Goal: Task Accomplishment & Management: Manage account settings

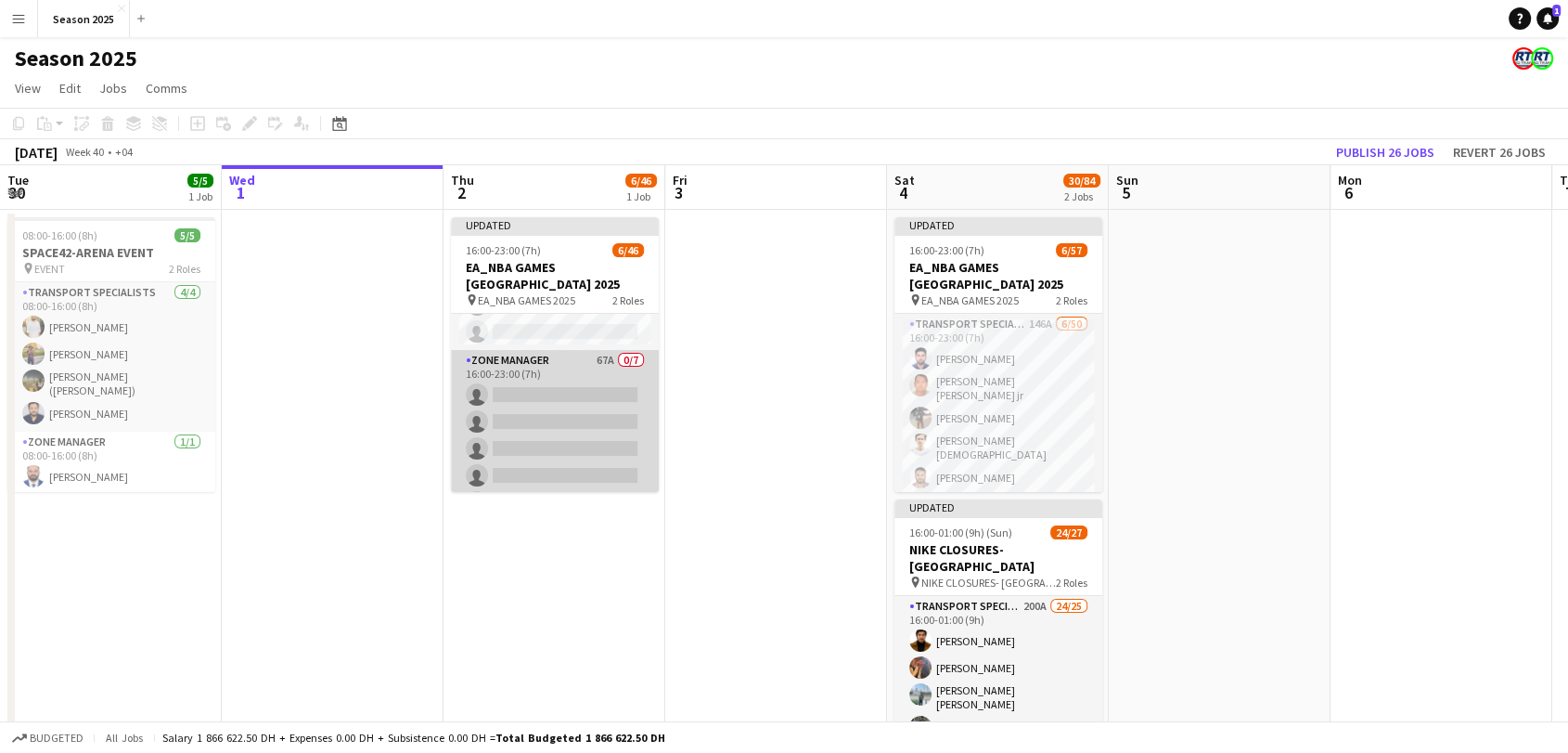
scroll to position [1028, 0]
click at [588, 409] on app-card-role "Zone Manager 67A 0/7 16:00-23:00 (7h) single-neutral-actions single-neutral-act…" at bounding box center [554, 495] width 208 height 225
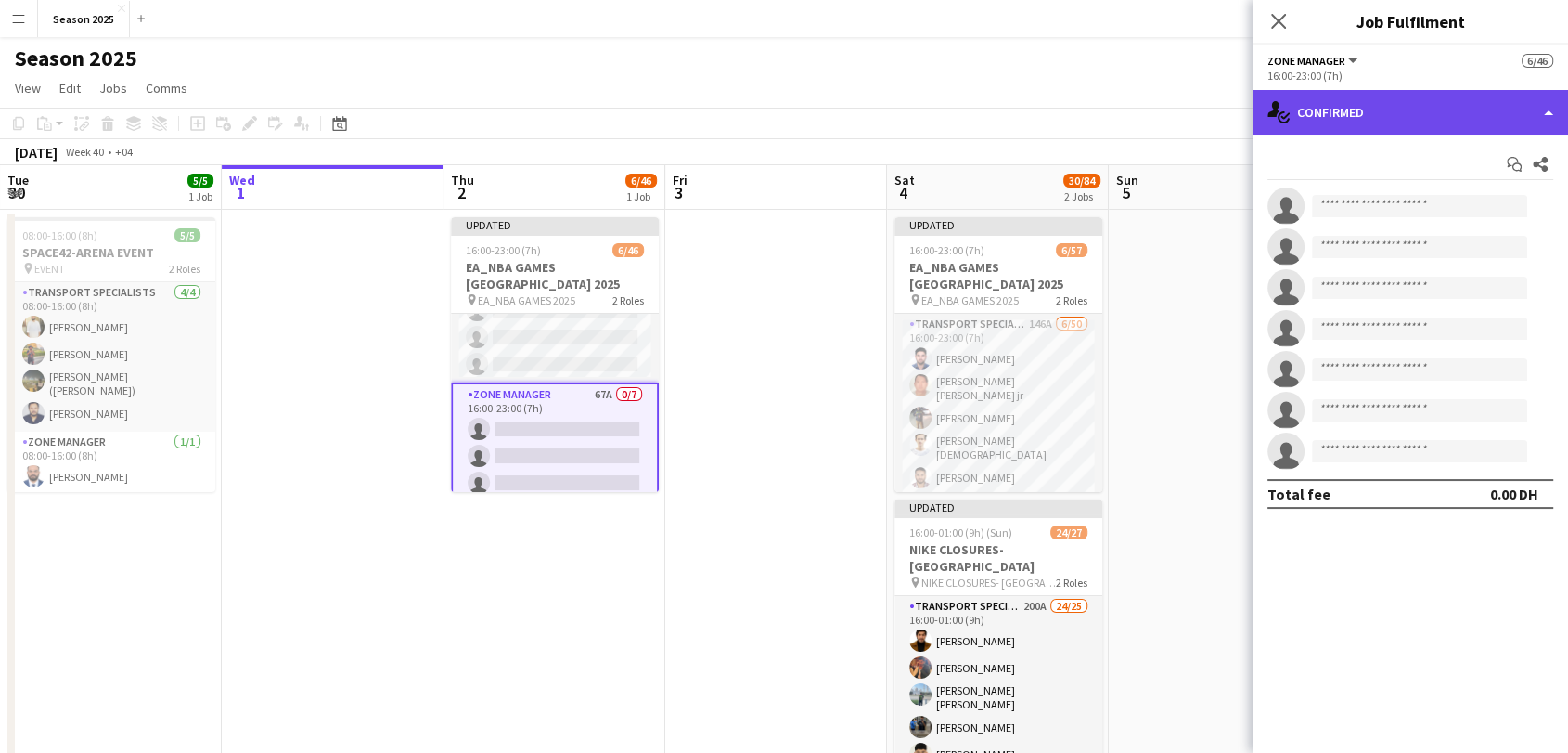
click at [1432, 101] on div "single-neutral-actions-check-2 Confirmed" at bounding box center [1410, 112] width 316 height 45
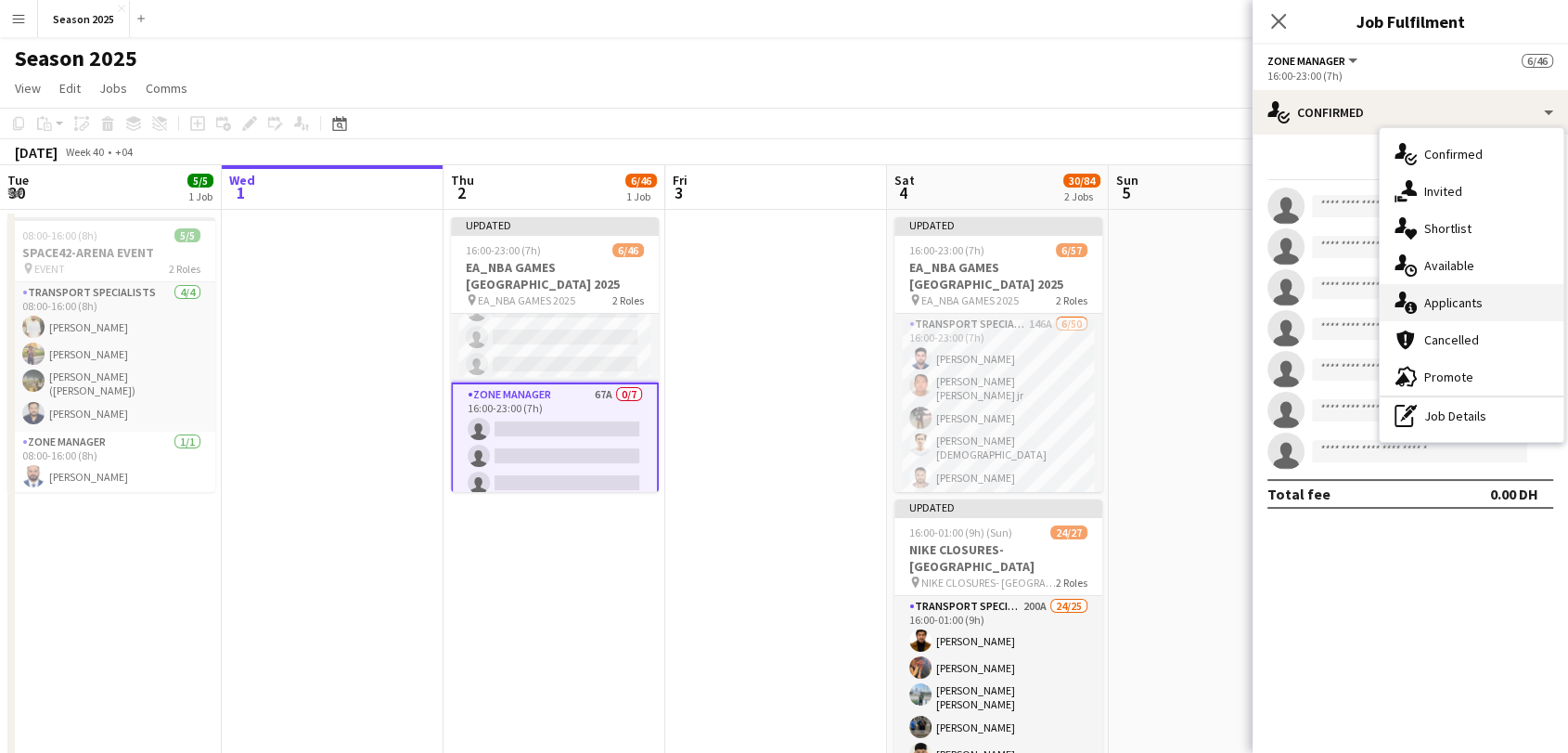
click at [1444, 299] on span "Applicants" at bounding box center [1454, 302] width 59 height 17
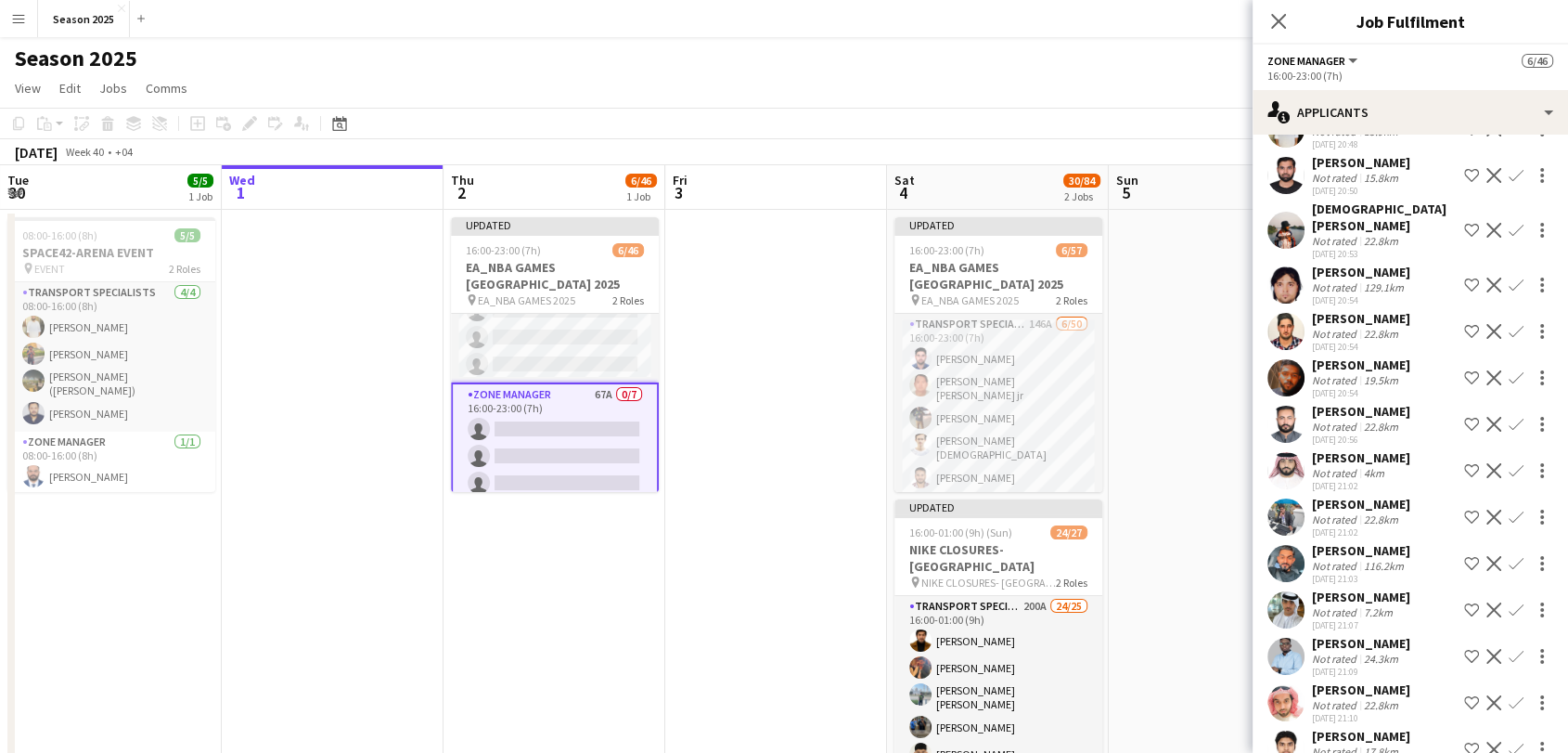
scroll to position [515, 0]
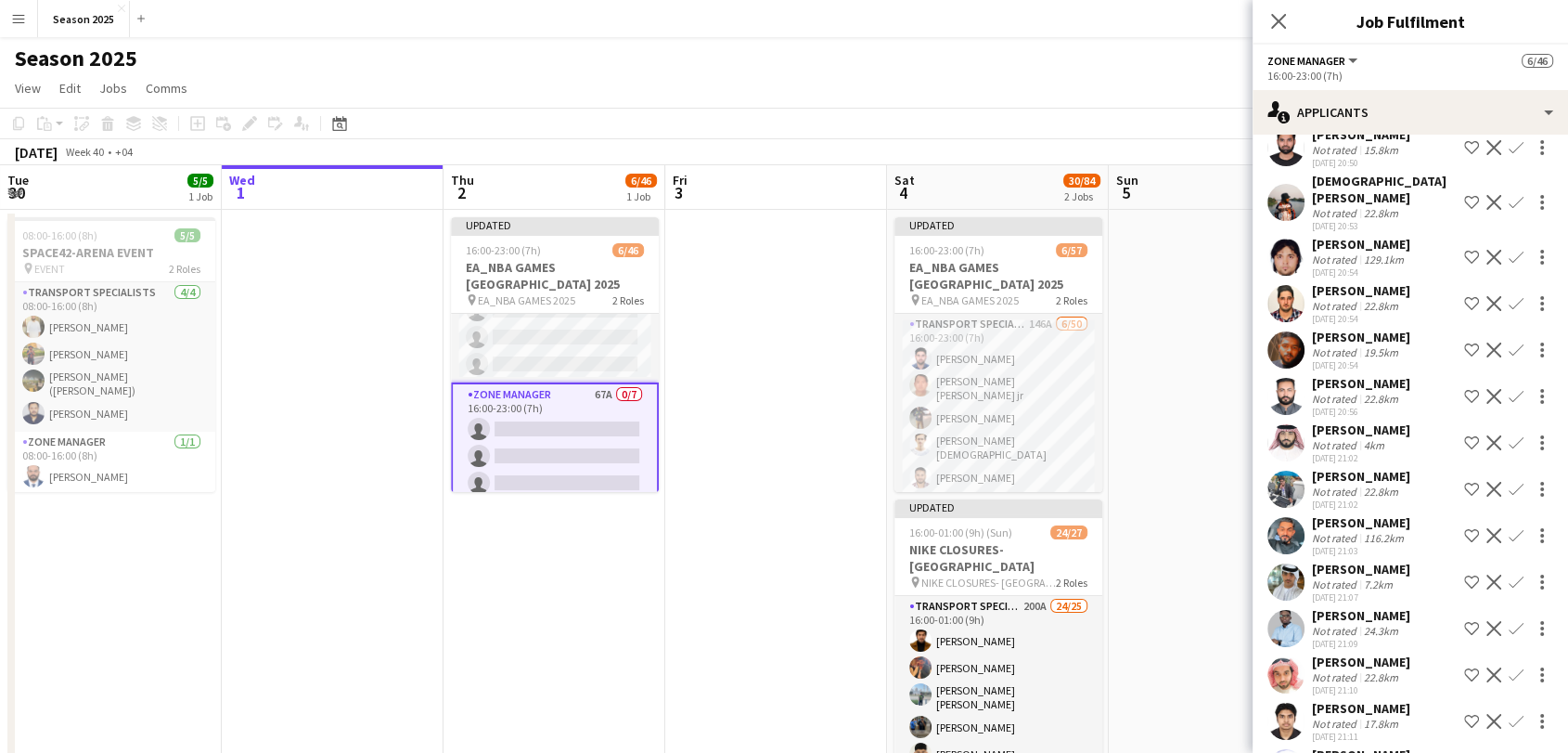
click at [1508, 450] on app-icon "Confirm" at bounding box center [1515, 442] width 15 height 15
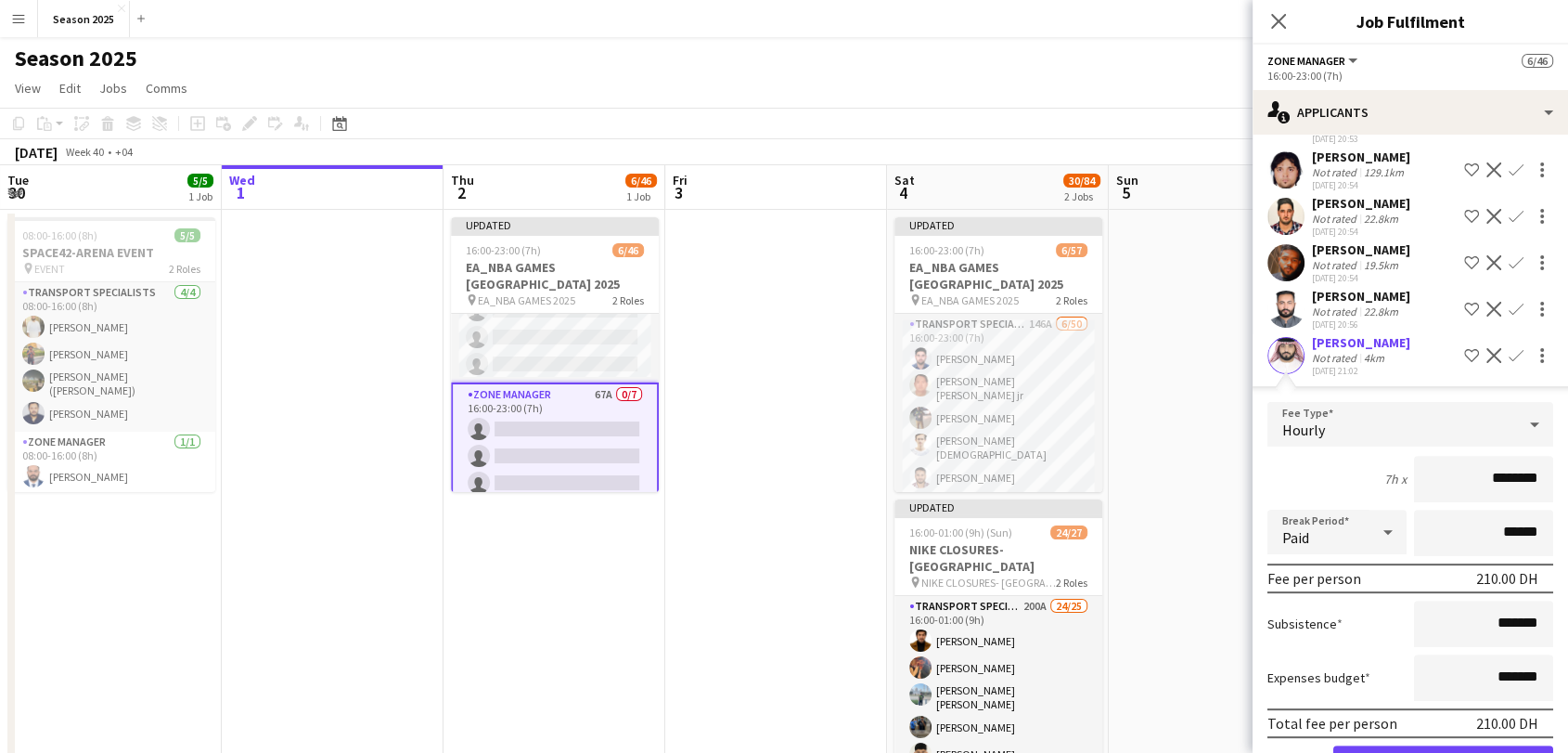
scroll to position [721, 0]
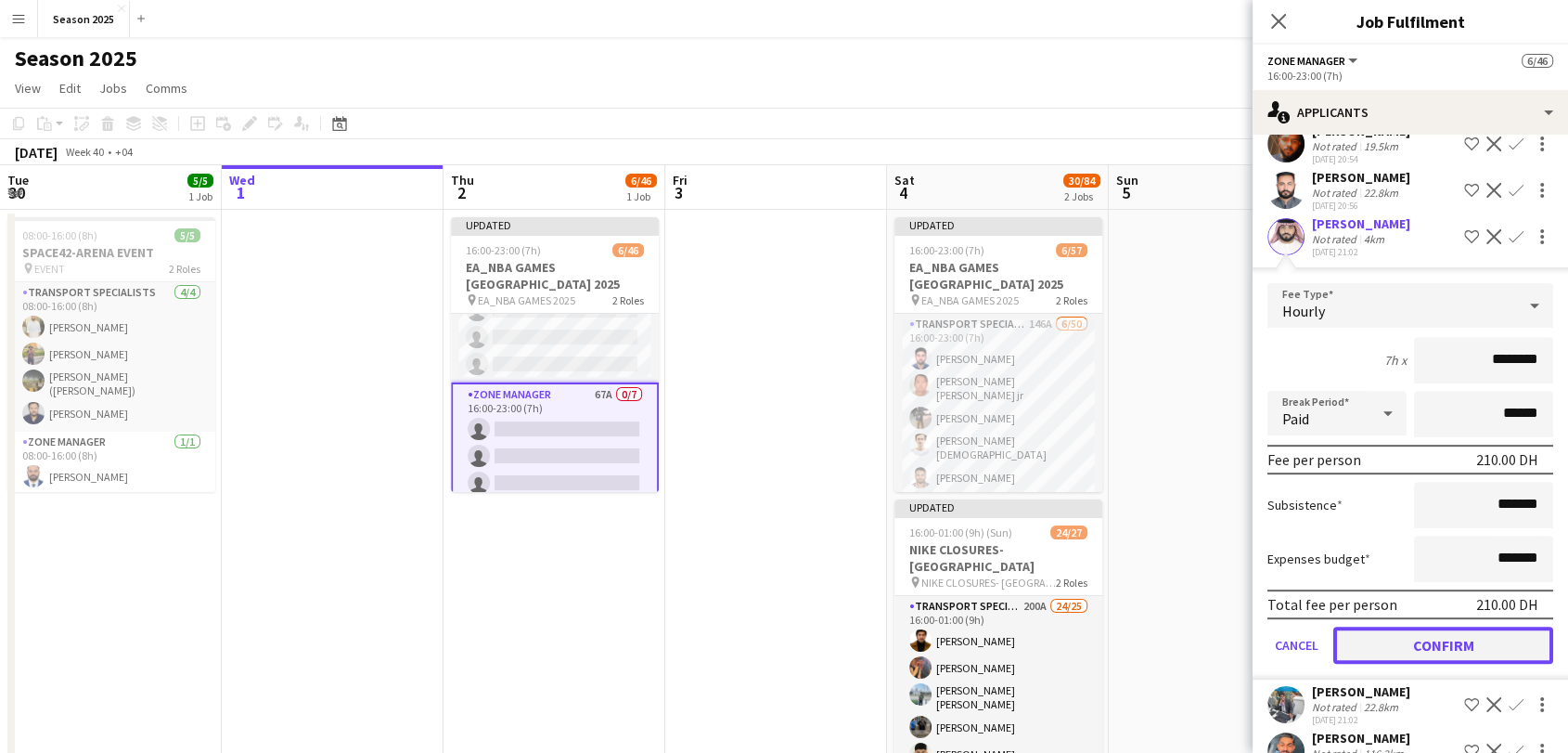
click at [1460, 663] on button "Confirm" at bounding box center [1443, 644] width 220 height 37
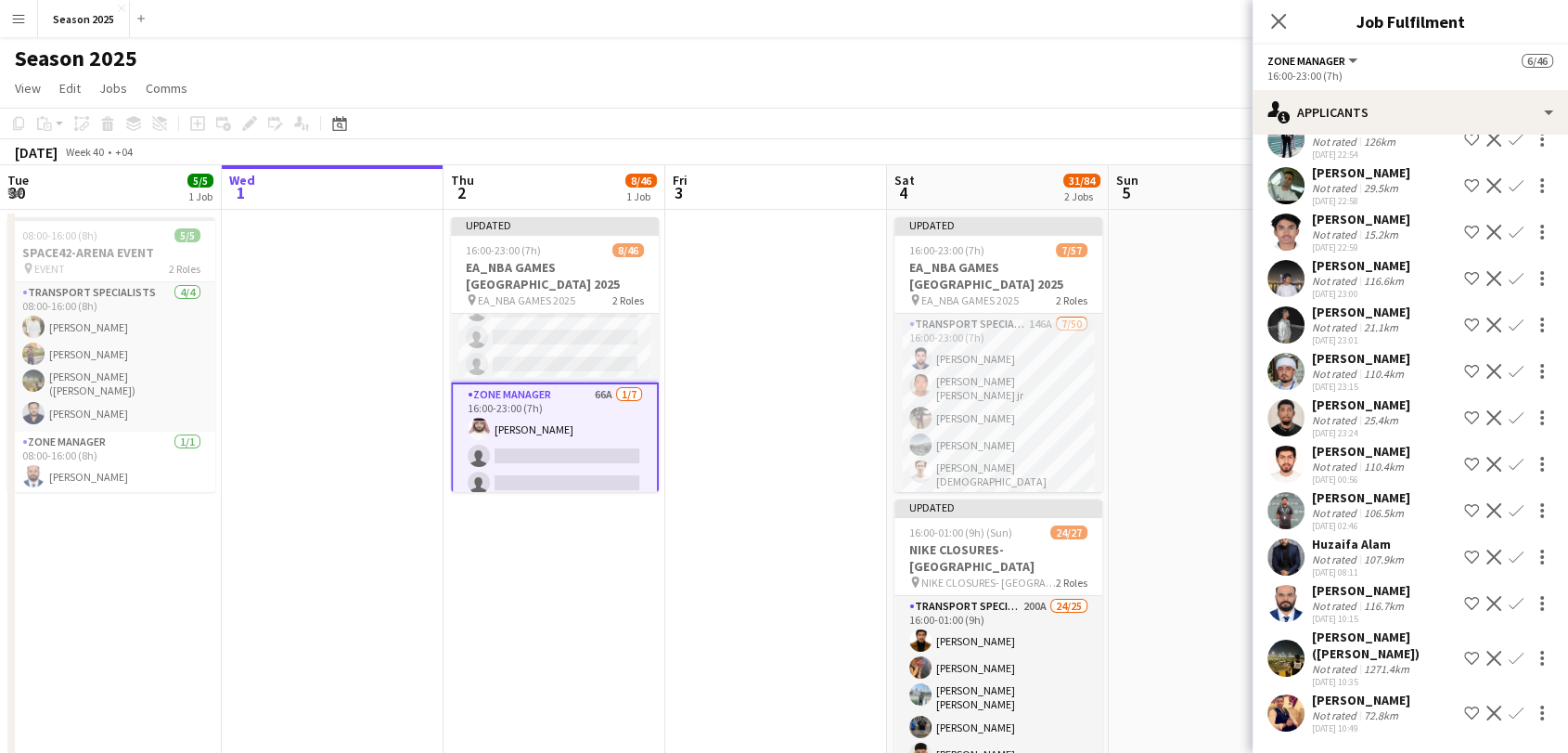
scroll to position [2530, 0]
click at [1508, 601] on app-icon "Confirm" at bounding box center [1515, 602] width 15 height 15
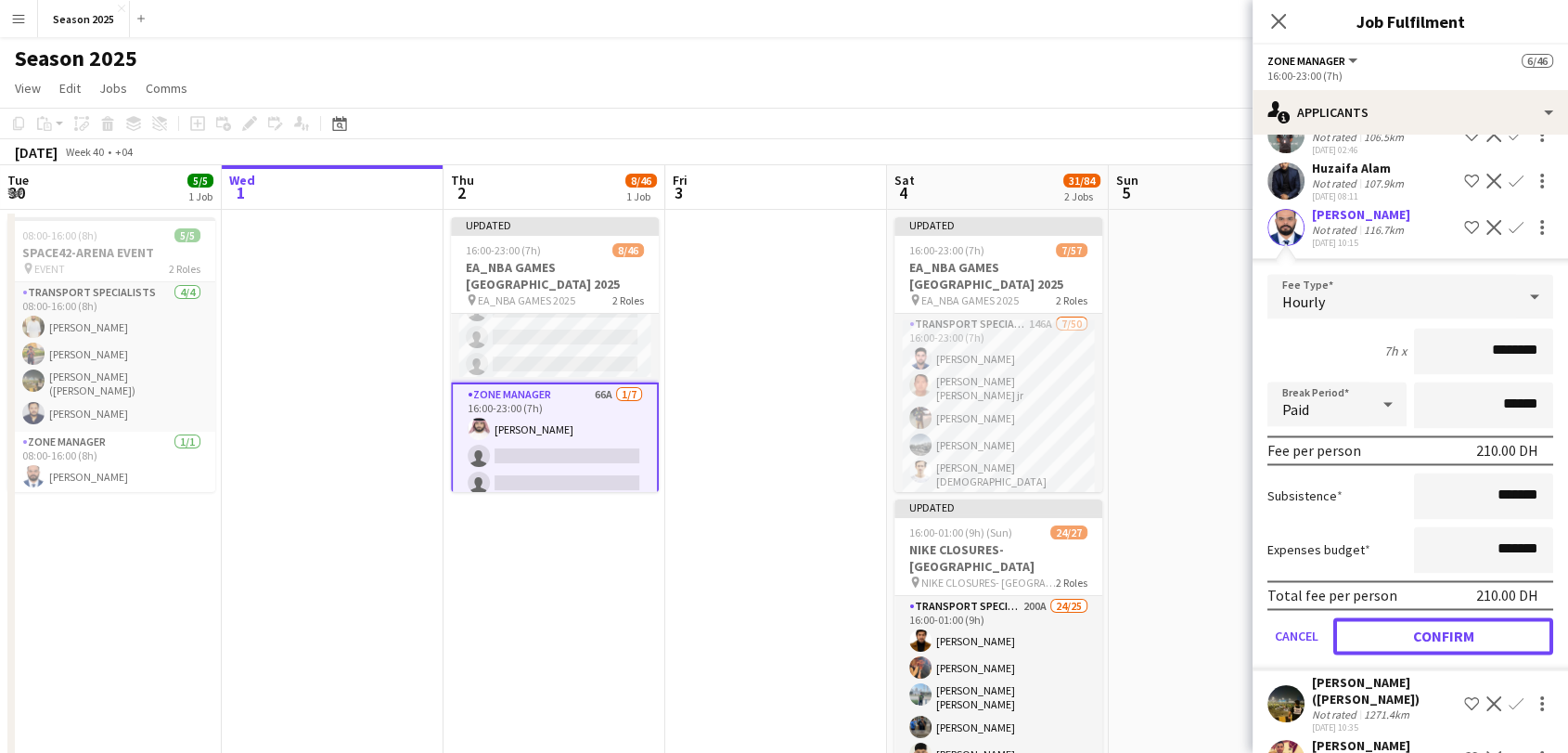
click at [1483, 654] on button "Confirm" at bounding box center [1443, 636] width 220 height 37
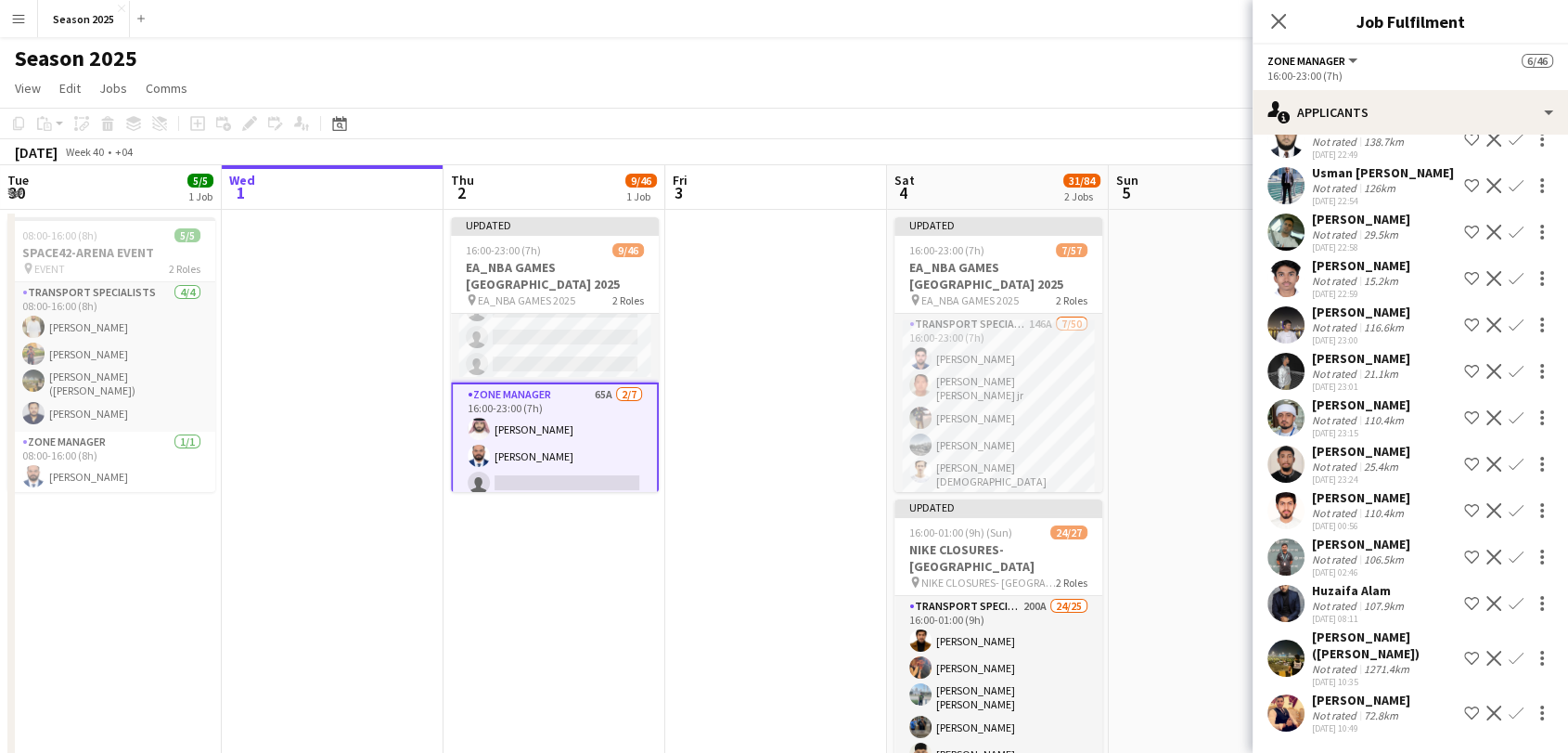
scroll to position [2483, 0]
click at [1508, 662] on app-icon "Confirm" at bounding box center [1515, 657] width 15 height 15
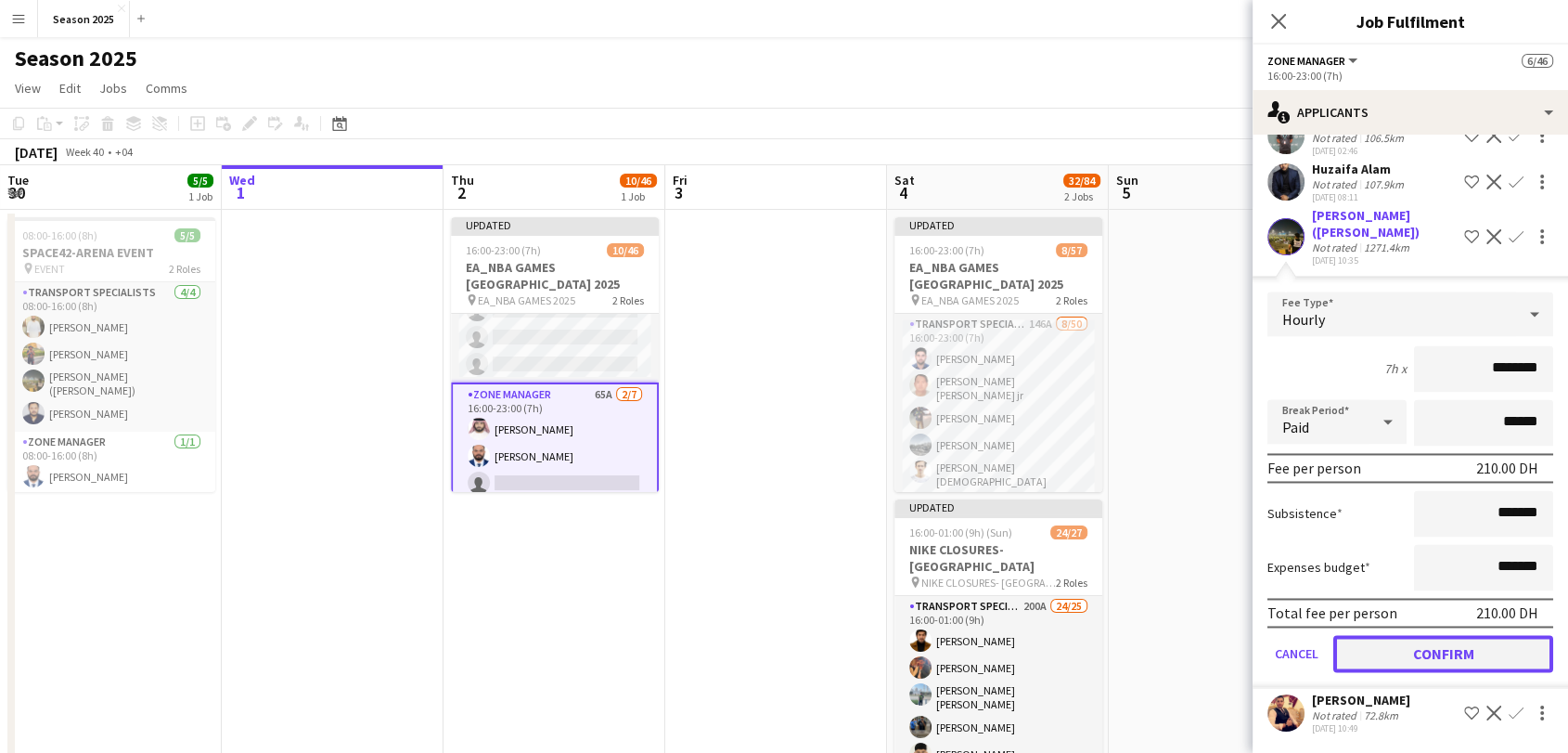
click at [1486, 649] on button "Confirm" at bounding box center [1443, 653] width 220 height 37
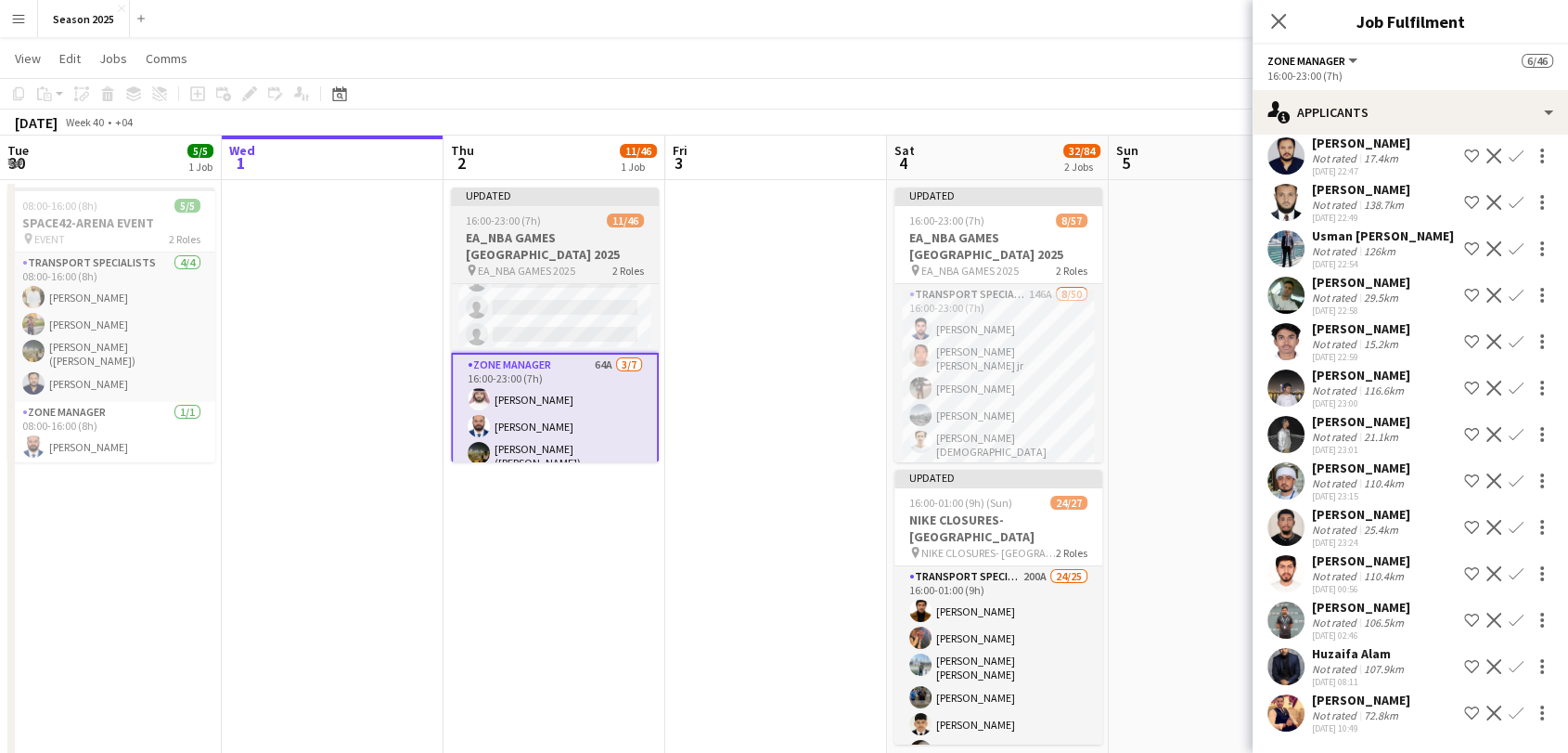
scroll to position [0, 0]
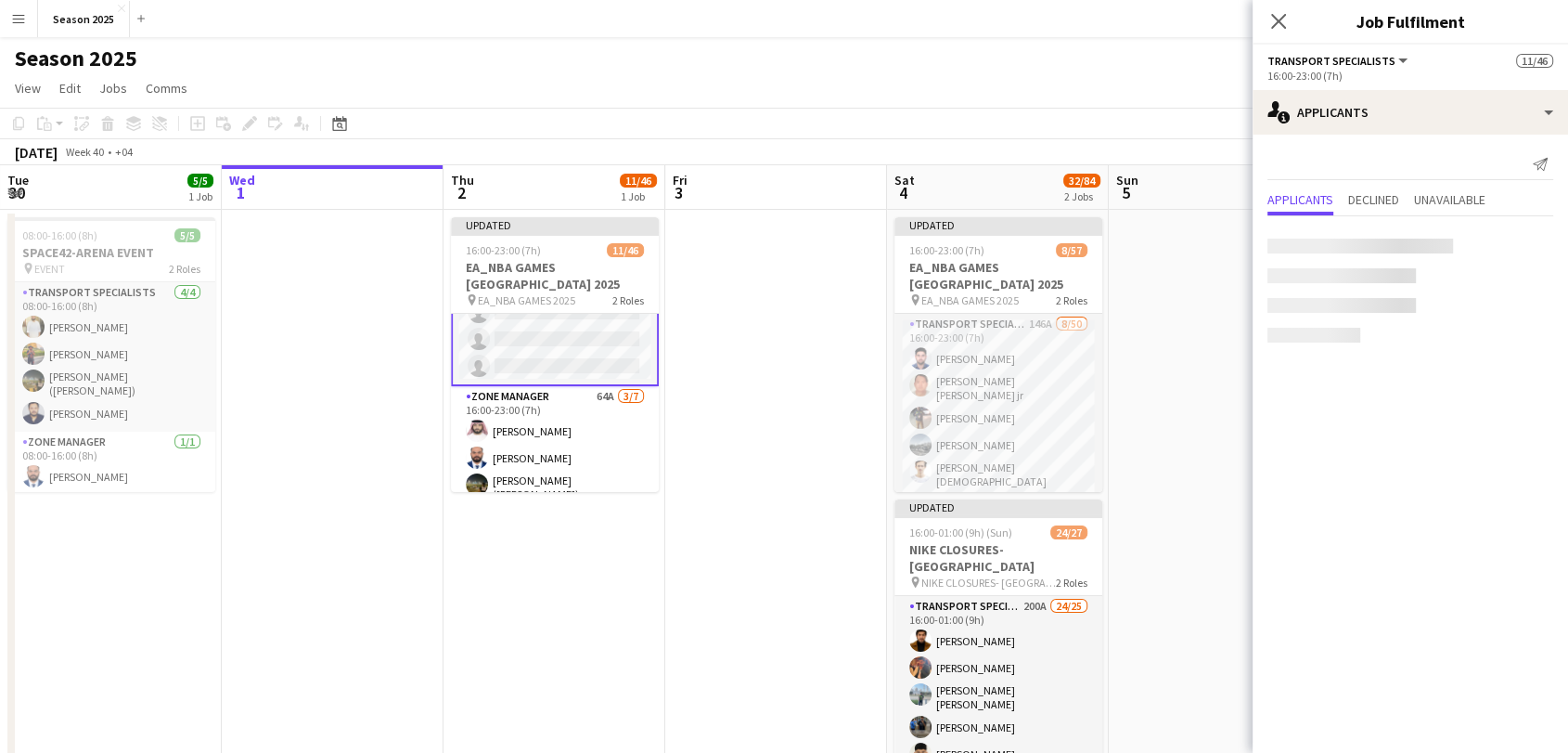
scroll to position [1030, 0]
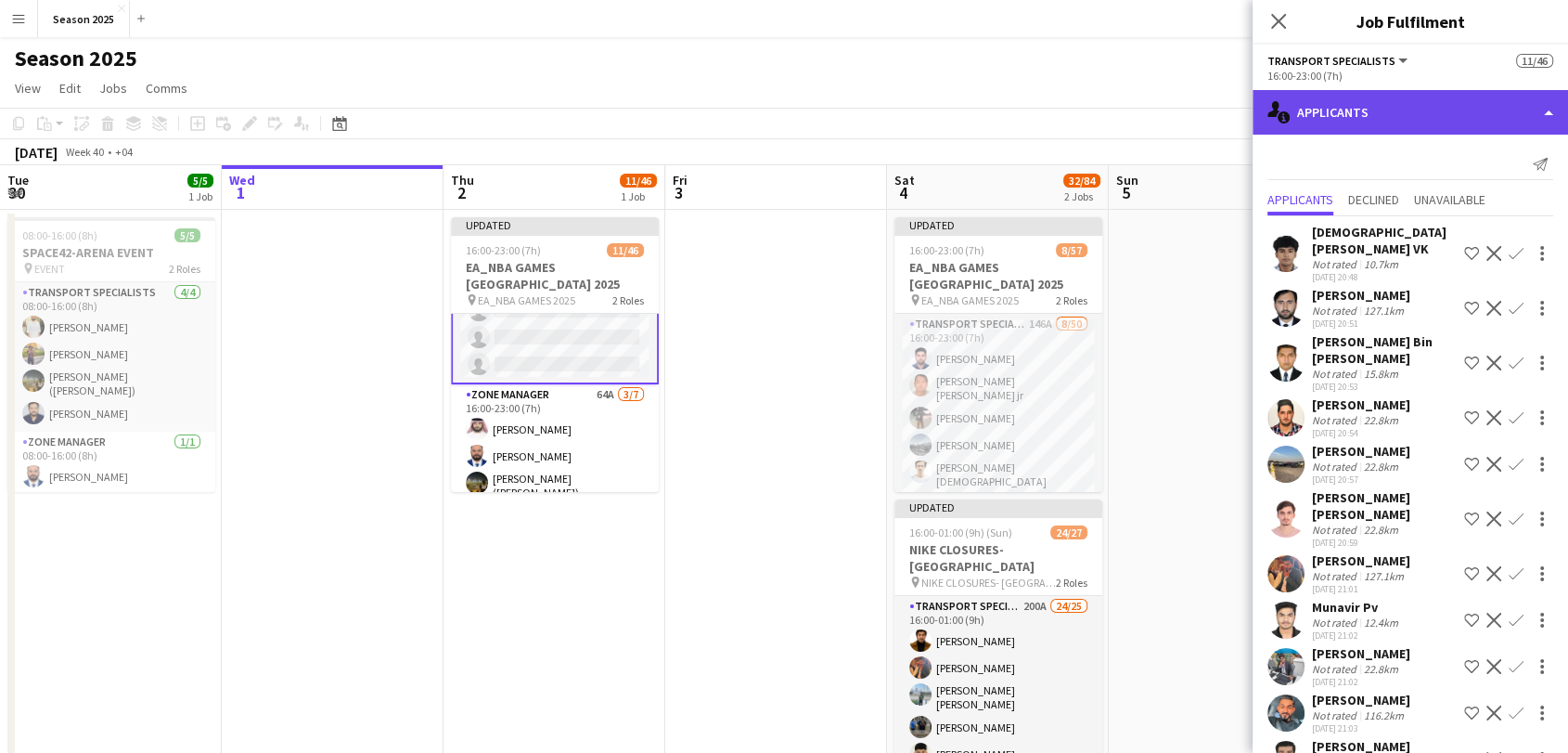
click at [1367, 107] on div "single-neutral-actions-information Applicants" at bounding box center [1410, 112] width 316 height 45
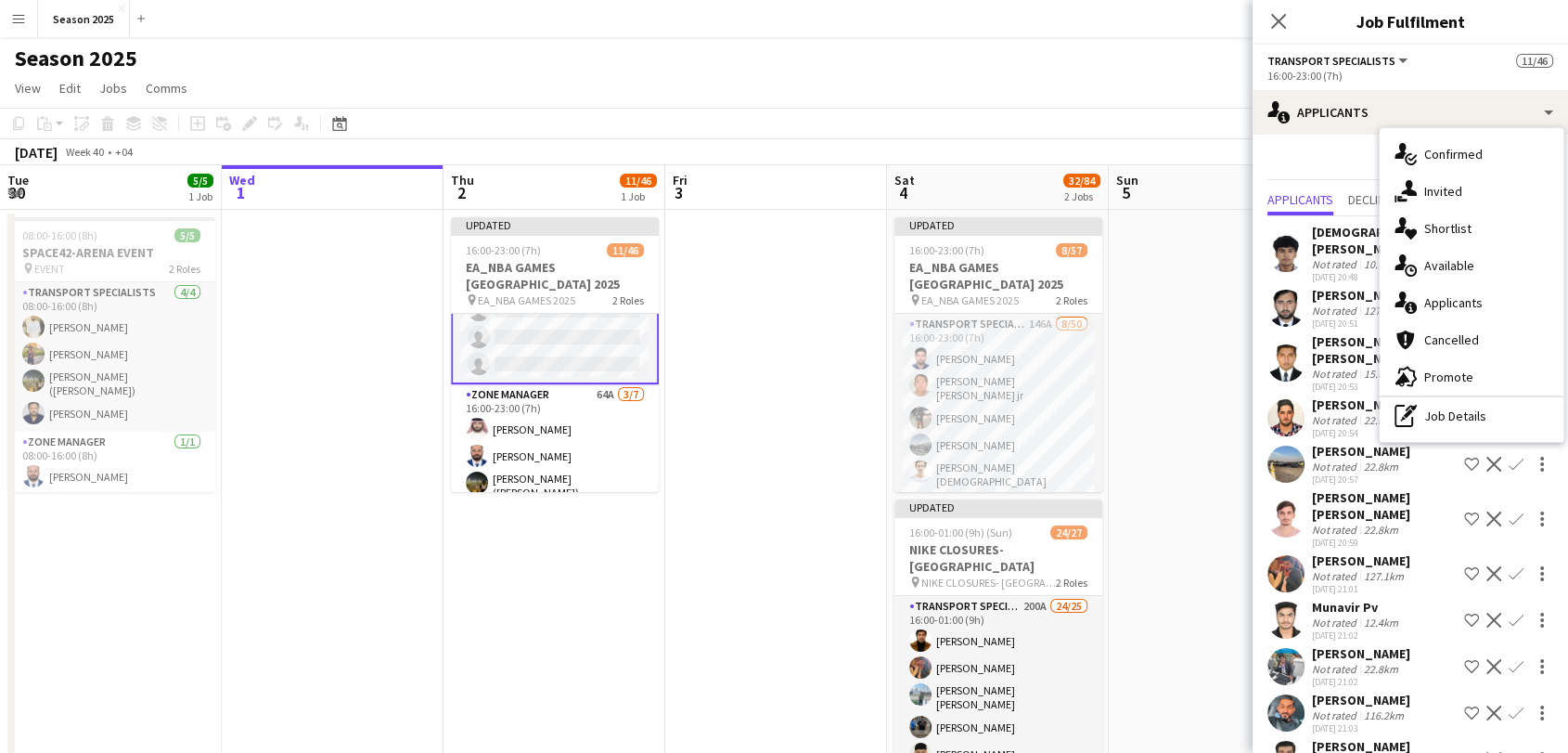
click at [1340, 164] on div "Send notification" at bounding box center [1410, 164] width 285 height 30
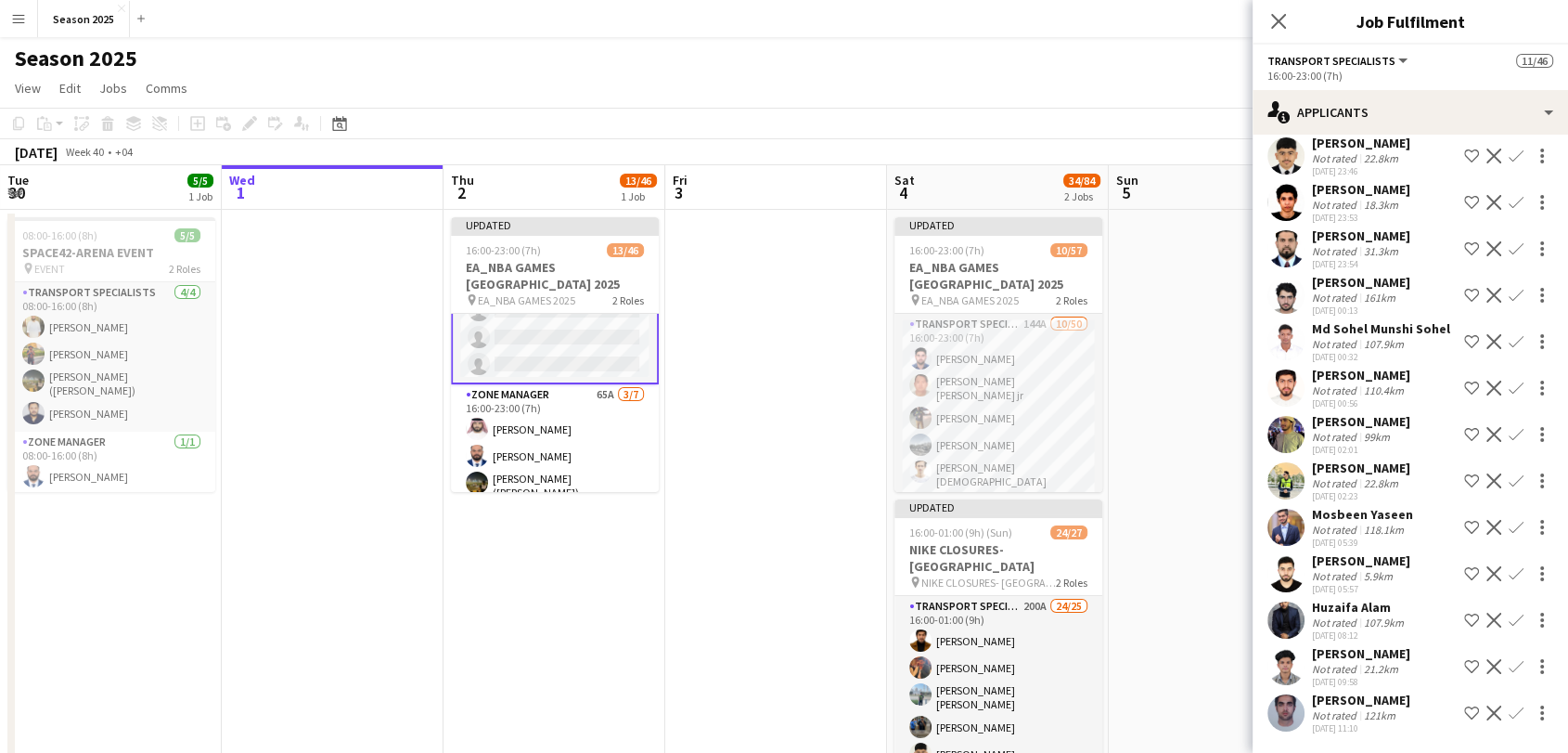
scroll to position [88, 0]
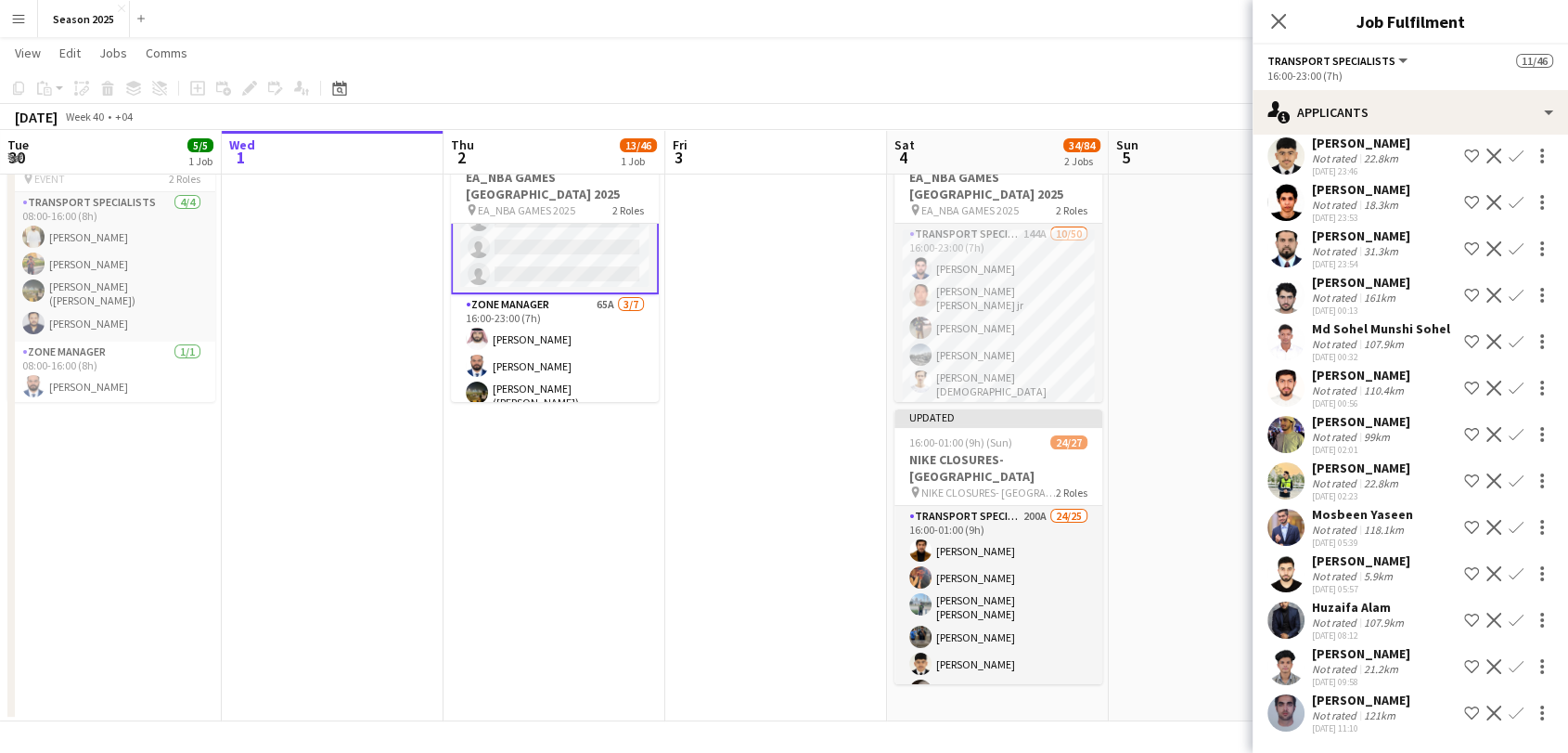
click at [1508, 712] on app-icon "Confirm" at bounding box center [1515, 712] width 15 height 15
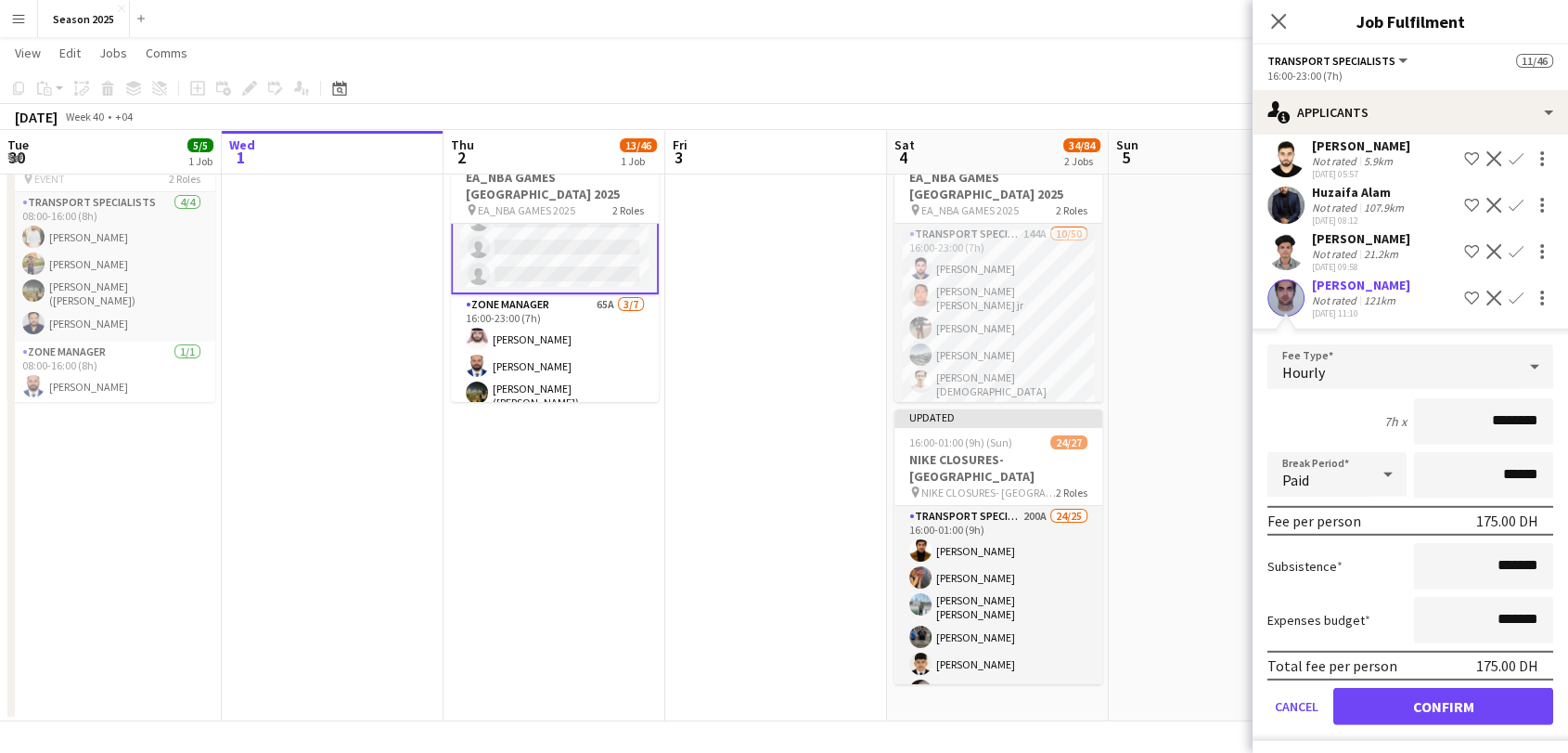
scroll to position [5494, 0]
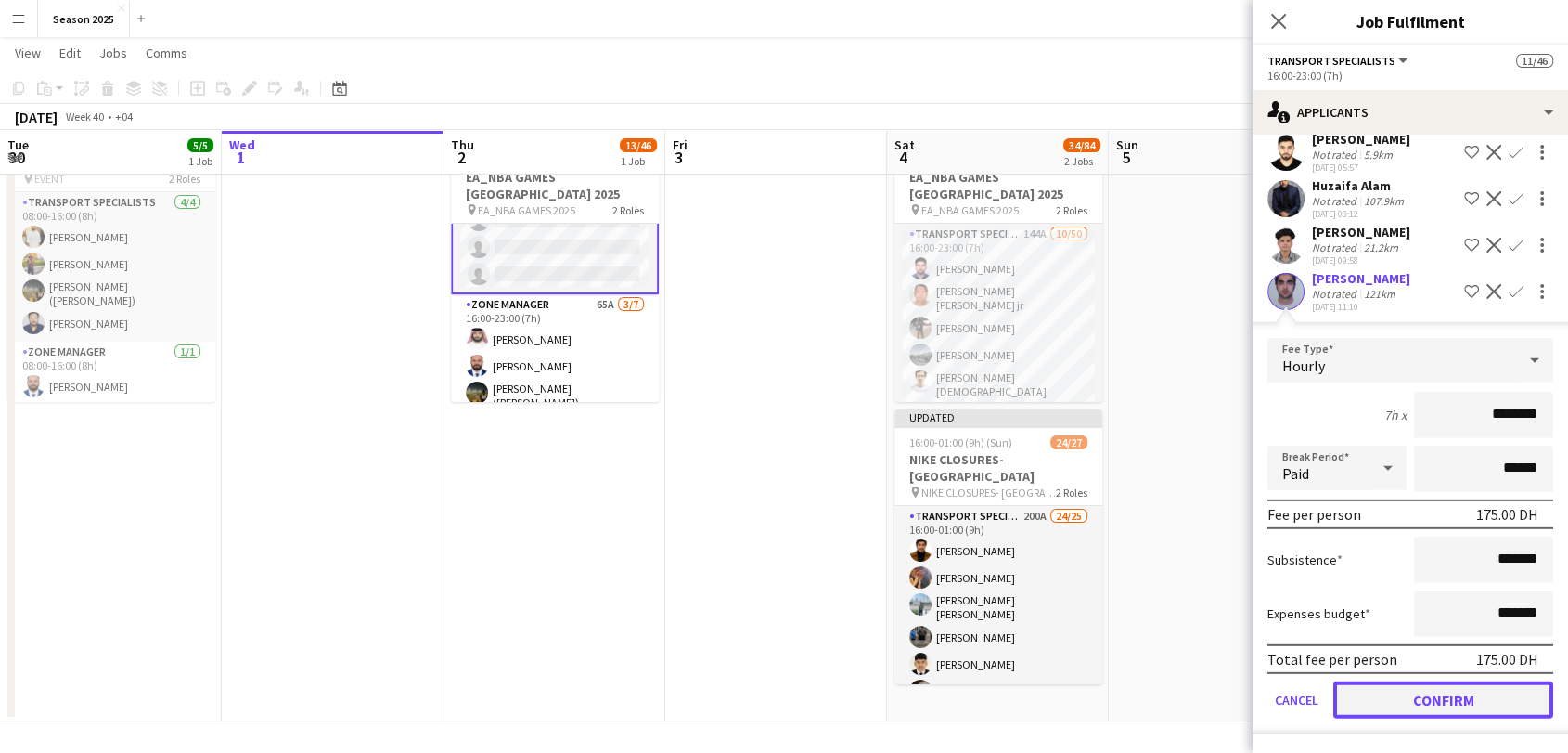
click at [1460, 700] on button "Confirm" at bounding box center [1443, 699] width 220 height 37
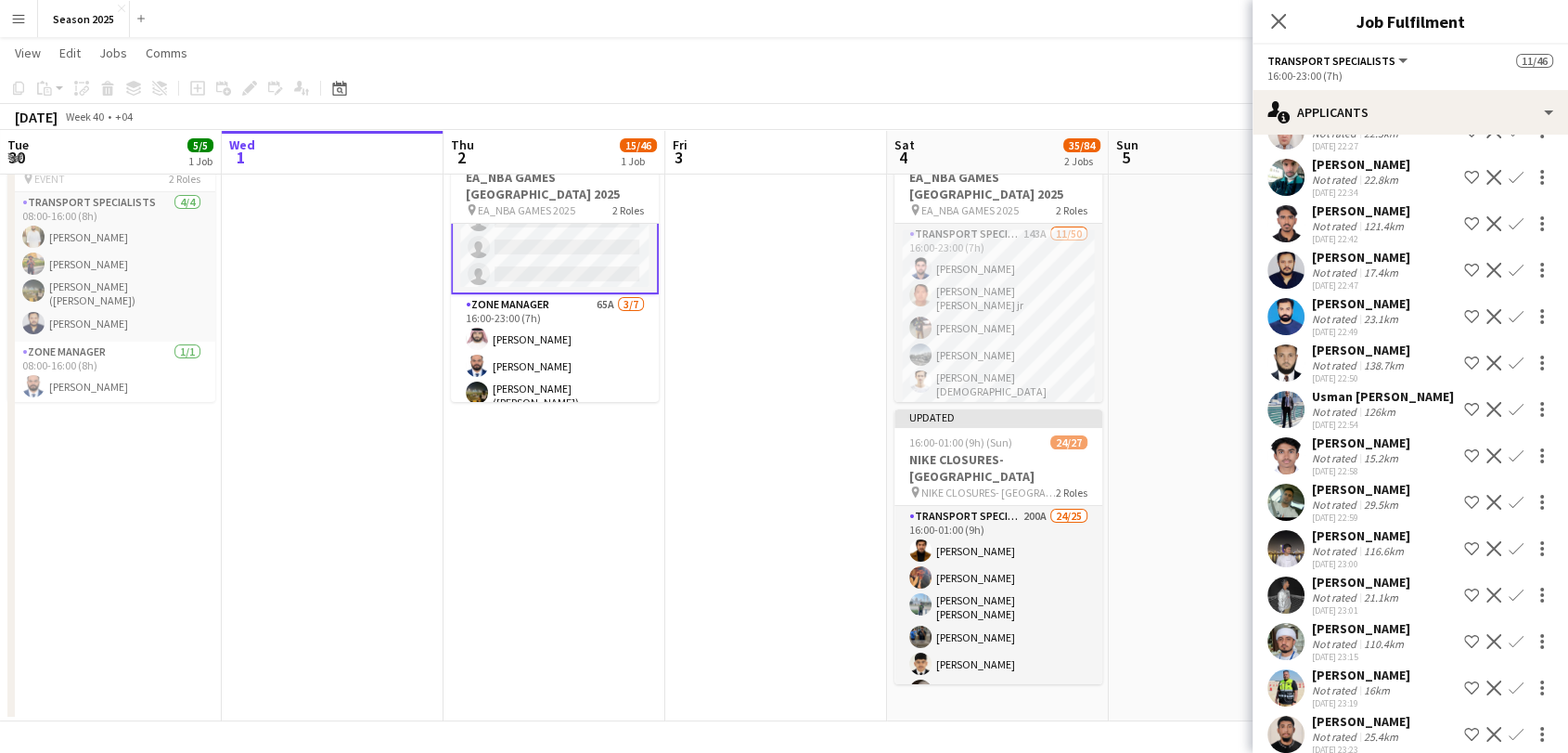
scroll to position [4261, 0]
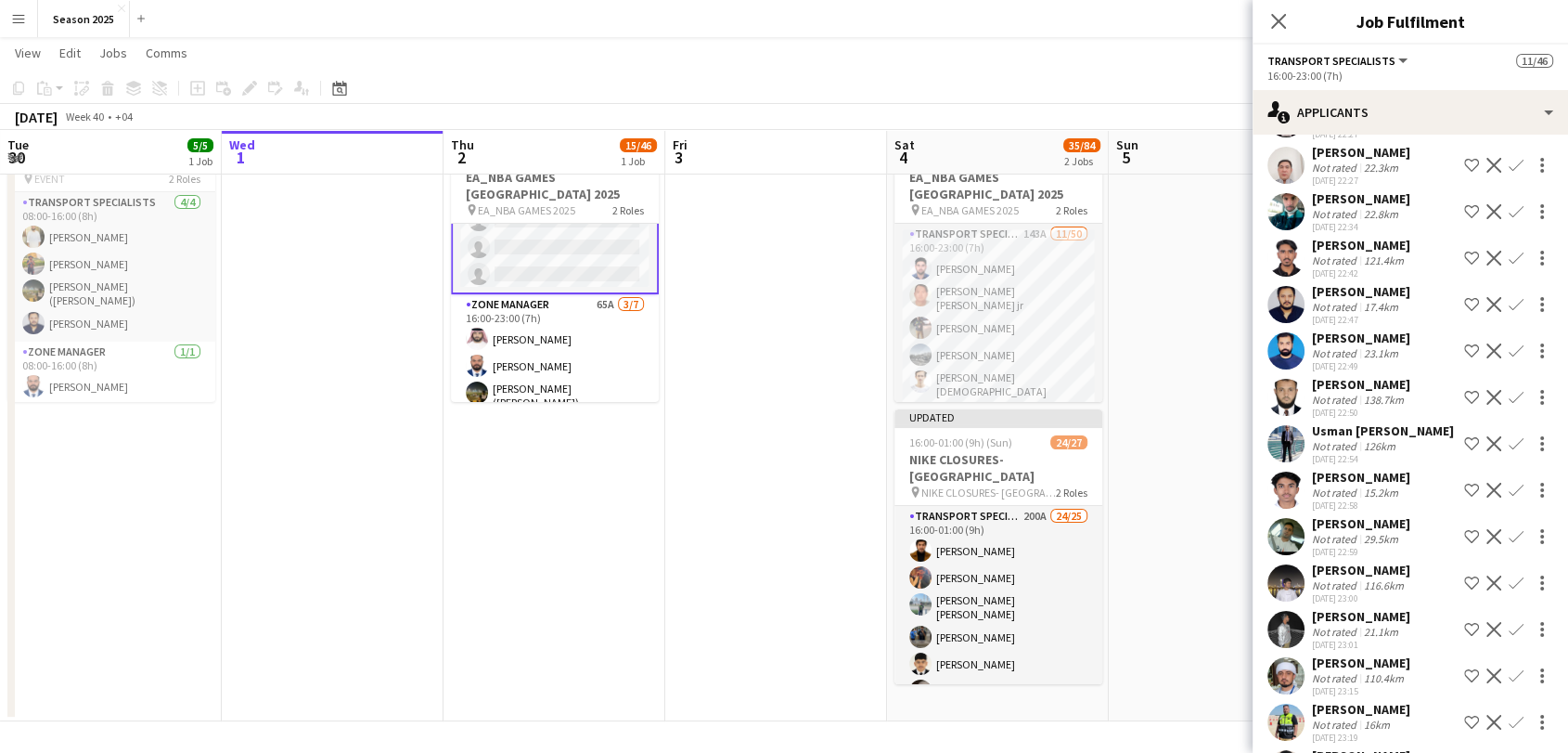
click at [1508, 343] on app-icon "Confirm" at bounding box center [1515, 350] width 15 height 15
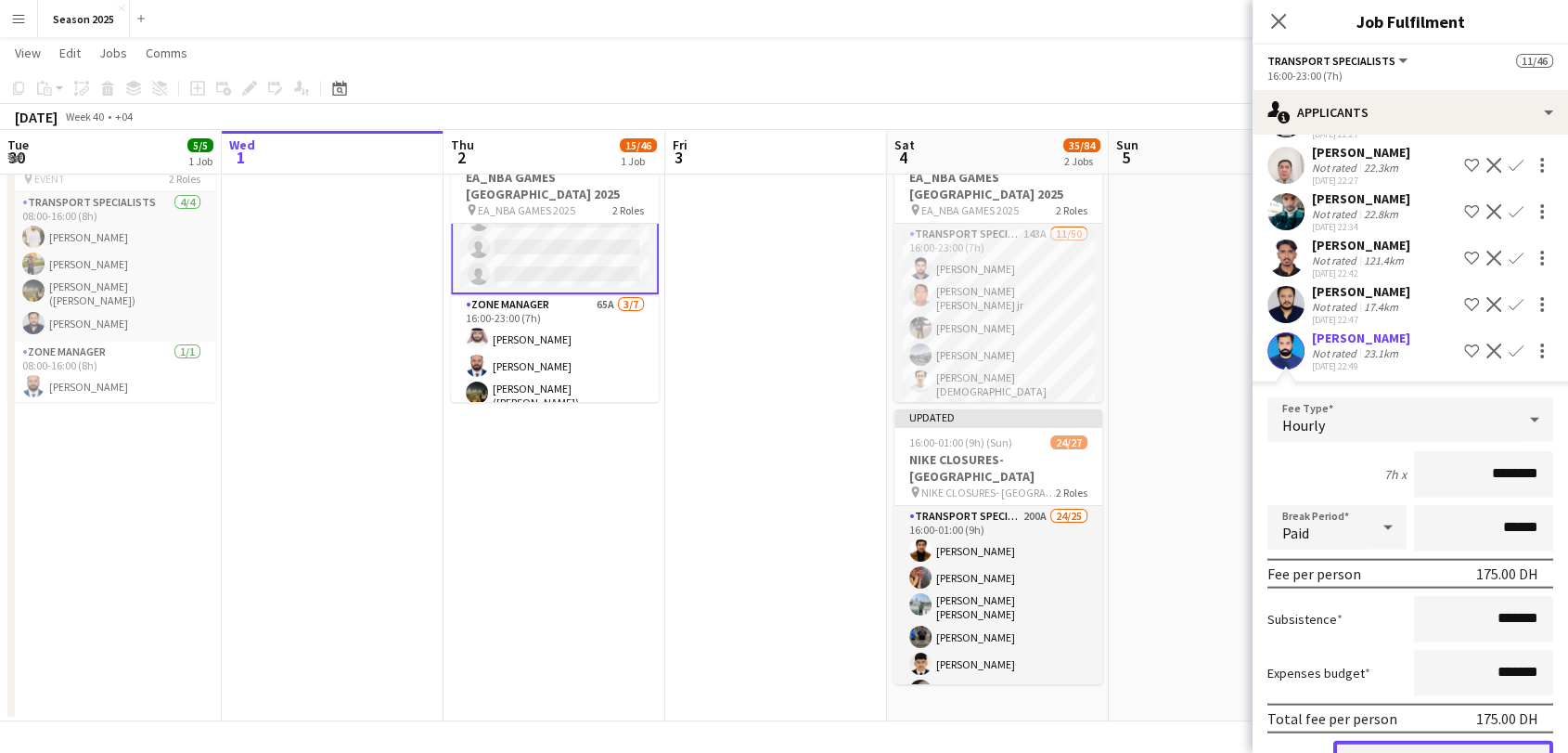
click at [1433, 740] on button "Confirm" at bounding box center [1443, 759] width 220 height 37
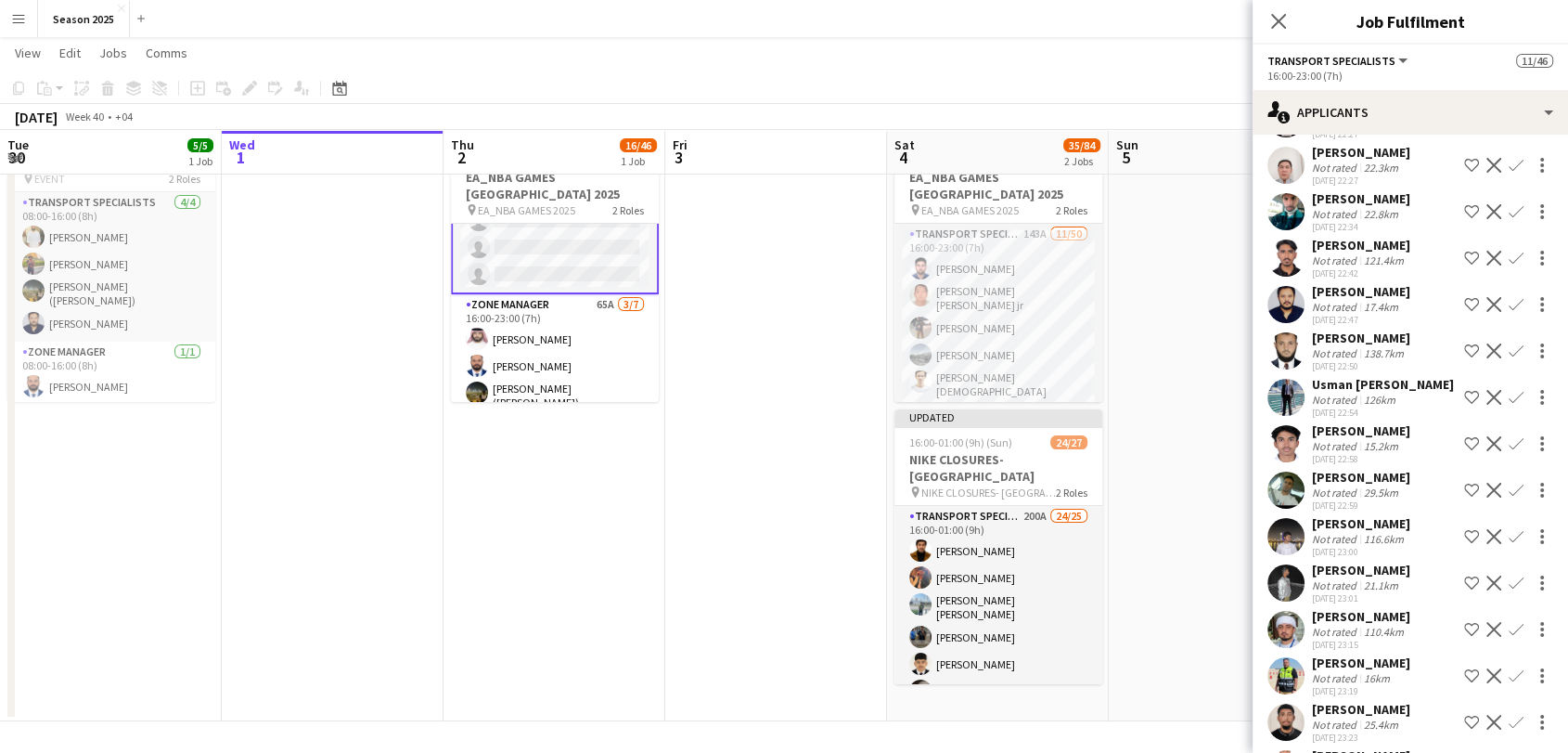
click at [1504, 293] on button "Confirm" at bounding box center [1515, 304] width 22 height 22
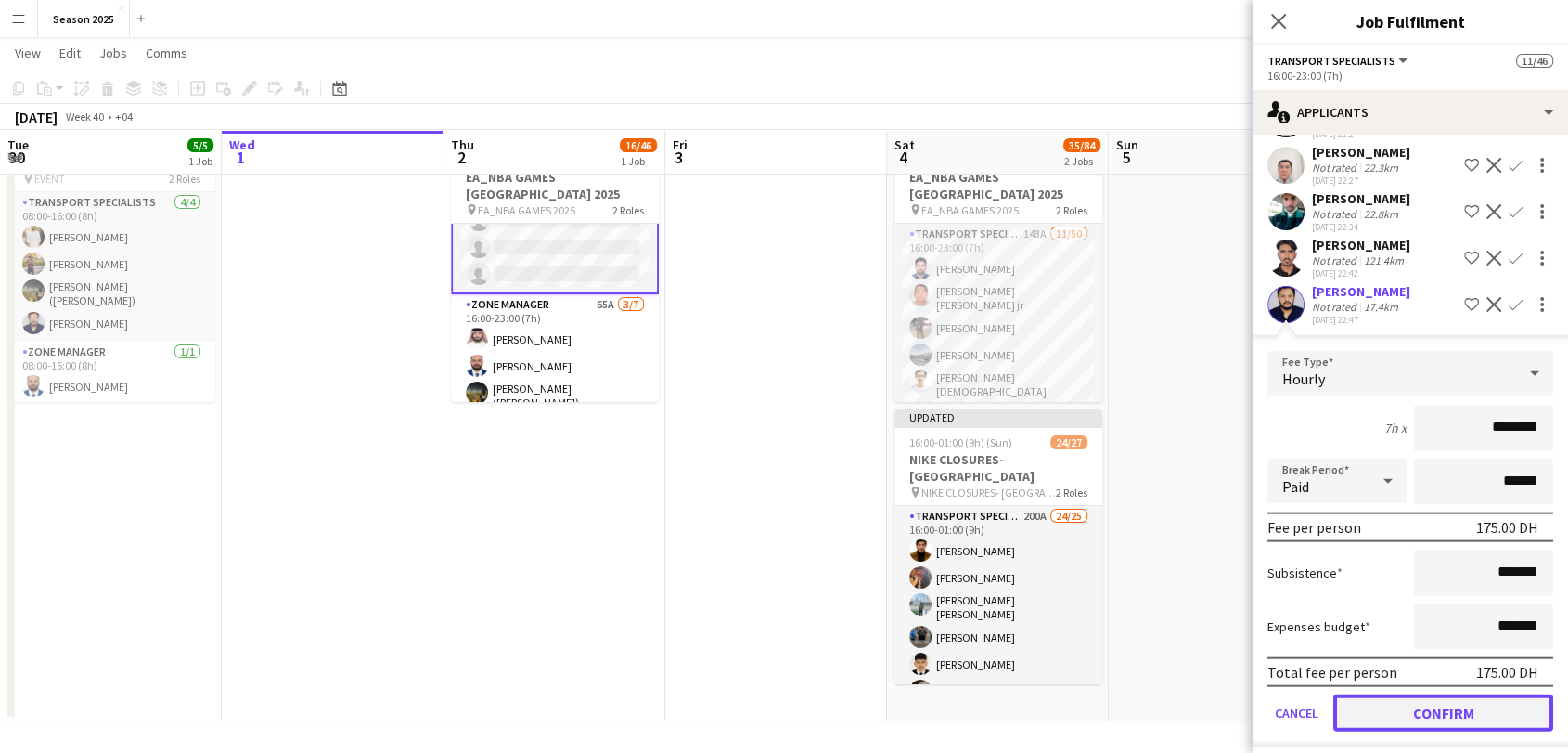
click at [1462, 694] on button "Confirm" at bounding box center [1443, 713] width 220 height 37
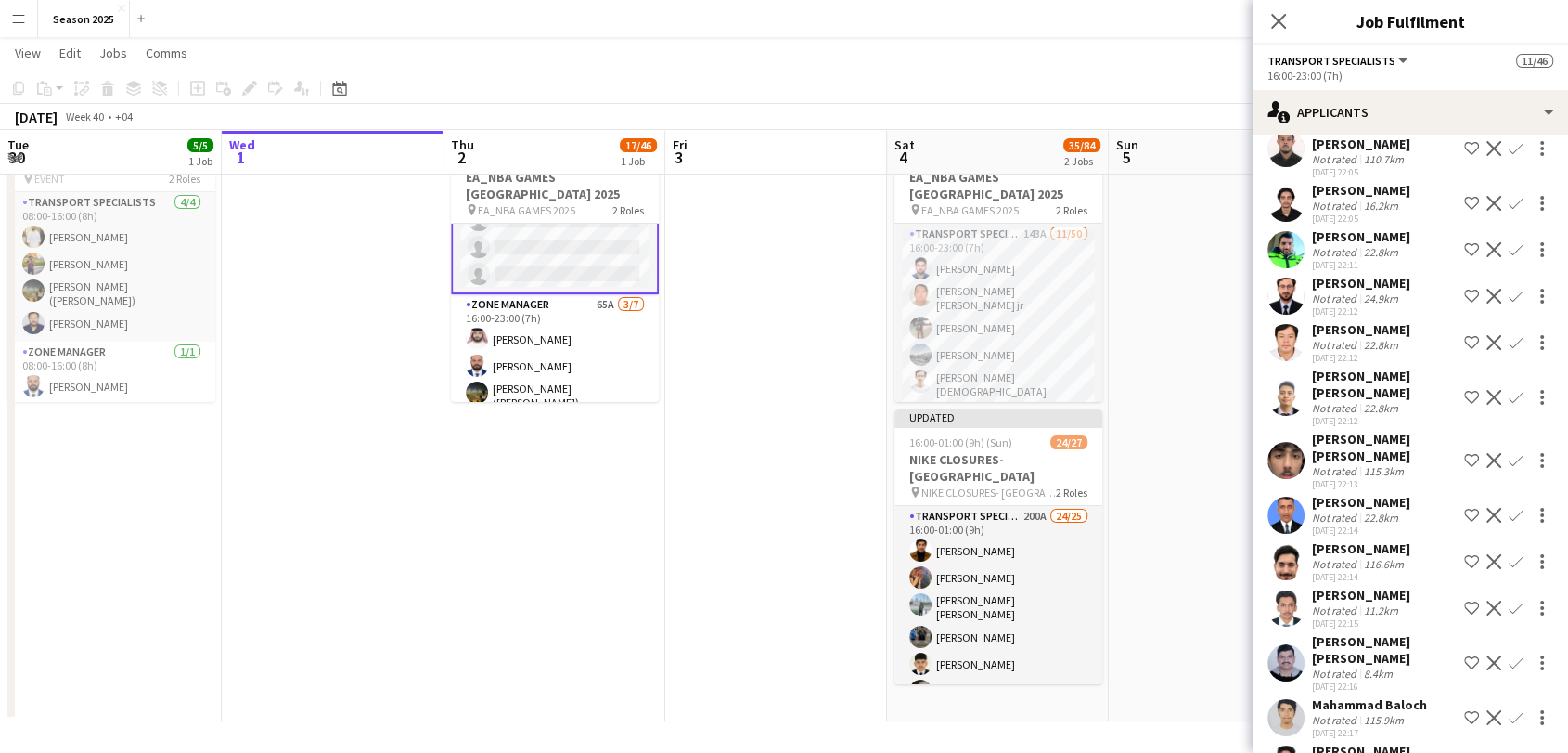
scroll to position [2921, 0]
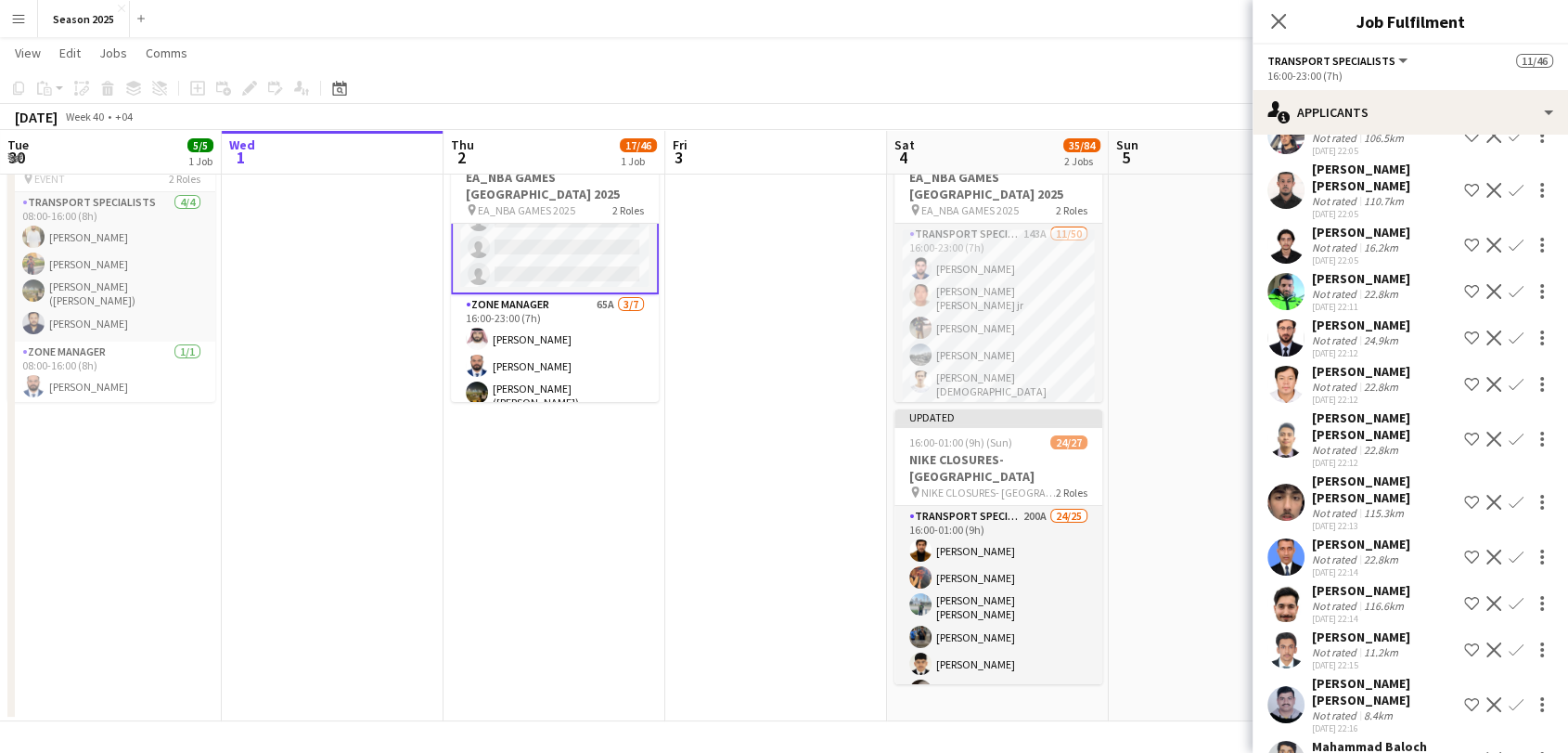
click at [1508, 431] on app-icon "Confirm" at bounding box center [1515, 438] width 15 height 15
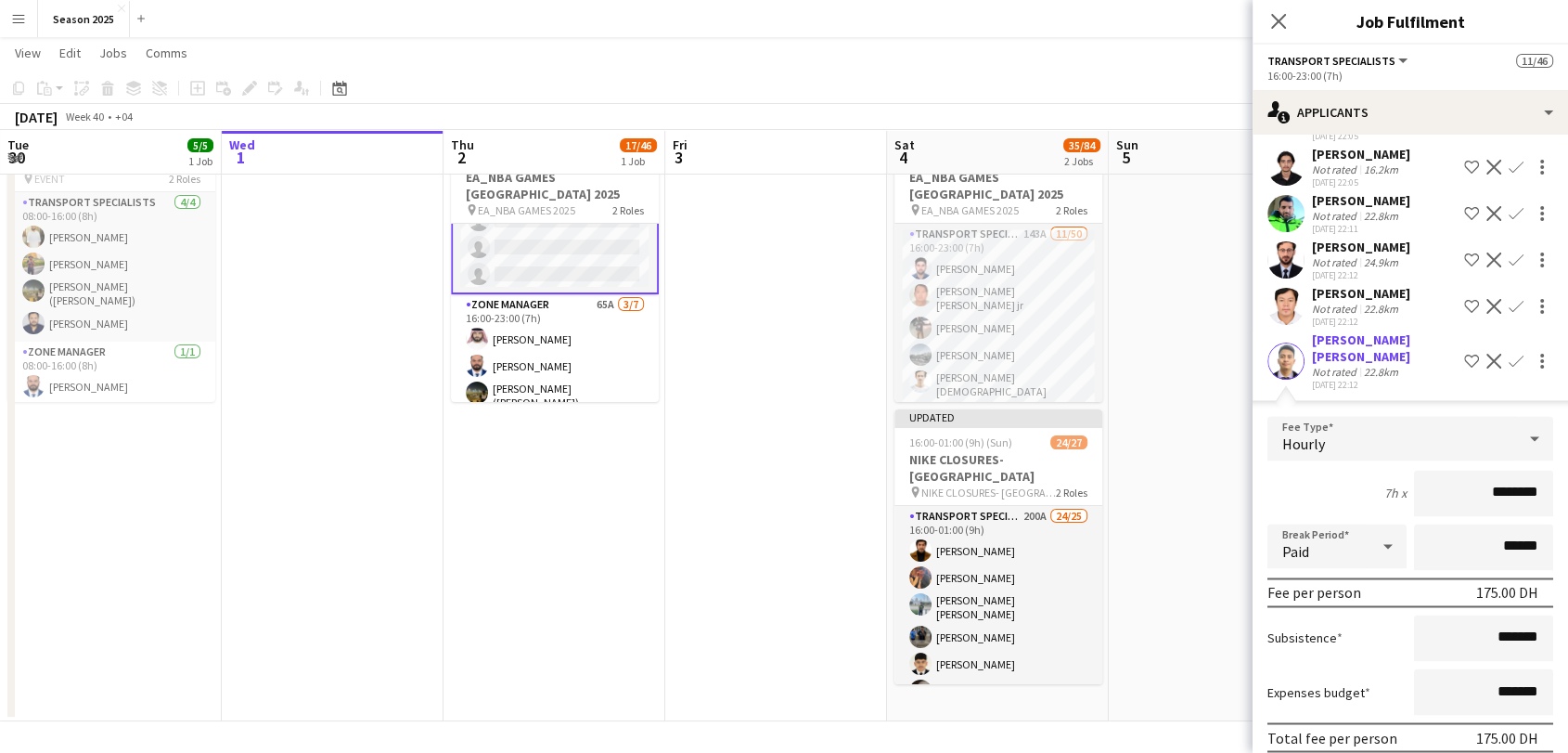
scroll to position [3024, 0]
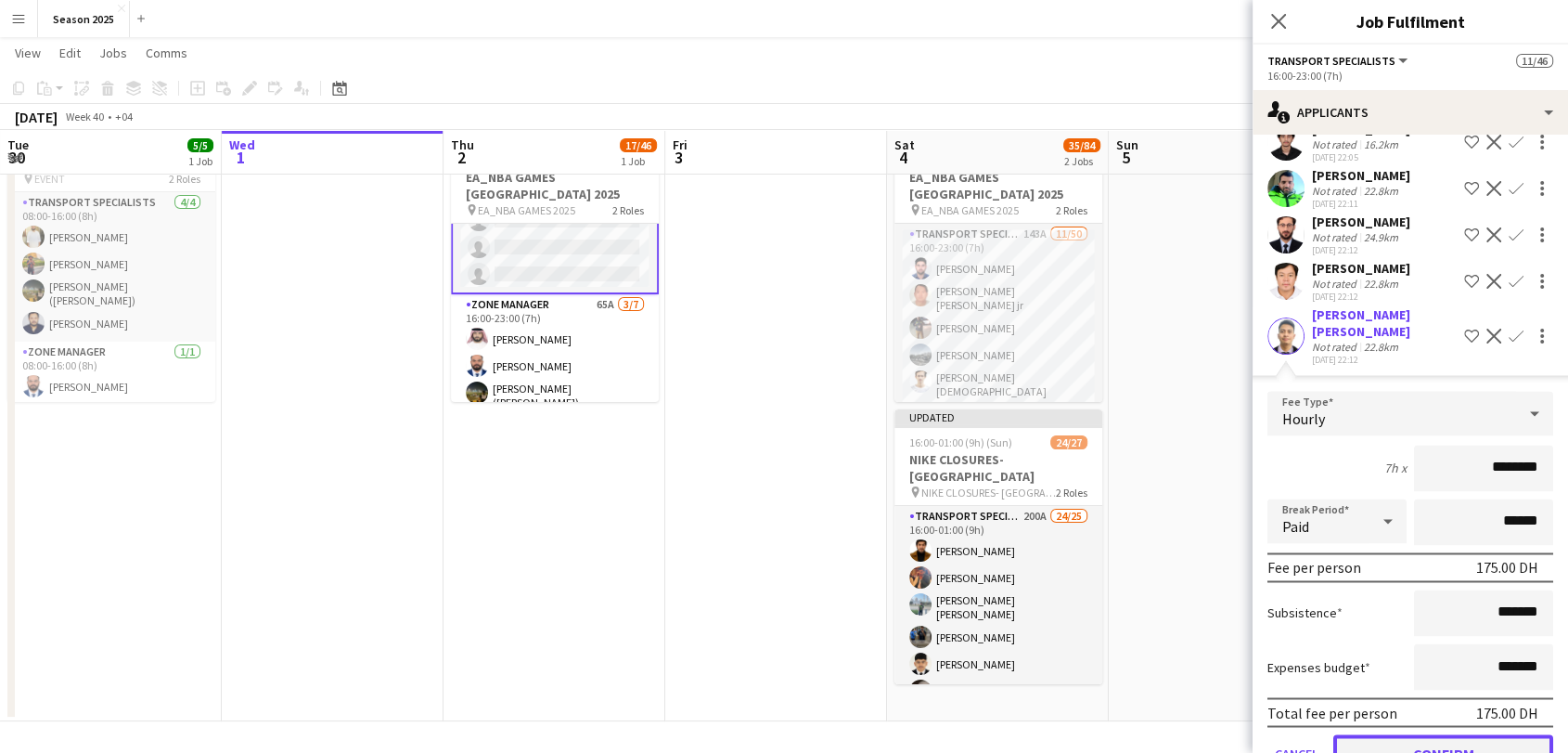
click at [1416, 734] on button "Confirm" at bounding box center [1443, 753] width 220 height 37
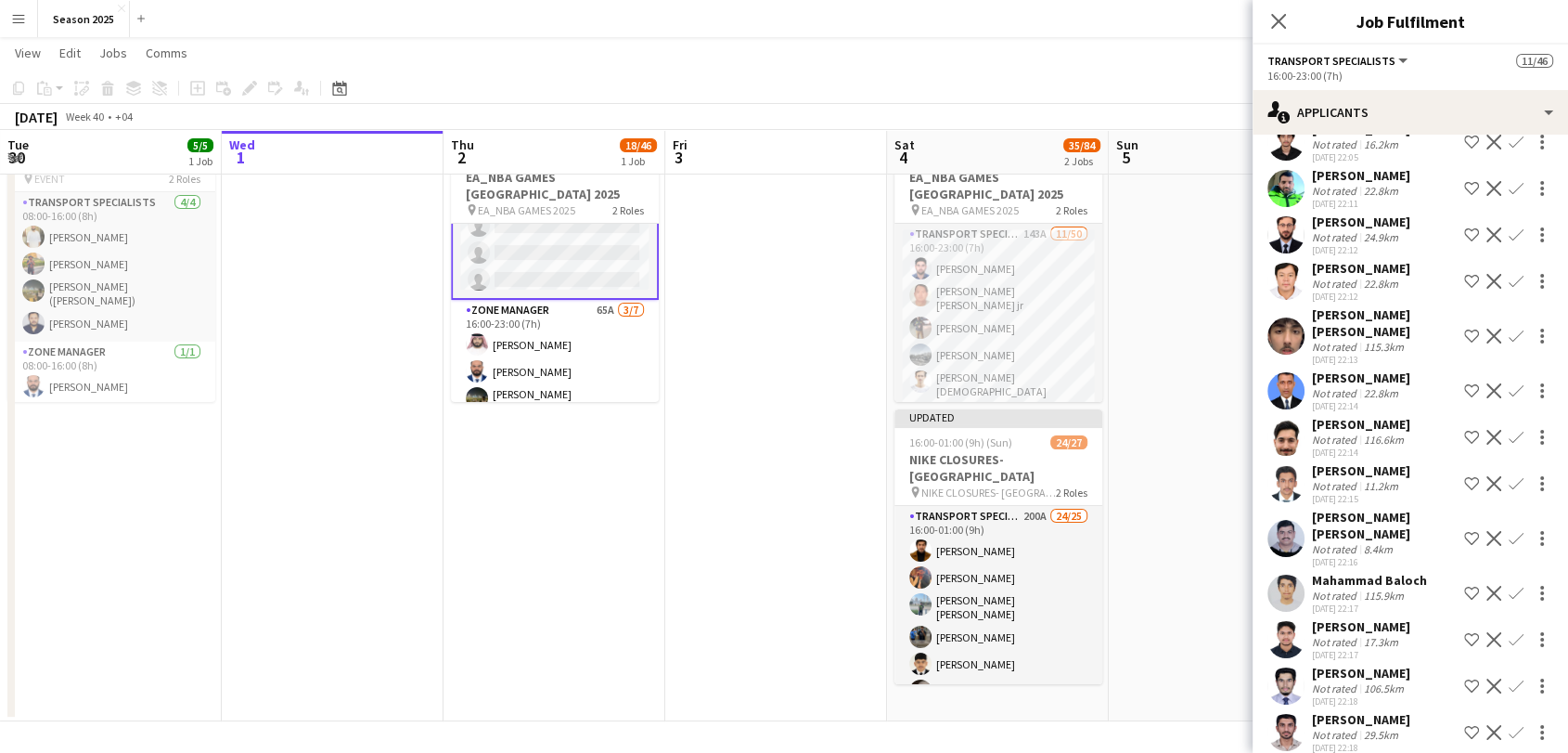
click at [1508, 274] on app-icon "Confirm" at bounding box center [1515, 281] width 15 height 15
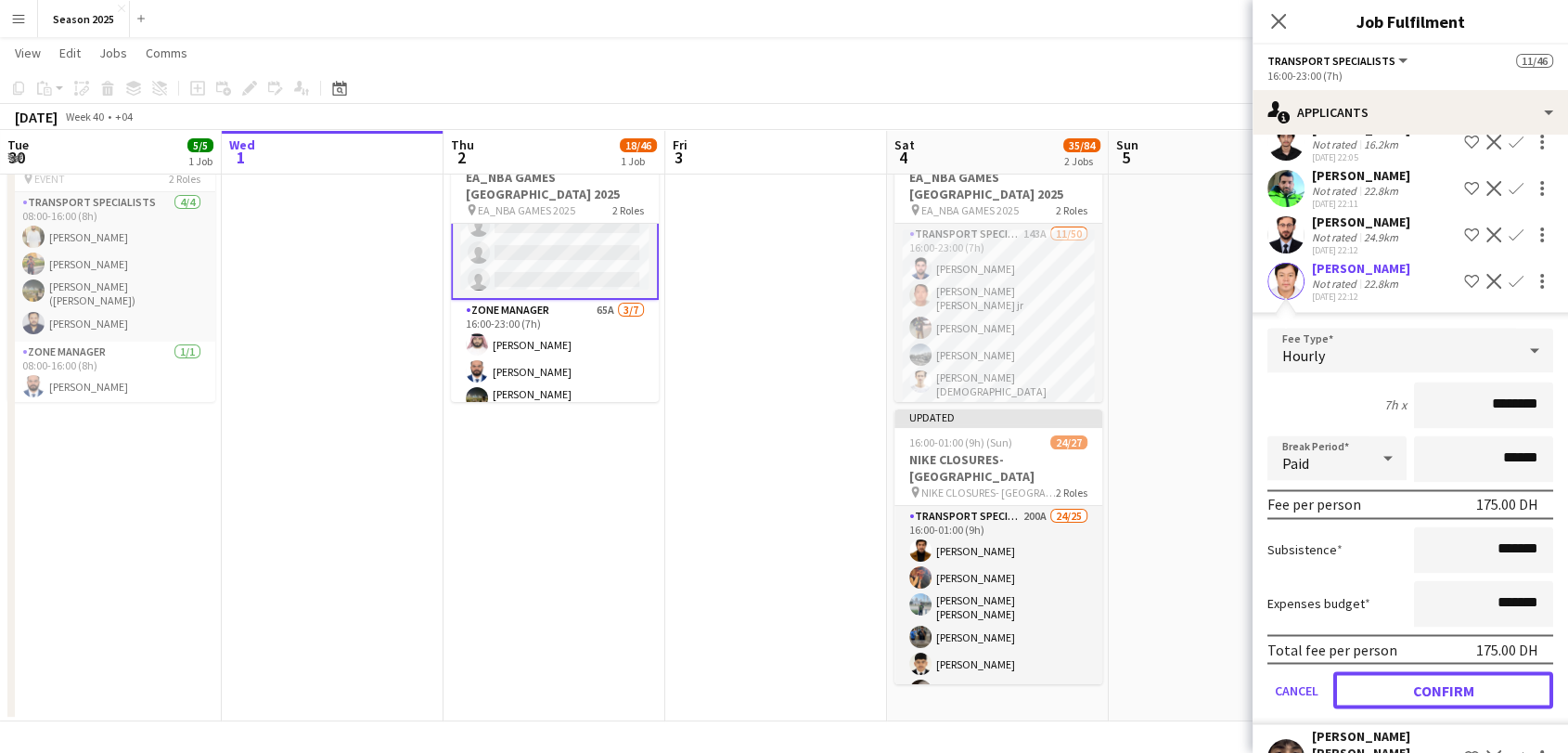
drag, startPoint x: 1421, startPoint y: 634, endPoint x: 1413, endPoint y: 613, distance: 22.5
click at [1421, 671] on button "Confirm" at bounding box center [1443, 689] width 220 height 37
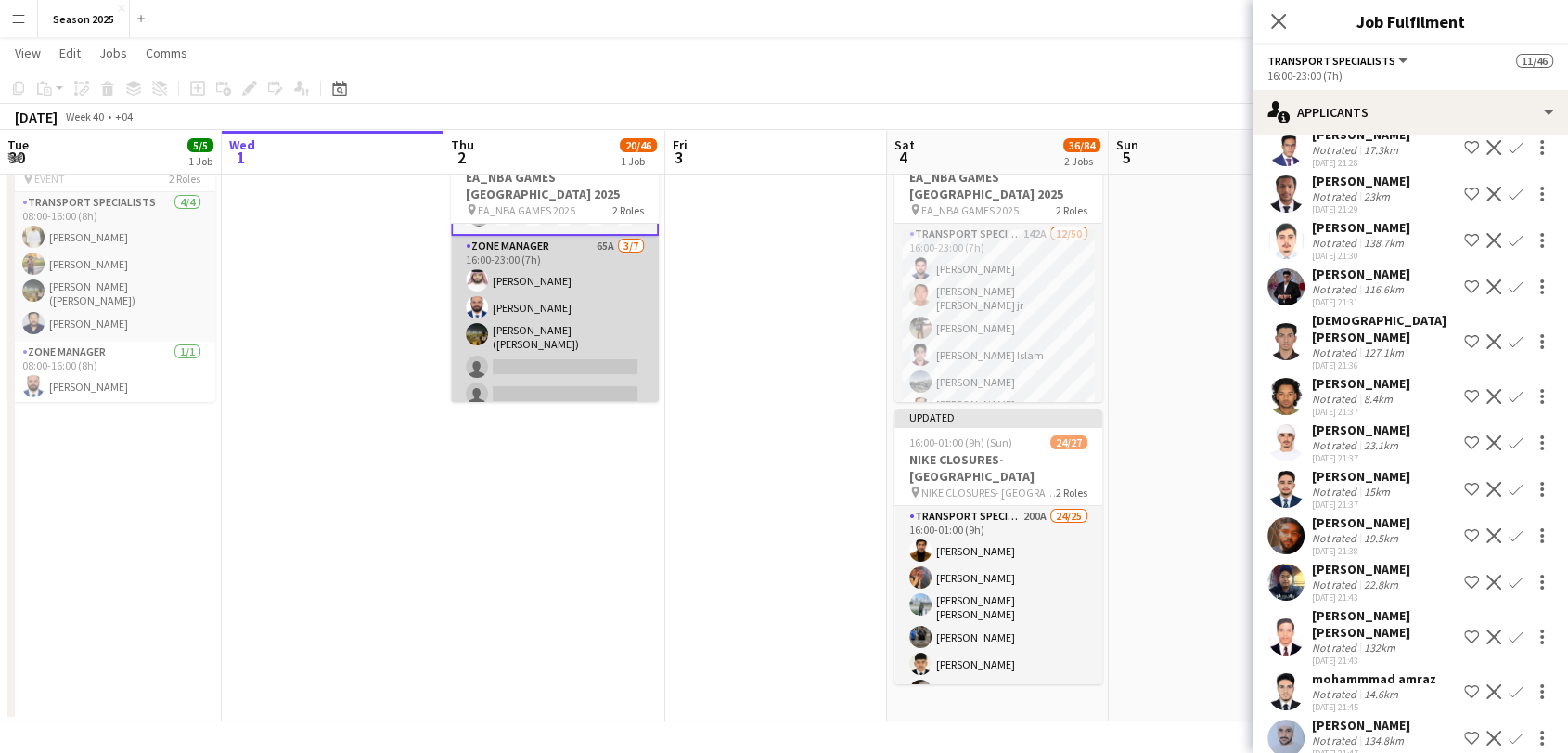
scroll to position [1146, 0]
click at [580, 367] on app-card-role "Zone Manager 65A [DATE] 16:00-23:00 (7h) [PERSON_NAME] Bu Jasem [PERSON_NAME] […" at bounding box center [554, 298] width 208 height 230
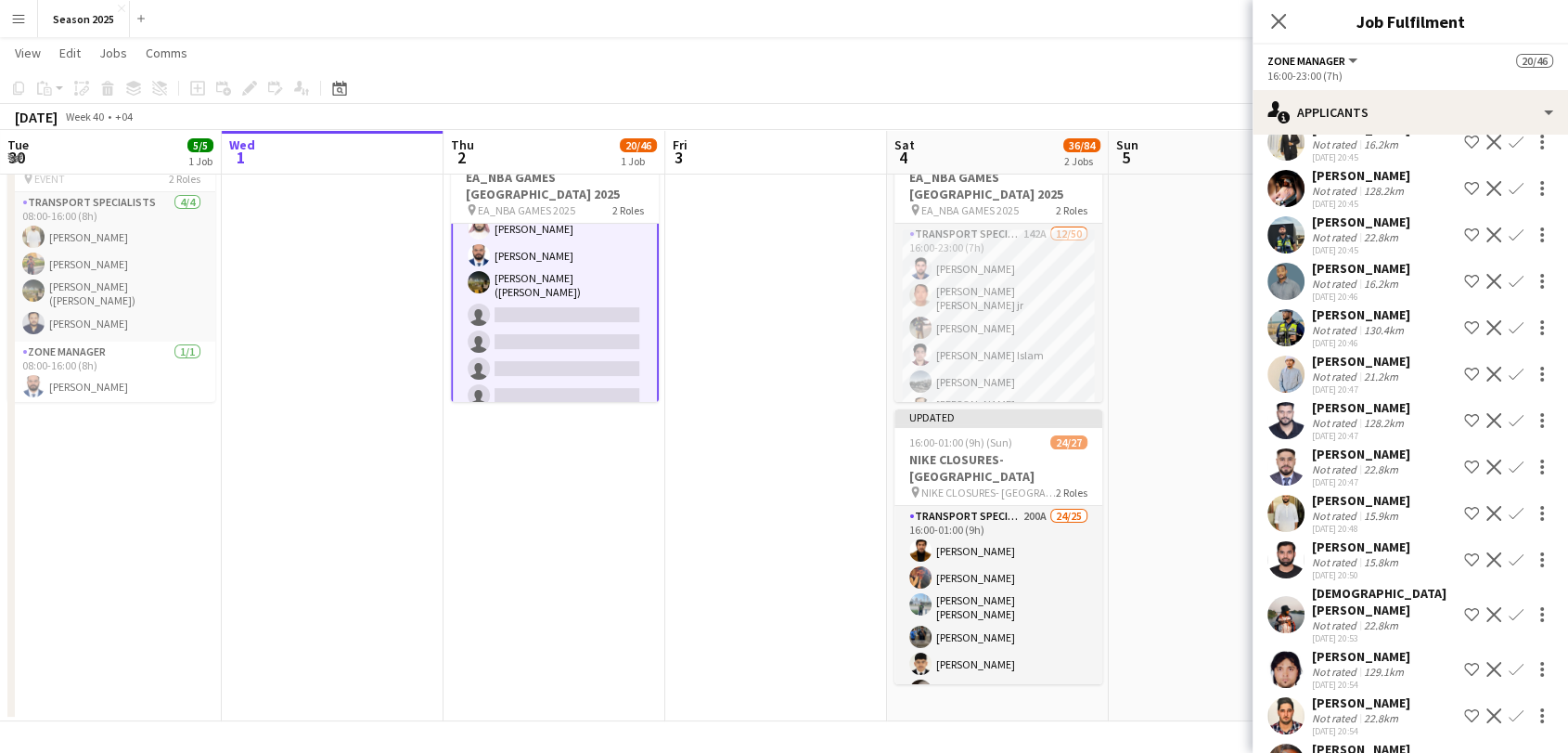
scroll to position [206, 0]
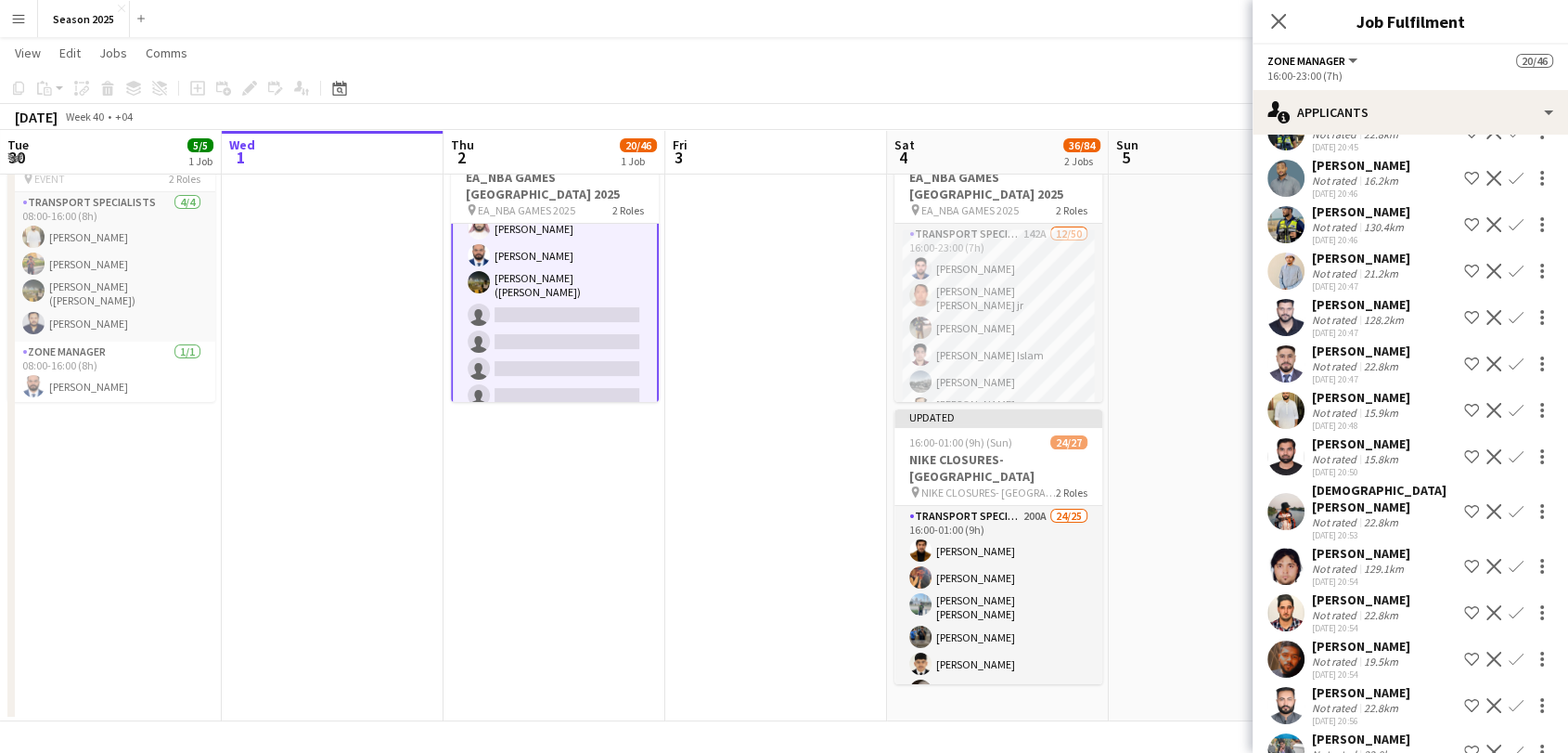
click at [1506, 670] on button "Confirm" at bounding box center [1515, 658] width 22 height 22
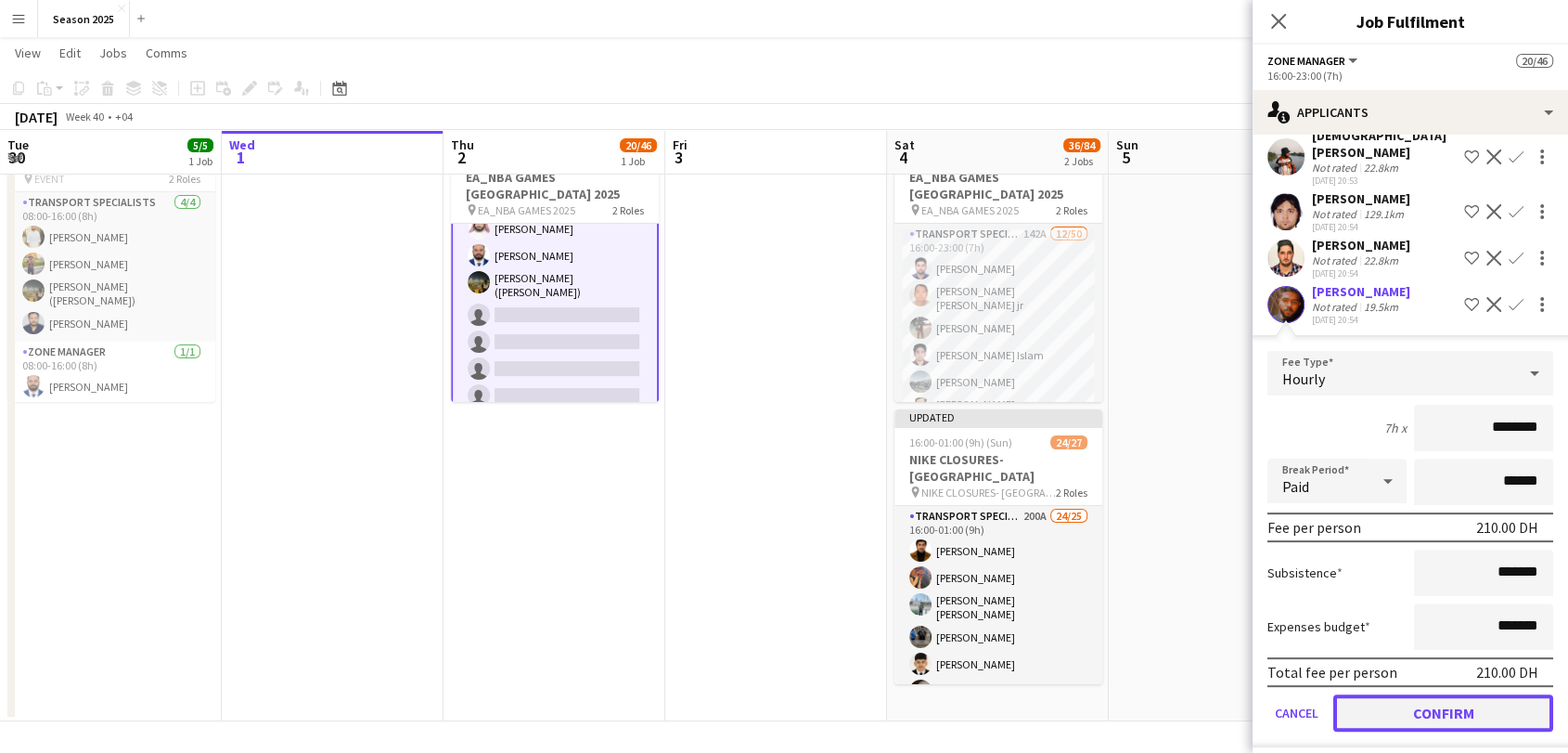
click at [1503, 715] on button "Confirm" at bounding box center [1443, 713] width 220 height 37
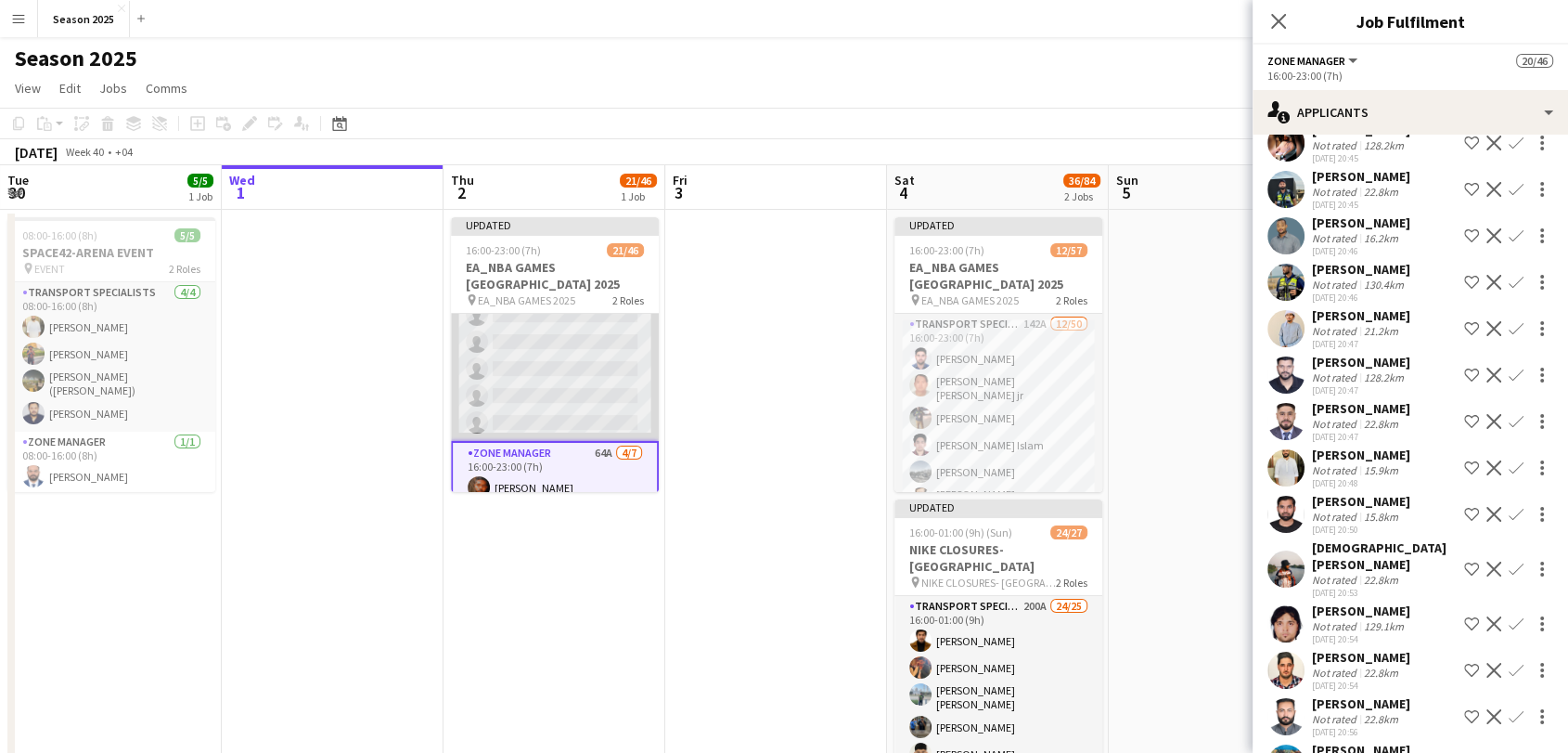
scroll to position [835, 0]
click at [586, 358] on app-card-role "Transport Specialists 107A 17/39 16:00-23:00 (7h) [PERSON_NAME] [PERSON_NAME] […" at bounding box center [554, 29] width 208 height 1102
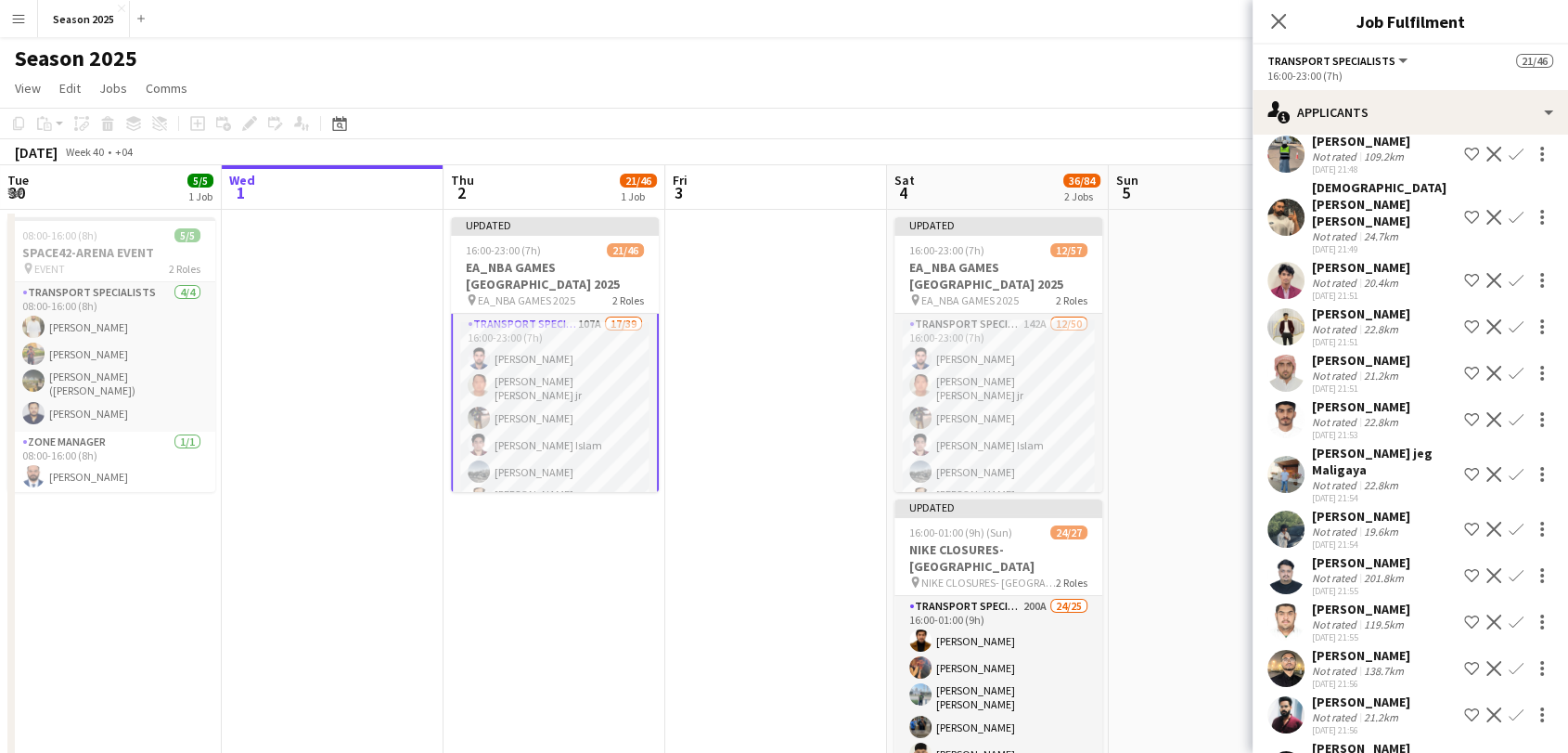
scroll to position [0, 0]
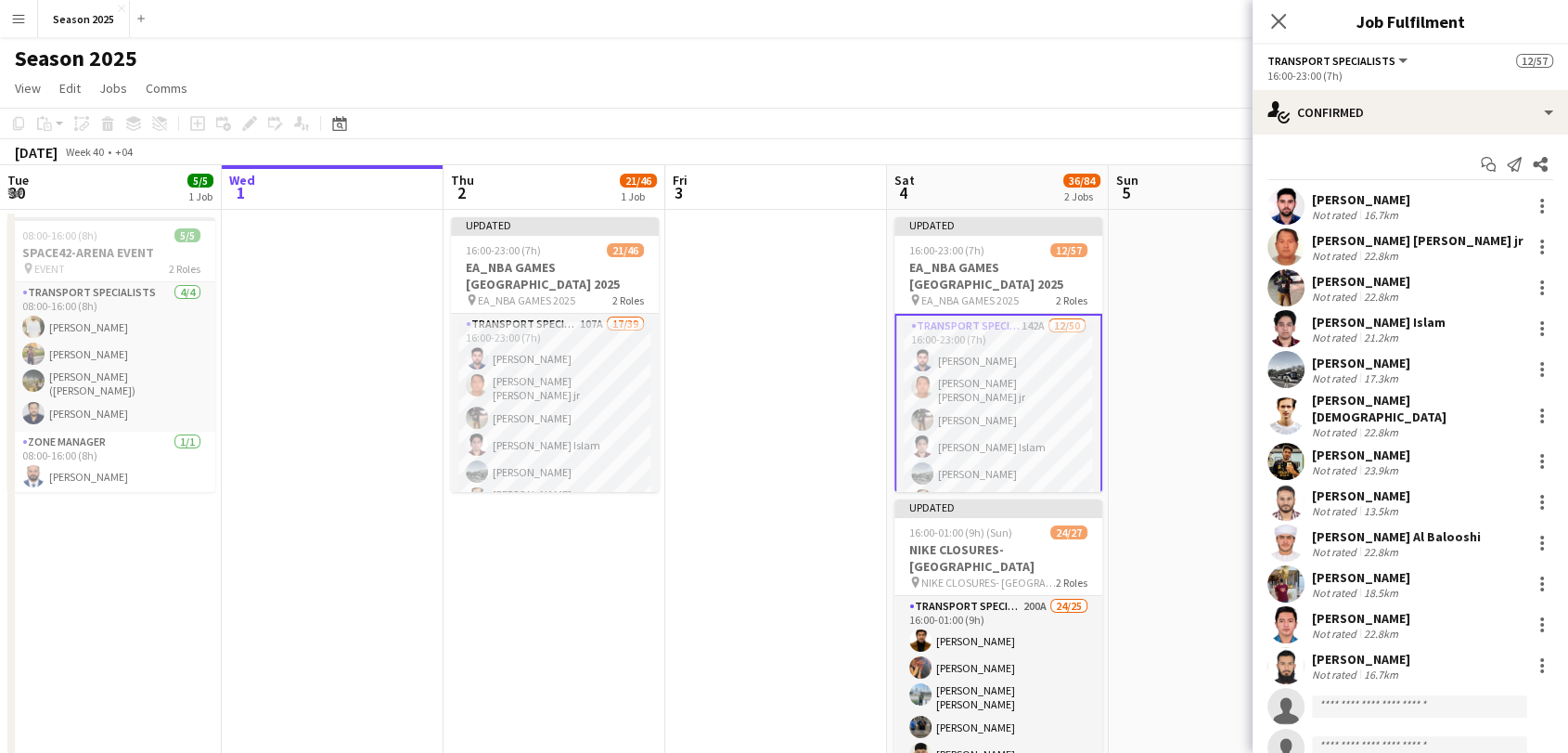
scroll to position [206, 0]
click at [792, 444] on app-date-cell at bounding box center [775, 509] width 222 height 601
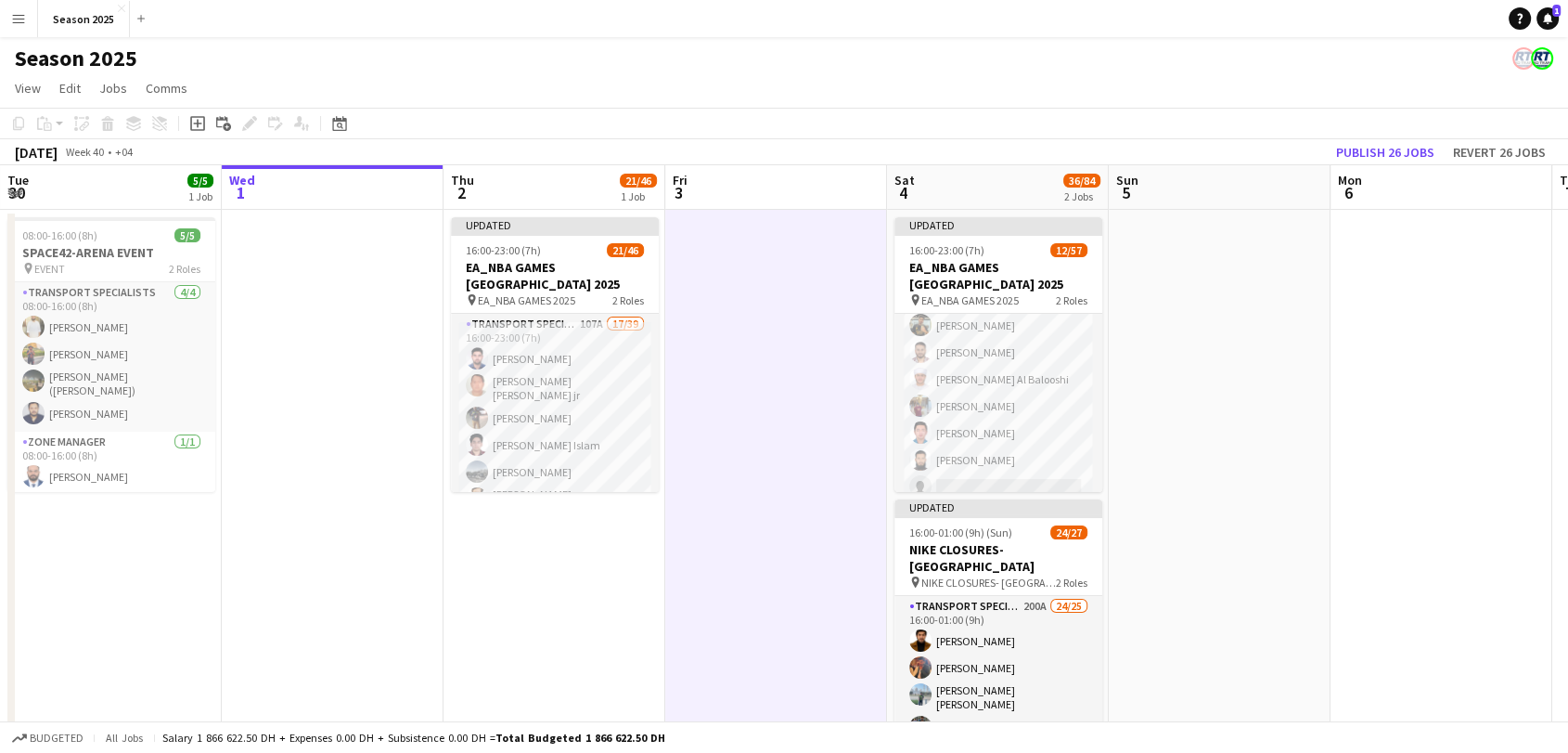
scroll to position [204, 0]
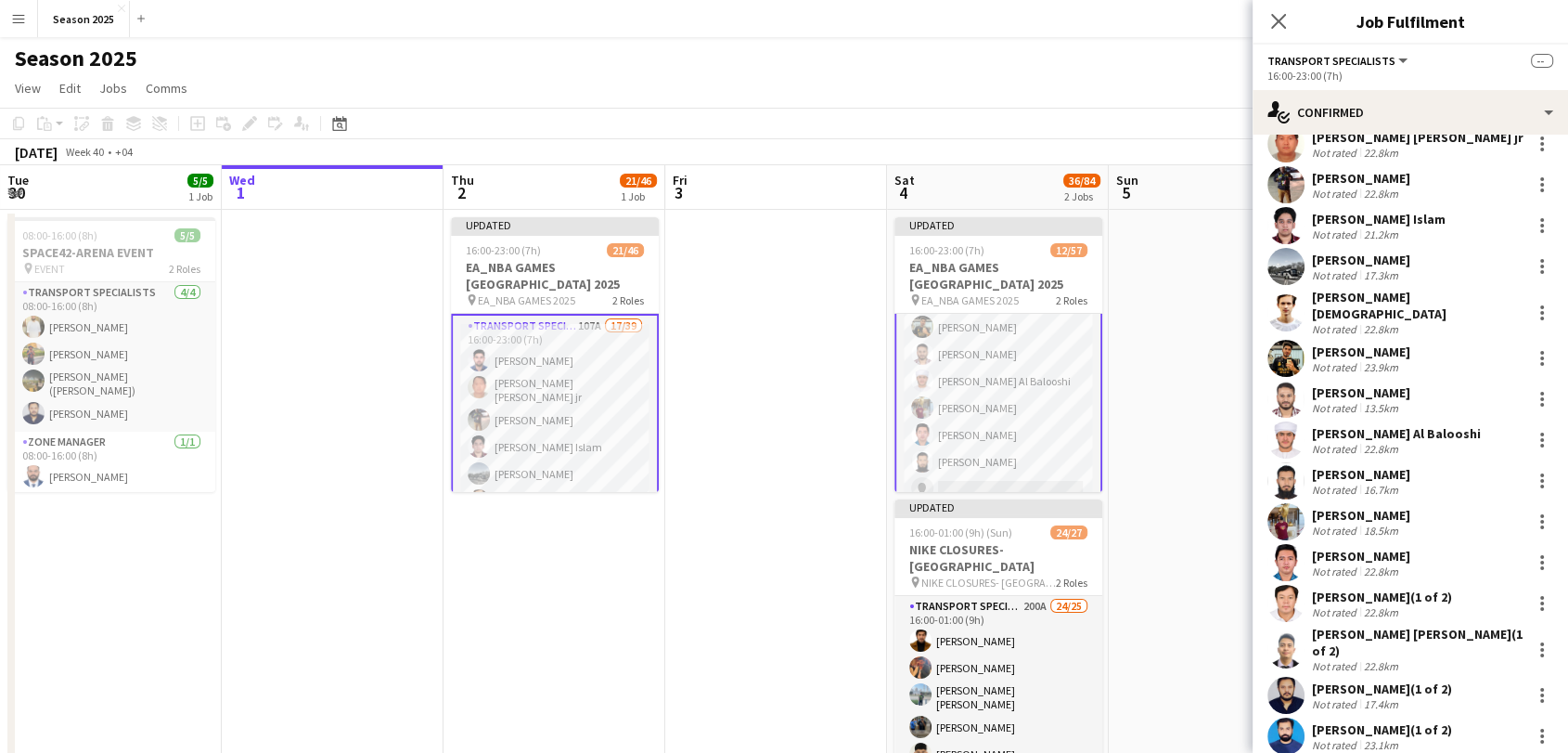
scroll to position [206, 0]
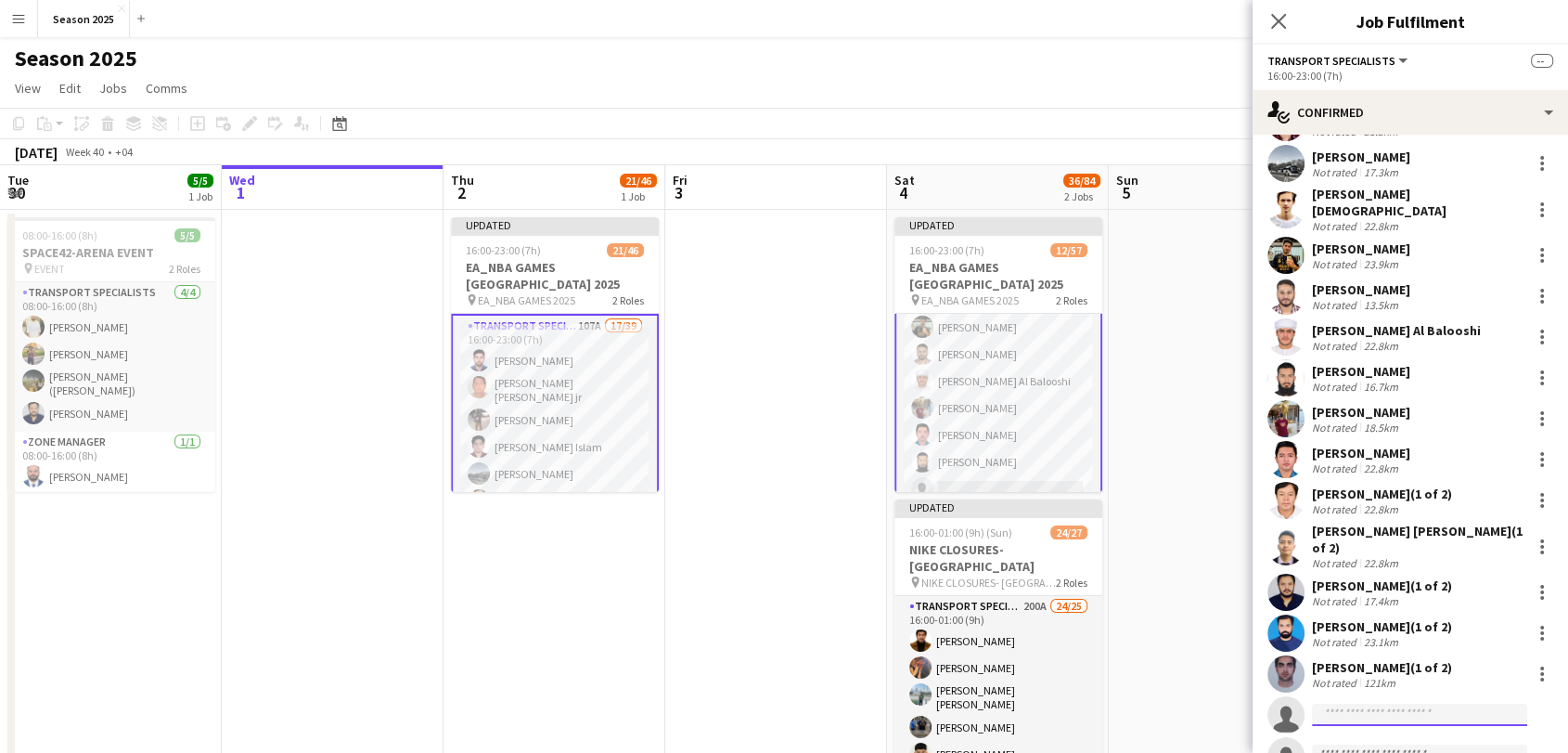
click at [1415, 703] on input at bounding box center [1419, 714] width 215 height 22
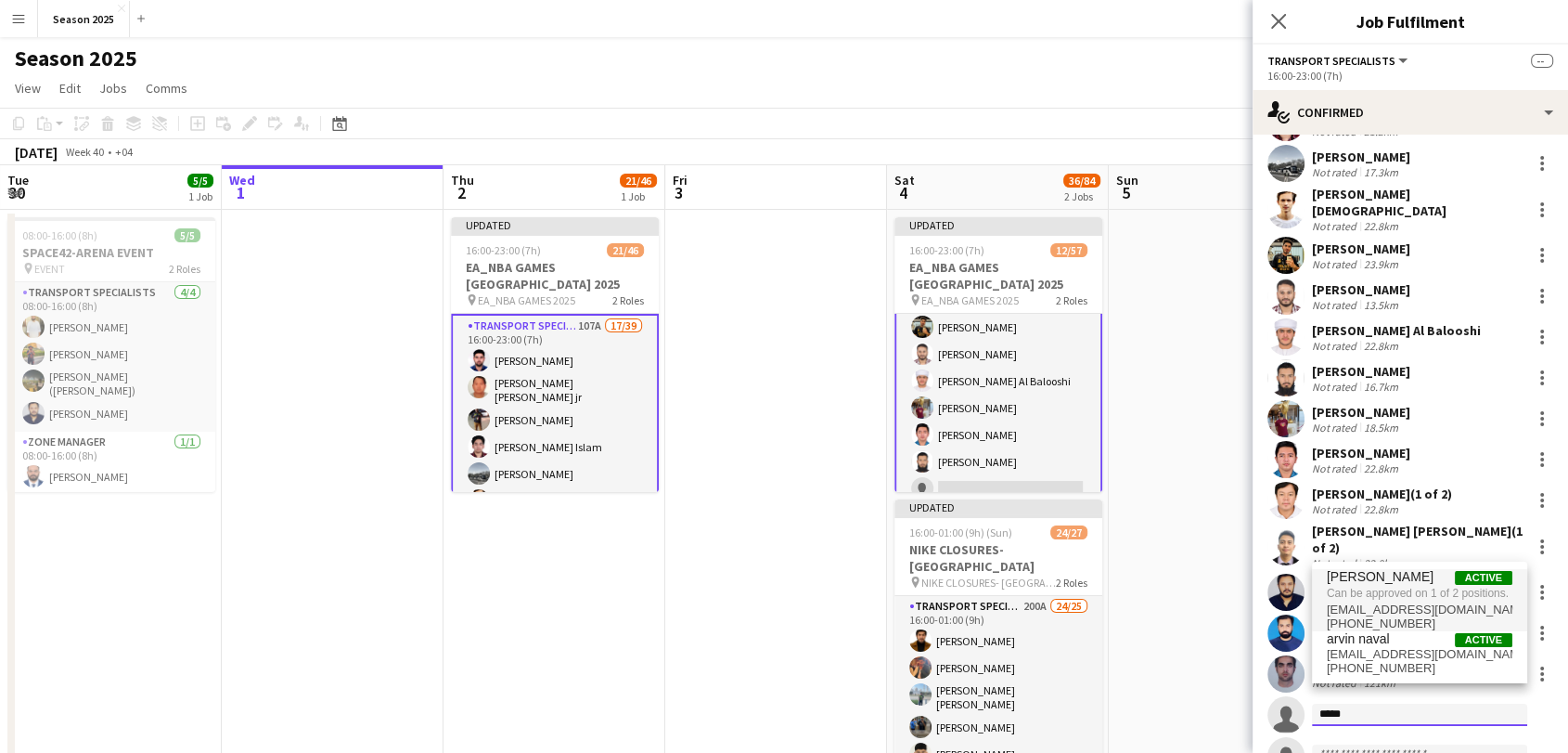
type input "*****"
click at [1399, 600] on span "Can be approved on 1 of 2 positions." at bounding box center [1419, 593] width 186 height 17
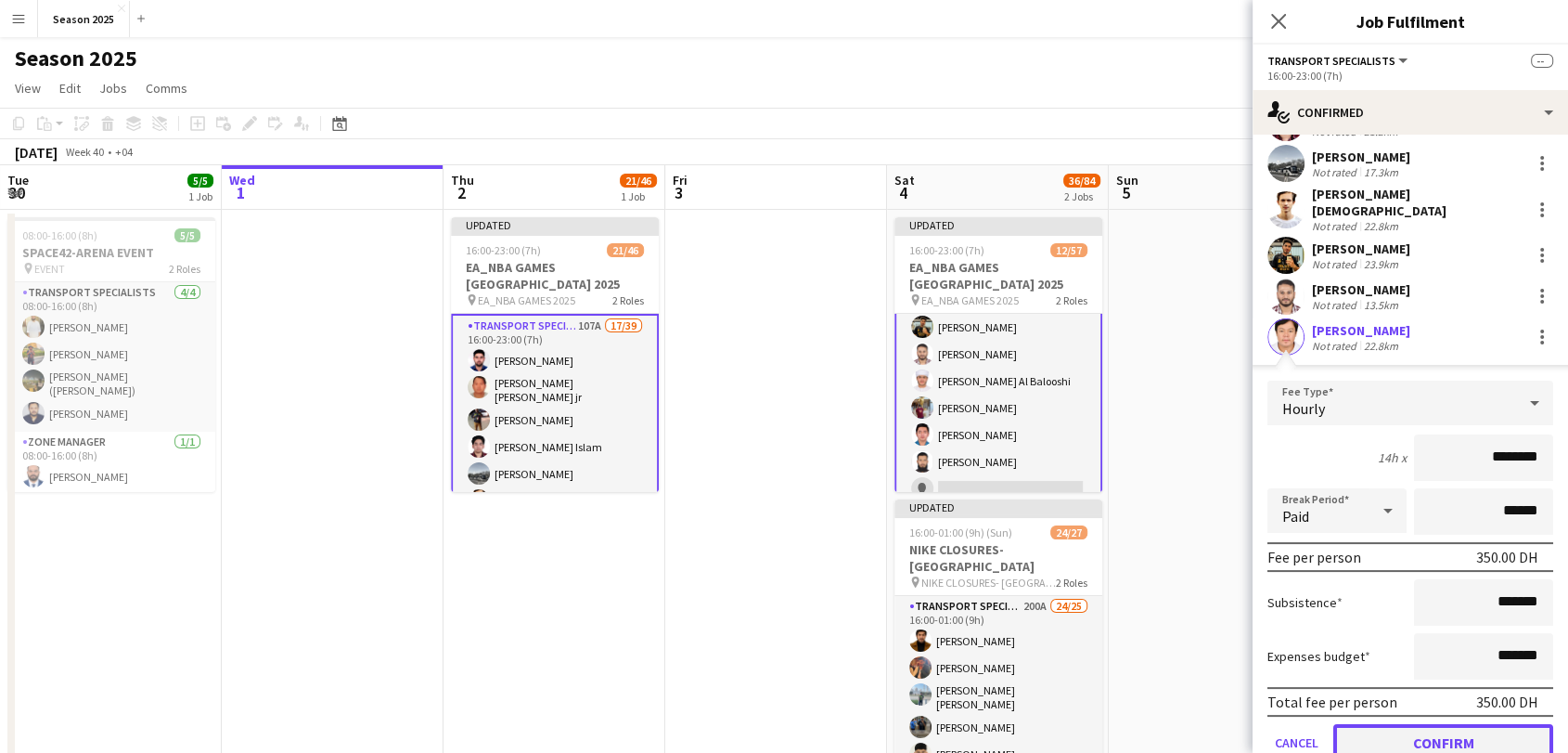
click at [1416, 725] on button "Confirm" at bounding box center [1443, 742] width 220 height 37
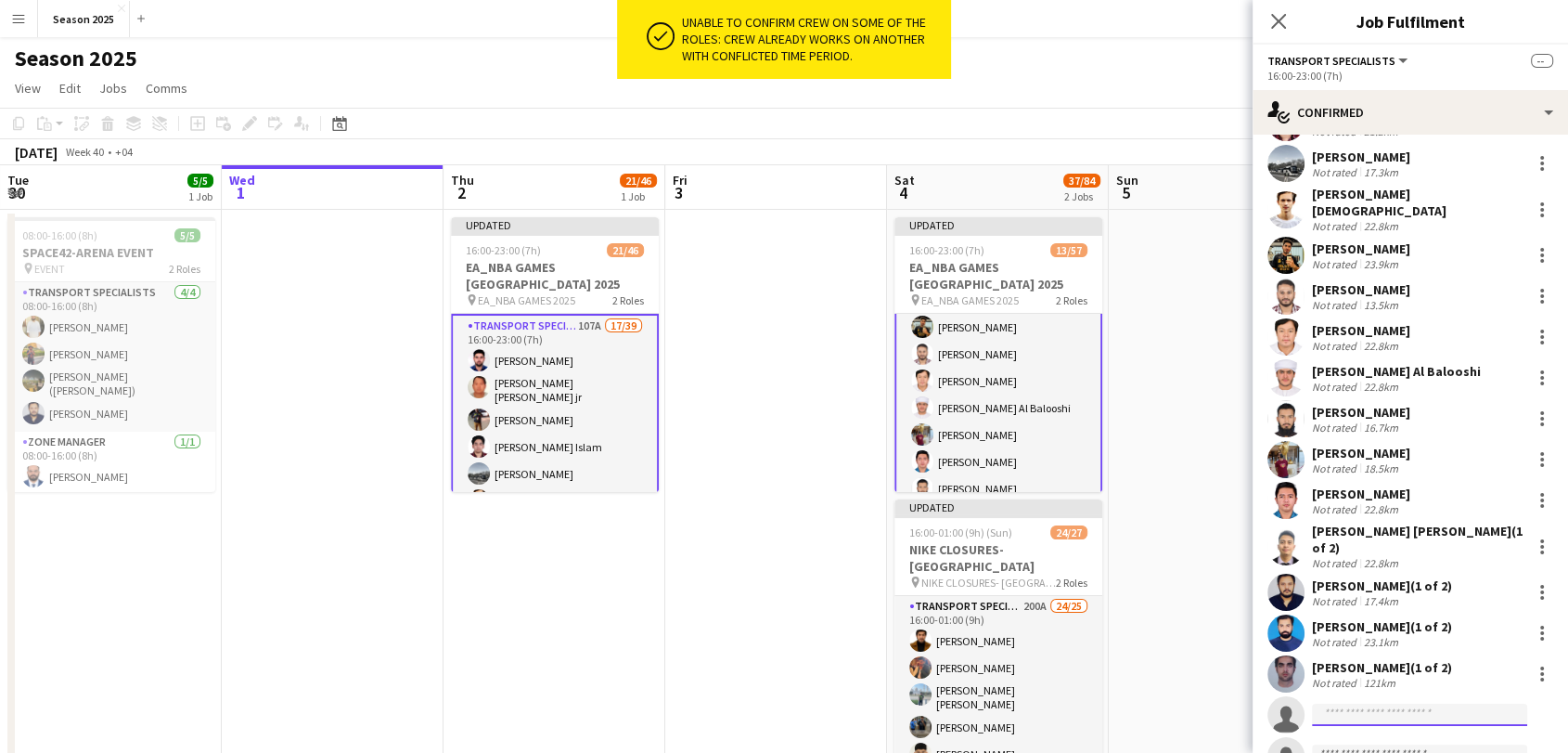
click at [1405, 703] on input at bounding box center [1419, 714] width 215 height 22
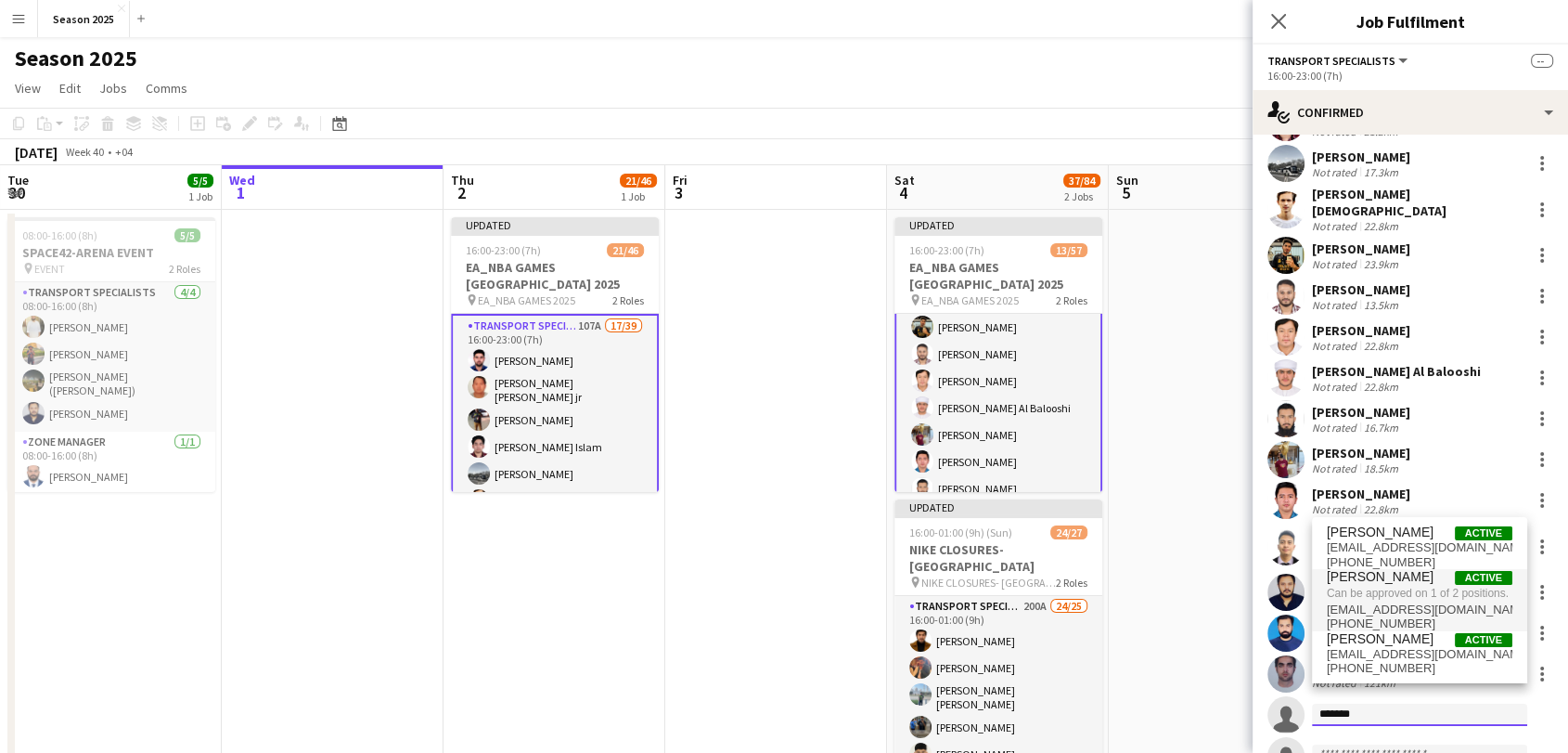
type input "*******"
click at [1421, 599] on span "Can be approved on 1 of 2 positions." at bounding box center [1419, 593] width 186 height 17
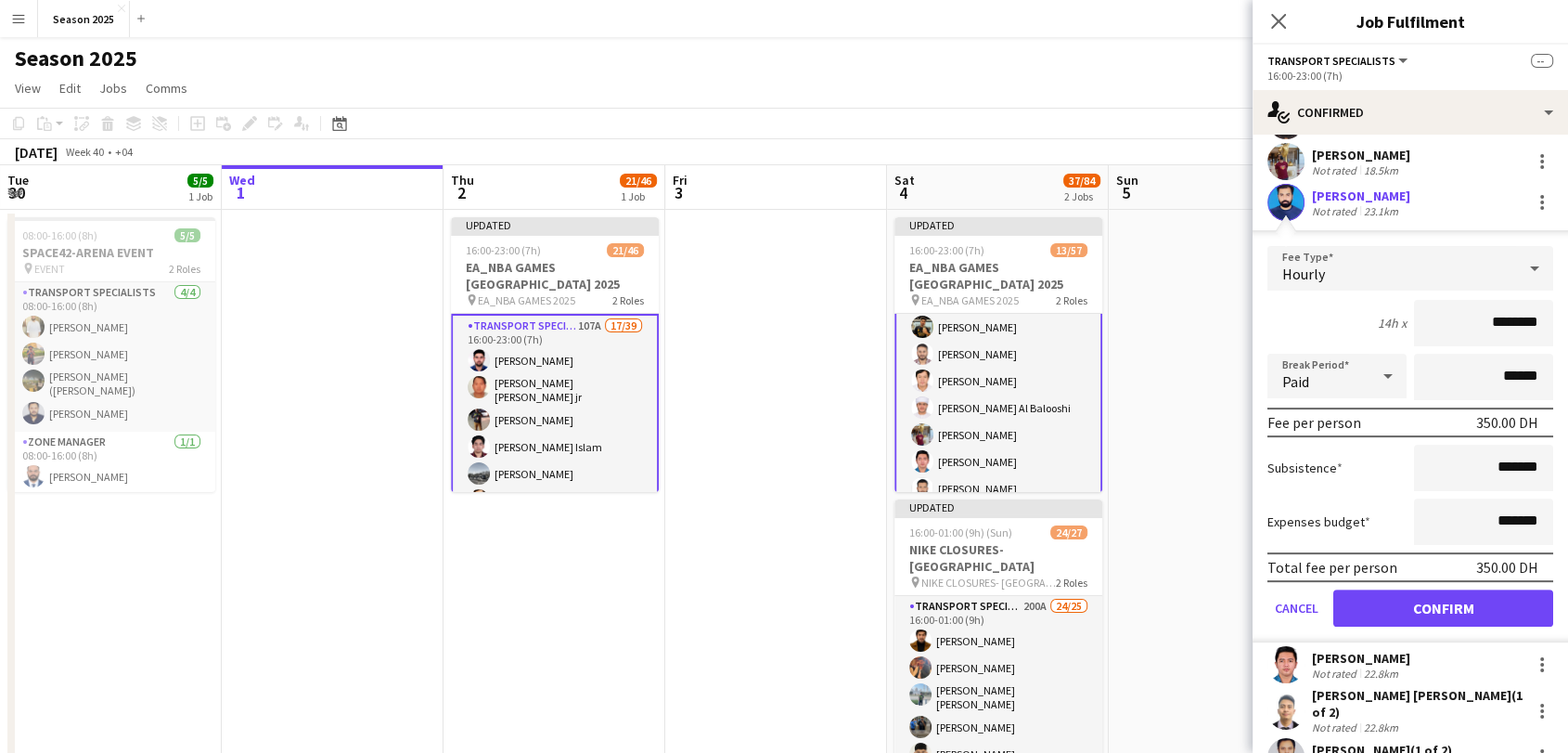
scroll to position [515, 0]
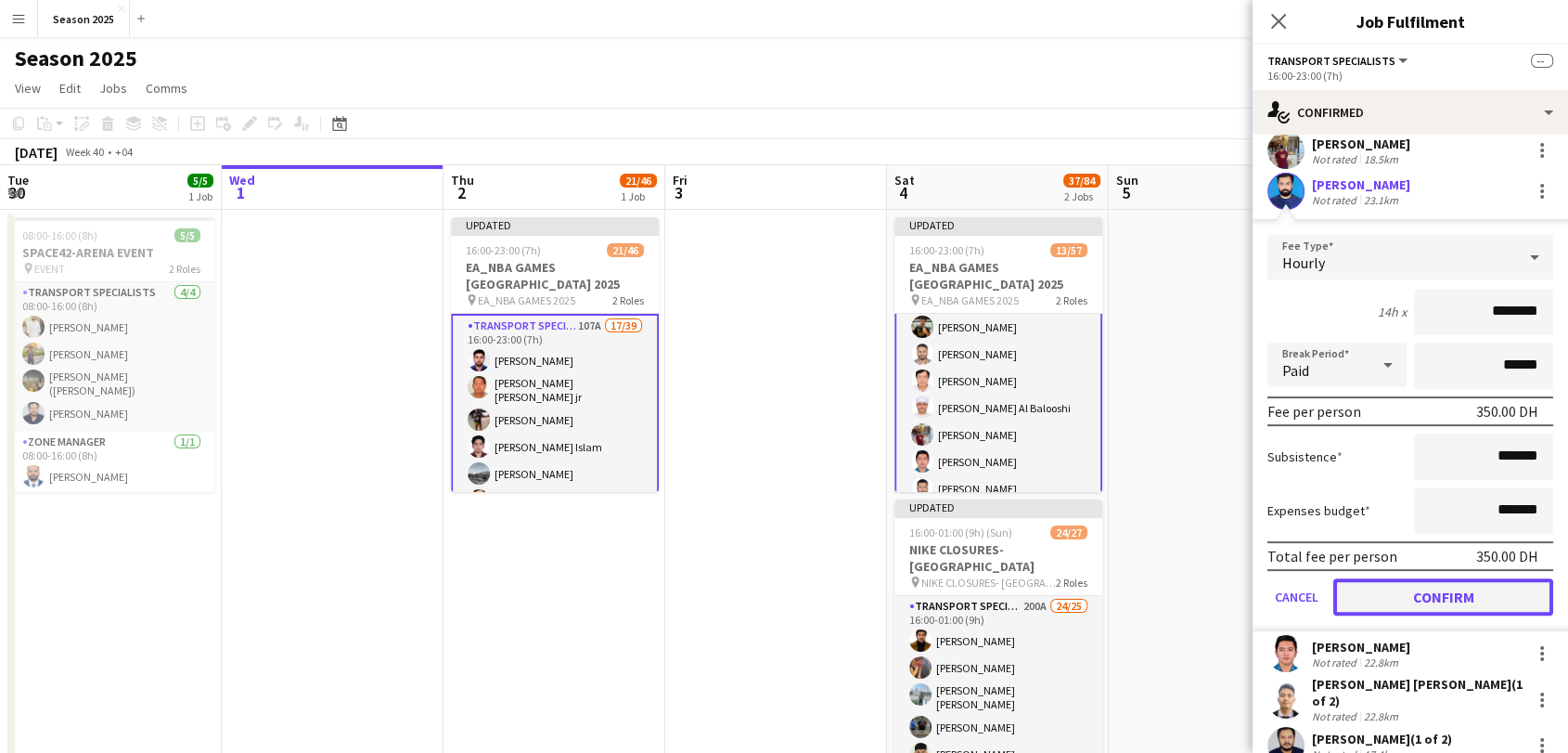
click at [1424, 585] on button "Confirm" at bounding box center [1443, 597] width 220 height 37
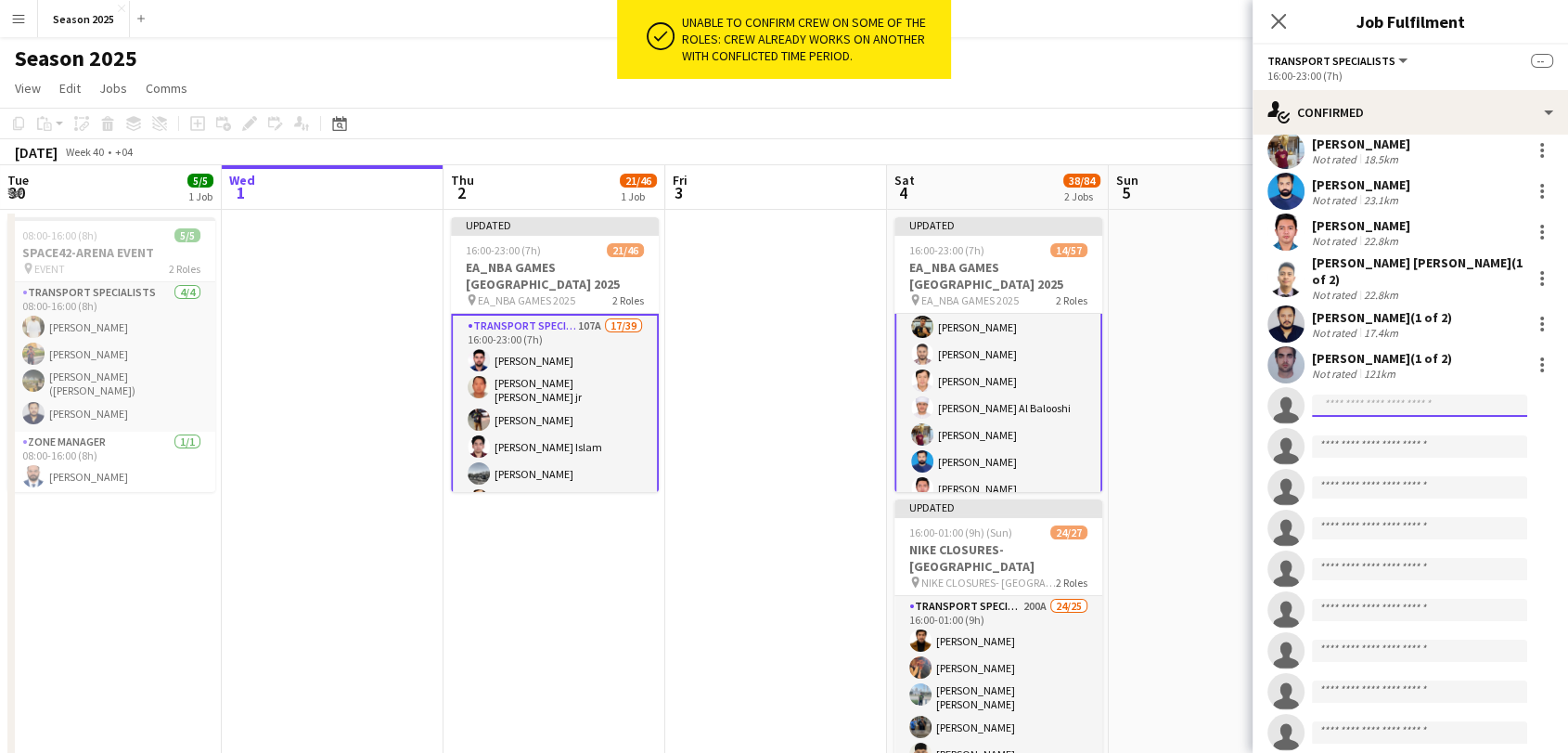
click at [1406, 394] on input at bounding box center [1419, 405] width 215 height 22
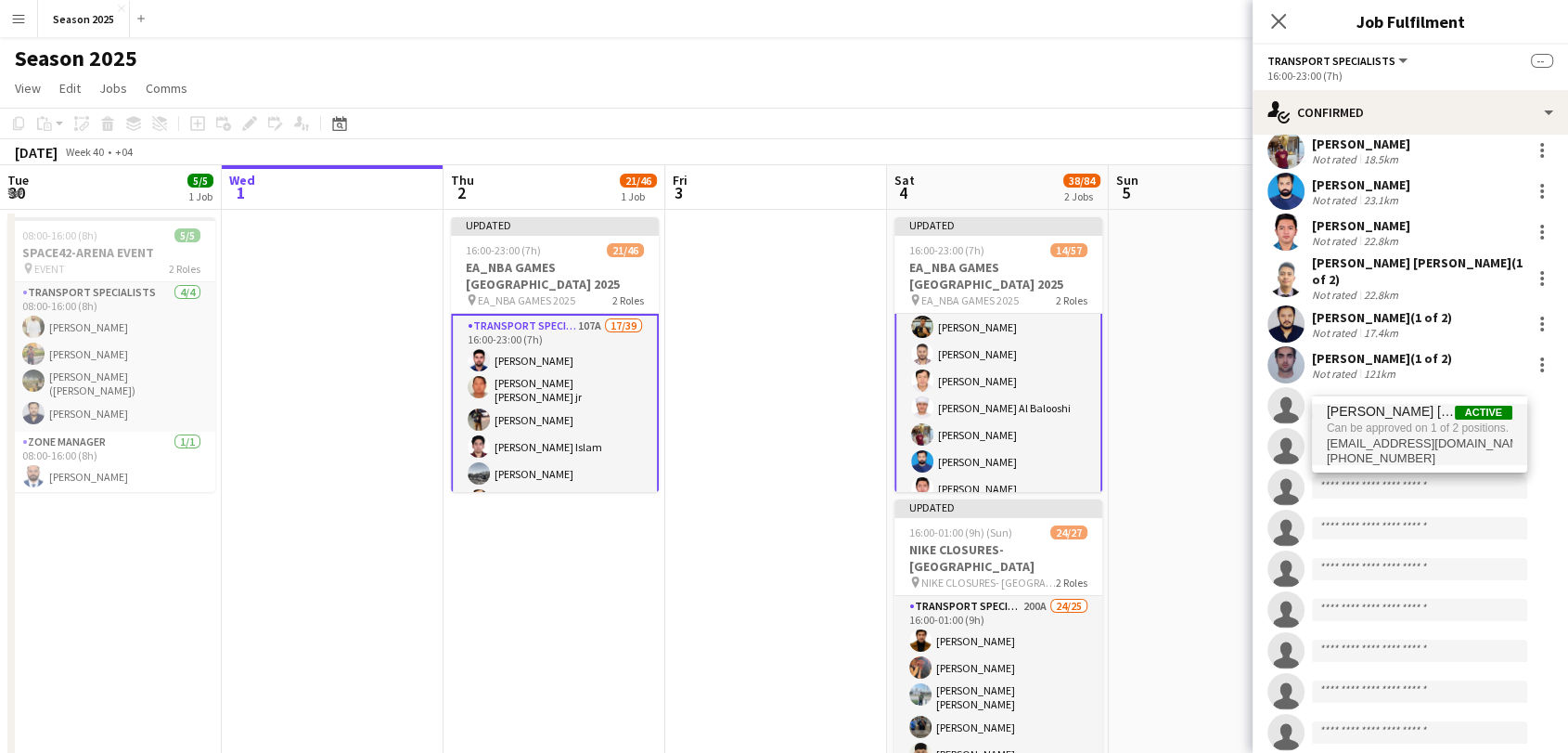
type input "****"
drag, startPoint x: 1410, startPoint y: 415, endPoint x: 1413, endPoint y: 427, distance: 12.4
click at [1411, 415] on span "[PERSON_NAME] [PERSON_NAME]" at bounding box center [1390, 412] width 128 height 16
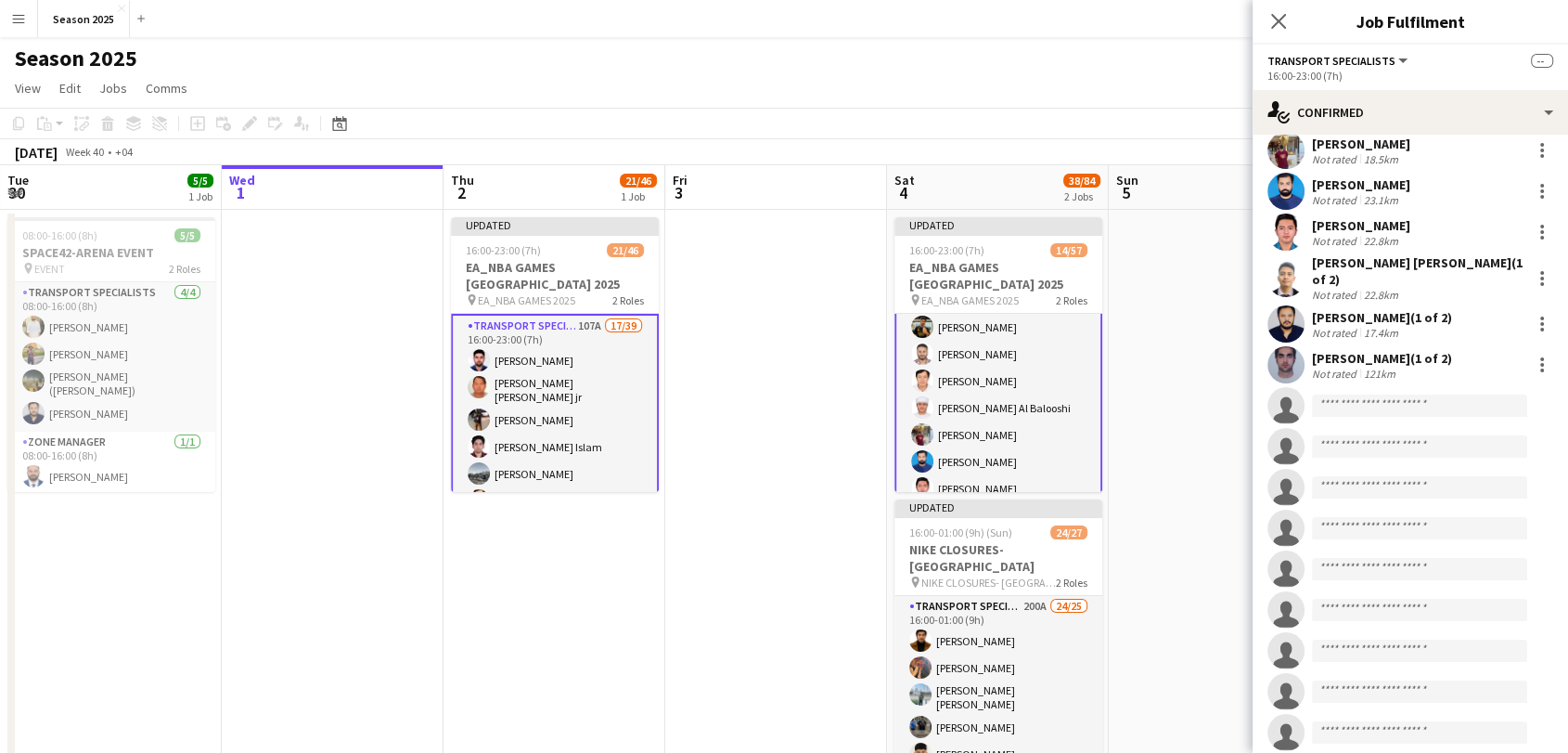
scroll to position [249, 0]
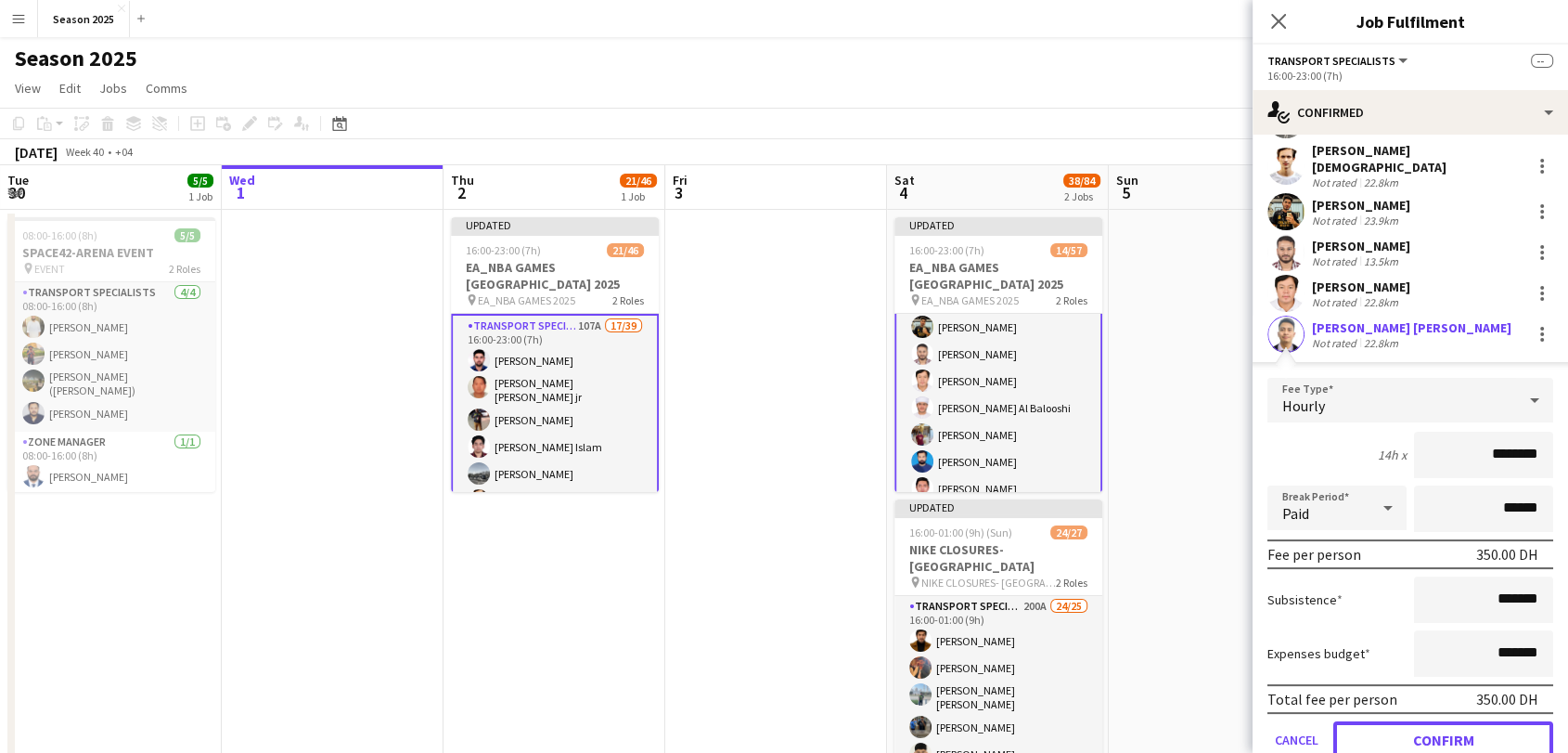
click at [1407, 723] on button "Confirm" at bounding box center [1443, 739] width 220 height 37
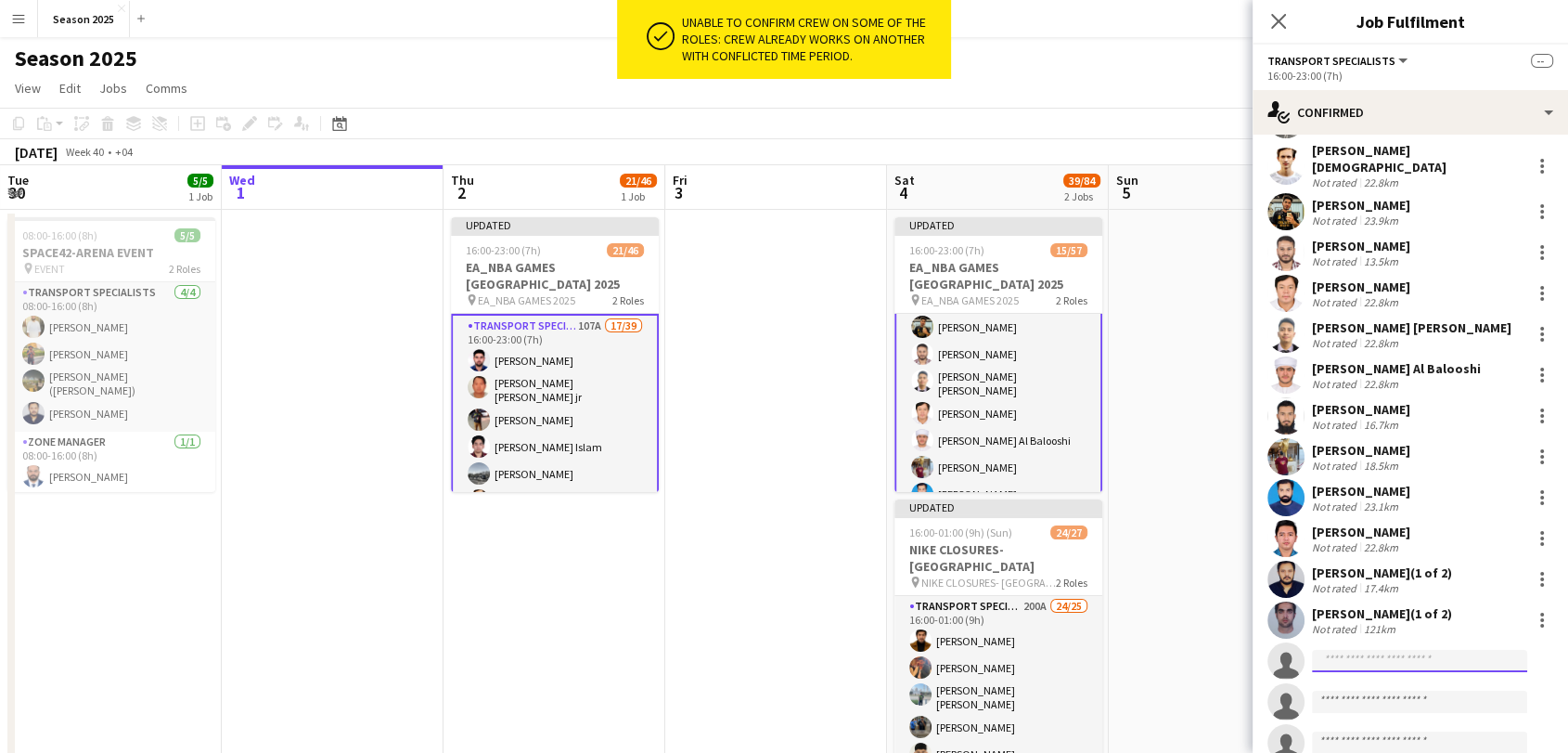
click at [1396, 654] on input at bounding box center [1419, 660] width 215 height 22
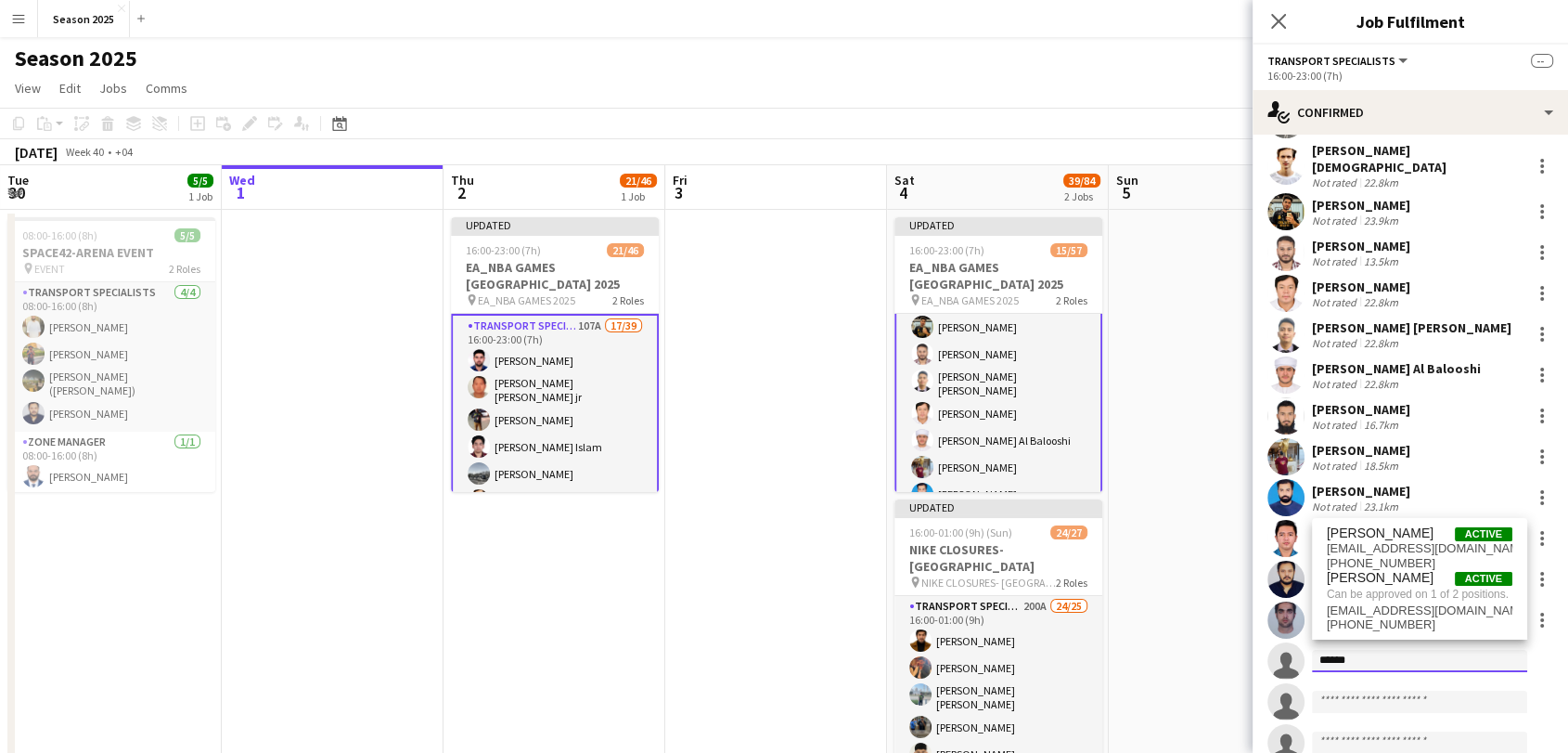
type input "******"
click at [1439, 591] on span "Can be approved on 1 of 2 positions." at bounding box center [1419, 594] width 186 height 17
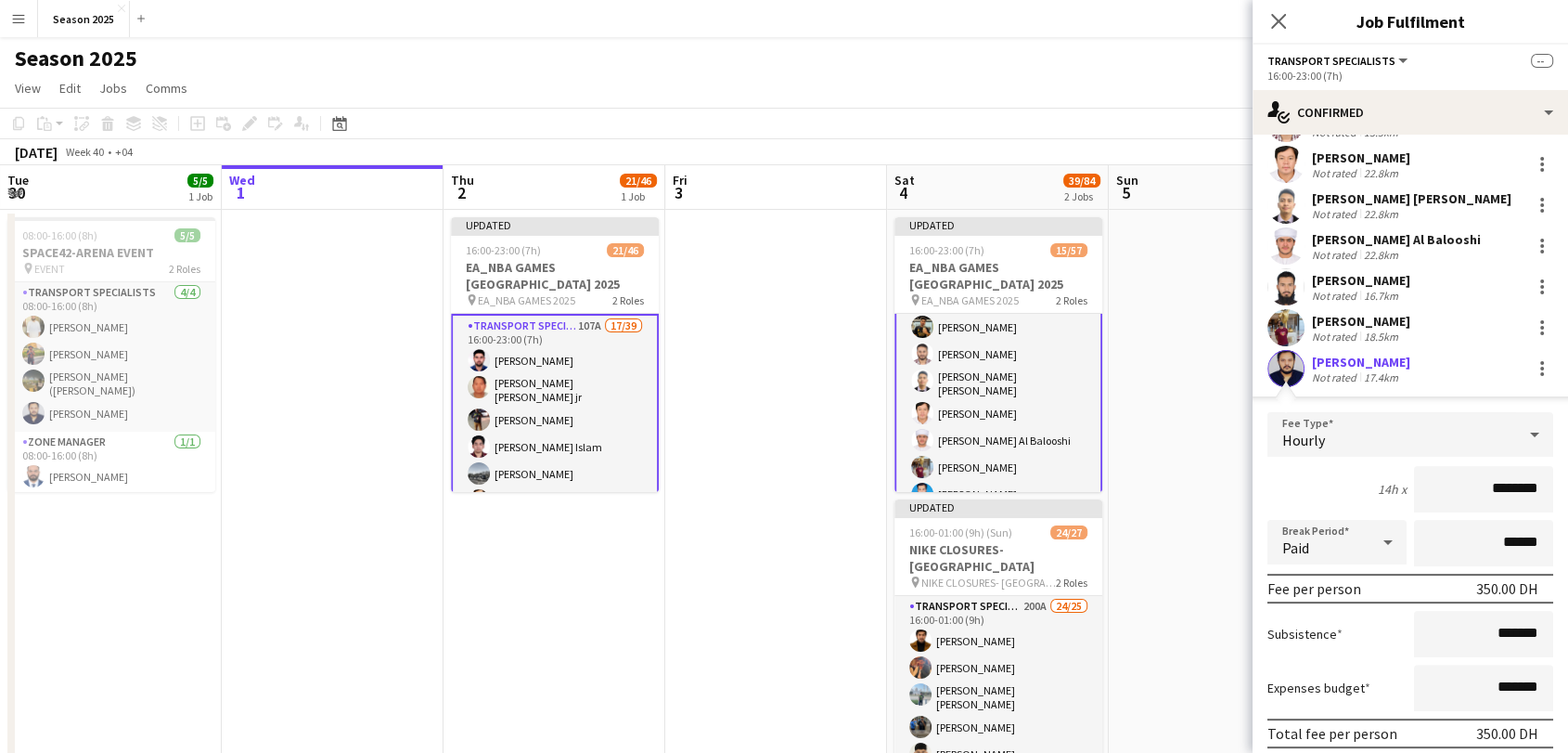
scroll to position [558, 0]
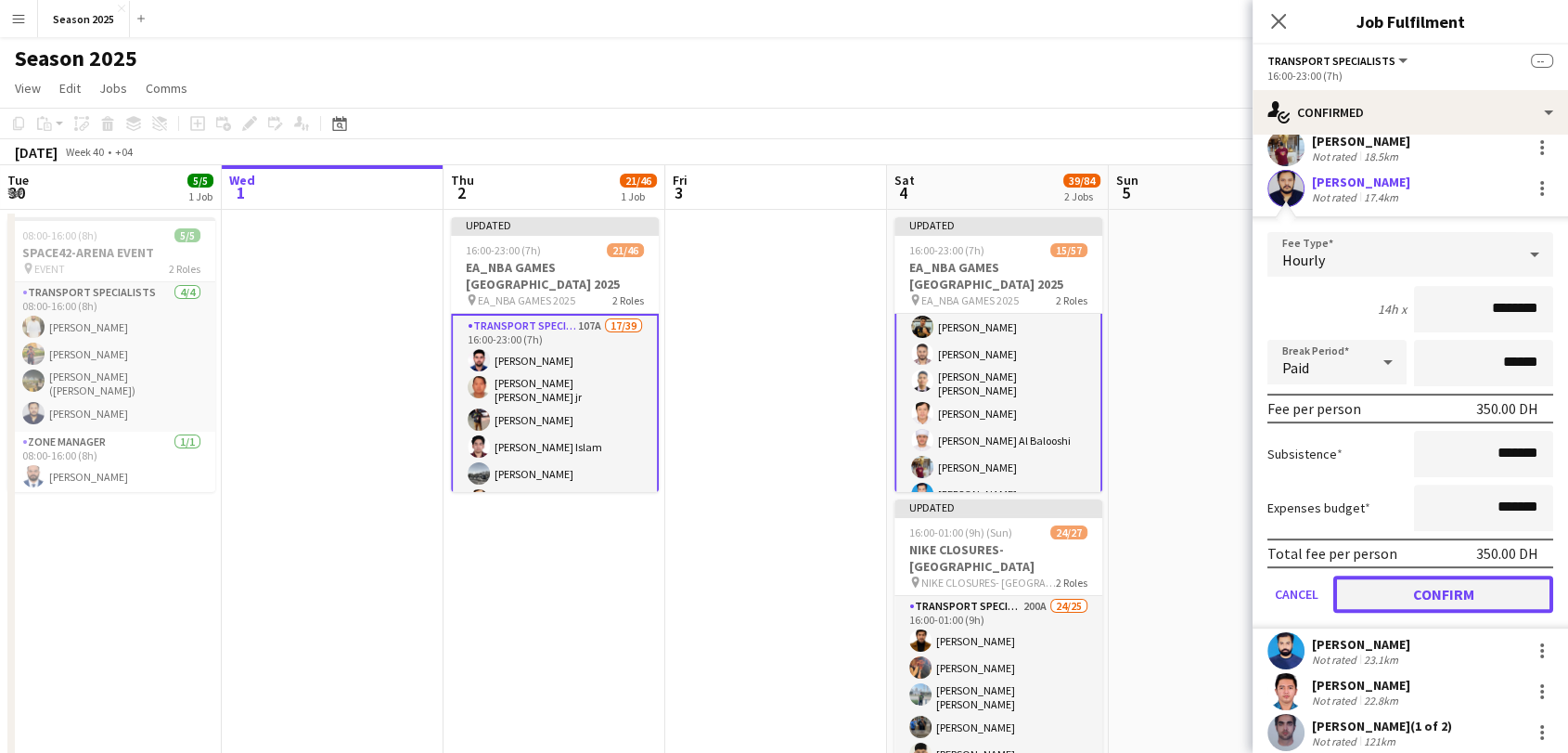
click at [1449, 585] on button "Confirm" at bounding box center [1443, 594] width 220 height 37
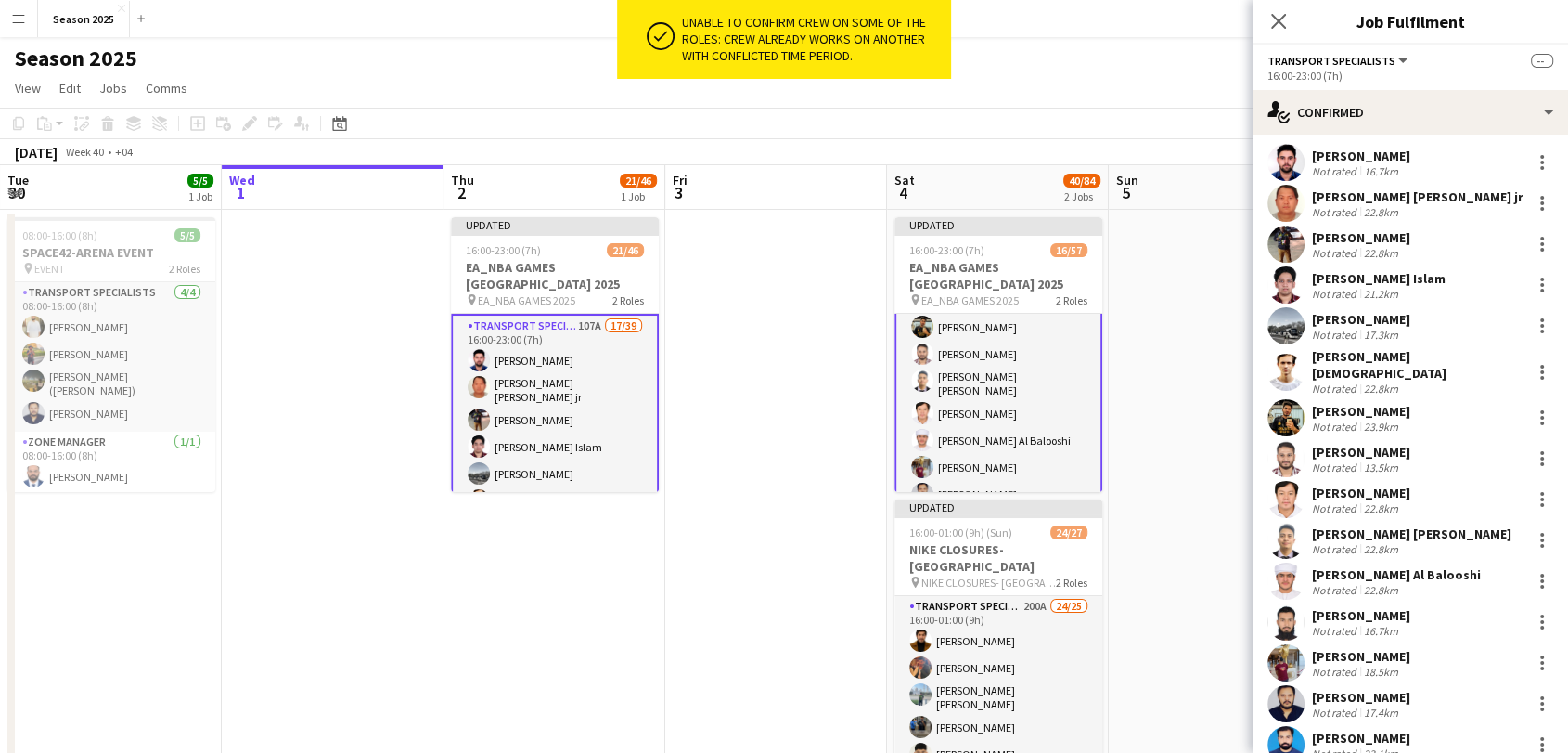
scroll to position [0, 0]
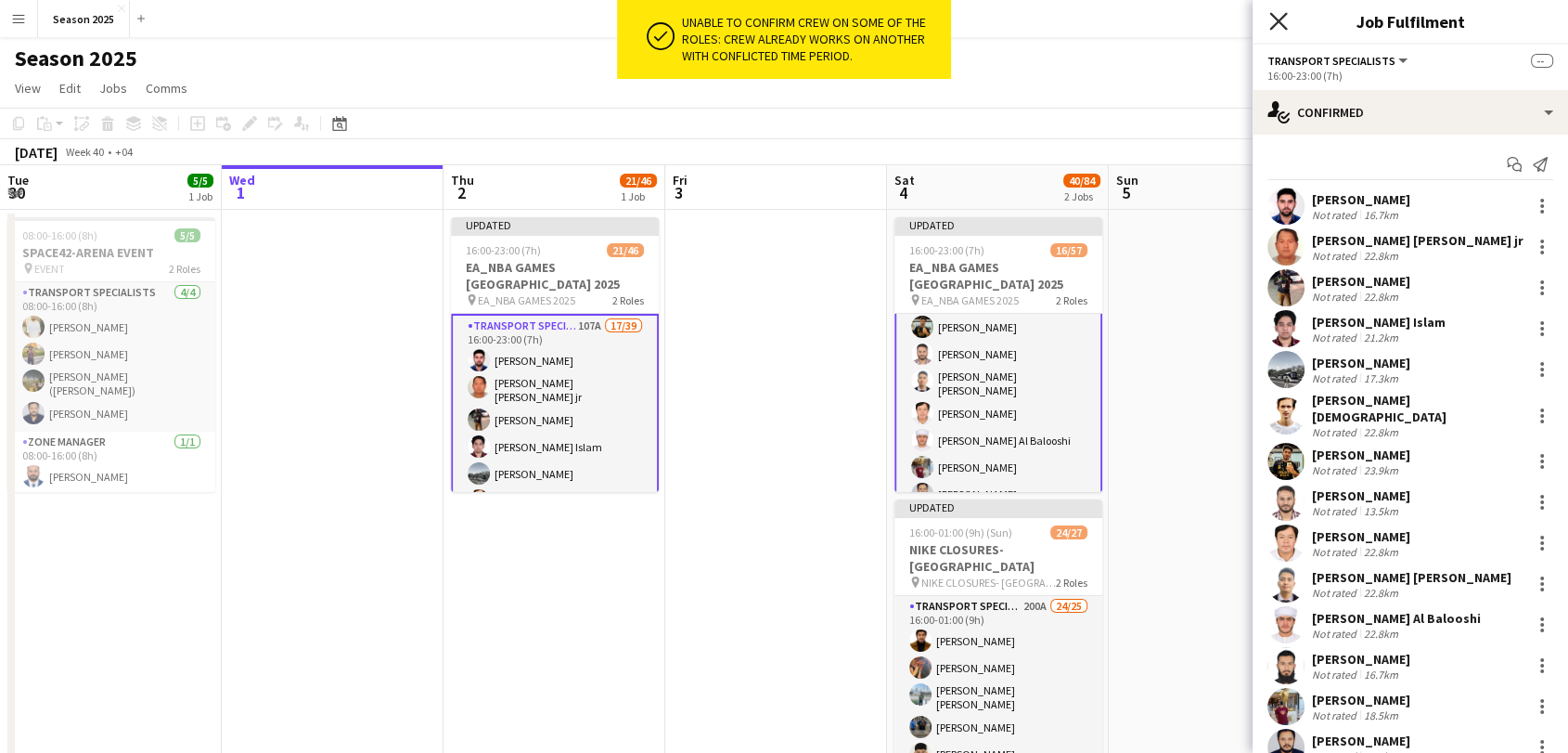
click at [1281, 23] on icon at bounding box center [1278, 21] width 18 height 18
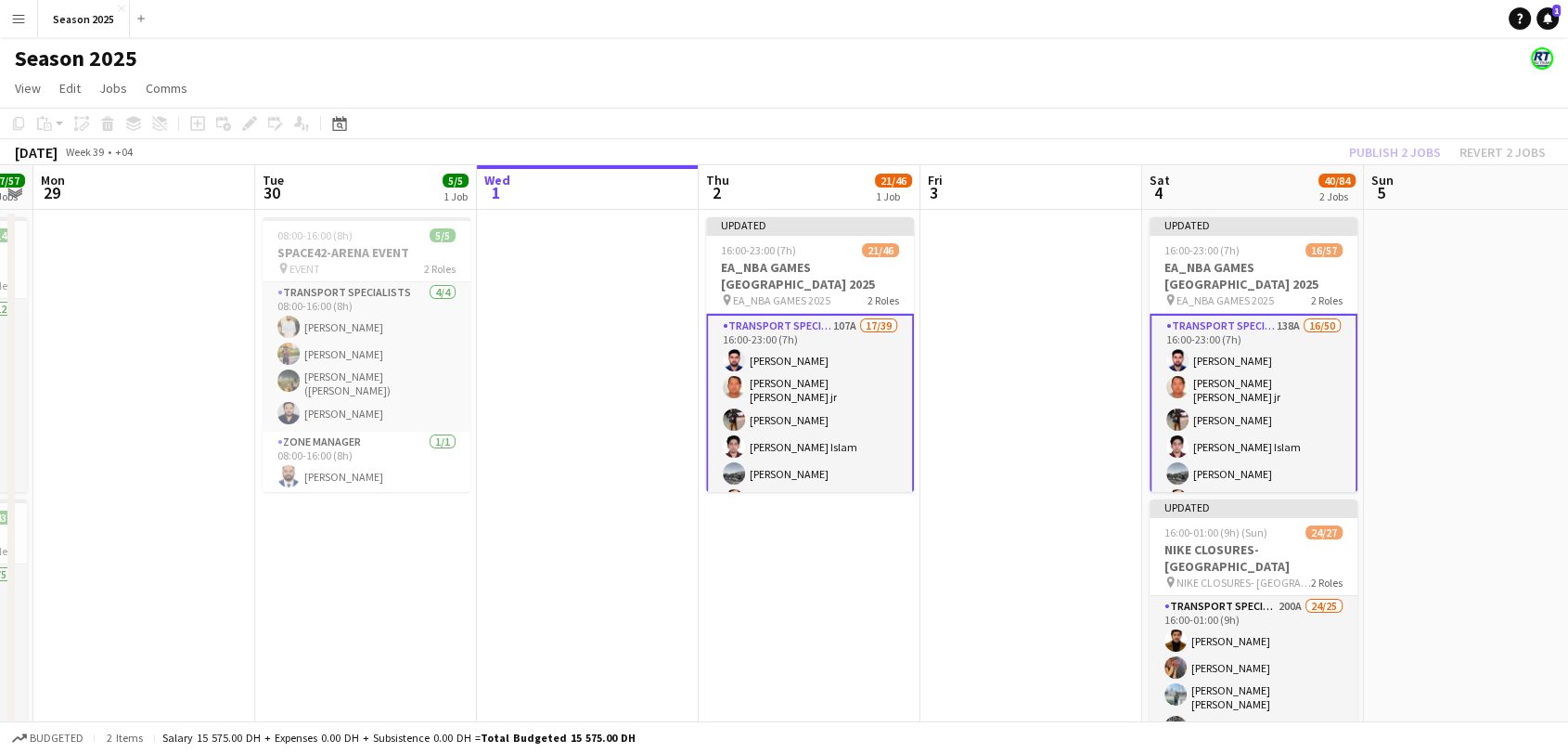
drag, startPoint x: 613, startPoint y: 572, endPoint x: 869, endPoint y: 544, distance: 257.5
click at [869, 544] on app-calendar-viewport "Sat 27 Sun 28 57/57 2 Jobs Mon 29 Tue 30 5/5 1 Job Wed 1 Thu 2 21/46 1 Job Fri …" at bounding box center [784, 488] width 1568 height 645
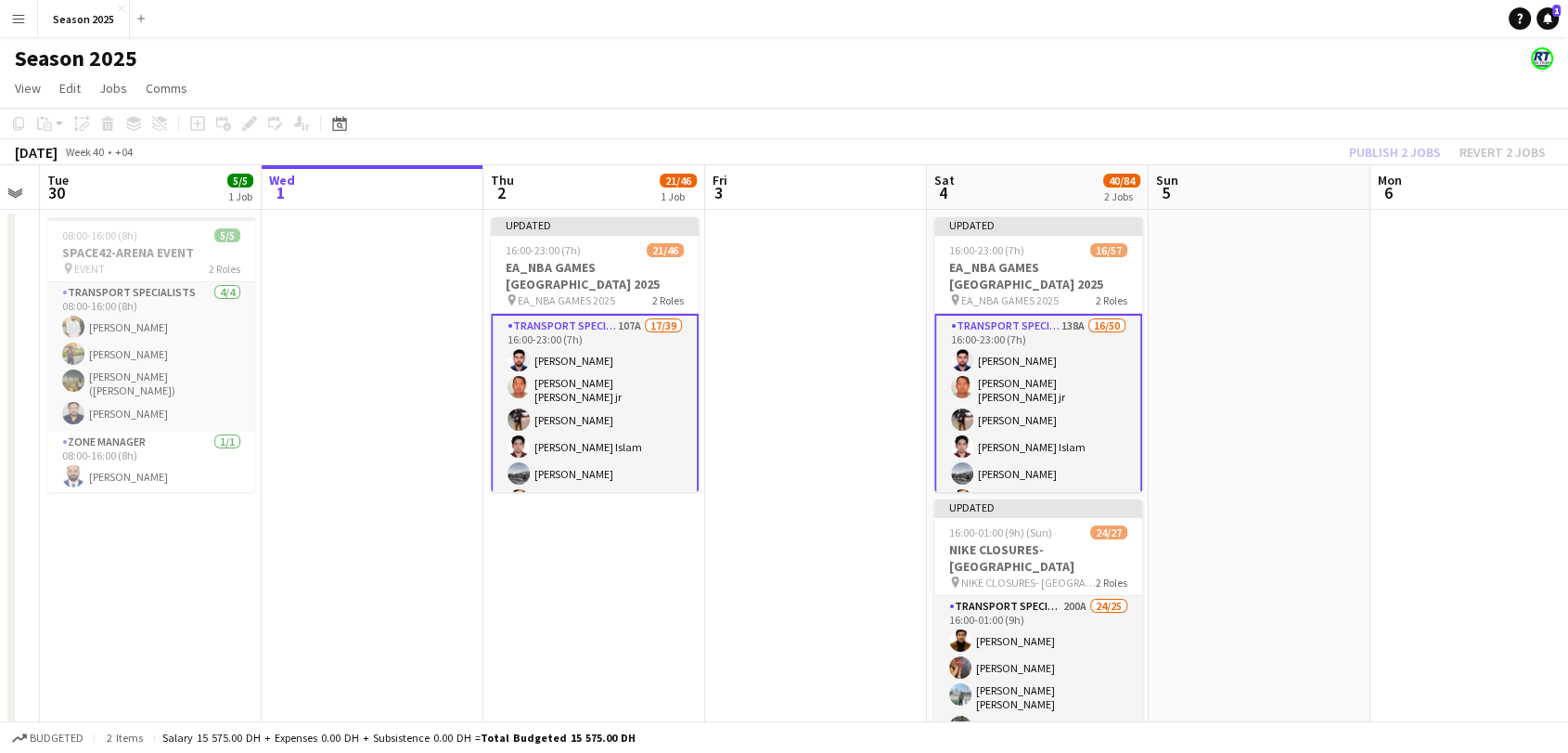
drag, startPoint x: 885, startPoint y: 541, endPoint x: 707, endPoint y: 534, distance: 178.1
click at [669, 543] on app-calendar-viewport "Sat 27 57/57 2 Jobs Sun 28 57/57 2 Jobs Mon 29 Tue 30 5/5 1 Job Wed 1 Thu 2 21/…" at bounding box center [784, 488] width 1568 height 645
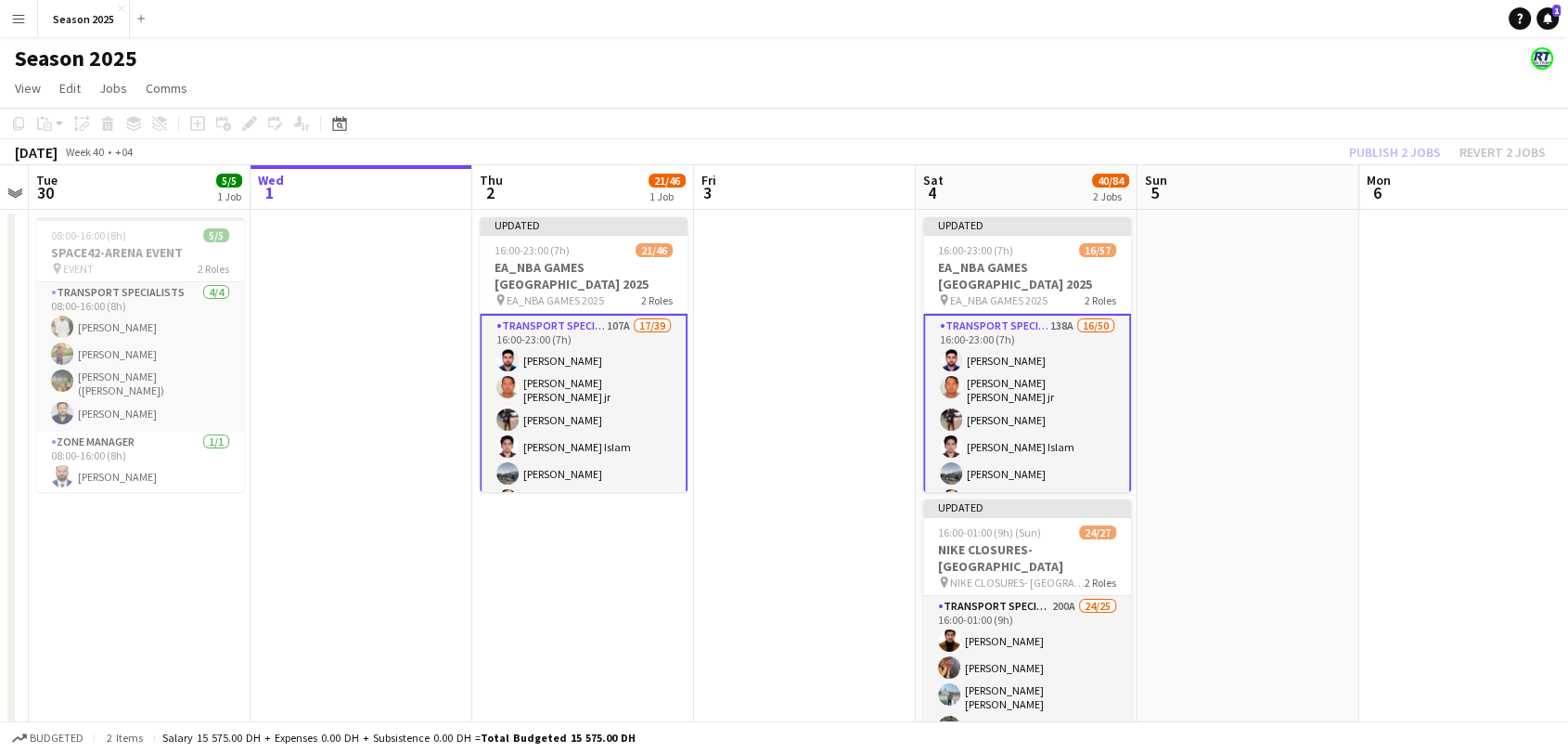
scroll to position [0, 638]
drag, startPoint x: 1250, startPoint y: 527, endPoint x: 1229, endPoint y: 557, distance: 36.6
click at [1237, 556] on app-calendar-viewport "Sat 27 57/57 2 Jobs Sun 28 57/57 2 Jobs Mon 29 Tue 30 5/5 1 Job Wed 1 Thu 2 21/…" at bounding box center [784, 488] width 1568 height 645
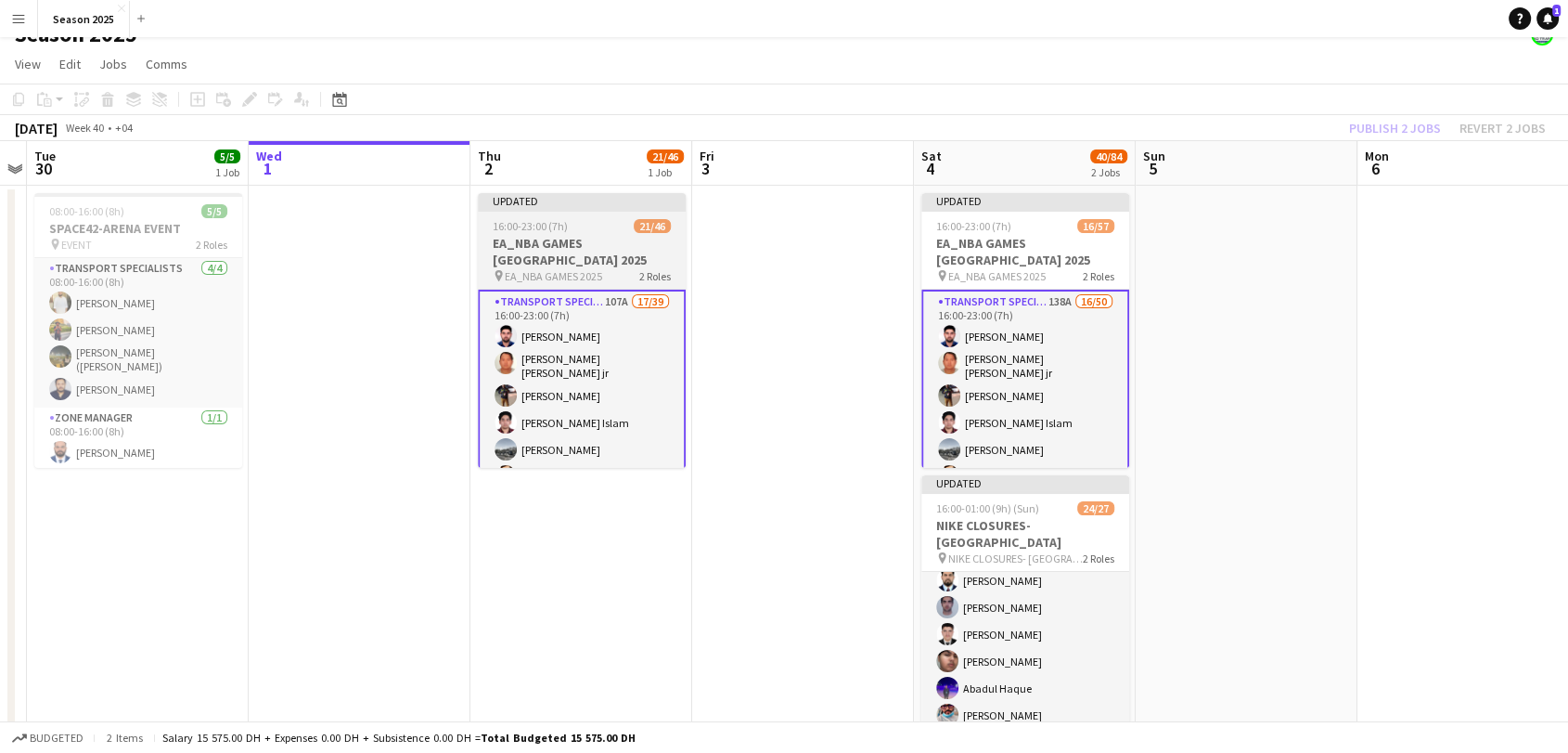
scroll to position [0, 0]
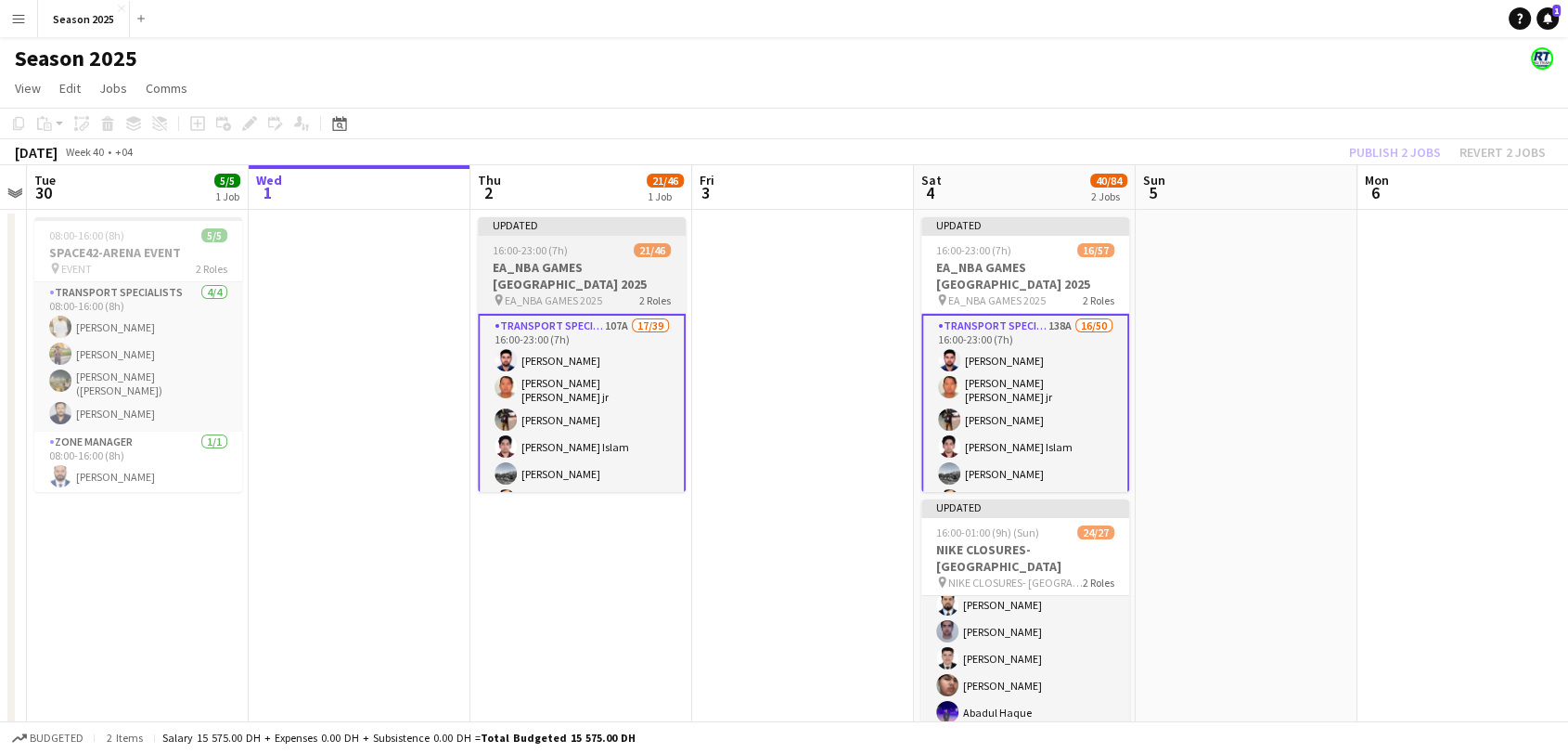
click at [556, 280] on h3 "EA_NBA GAMES [GEOGRAPHIC_DATA] 2025" at bounding box center [582, 276] width 208 height 33
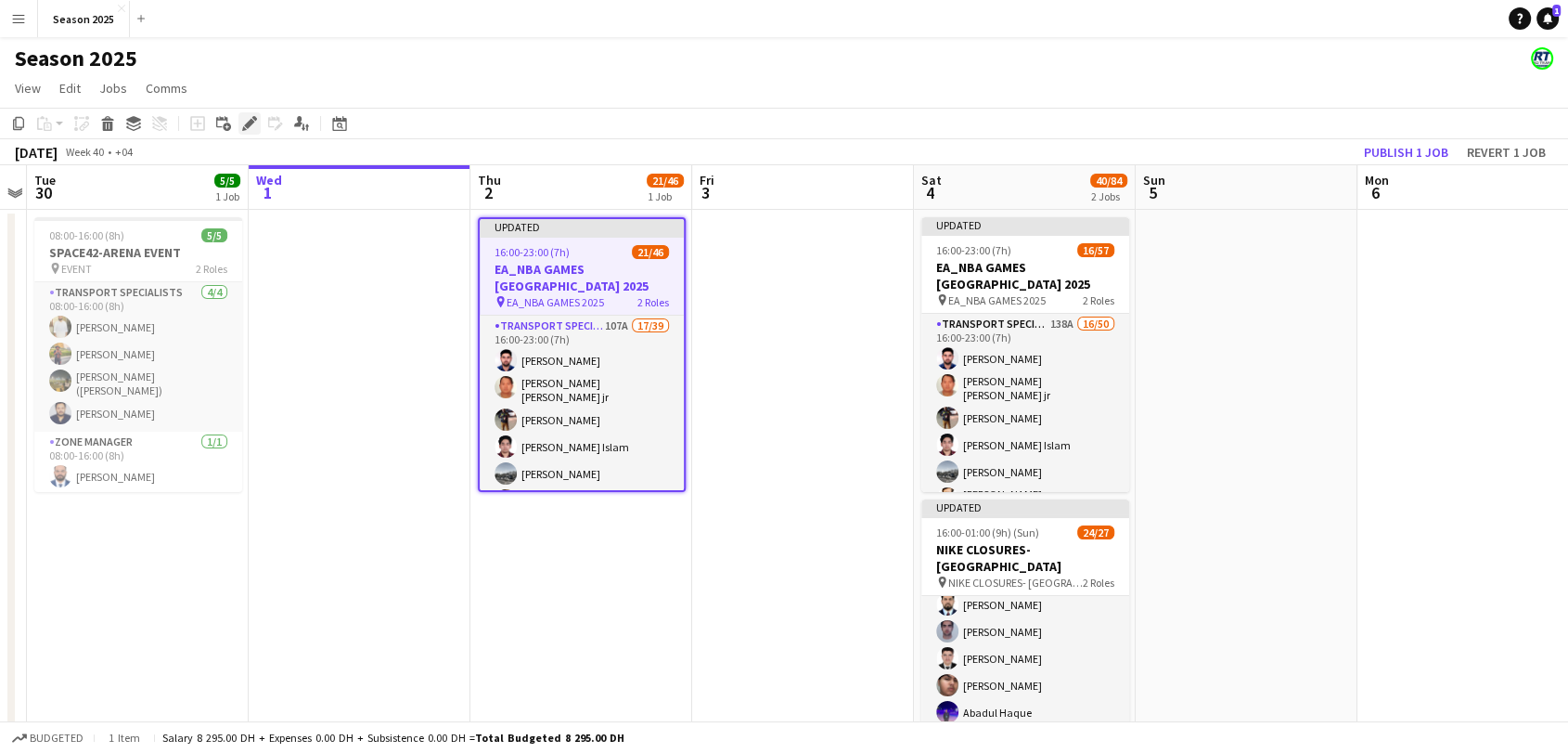
click at [245, 123] on icon at bounding box center [249, 123] width 10 height 10
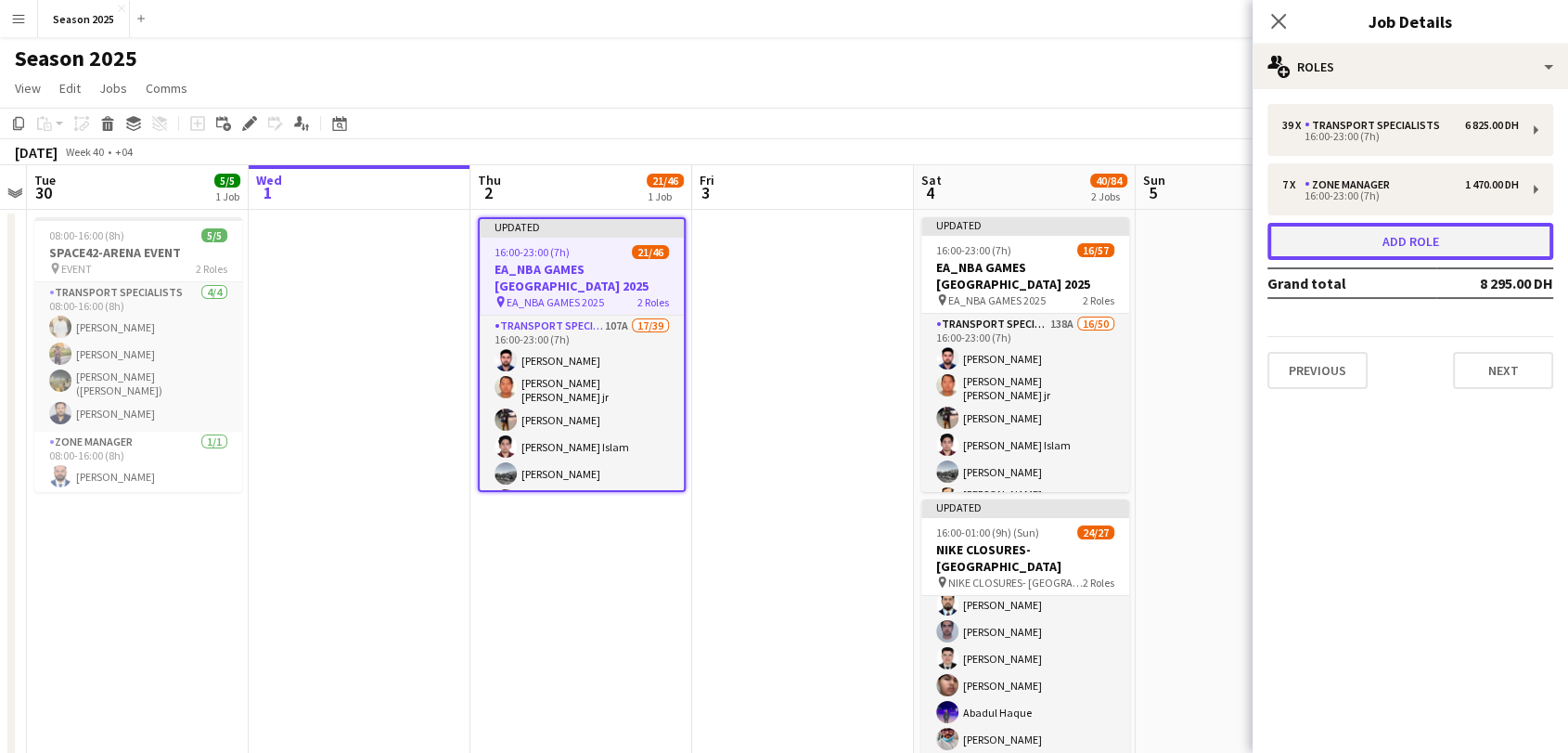
click at [1378, 251] on button "Add role" at bounding box center [1410, 242] width 285 height 37
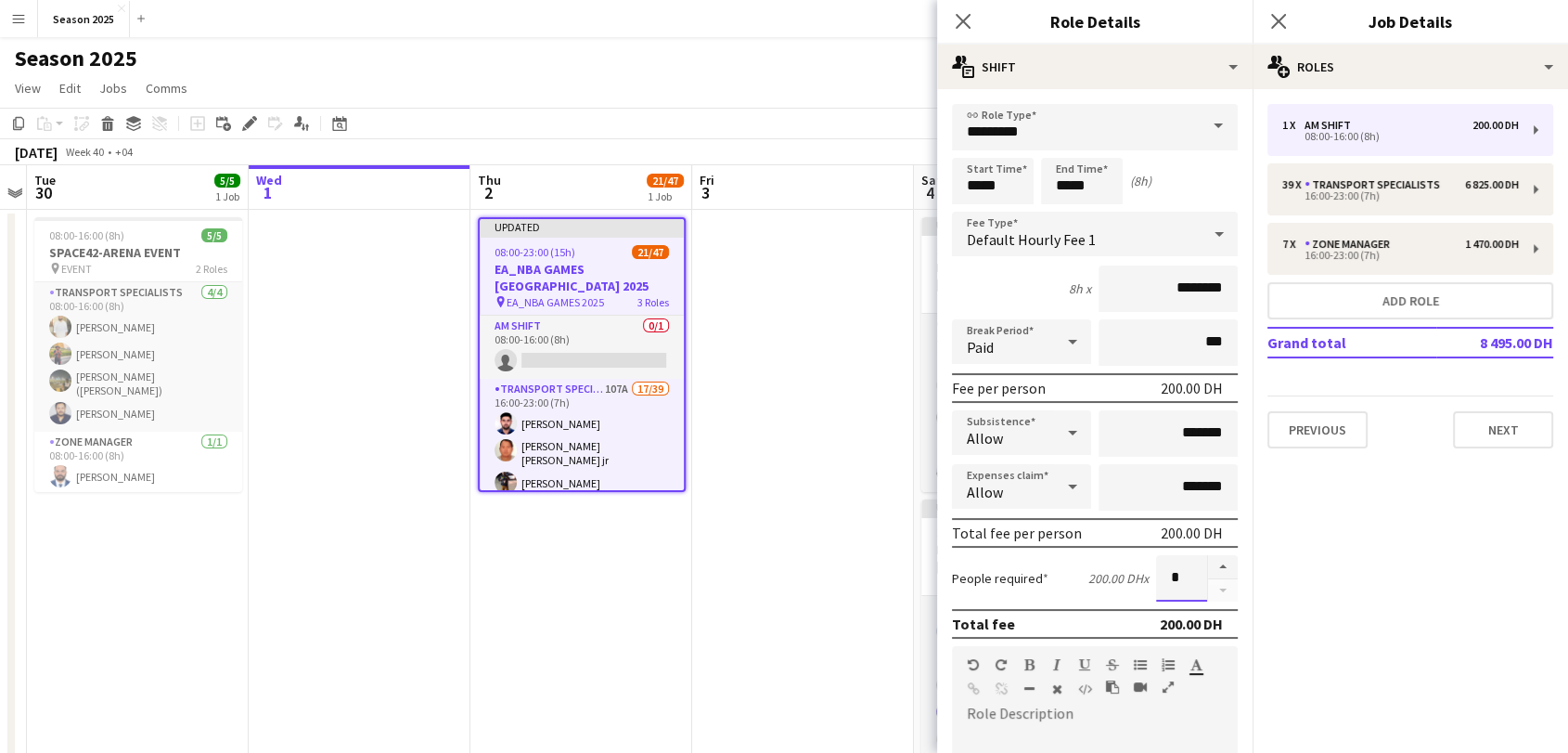
click at [1155, 576] on input "*" at bounding box center [1181, 577] width 51 height 46
type input "*"
drag, startPoint x: 1325, startPoint y: 534, endPoint x: 1317, endPoint y: 544, distance: 12.8
click at [1326, 534] on mat-expansion-panel "pencil3 General details 1 x AM SHIFT 200.00 DH 08:00-16:00 (8h) 39 x Transport …" at bounding box center [1410, 421] width 316 height 663
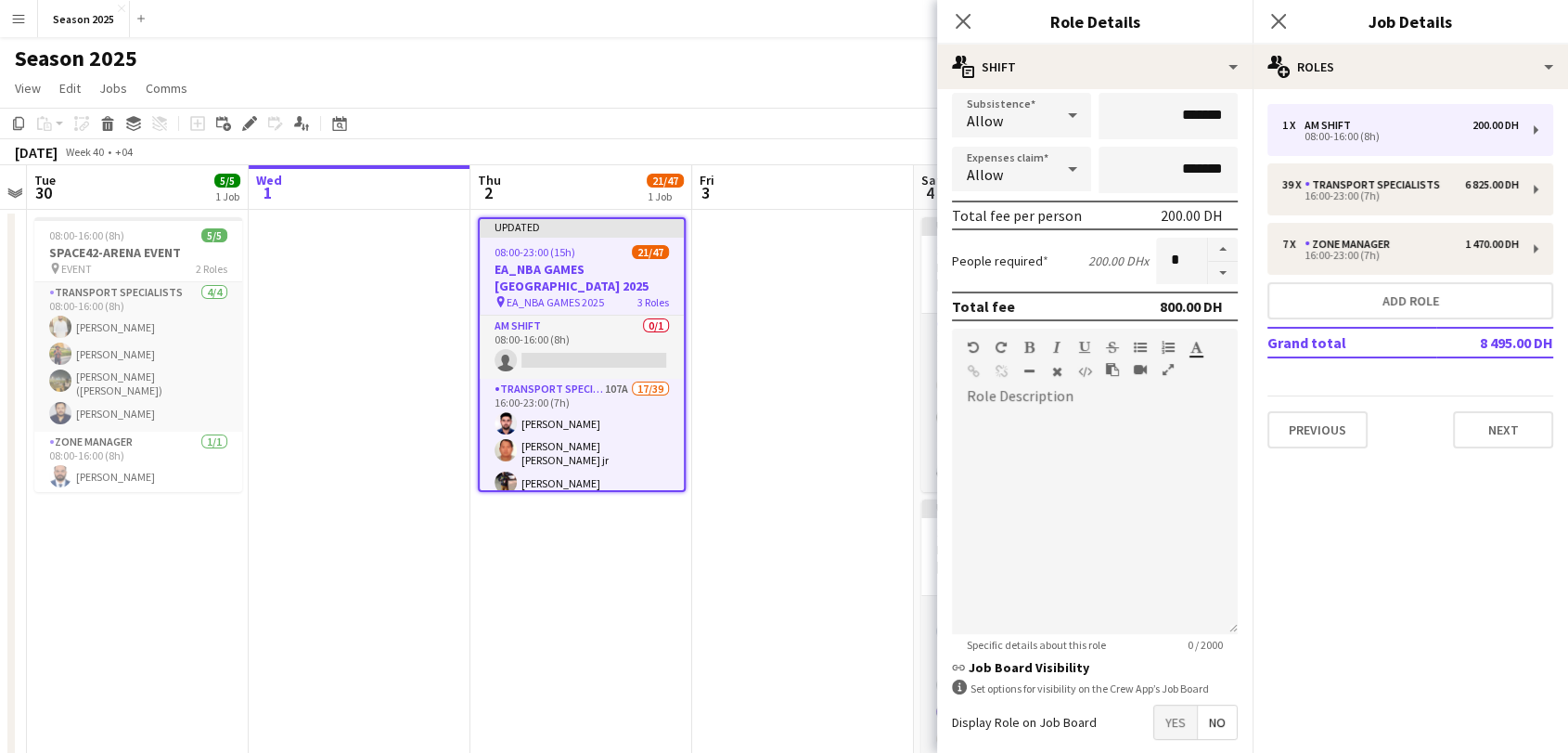
scroll to position [409, 0]
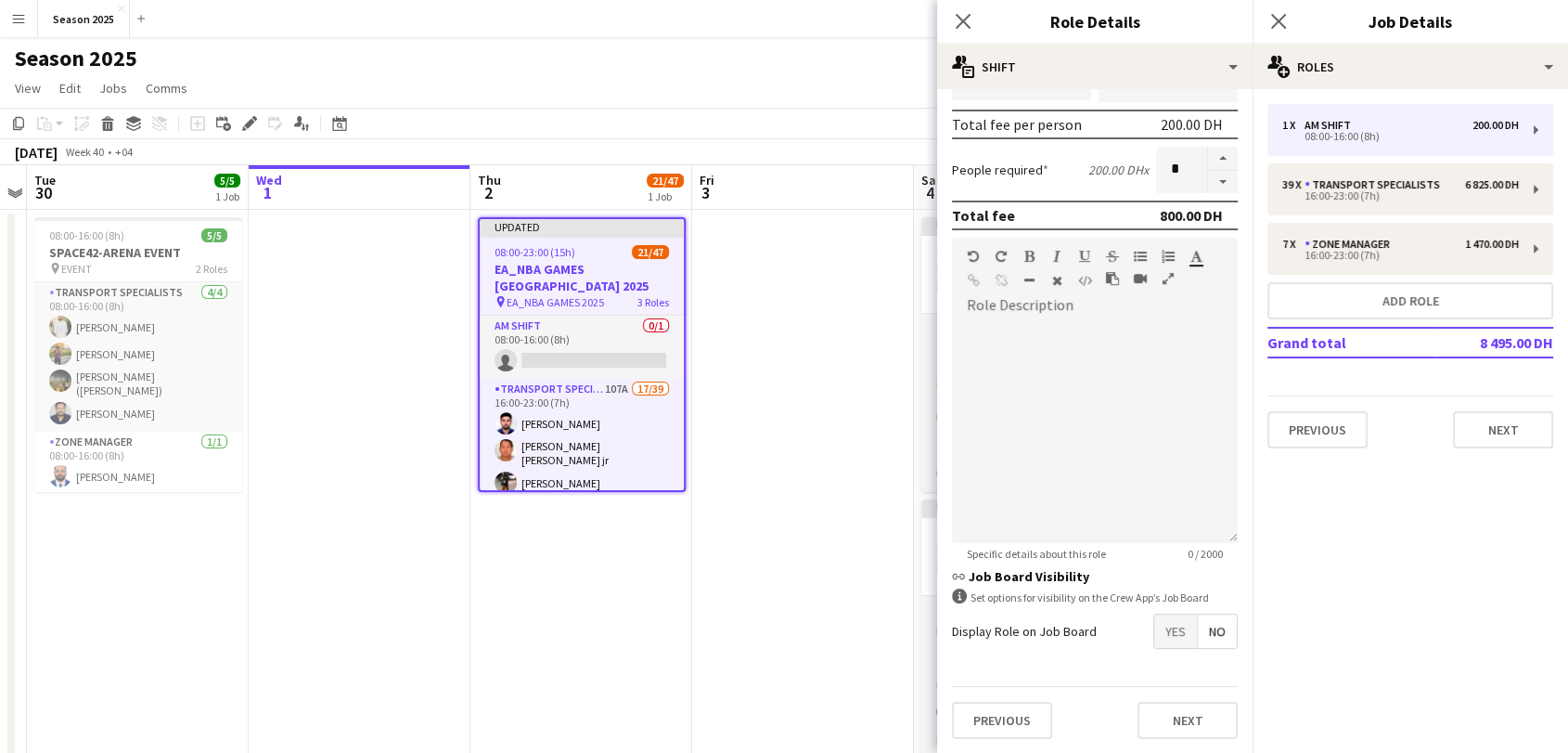
click at [1159, 621] on span "Yes" at bounding box center [1175, 631] width 43 height 33
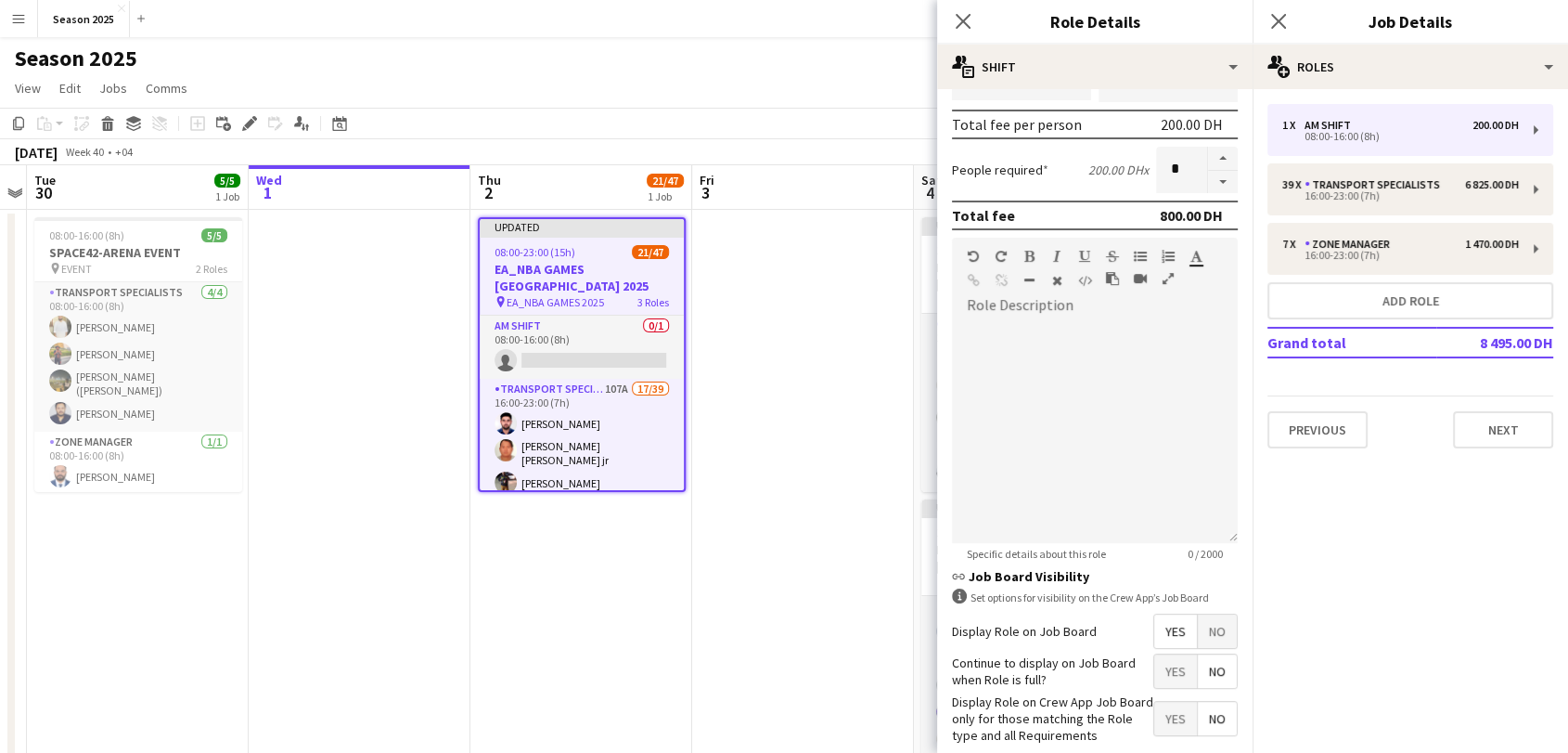
scroll to position [503, 0]
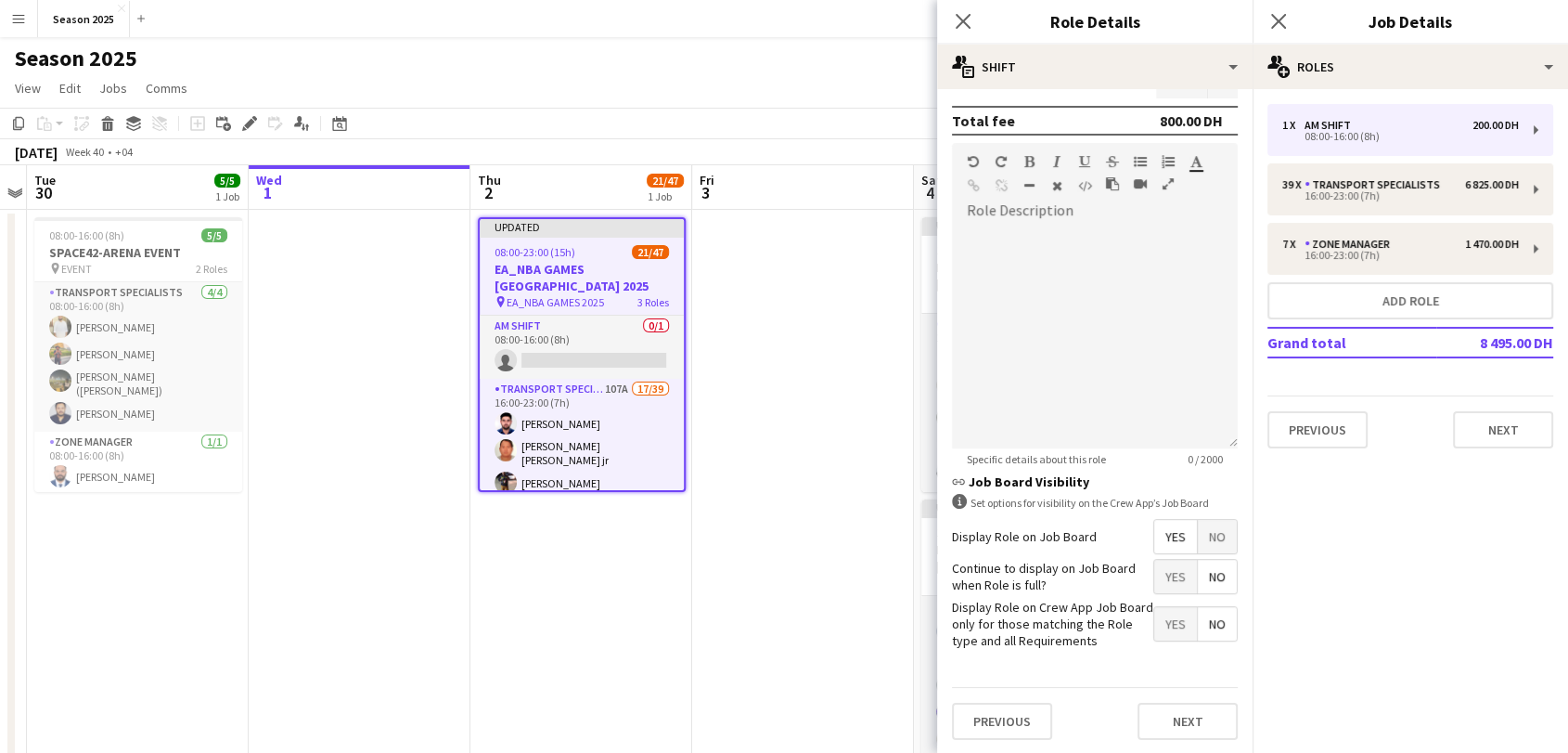
click at [1158, 583] on span "Yes" at bounding box center [1175, 576] width 43 height 33
click at [1162, 612] on span "Yes" at bounding box center [1175, 624] width 43 height 33
click at [1181, 714] on button "Next" at bounding box center [1187, 721] width 100 height 37
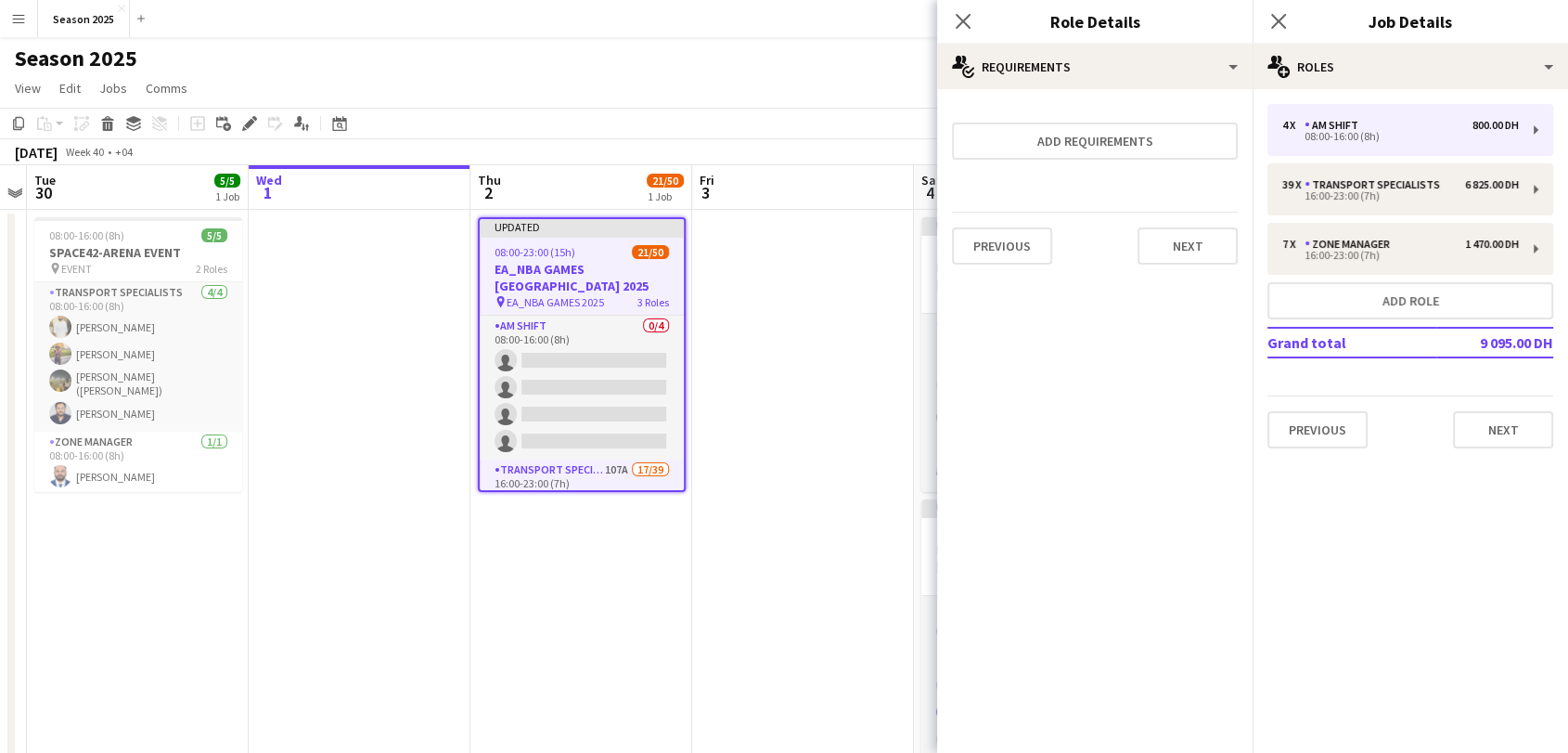
scroll to position [0, 0]
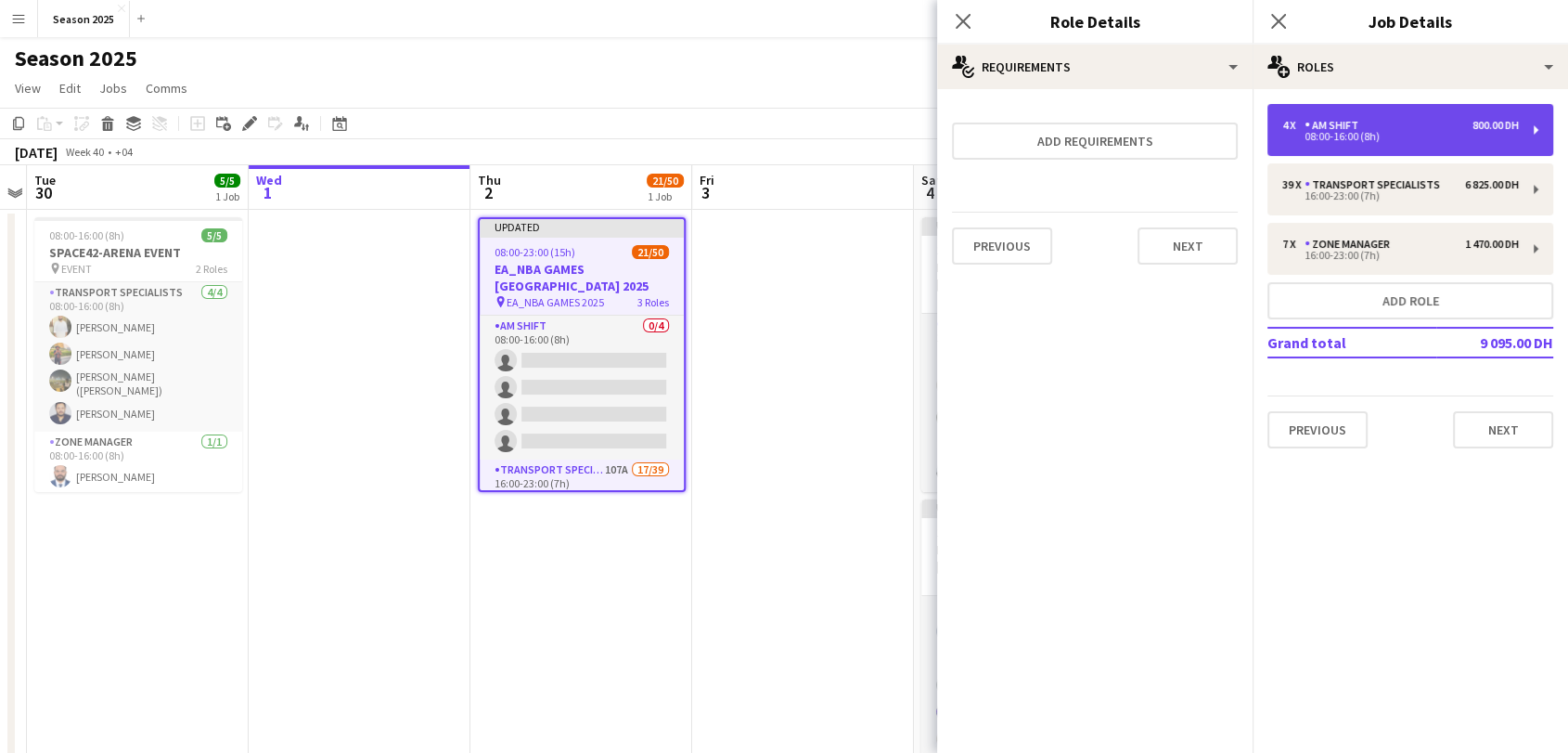
click at [1396, 134] on div "08:00-16:00 (8h)" at bounding box center [1400, 136] width 237 height 9
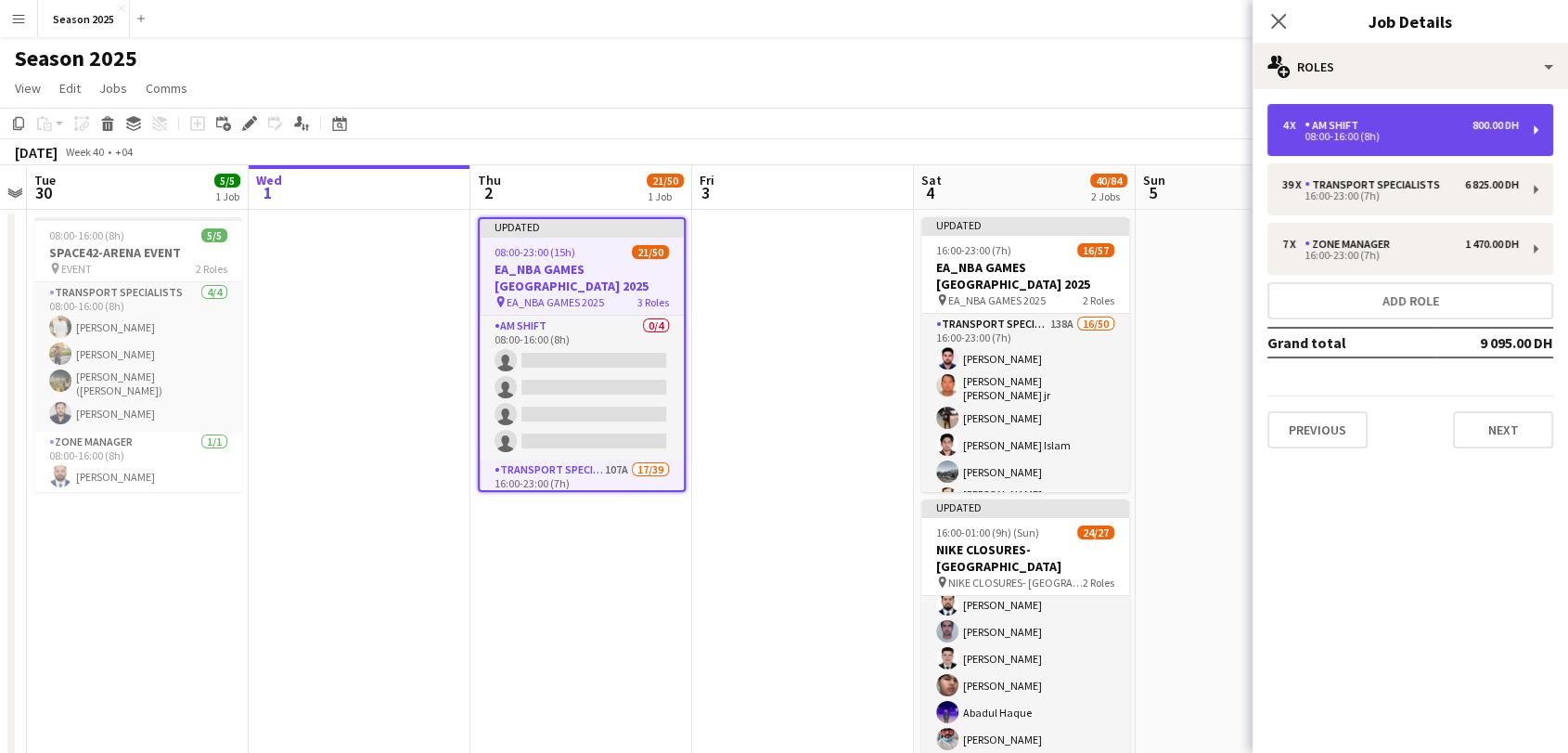
click at [1395, 134] on div "08:00-16:00 (8h)" at bounding box center [1400, 136] width 237 height 9
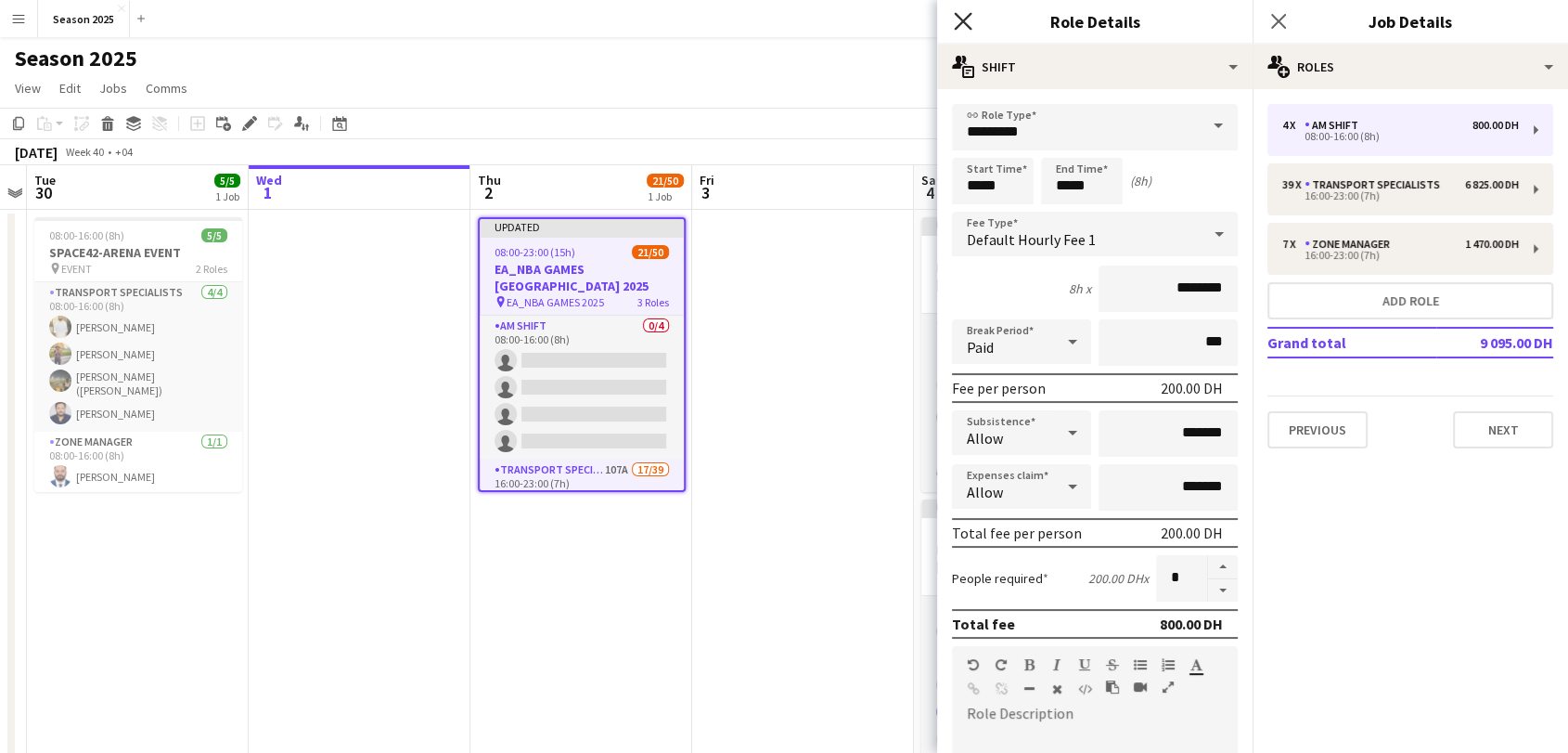
click at [962, 25] on icon "Close pop-in" at bounding box center [962, 21] width 18 height 18
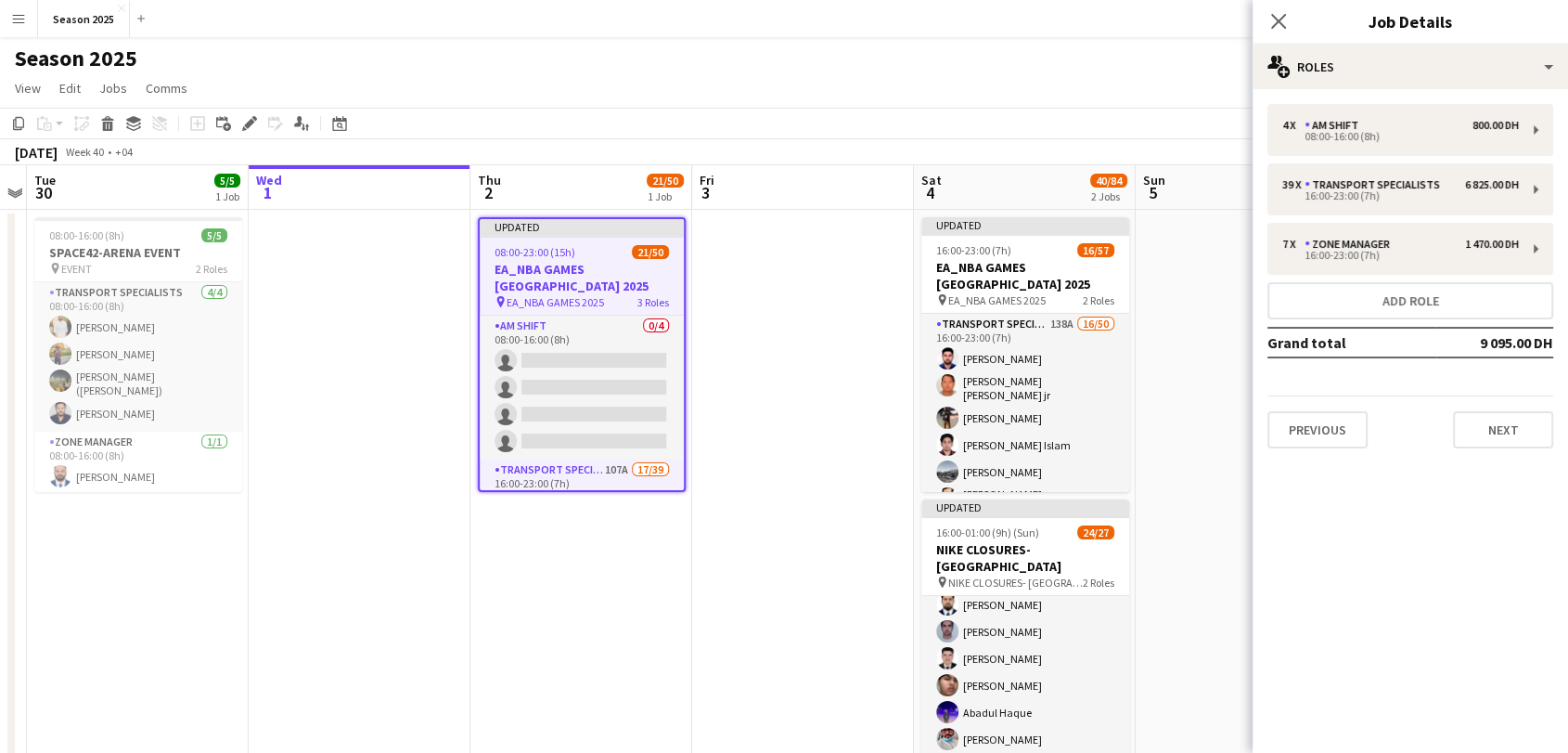
click at [735, 260] on app-date-cell at bounding box center [803, 509] width 222 height 601
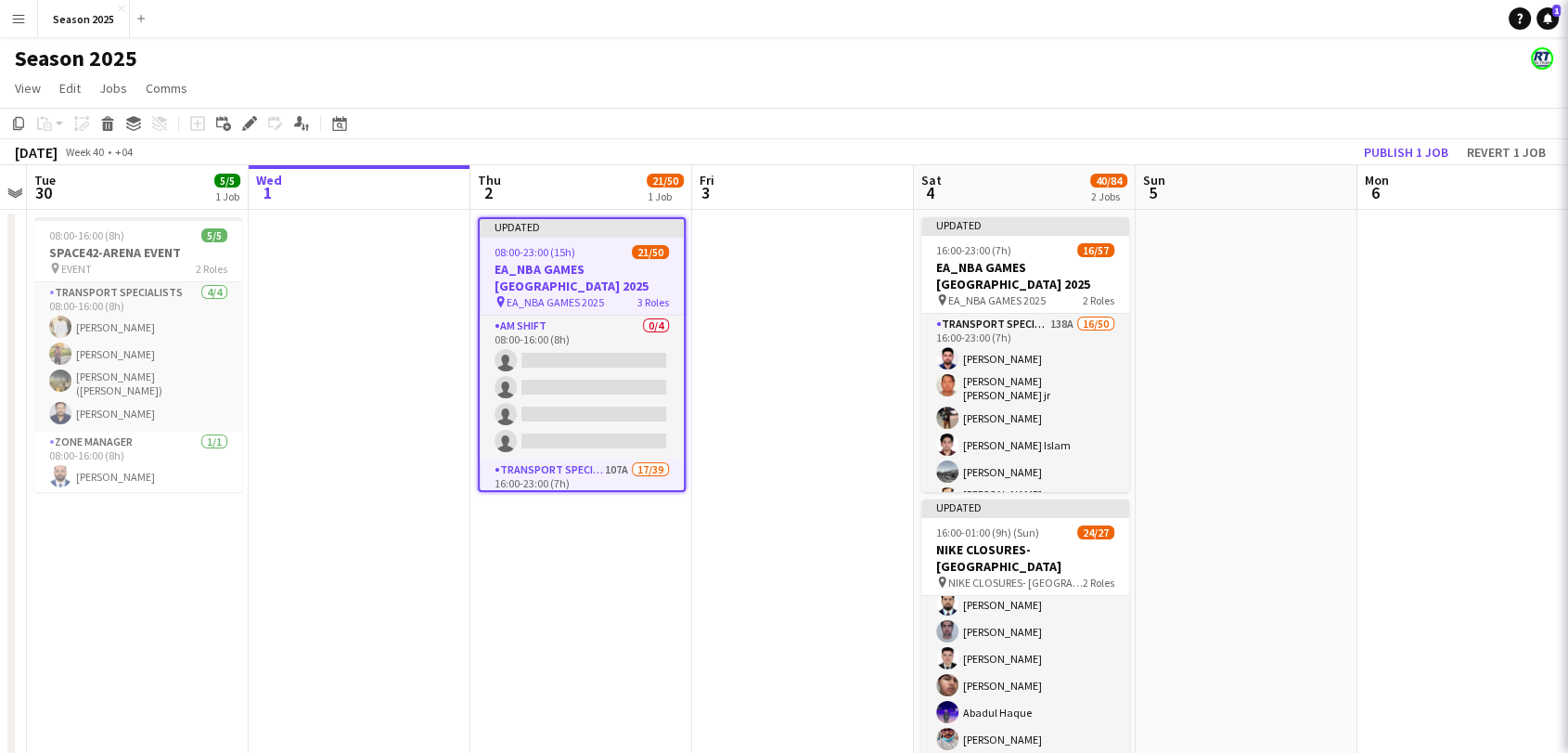
scroll to position [0, 638]
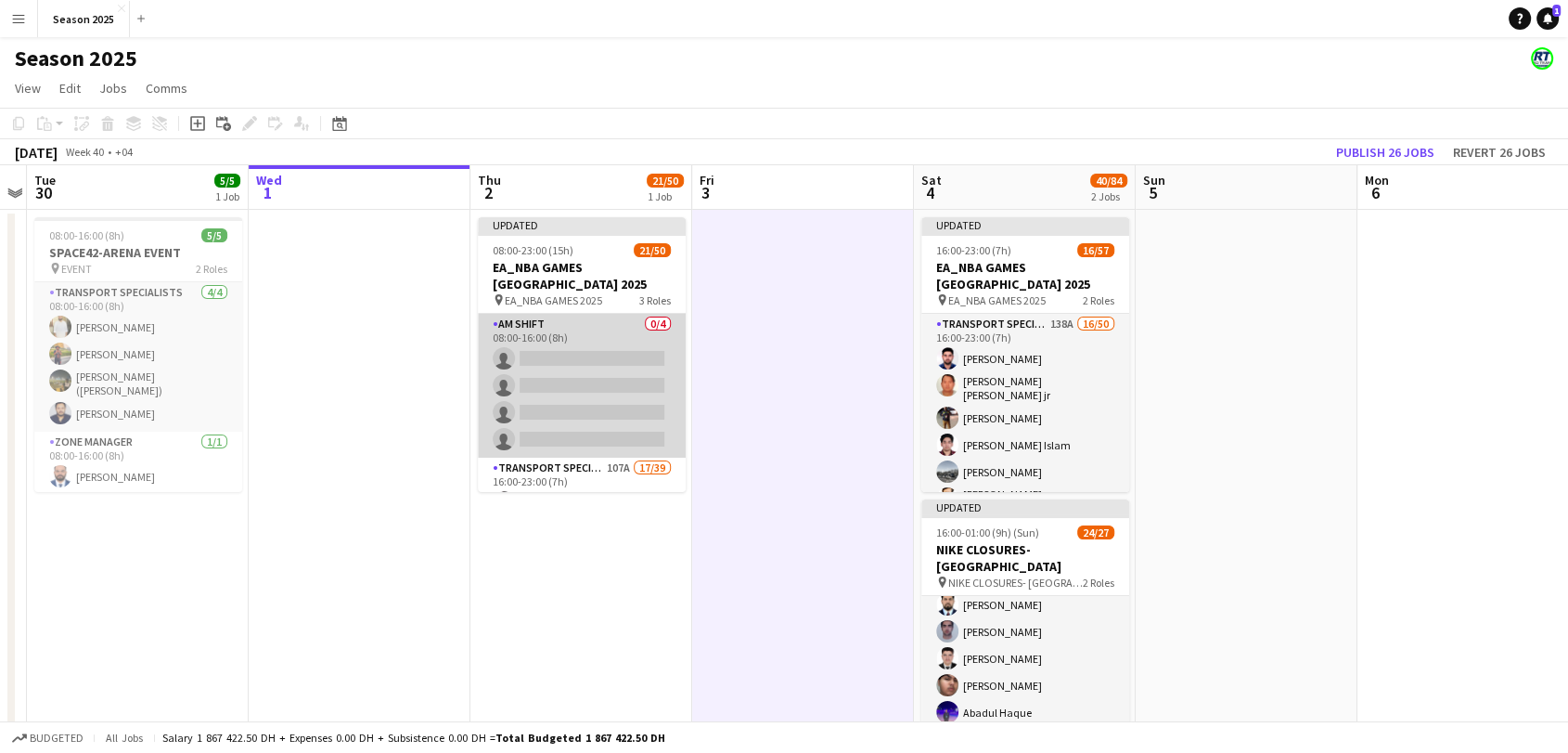
click at [588, 377] on app-card-role "AM SHIFT 0/4 08:00-16:00 (8h) single-neutral-actions single-neutral-actions sin…" at bounding box center [582, 385] width 208 height 144
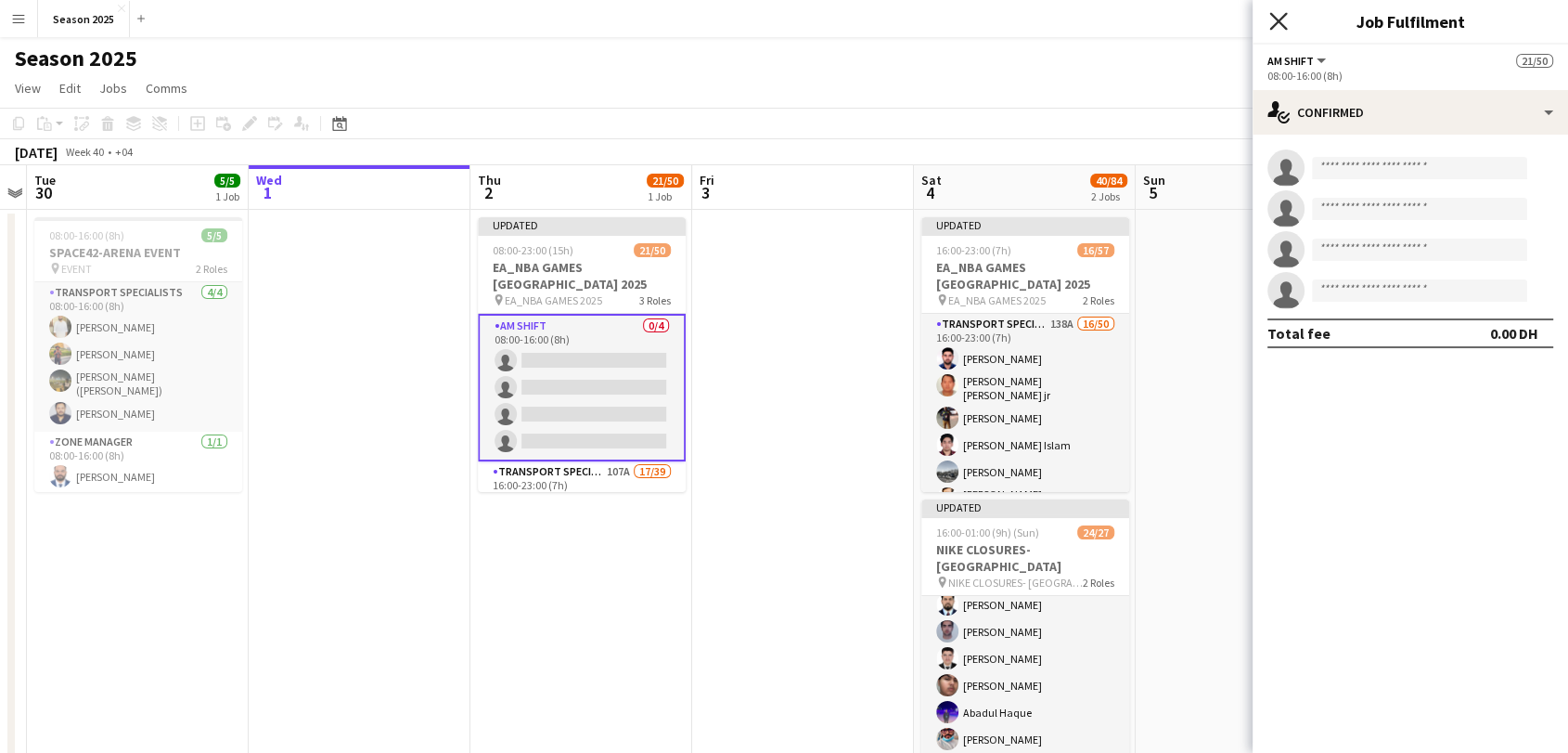
click at [1284, 17] on icon at bounding box center [1278, 21] width 18 height 18
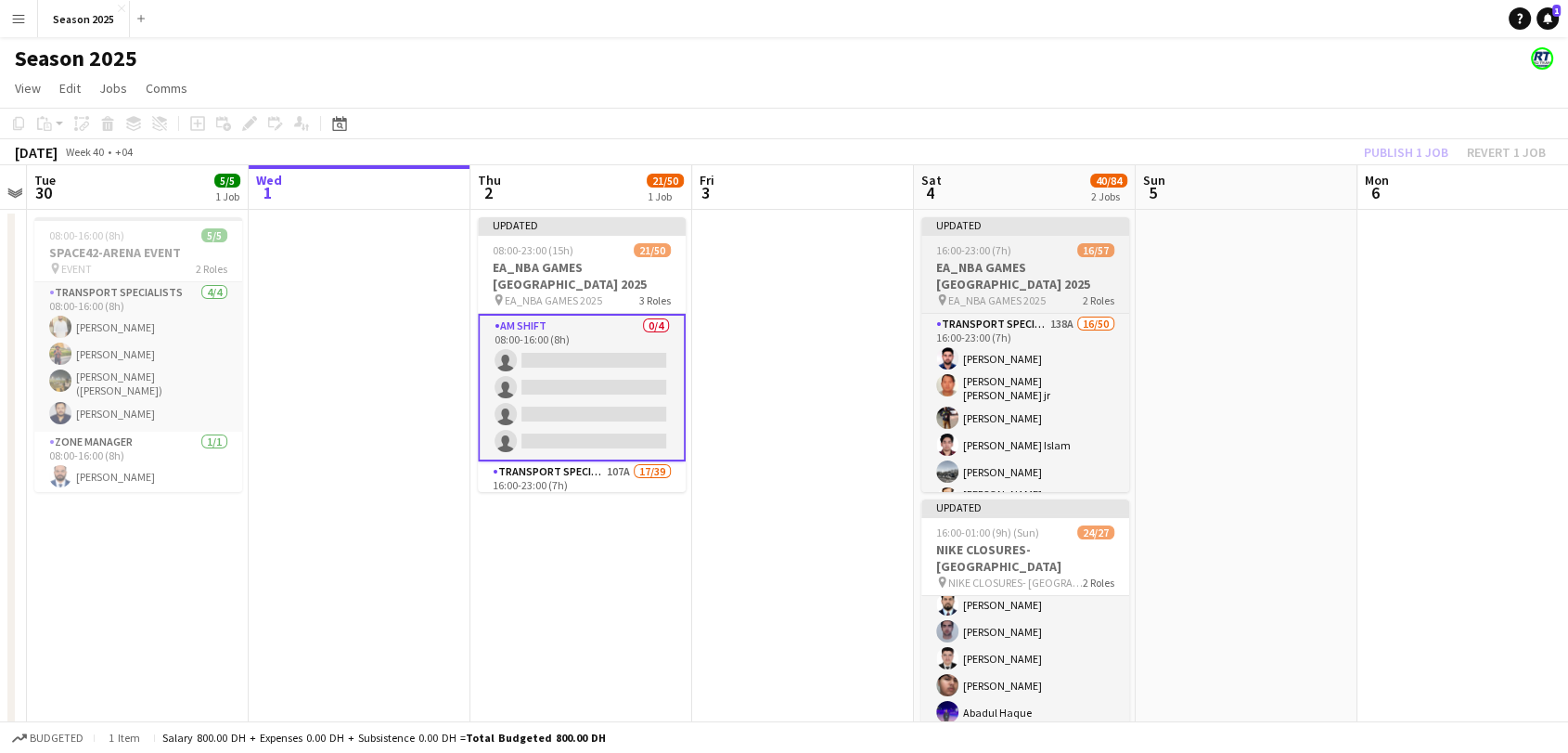
click at [1019, 282] on h3 "EA_NBA GAMES [GEOGRAPHIC_DATA] 2025" at bounding box center [1024, 276] width 208 height 33
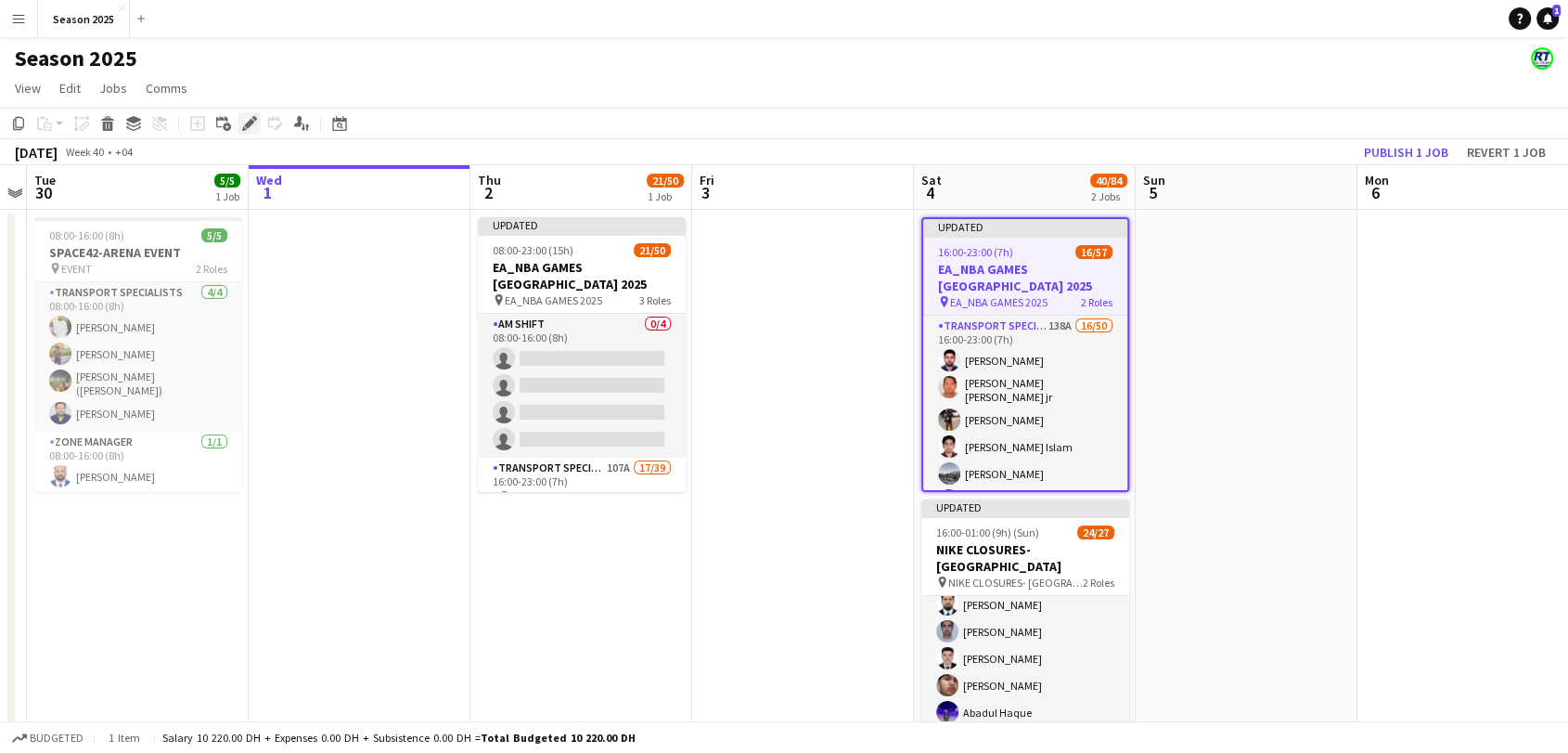
click at [246, 127] on icon at bounding box center [249, 123] width 10 height 10
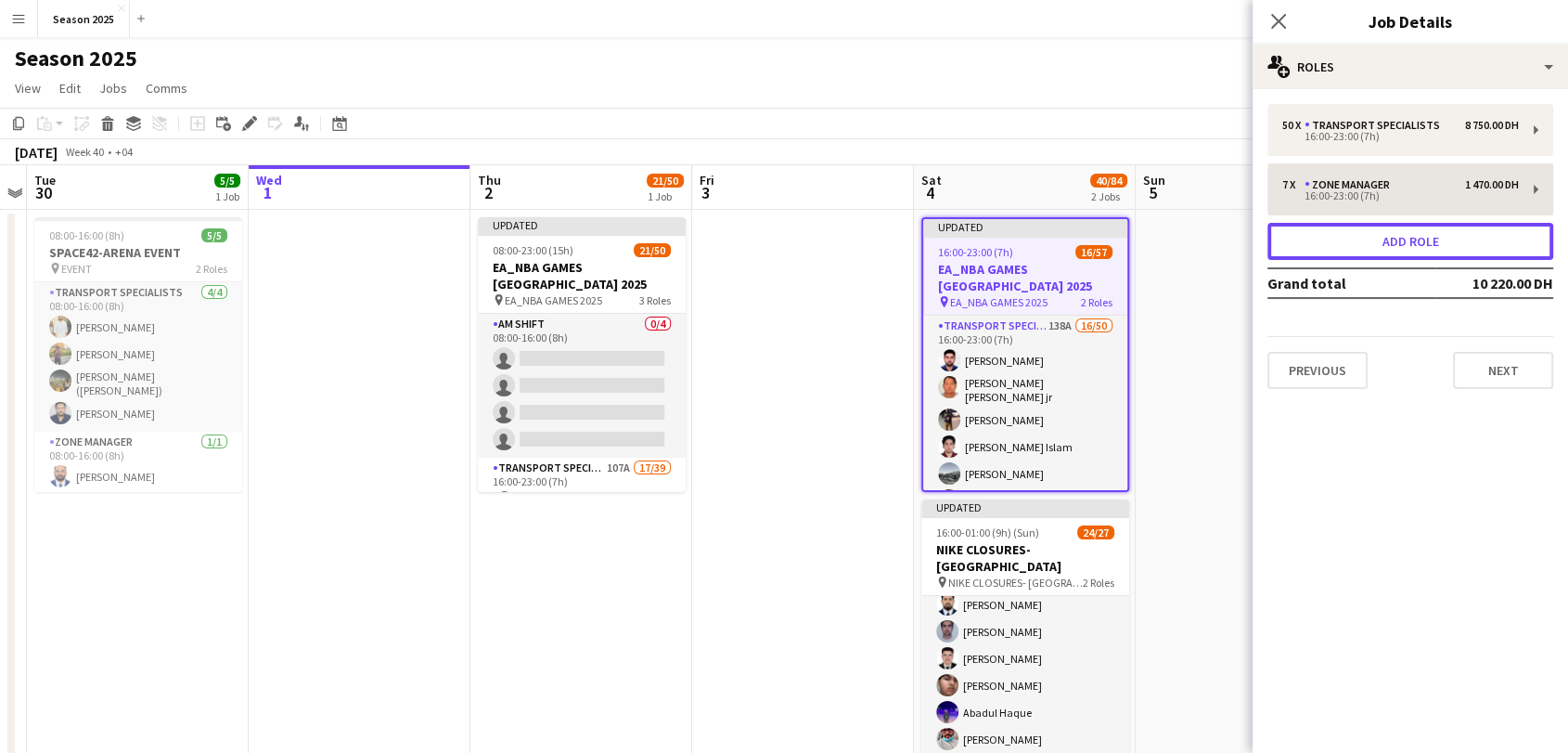
click at [1368, 229] on button "Add role" at bounding box center [1410, 242] width 285 height 37
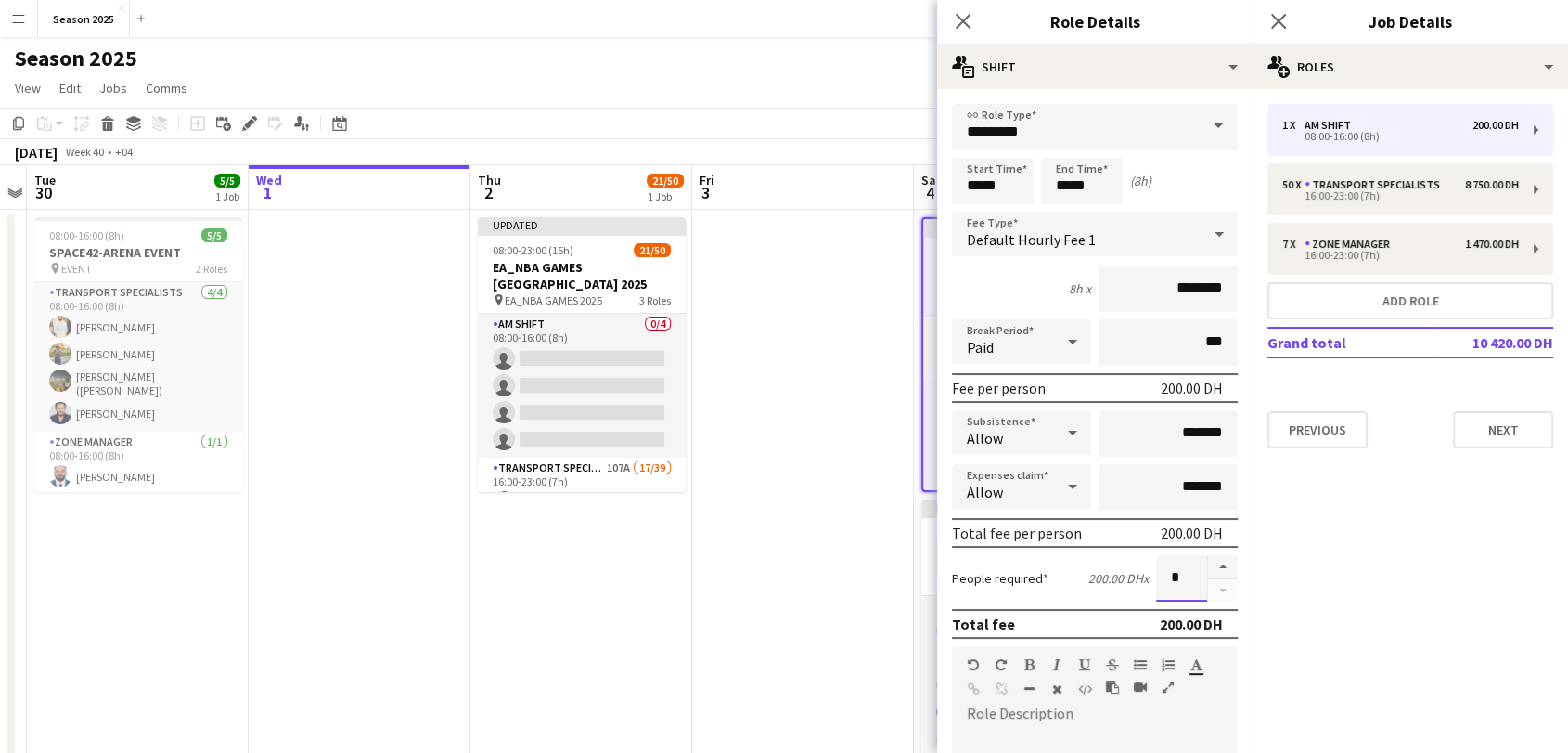
drag, startPoint x: 1166, startPoint y: 568, endPoint x: 1152, endPoint y: 578, distance: 17.2
click at [1155, 578] on input "*" at bounding box center [1181, 577] width 51 height 46
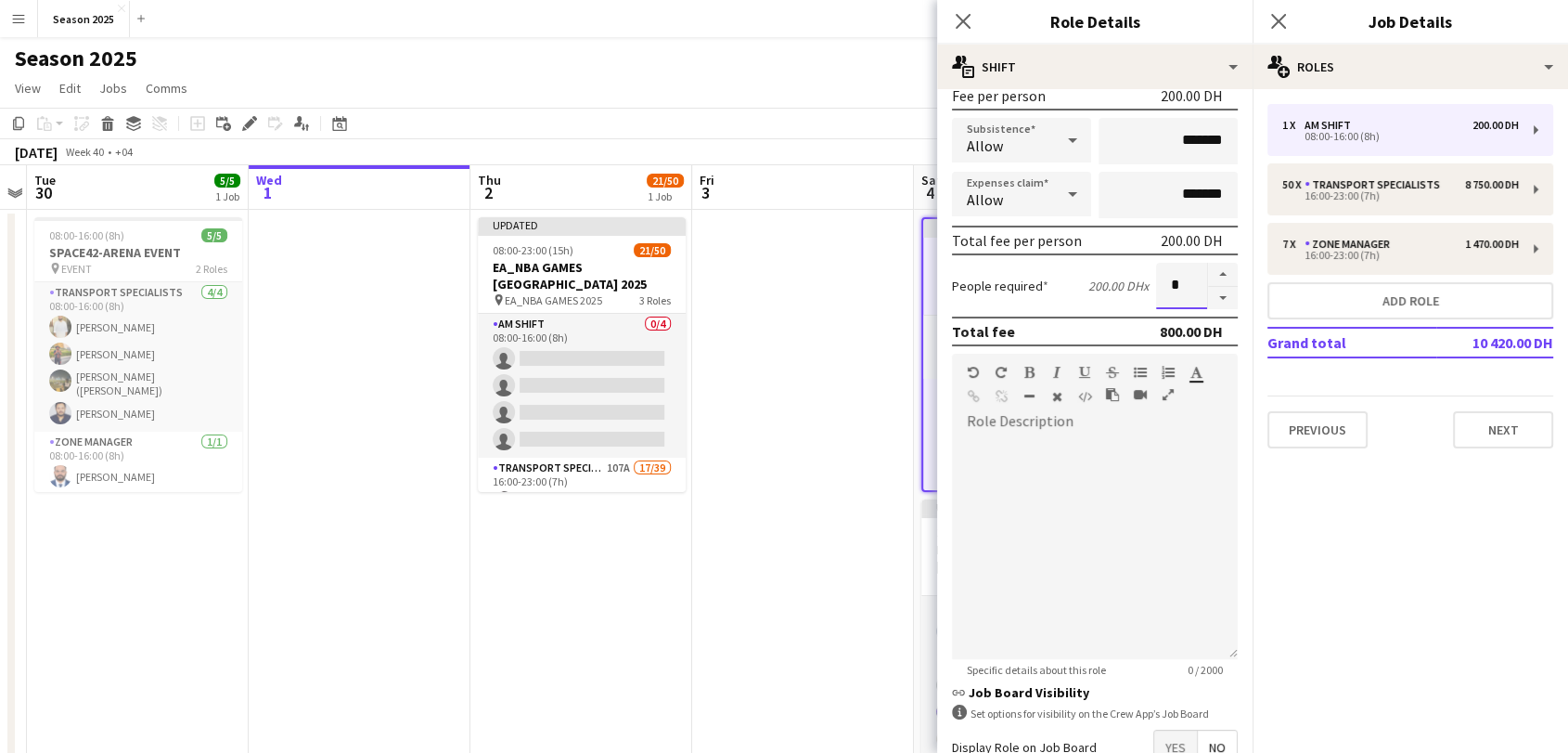
scroll to position [409, 0]
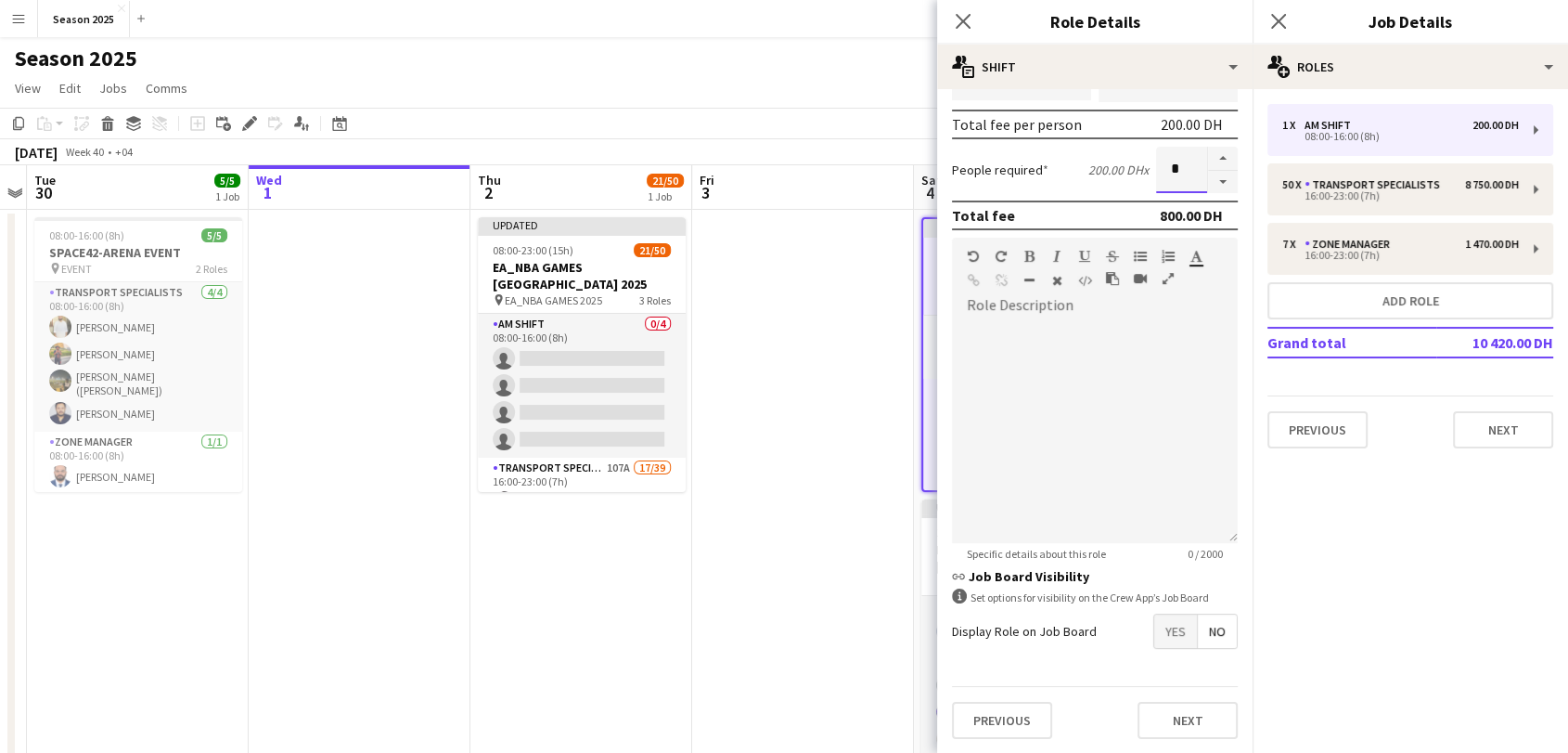
type input "*"
click at [1328, 556] on mat-expansion-panel "pencil3 General details 1 x AM SHIFT 200.00 DH 08:00-16:00 (8h) 50 x Transport …" at bounding box center [1410, 421] width 316 height 663
click at [1167, 627] on span "Yes" at bounding box center [1175, 631] width 43 height 33
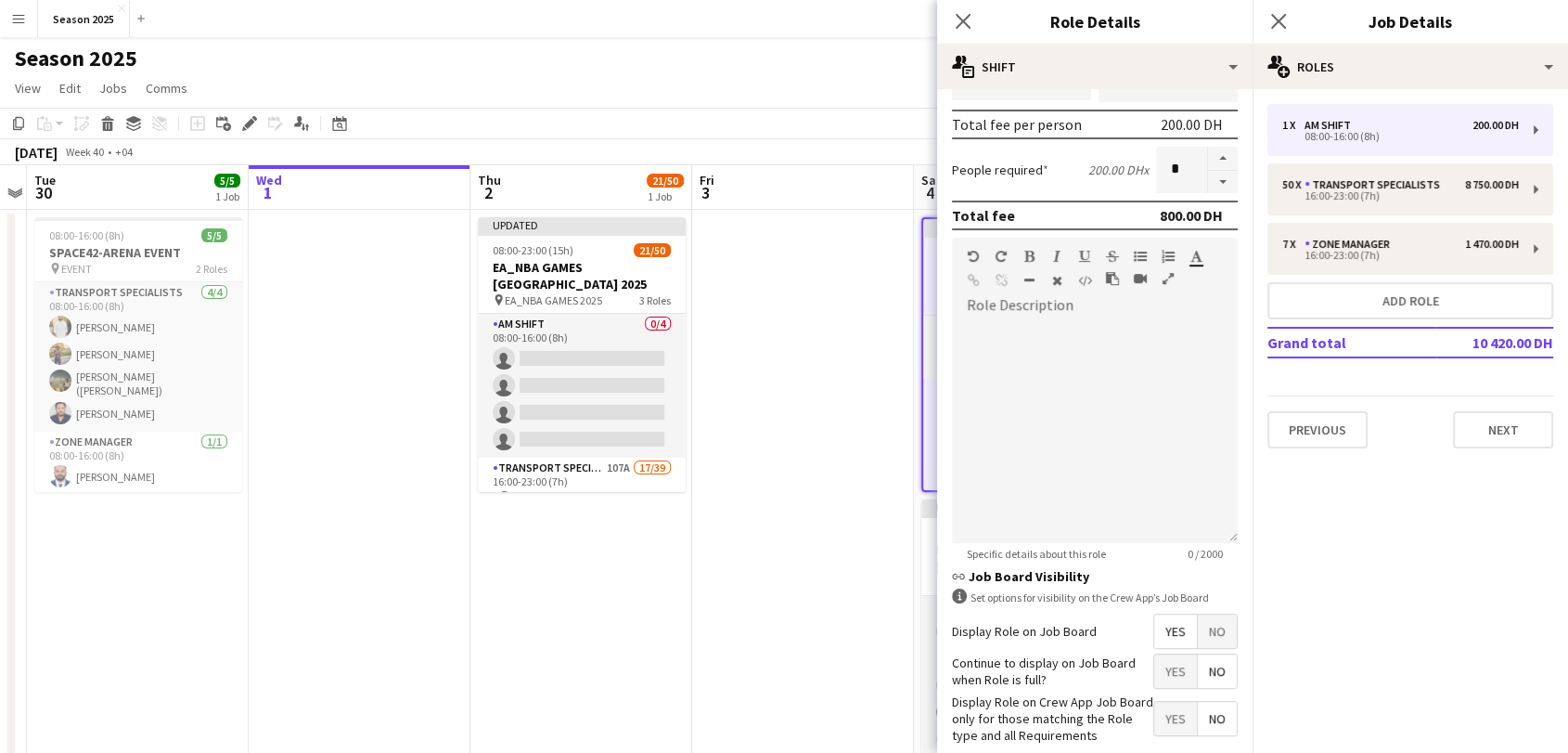
scroll to position [503, 0]
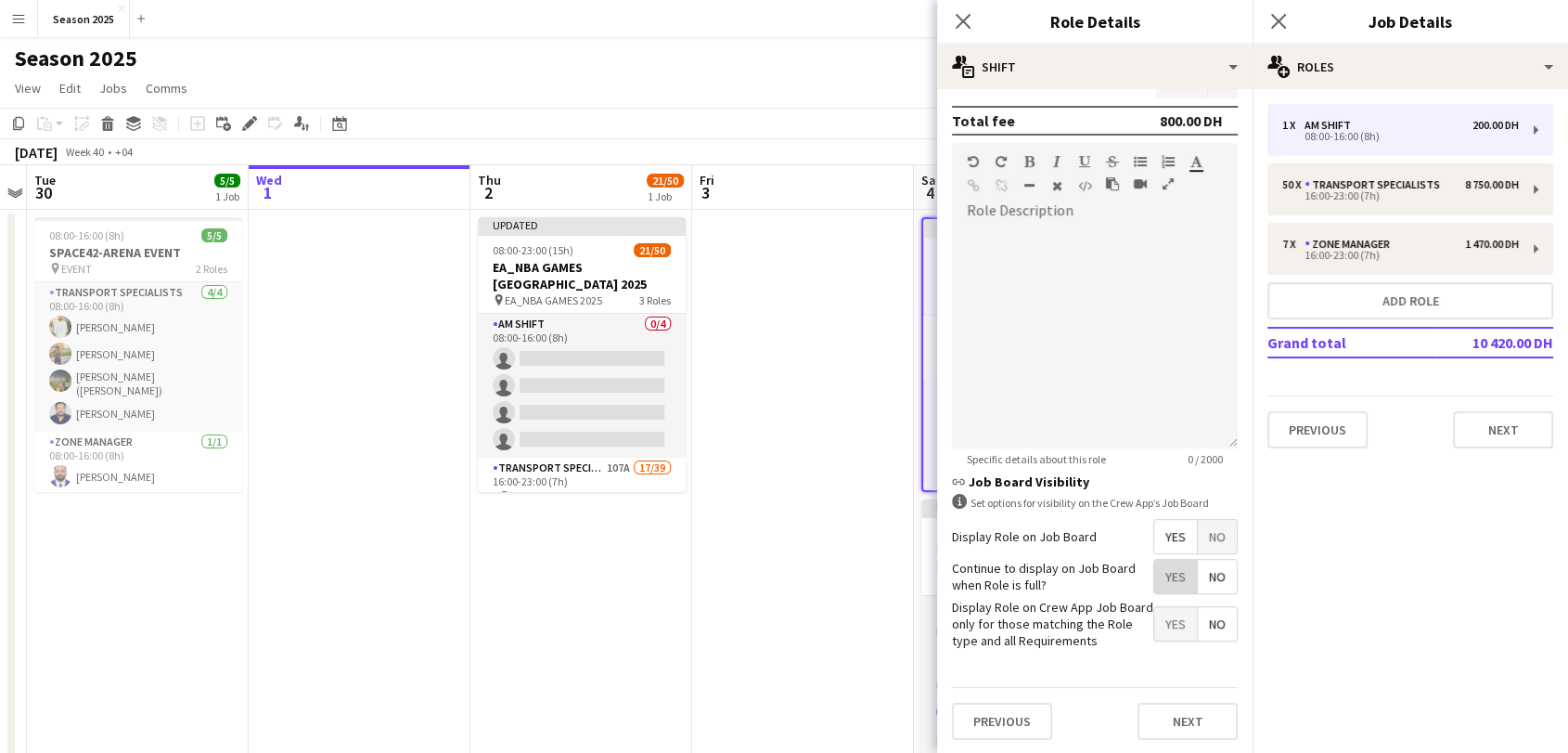
click at [1165, 587] on span "Yes" at bounding box center [1175, 576] width 43 height 33
click at [1151, 644] on div "Display Role on Crew App Job Board only for those matching the Role type and al…" at bounding box center [1095, 624] width 285 height 51
click at [1154, 622] on span "Yes" at bounding box center [1175, 624] width 43 height 33
click at [1171, 710] on button "Next" at bounding box center [1187, 721] width 100 height 37
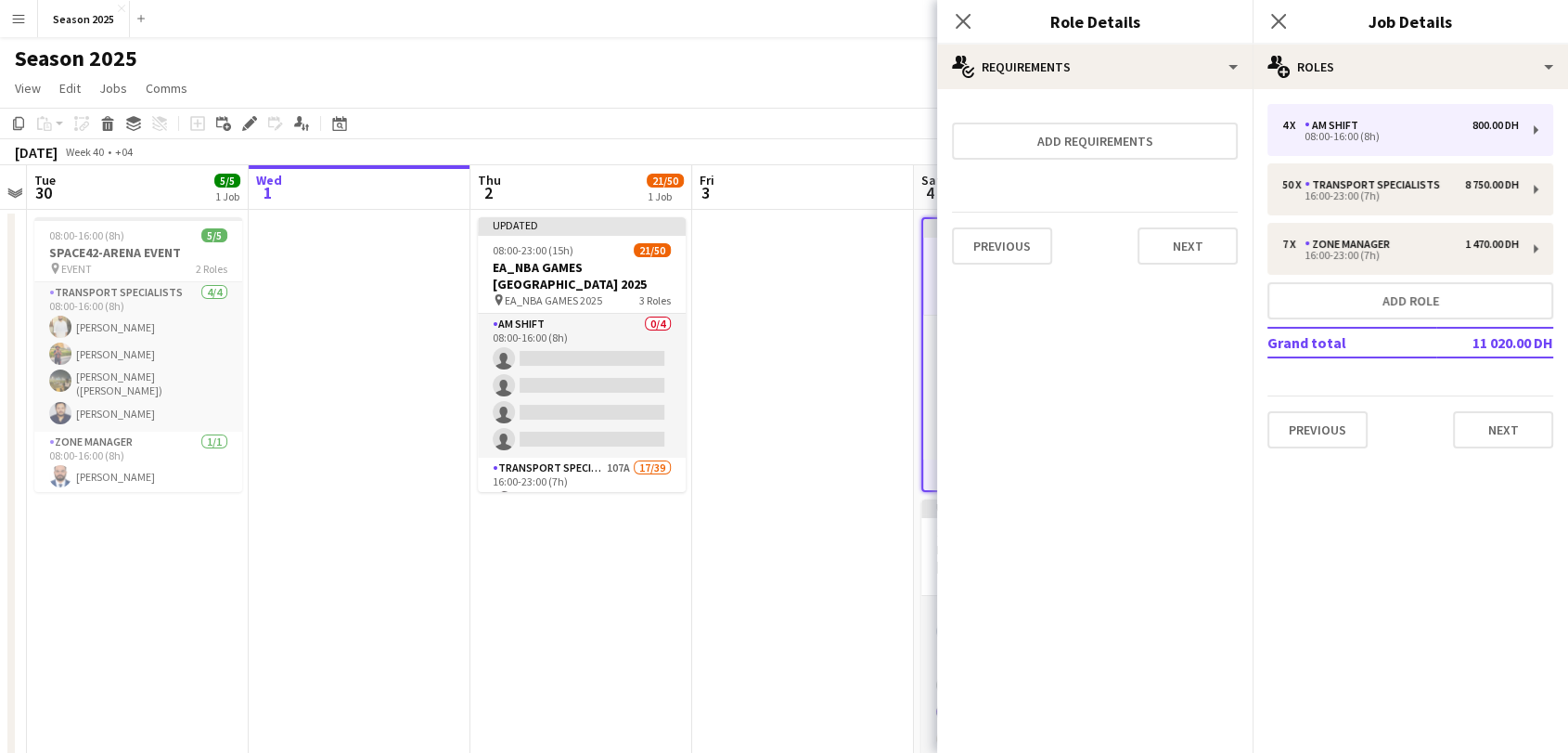
scroll to position [0, 0]
click at [1198, 245] on button "Next" at bounding box center [1187, 245] width 100 height 37
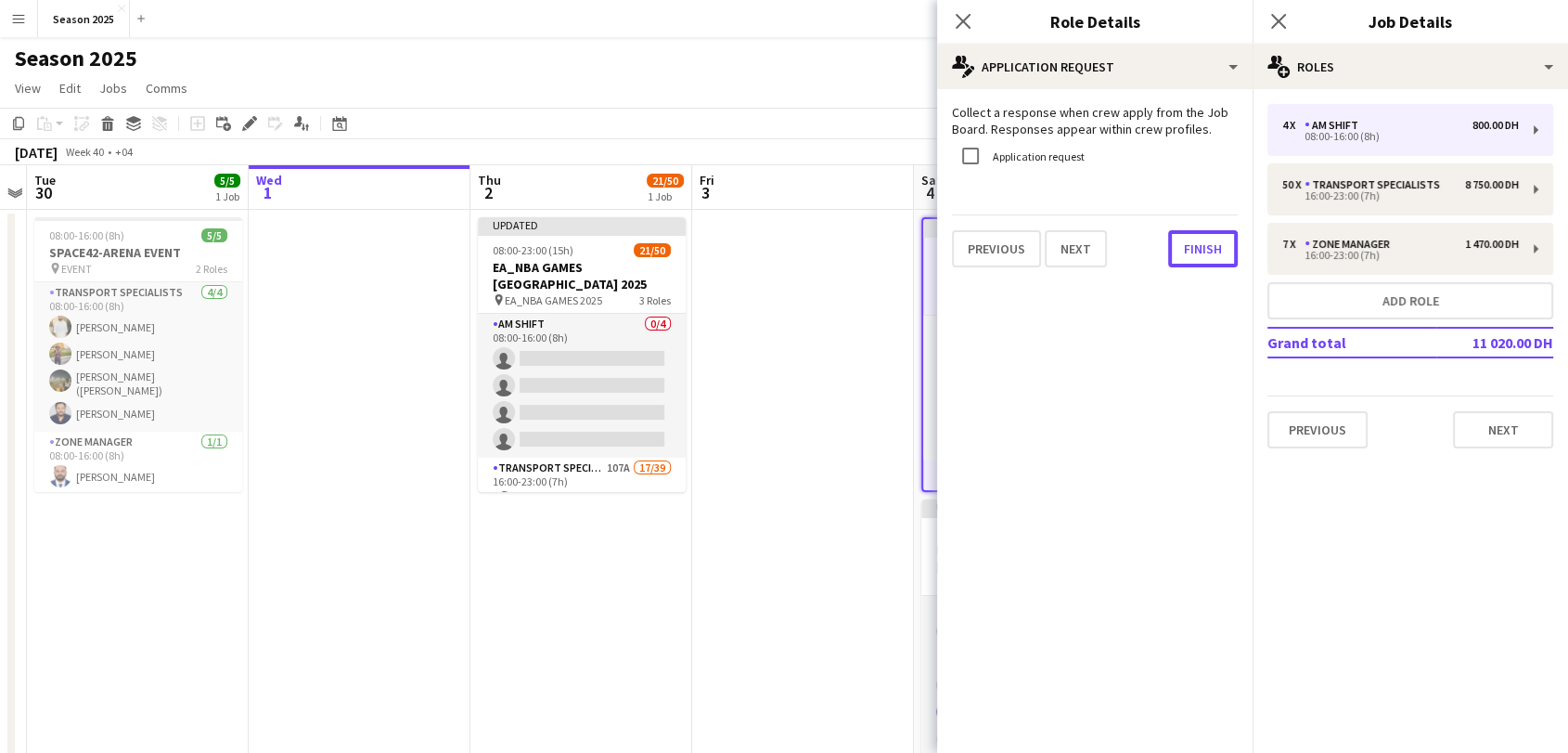
click at [1198, 245] on button "Finish" at bounding box center [1202, 248] width 69 height 37
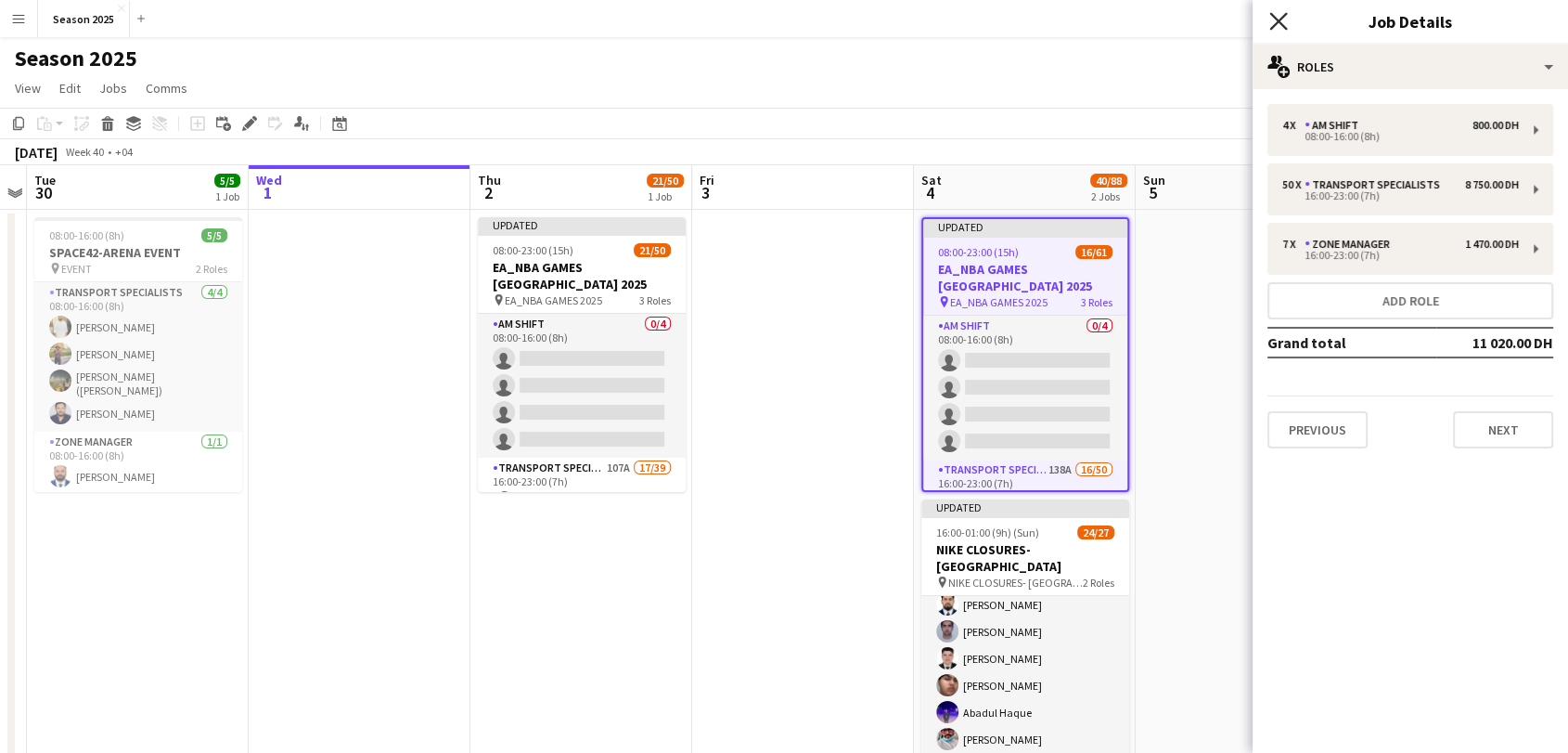
click at [1277, 20] on icon at bounding box center [1278, 21] width 18 height 18
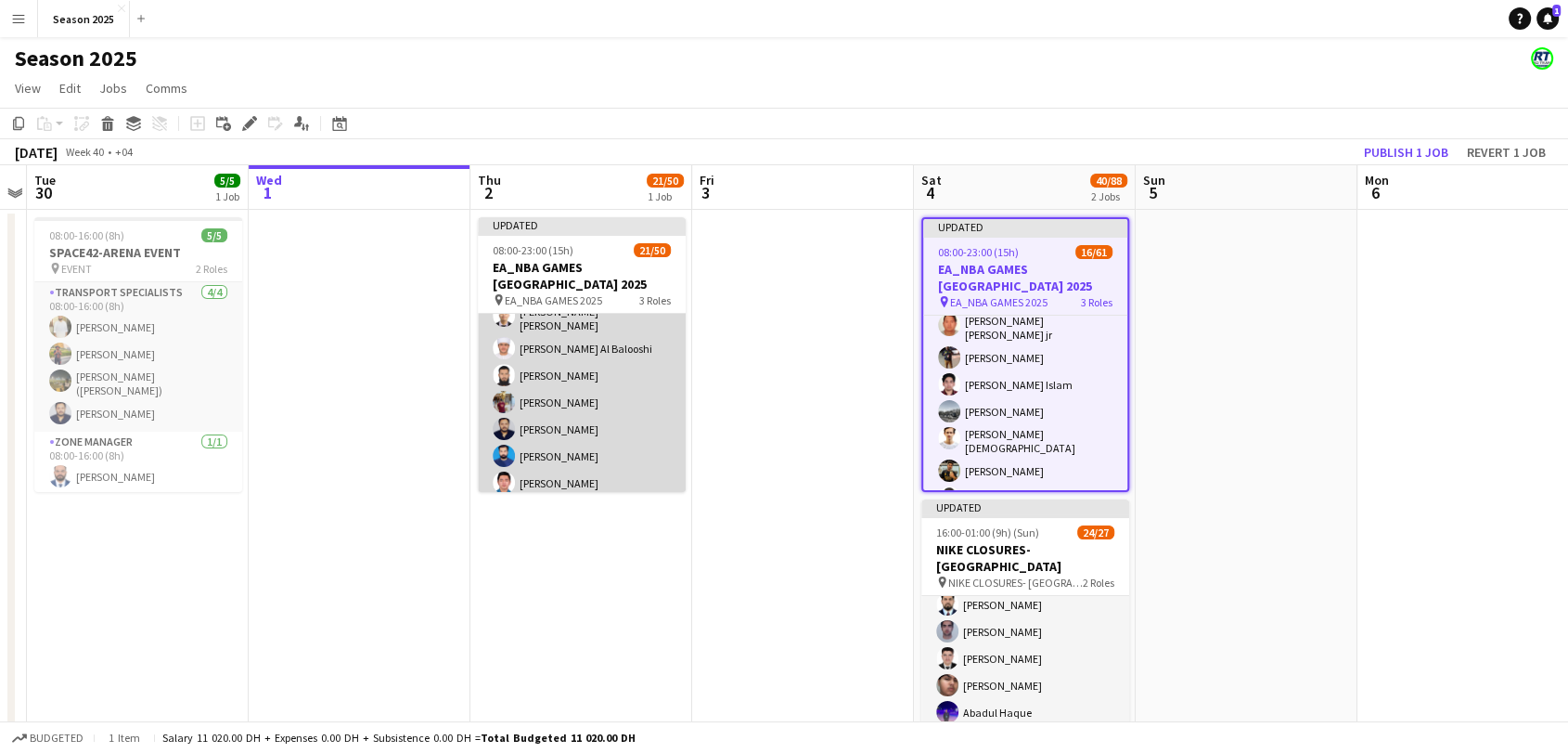
scroll to position [412, 0]
click at [616, 438] on app-card-role "Transport Specialists 107A 17/39 16:00-23:00 (7h) [PERSON_NAME] [PERSON_NAME] […" at bounding box center [582, 596] width 208 height 1102
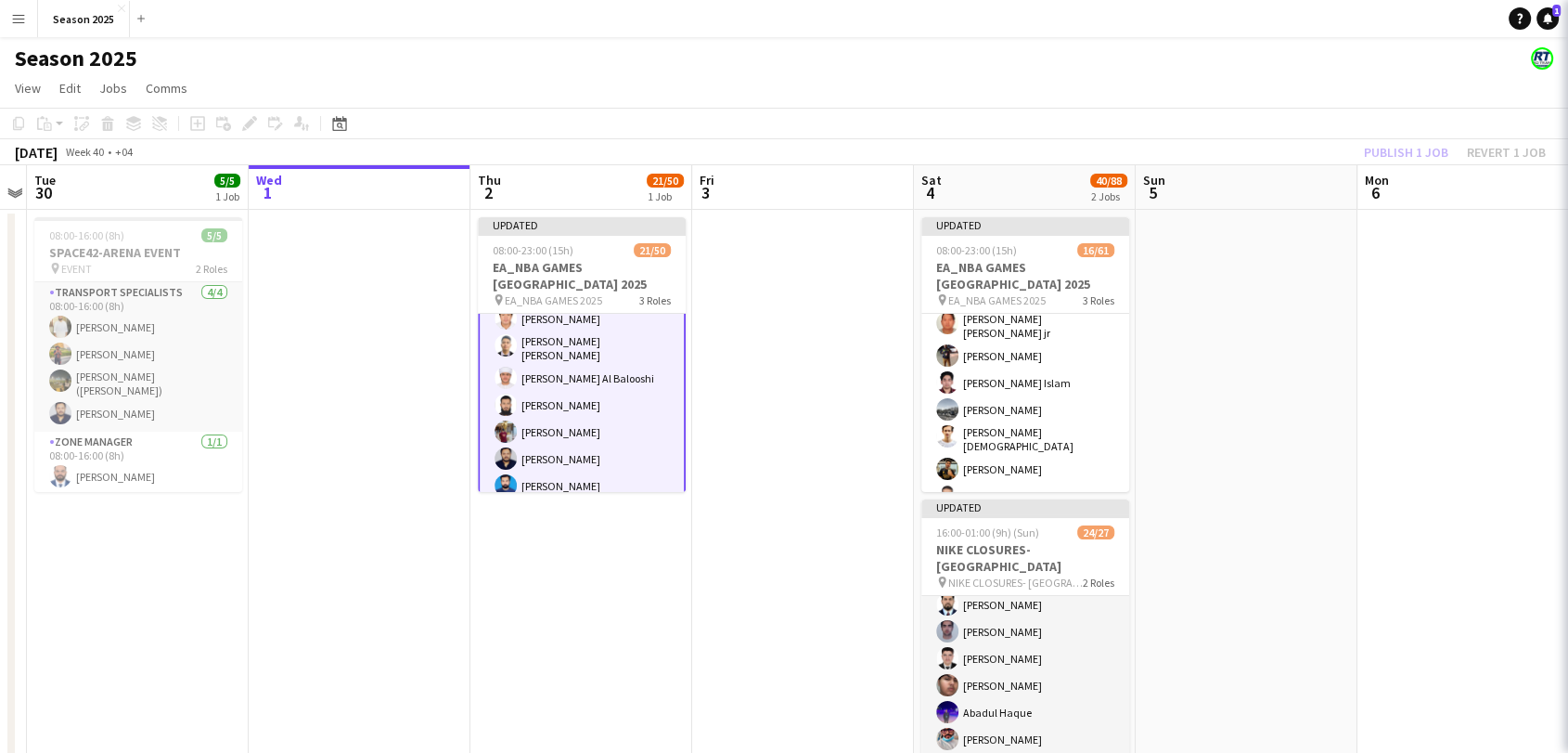
scroll to position [414, 0]
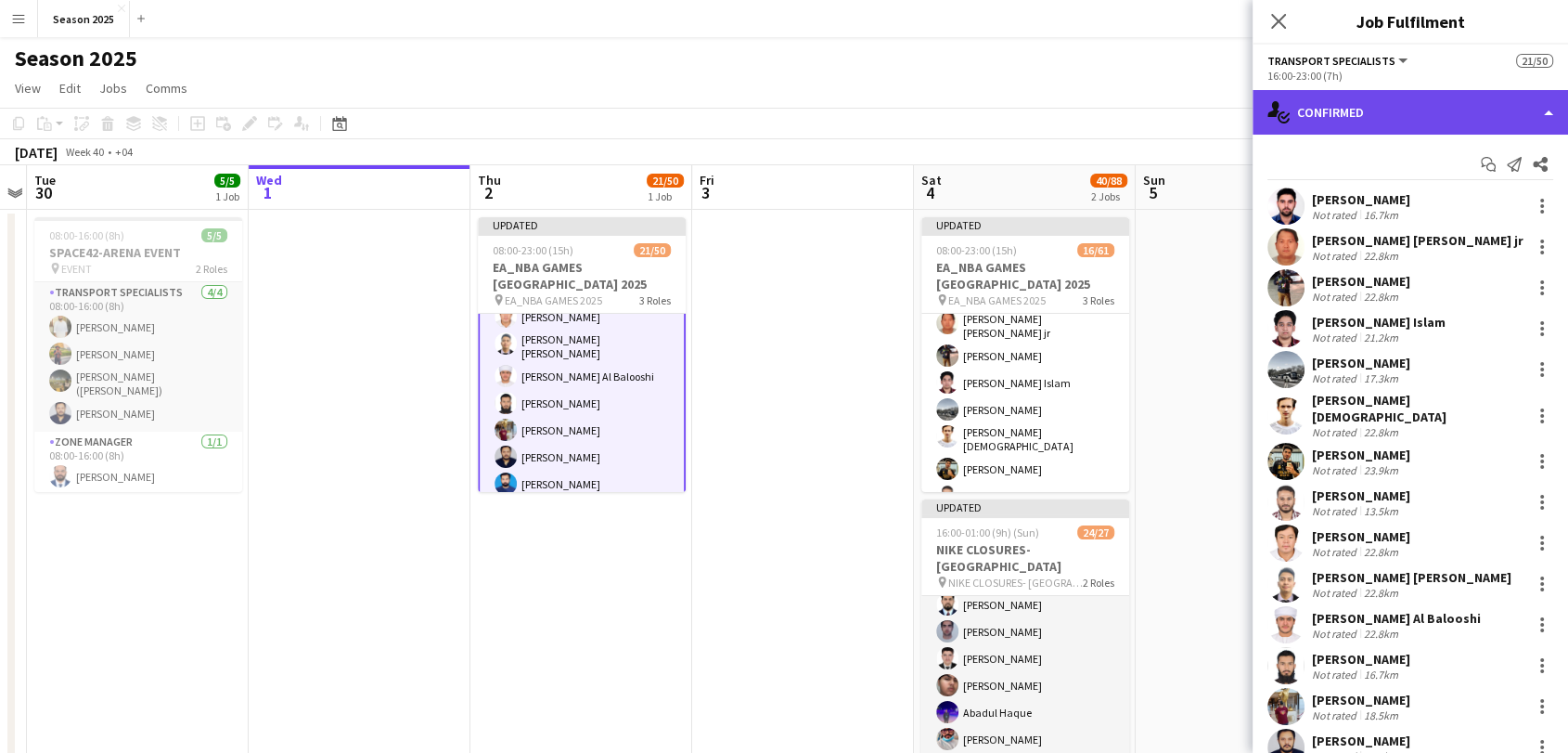
click at [1400, 121] on div "single-neutral-actions-check-2 Confirmed" at bounding box center [1410, 112] width 316 height 45
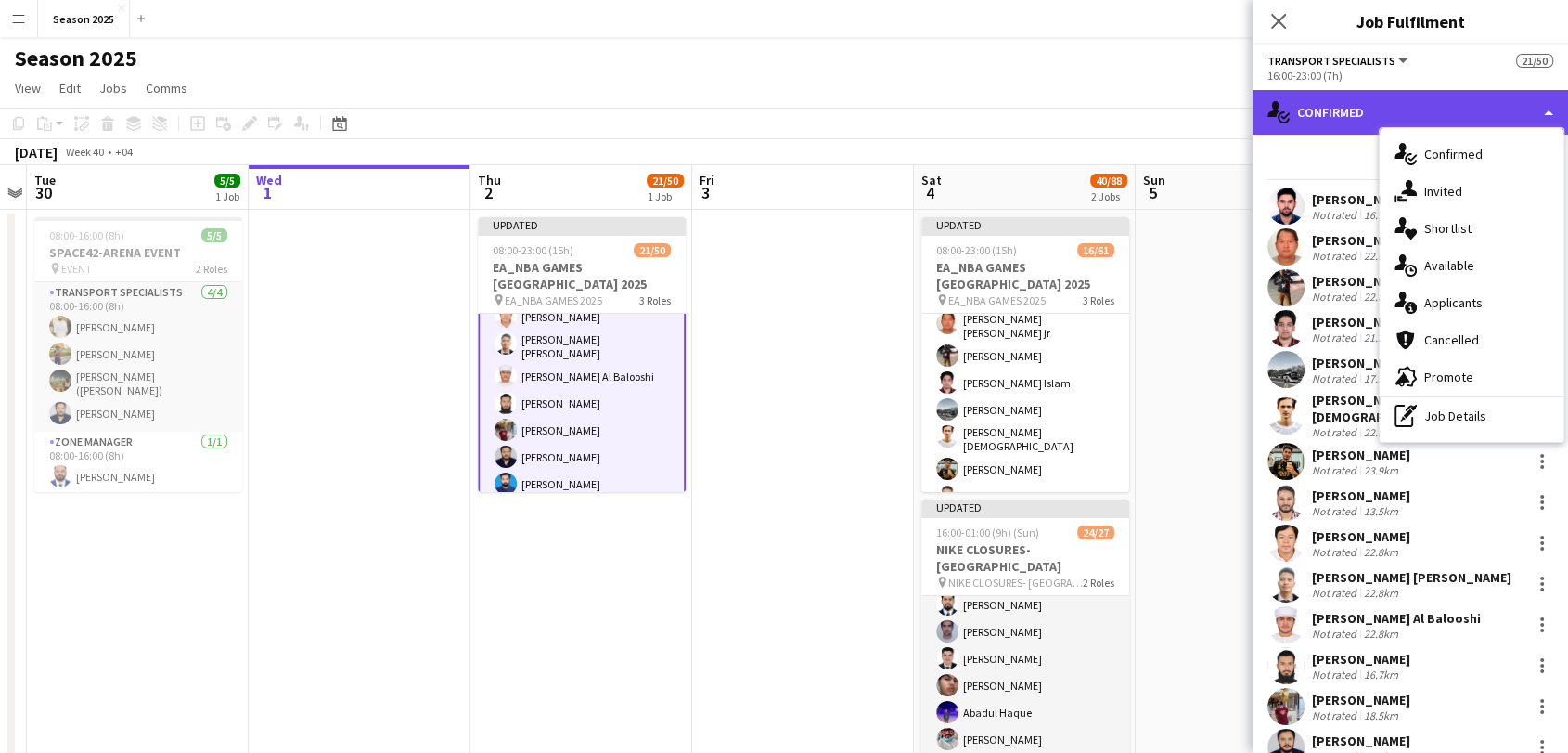
click at [1398, 118] on div "single-neutral-actions-check-2 Confirmed" at bounding box center [1410, 112] width 316 height 45
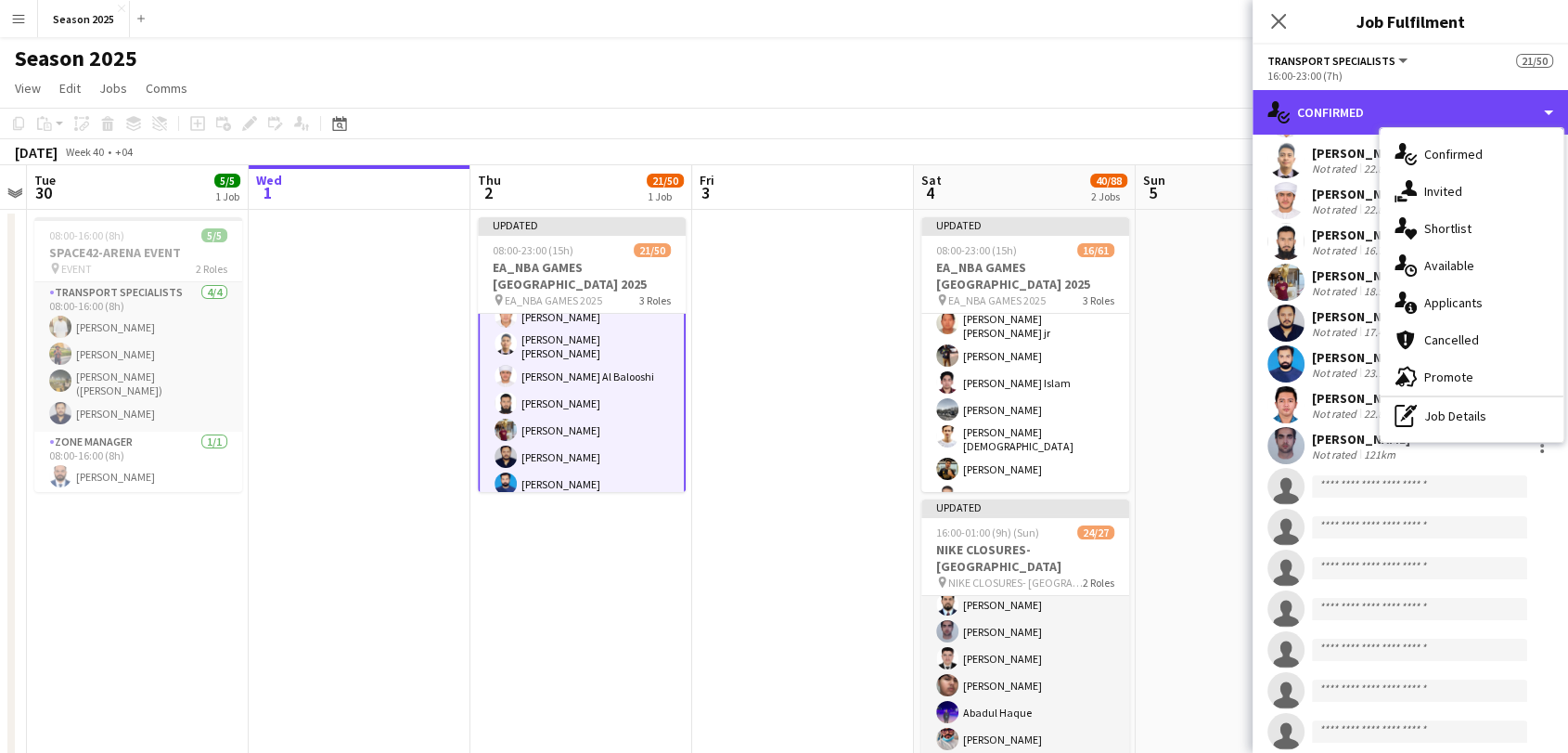
scroll to position [515, 0]
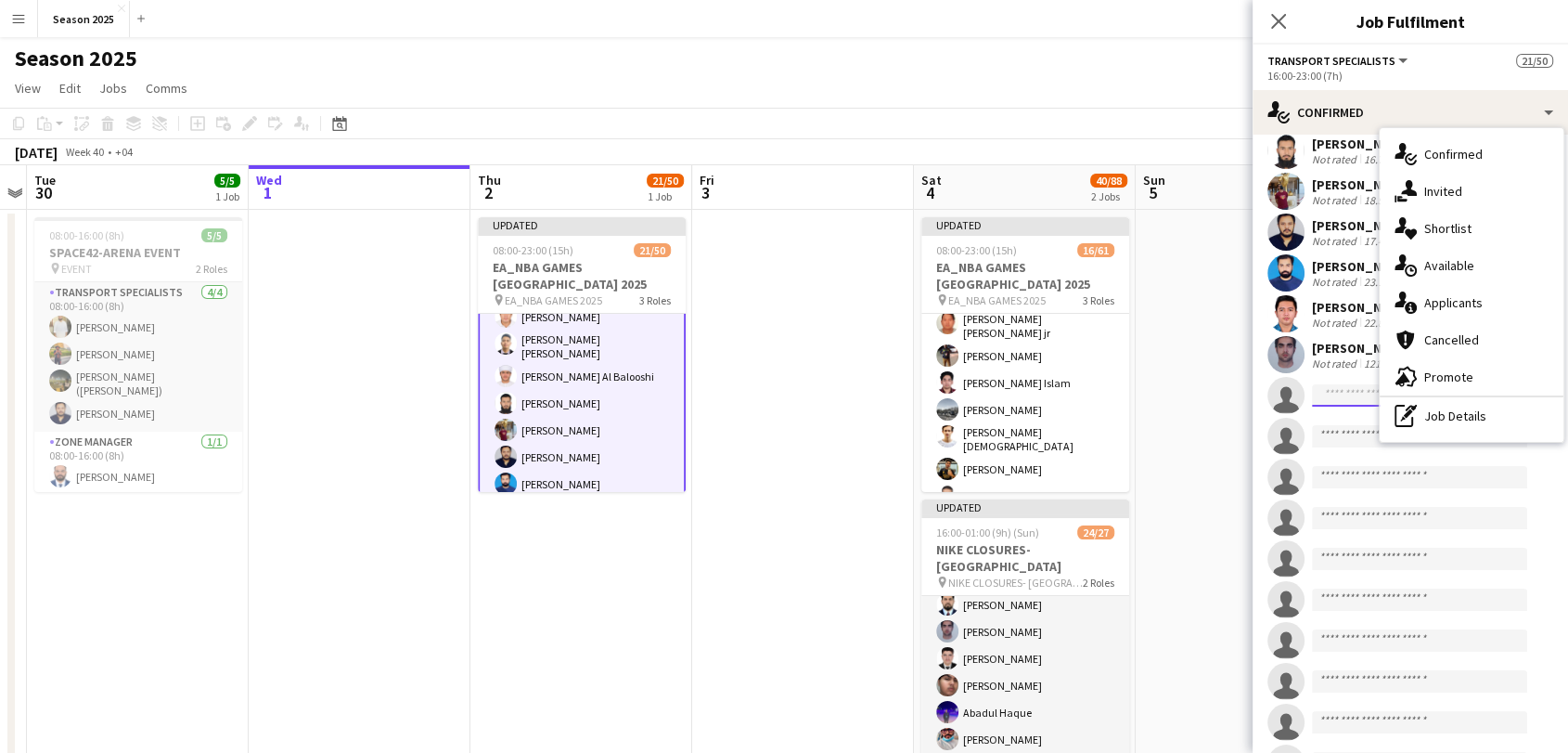
click at [1352, 390] on input at bounding box center [1419, 395] width 215 height 22
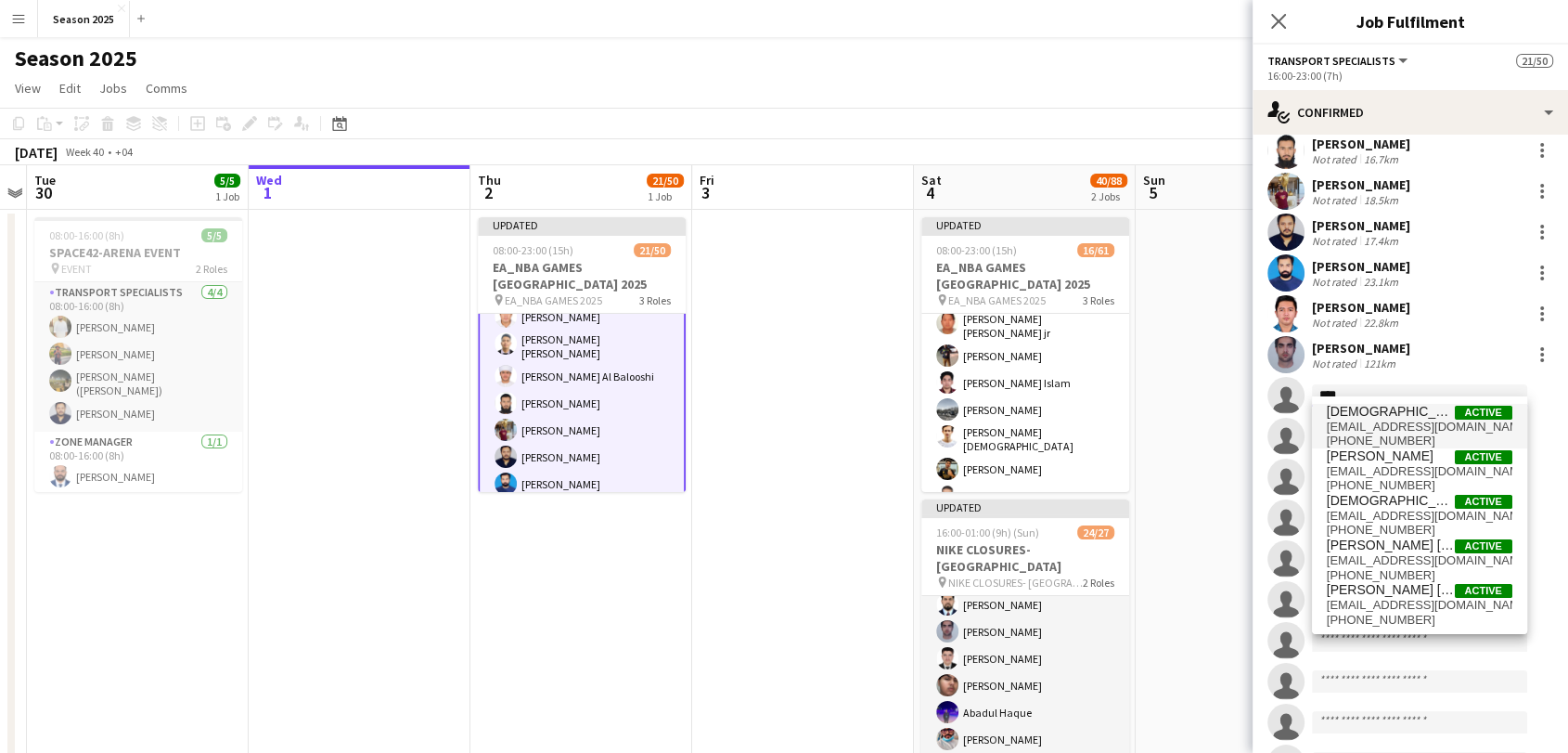
type input "****"
click at [1379, 425] on span "[EMAIL_ADDRESS][DOMAIN_NAME]" at bounding box center [1419, 426] width 186 height 15
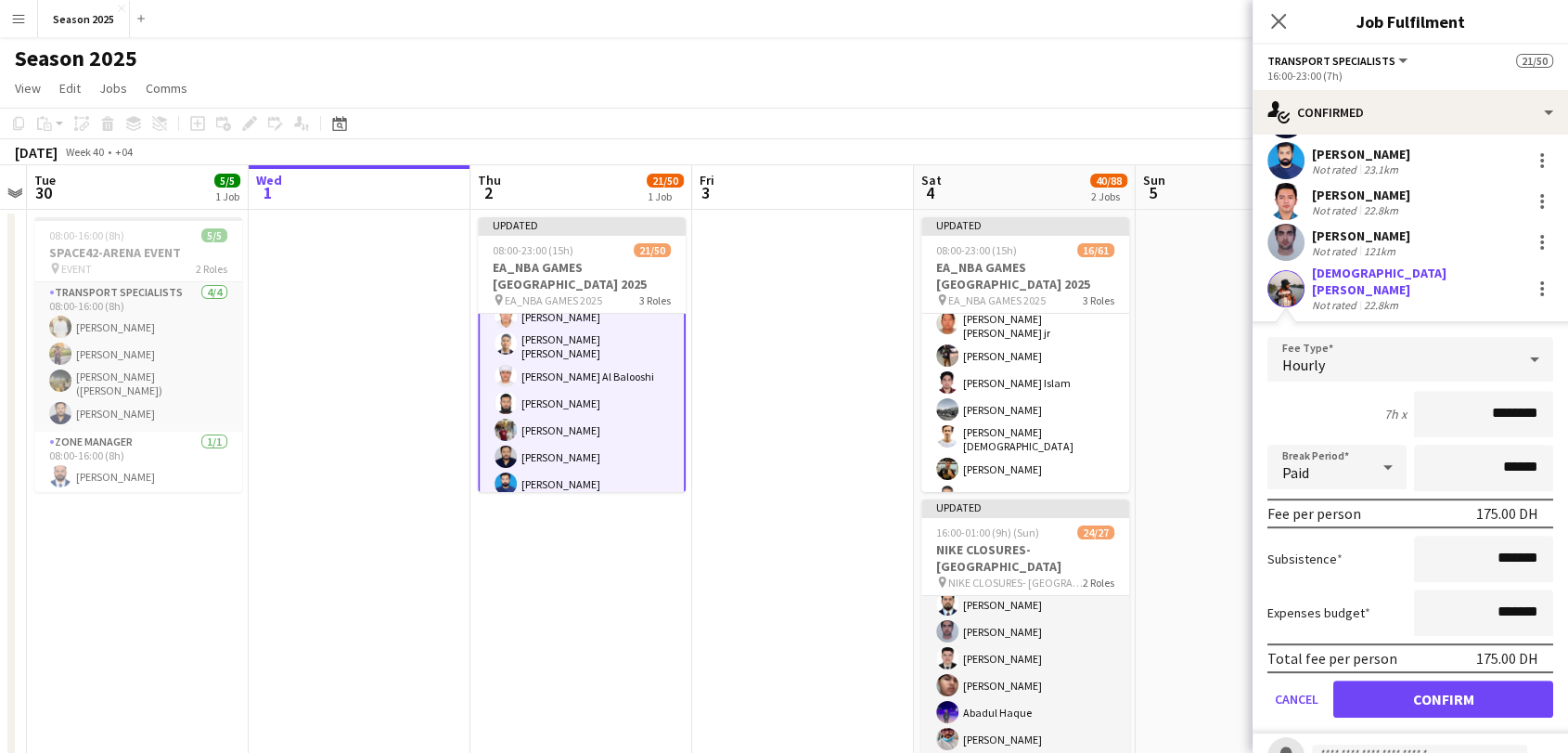
scroll to position [824, 0]
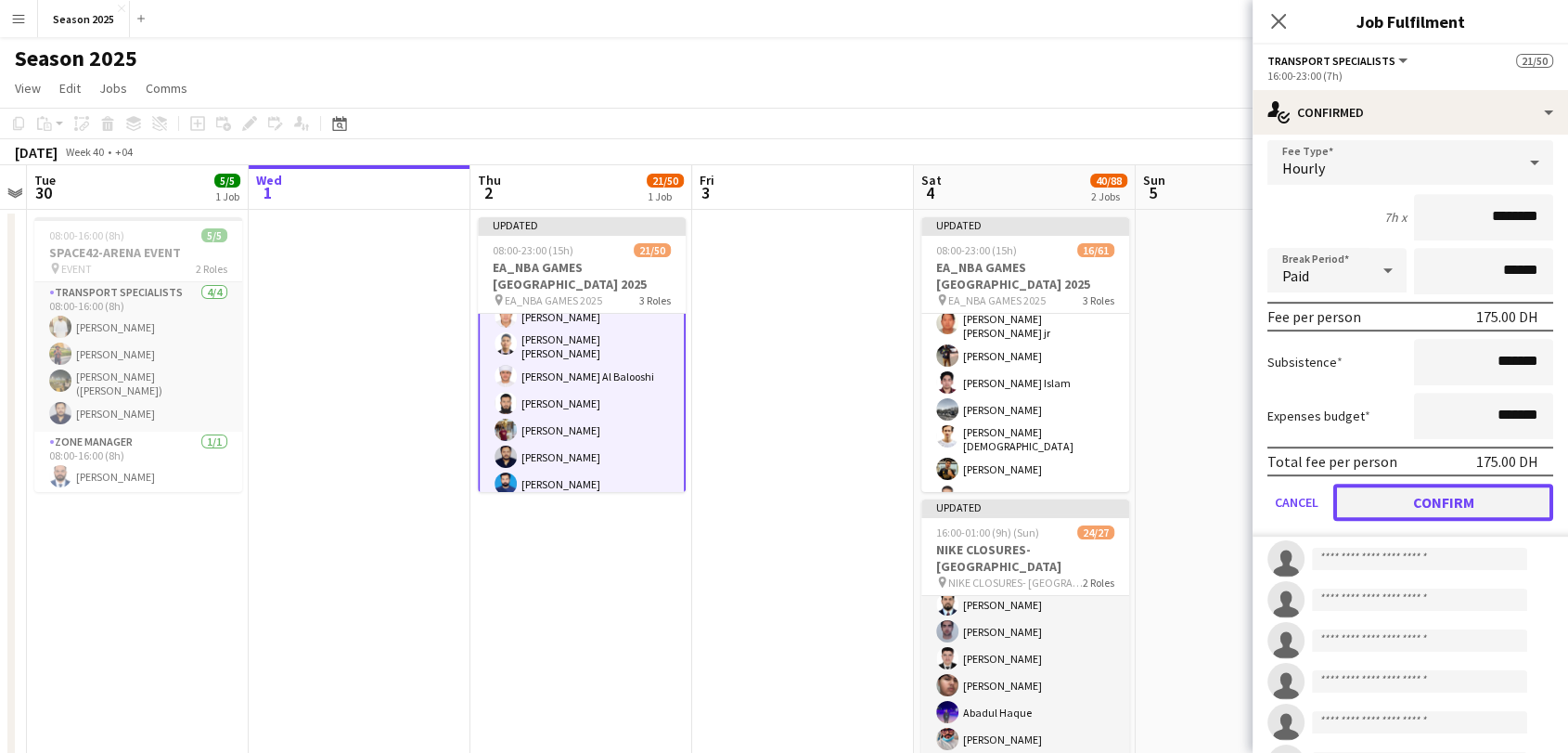
click at [1418, 483] on button "Confirm" at bounding box center [1443, 502] width 220 height 37
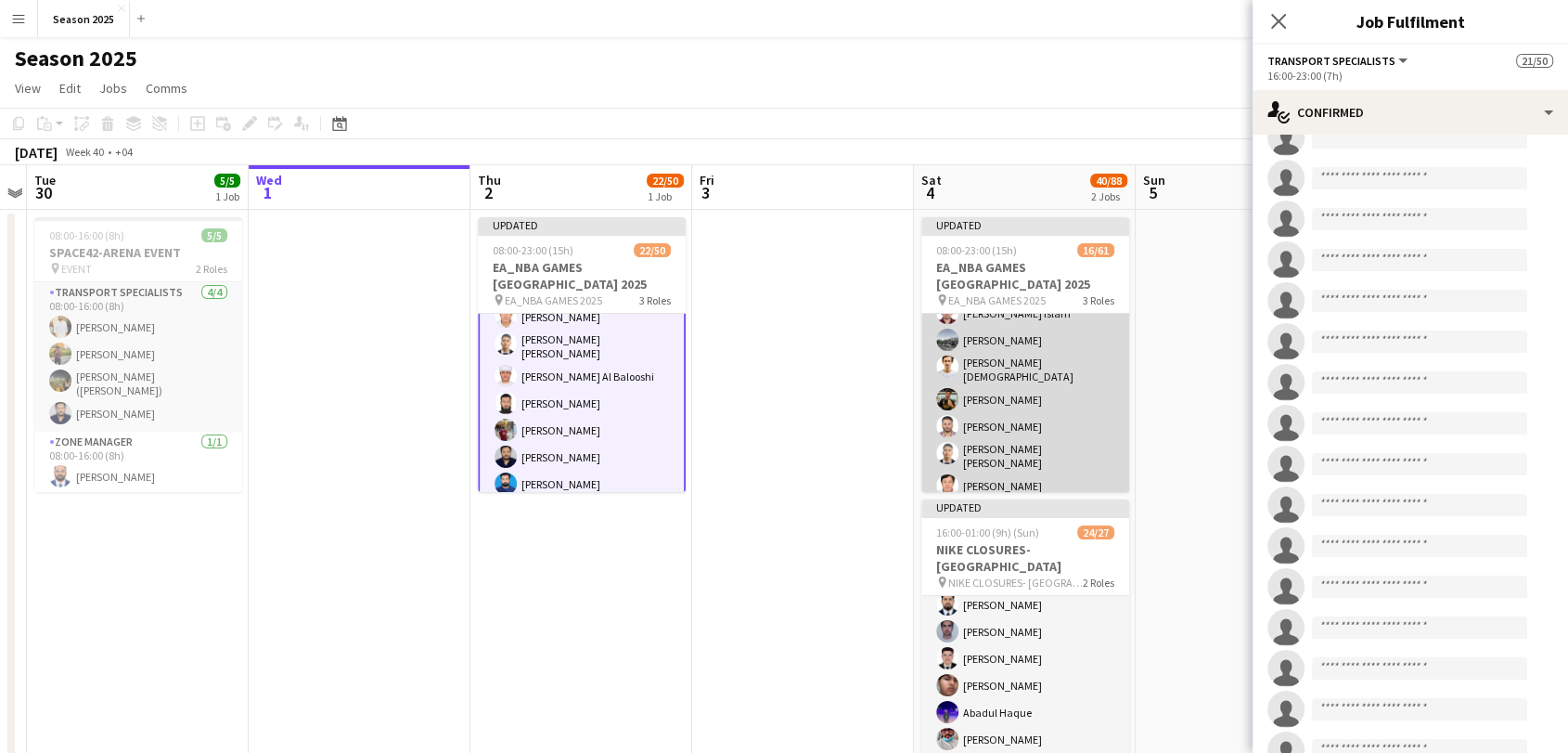
scroll to position [515, 0]
click at [1056, 439] on app-card-role "Transport Specialists 138A 16/50 16:00-23:00 (7h) [PERSON_NAME] [PERSON_NAME] […" at bounding box center [1024, 642] width 208 height 1398
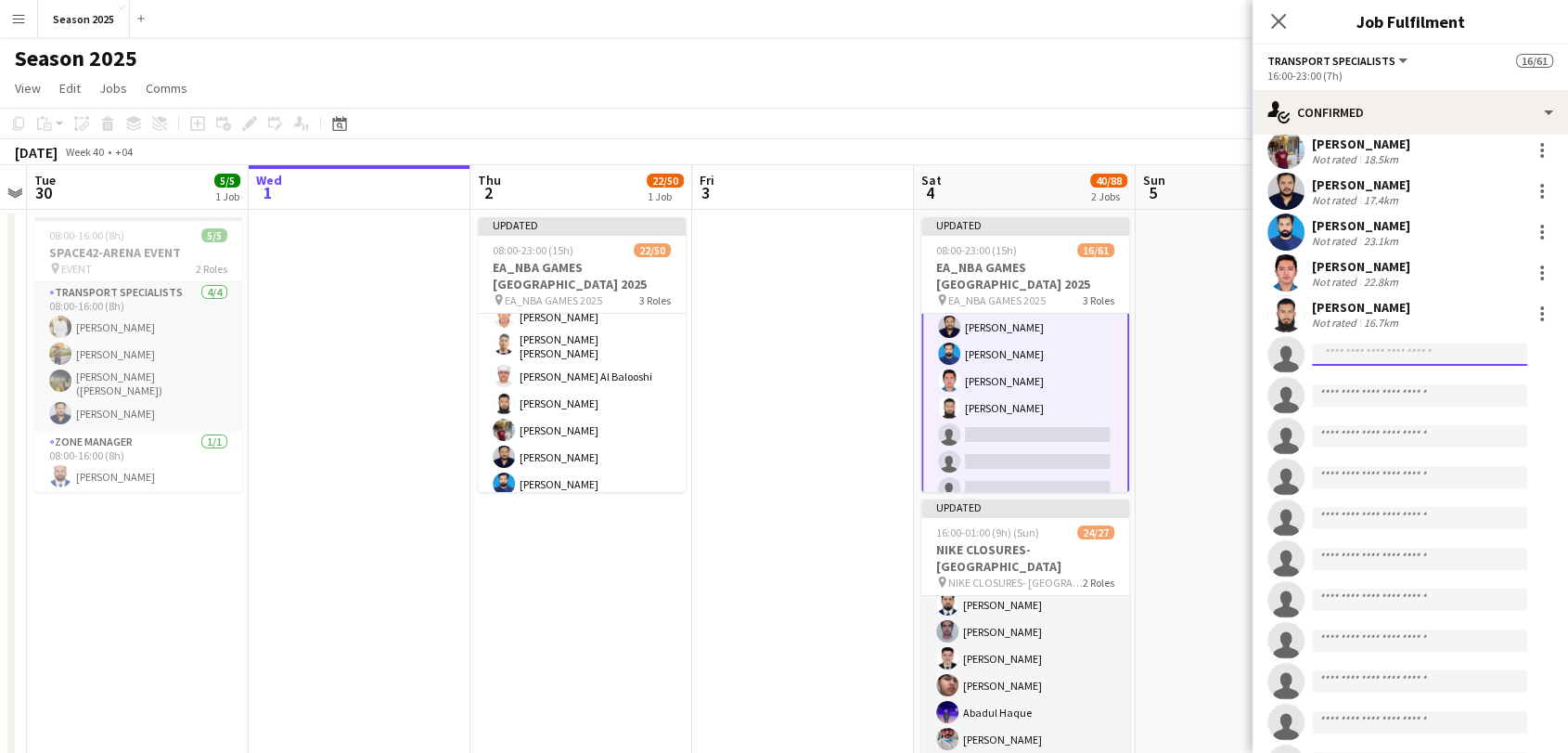
click at [1358, 343] on input at bounding box center [1419, 354] width 215 height 22
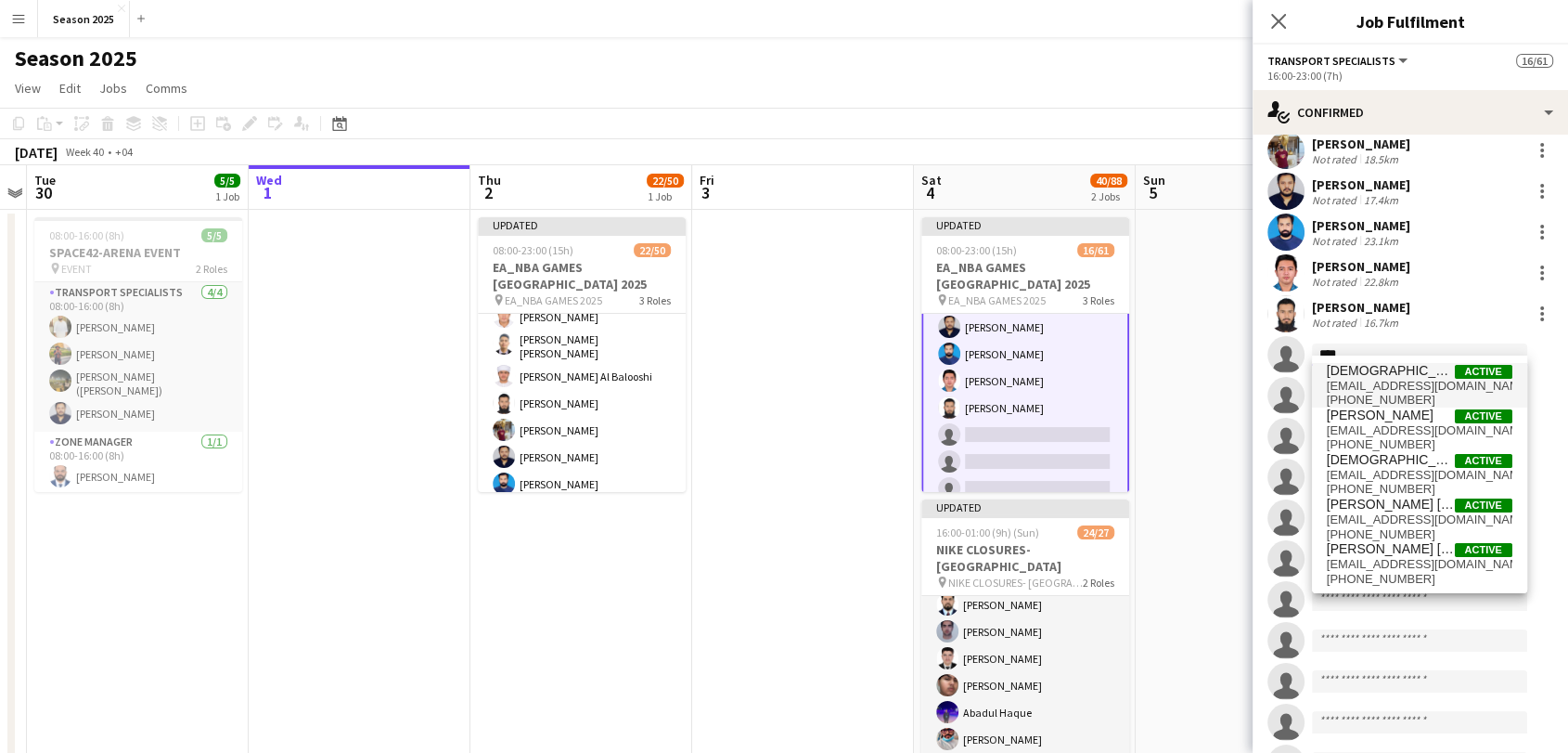
type input "****"
click at [1409, 374] on span "[DEMOGRAPHIC_DATA][PERSON_NAME]" at bounding box center [1390, 371] width 128 height 16
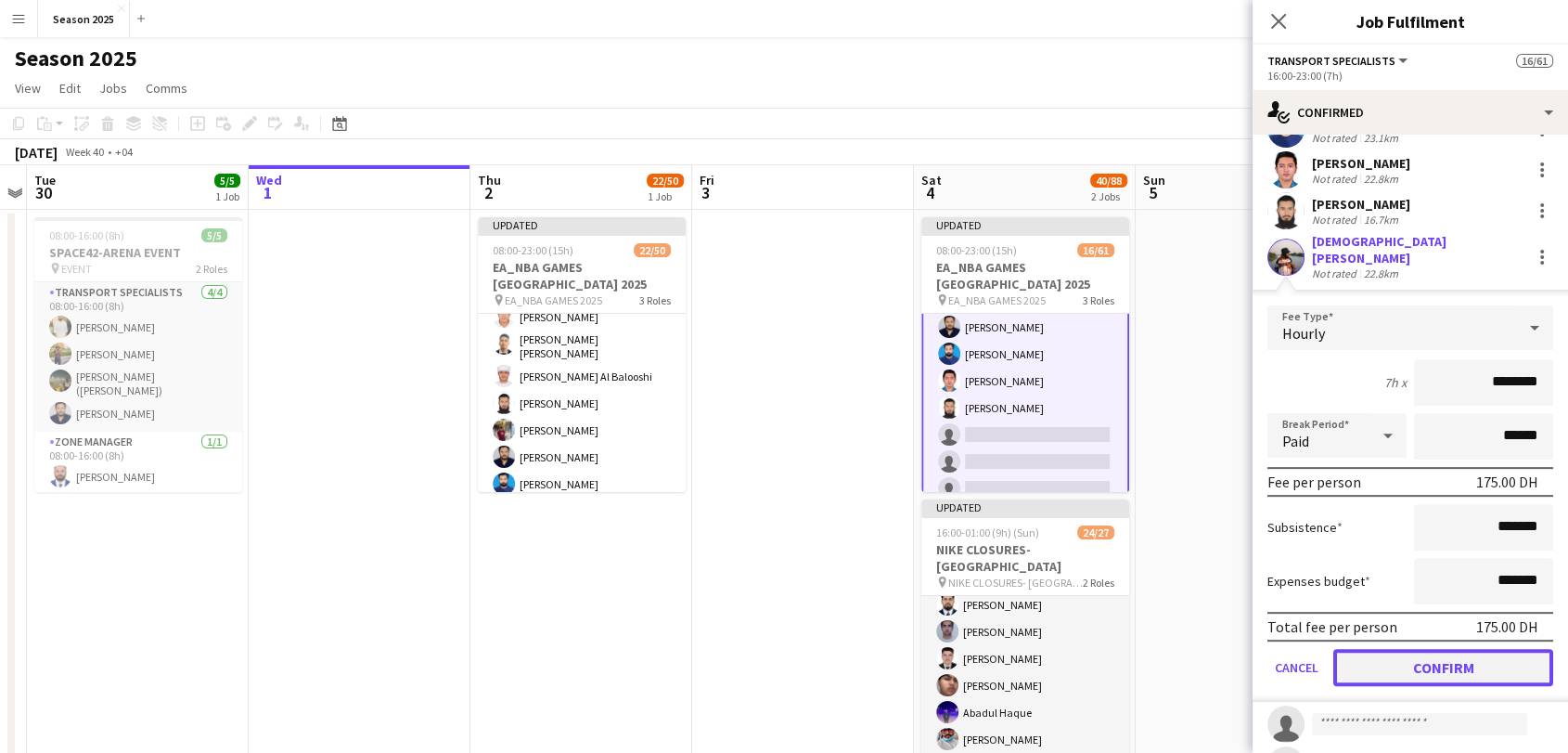
click at [1375, 651] on button "Confirm" at bounding box center [1443, 667] width 220 height 37
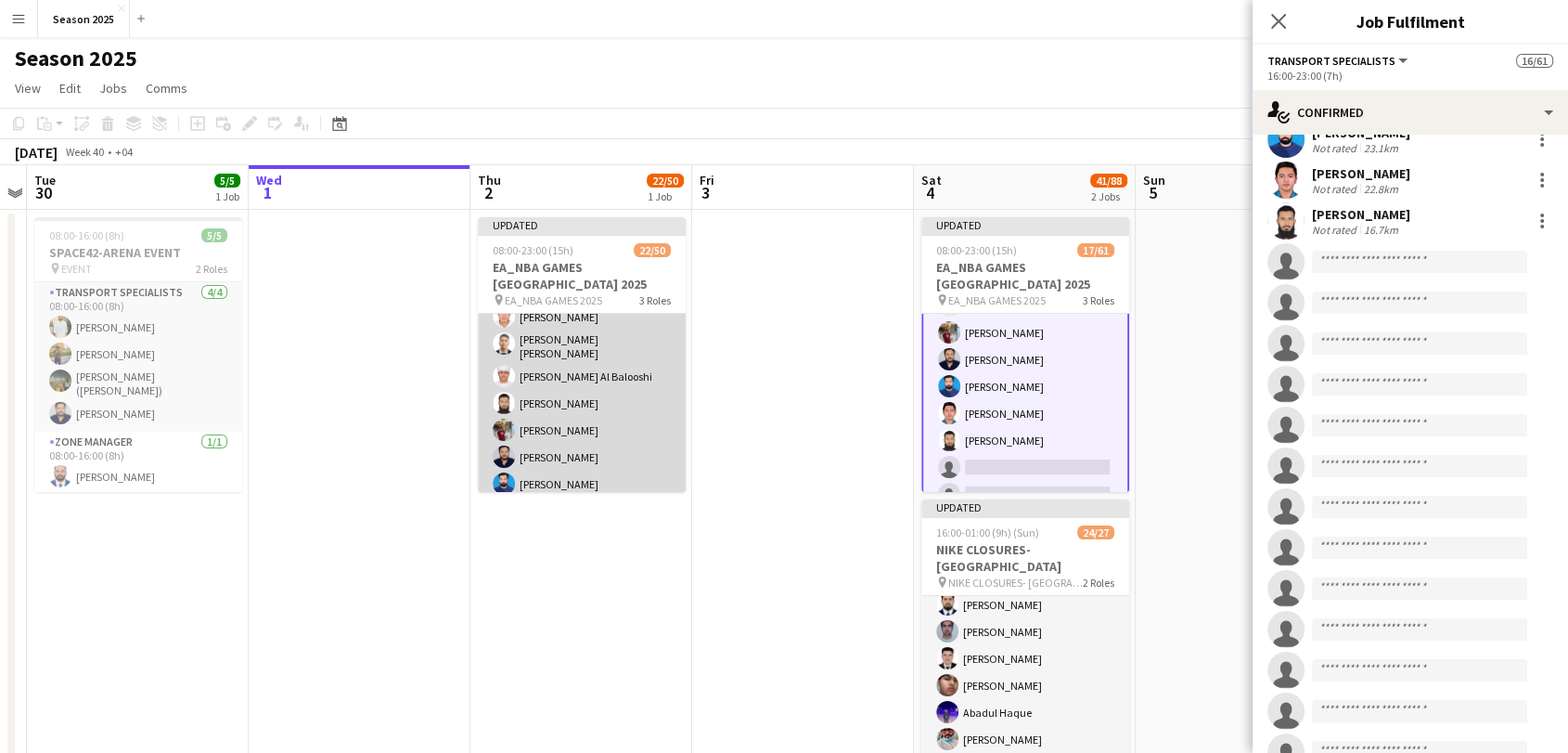
click at [573, 442] on app-card-role "Transport Specialists 107A 18/39 16:00-23:00 (7h) [PERSON_NAME] [PERSON_NAME] […" at bounding box center [582, 598] width 208 height 1108
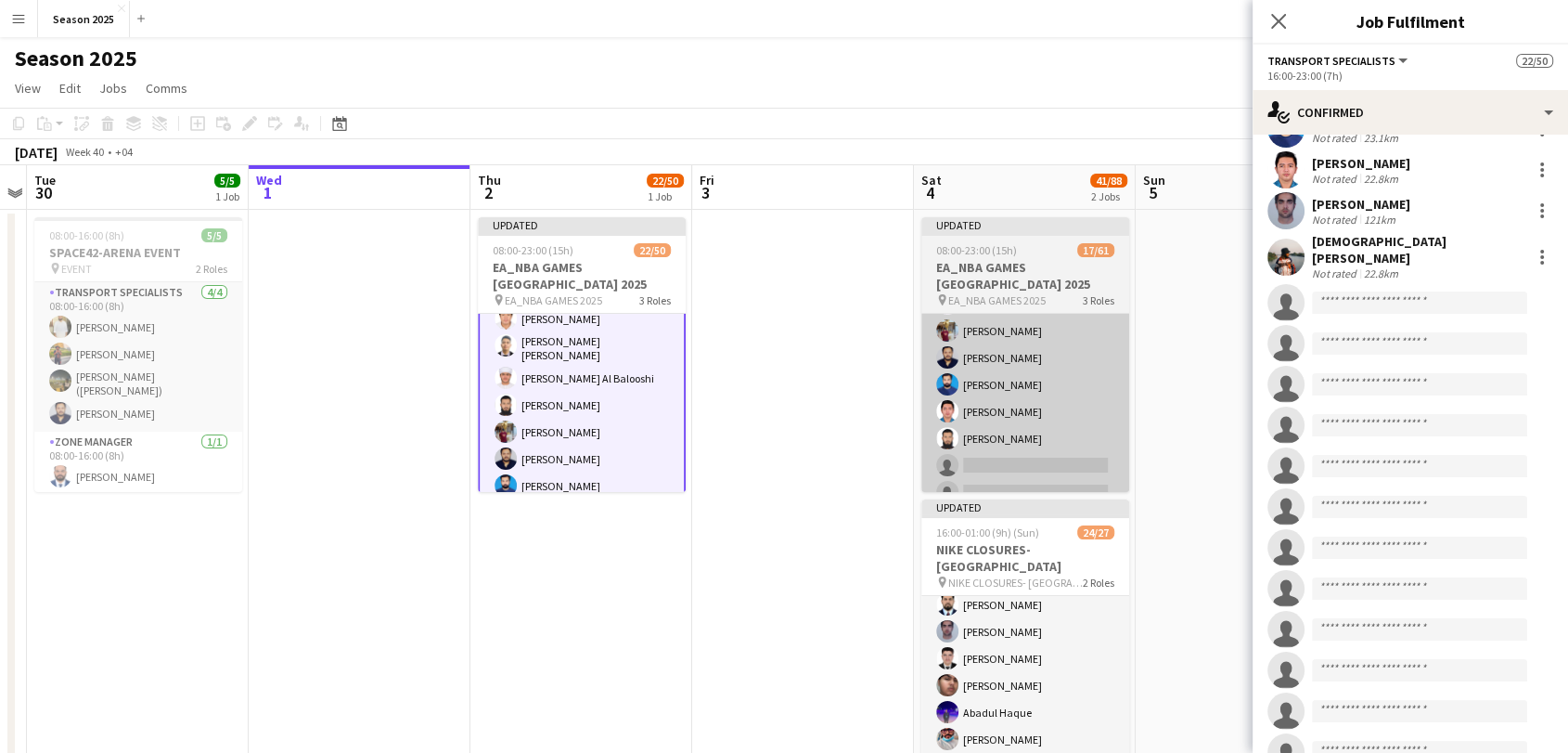
scroll to position [515, 0]
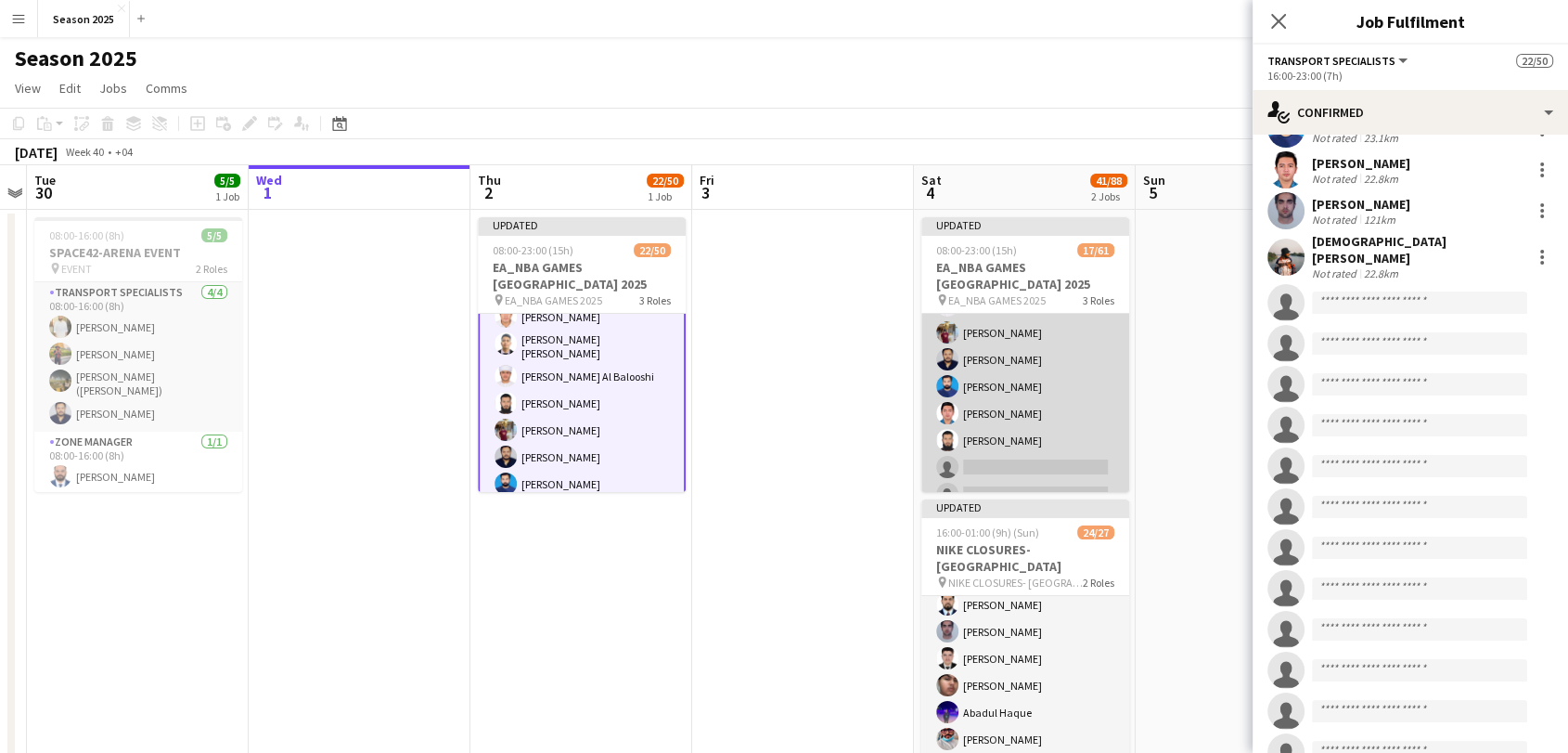
click at [1048, 408] on app-card-role "Transport Specialists 137A 17/50 16:00-23:00 (7h) [PERSON_NAME] [PERSON_NAME] […" at bounding box center [1024, 644] width 208 height 1404
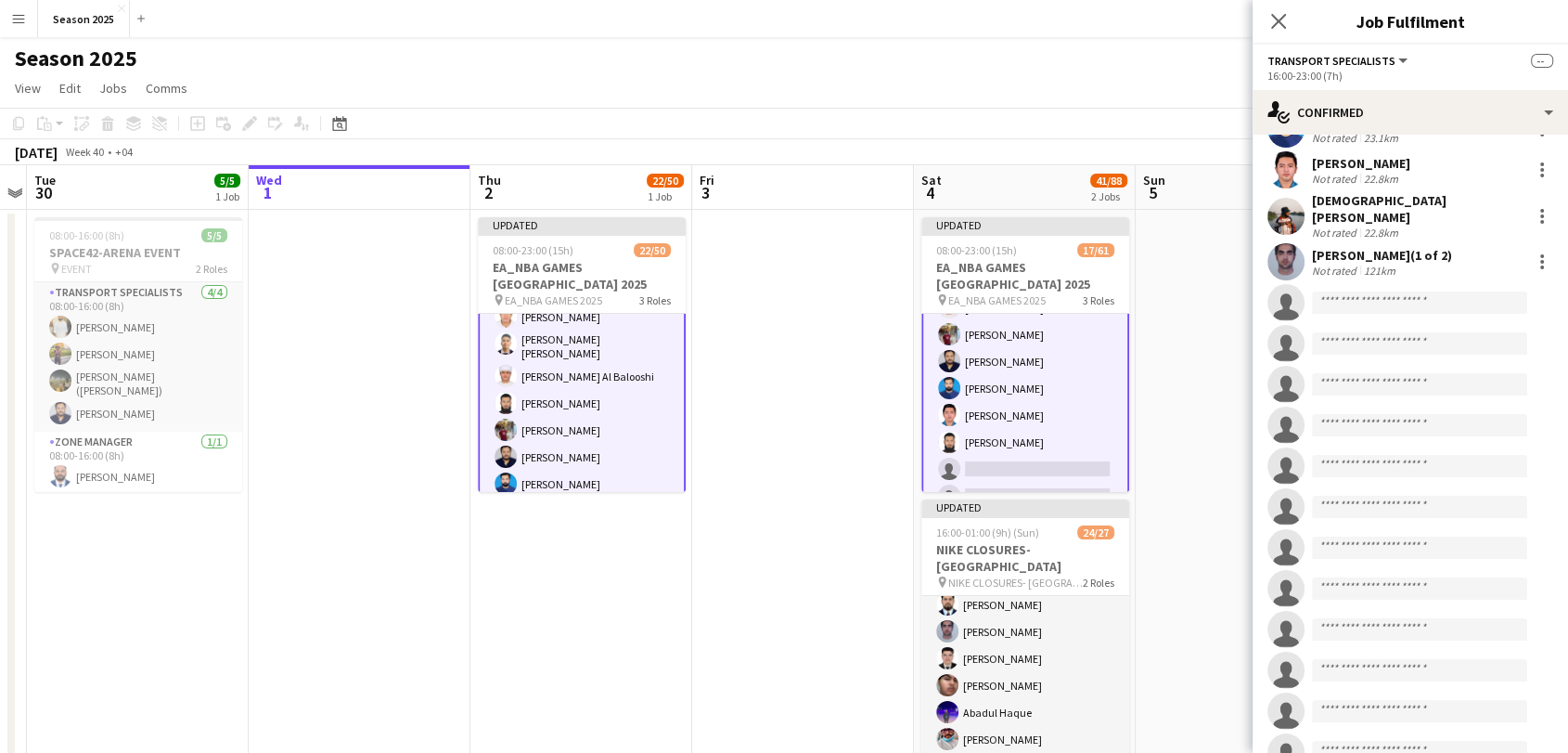
scroll to position [517, 0]
click at [1376, 291] on input at bounding box center [1419, 302] width 215 height 22
type input "*****"
click at [1380, 321] on span "[EMAIL_ADDRESS][DOMAIN_NAME]" at bounding box center [1419, 324] width 186 height 15
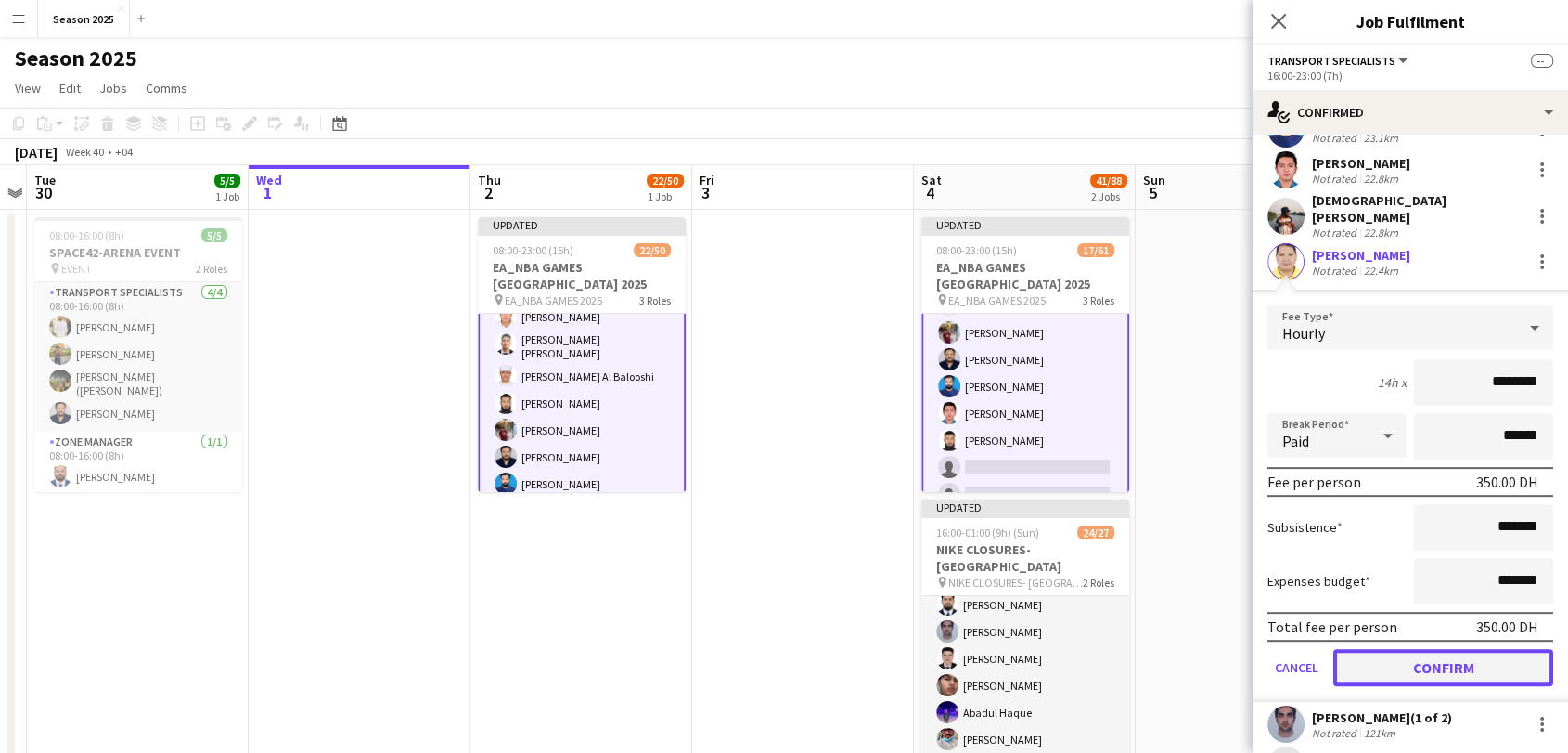
click at [1421, 648] on button "Confirm" at bounding box center [1443, 667] width 220 height 37
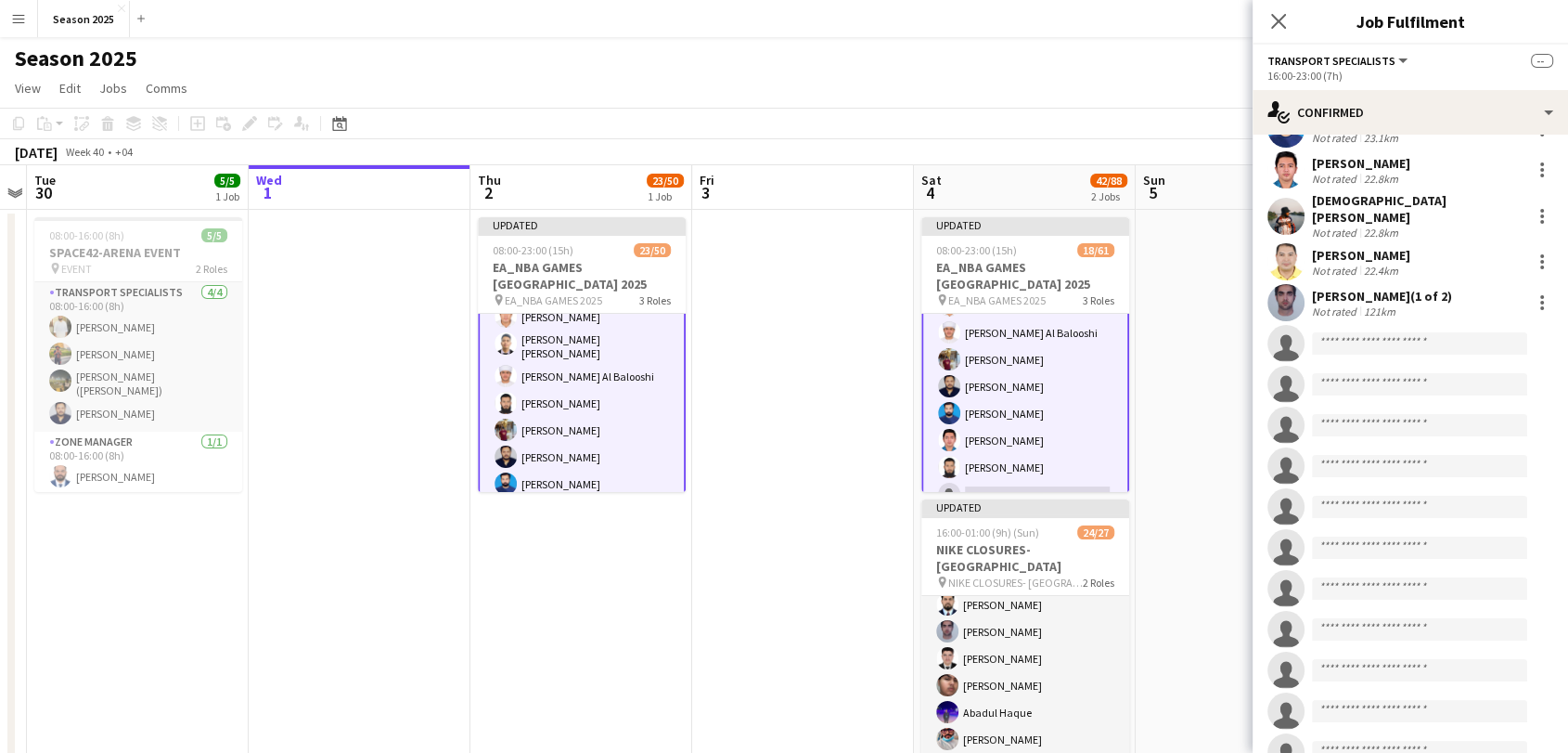
click at [696, 398] on app-date-cell at bounding box center [803, 509] width 222 height 601
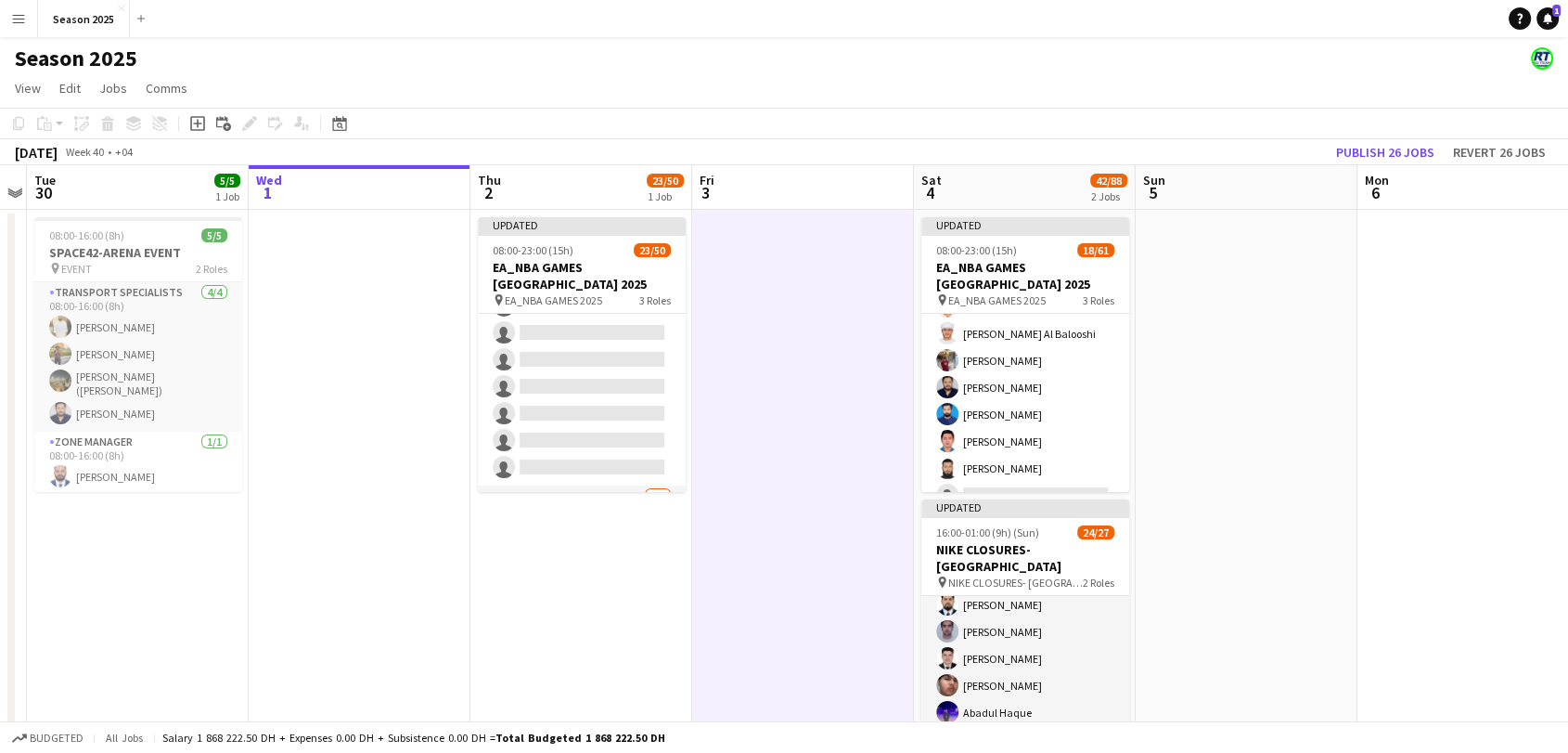
scroll to position [515, 0]
click at [838, 445] on app-date-cell at bounding box center [803, 509] width 222 height 601
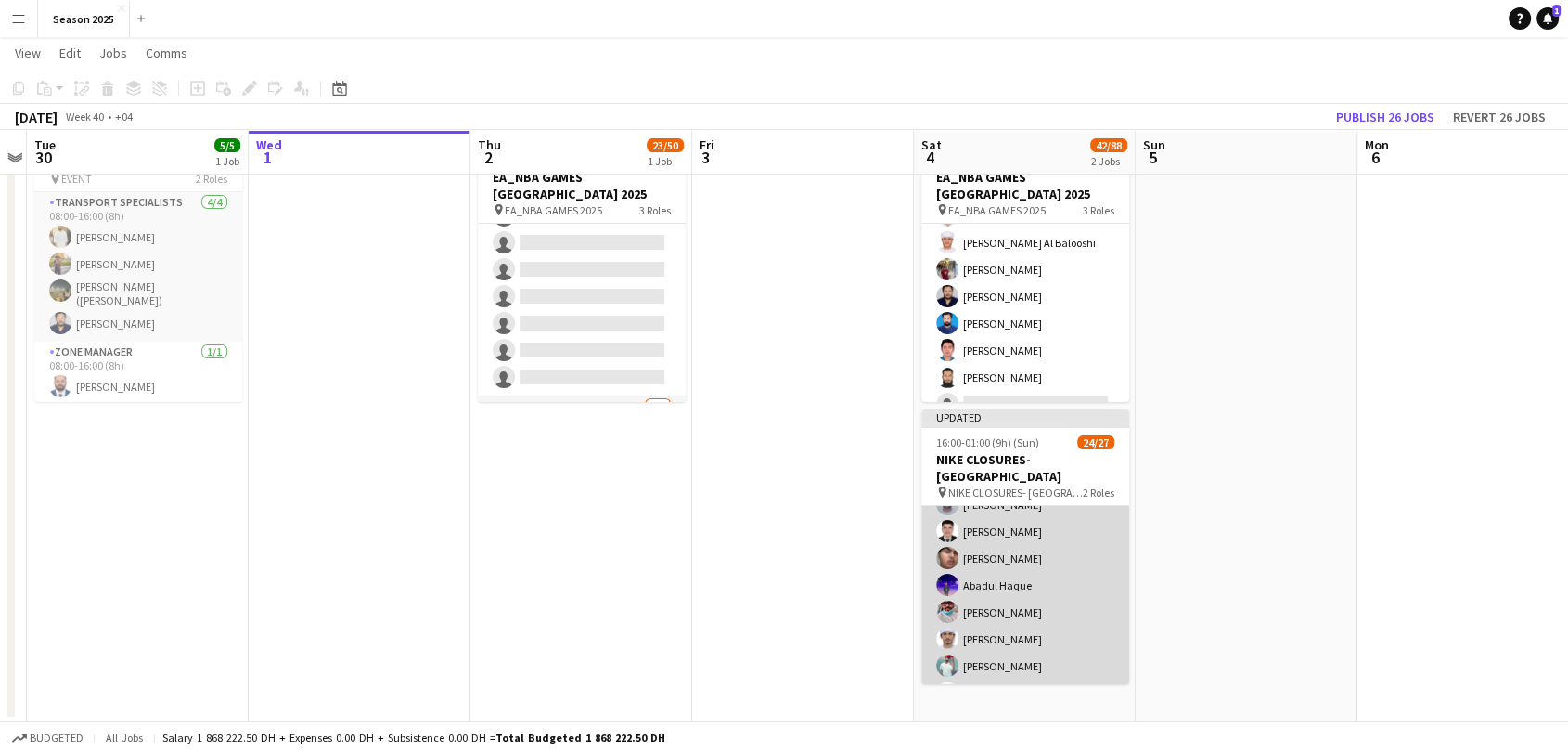
scroll to position [398, 0]
click at [1073, 594] on app-card-role "Transport Specialists 200A 24/25 16:00-01:00 (9h) Umar Kasirjan [PERSON_NAME] […" at bounding box center [1024, 470] width 208 height 726
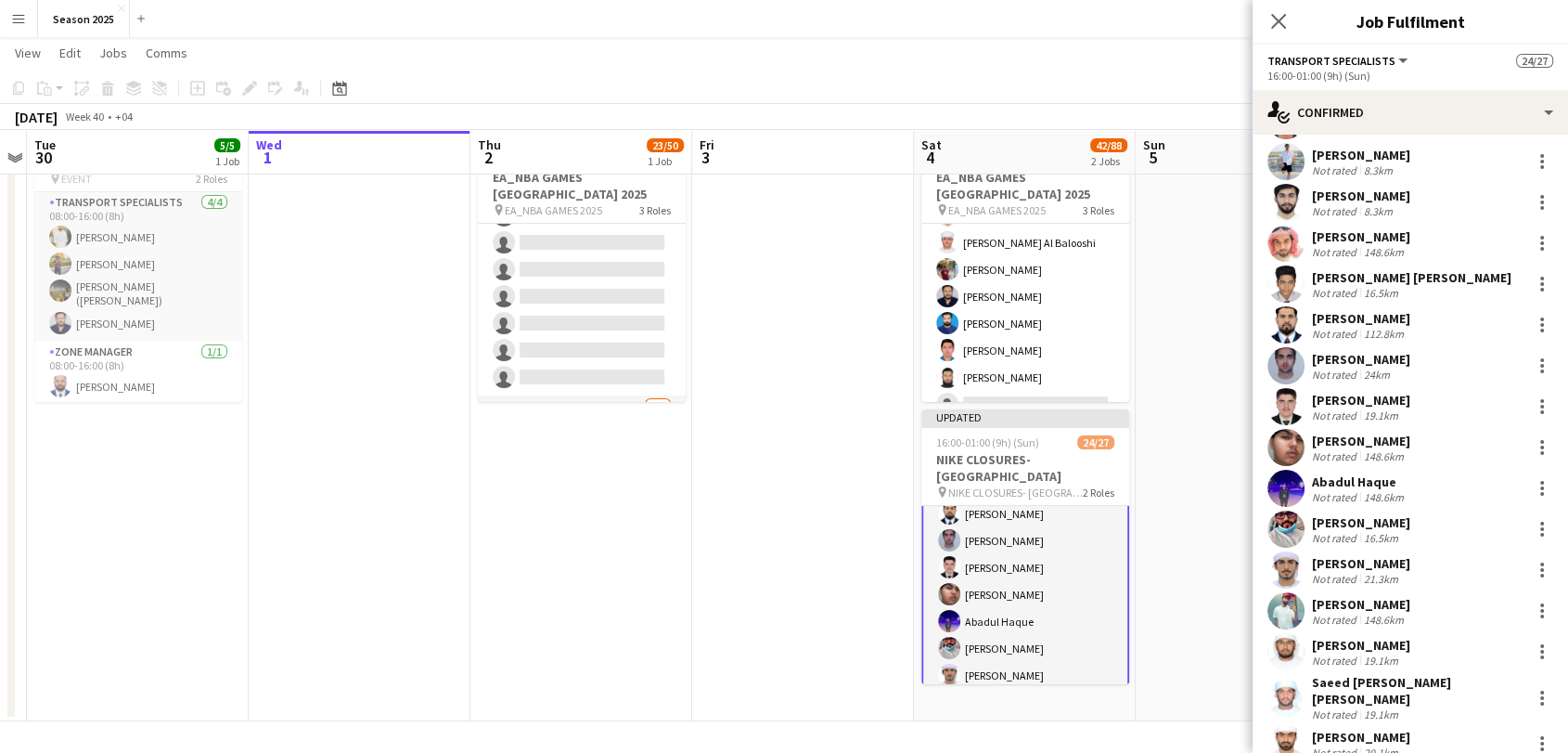
scroll to position [505, 0]
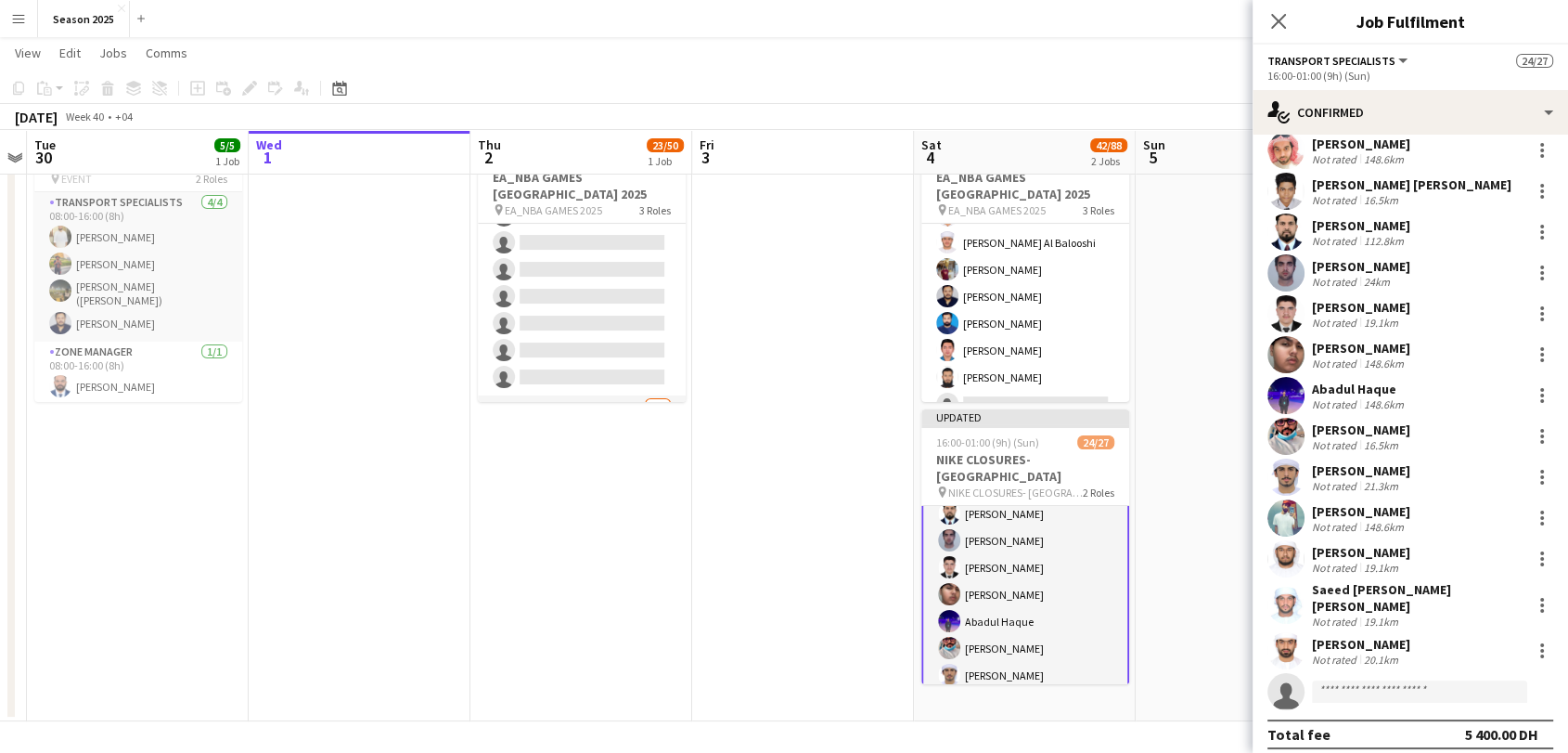
click at [1279, 635] on app-user-avatar at bounding box center [1285, 650] width 37 height 37
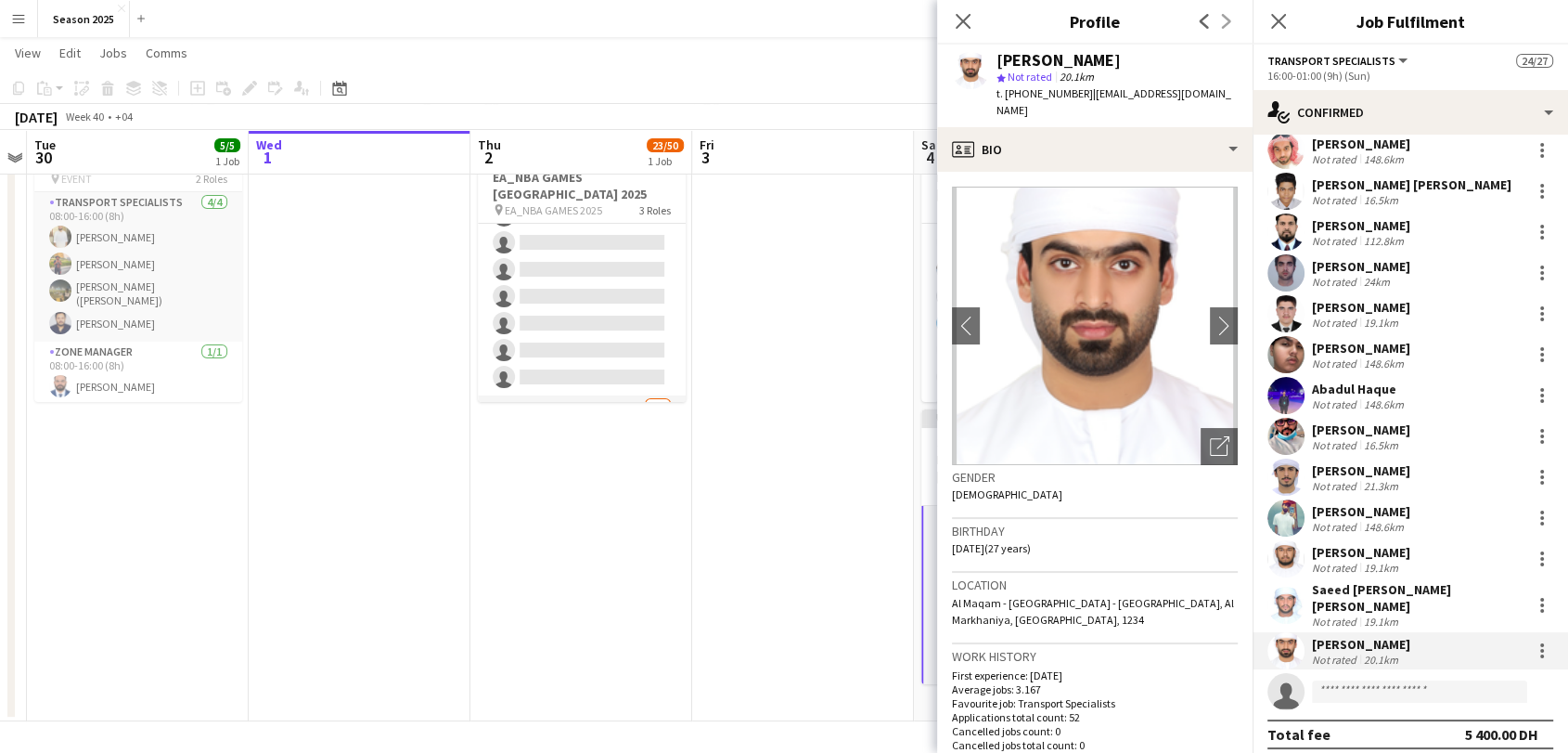
click at [1296, 606] on app-user-avatar at bounding box center [1285, 605] width 37 height 37
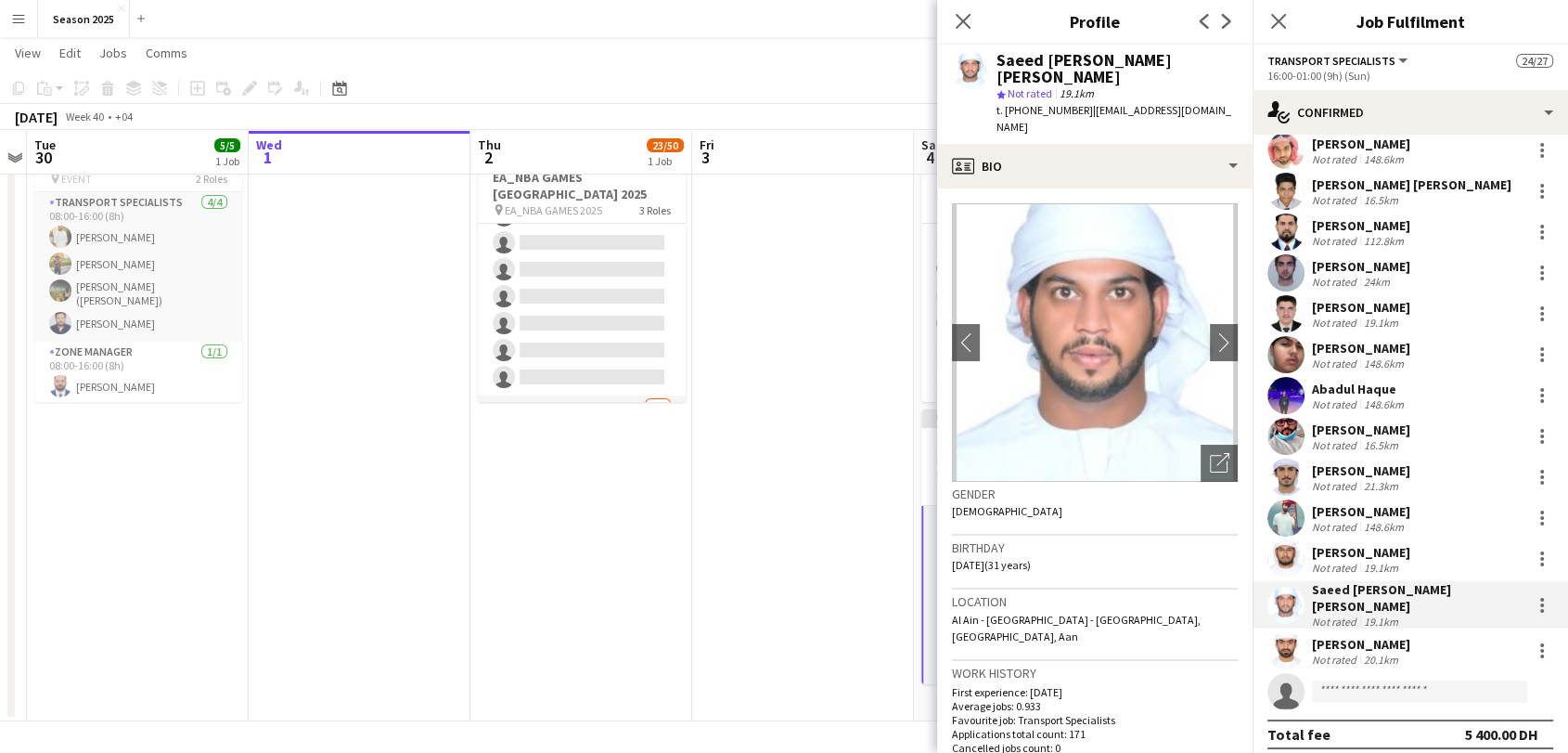
click at [1288, 560] on app-user-avatar at bounding box center [1285, 558] width 37 height 37
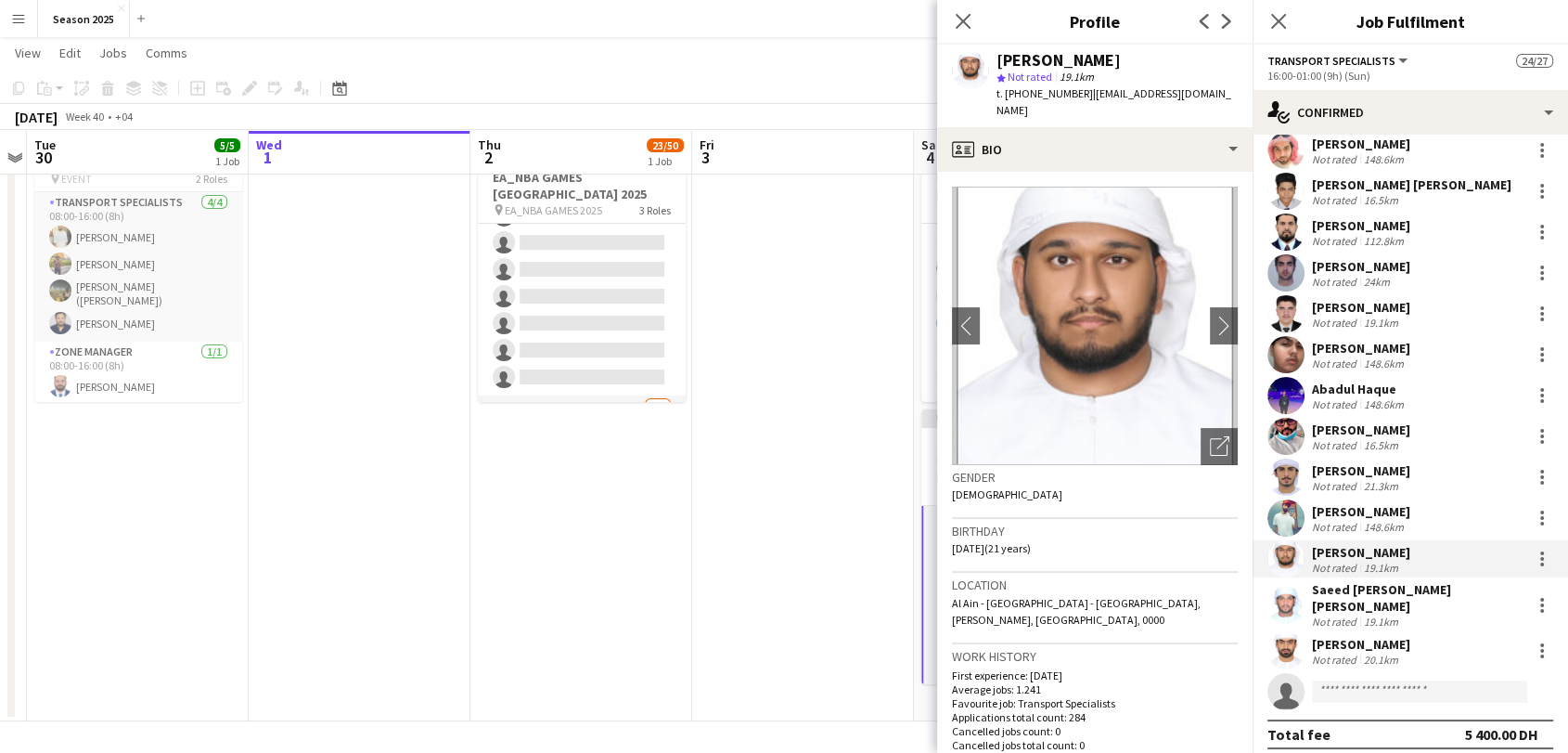
click at [1291, 481] on app-user-avatar at bounding box center [1285, 477] width 37 height 37
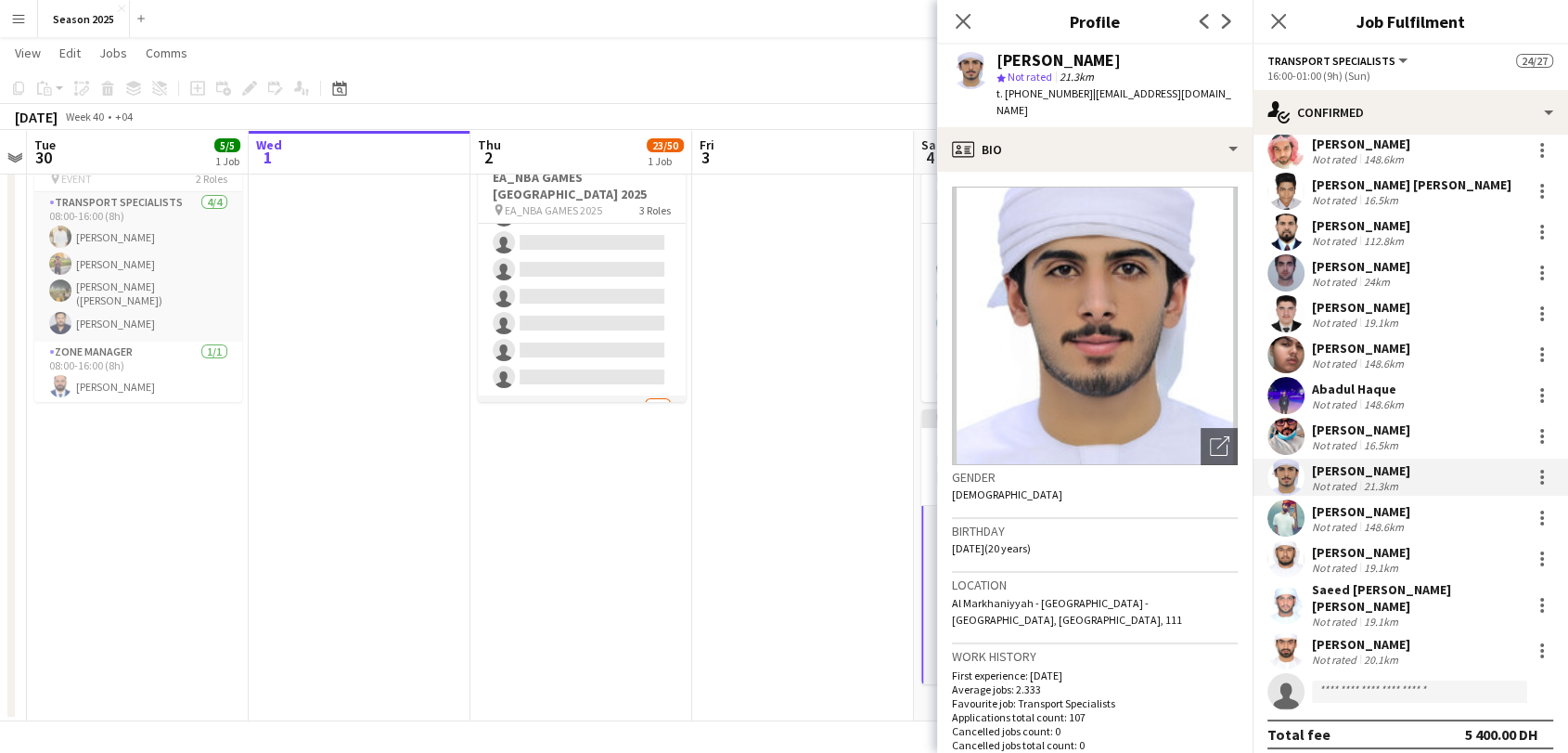
click at [1284, 426] on app-user-avatar at bounding box center [1285, 436] width 37 height 37
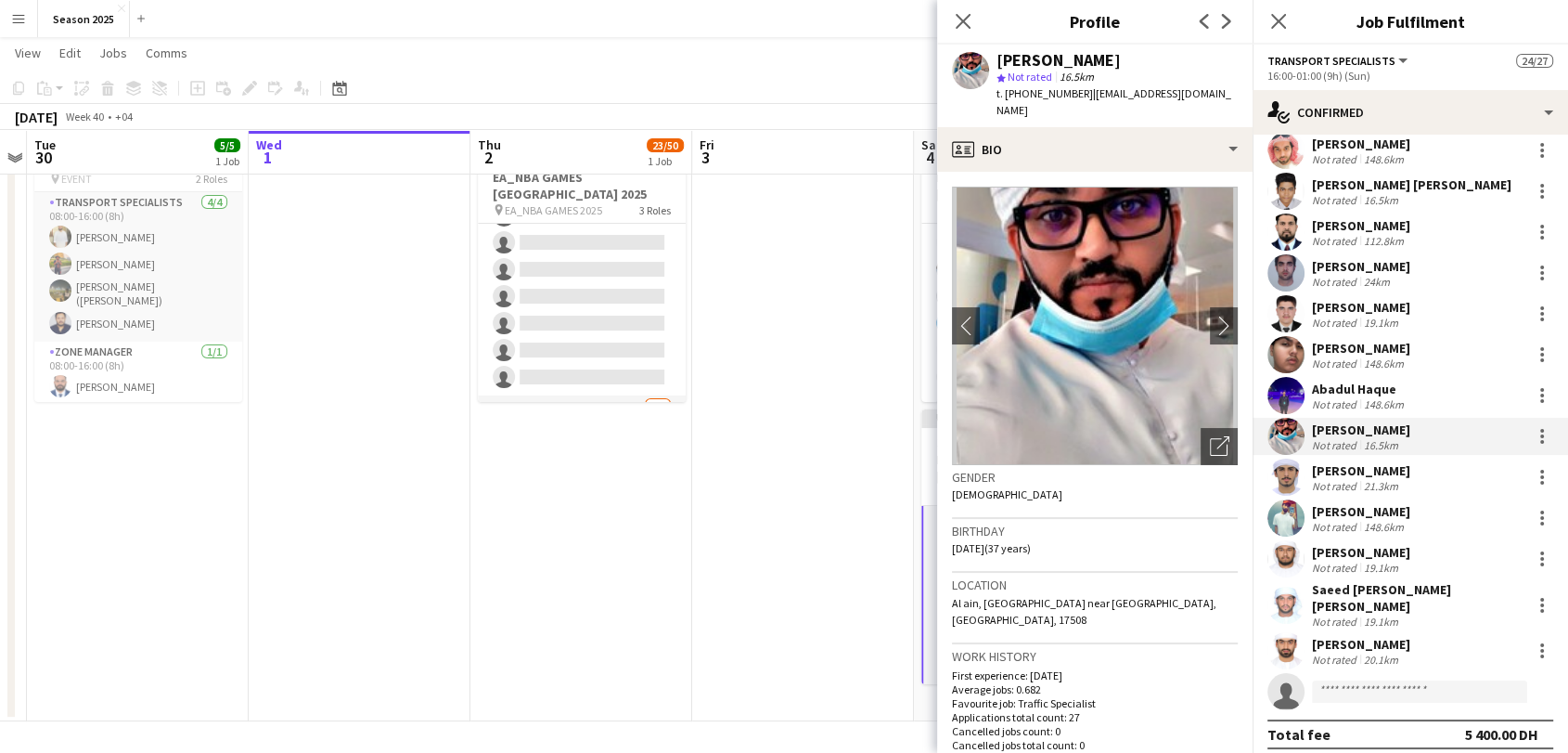
click at [1291, 321] on app-user-avatar at bounding box center [1285, 314] width 37 height 37
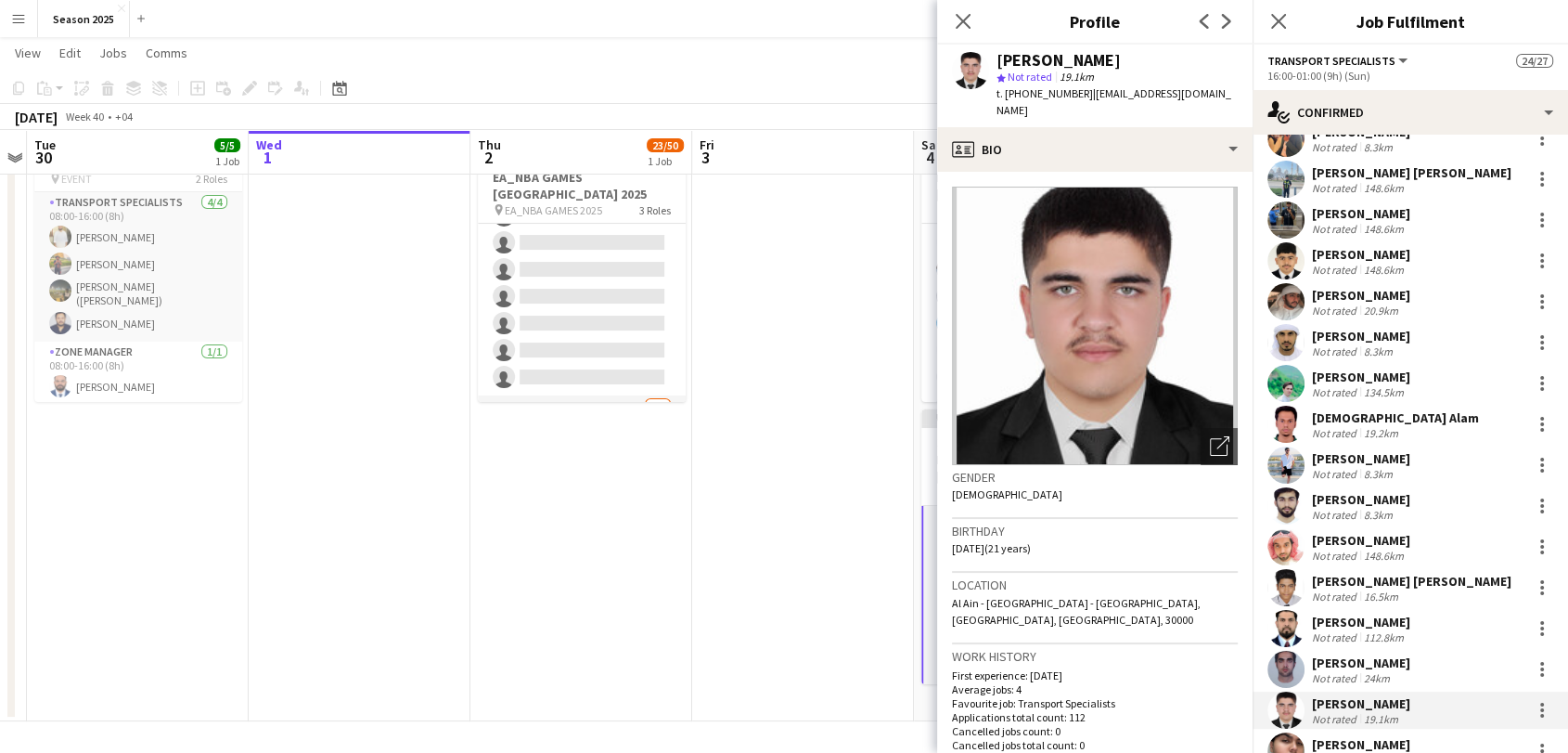
scroll to position [93, 0]
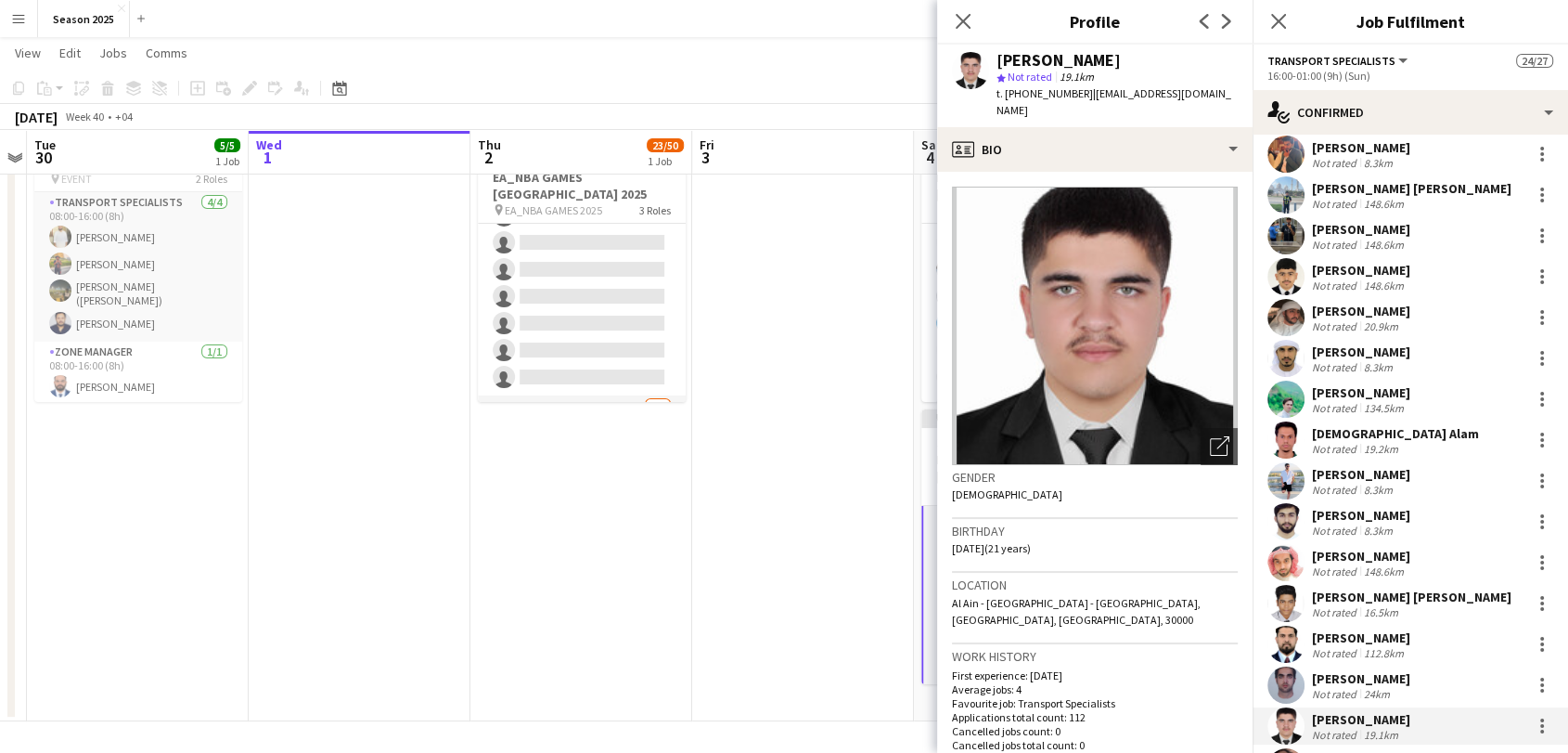
click at [1287, 362] on app-user-avatar at bounding box center [1285, 358] width 37 height 37
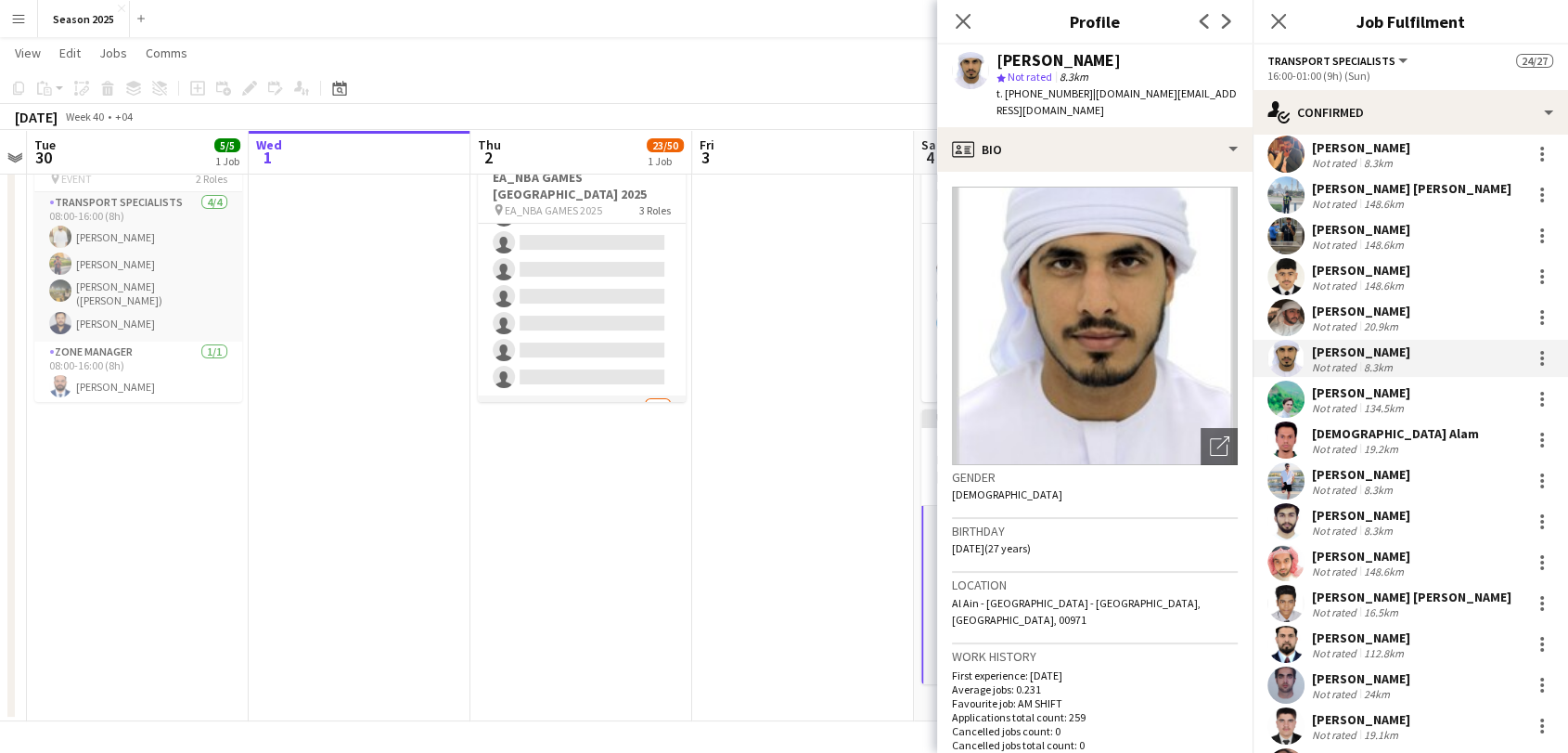
click at [1280, 315] on app-user-avatar at bounding box center [1285, 318] width 37 height 37
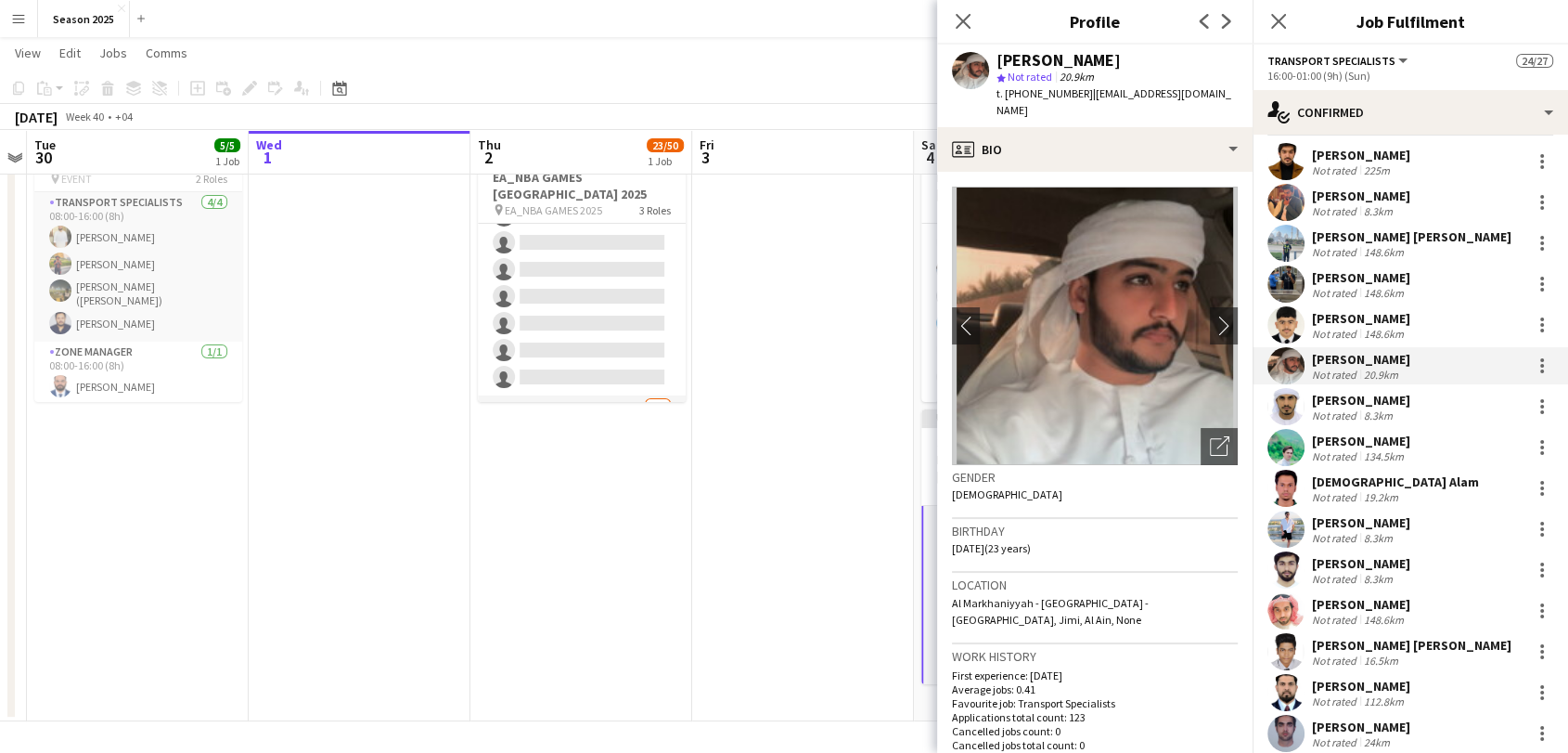
scroll to position [0, 0]
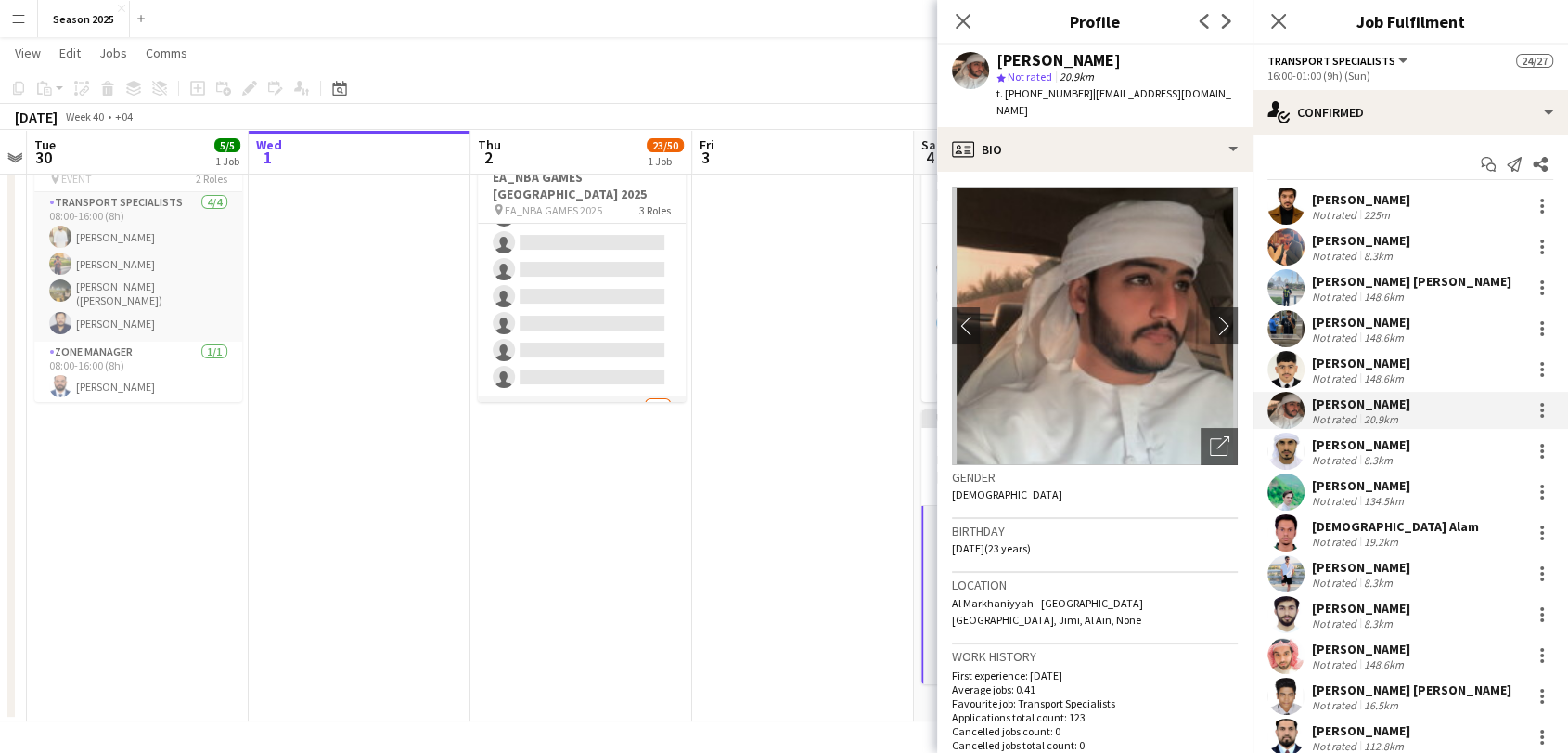
click at [1298, 365] on app-user-avatar at bounding box center [1285, 370] width 37 height 37
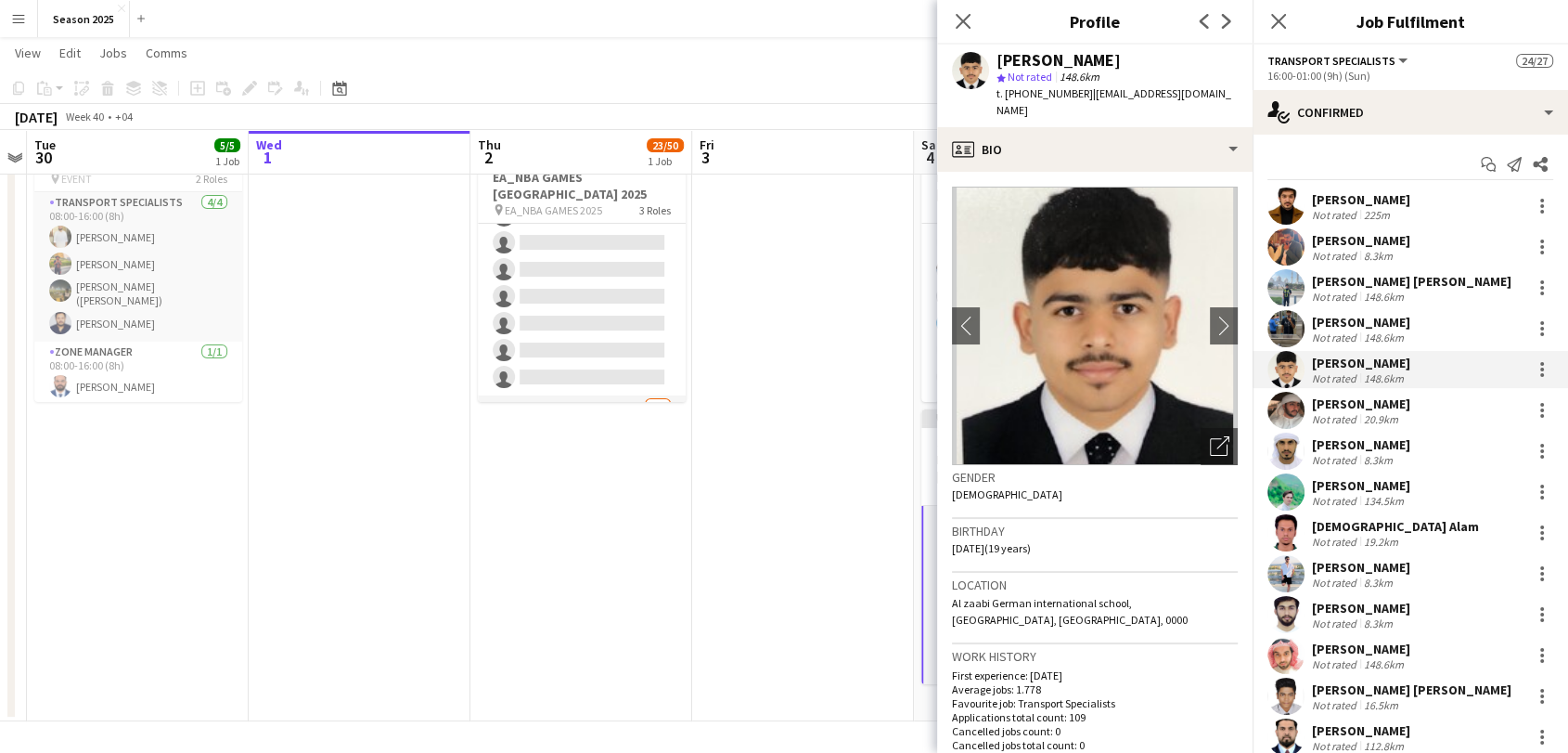
click at [1296, 330] on app-user-avatar at bounding box center [1285, 329] width 37 height 37
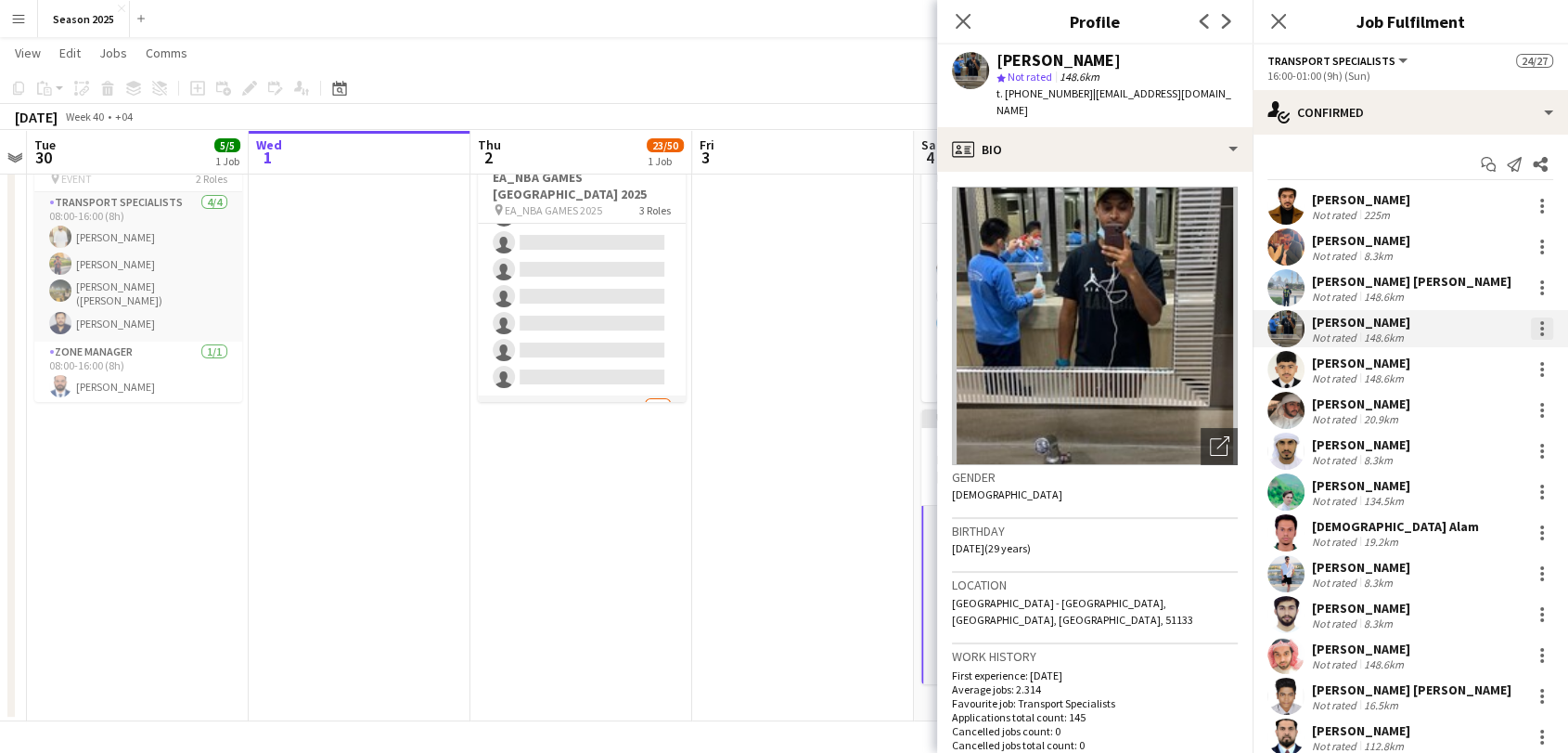
click at [1540, 334] on div at bounding box center [1542, 334] width 4 height 4
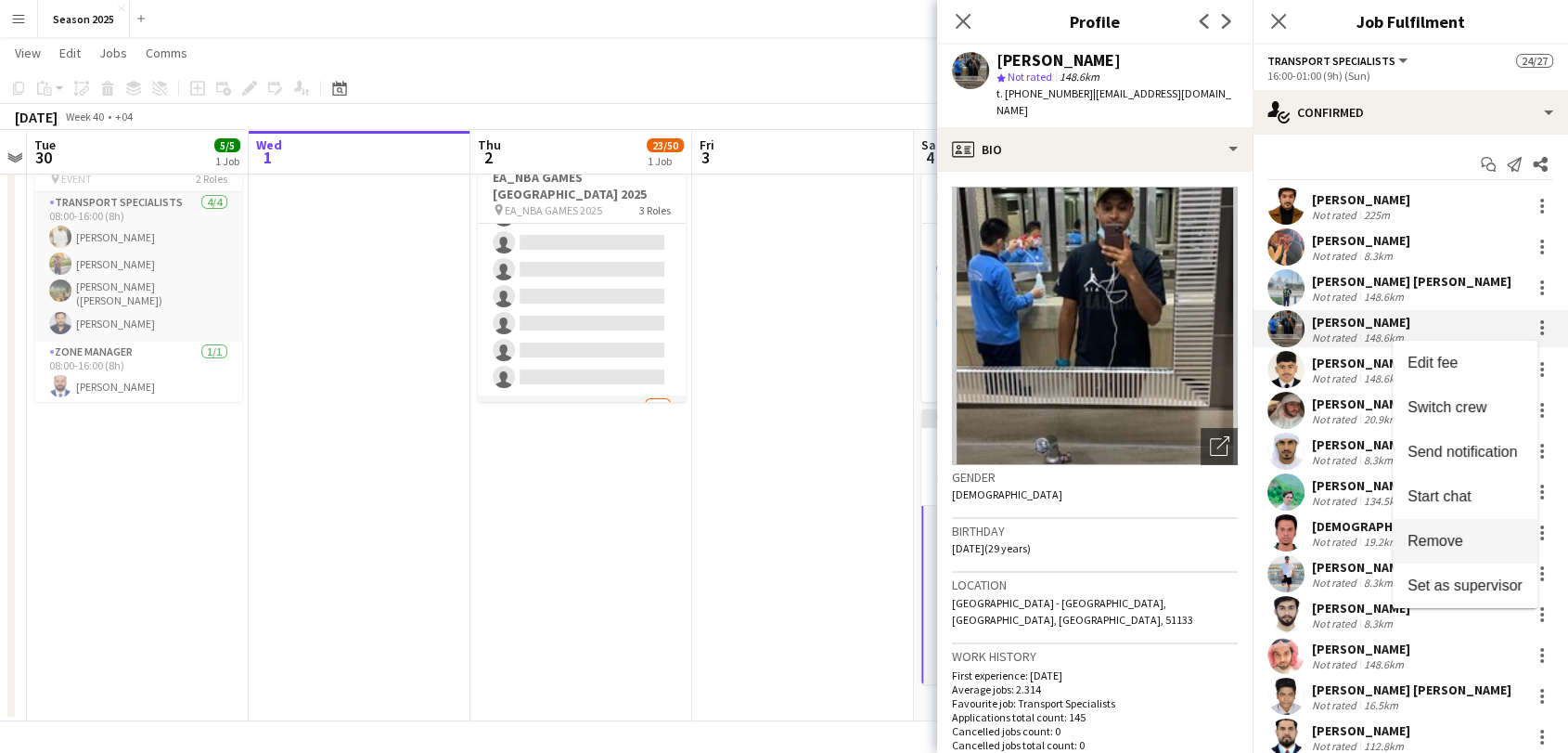
click at [1492, 554] on button "Remove" at bounding box center [1464, 541] width 145 height 45
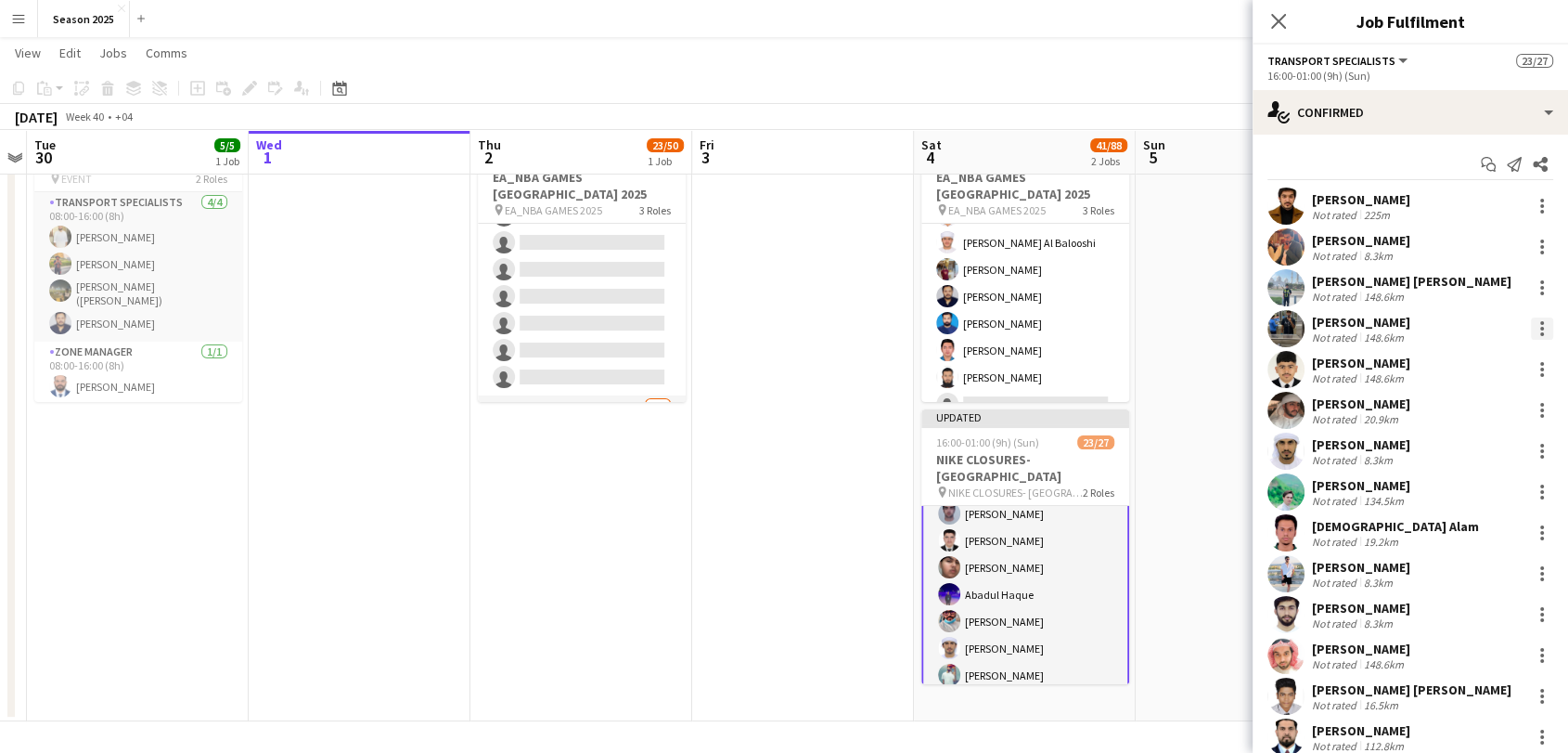
click at [1540, 327] on div at bounding box center [1542, 329] width 4 height 4
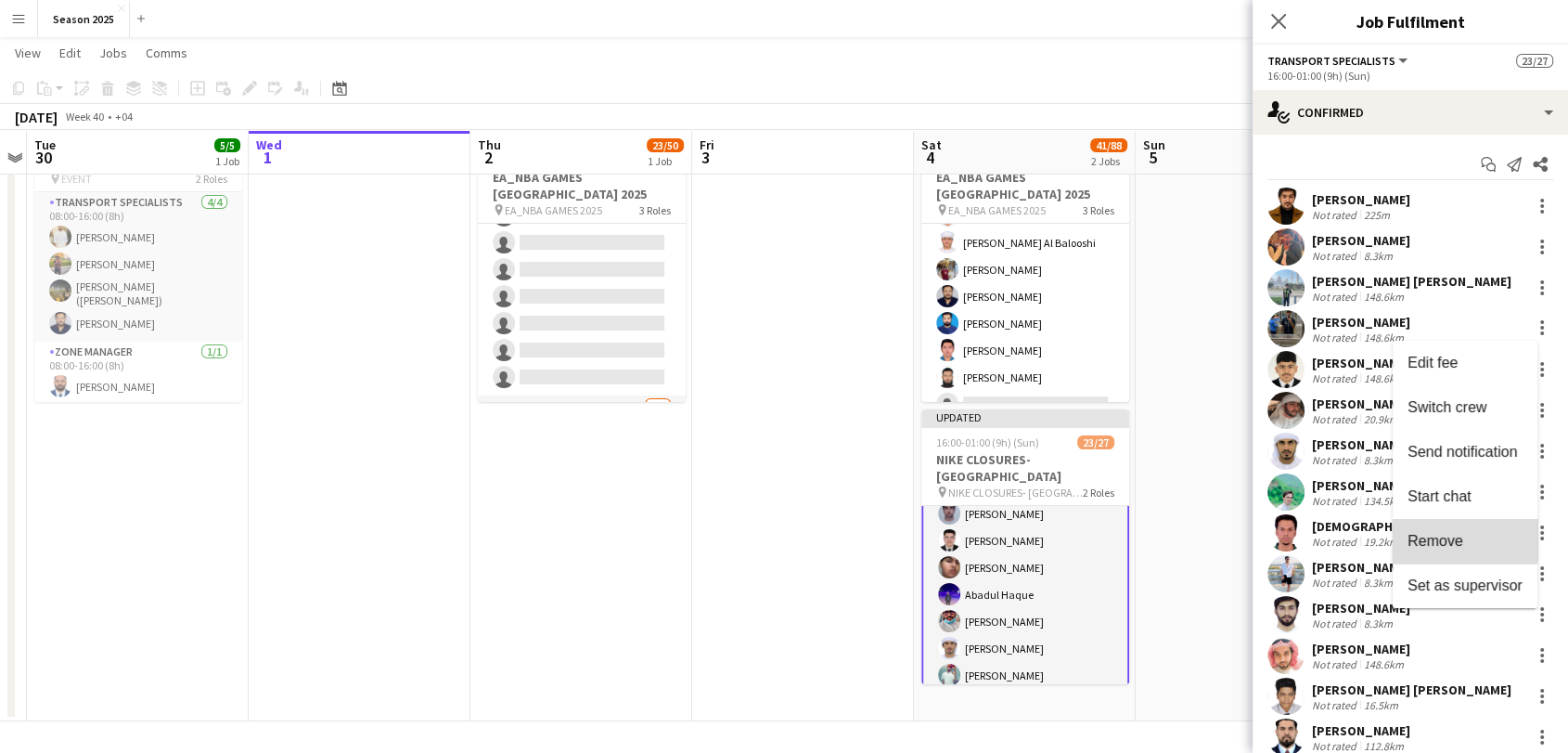
click at [1459, 533] on span "Remove" at bounding box center [1434, 541] width 56 height 16
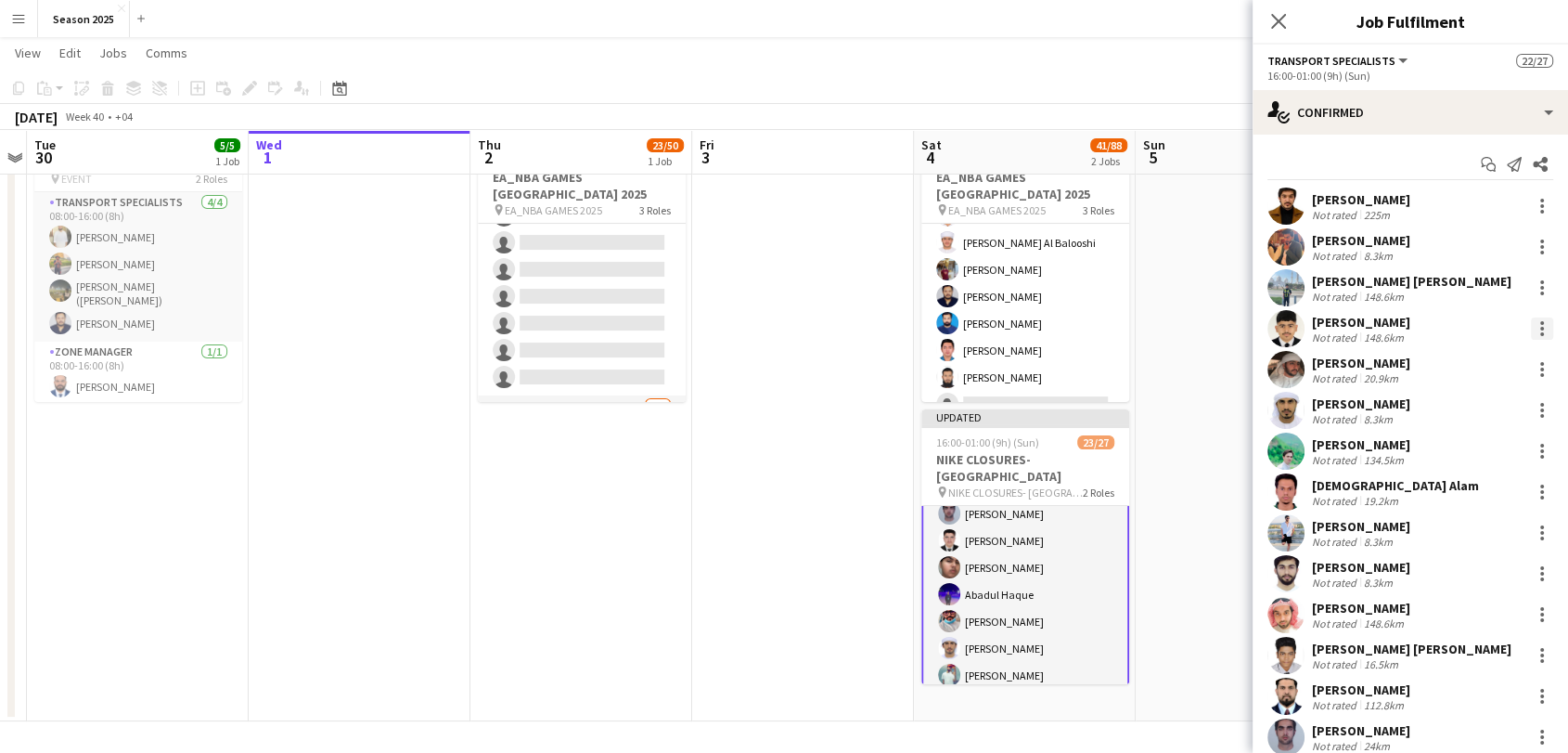
click at [1531, 325] on div at bounding box center [1542, 329] width 22 height 22
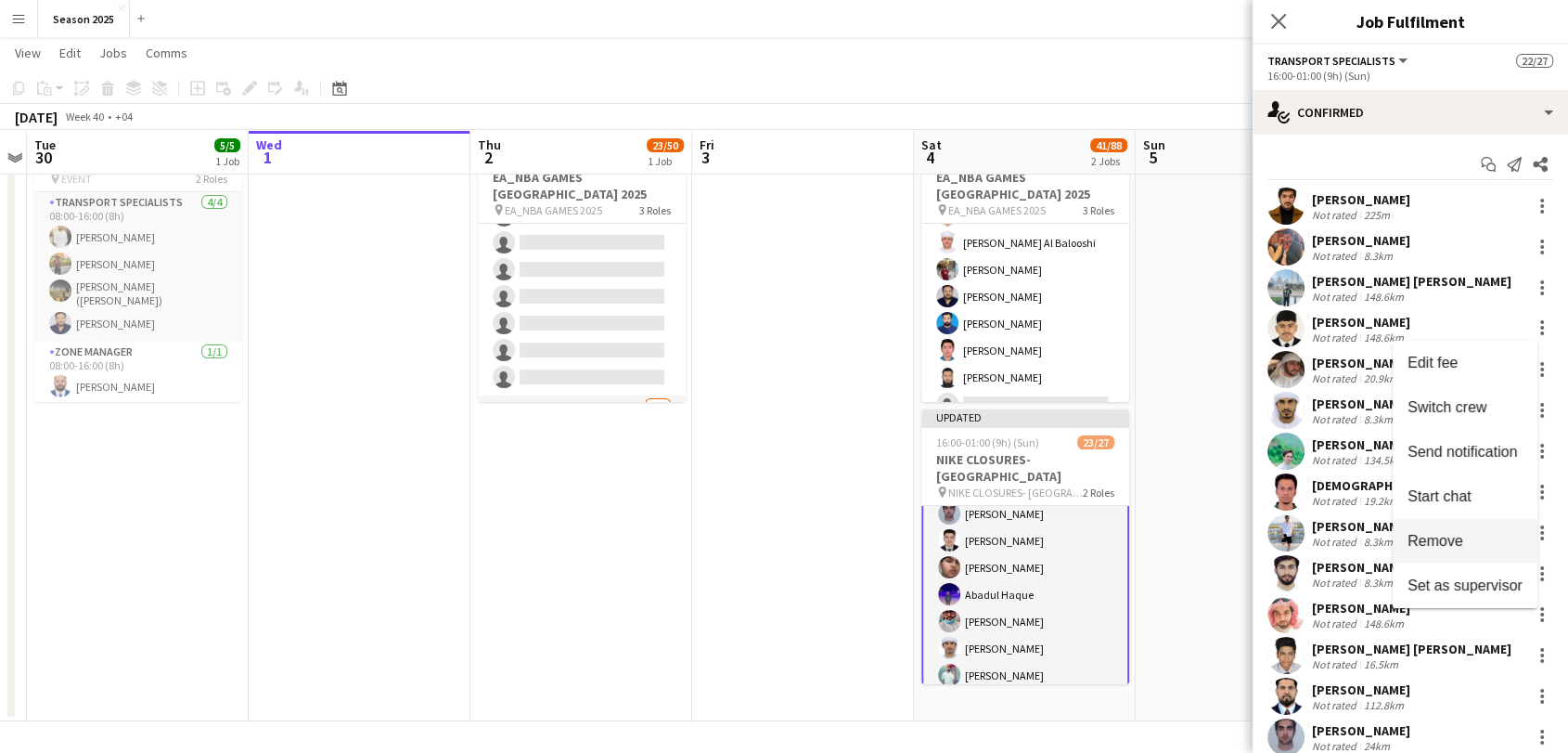
click at [1461, 547] on span "Remove" at bounding box center [1434, 541] width 56 height 16
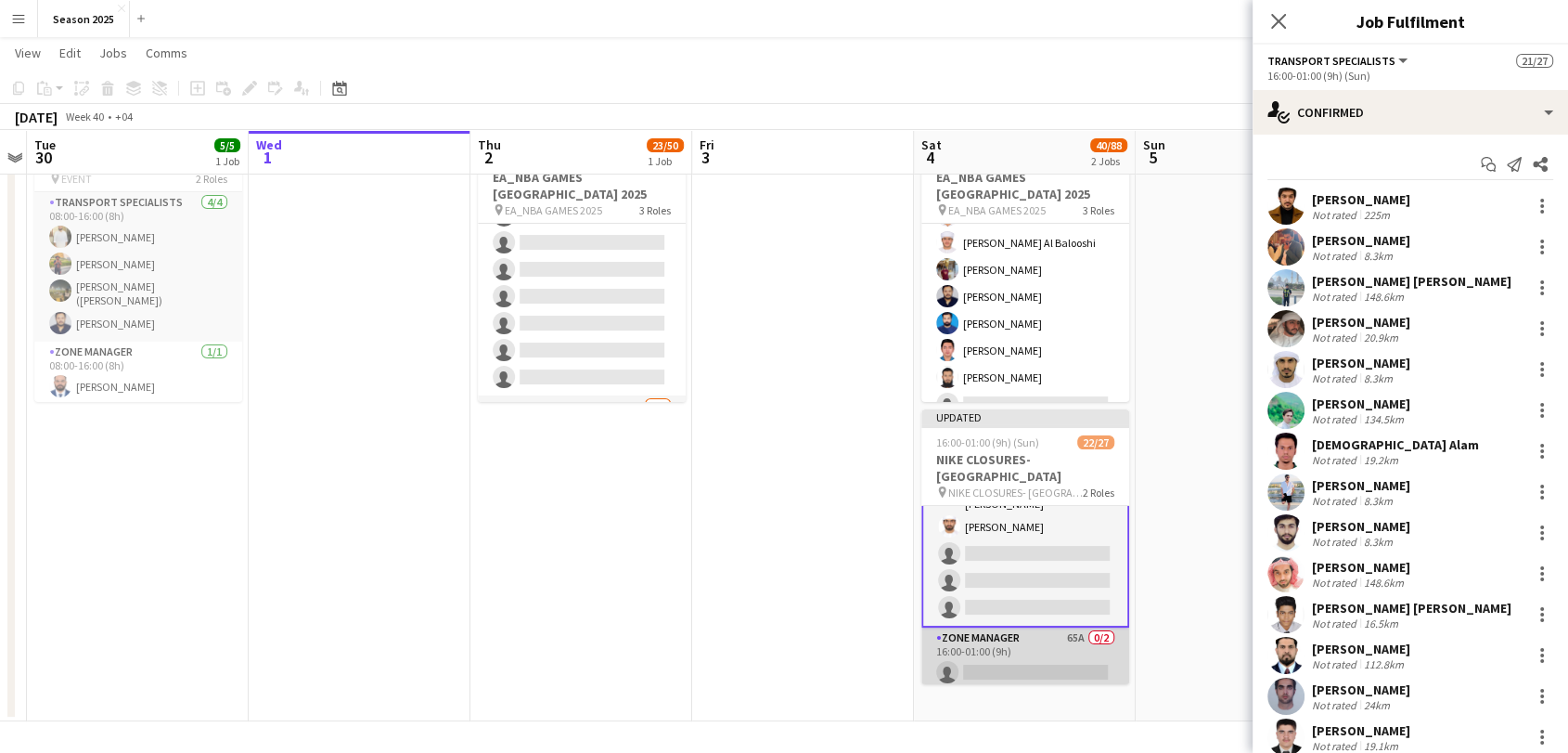
click at [1025, 651] on app-card-role "Zone Manager 65A 0/2 16:00-01:00 (9h) single-neutral-actions single-neutral-act…" at bounding box center [1024, 672] width 208 height 90
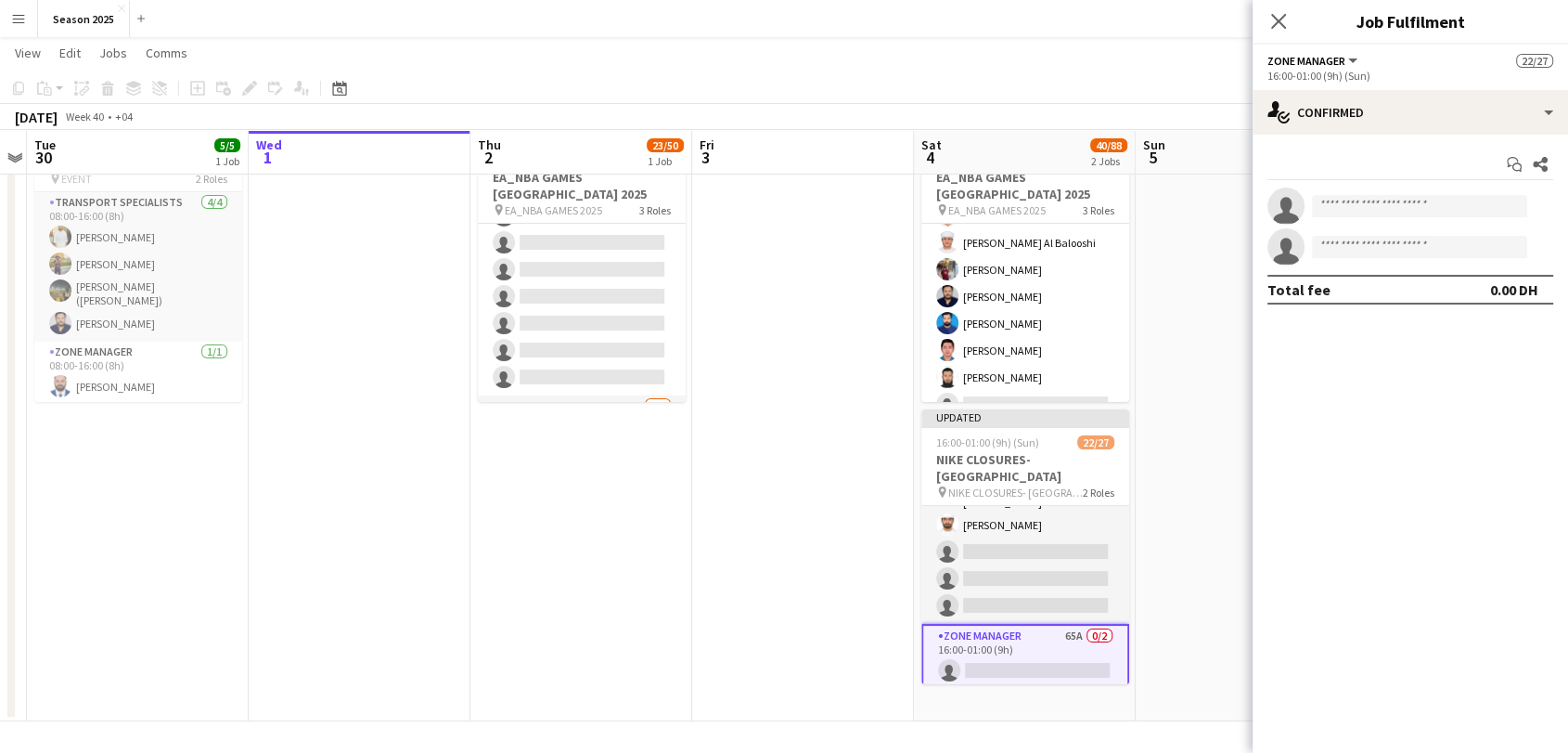
scroll to position [606, 0]
click at [1328, 210] on input at bounding box center [1419, 205] width 215 height 22
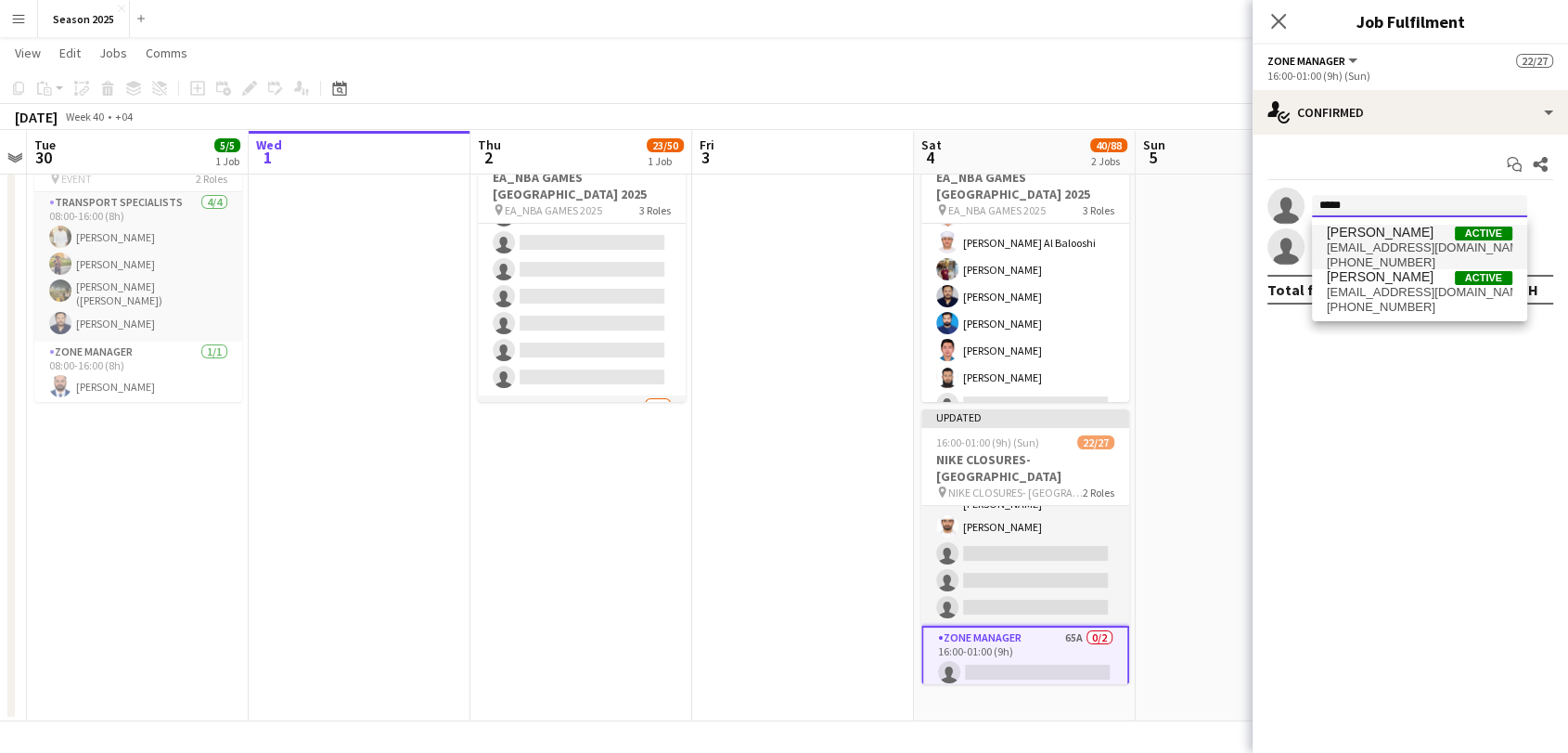
type input "*****"
click at [1371, 250] on span "[EMAIL_ADDRESS][DOMAIN_NAME]" at bounding box center [1419, 247] width 186 height 15
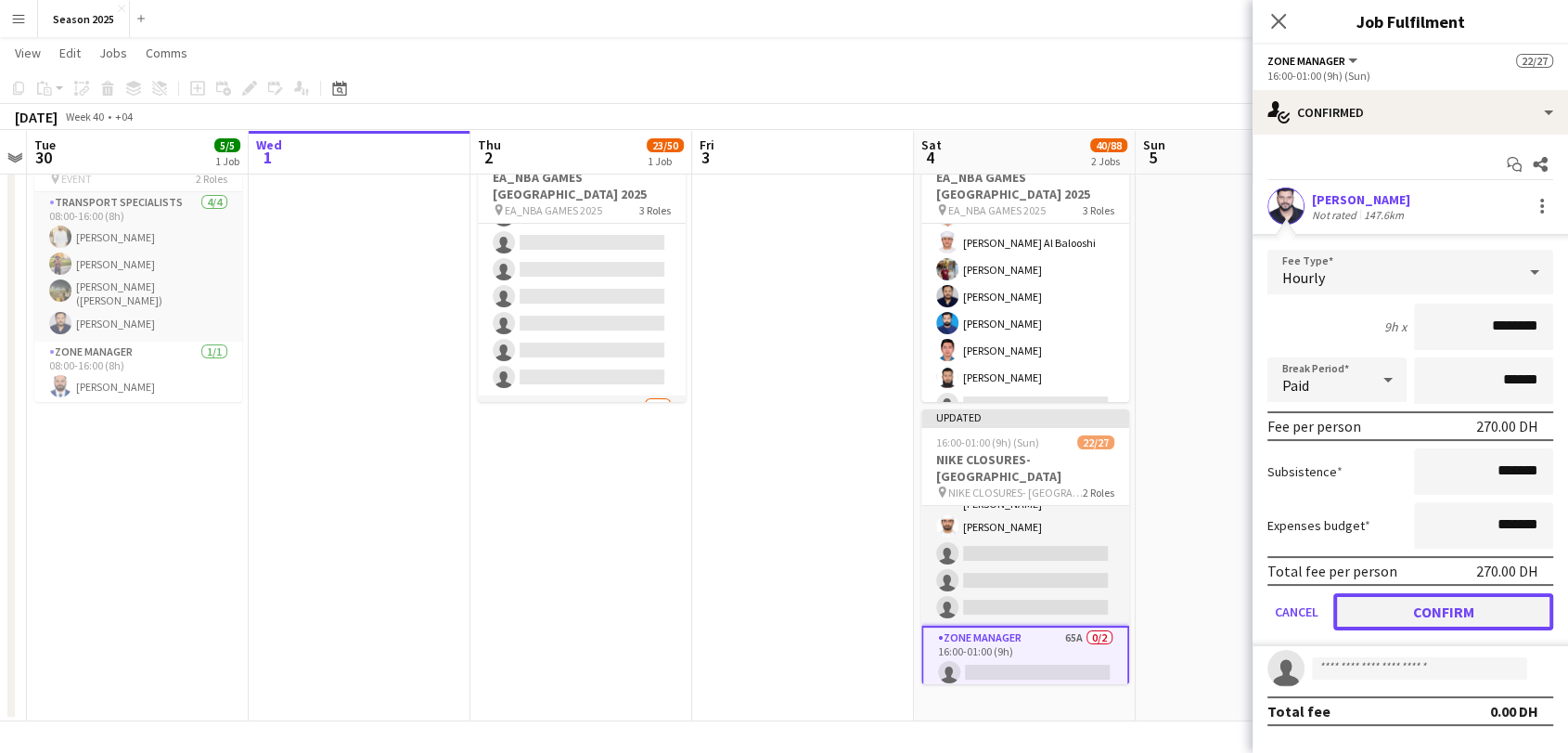
click at [1437, 610] on button "Confirm" at bounding box center [1443, 611] width 220 height 37
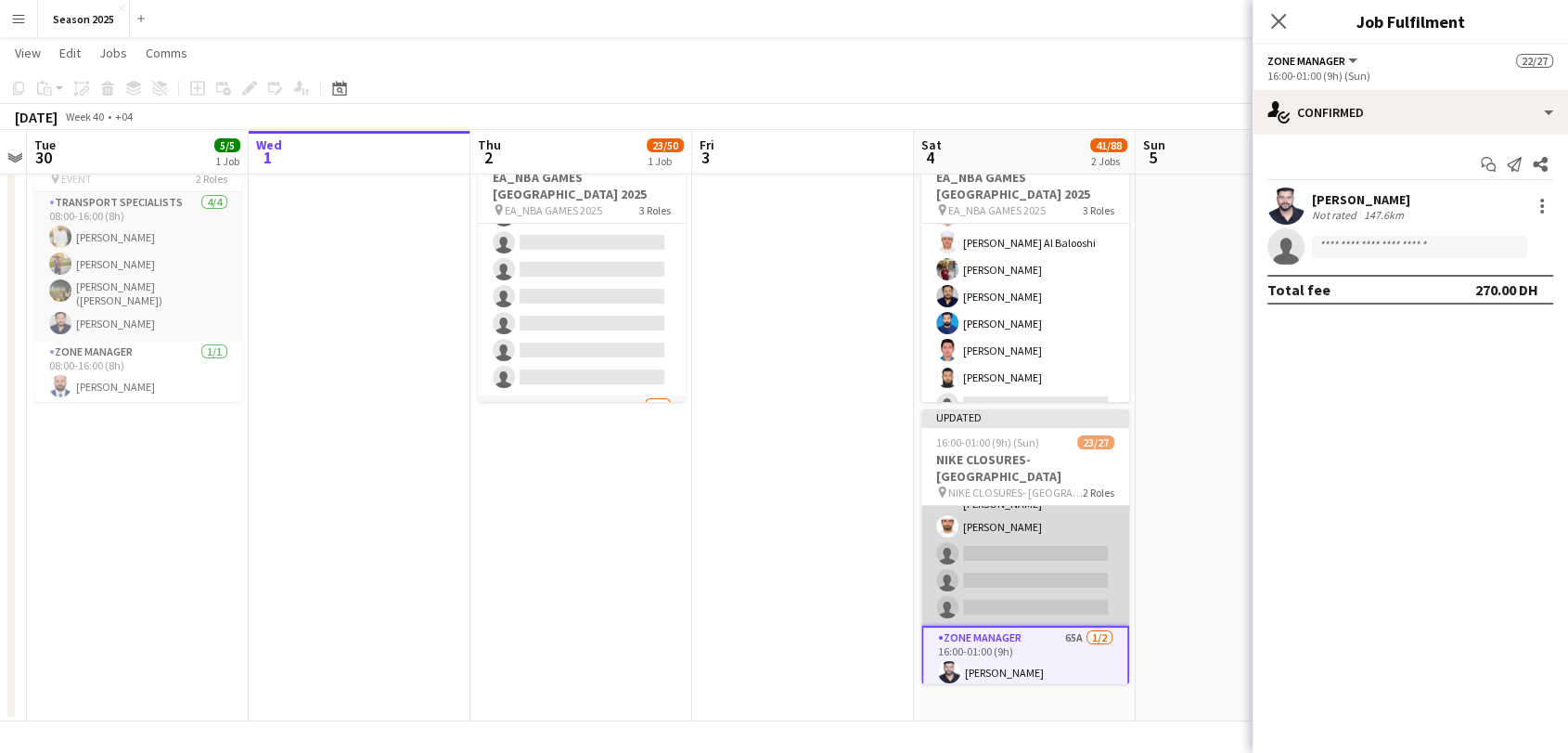
click at [1038, 551] on app-card-role "Transport Specialists 200A 22/25 16:00-01:00 (9h) Umar Kasirjan [PERSON_NAME] […" at bounding box center [1024, 263] width 208 height 726
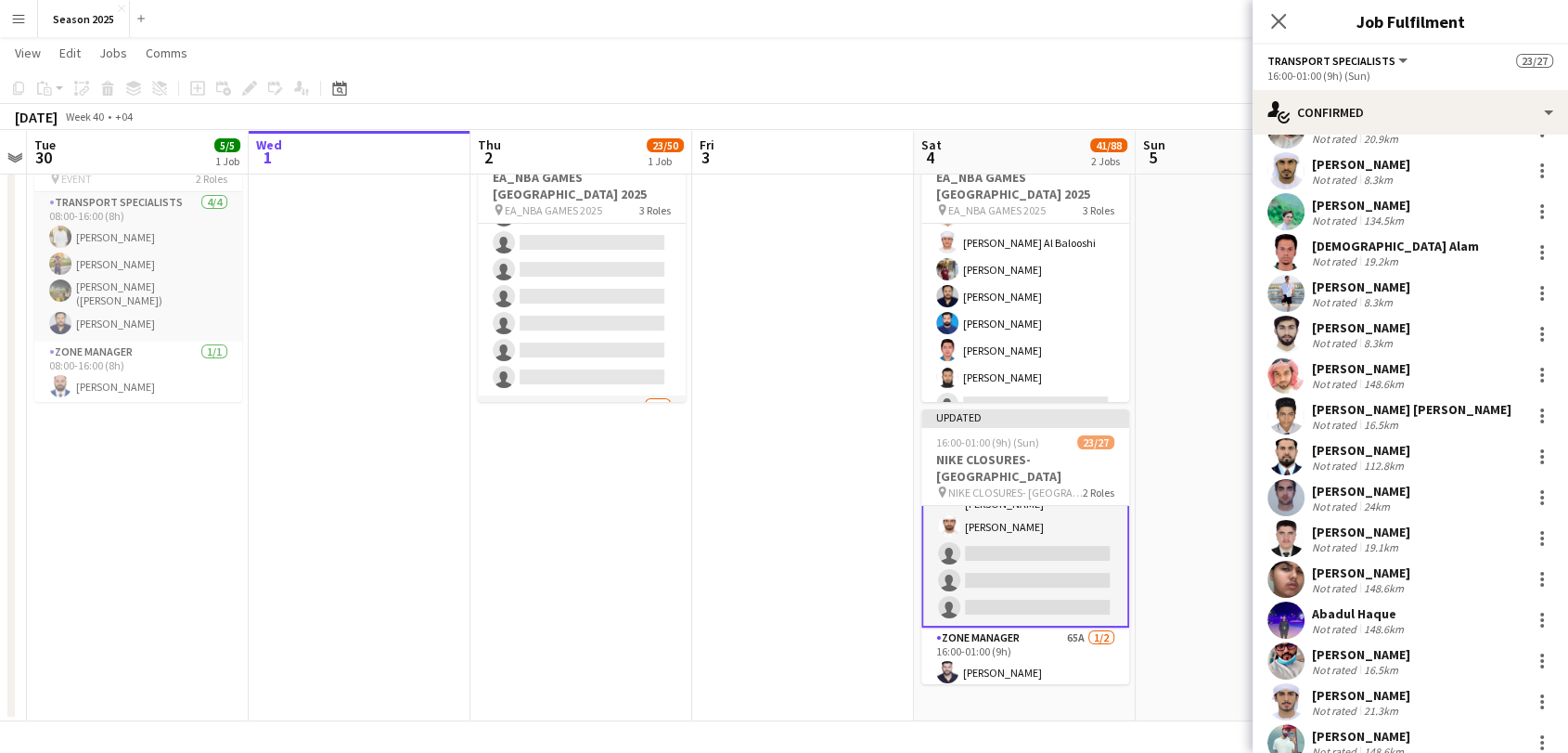
scroll to position [505, 0]
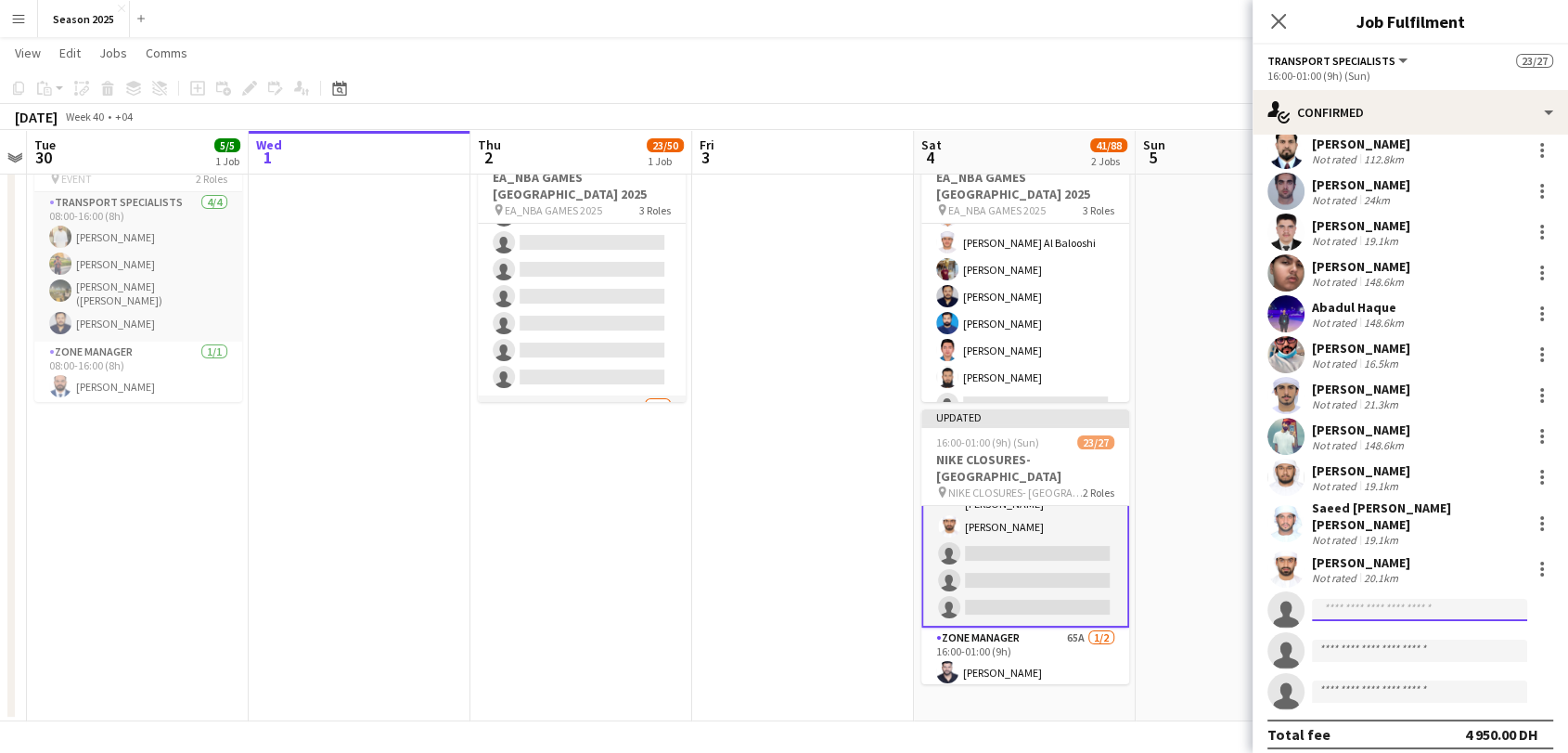
click at [1364, 598] on input at bounding box center [1419, 609] width 215 height 22
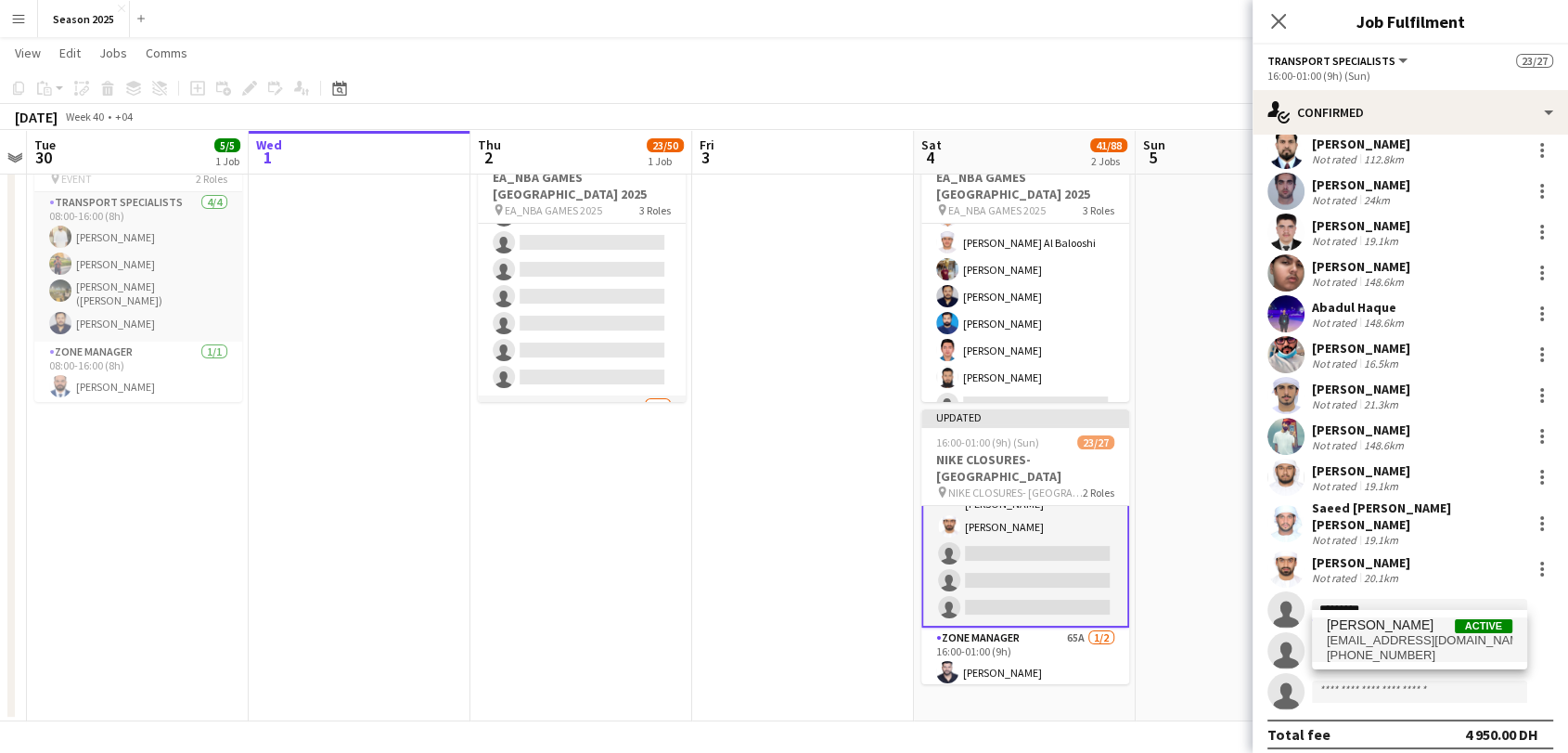
type input "*********"
click at [1413, 633] on span "[EMAIL_ADDRESS][DOMAIN_NAME]" at bounding box center [1419, 640] width 186 height 15
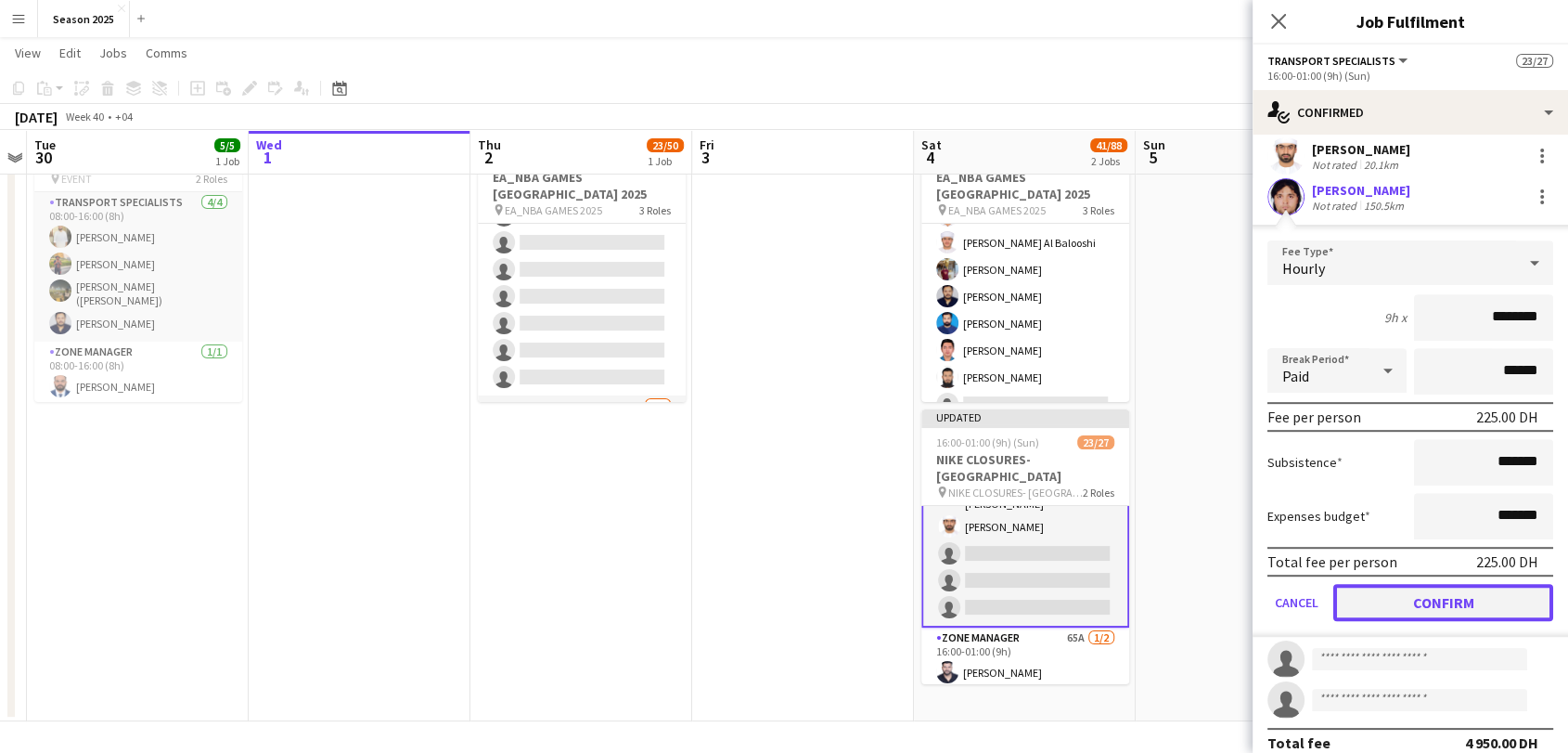
click at [1431, 596] on button "Confirm" at bounding box center [1443, 602] width 220 height 37
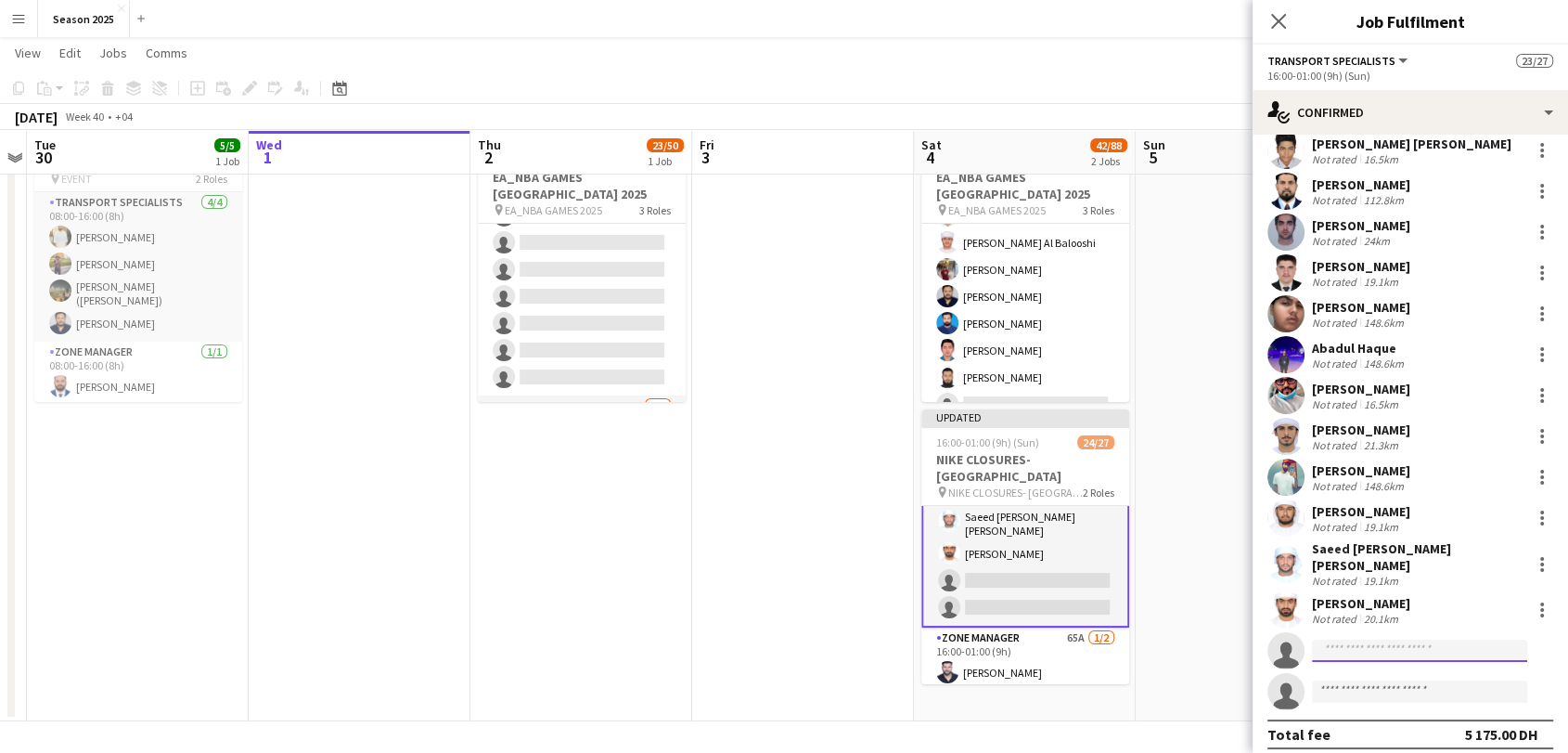
click at [1319, 646] on input at bounding box center [1419, 650] width 215 height 22
paste input "**********"
type input "**********"
click at [1413, 675] on span "[EMAIL_ADDRESS][DOMAIN_NAME]" at bounding box center [1419, 681] width 186 height 15
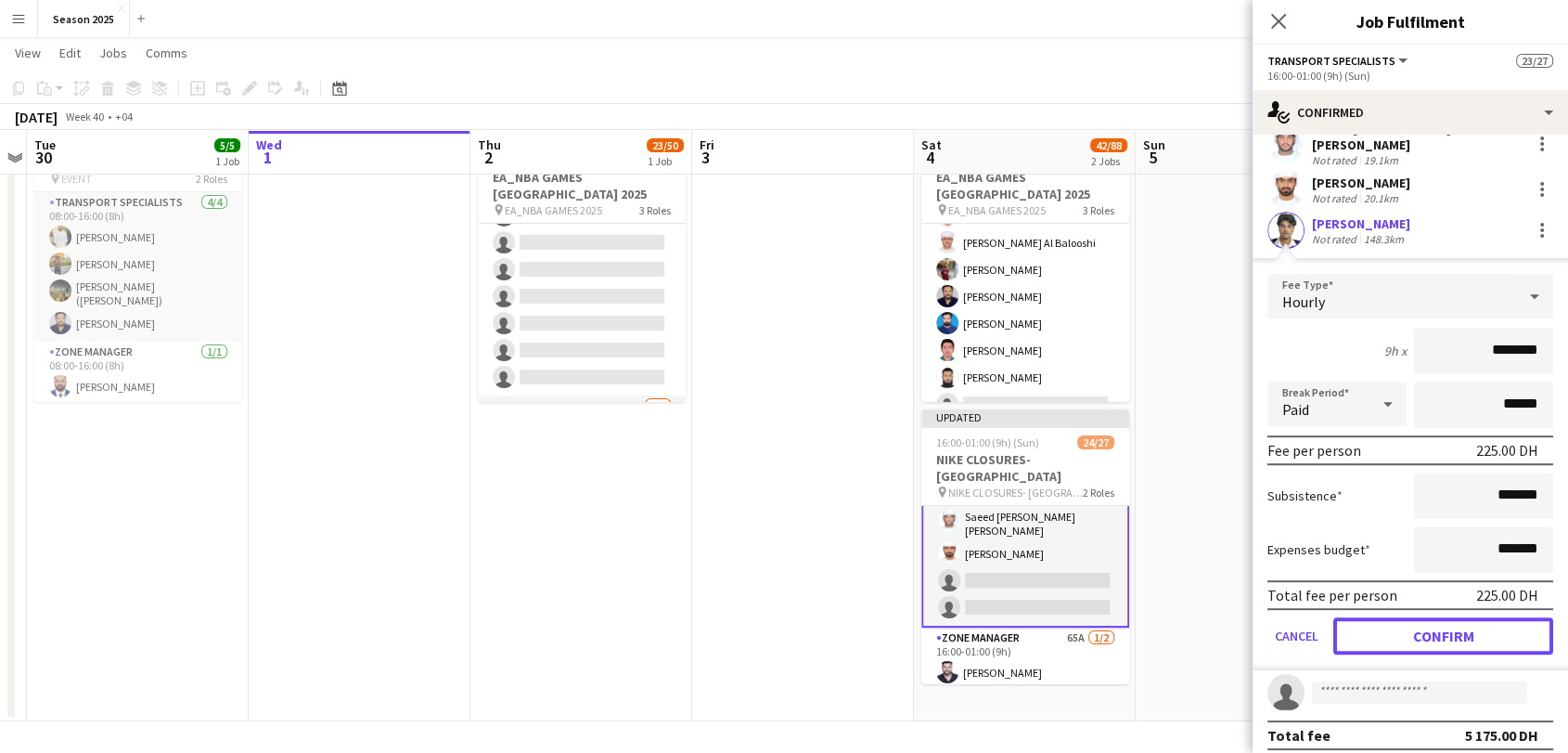
click at [1383, 621] on button "Confirm" at bounding box center [1443, 636] width 220 height 37
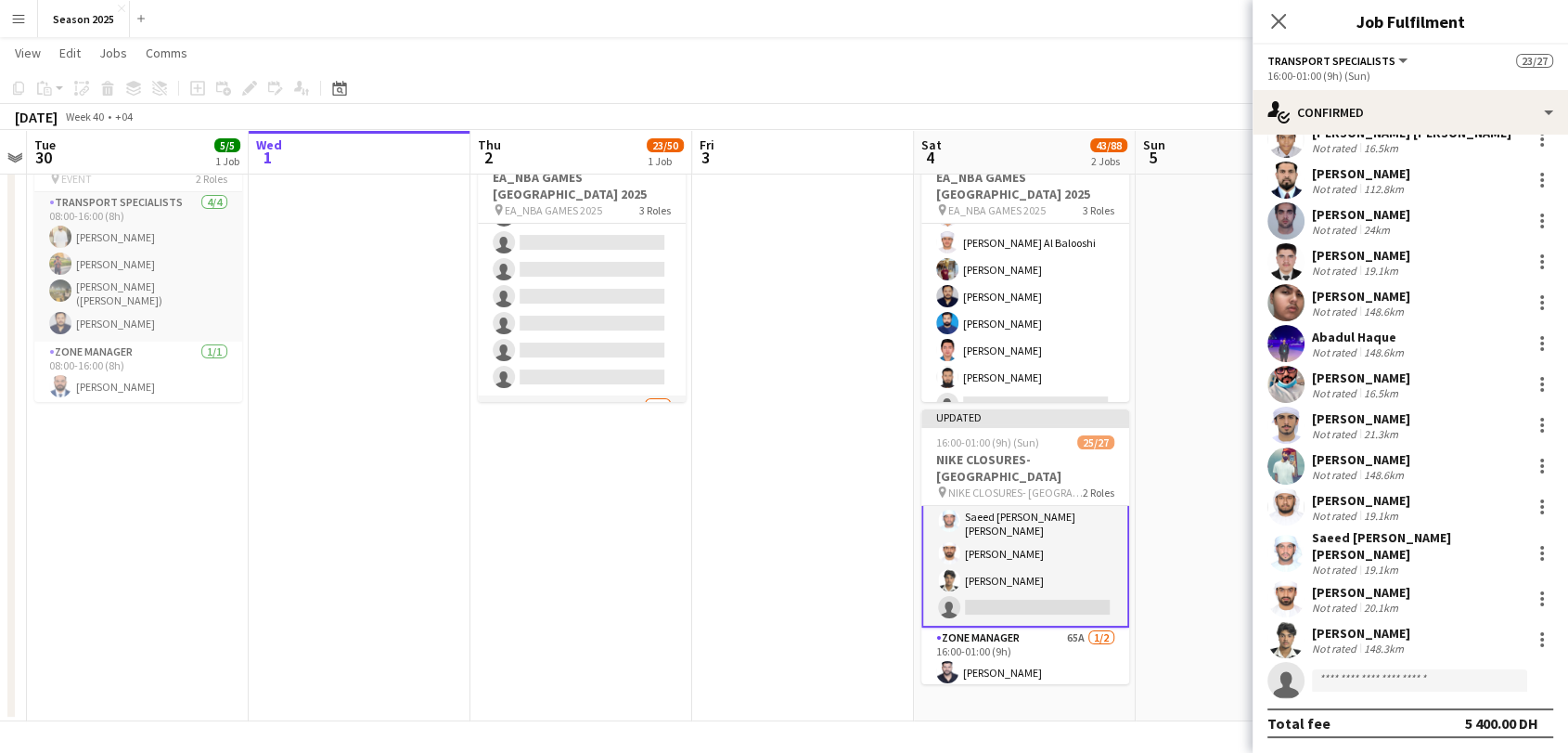
scroll to position [505, 0]
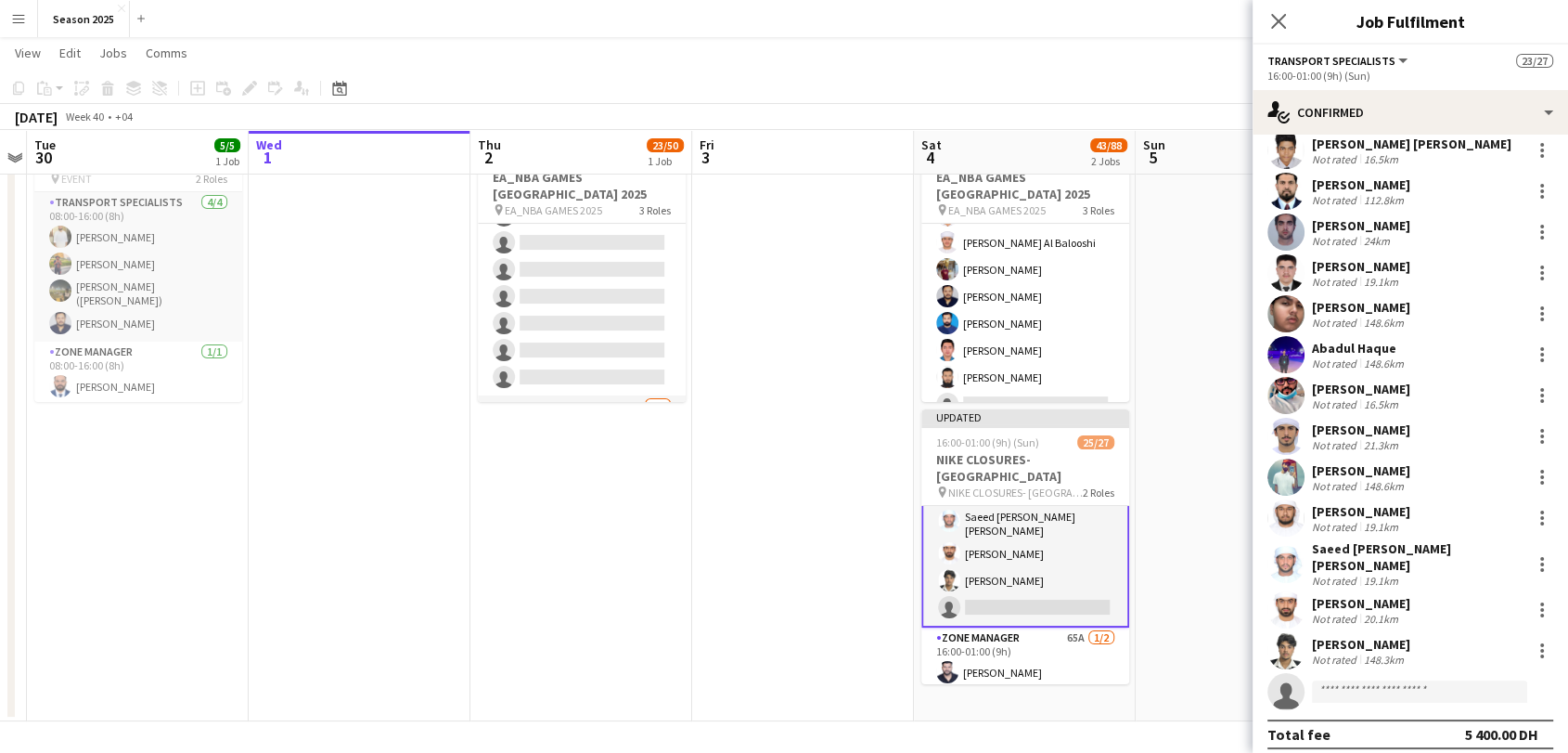
click at [1292, 636] on app-user-avatar at bounding box center [1285, 650] width 37 height 37
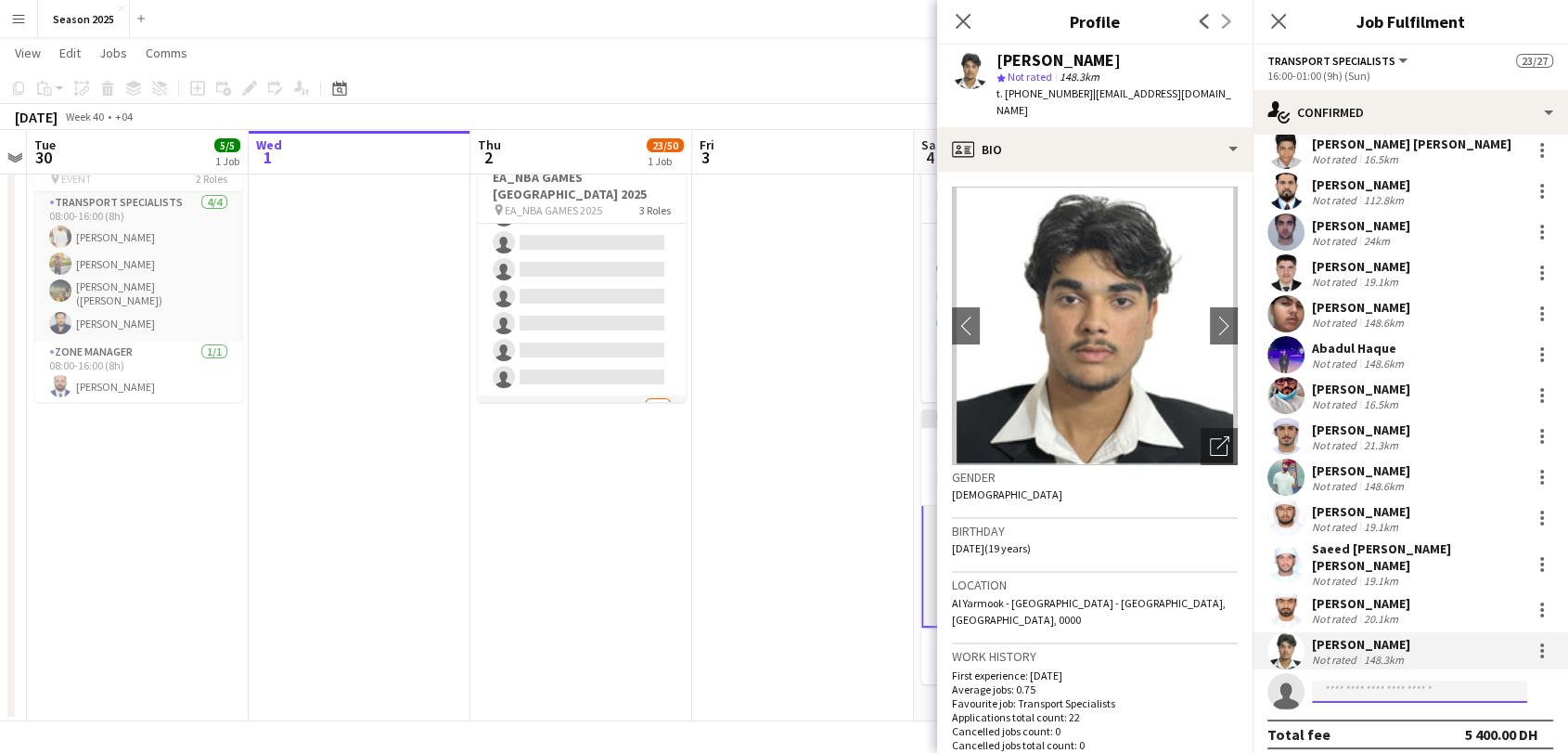
click at [1350, 681] on input at bounding box center [1419, 691] width 215 height 22
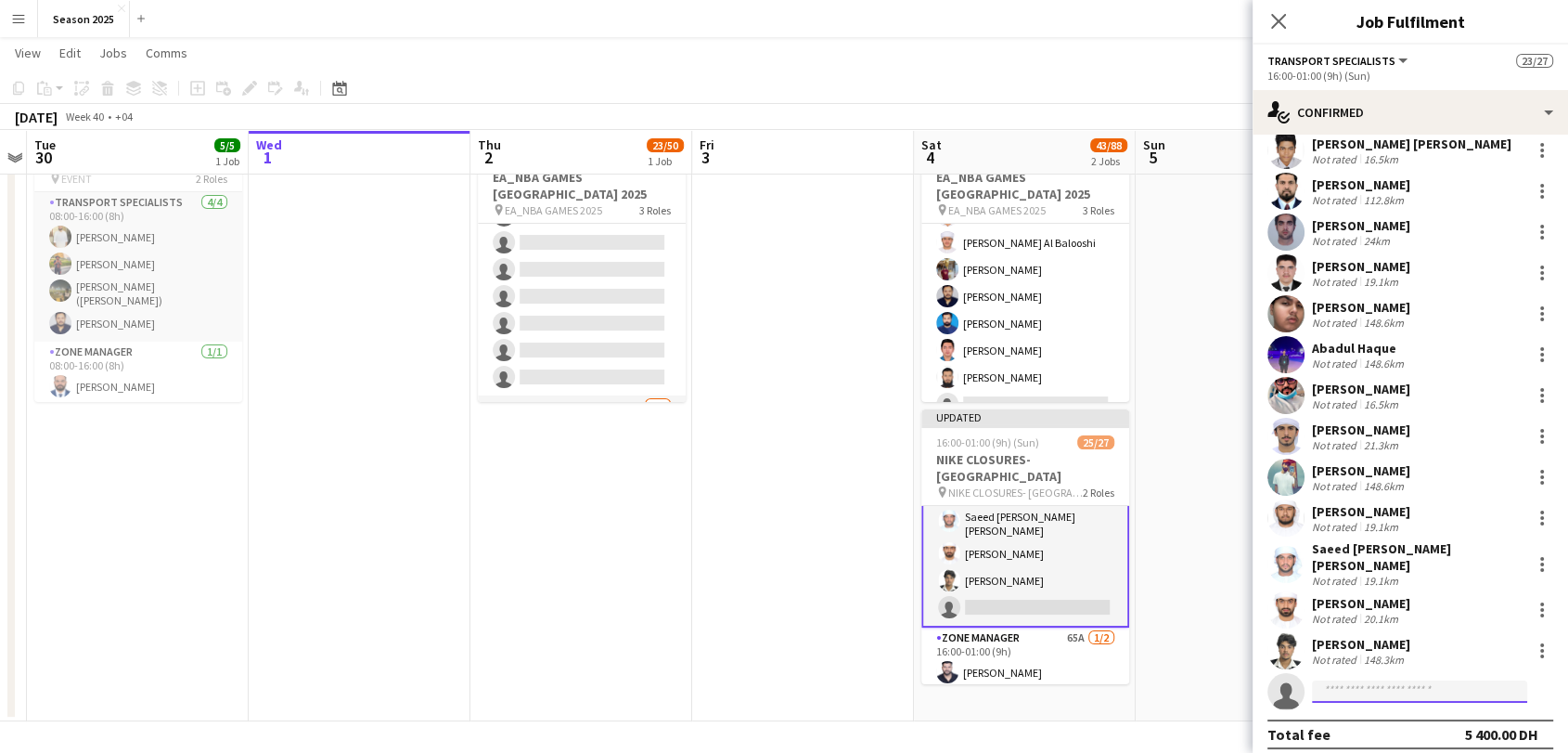
click at [1370, 681] on input at bounding box center [1419, 691] width 215 height 22
paste input "**********"
type input "**********"
click at [1392, 719] on span "[EMAIL_ADDRESS][DOMAIN_NAME]" at bounding box center [1419, 722] width 186 height 15
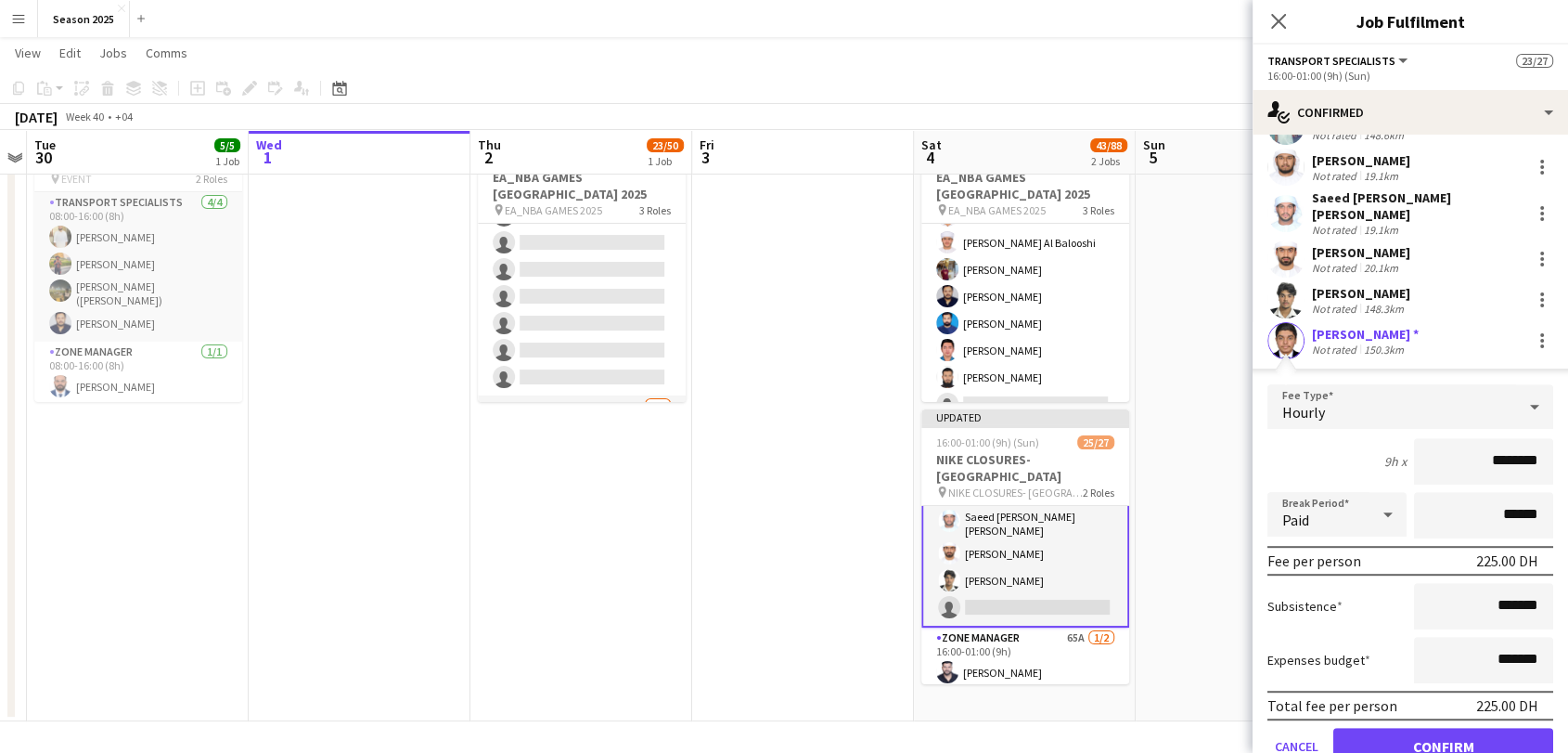
click at [1288, 327] on app-user-avatar at bounding box center [1285, 340] width 37 height 37
click at [1286, 331] on app-user-avatar at bounding box center [1285, 340] width 37 height 37
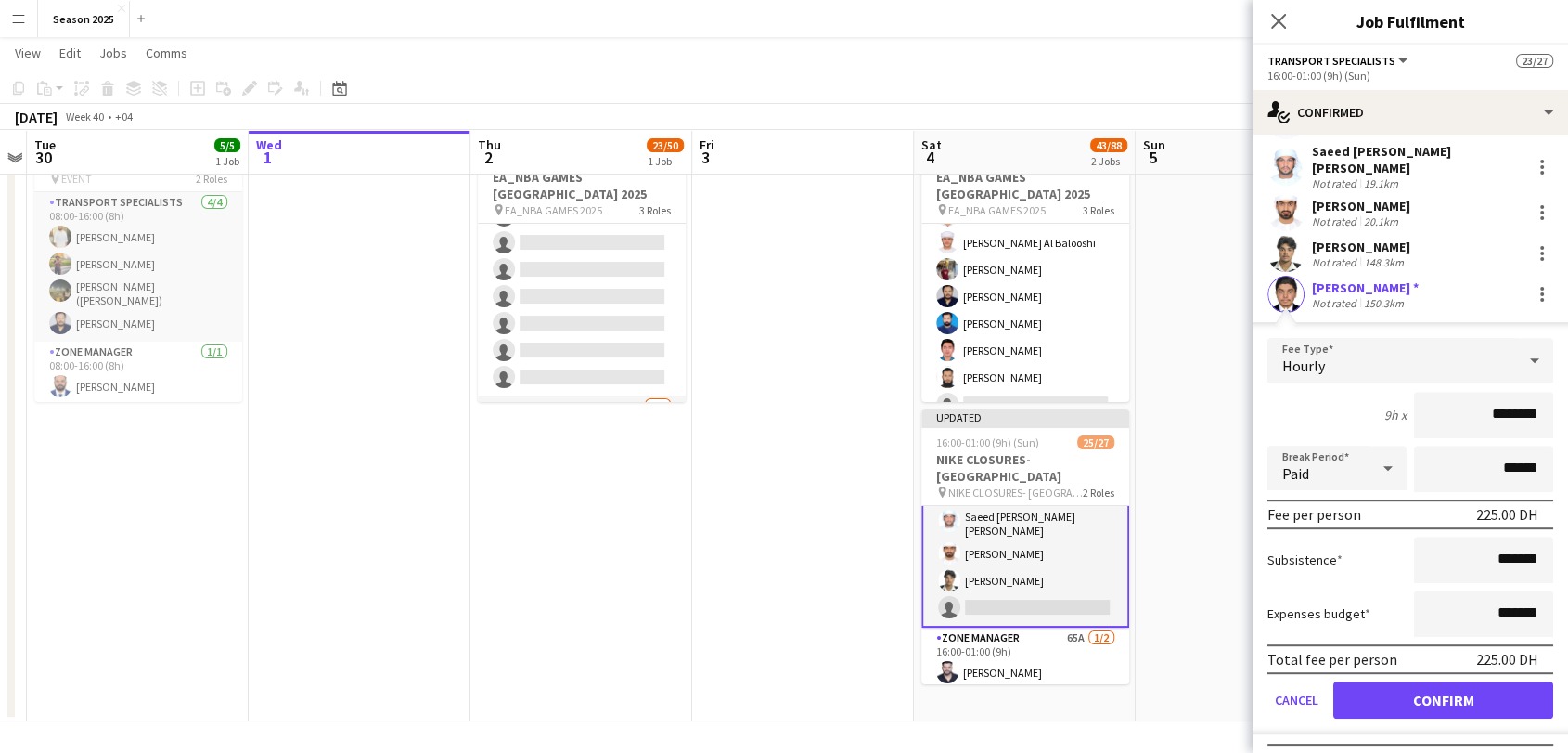
scroll to position [925, 0]
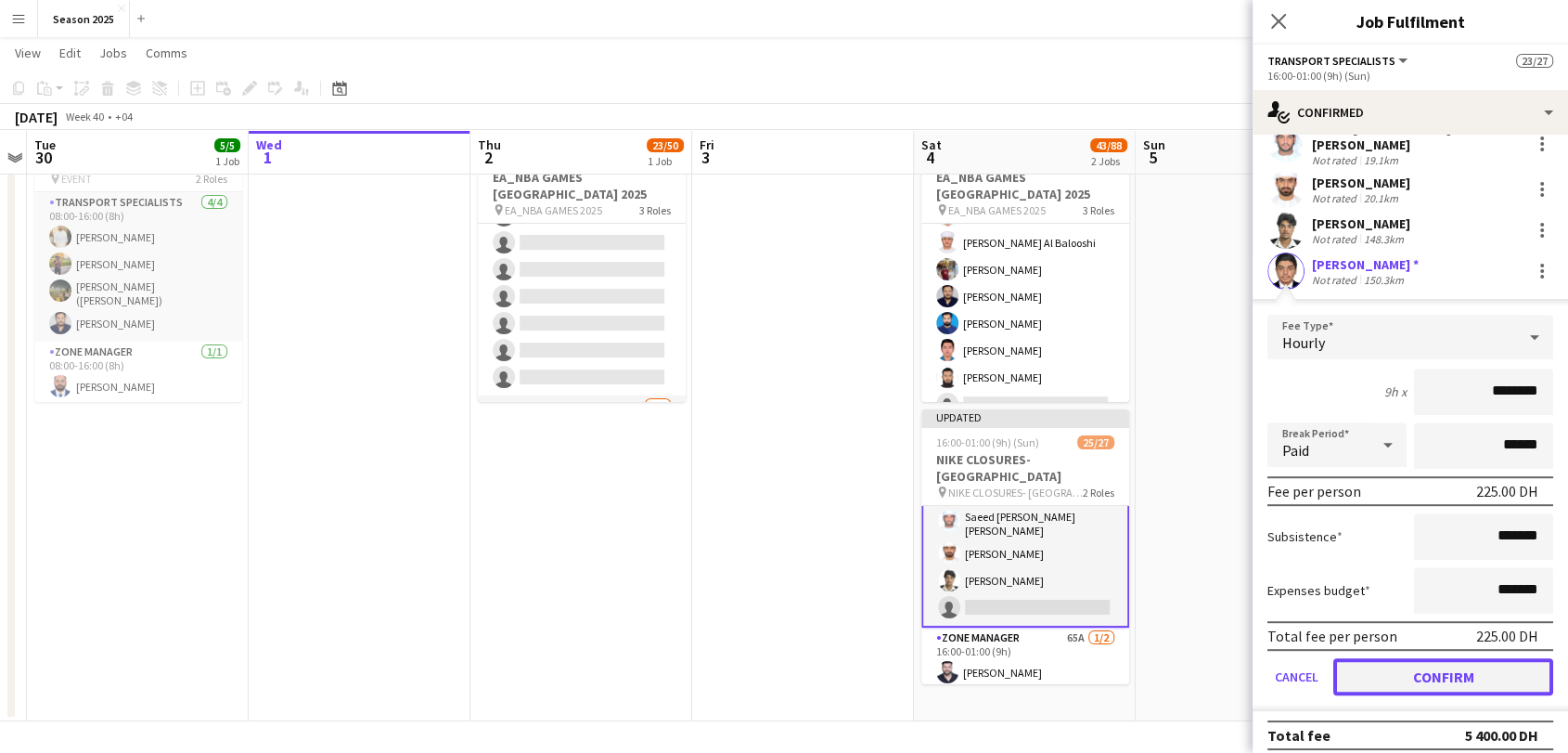
click at [1421, 658] on button "Confirm" at bounding box center [1443, 677] width 220 height 37
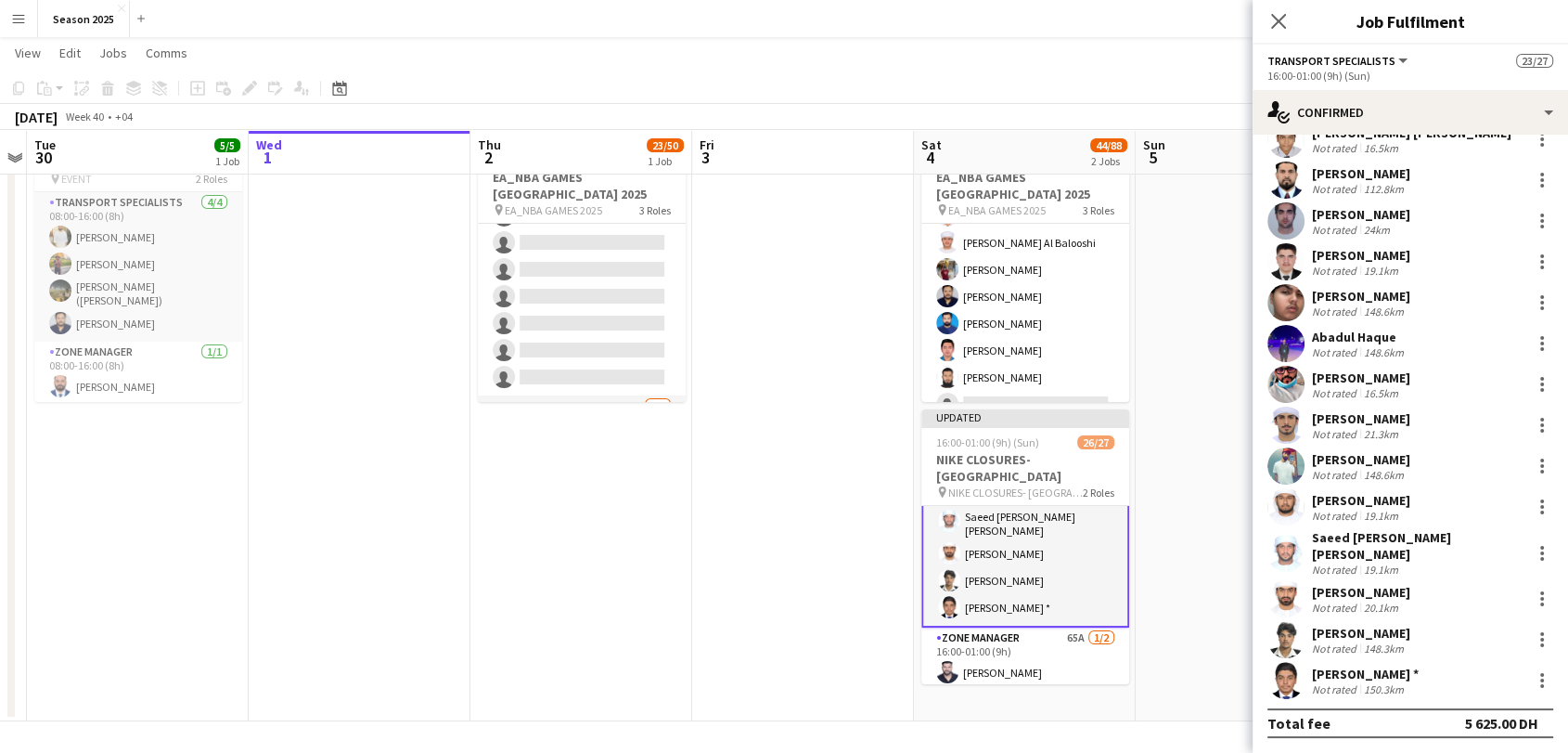
scroll to position [505, 0]
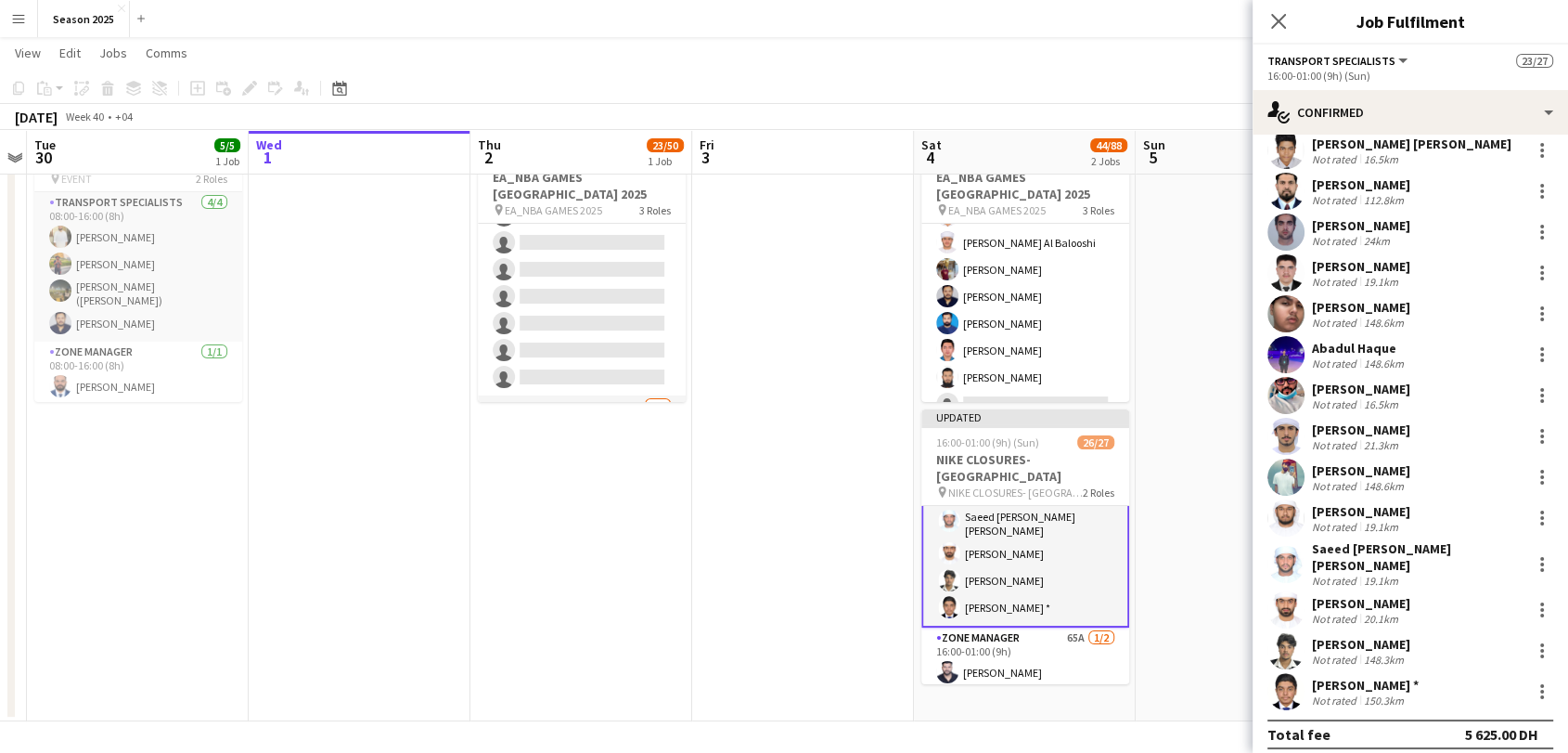
click at [1288, 680] on app-user-avatar at bounding box center [1285, 691] width 37 height 37
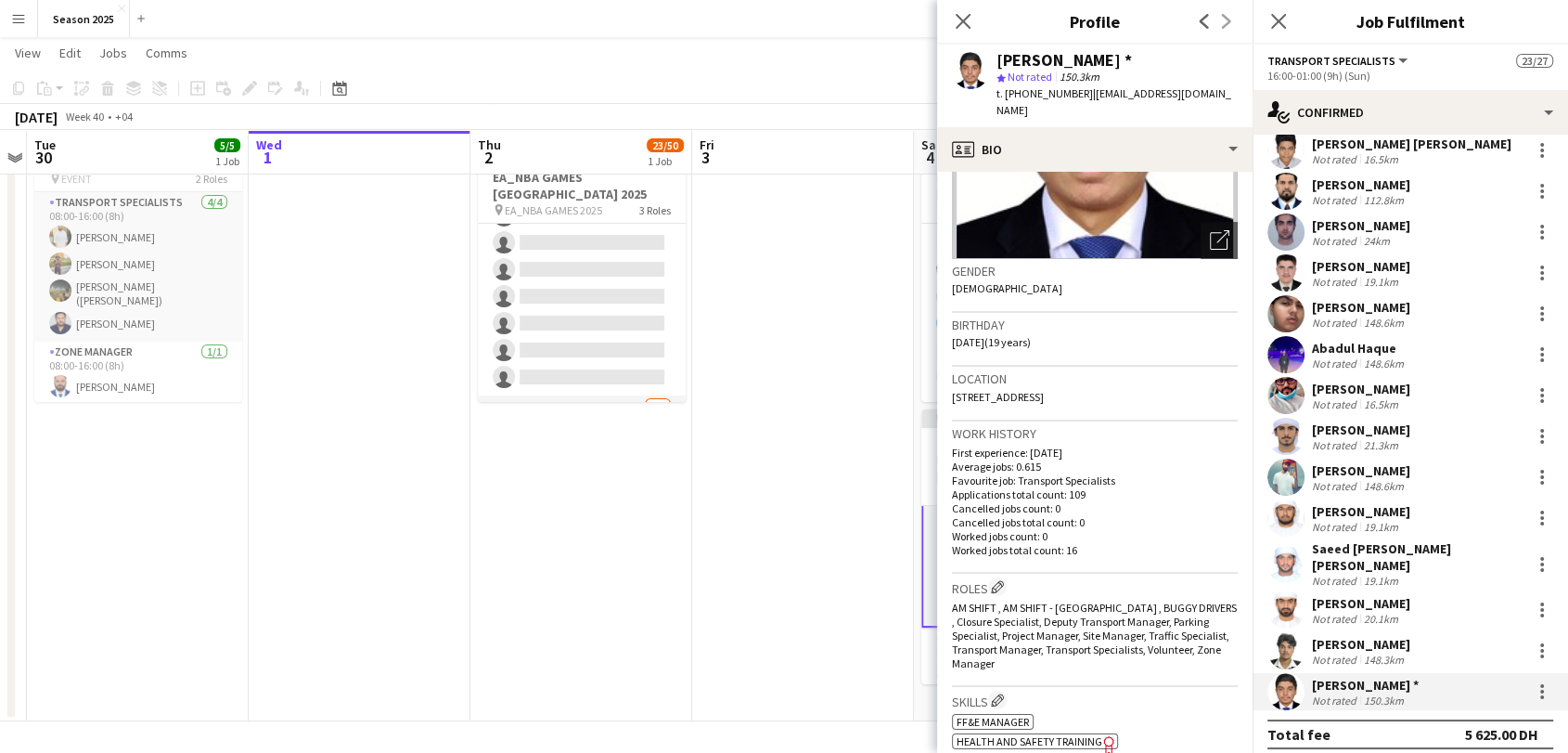
scroll to position [0, 0]
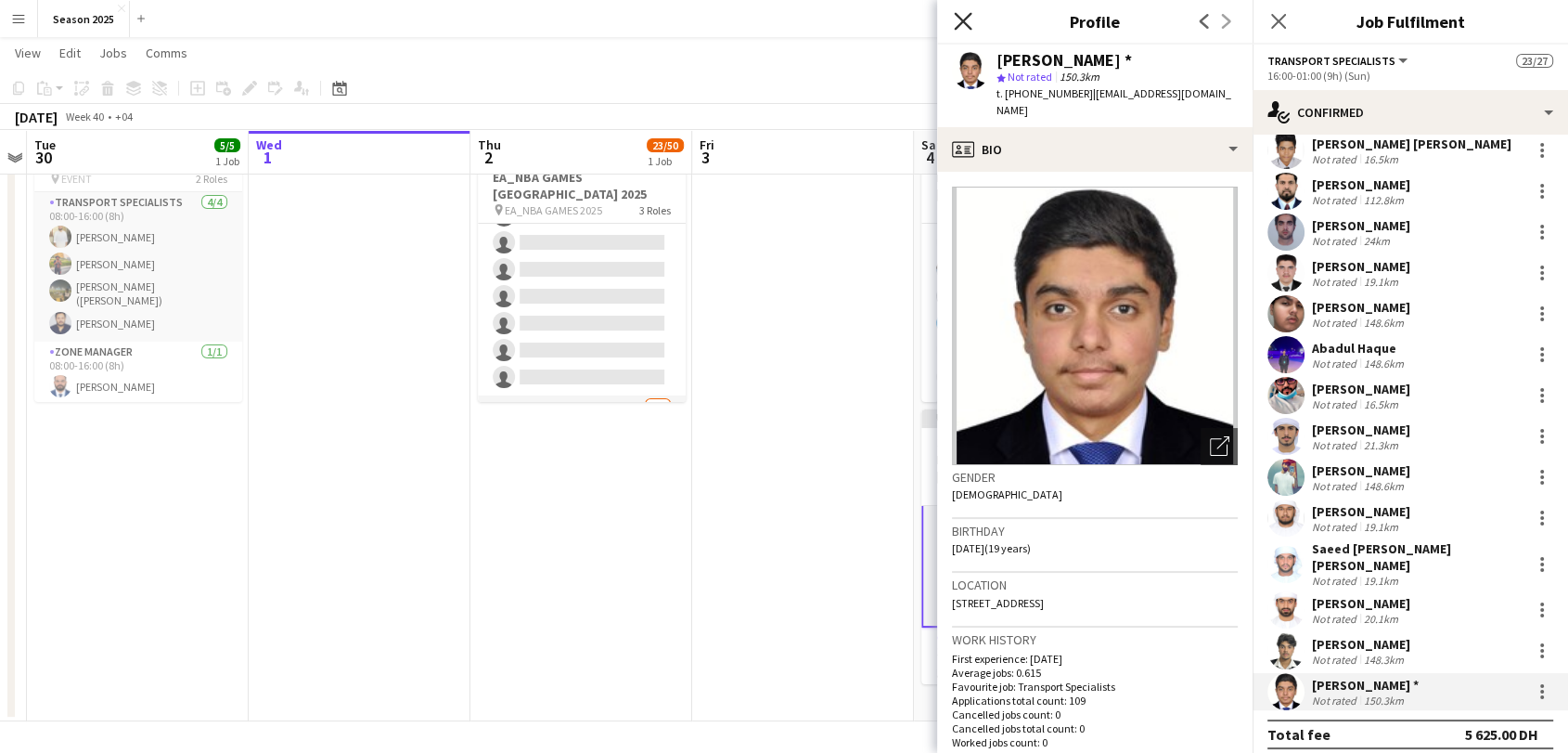
click at [960, 25] on icon at bounding box center [962, 21] width 18 height 18
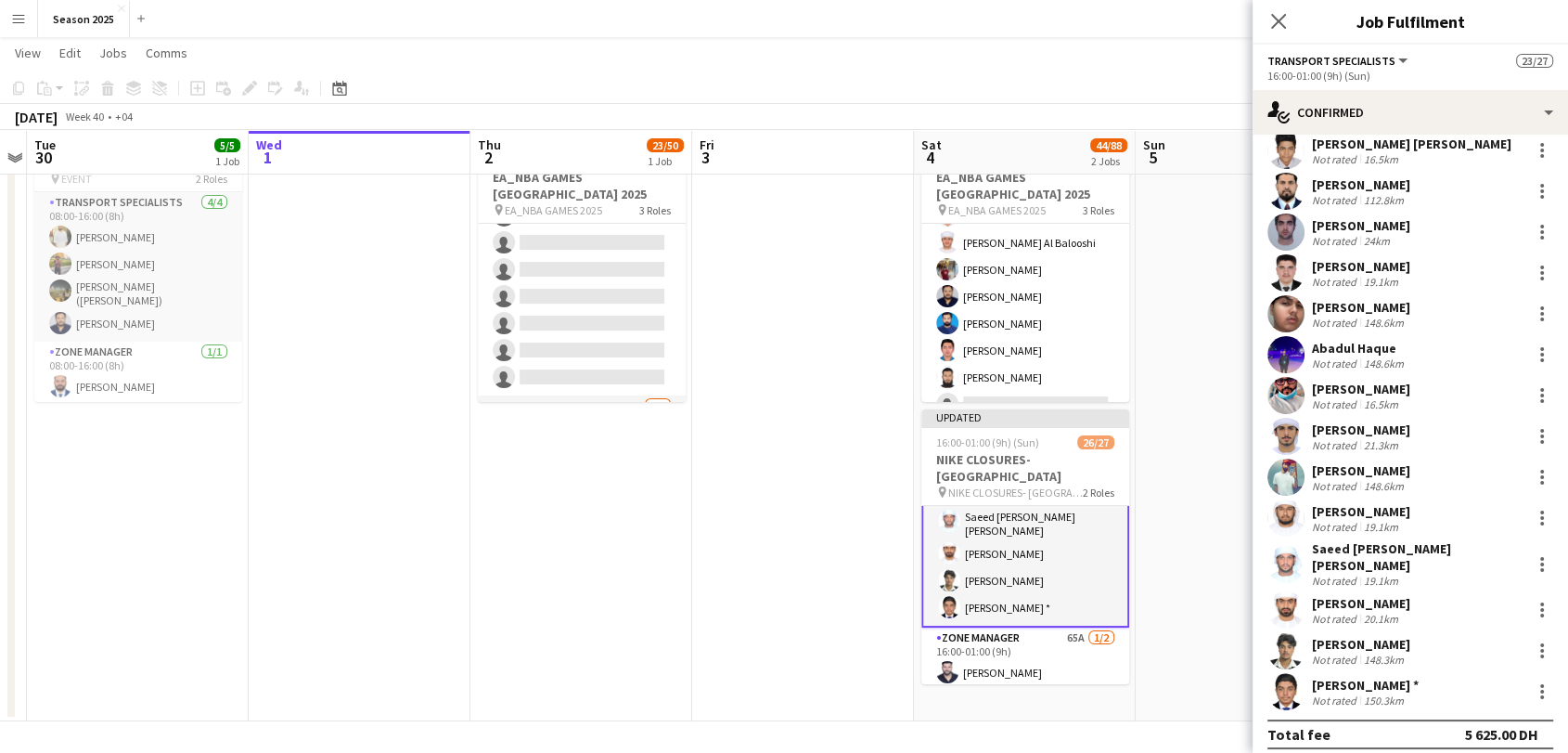
click at [1284, 19] on icon "Close pop-in" at bounding box center [1278, 21] width 15 height 15
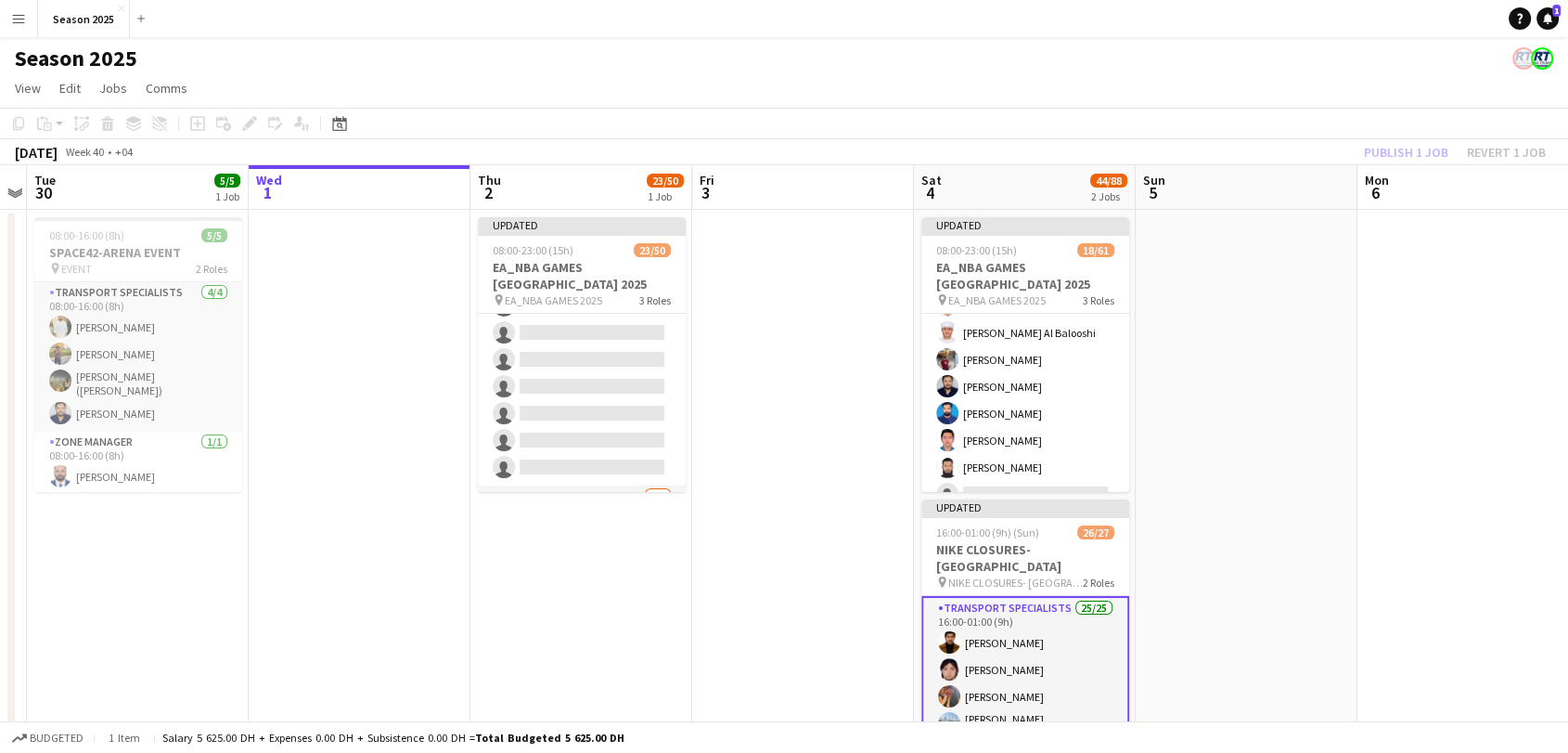
click at [1257, 457] on app-date-cell at bounding box center [1245, 509] width 222 height 601
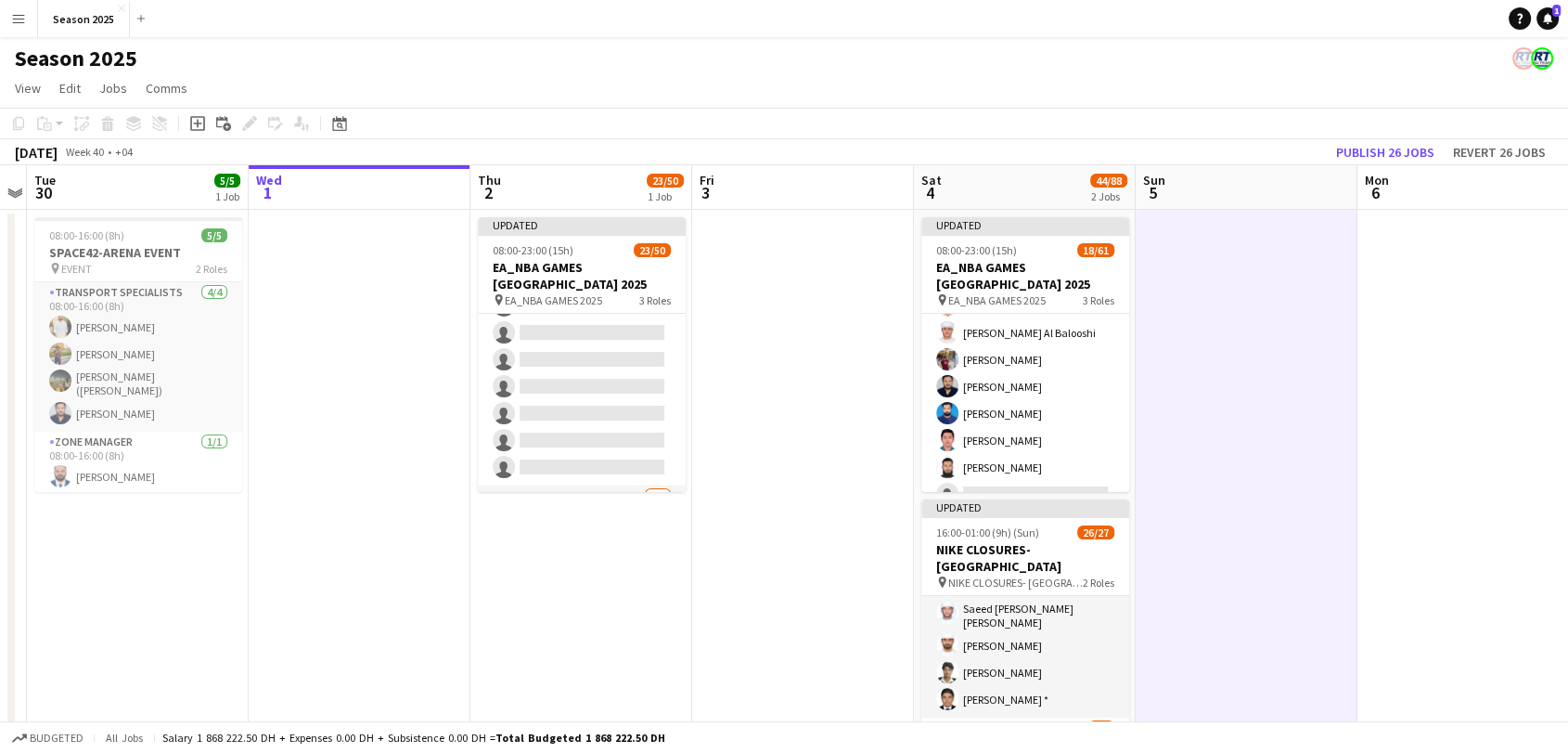
click at [834, 573] on app-date-cell at bounding box center [803, 509] width 222 height 601
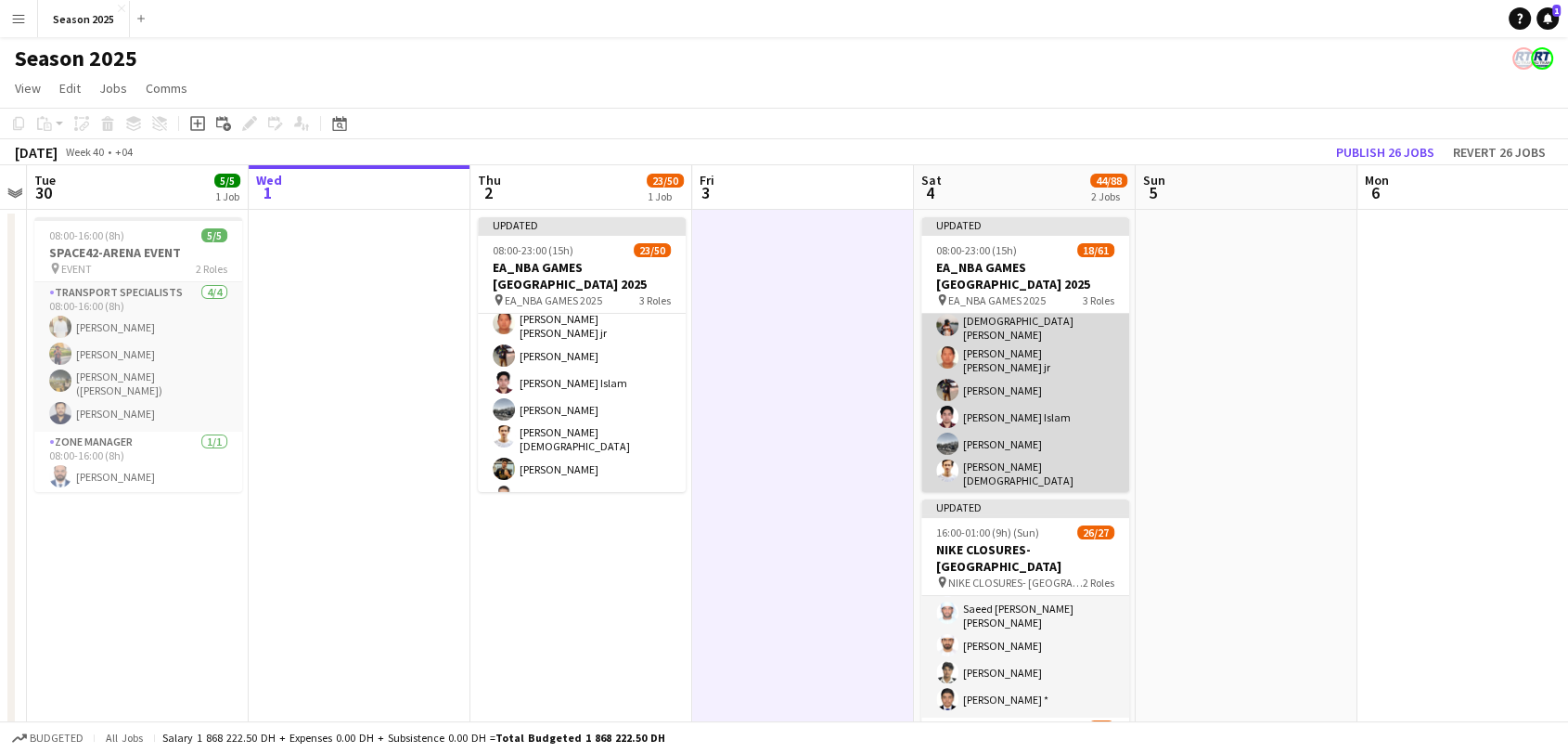
scroll to position [206, 0]
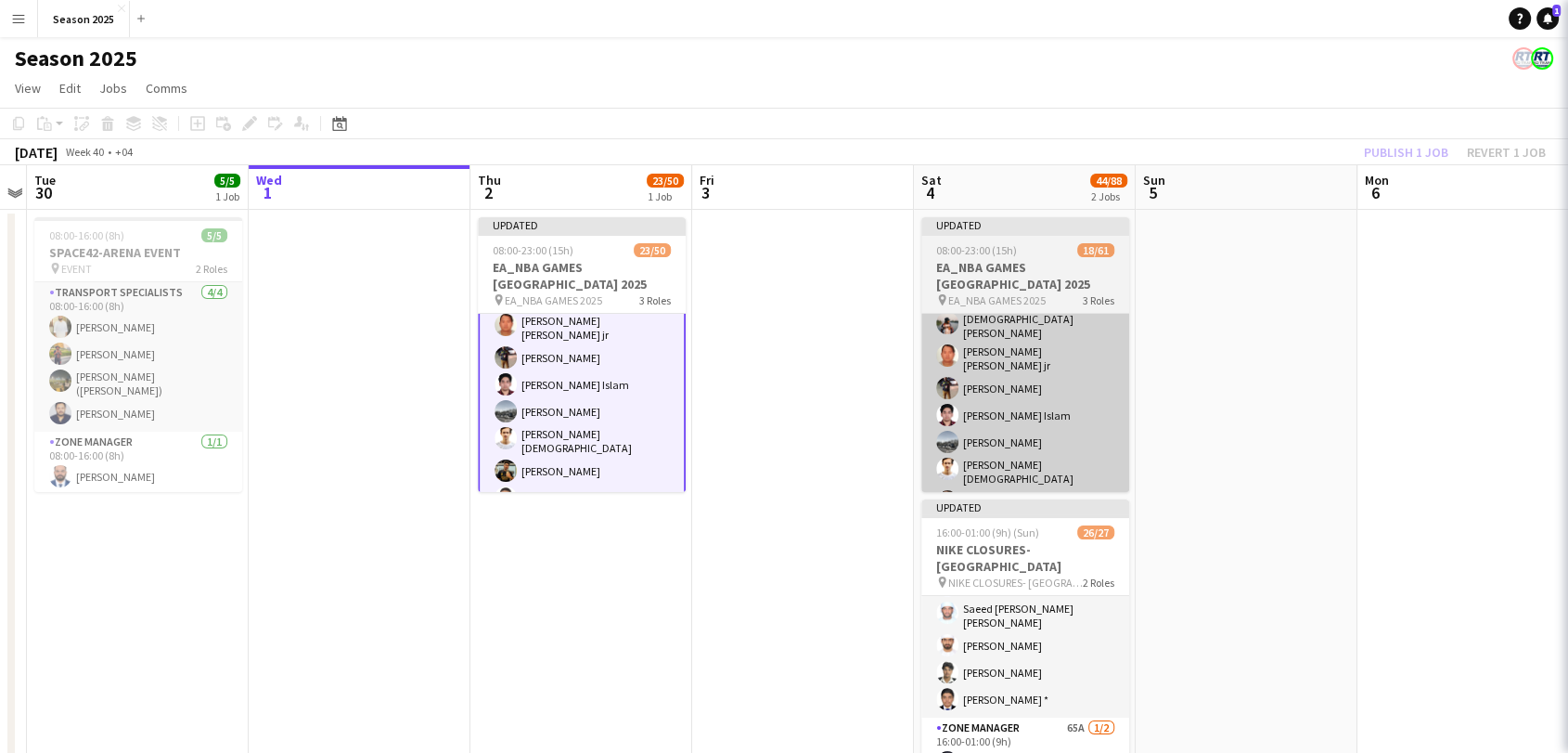
scroll to position [208, 0]
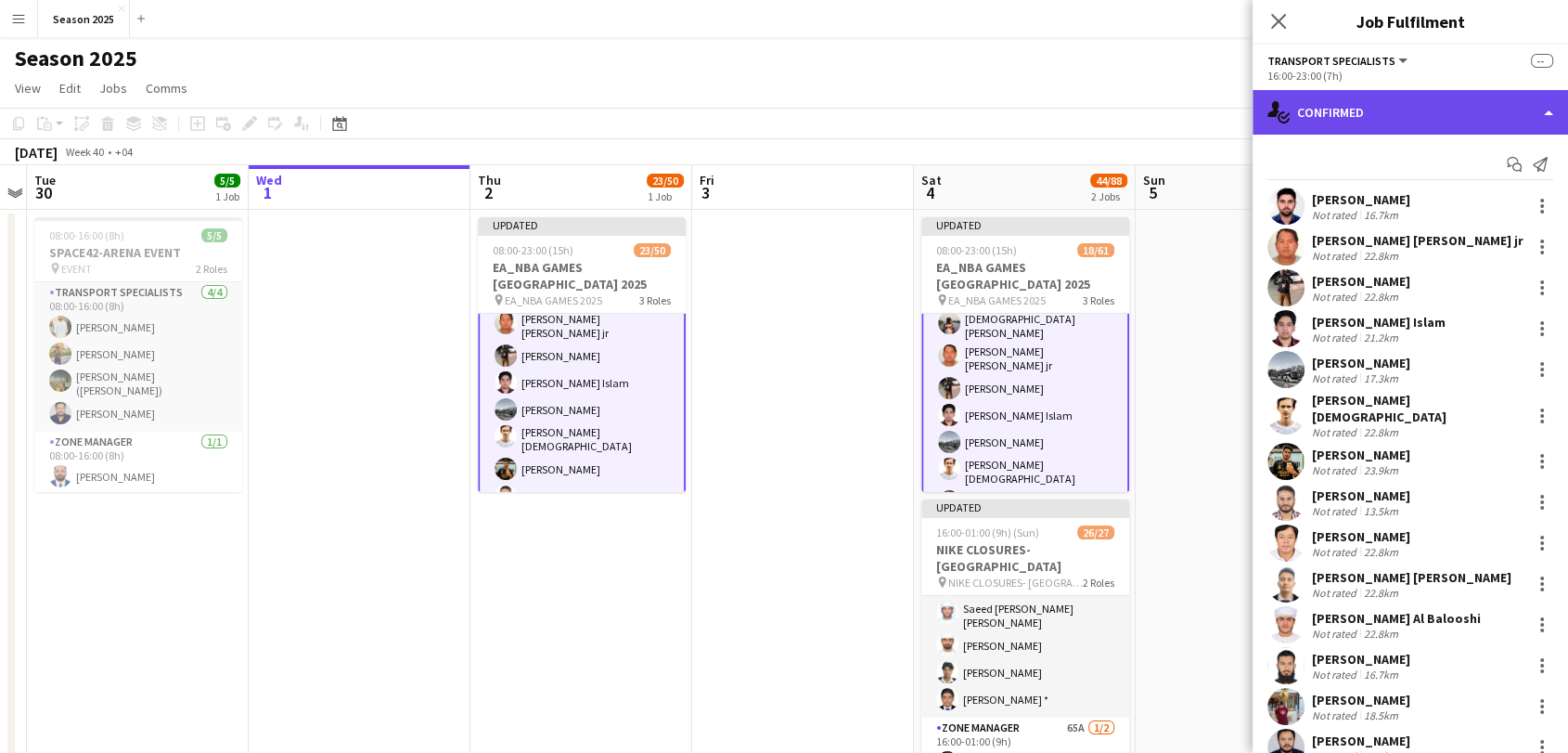
click at [1384, 104] on div "single-neutral-actions-check-2 Confirmed" at bounding box center [1410, 112] width 316 height 45
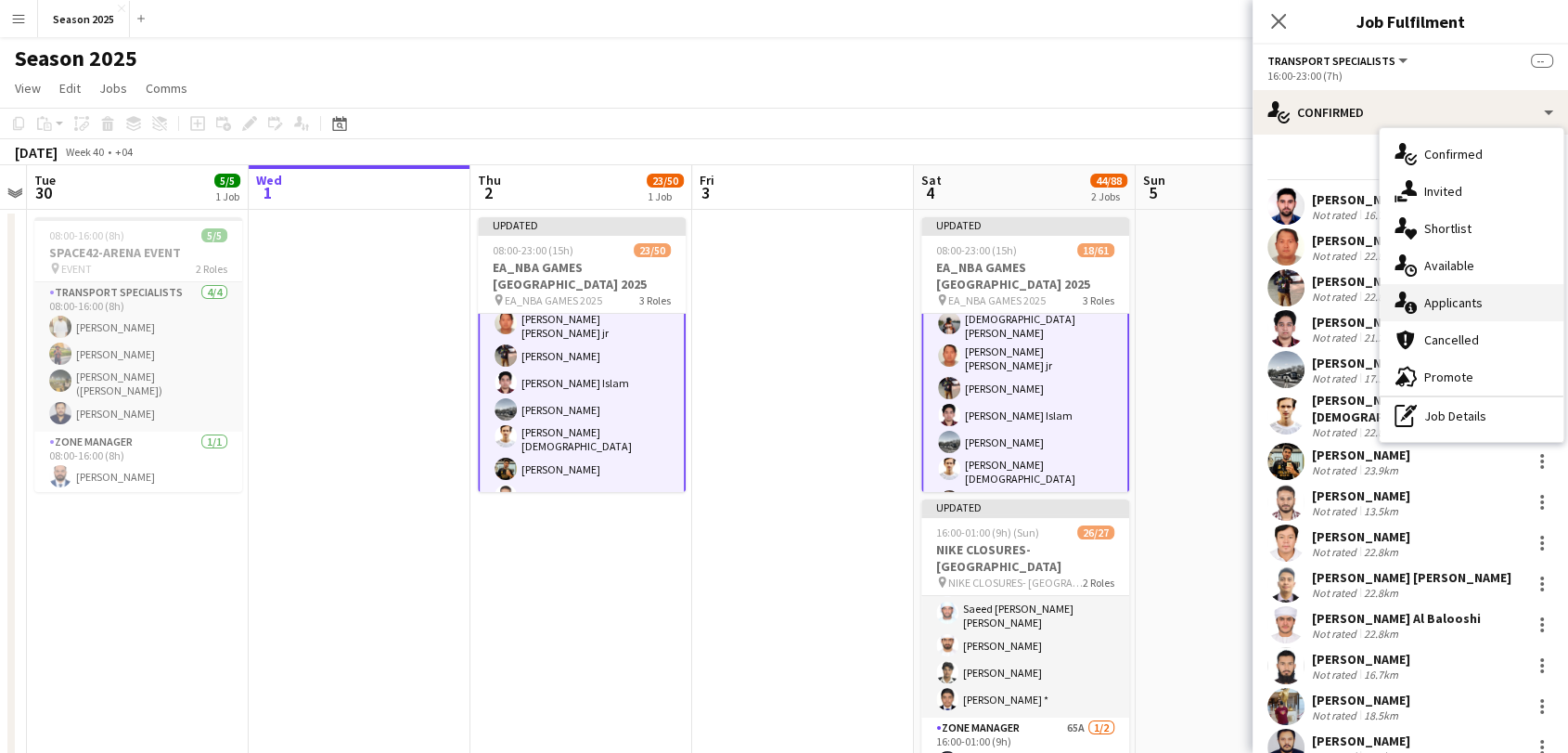
click at [1474, 299] on span "Applicants" at bounding box center [1454, 302] width 59 height 17
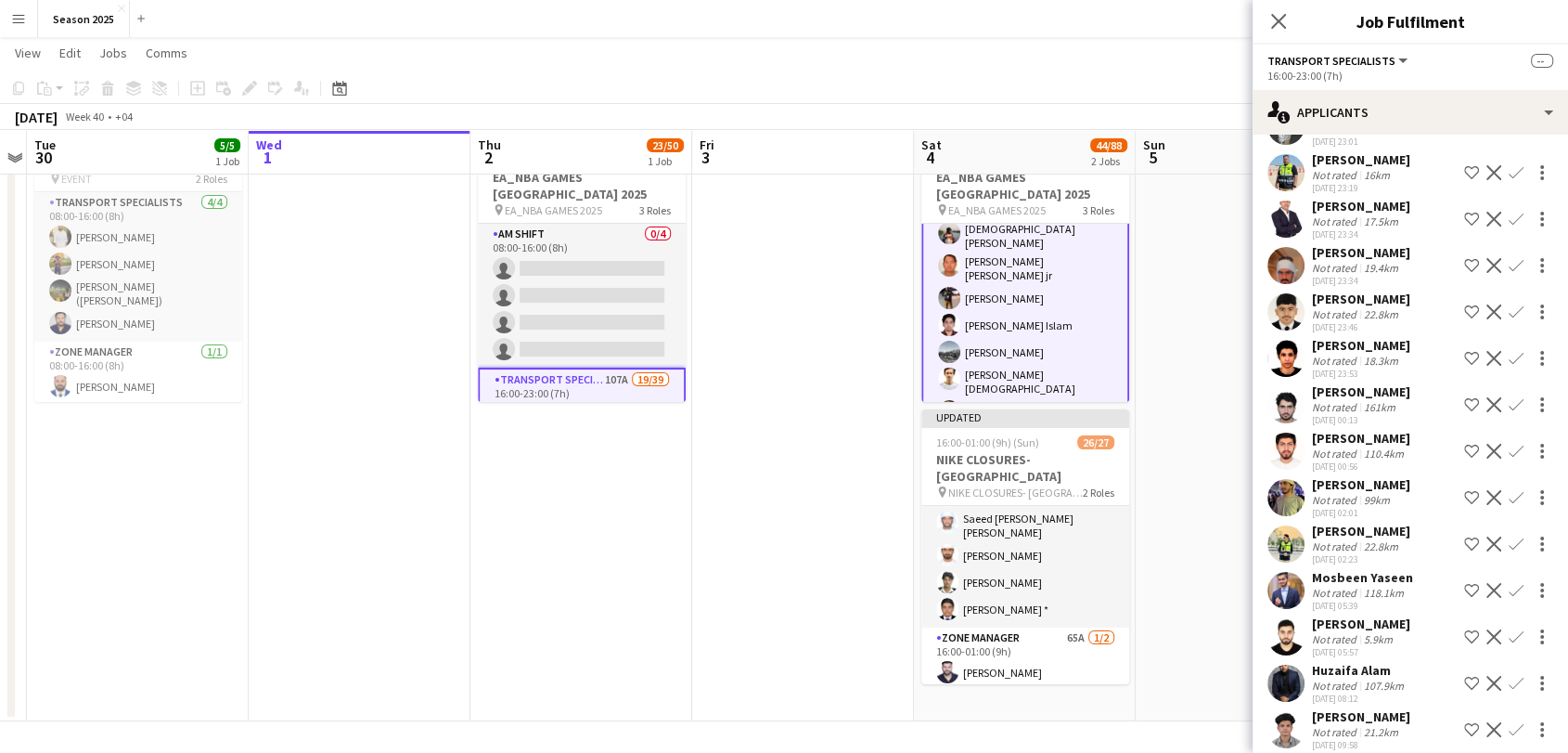
scroll to position [0, 0]
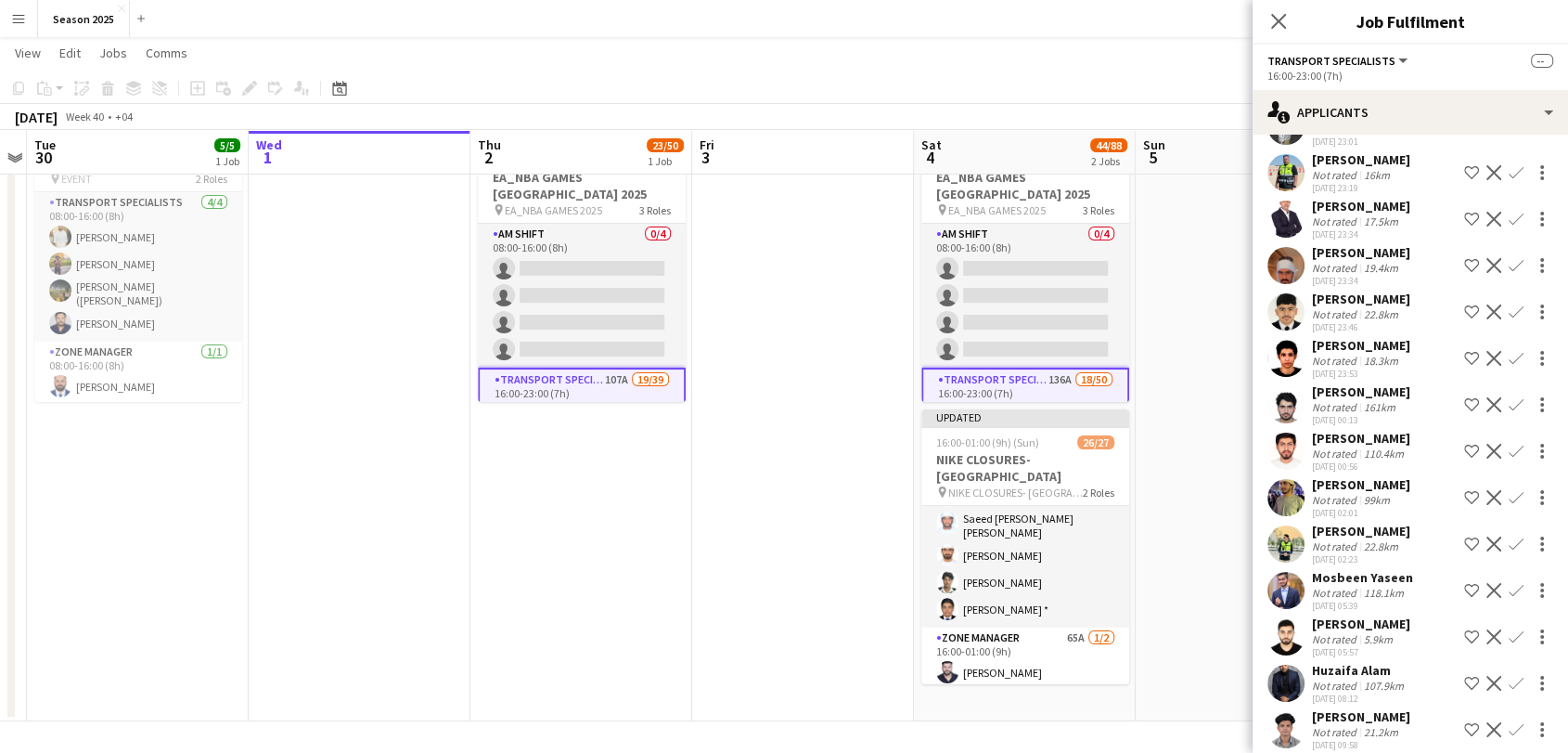
click at [1189, 281] on app-date-cell at bounding box center [1245, 420] width 222 height 601
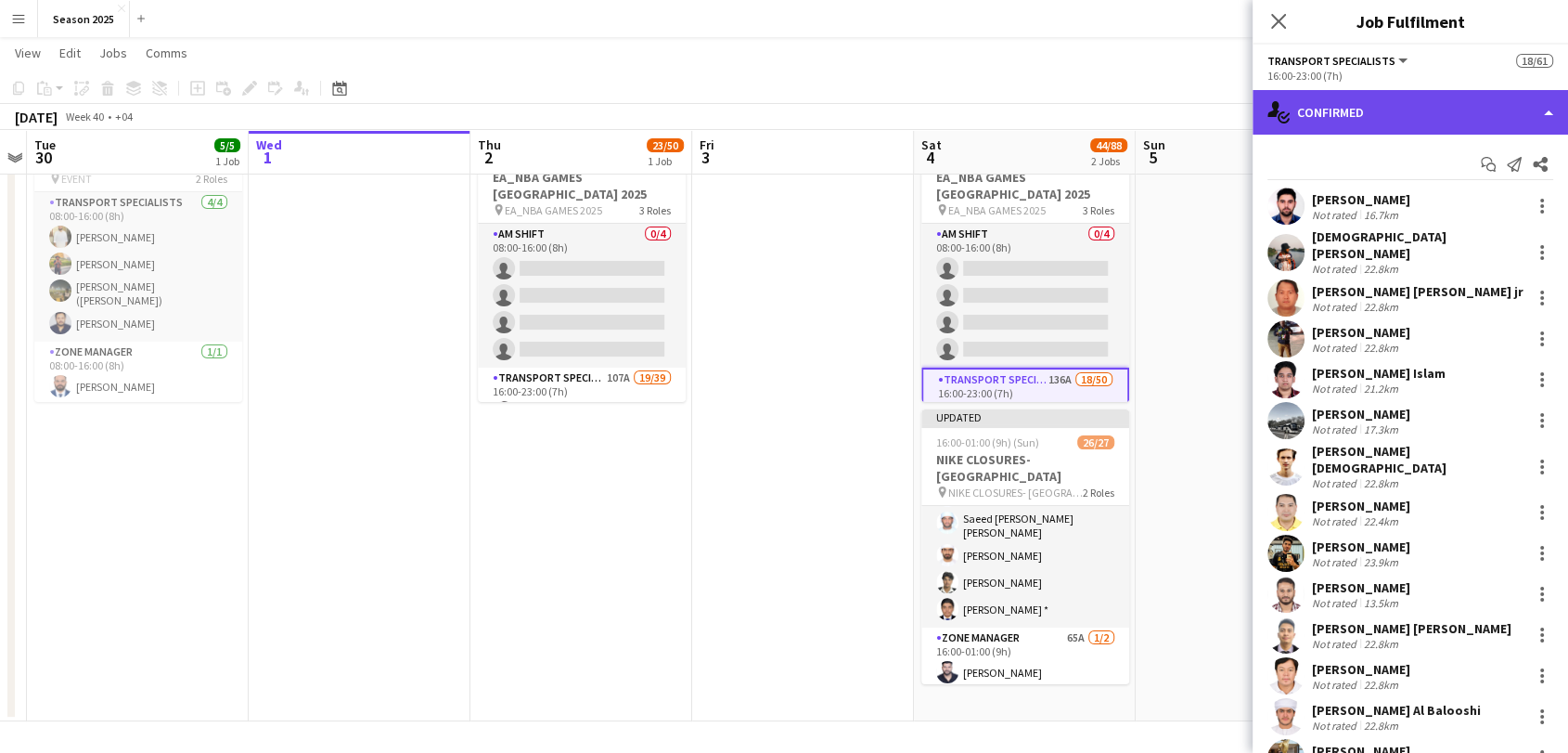
click at [1401, 107] on div "single-neutral-actions-check-2 Confirmed" at bounding box center [1410, 112] width 316 height 45
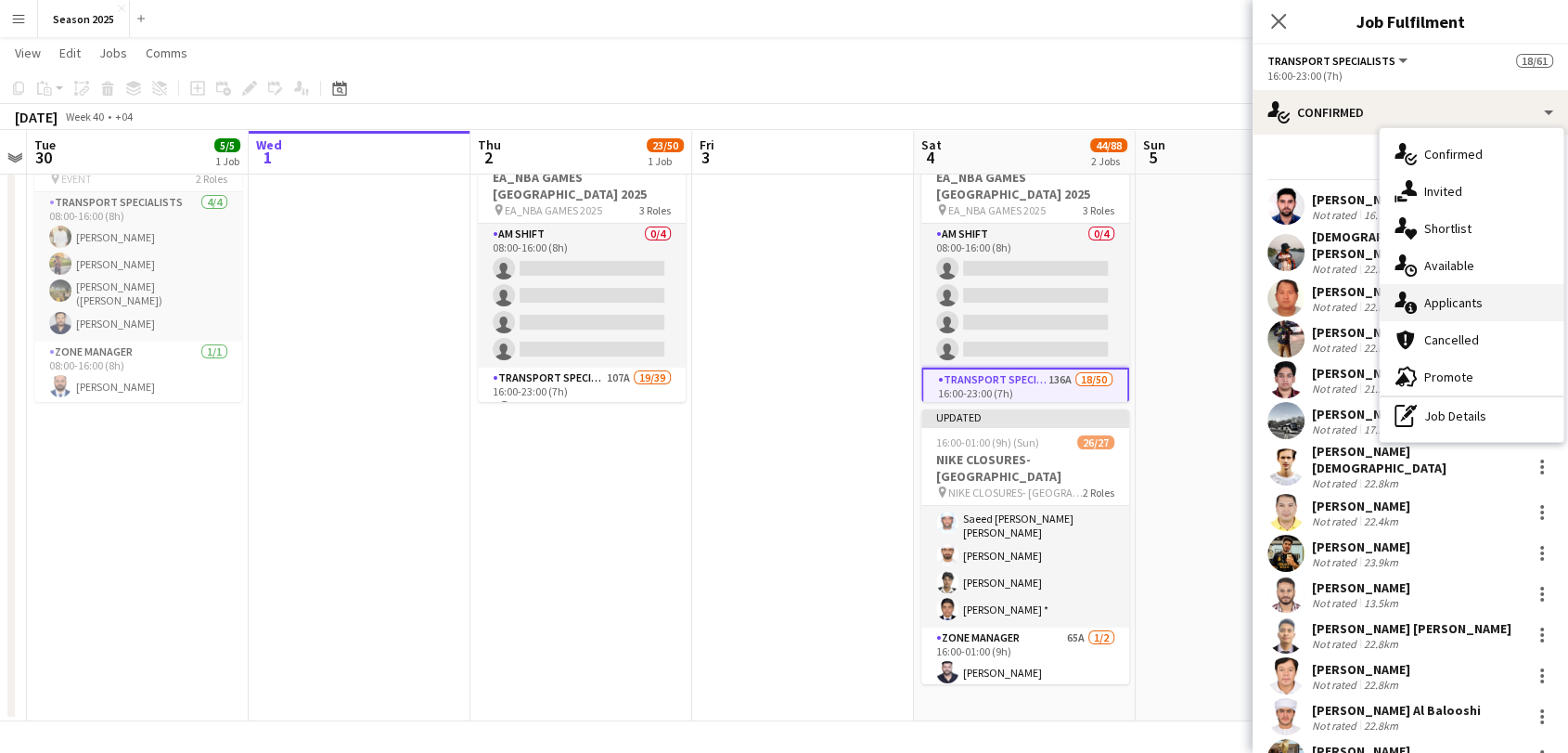
click at [1463, 309] on span "Applicants" at bounding box center [1454, 302] width 59 height 17
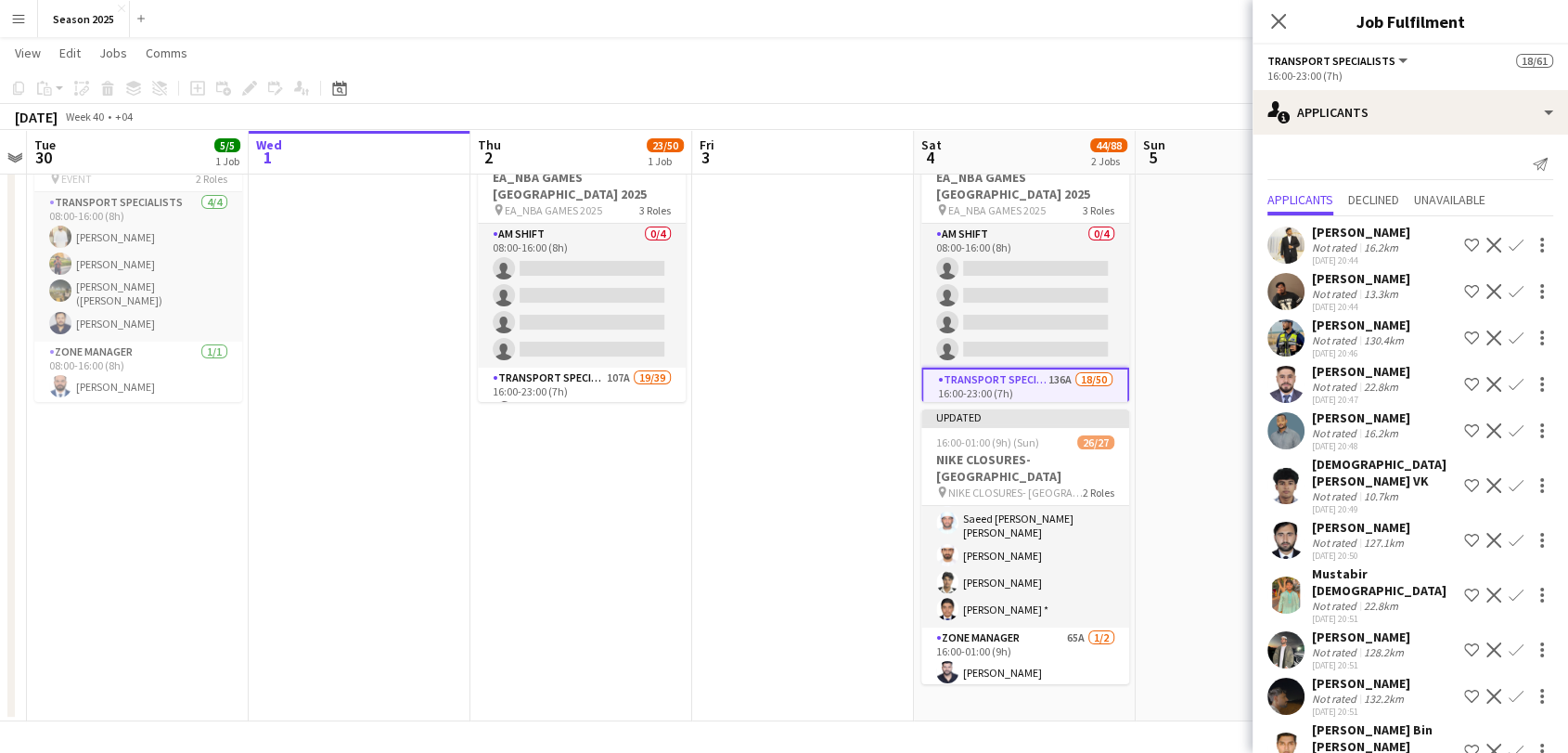
click at [1508, 239] on app-icon "Confirm" at bounding box center [1515, 244] width 15 height 15
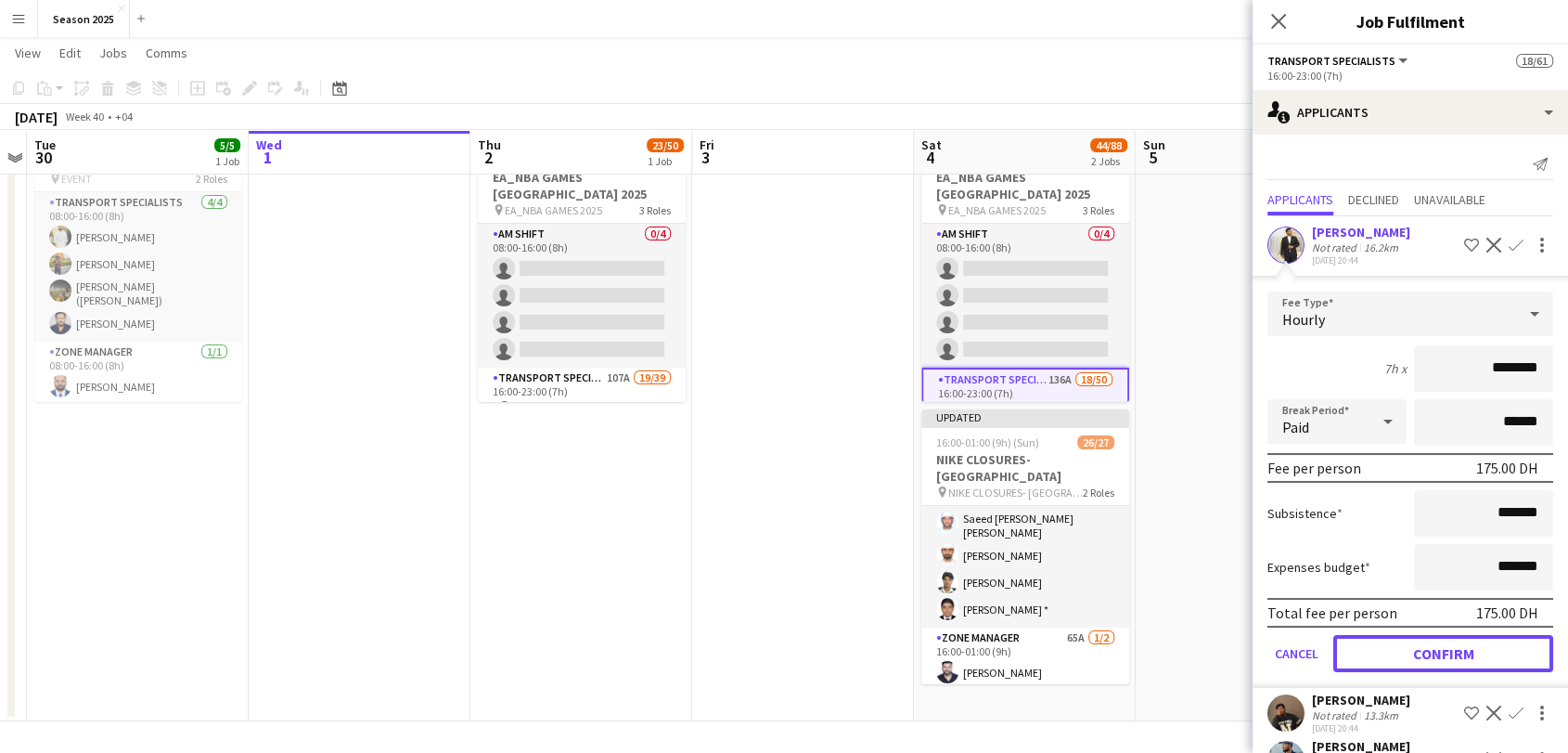
drag, startPoint x: 1459, startPoint y: 647, endPoint x: 1460, endPoint y: 508, distance: 139.0
click at [1459, 648] on button "Confirm" at bounding box center [1443, 653] width 220 height 37
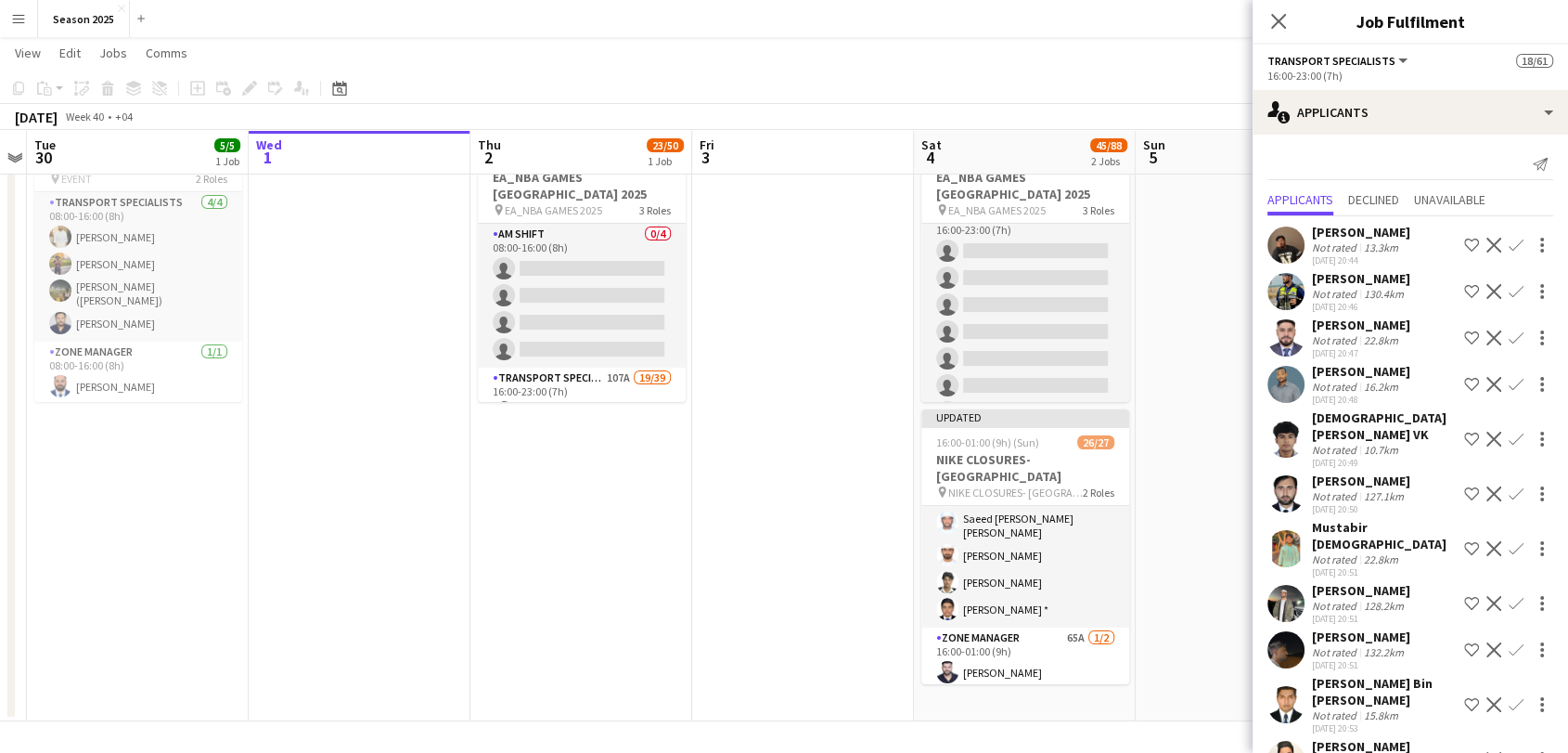
scroll to position [1574, 0]
click at [1508, 381] on app-icon "Confirm" at bounding box center [1515, 383] width 15 height 15
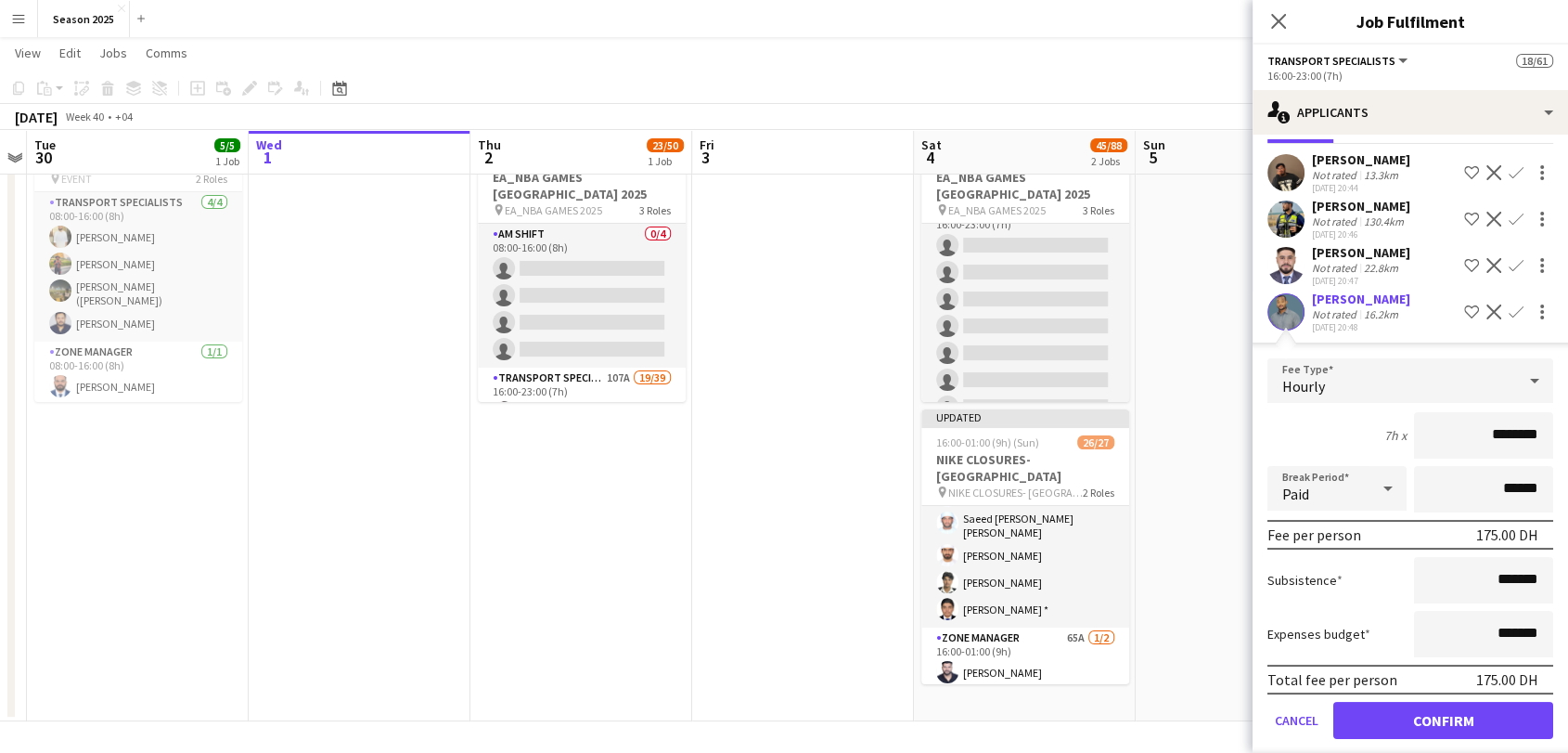
scroll to position [206, 0]
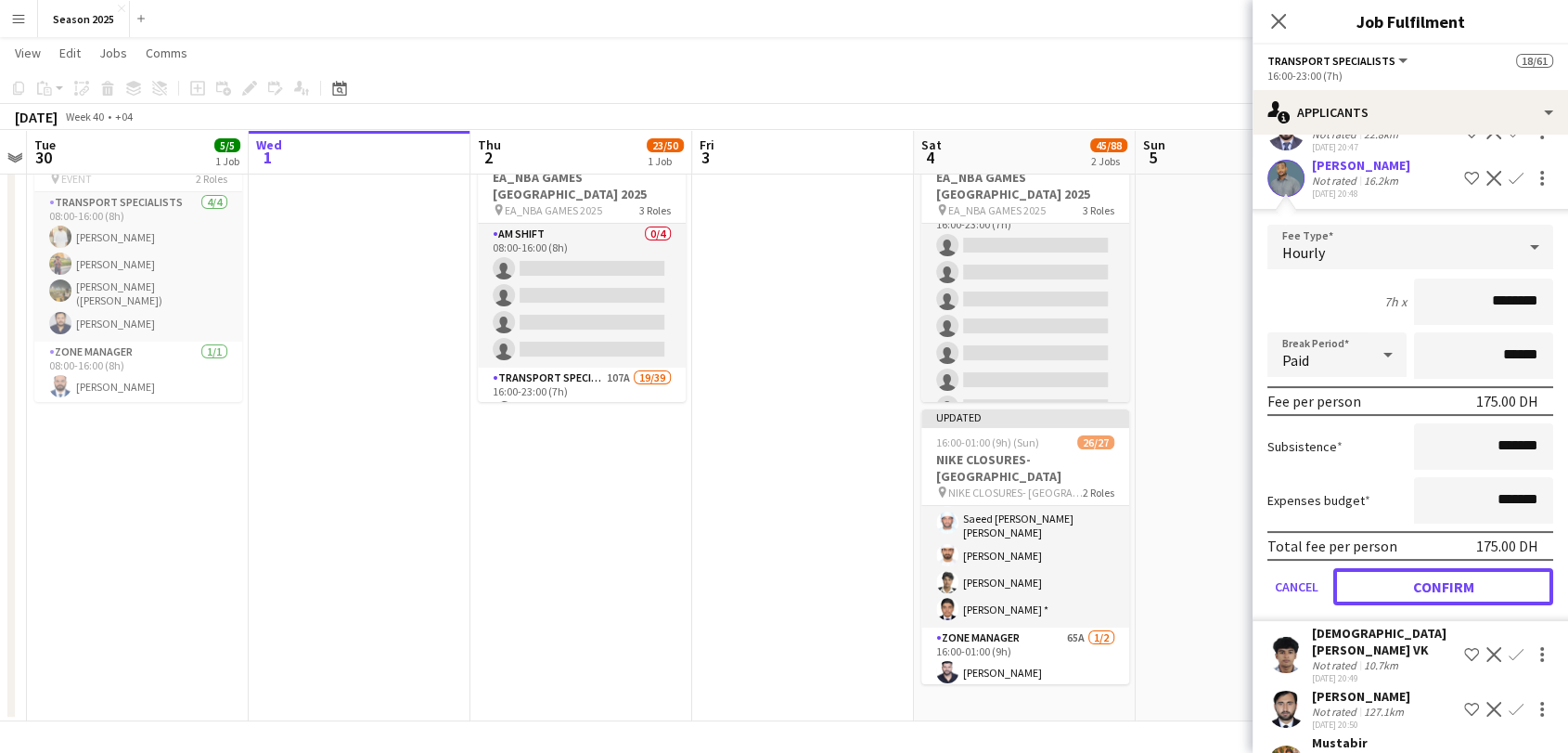
click at [1452, 581] on button "Confirm" at bounding box center [1443, 587] width 220 height 37
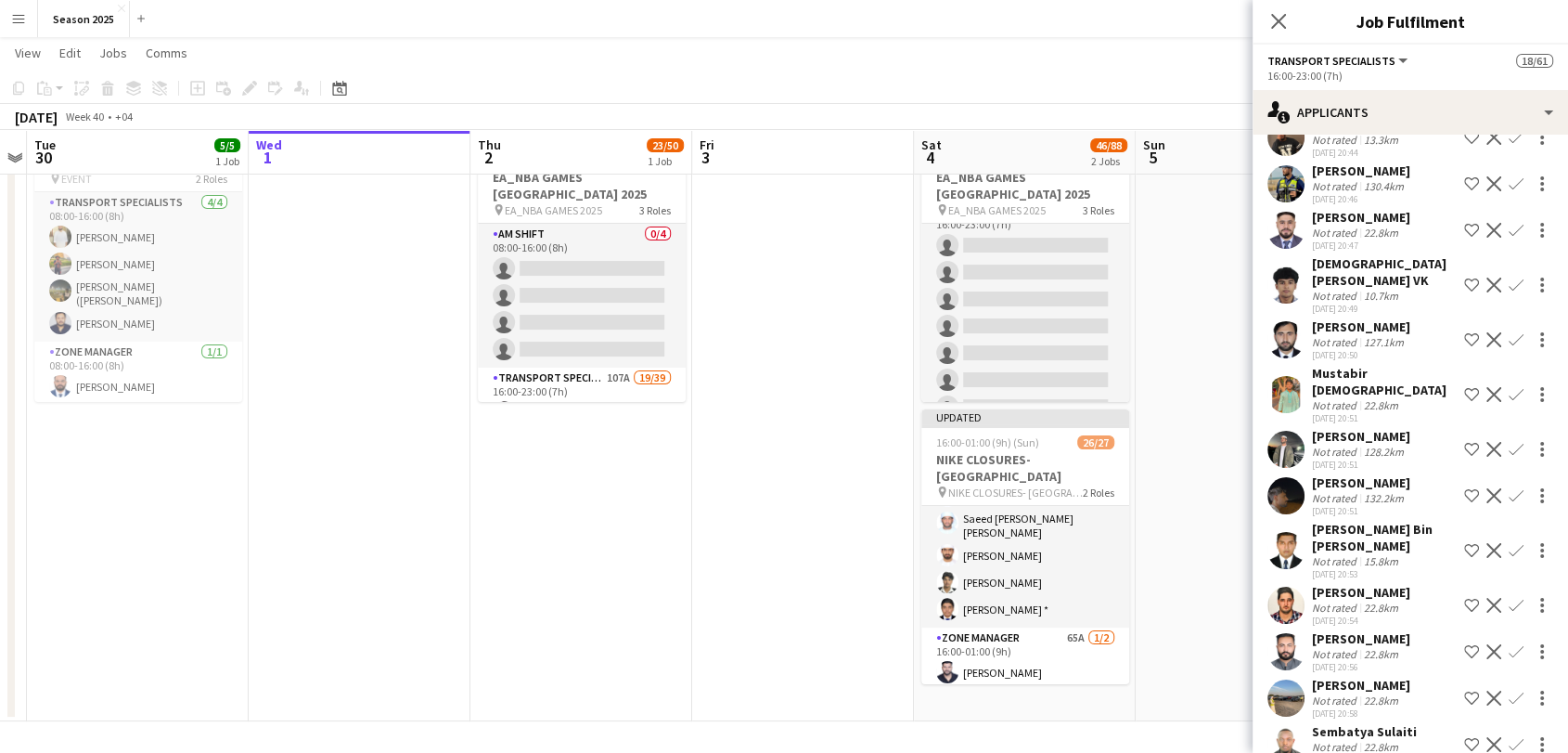
scroll to position [0, 0]
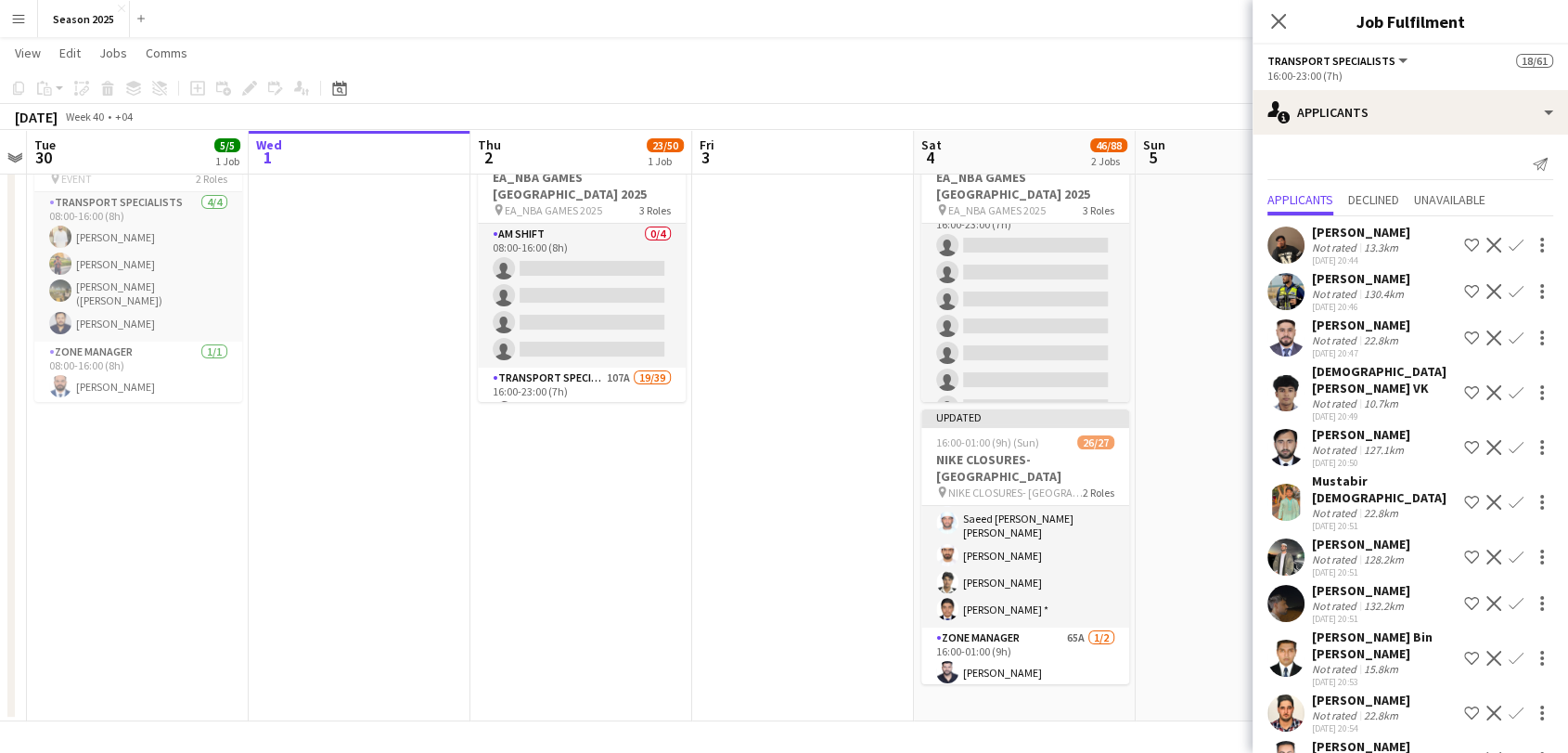
click at [1508, 284] on app-icon "Confirm" at bounding box center [1515, 290] width 15 height 15
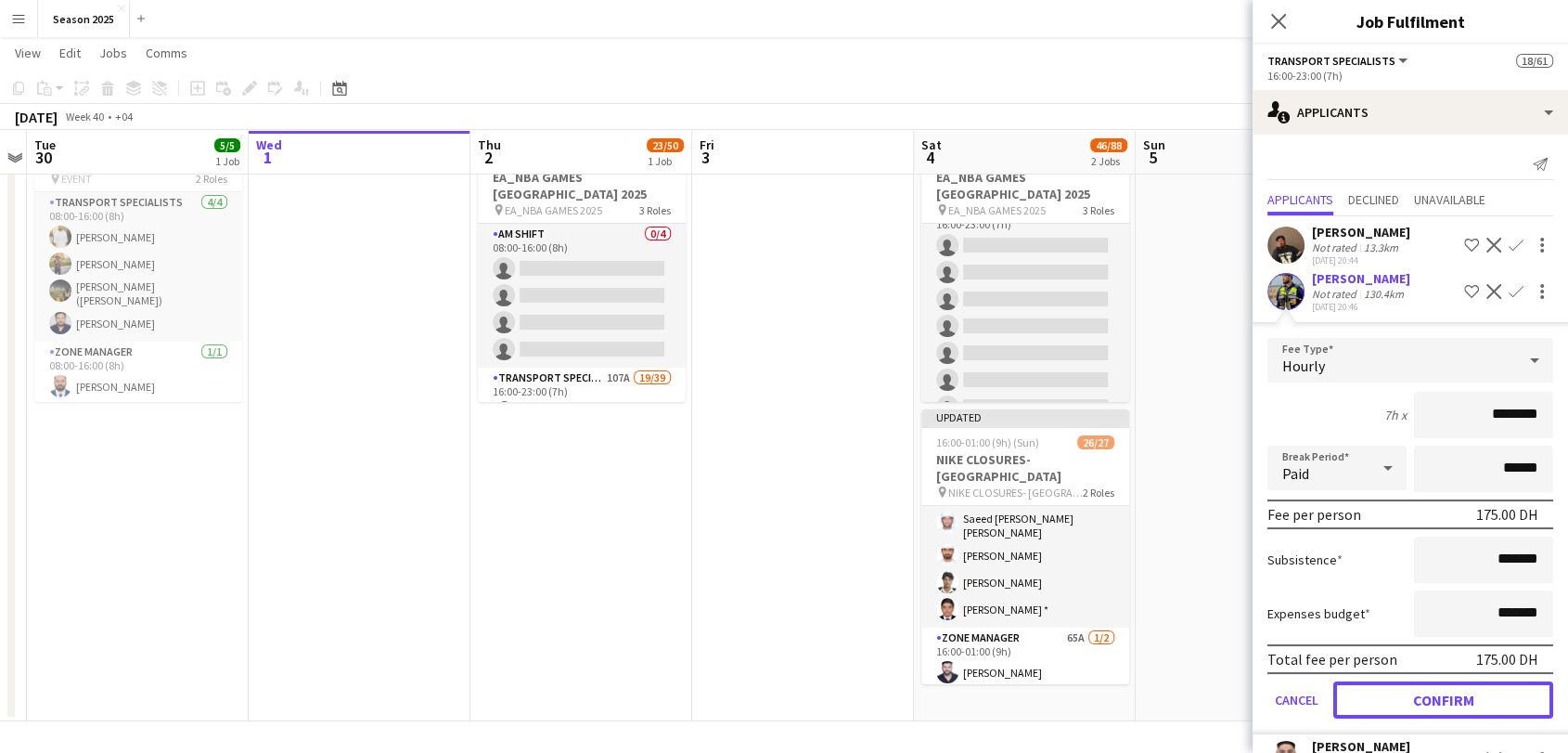
drag, startPoint x: 1443, startPoint y: 683, endPoint x: 1445, endPoint y: 668, distance: 15.1
click at [1443, 684] on button "Confirm" at bounding box center [1443, 699] width 220 height 37
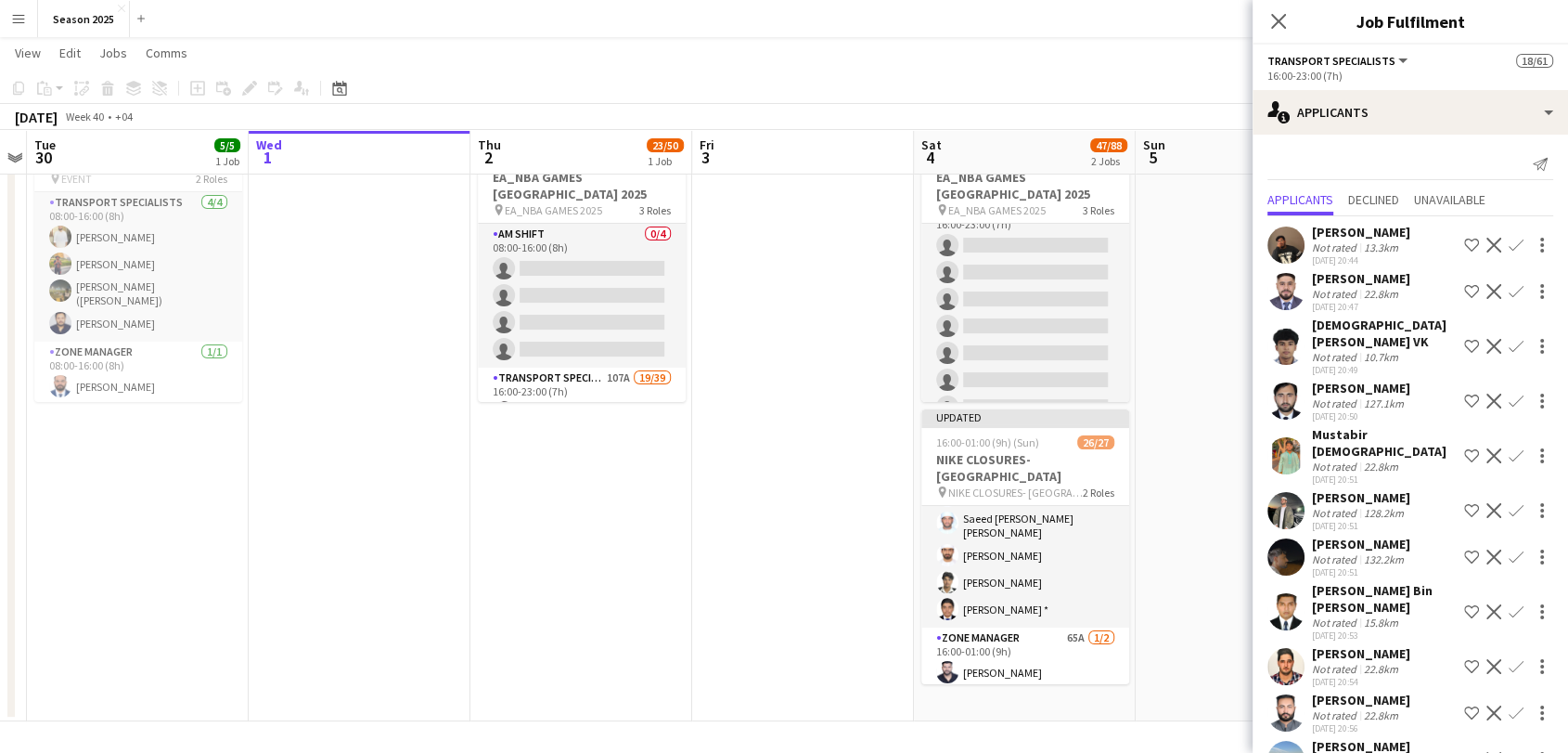
click at [1508, 244] on app-icon "Confirm" at bounding box center [1515, 244] width 15 height 15
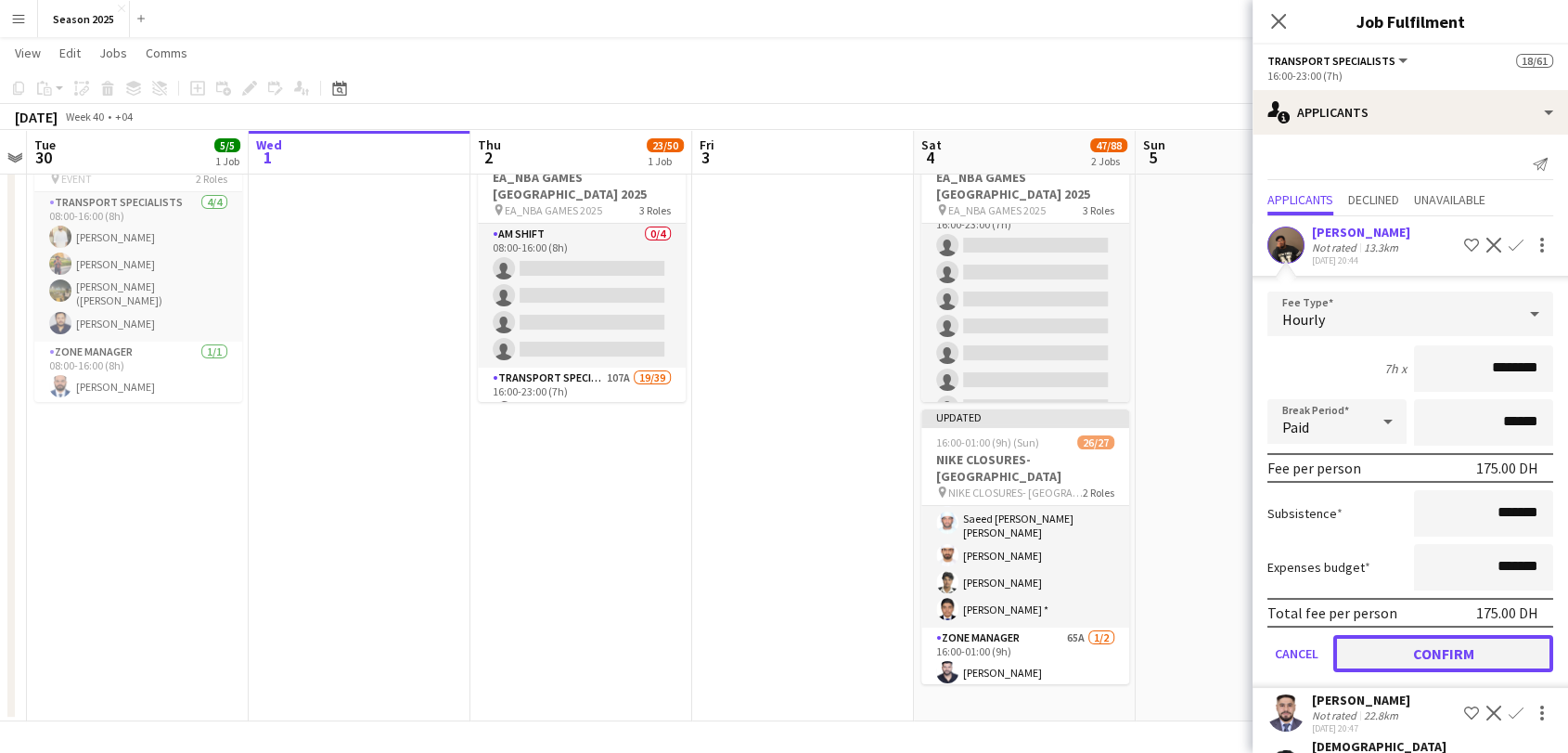
click at [1477, 639] on button "Confirm" at bounding box center [1443, 653] width 220 height 37
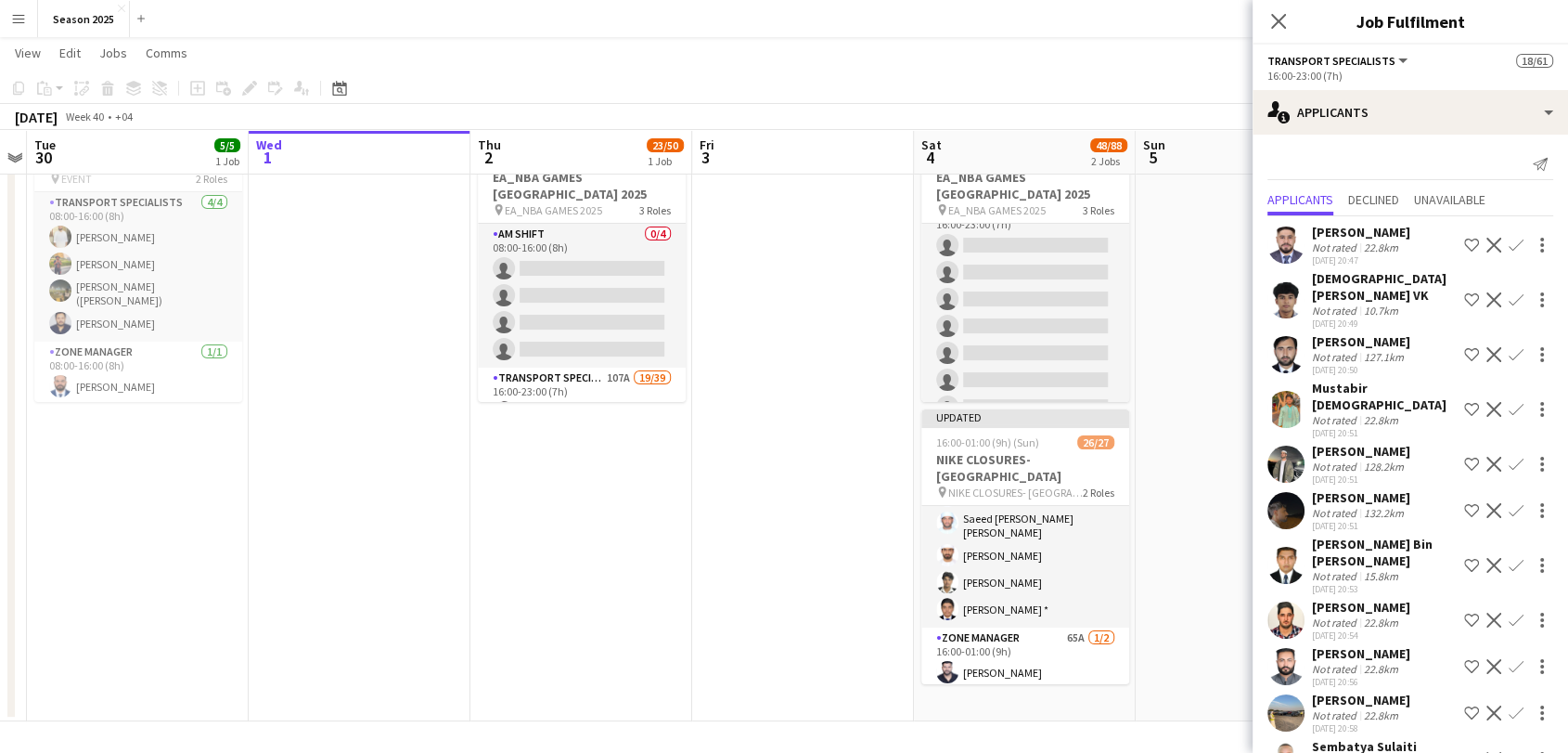
click at [1508, 457] on app-icon "Confirm" at bounding box center [1515, 464] width 15 height 15
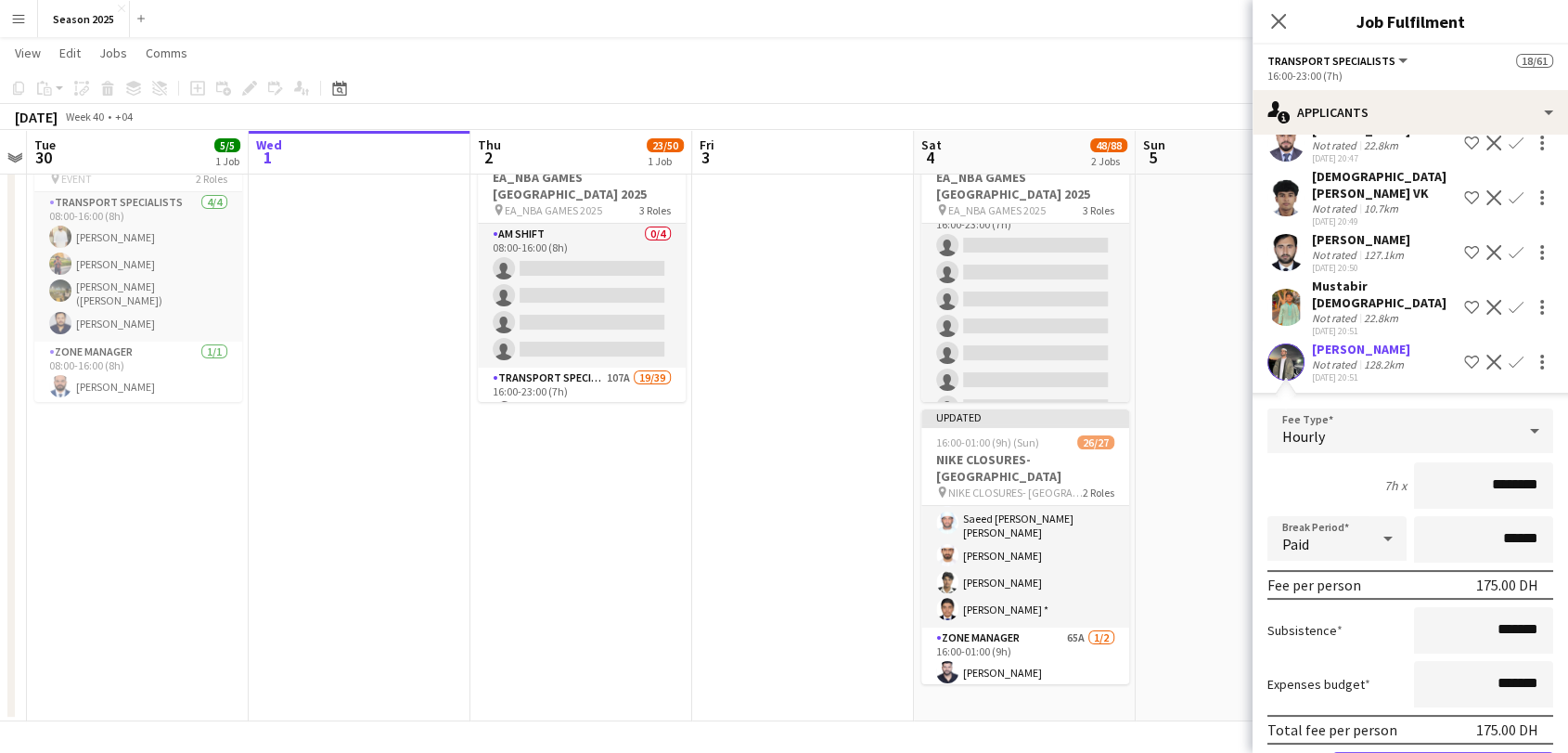
scroll to position [206, 0]
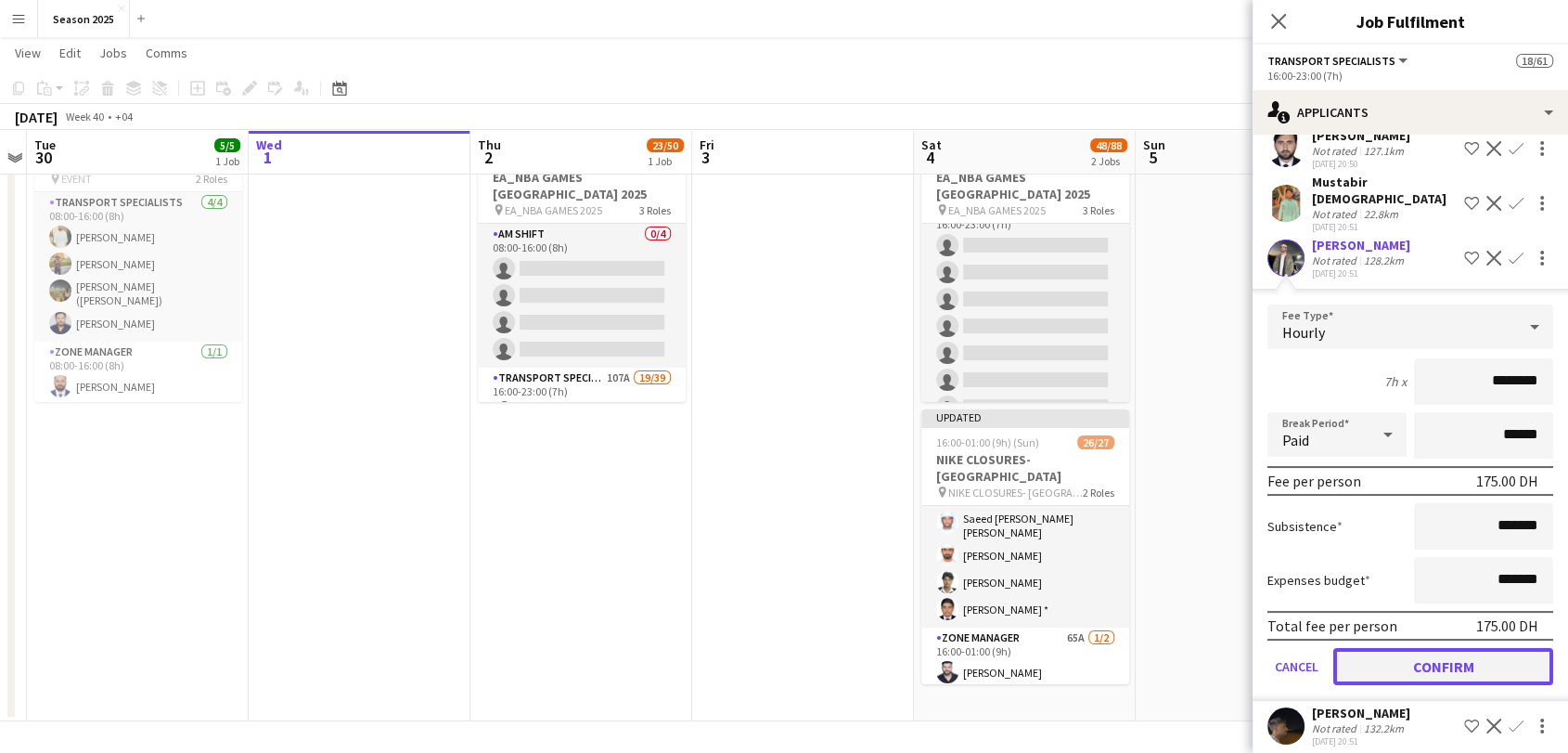
click at [1479, 647] on button "Confirm" at bounding box center [1443, 666] width 220 height 37
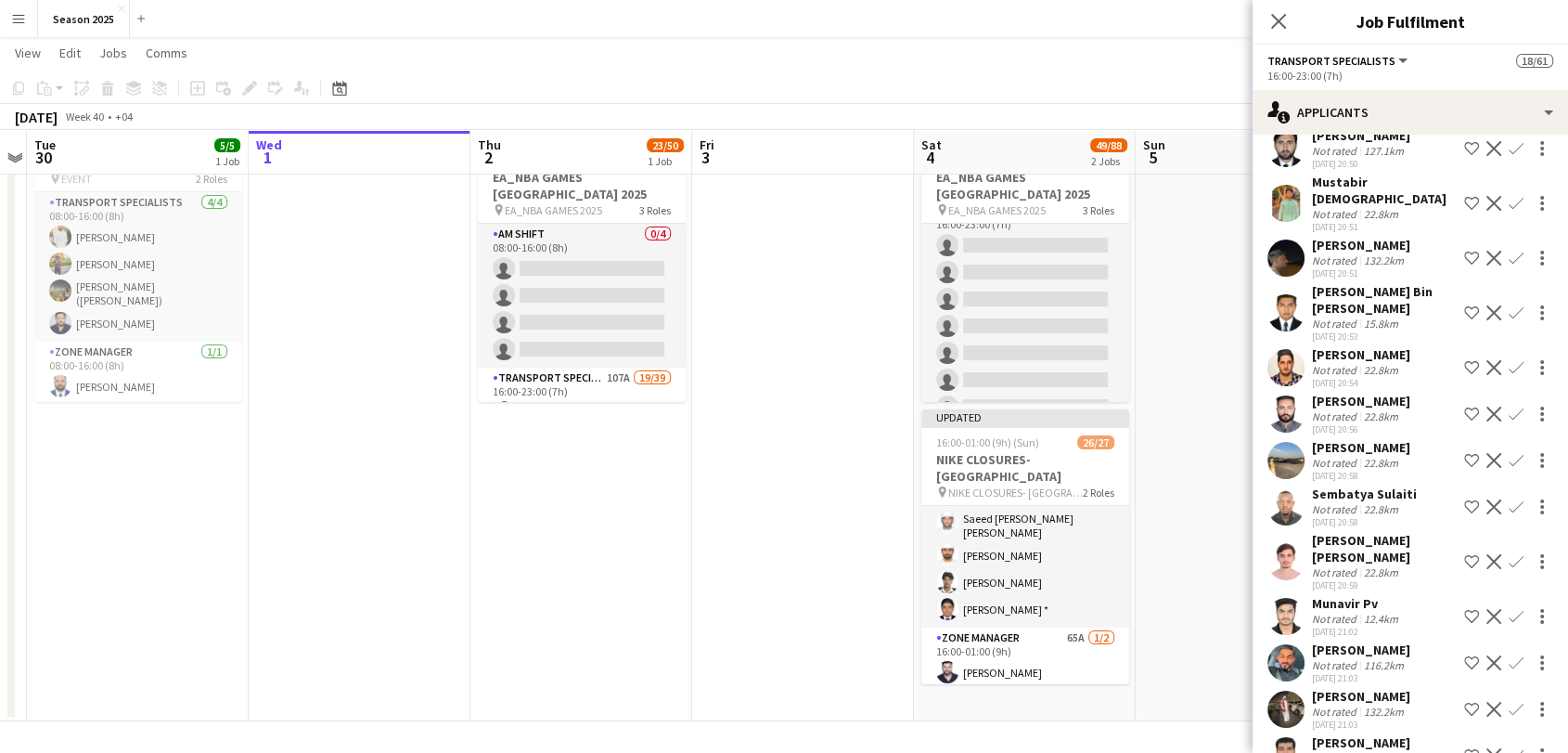
click at [1508, 407] on app-icon "Confirm" at bounding box center [1515, 414] width 15 height 15
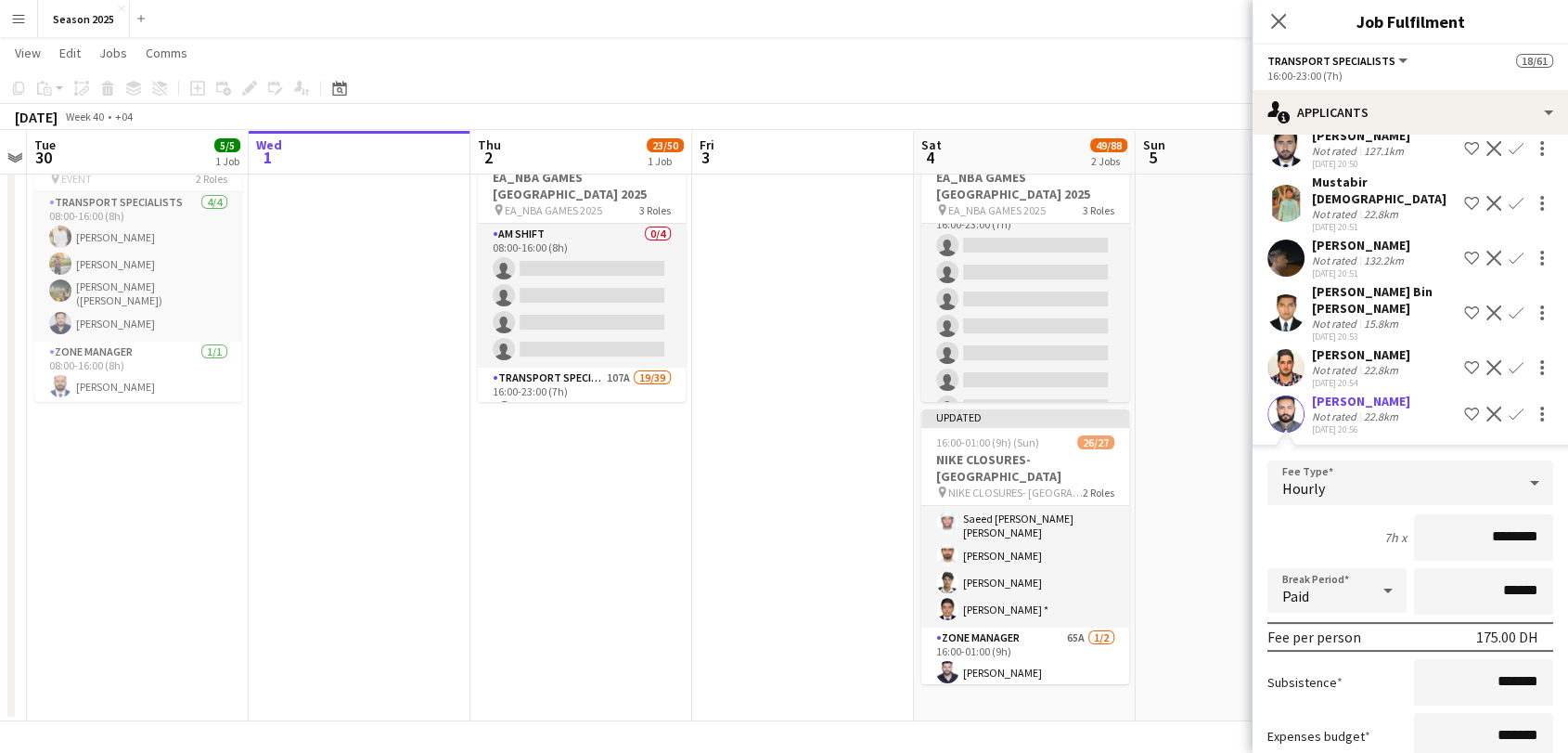
scroll to position [309, 0]
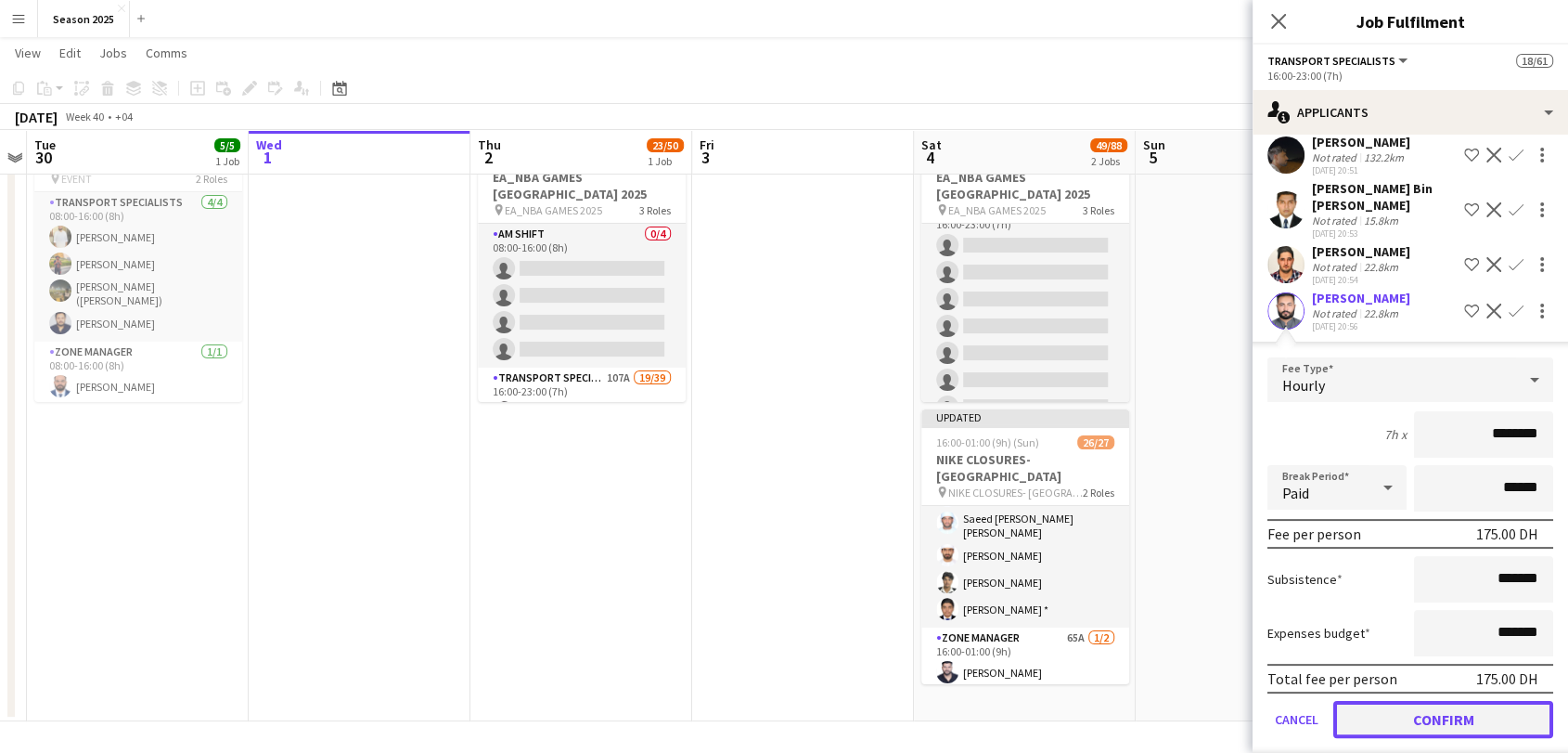
click at [1439, 700] on button "Confirm" at bounding box center [1443, 719] width 220 height 37
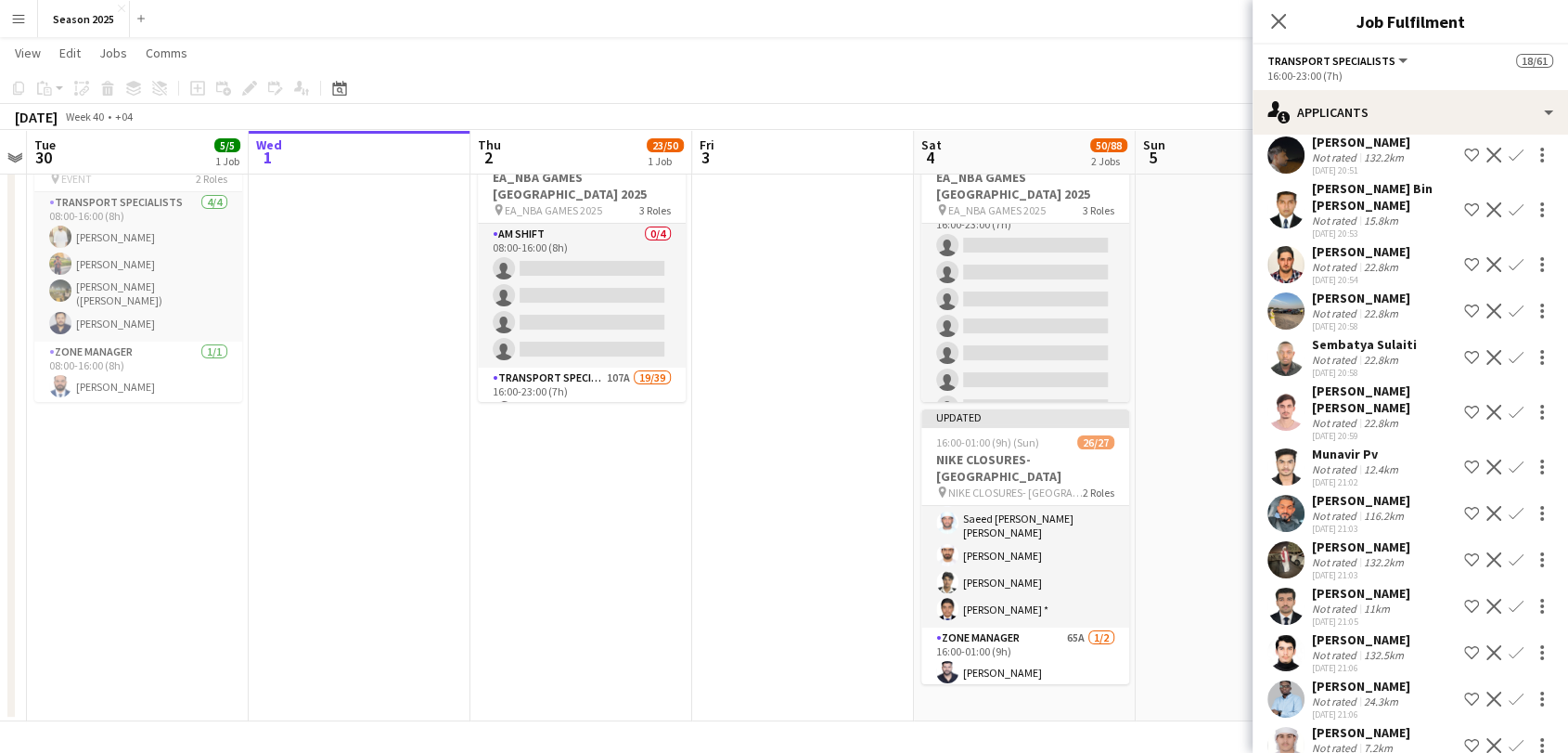
click at [1508, 350] on app-icon "Confirm" at bounding box center [1515, 357] width 15 height 15
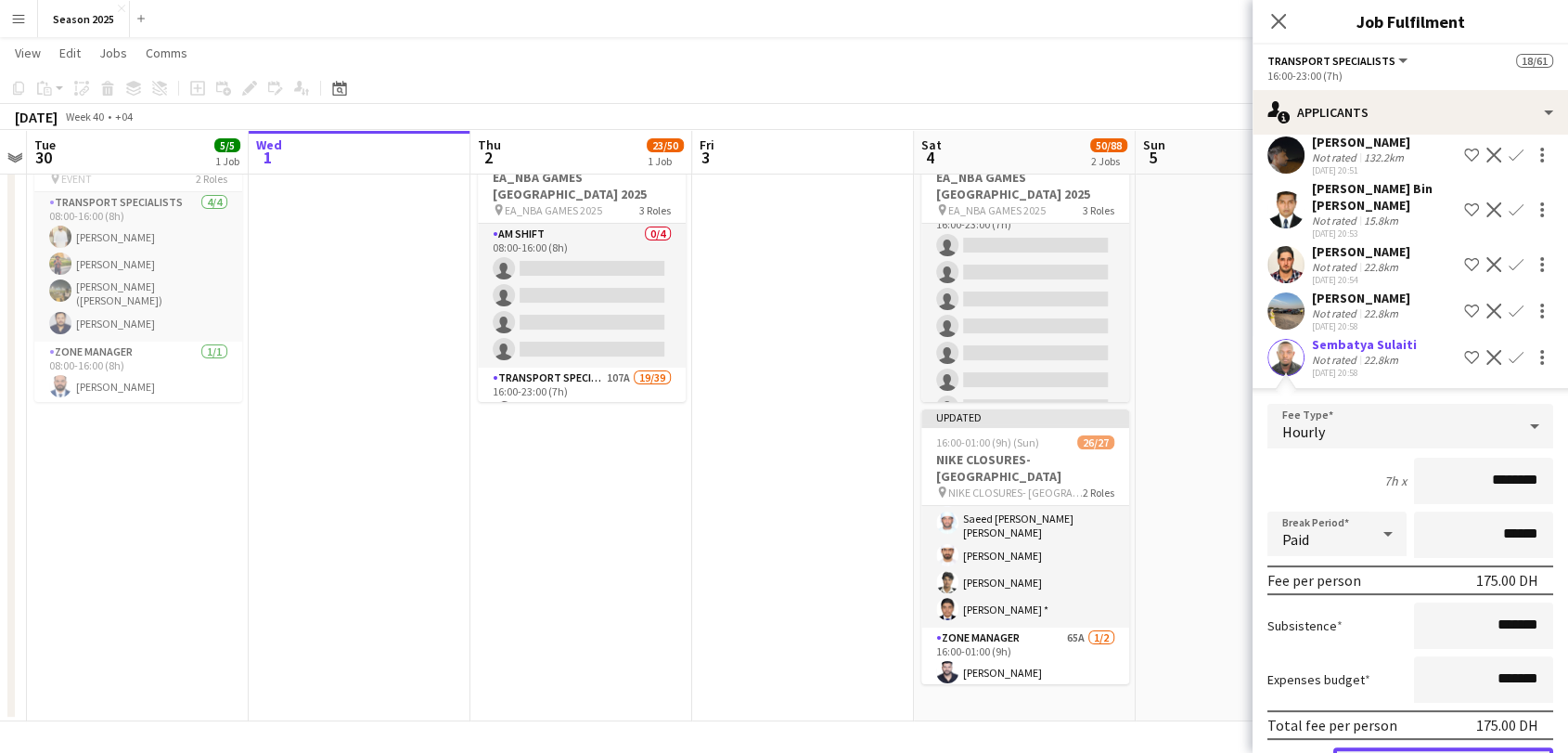
click at [1446, 747] on button "Confirm" at bounding box center [1443, 766] width 220 height 37
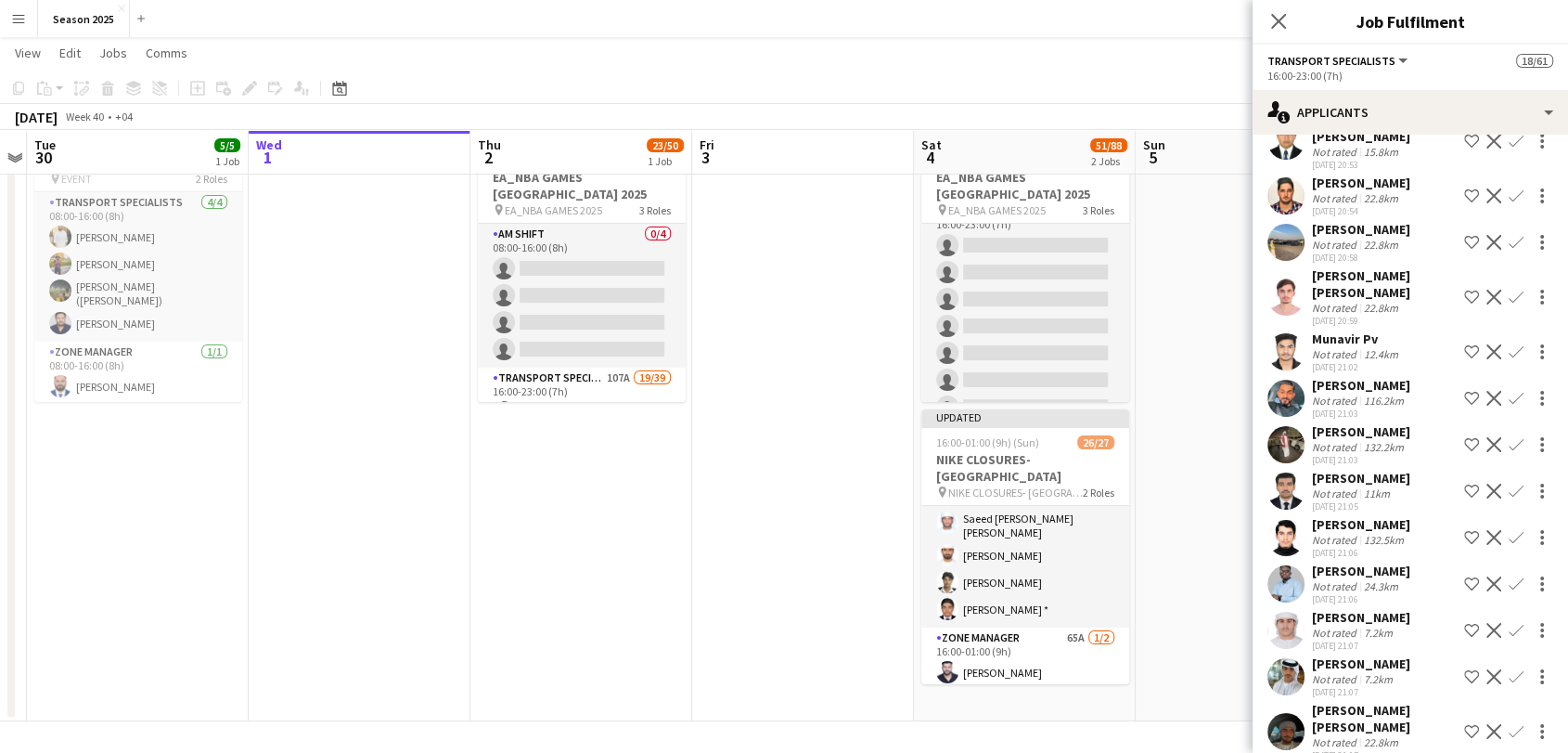
scroll to position [412, 0]
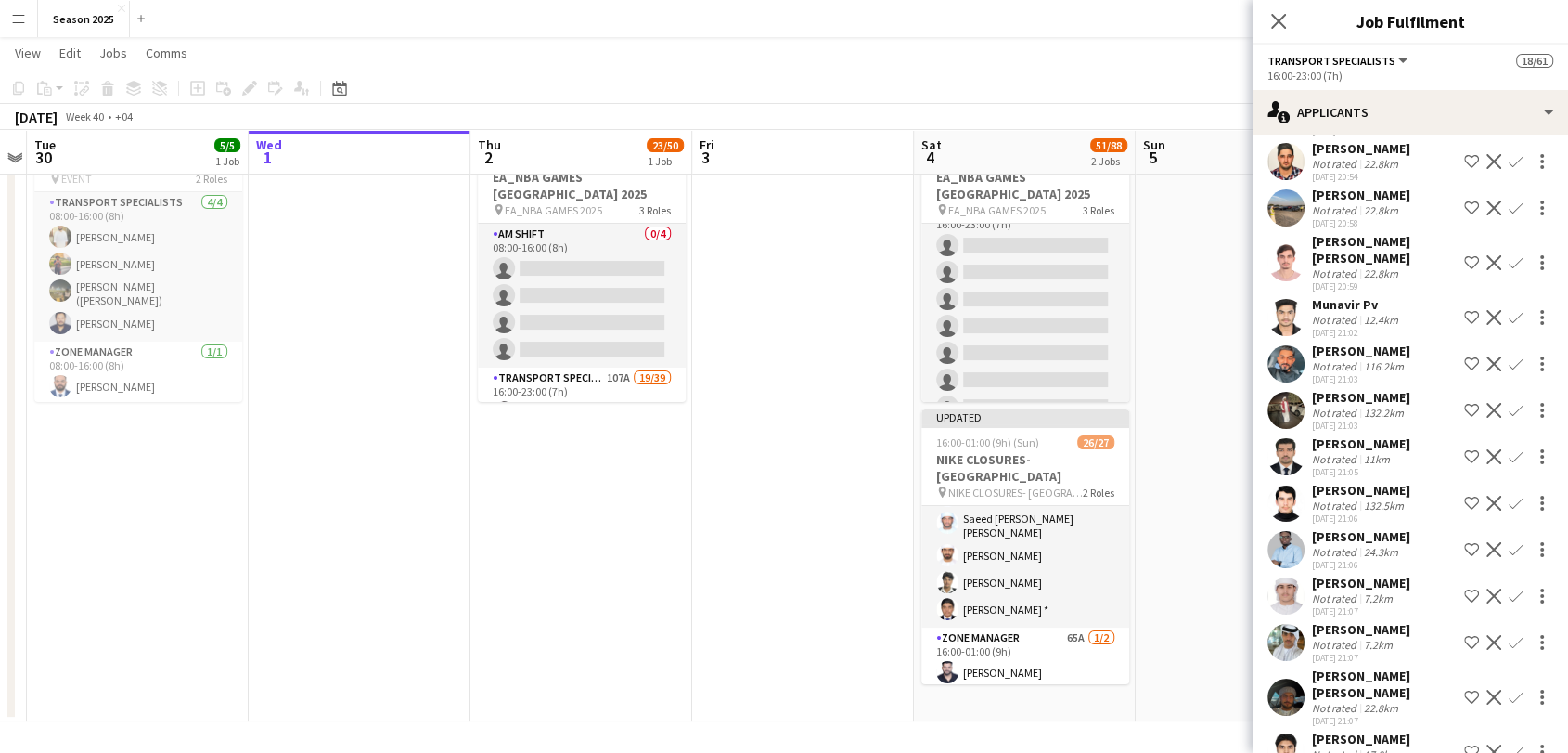
drag, startPoint x: 1497, startPoint y: 358, endPoint x: 1488, endPoint y: 386, distance: 29.4
click at [1508, 403] on app-icon "Confirm" at bounding box center [1515, 410] width 15 height 15
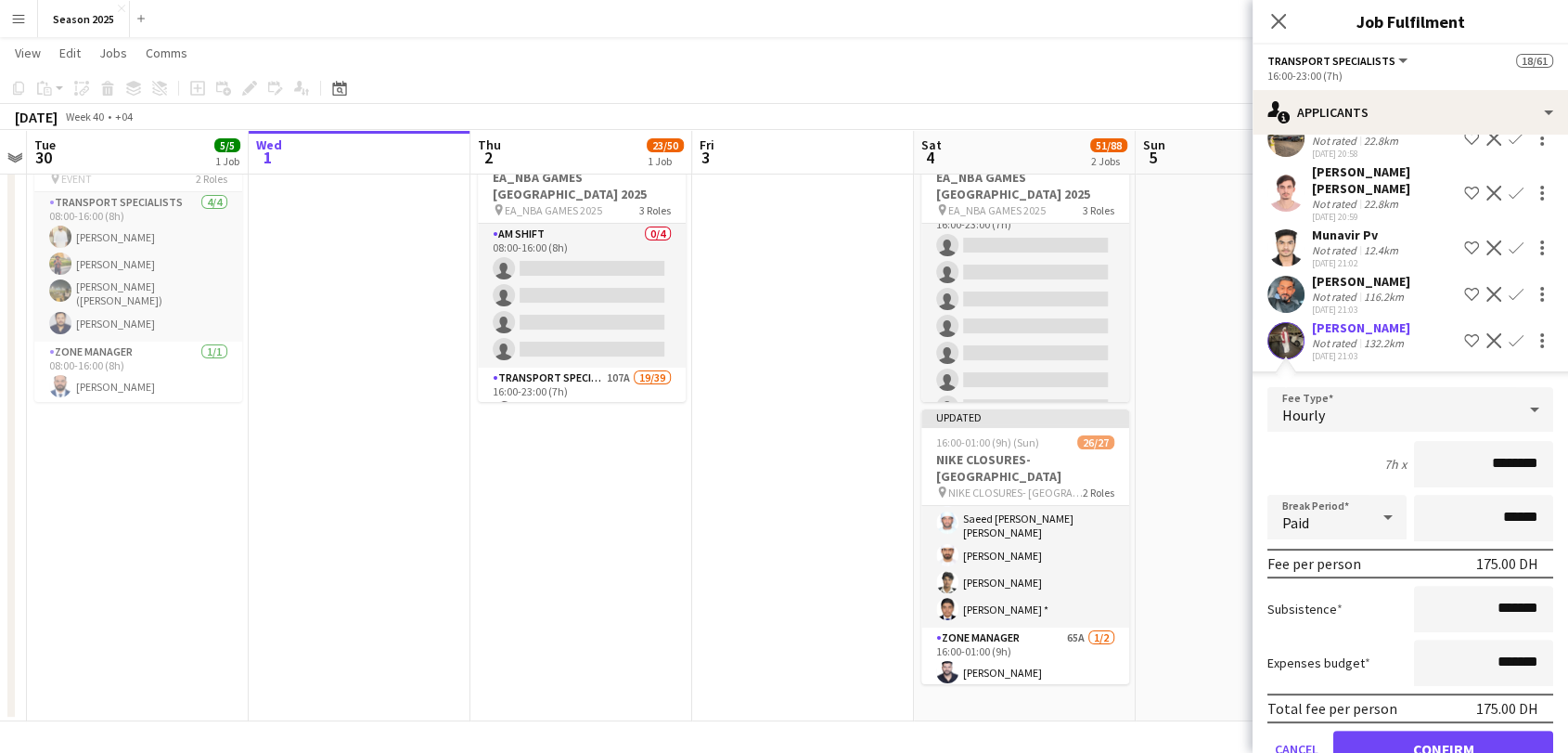
scroll to position [618, 0]
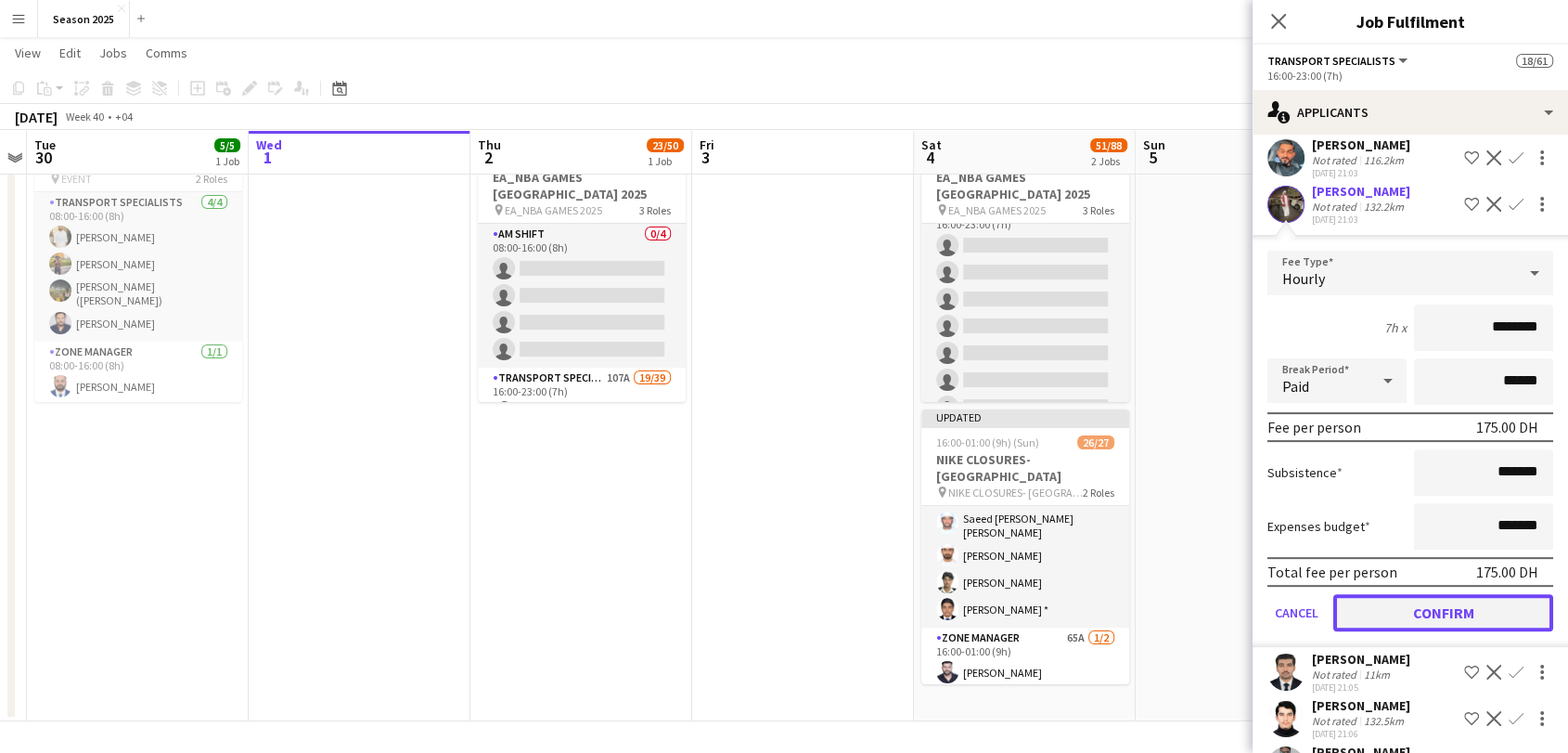
click at [1446, 594] on button "Confirm" at bounding box center [1443, 612] width 220 height 37
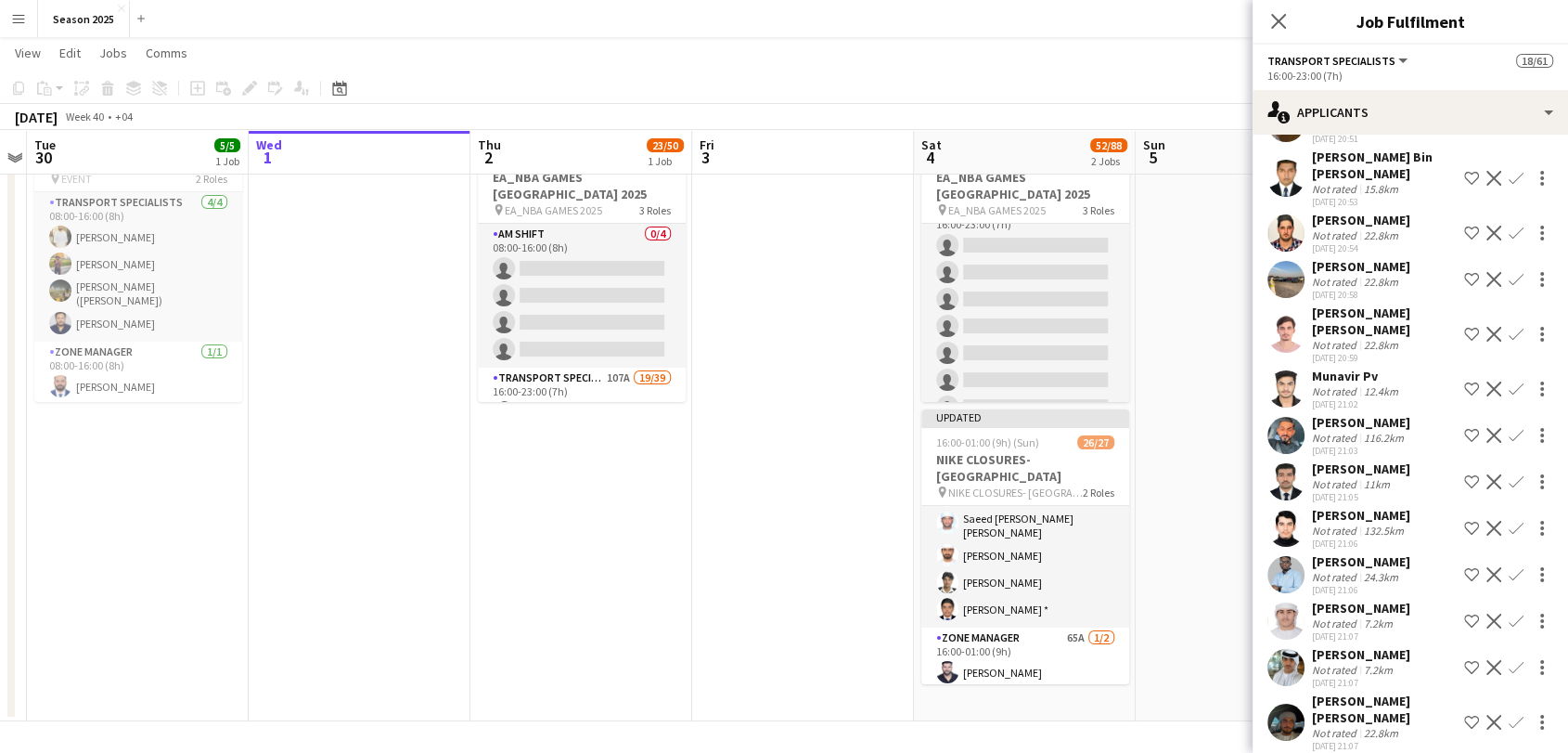
scroll to position [359, 0]
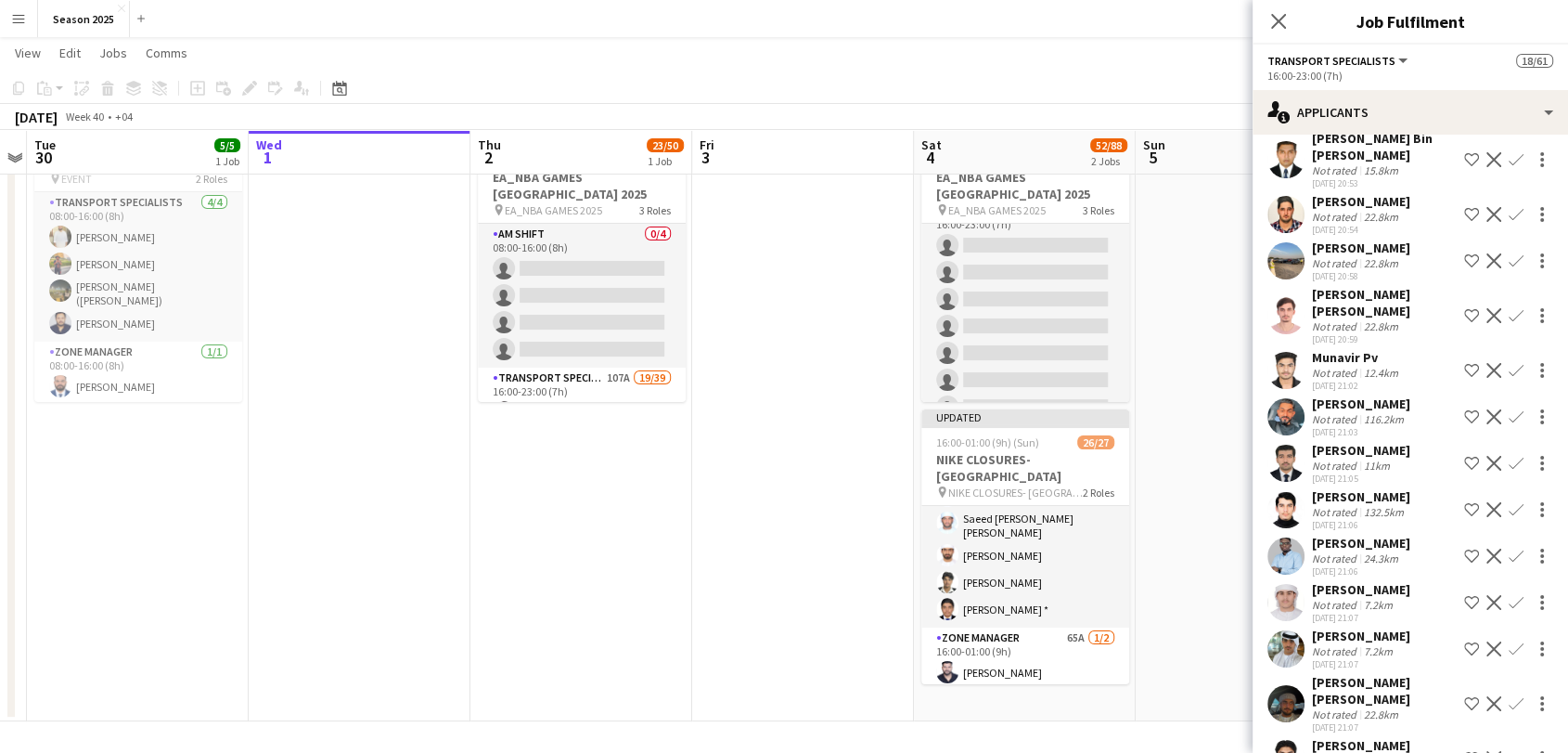
click at [1508, 549] on app-icon "Confirm" at bounding box center [1515, 555] width 15 height 15
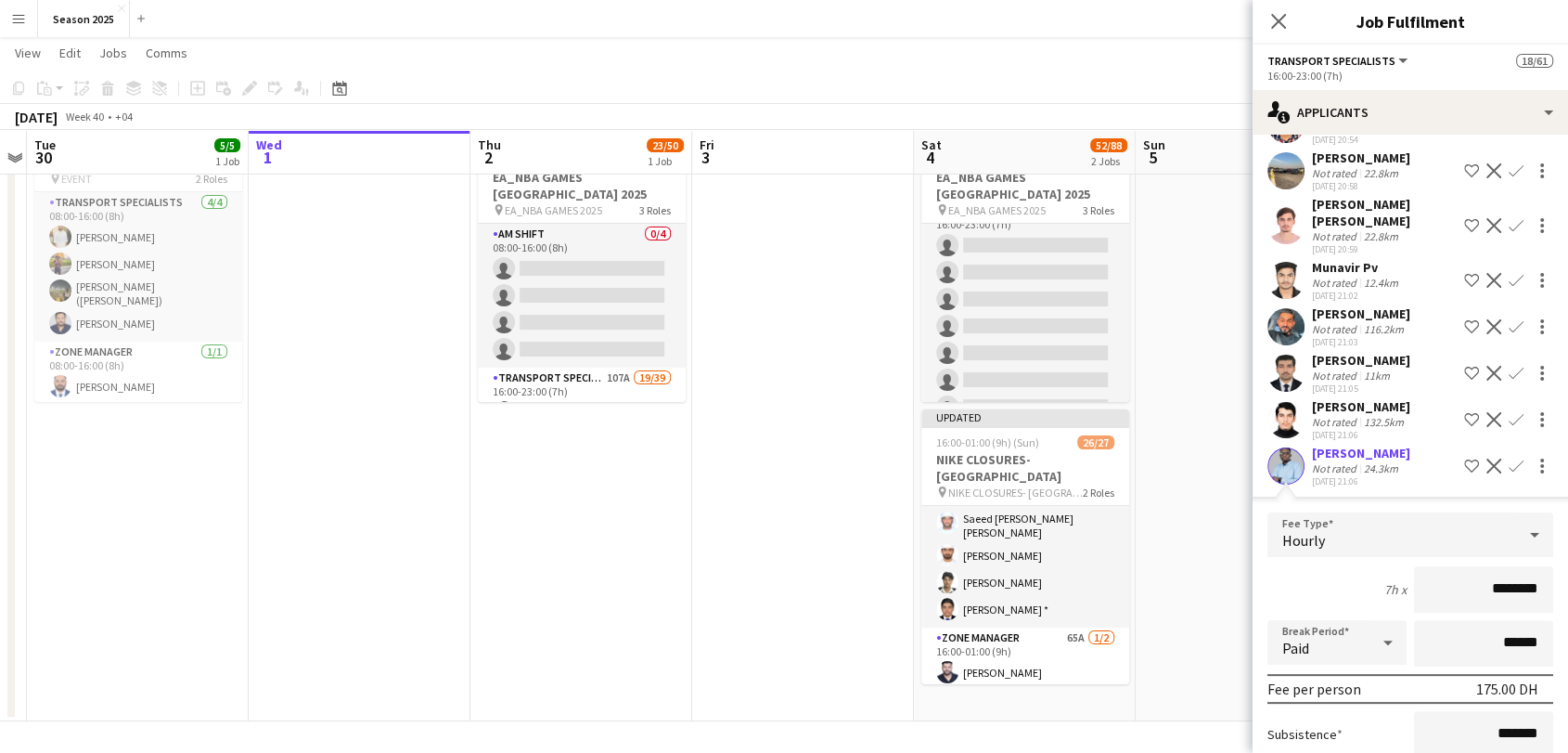
scroll to position [565, 0]
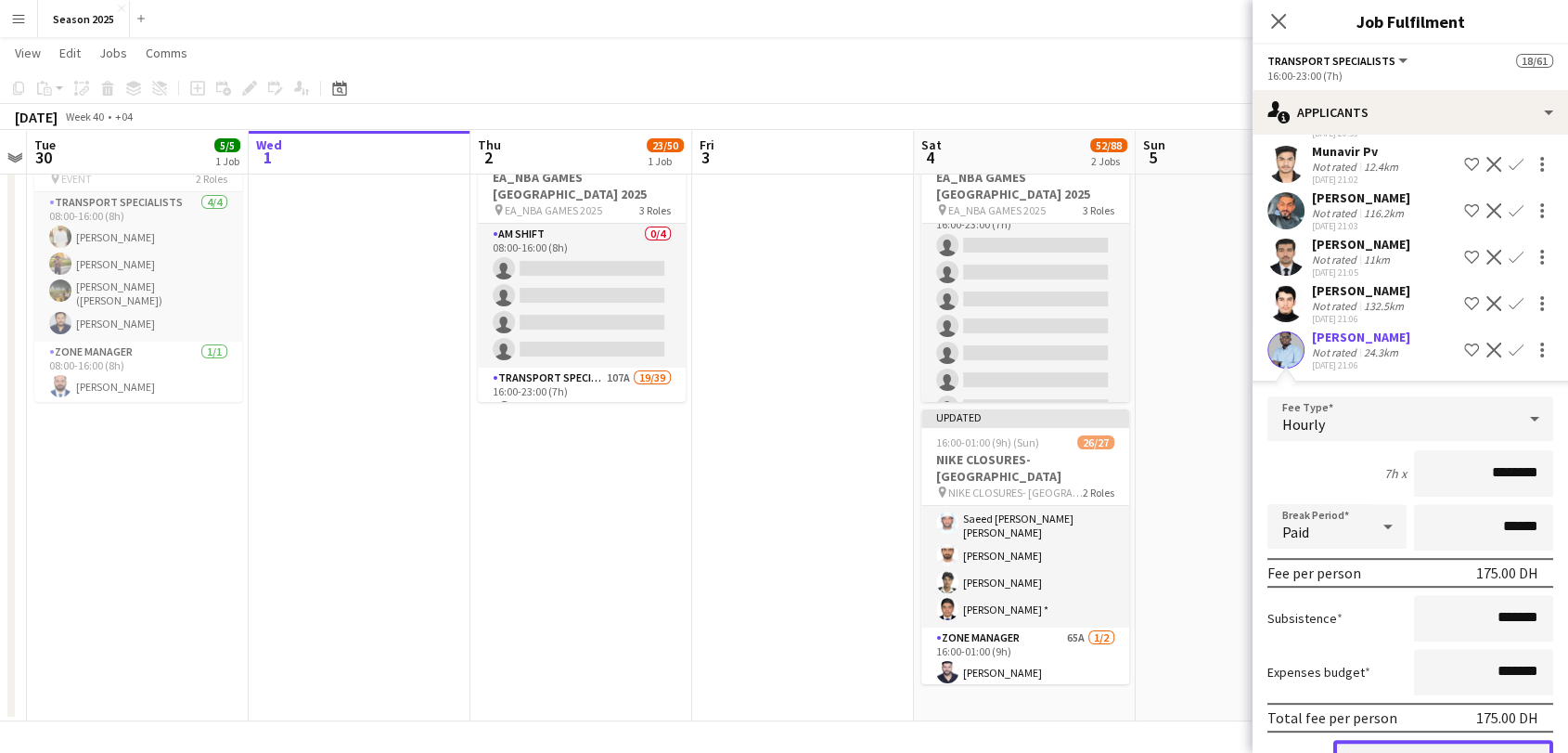
click at [1461, 739] on button "Confirm" at bounding box center [1443, 758] width 220 height 37
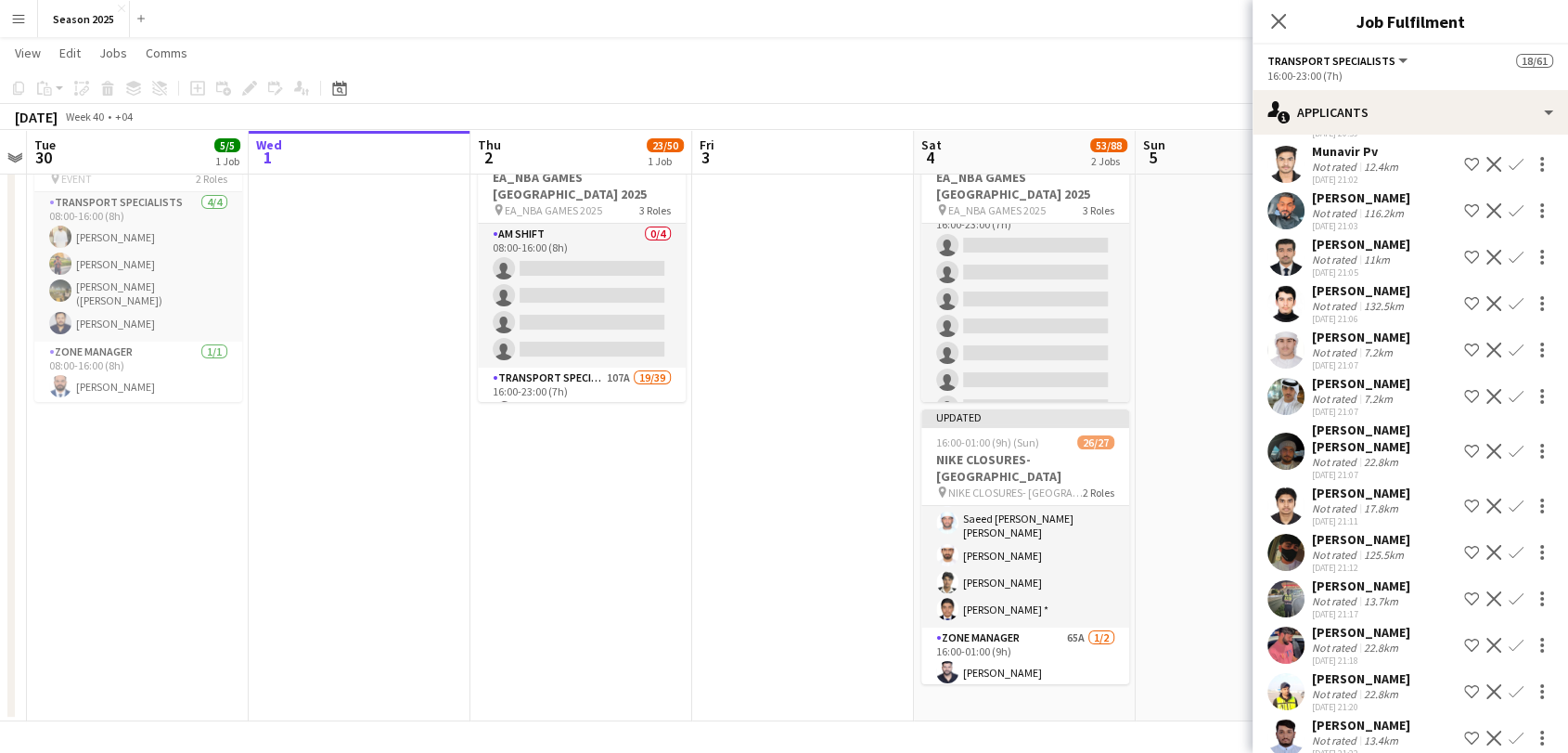
click at [1508, 342] on app-icon "Confirm" at bounding box center [1515, 349] width 15 height 15
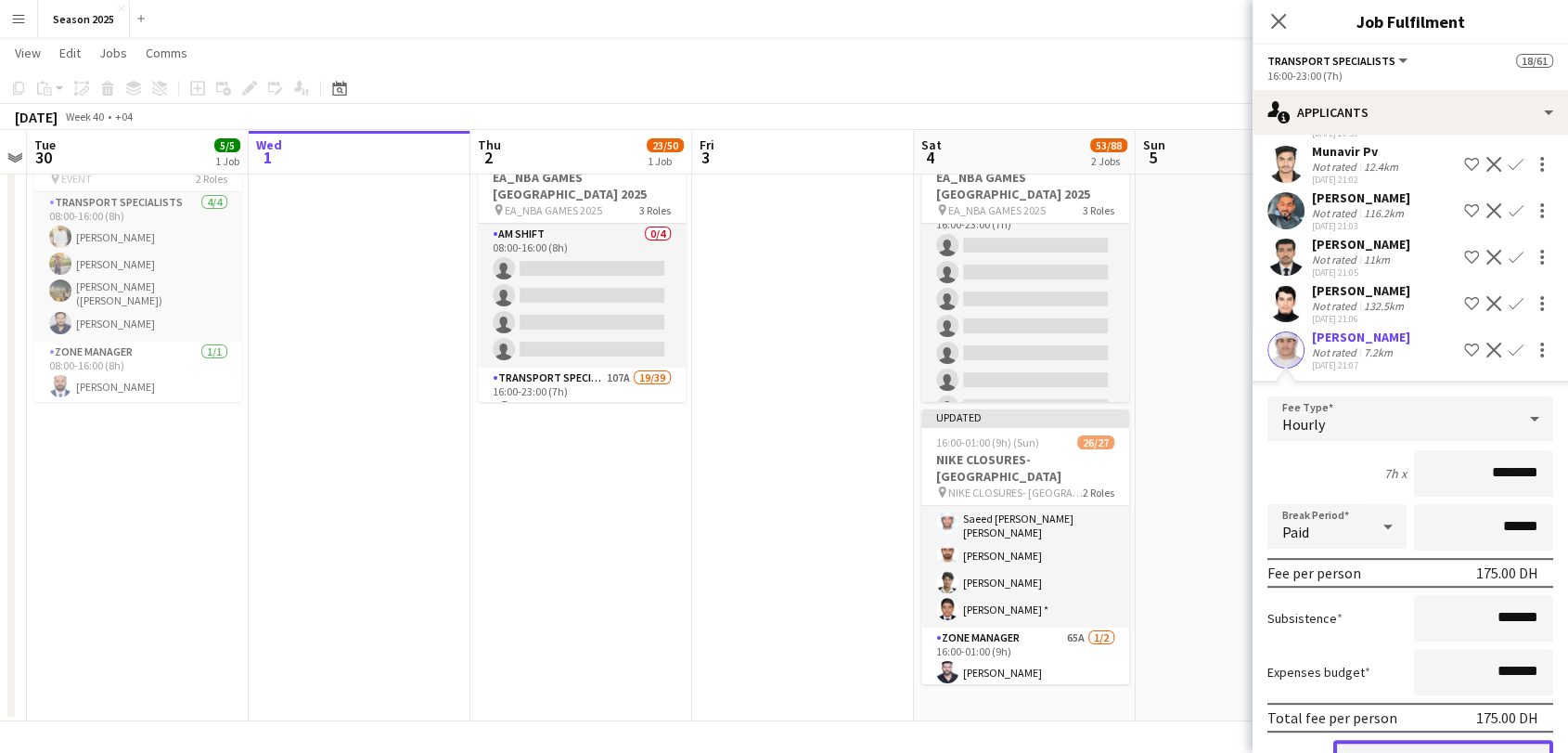
click at [1447, 739] on button "Confirm" at bounding box center [1443, 758] width 220 height 37
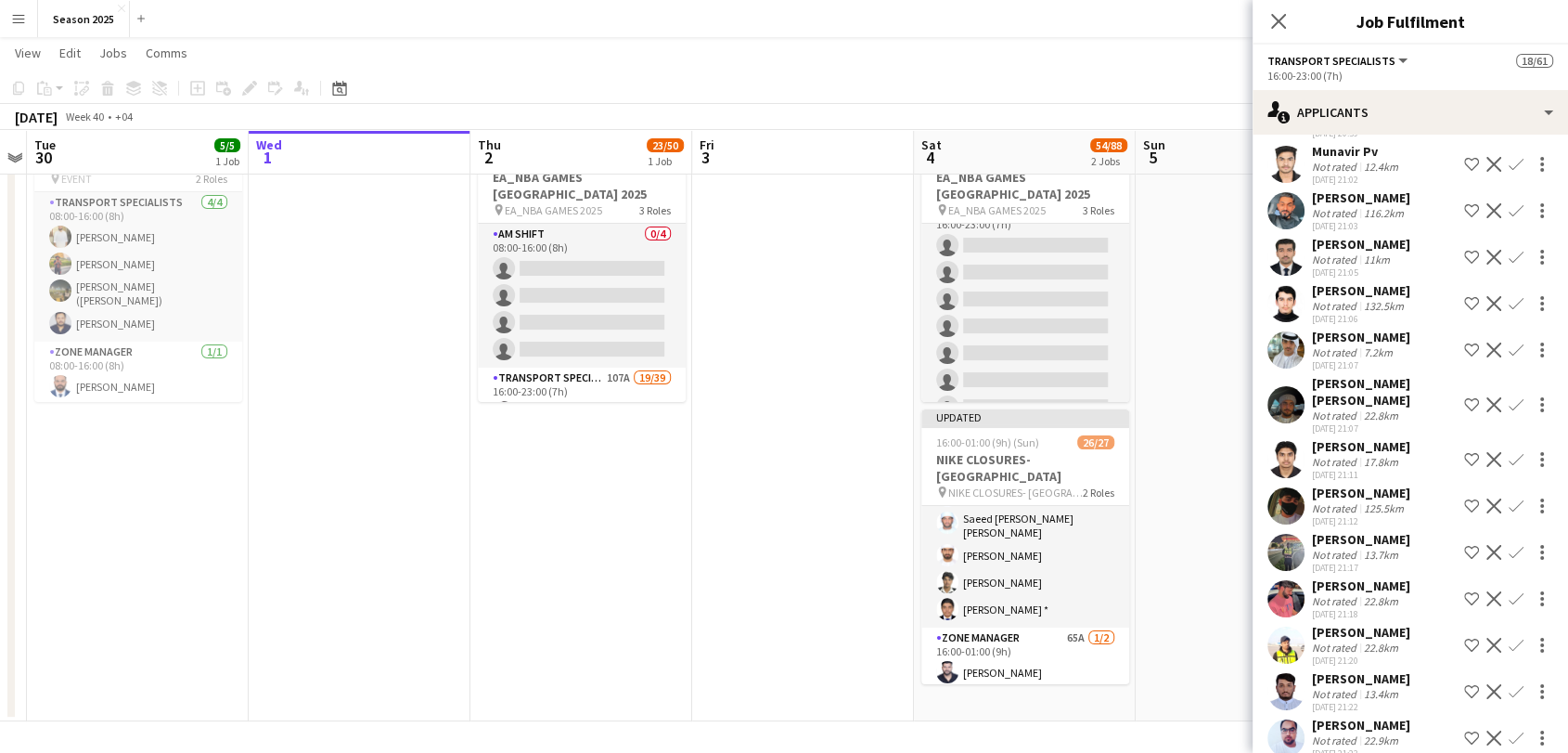
click at [1508, 342] on app-icon "Confirm" at bounding box center [1515, 349] width 15 height 15
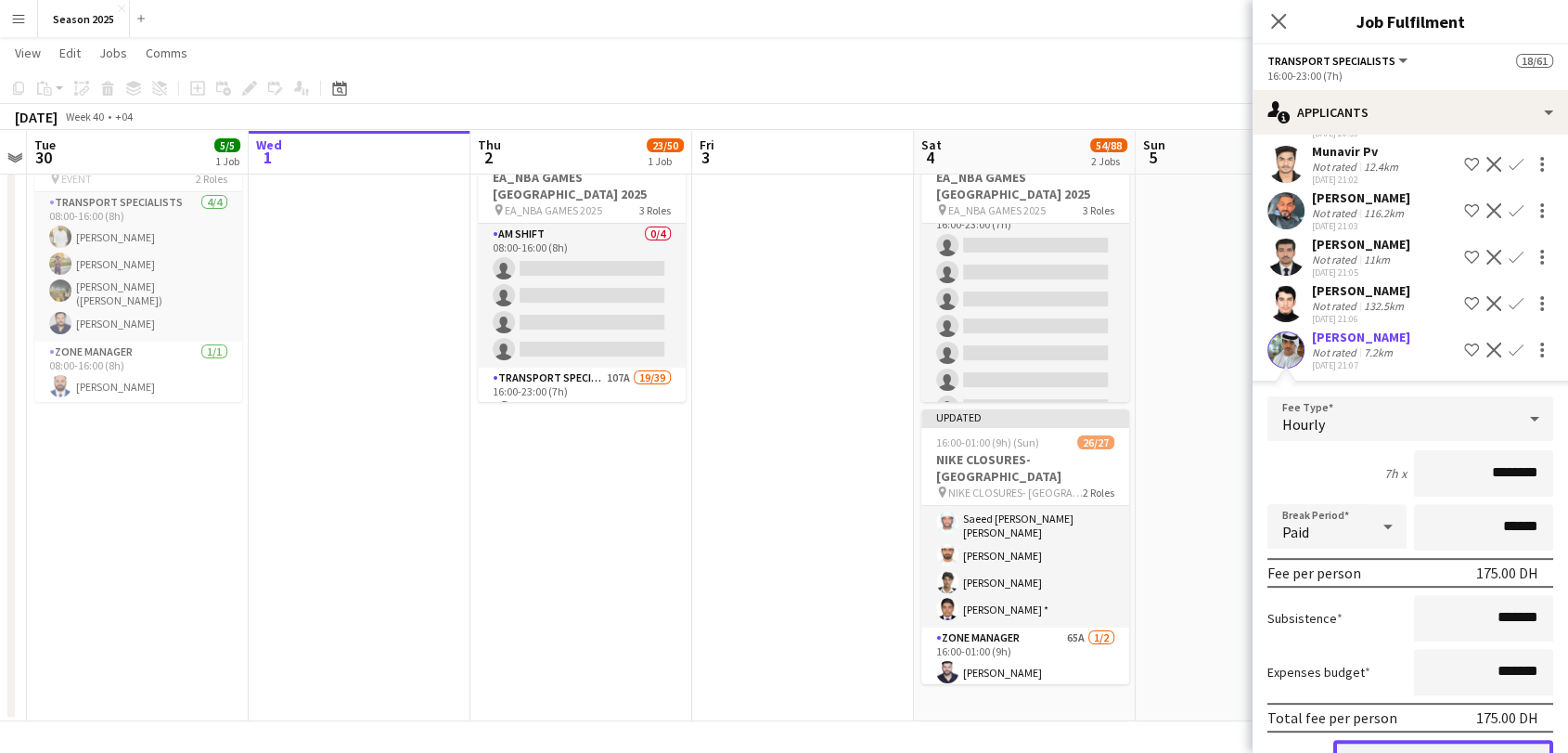
click at [1418, 739] on button "Confirm" at bounding box center [1443, 758] width 220 height 37
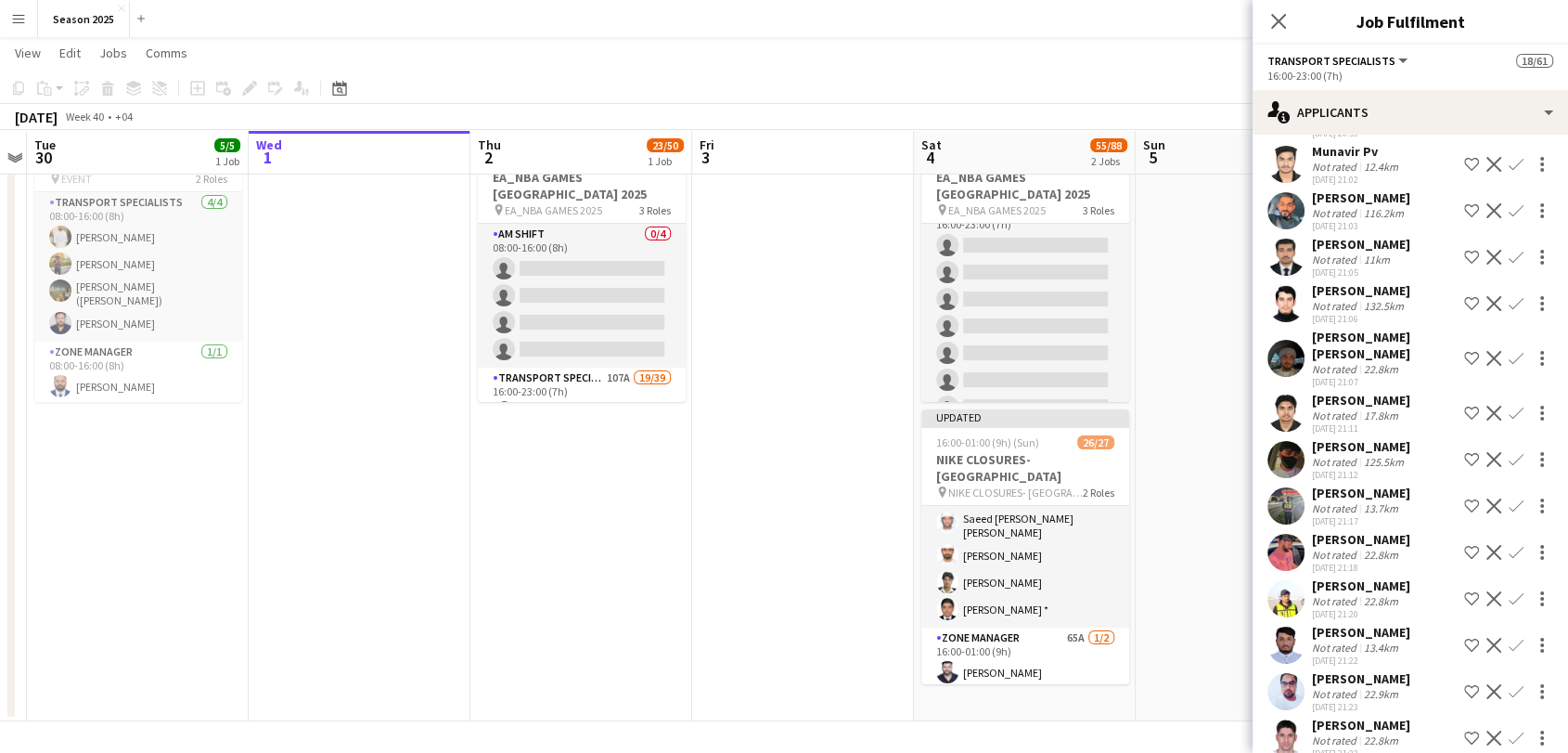
scroll to position [1580, 0]
click at [1508, 351] on app-icon "Confirm" at bounding box center [1515, 358] width 15 height 15
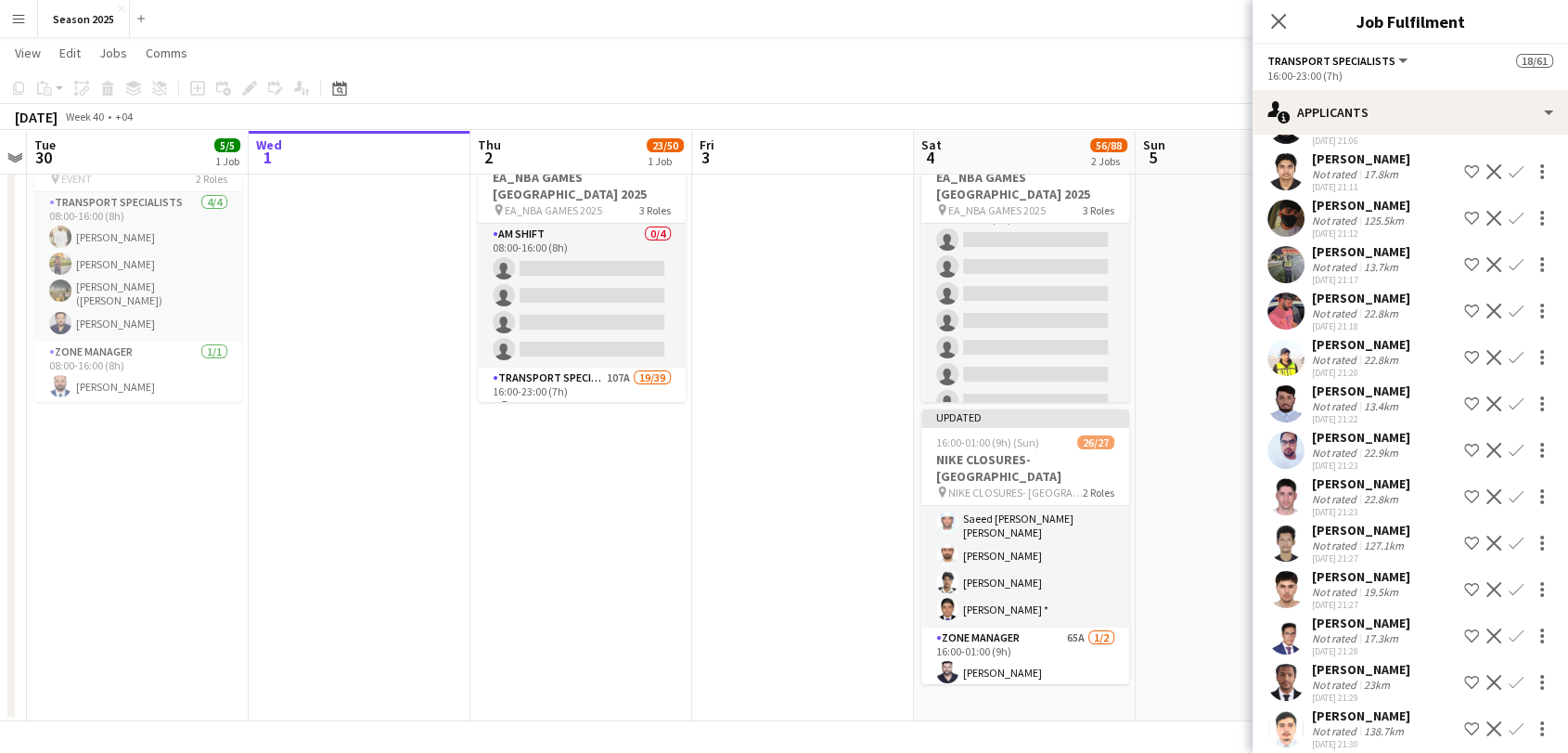
scroll to position [772, 0]
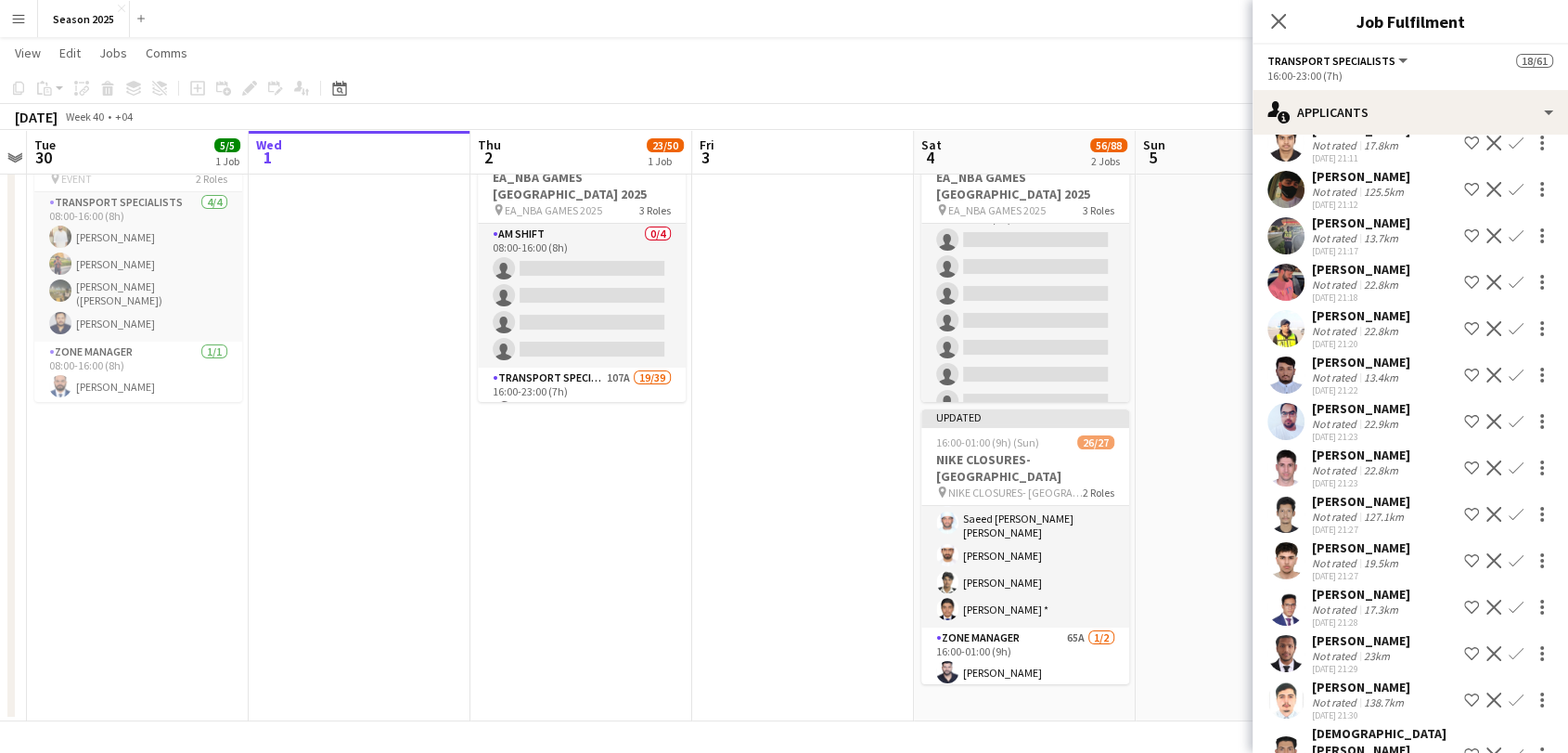
click at [1508, 461] on app-icon "Confirm" at bounding box center [1515, 467] width 15 height 15
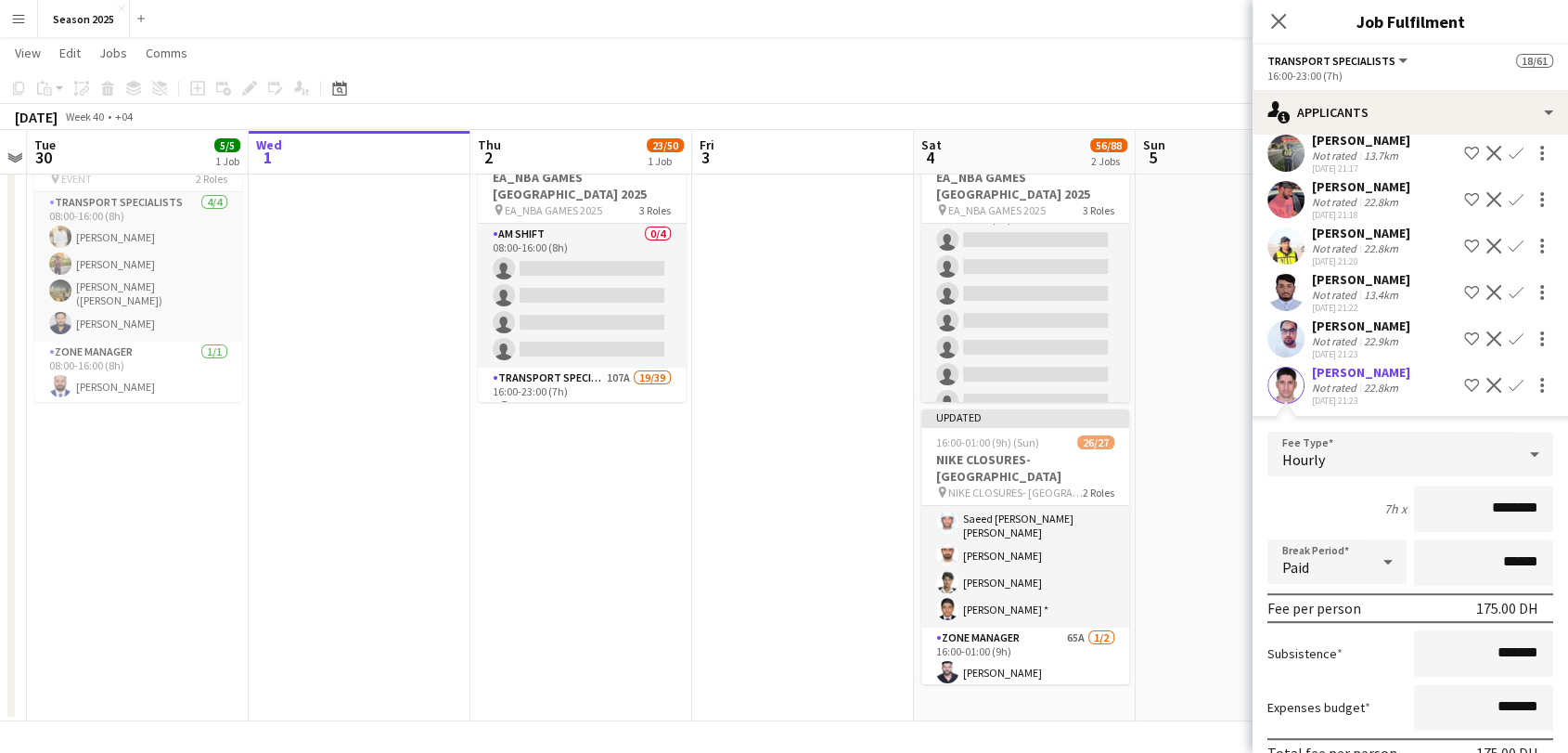
scroll to position [978, 0]
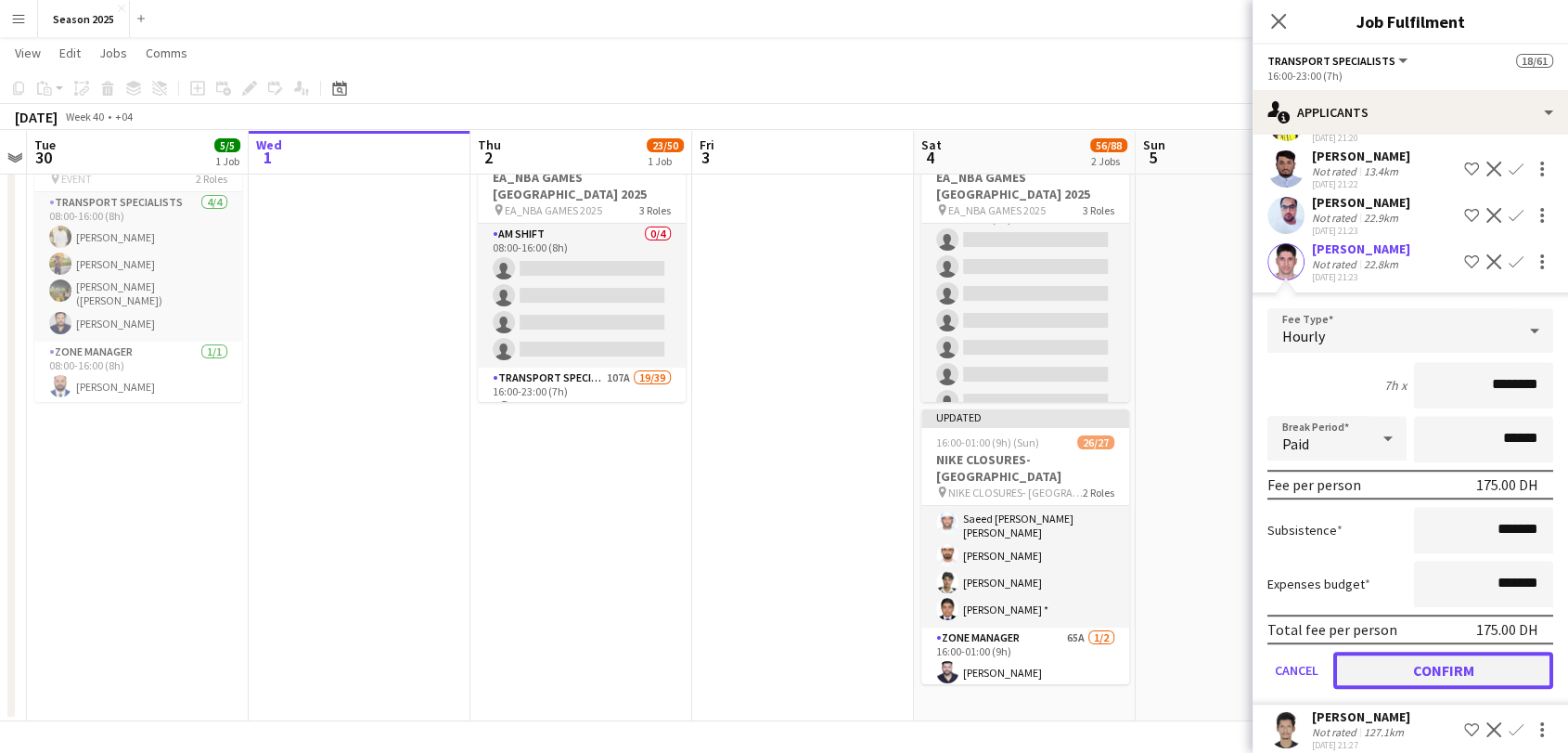
click at [1448, 659] on button "Confirm" at bounding box center [1443, 670] width 220 height 37
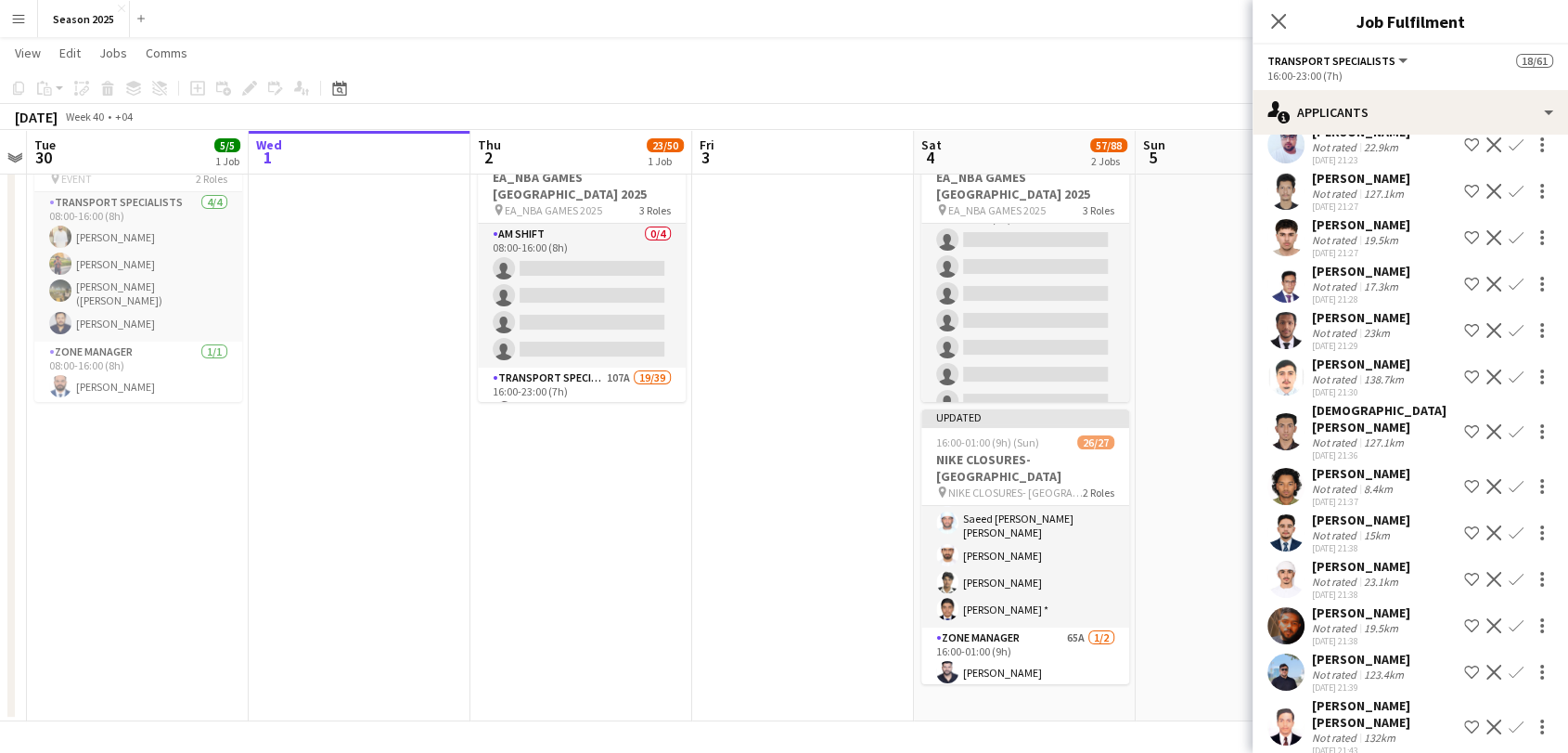
scroll to position [1081, 0]
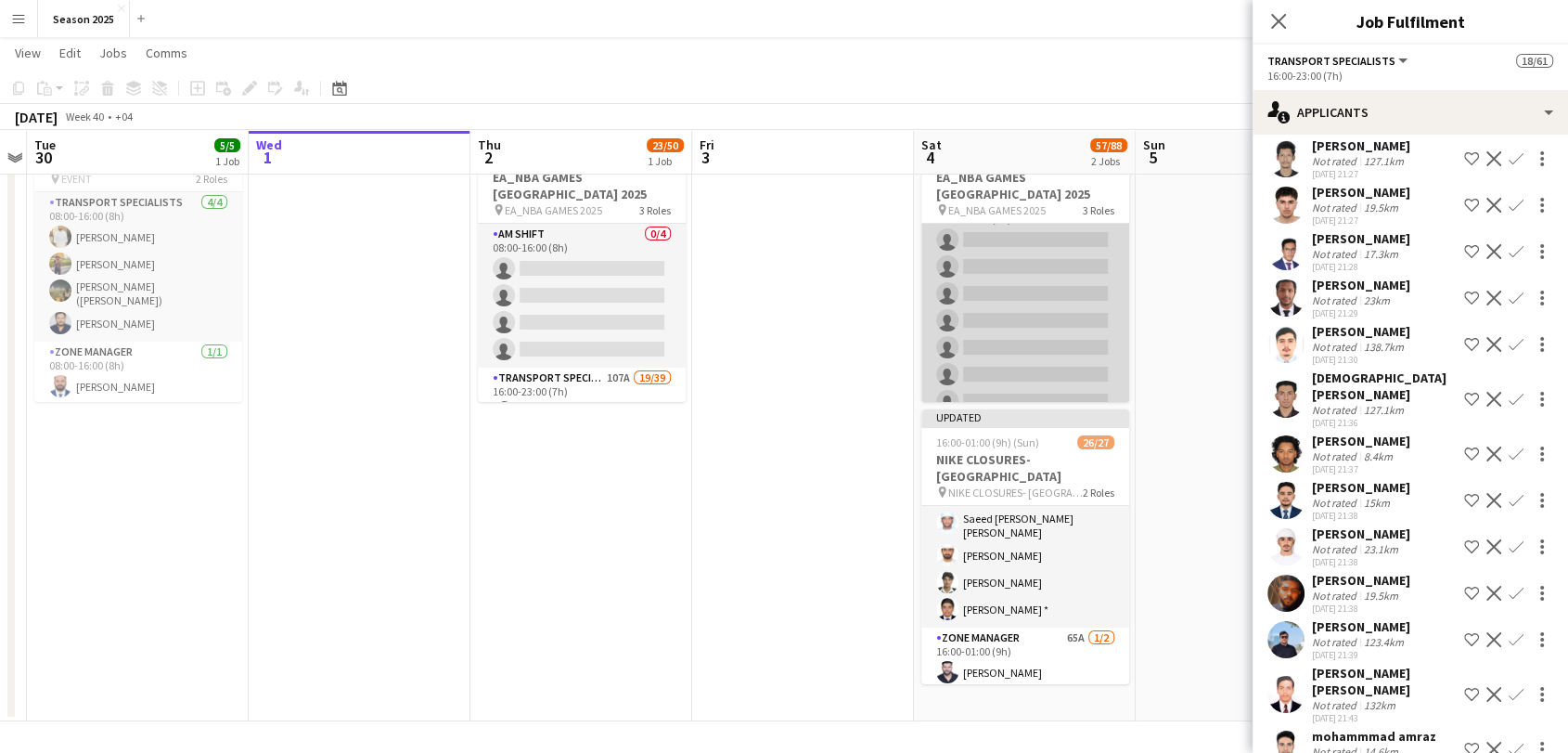
click at [1025, 355] on app-card-role "Zone Manager 70A 0/7 16:00-23:00 (7h) single-neutral-actions single-neutral-act…" at bounding box center [1024, 307] width 208 height 225
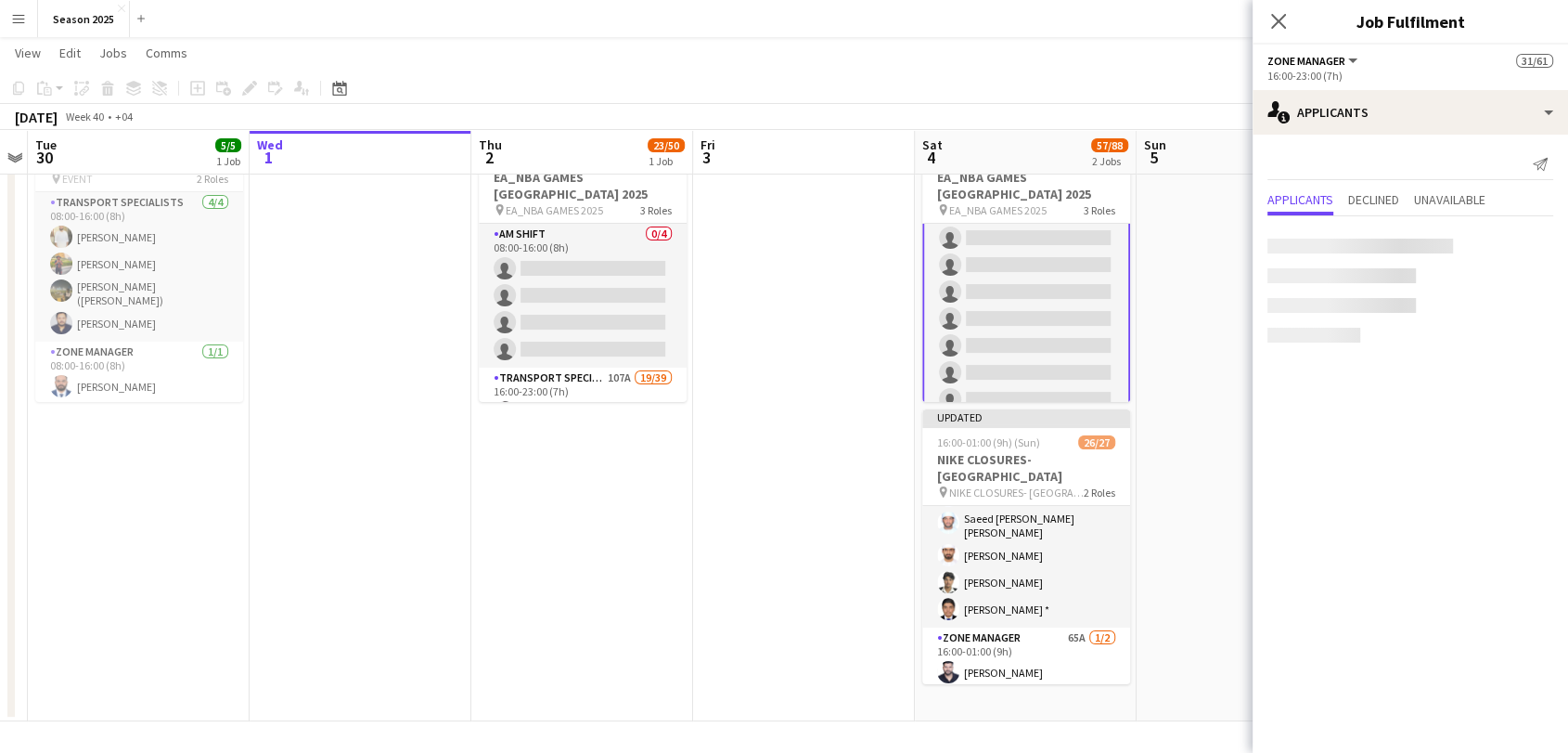
scroll to position [1584, 0]
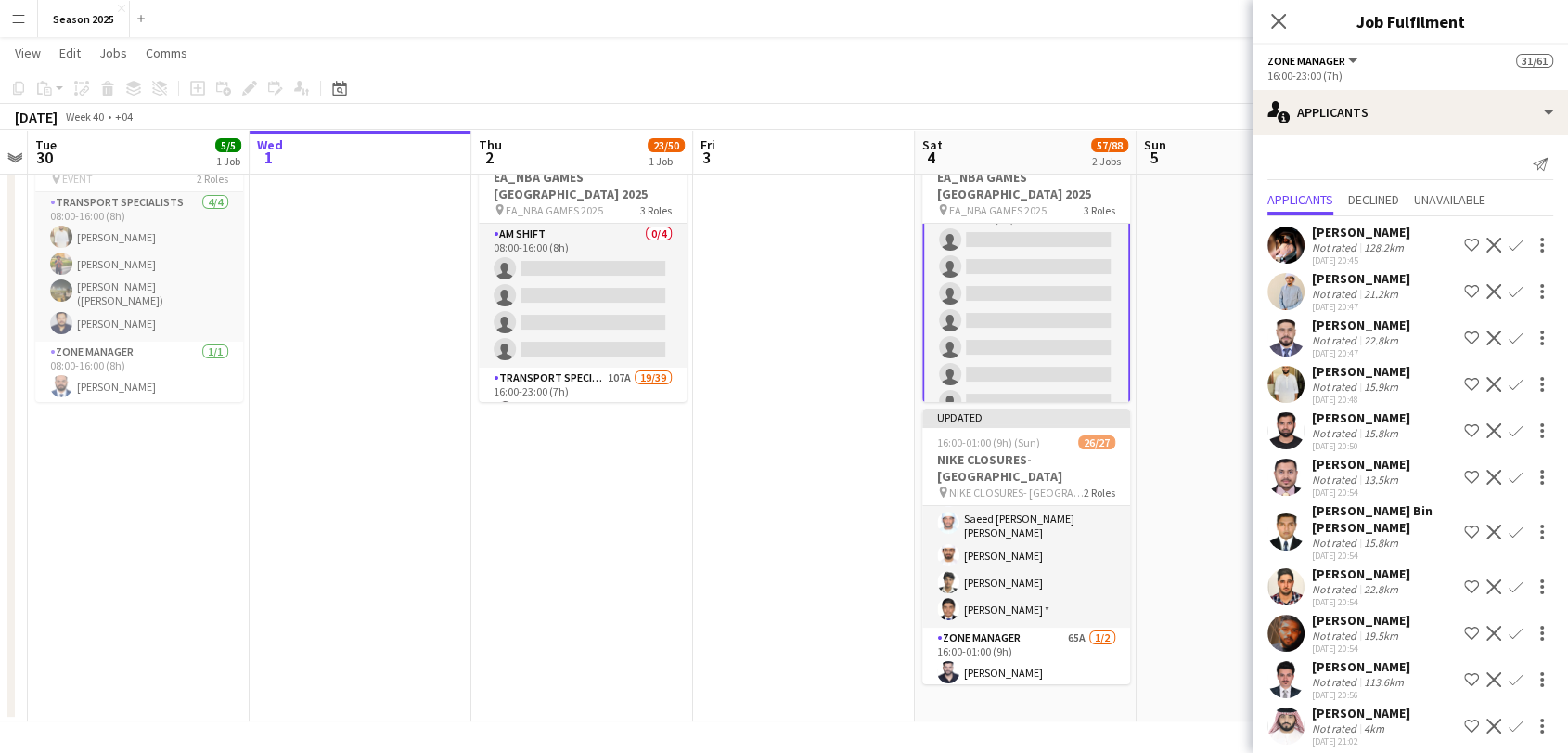
drag, startPoint x: 1500, startPoint y: 380, endPoint x: 1496, endPoint y: 395, distance: 15.5
click at [1508, 380] on app-icon "Confirm" at bounding box center [1515, 383] width 15 height 15
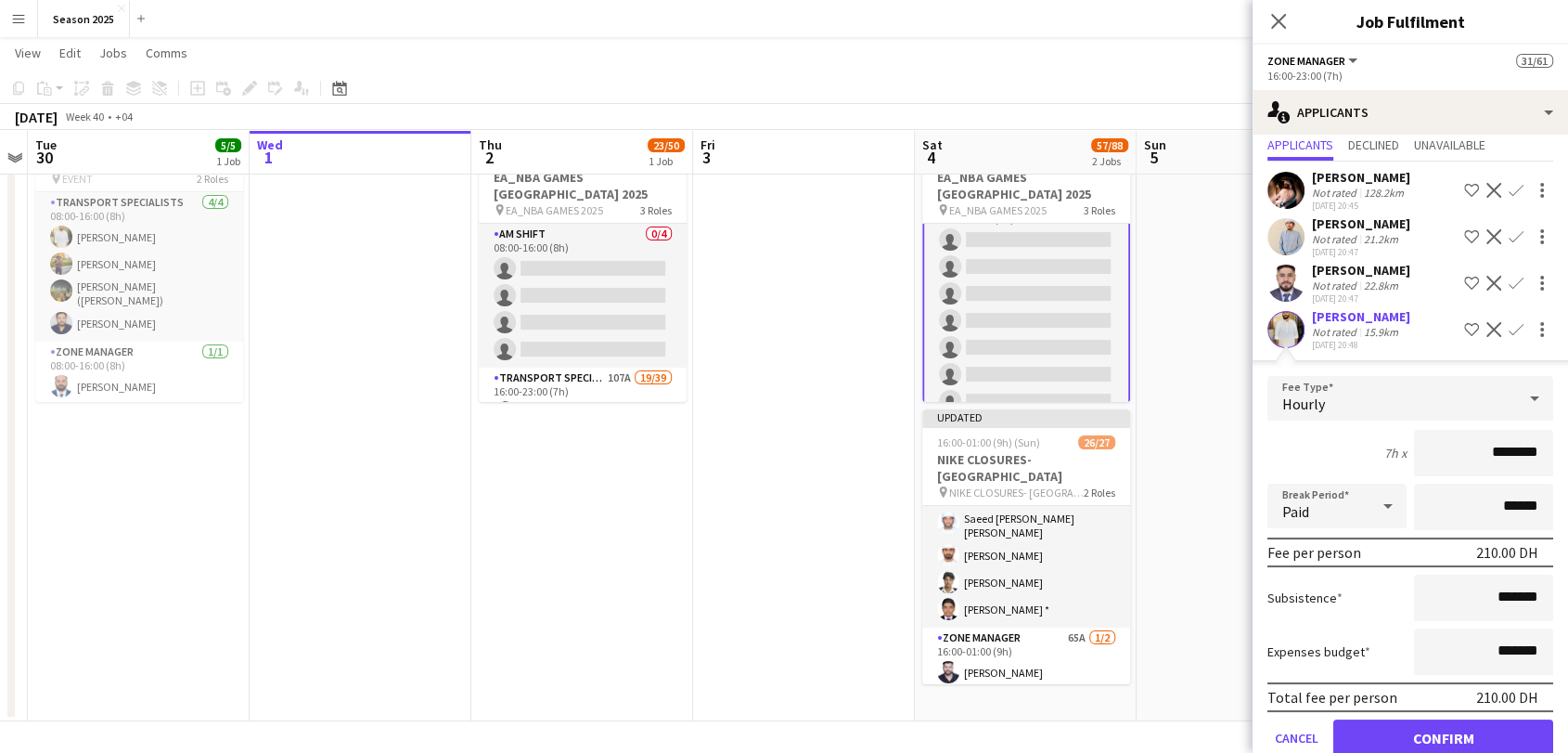
scroll to position [103, 0]
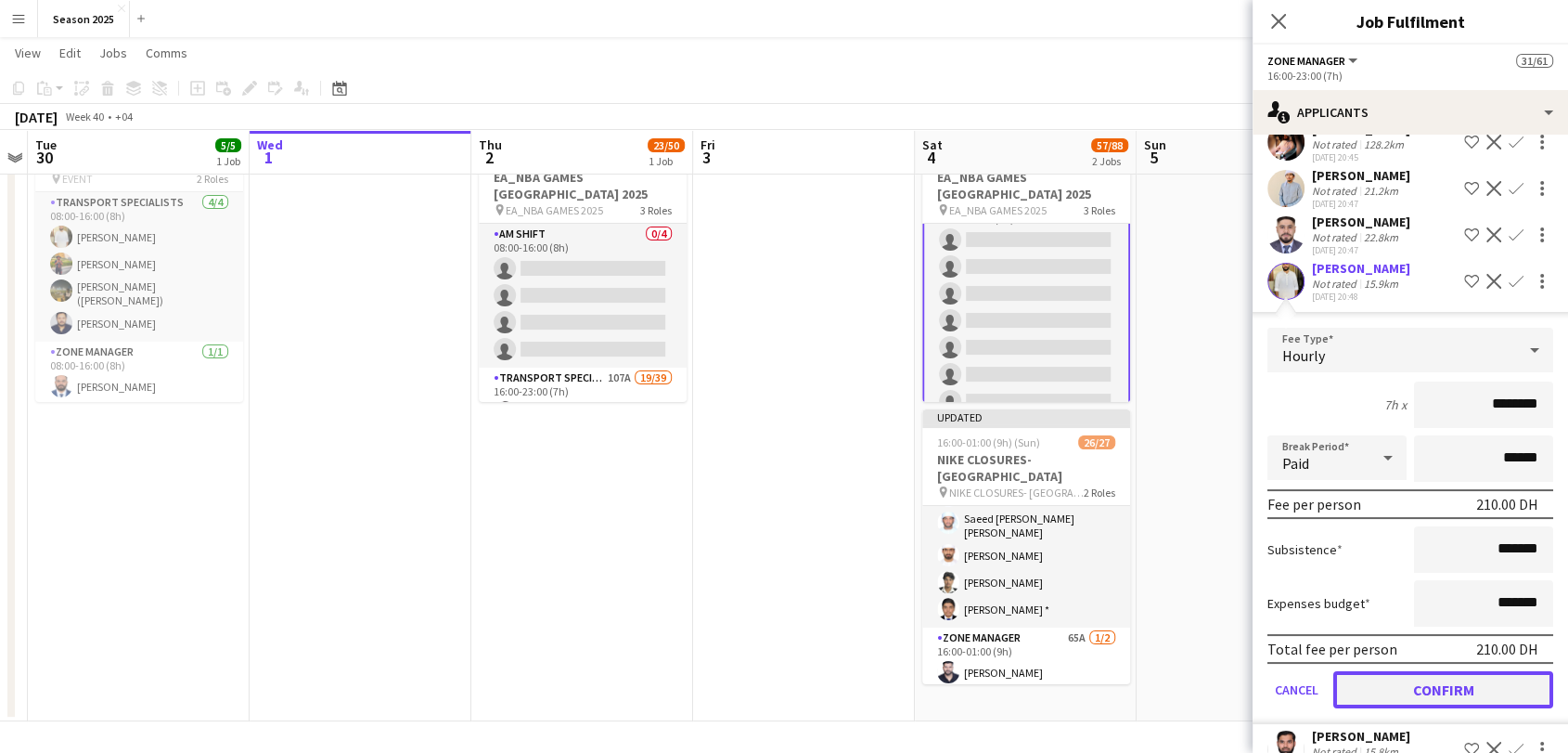
click at [1472, 678] on button "Confirm" at bounding box center [1443, 689] width 220 height 37
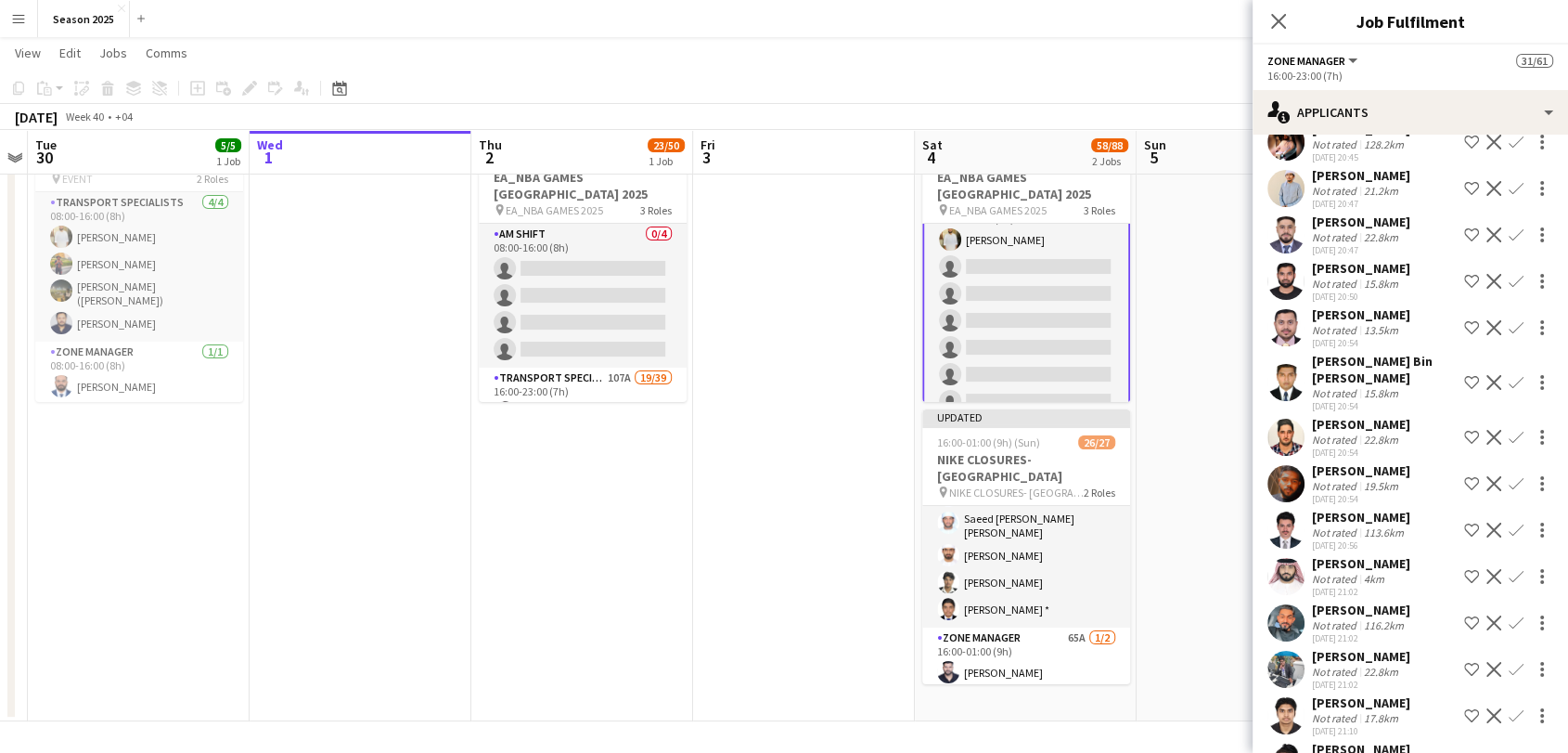
click at [1508, 477] on app-icon "Confirm" at bounding box center [1515, 483] width 15 height 15
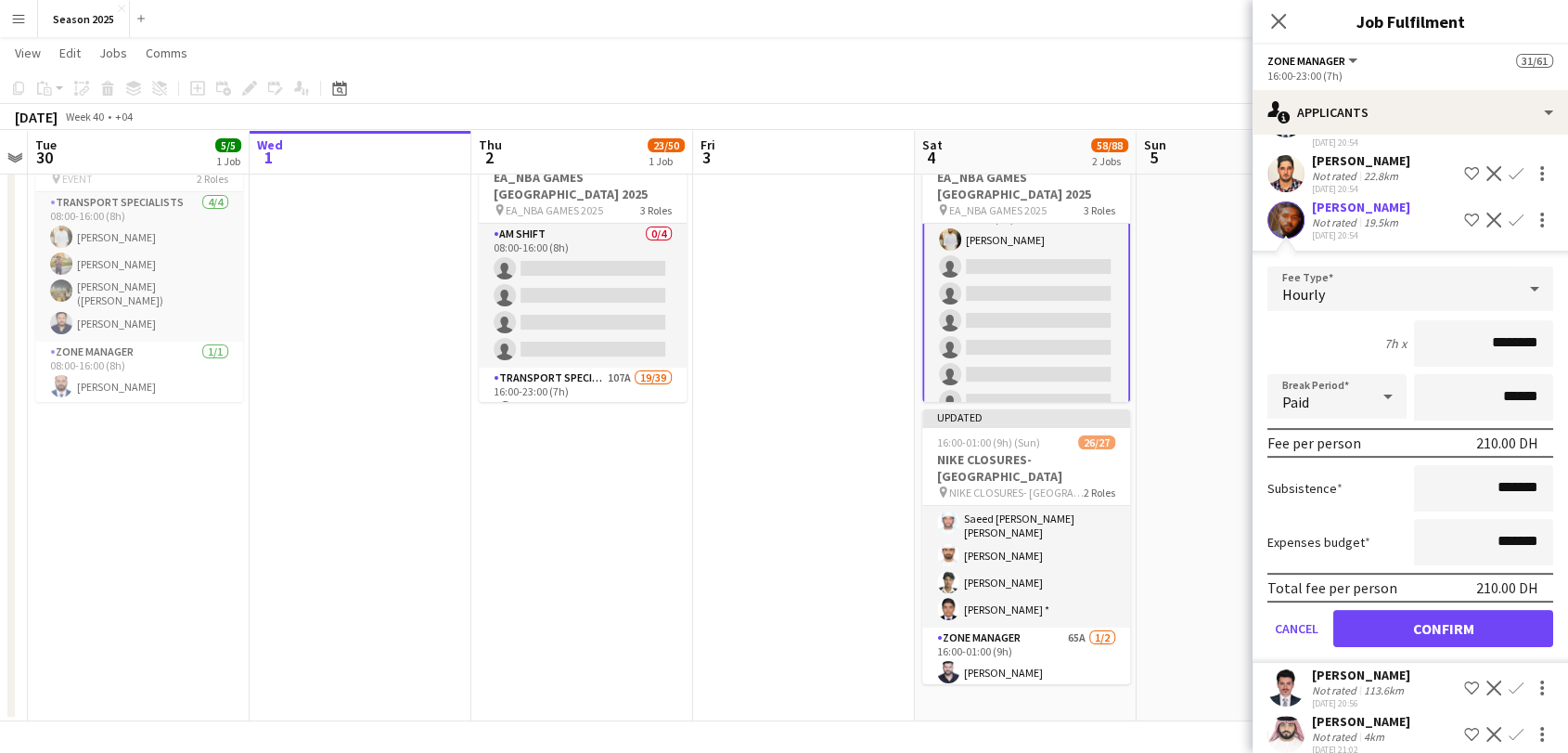
scroll to position [412, 0]
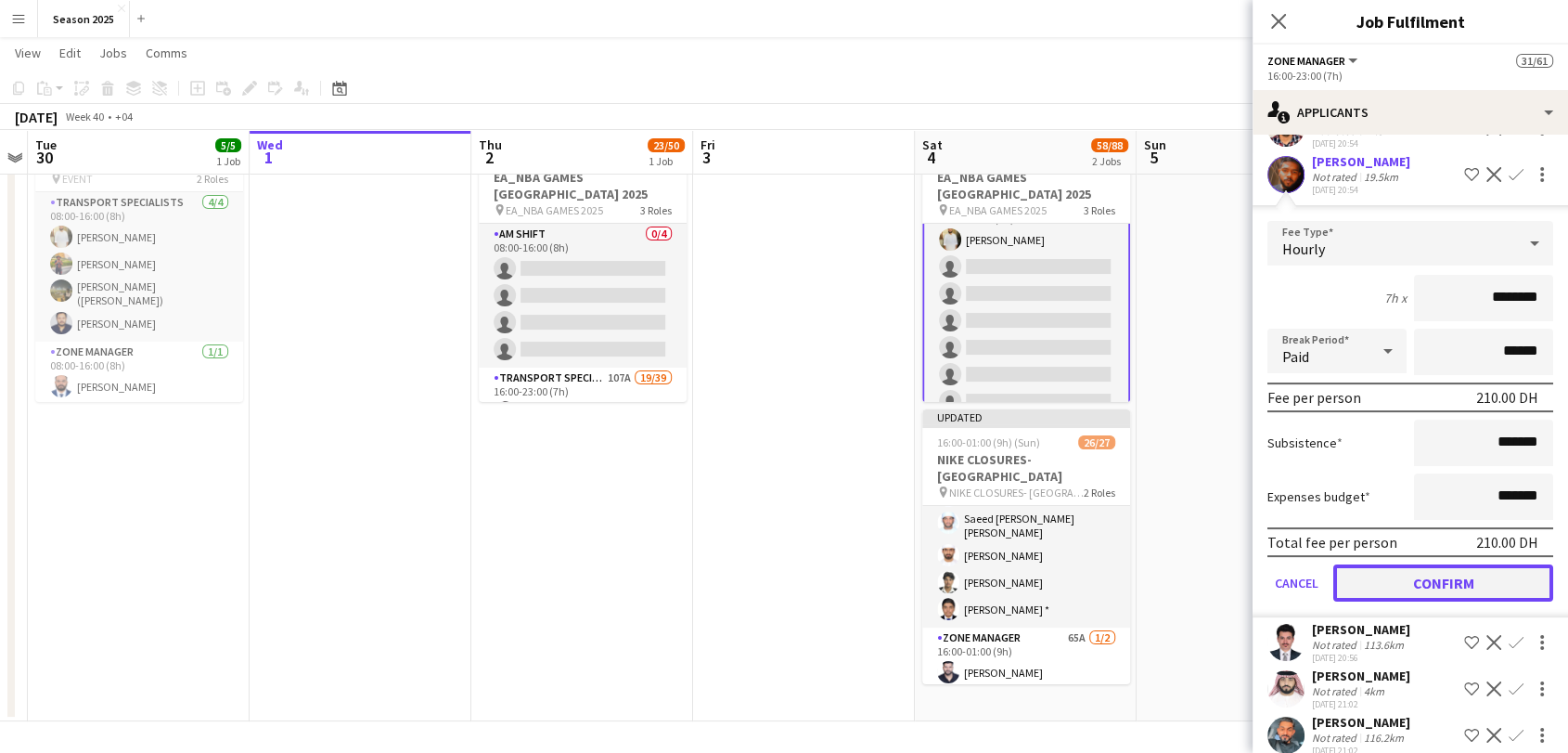
click at [1467, 577] on button "Confirm" at bounding box center [1443, 583] width 220 height 37
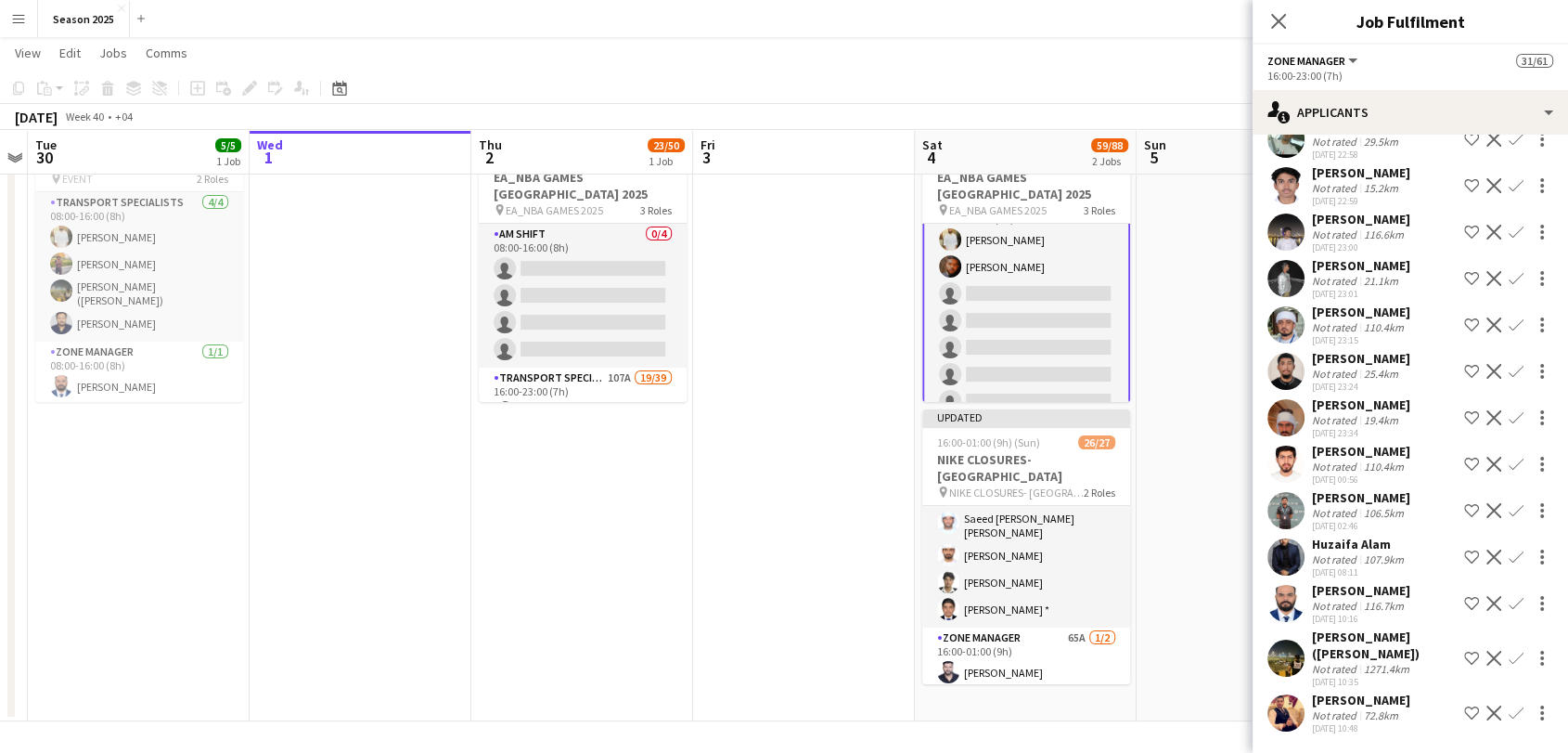
scroll to position [1956, 0]
click at [1508, 603] on app-icon "Confirm" at bounding box center [1515, 602] width 15 height 15
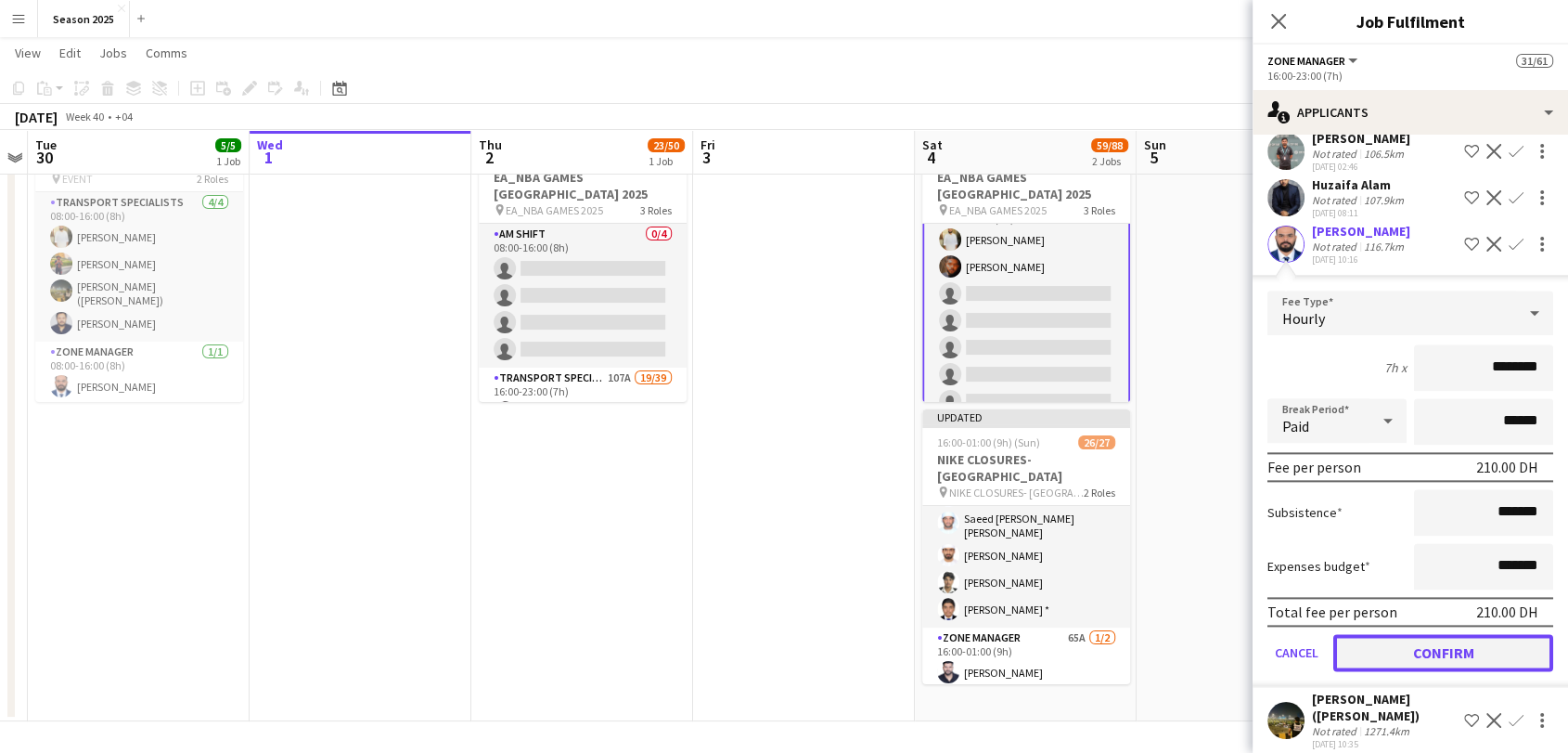
click at [1484, 671] on button "Confirm" at bounding box center [1443, 652] width 220 height 37
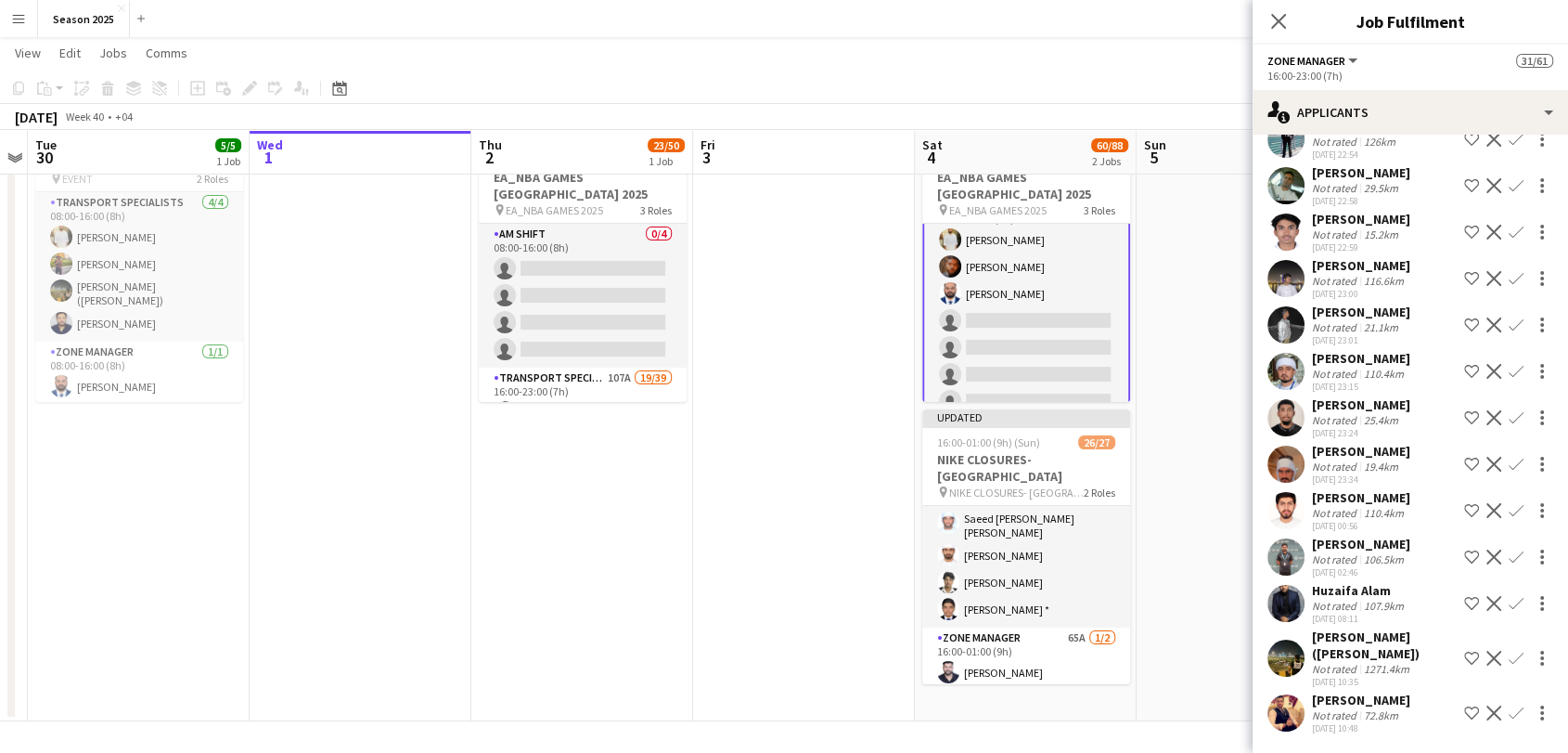
scroll to position [1909, 0]
click at [1508, 654] on app-icon "Confirm" at bounding box center [1515, 657] width 15 height 15
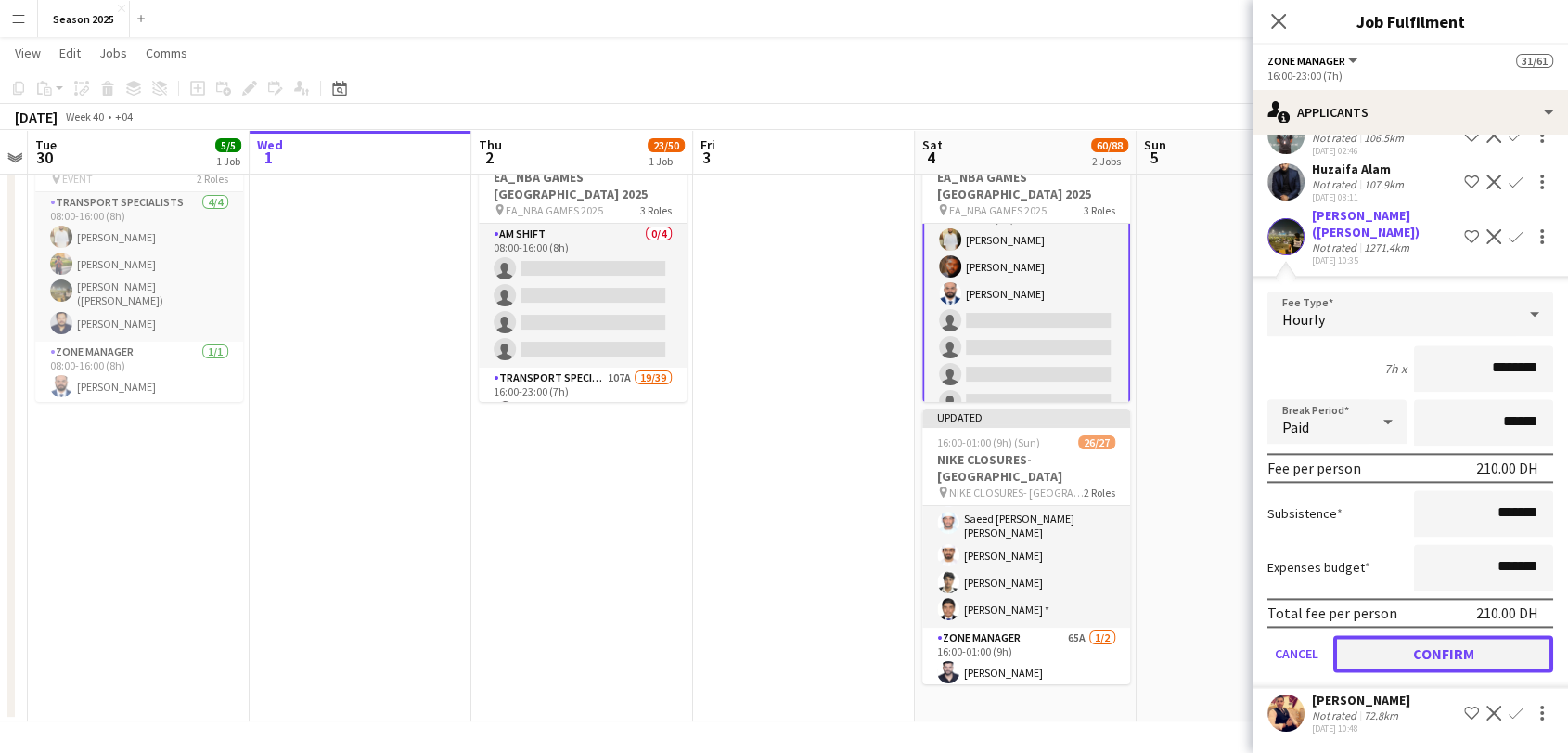
click at [1479, 655] on button "Confirm" at bounding box center [1443, 653] width 220 height 37
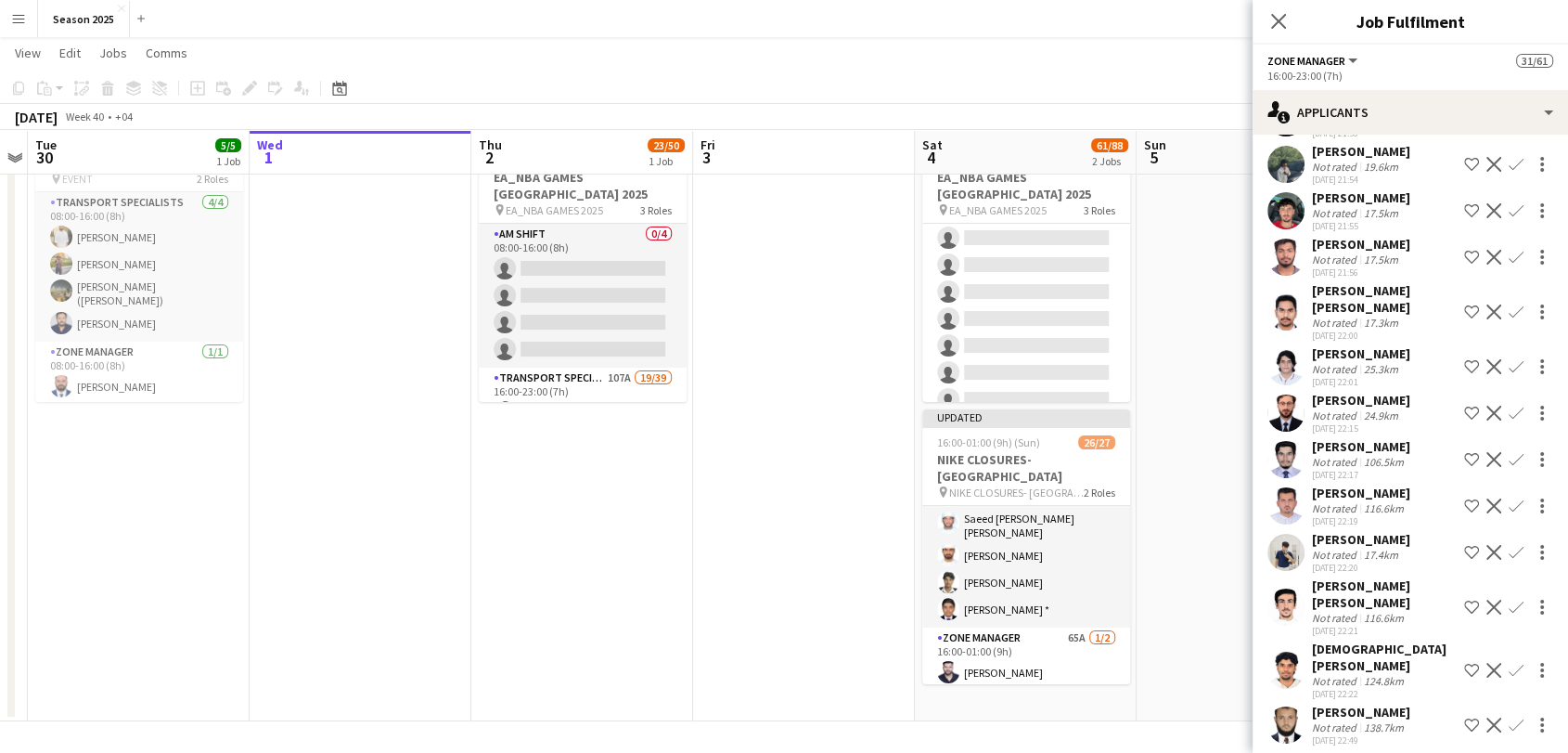
scroll to position [1172, 0]
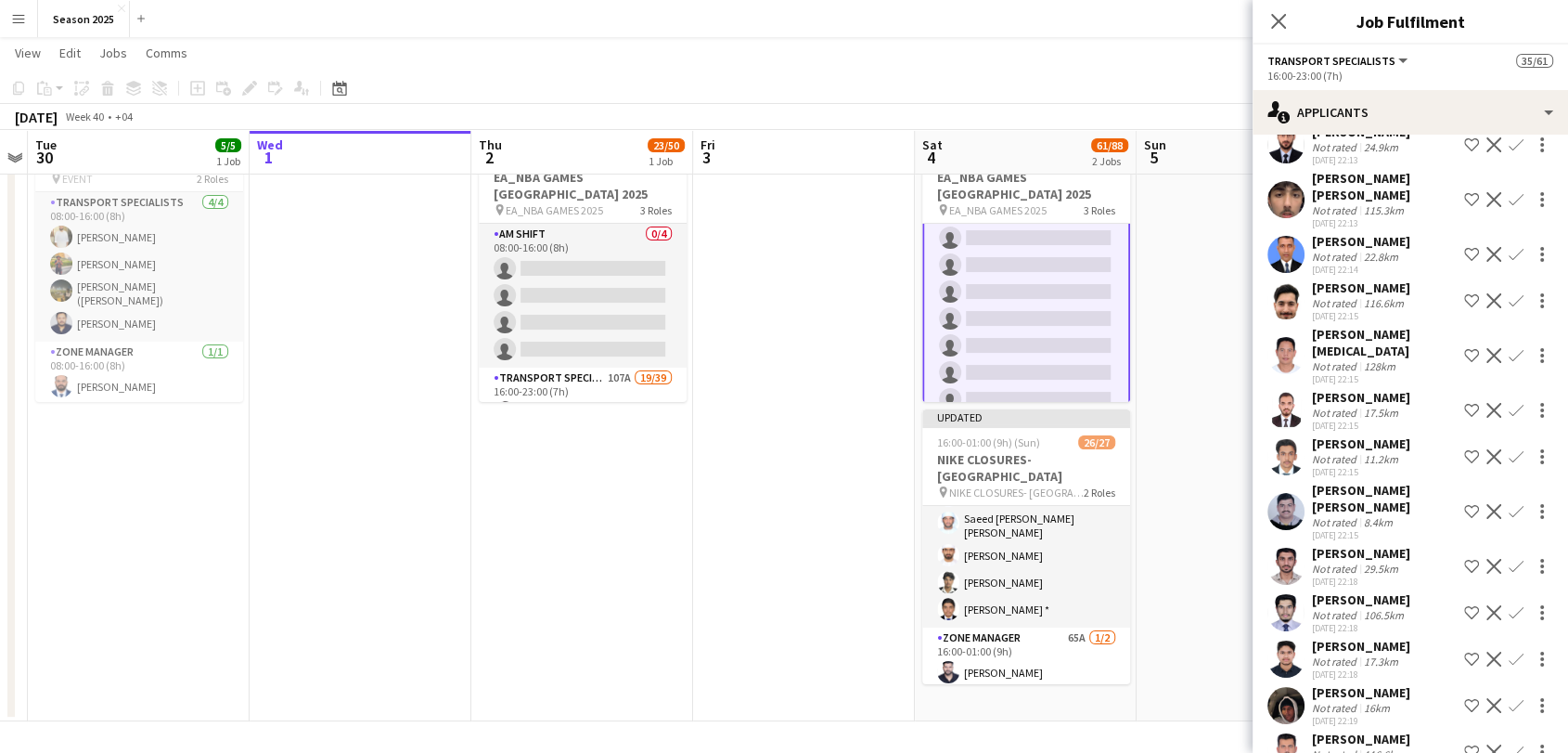
scroll to position [3259, 0]
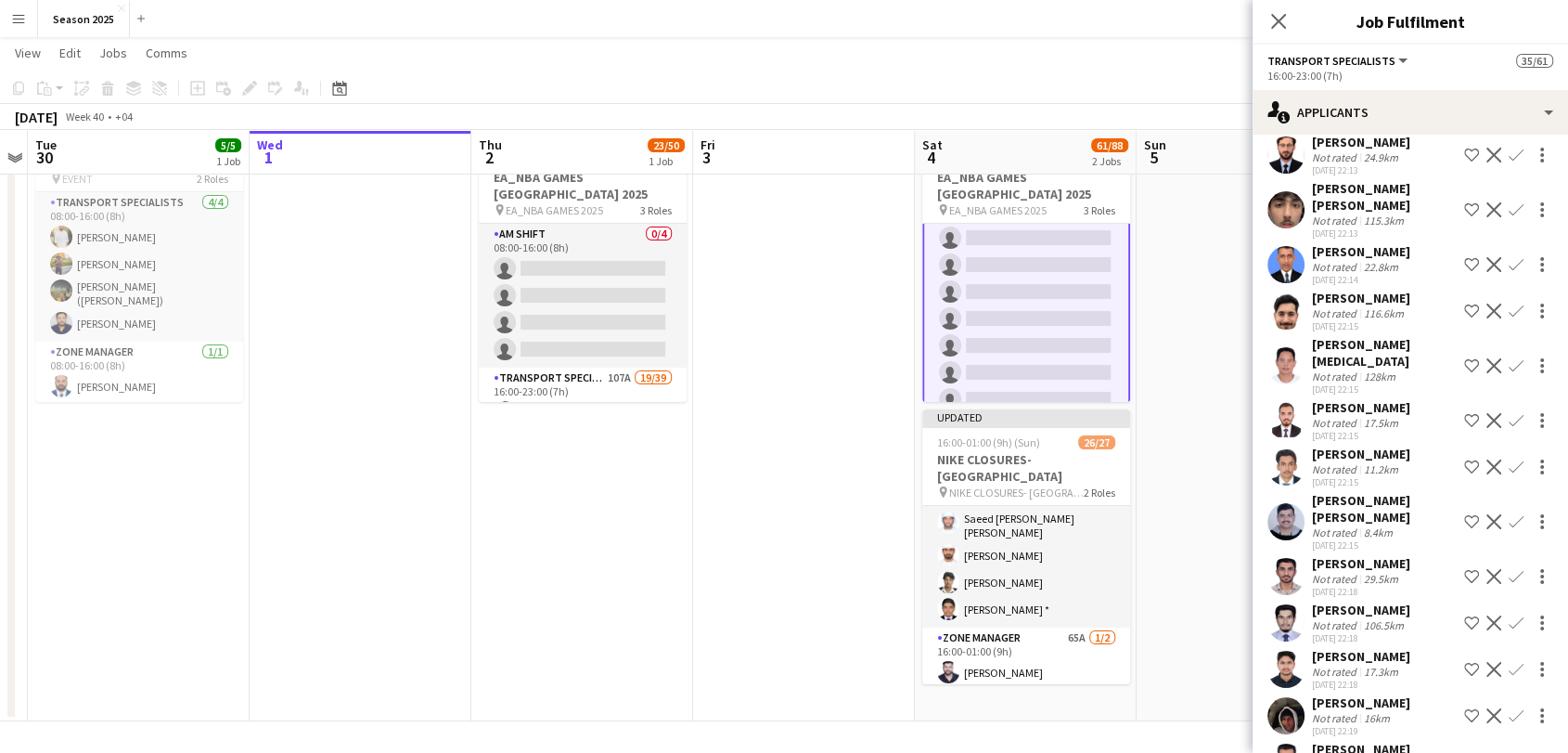
click at [1508, 358] on app-icon "Confirm" at bounding box center [1515, 365] width 15 height 15
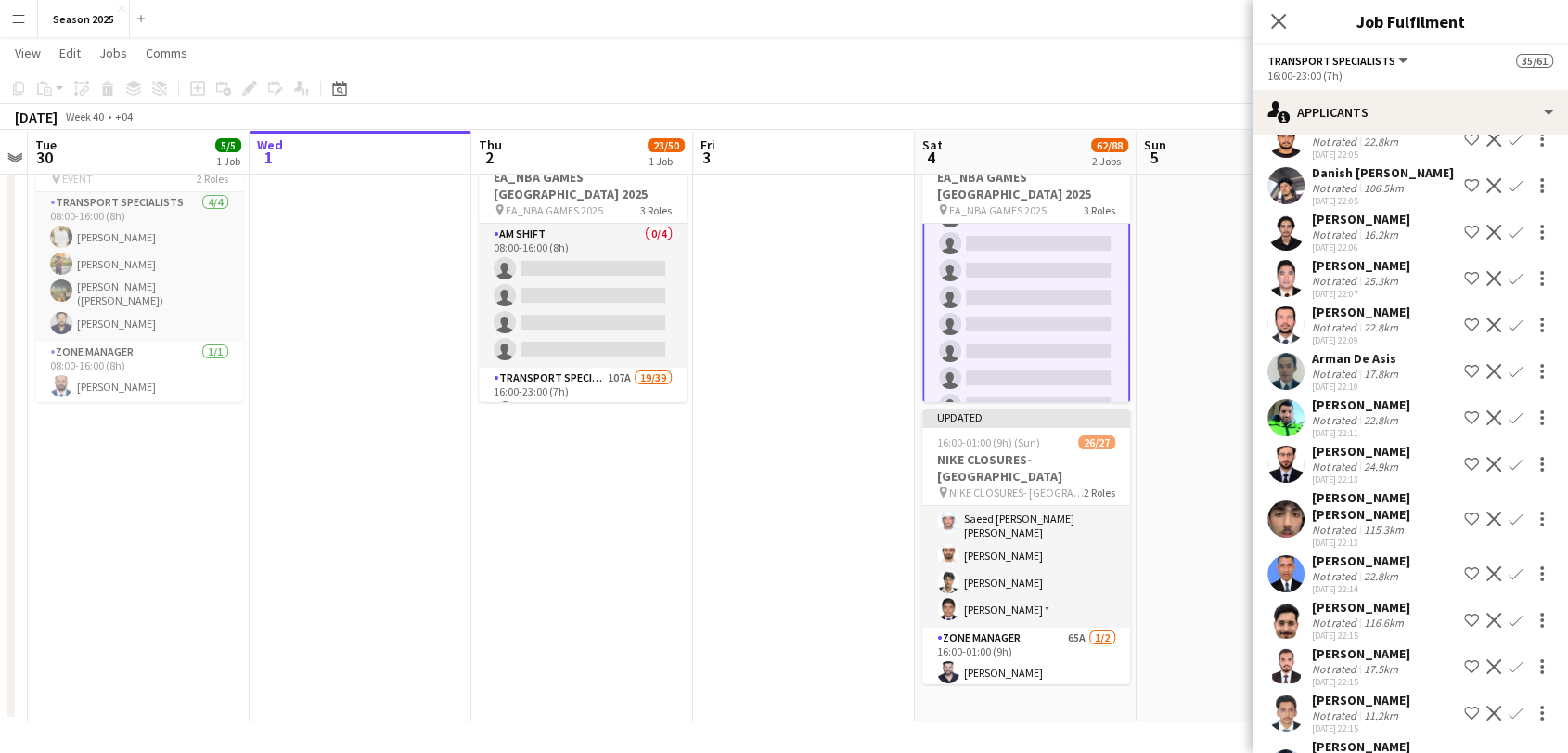
scroll to position [2848, 0]
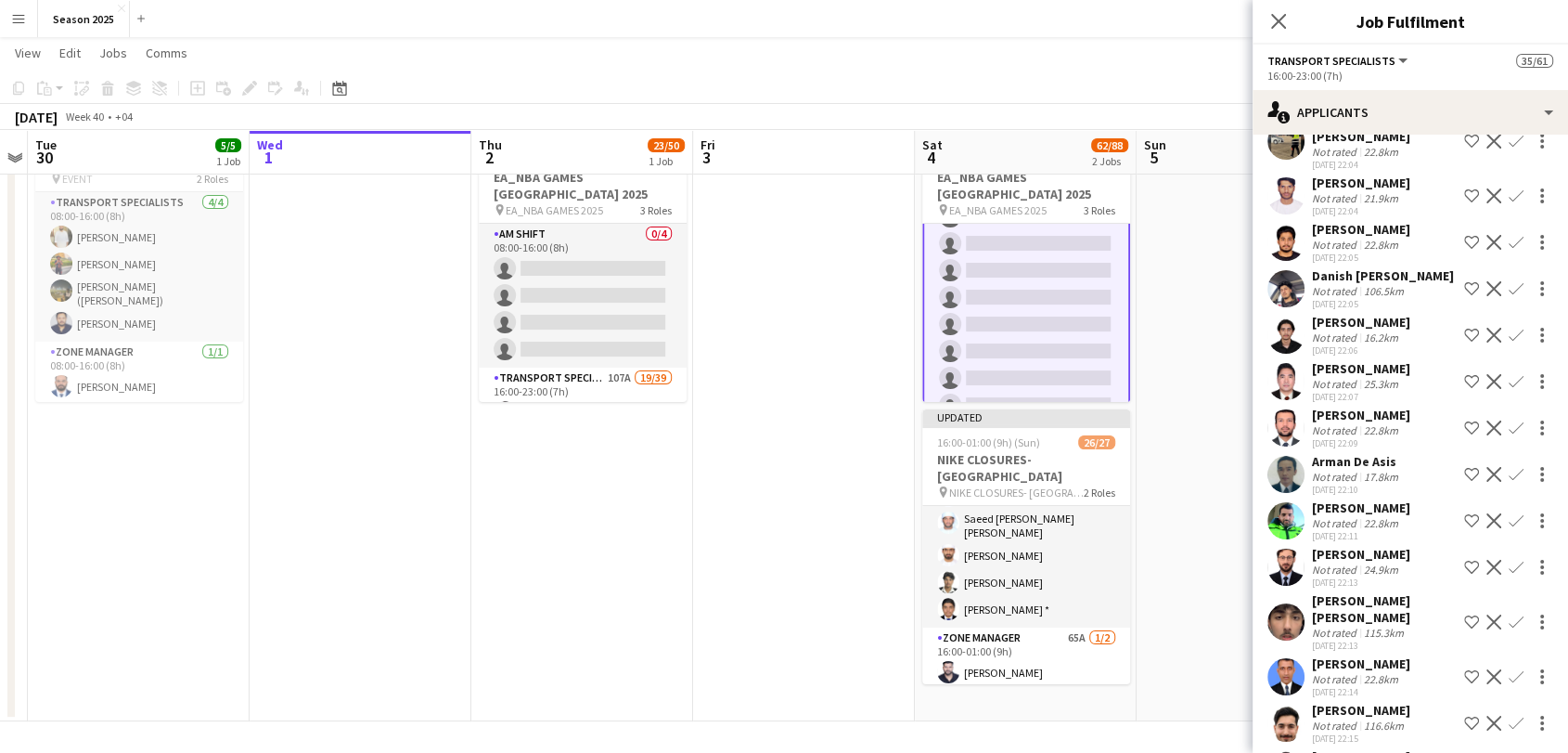
click at [1508, 374] on app-icon "Confirm" at bounding box center [1515, 380] width 15 height 15
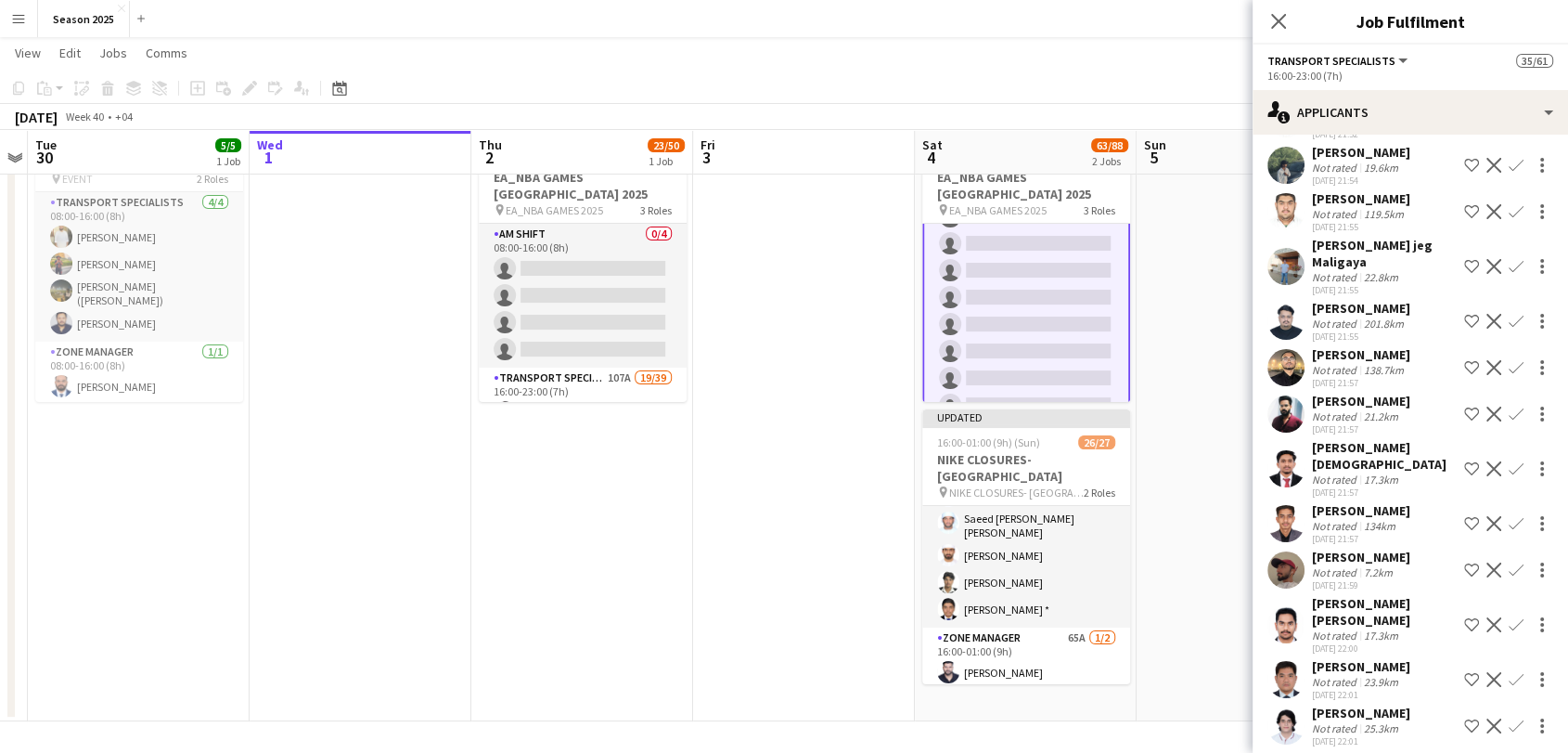
scroll to position [1920, 0]
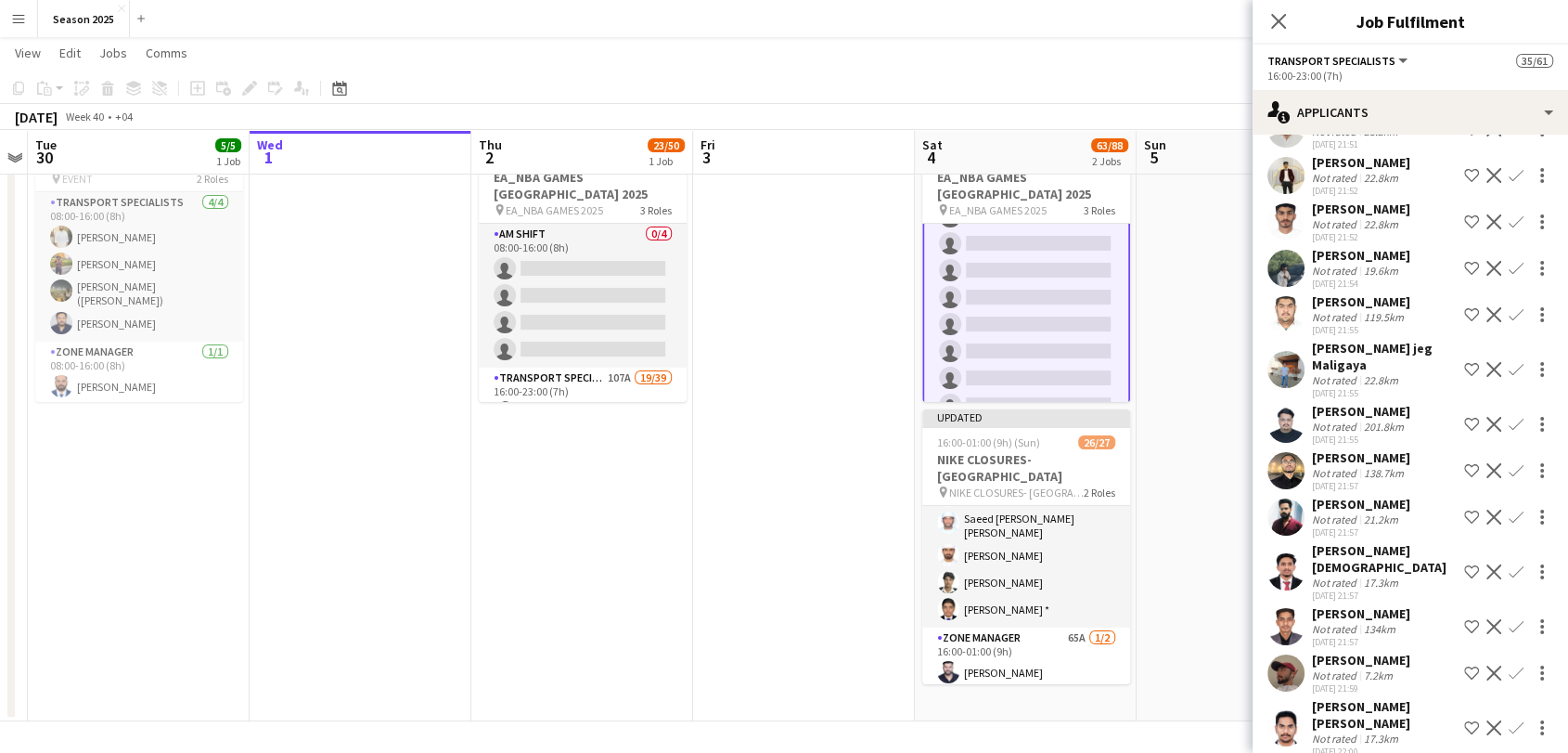
click at [1508, 362] on app-icon "Confirm" at bounding box center [1515, 369] width 15 height 15
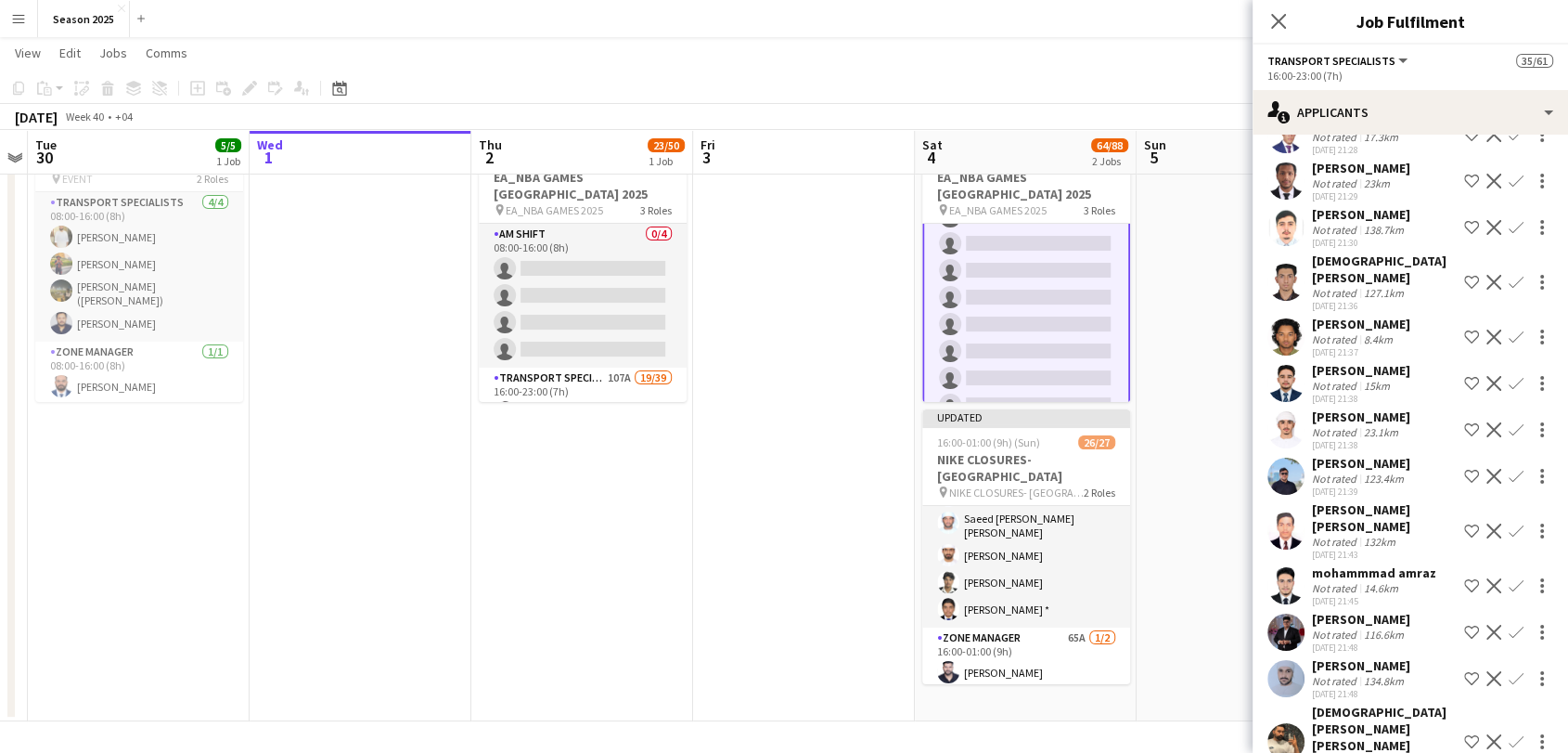
scroll to position [992, 0]
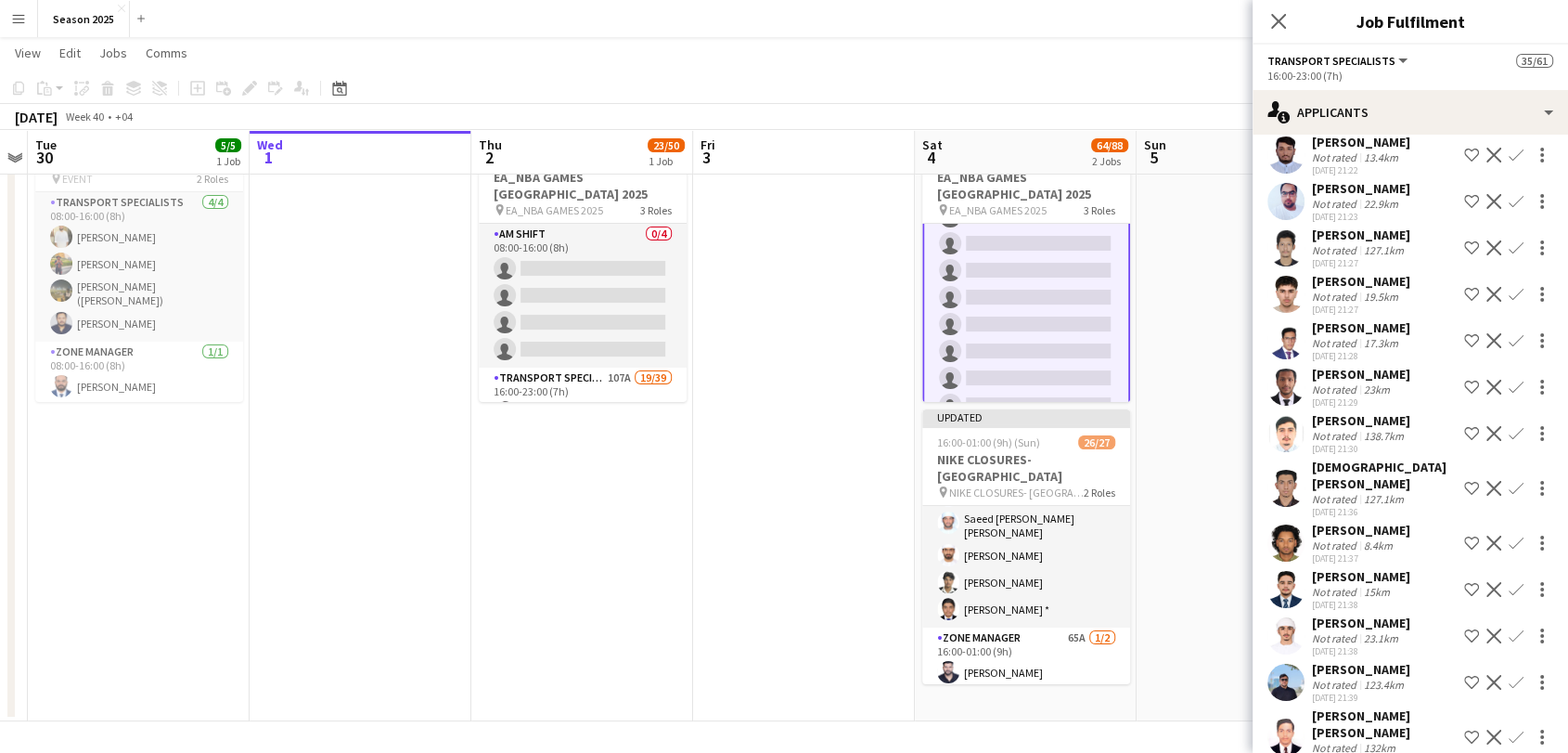
click at [1508, 287] on app-icon "Confirm" at bounding box center [1515, 293] width 15 height 15
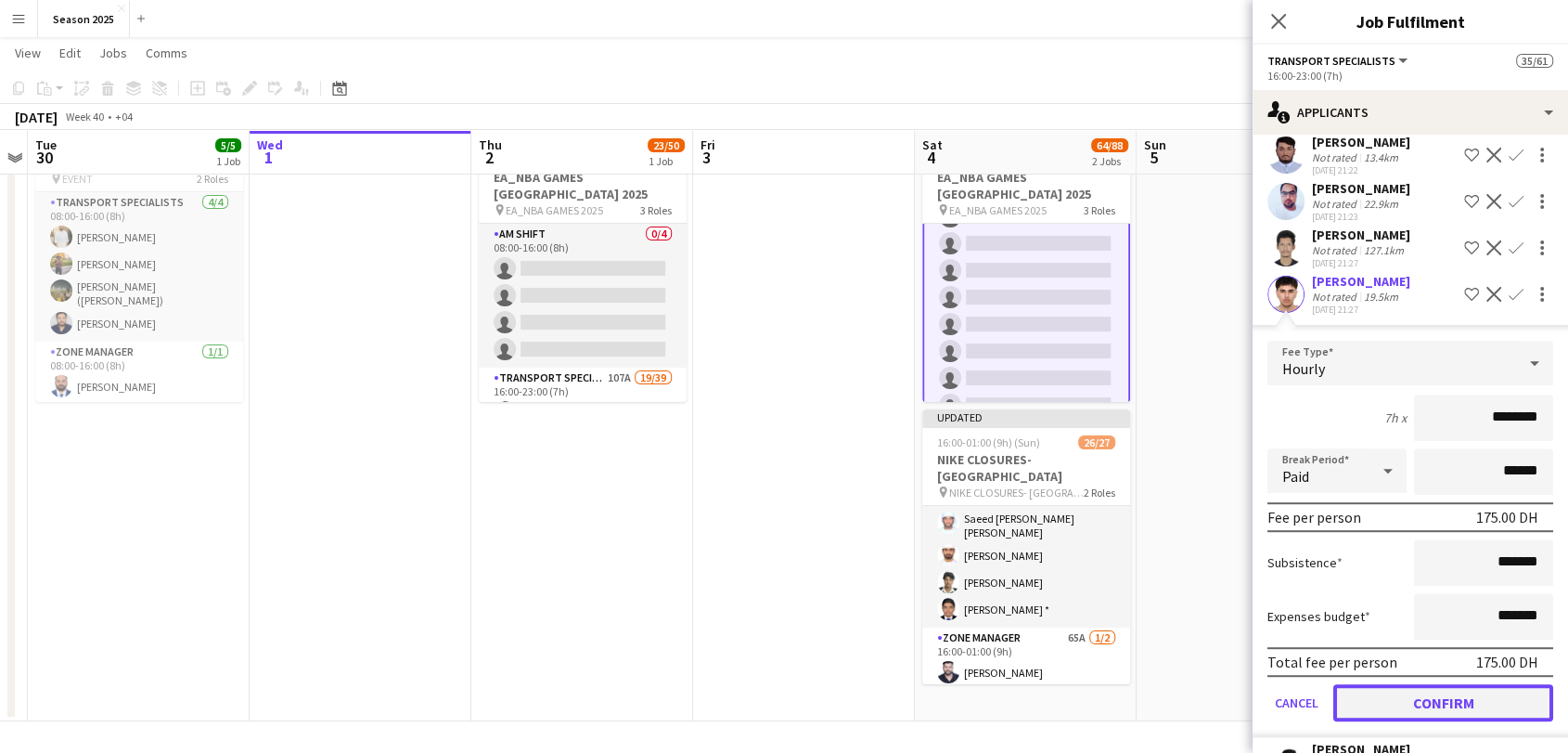
click at [1460, 684] on button "Confirm" at bounding box center [1443, 702] width 220 height 37
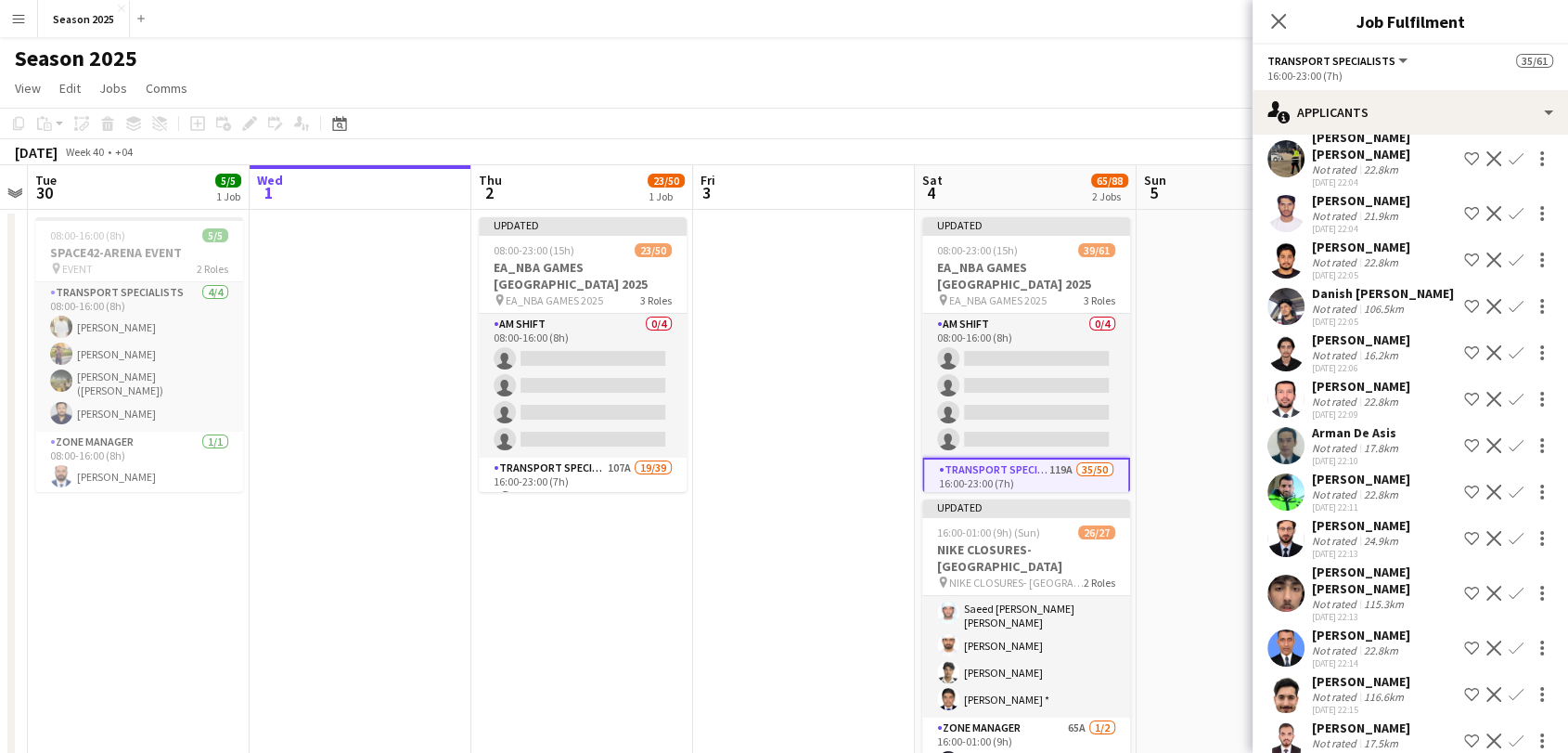
scroll to position [2750, 0]
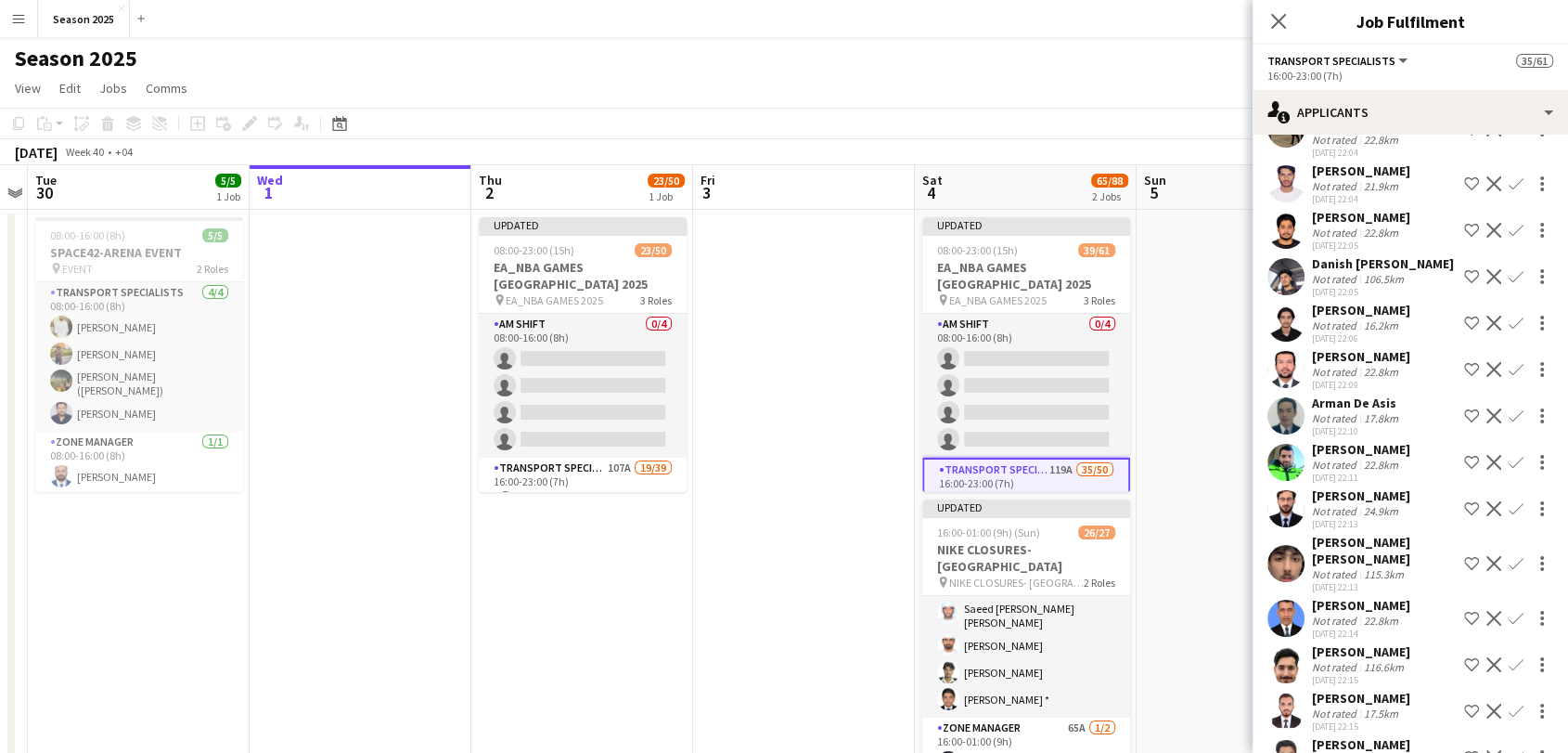
click at [1508, 455] on app-icon "Confirm" at bounding box center [1515, 462] width 15 height 15
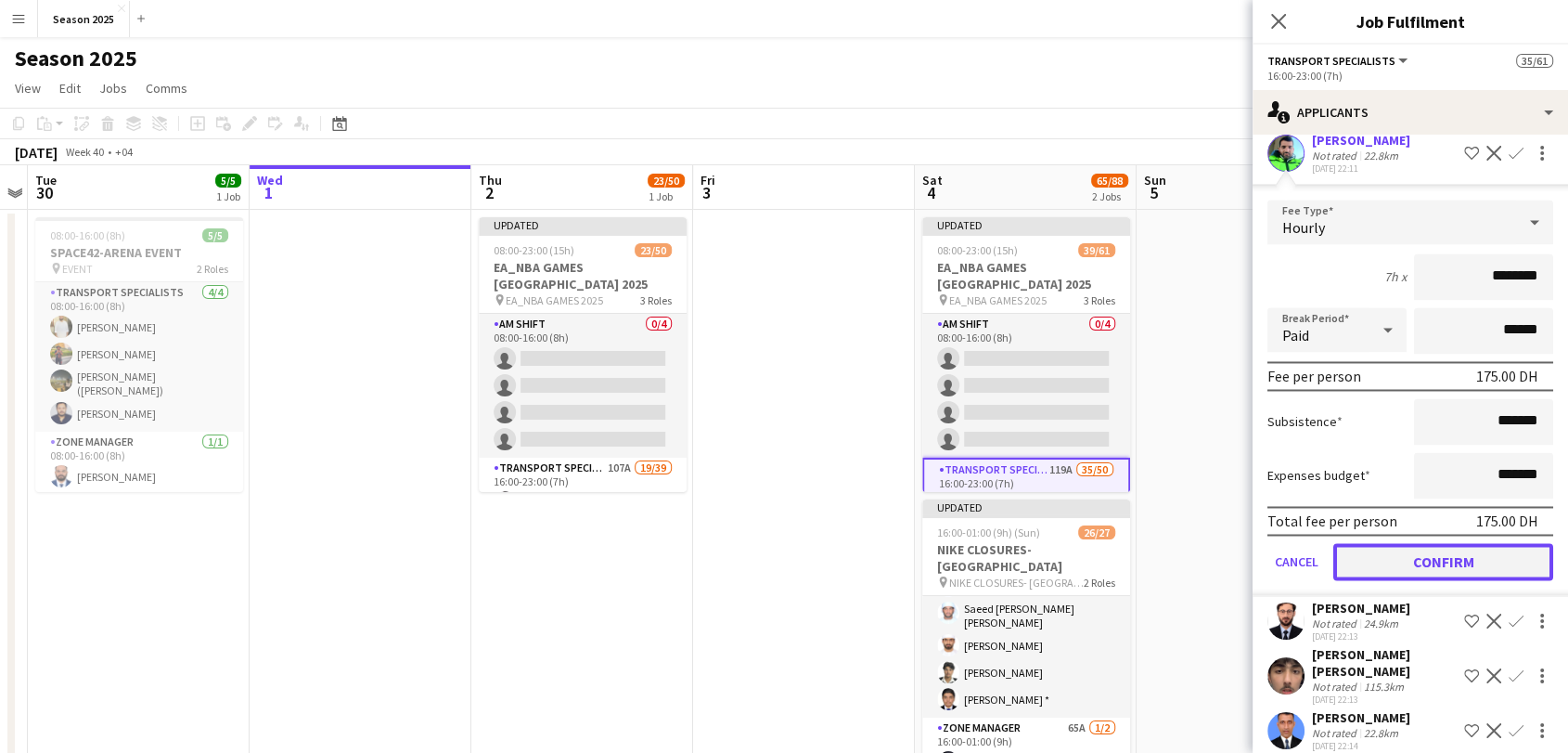
click at [1476, 543] on button "Confirm" at bounding box center [1443, 561] width 220 height 37
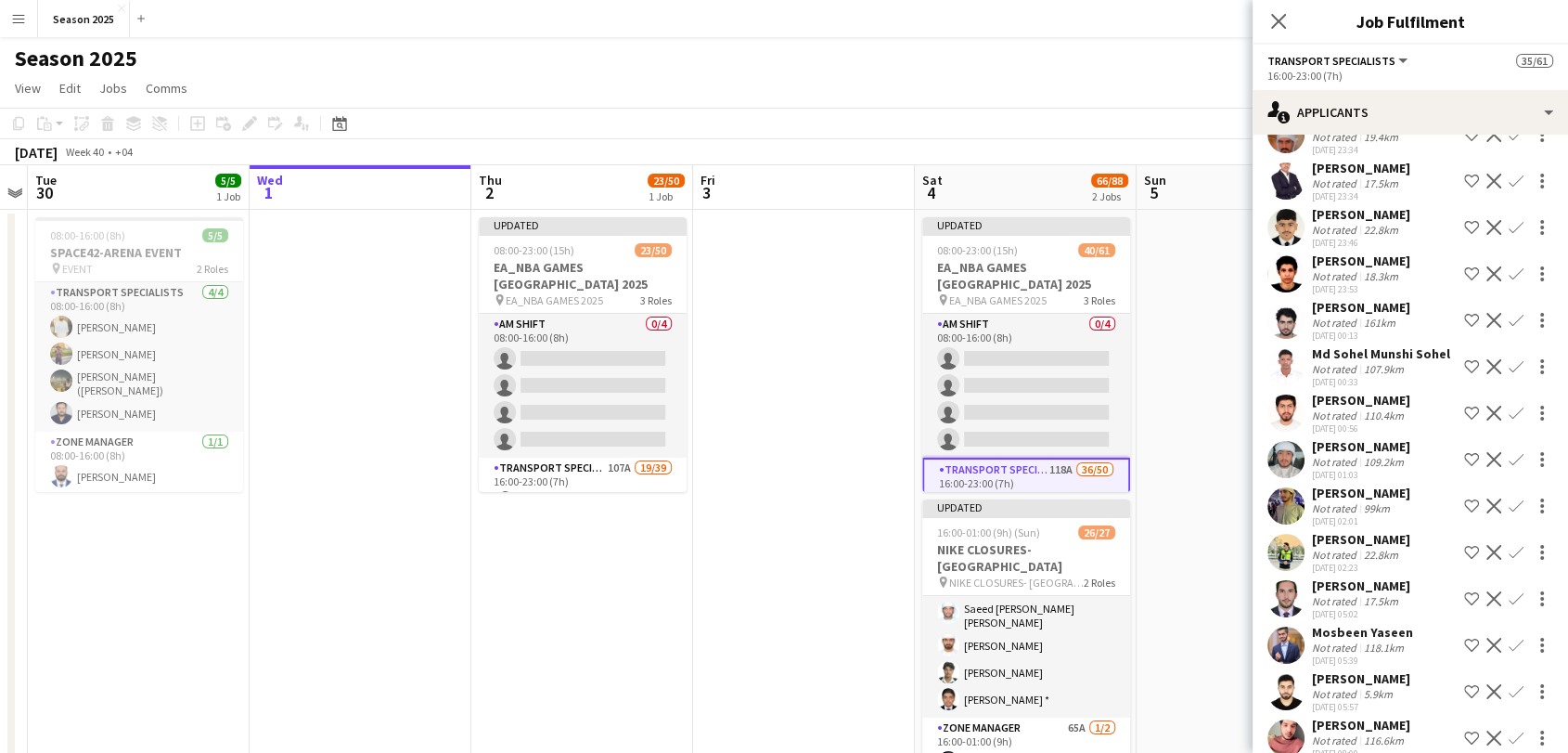
scroll to position [4656, 0]
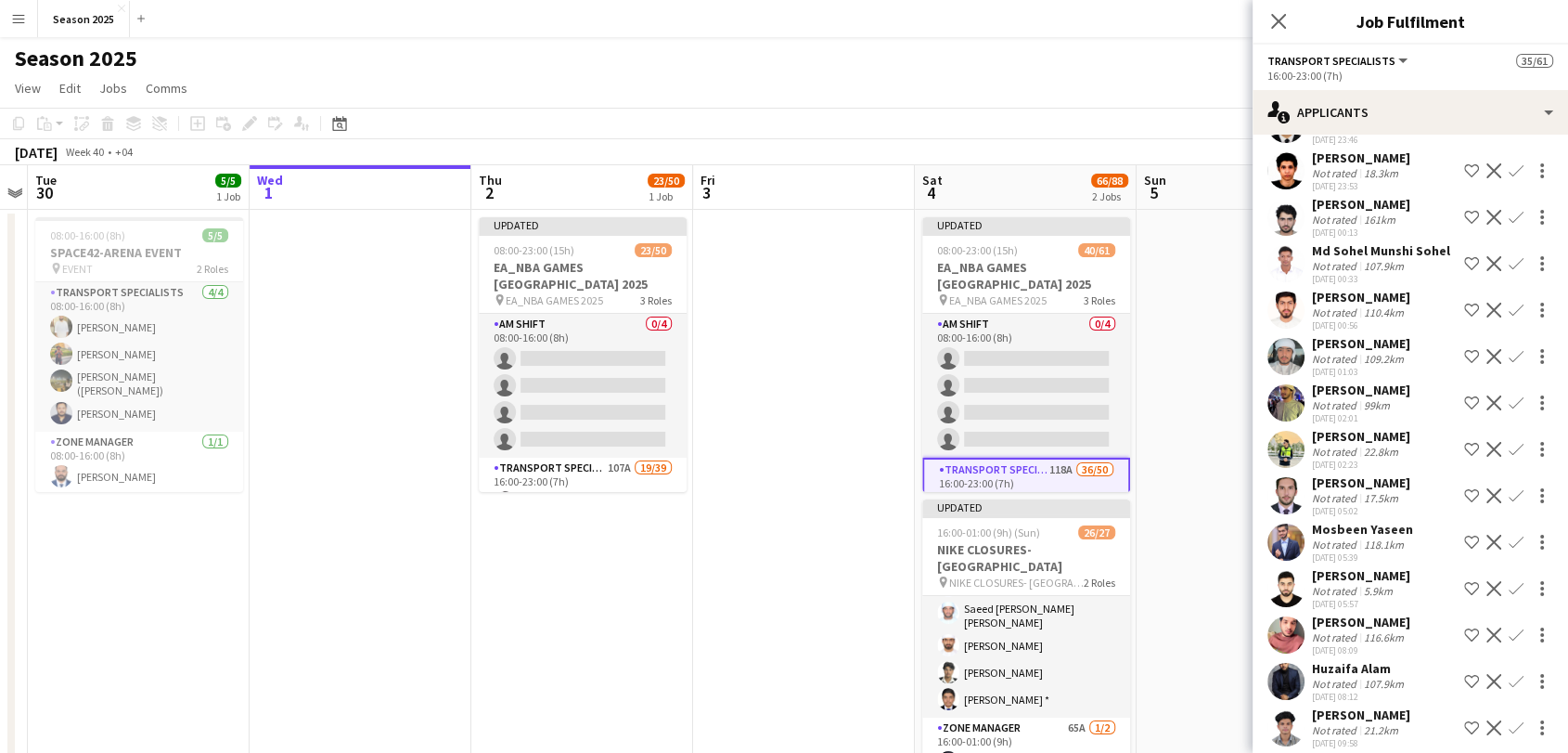
click at [1283, 495] on app-user-avatar at bounding box center [1285, 496] width 37 height 37
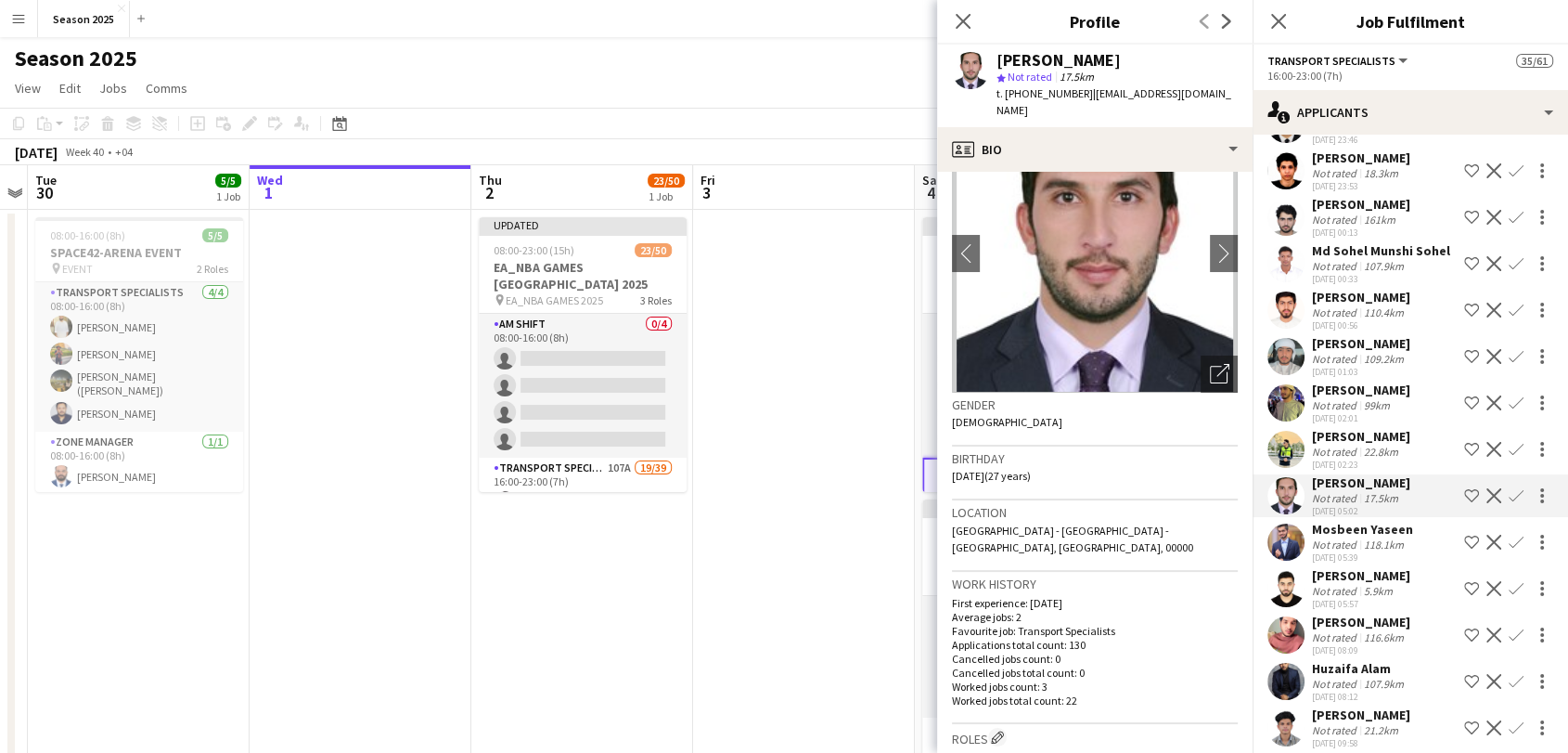
scroll to position [103, 0]
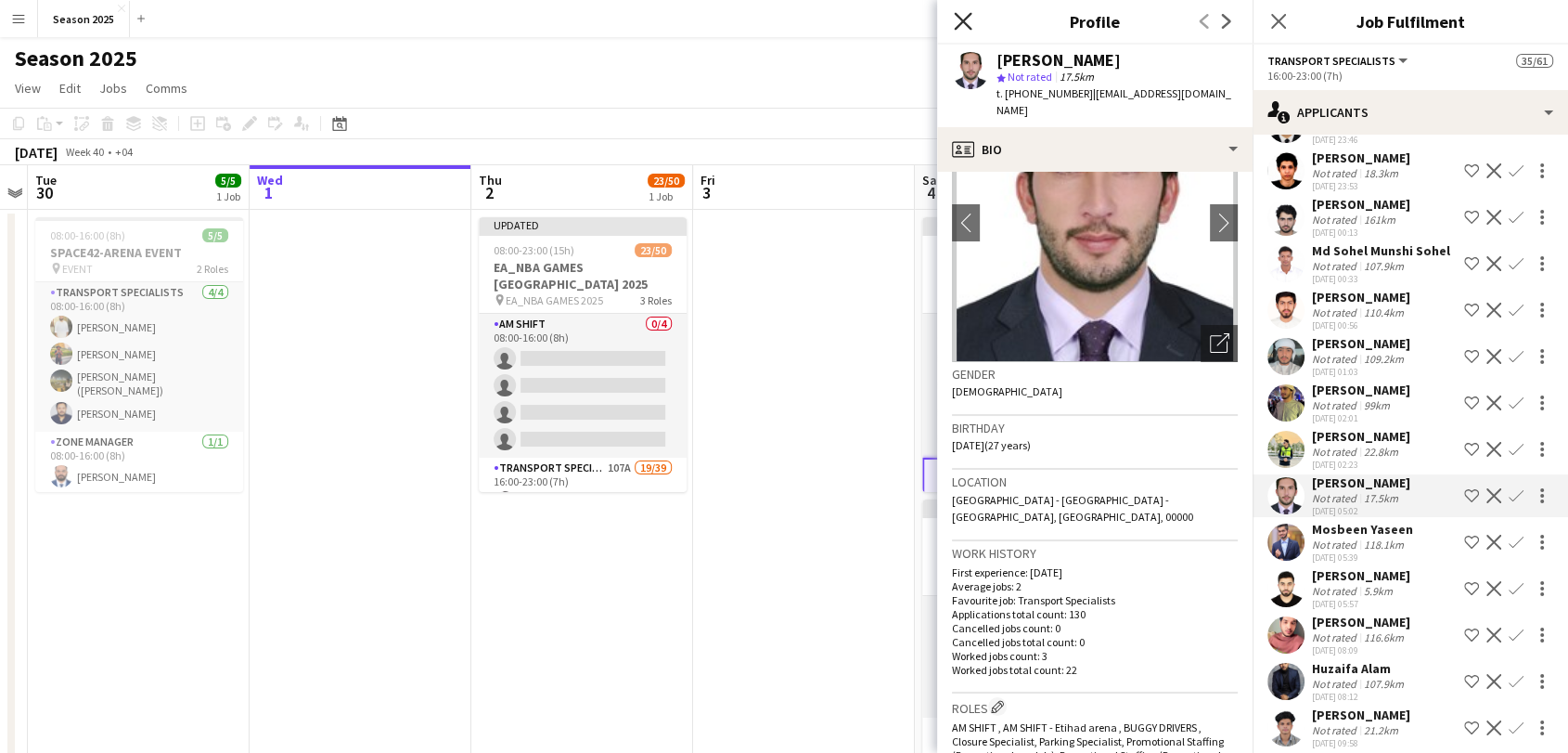
click at [965, 17] on icon "Close pop-in" at bounding box center [962, 21] width 18 height 18
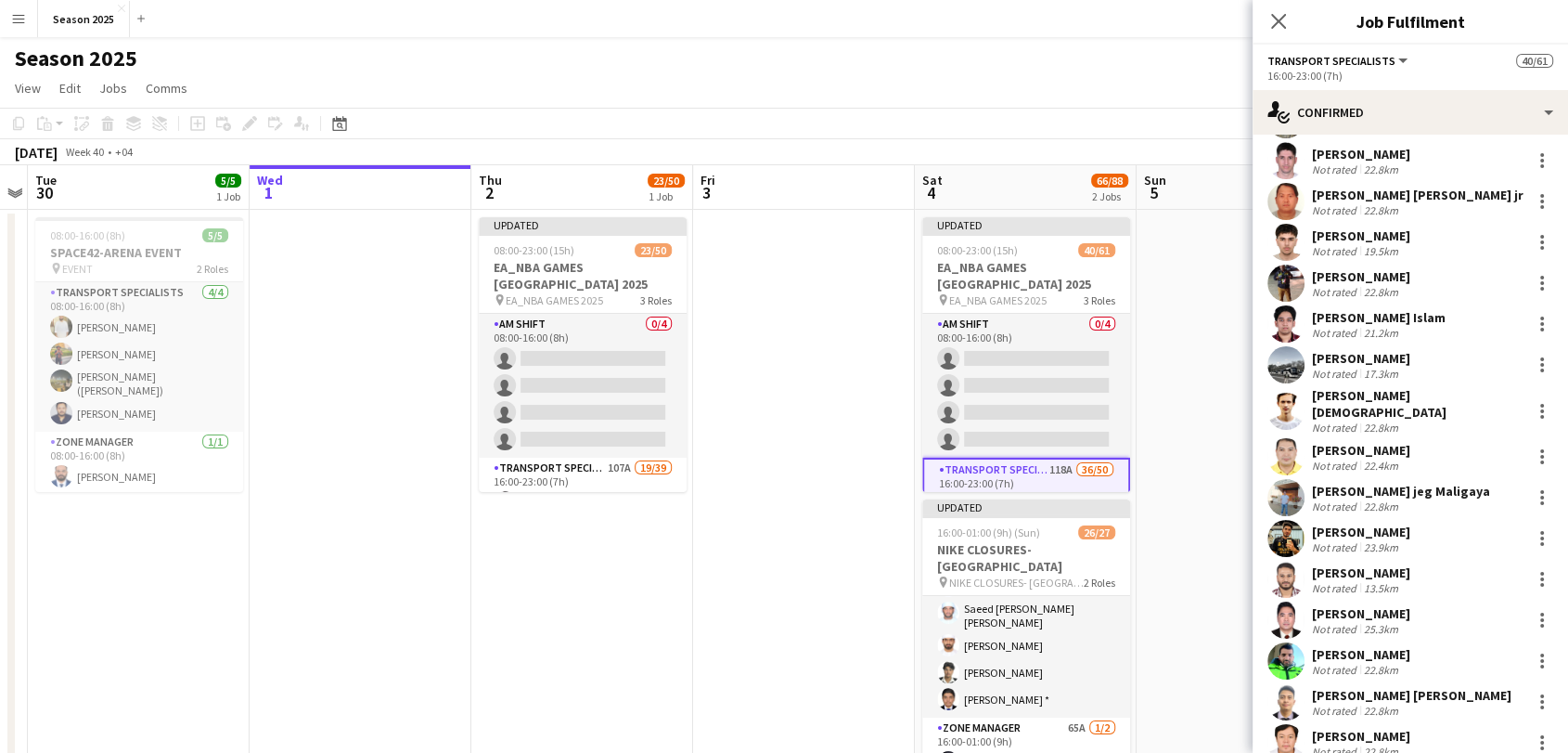
scroll to position [824, 0]
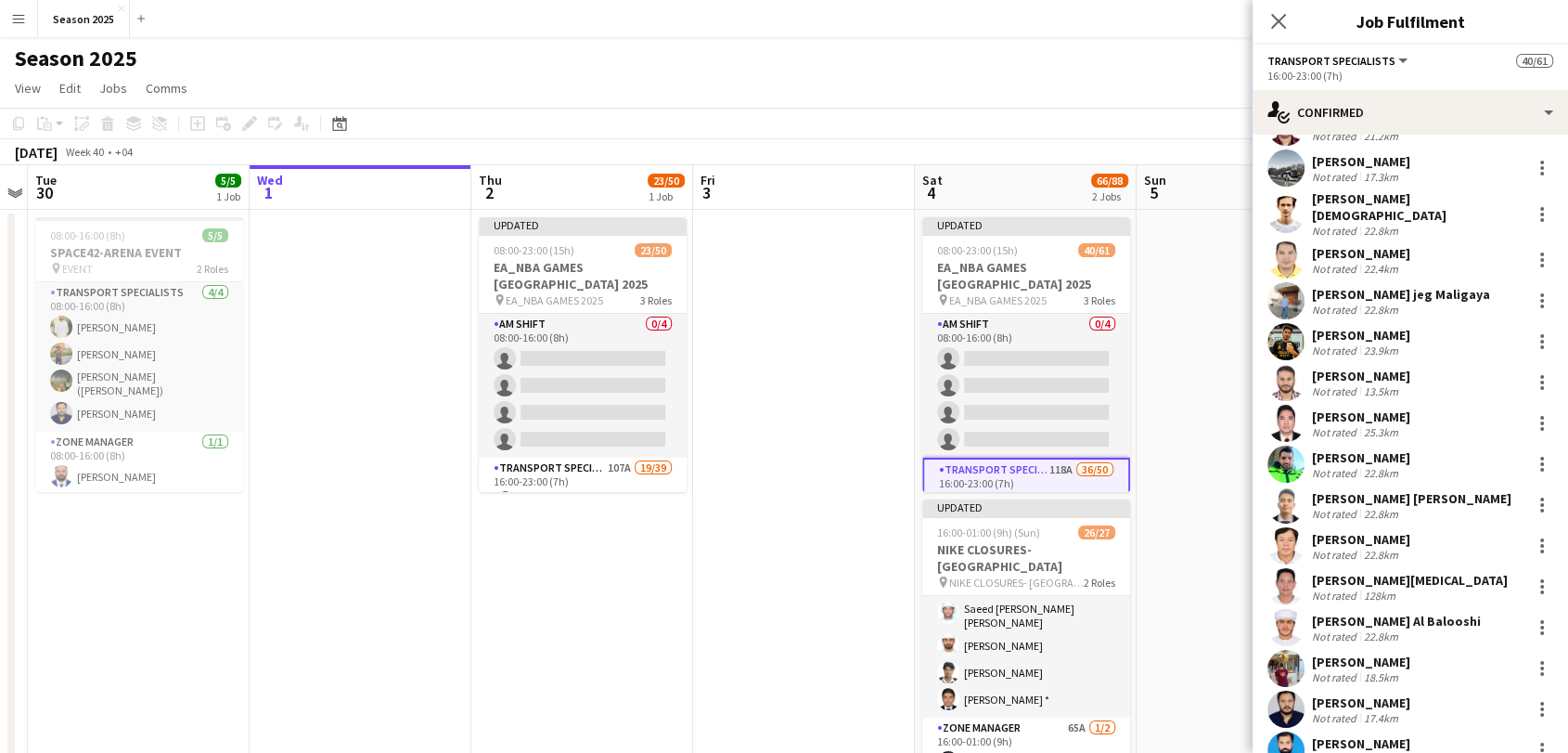
click at [1279, 445] on app-user-avatar at bounding box center [1285, 464] width 37 height 37
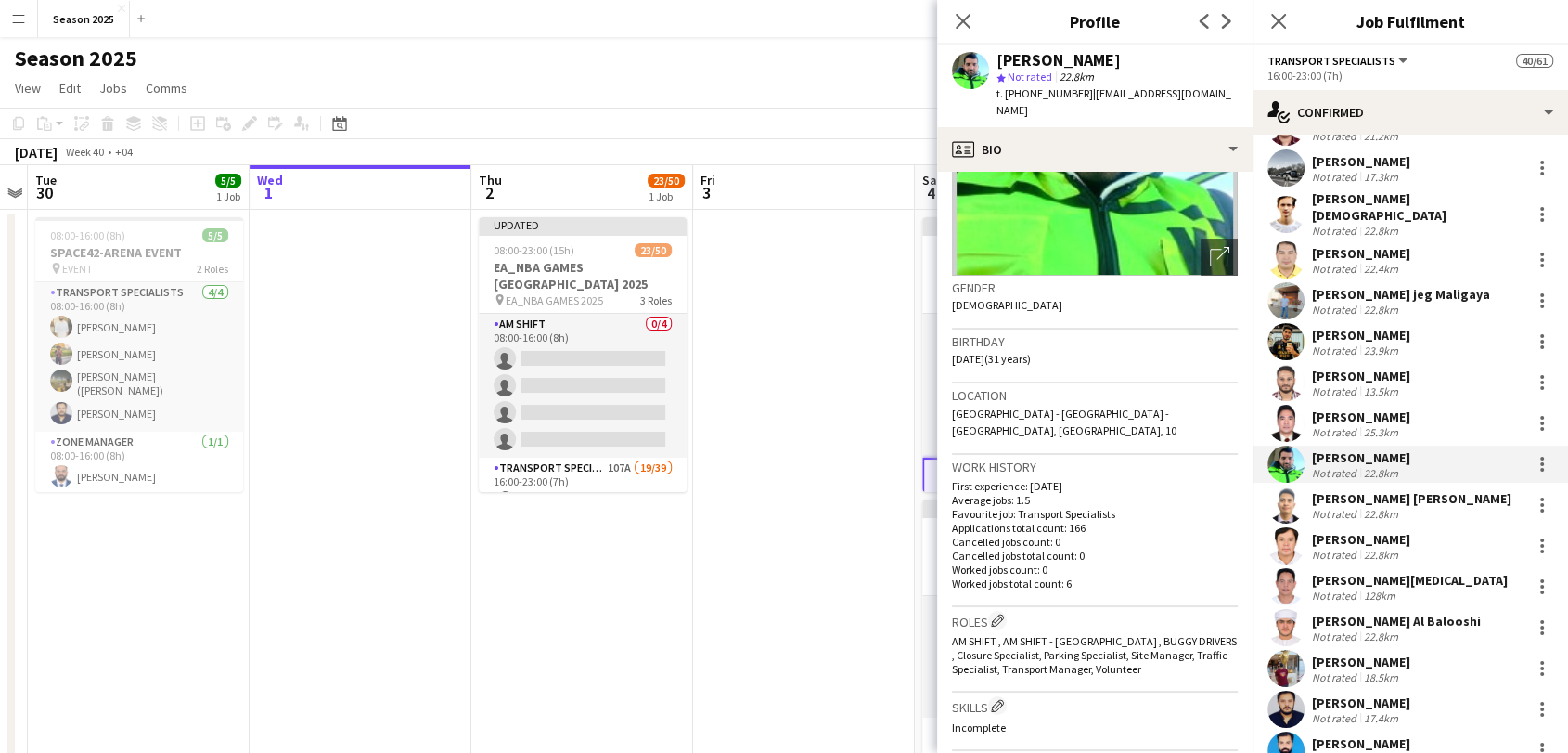
scroll to position [206, 0]
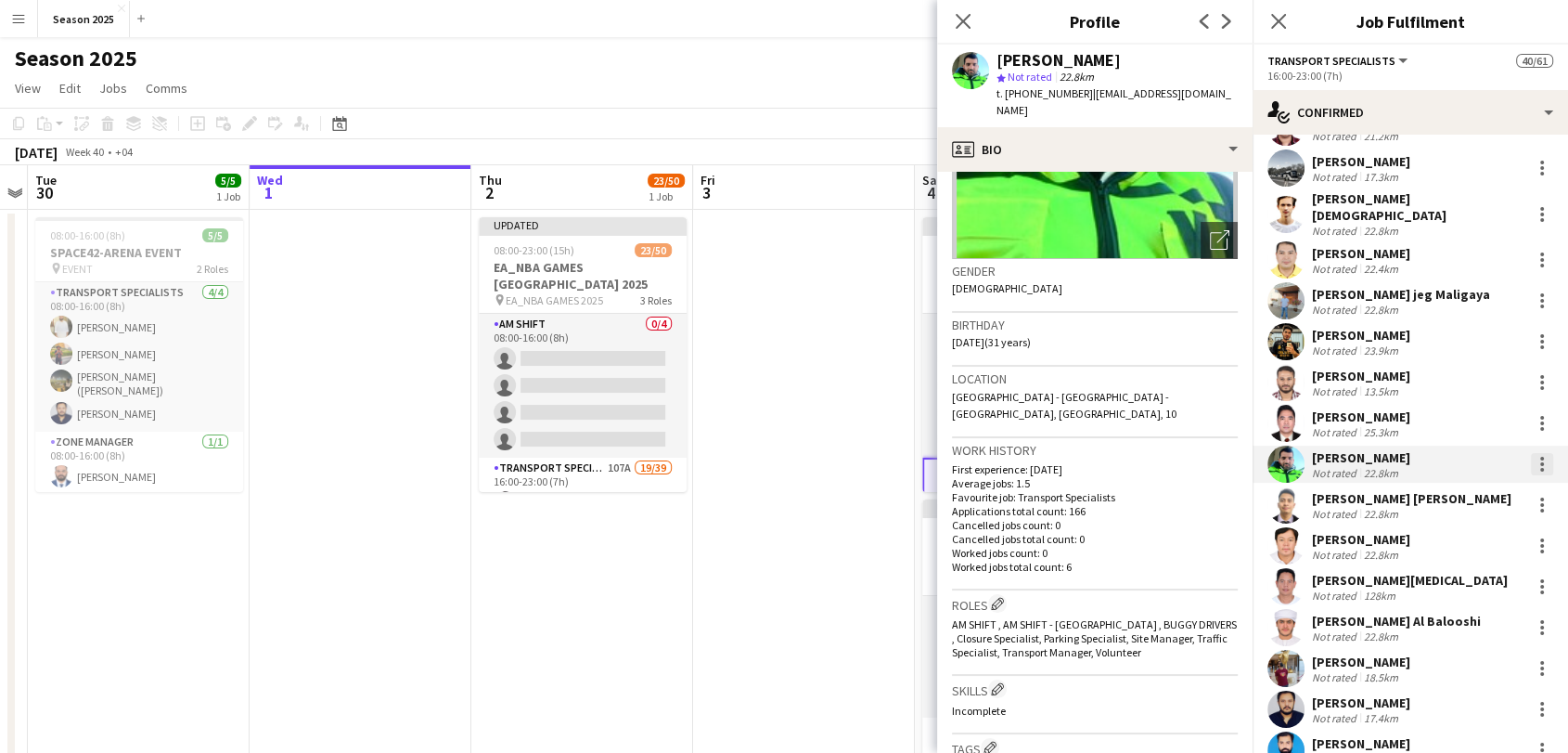
click at [1531, 453] on div at bounding box center [1542, 464] width 22 height 22
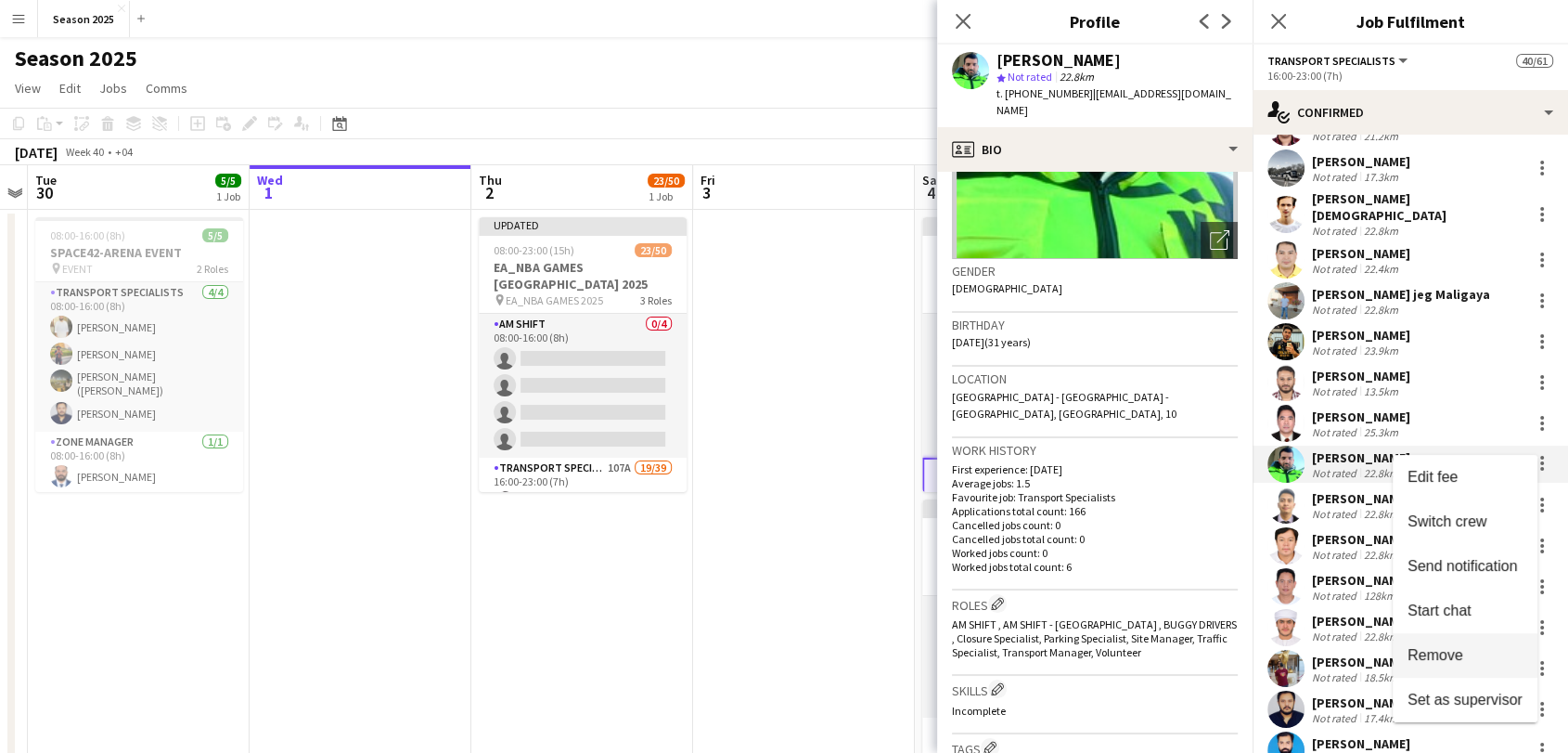
click at [1456, 655] on span "Remove" at bounding box center [1434, 654] width 56 height 16
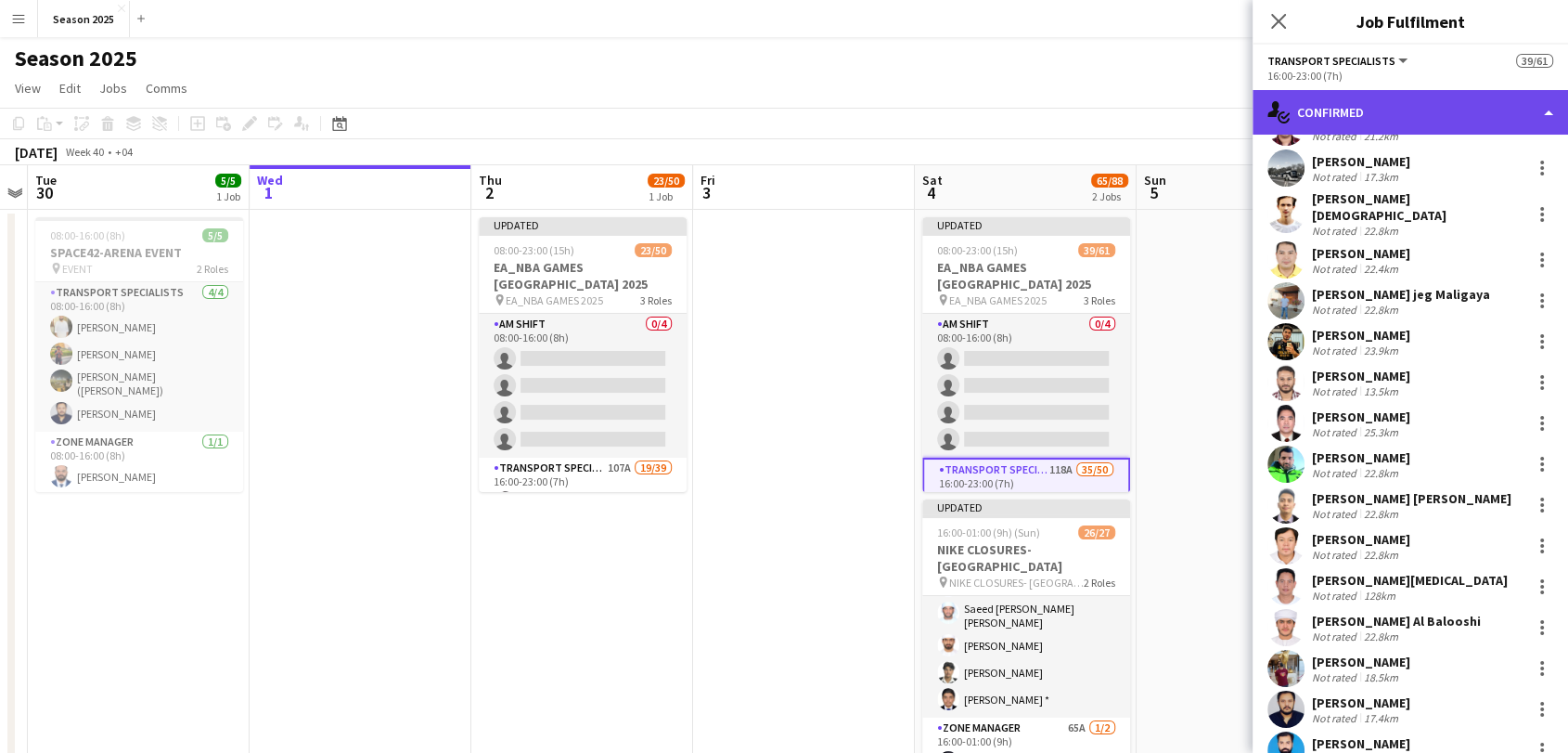
click at [1378, 118] on div "single-neutral-actions-check-2 Confirmed" at bounding box center [1410, 112] width 316 height 45
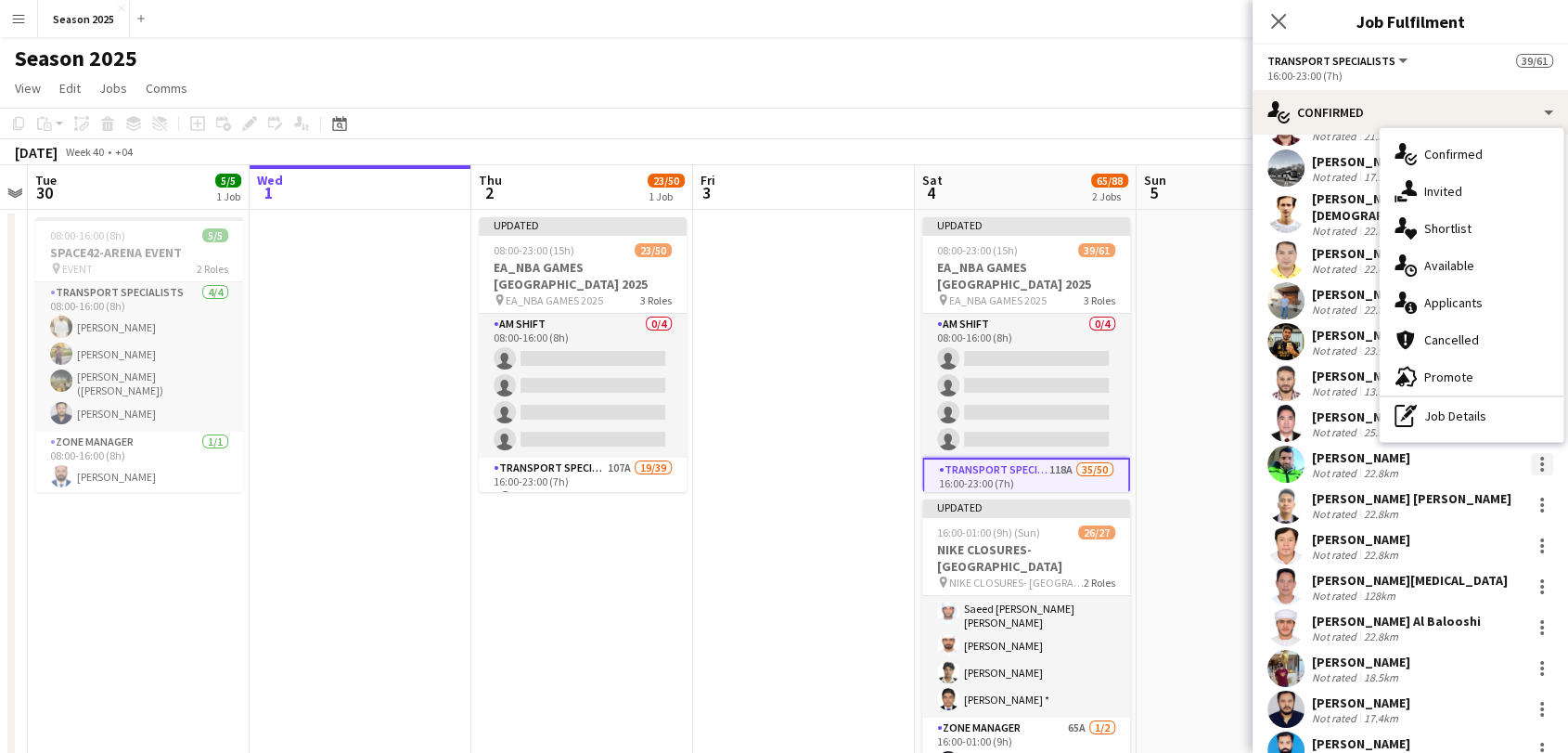
click at [1531, 453] on div at bounding box center [1542, 464] width 22 height 22
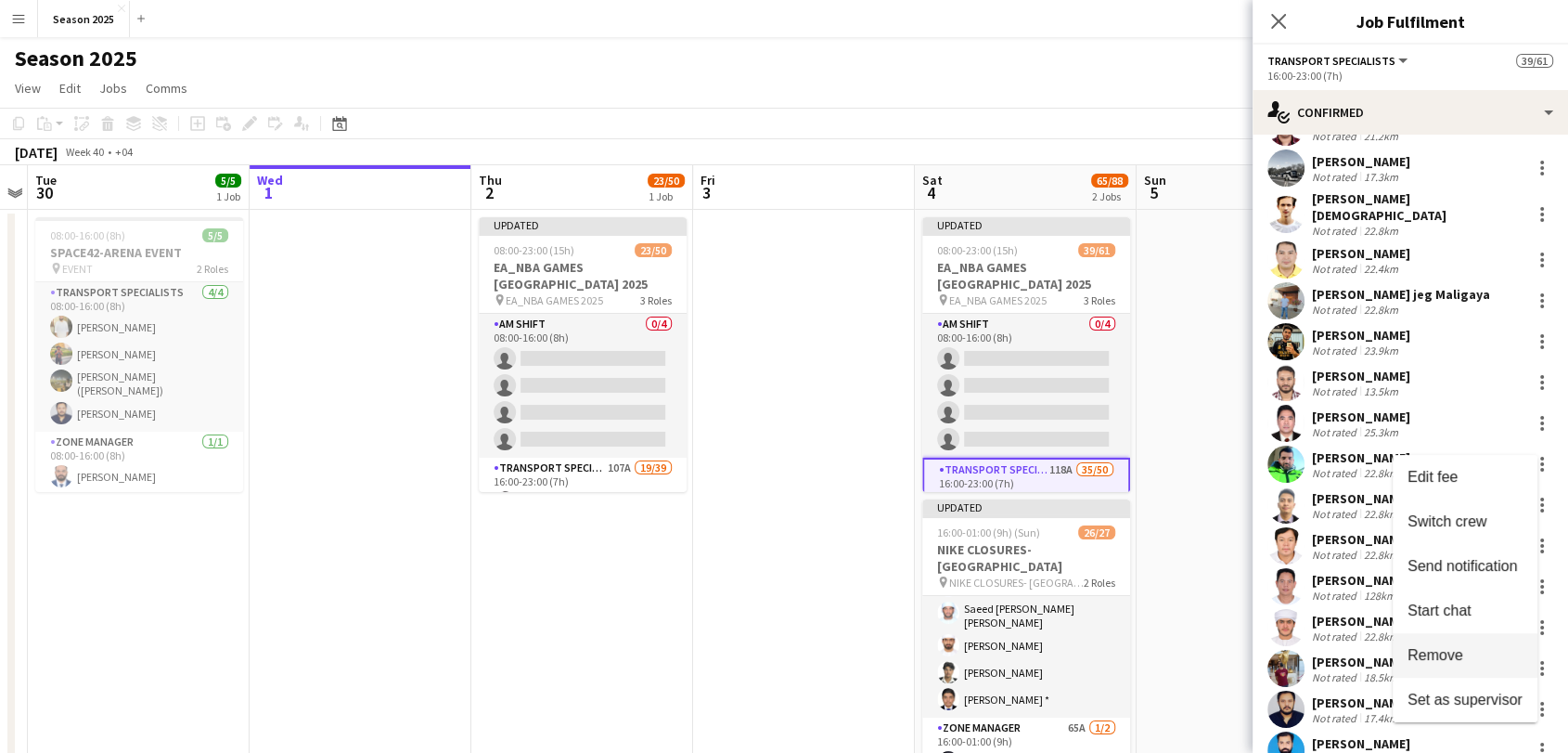
click at [1424, 643] on button "Remove" at bounding box center [1464, 655] width 145 height 45
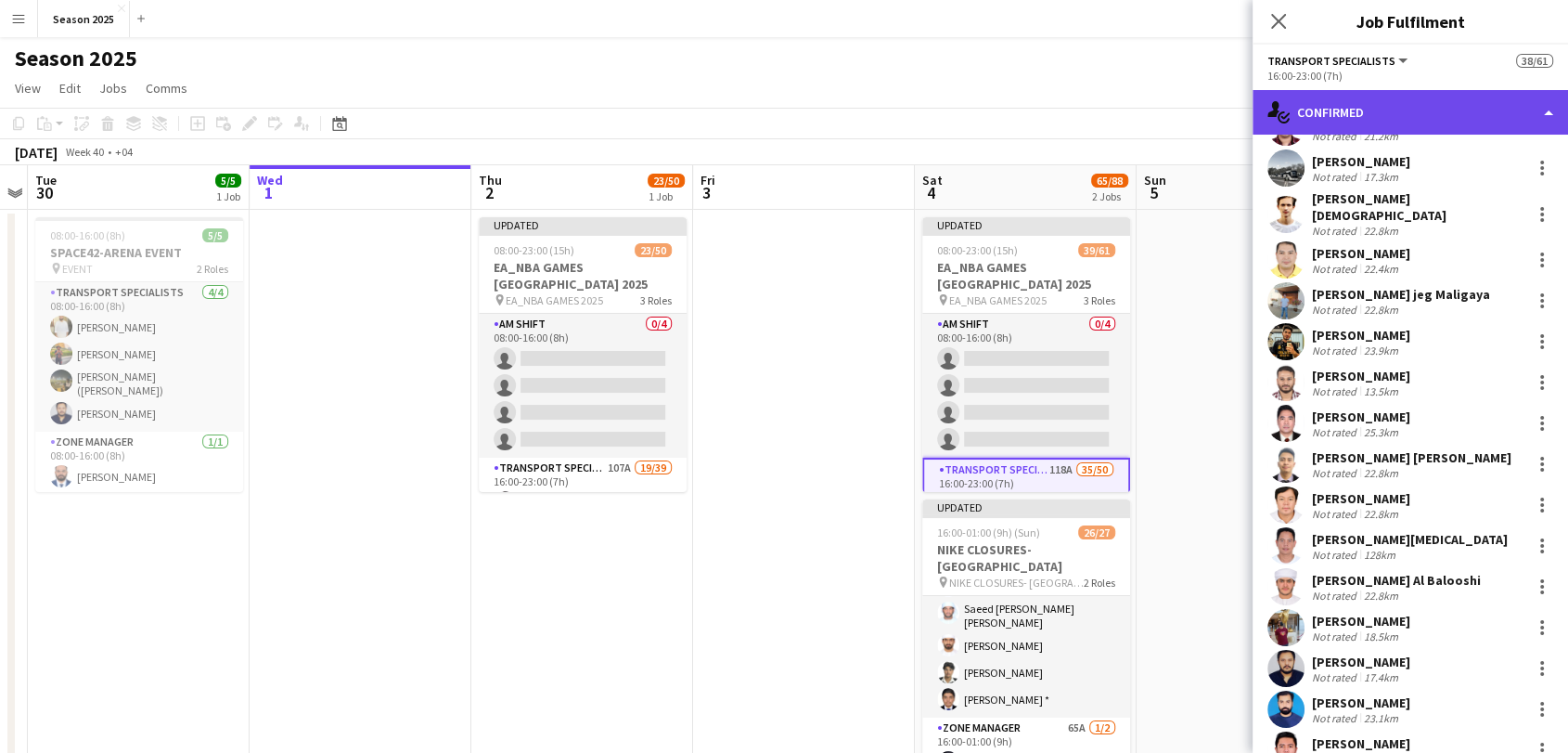
click at [1476, 107] on div "single-neutral-actions-check-2 Confirmed" at bounding box center [1410, 112] width 316 height 45
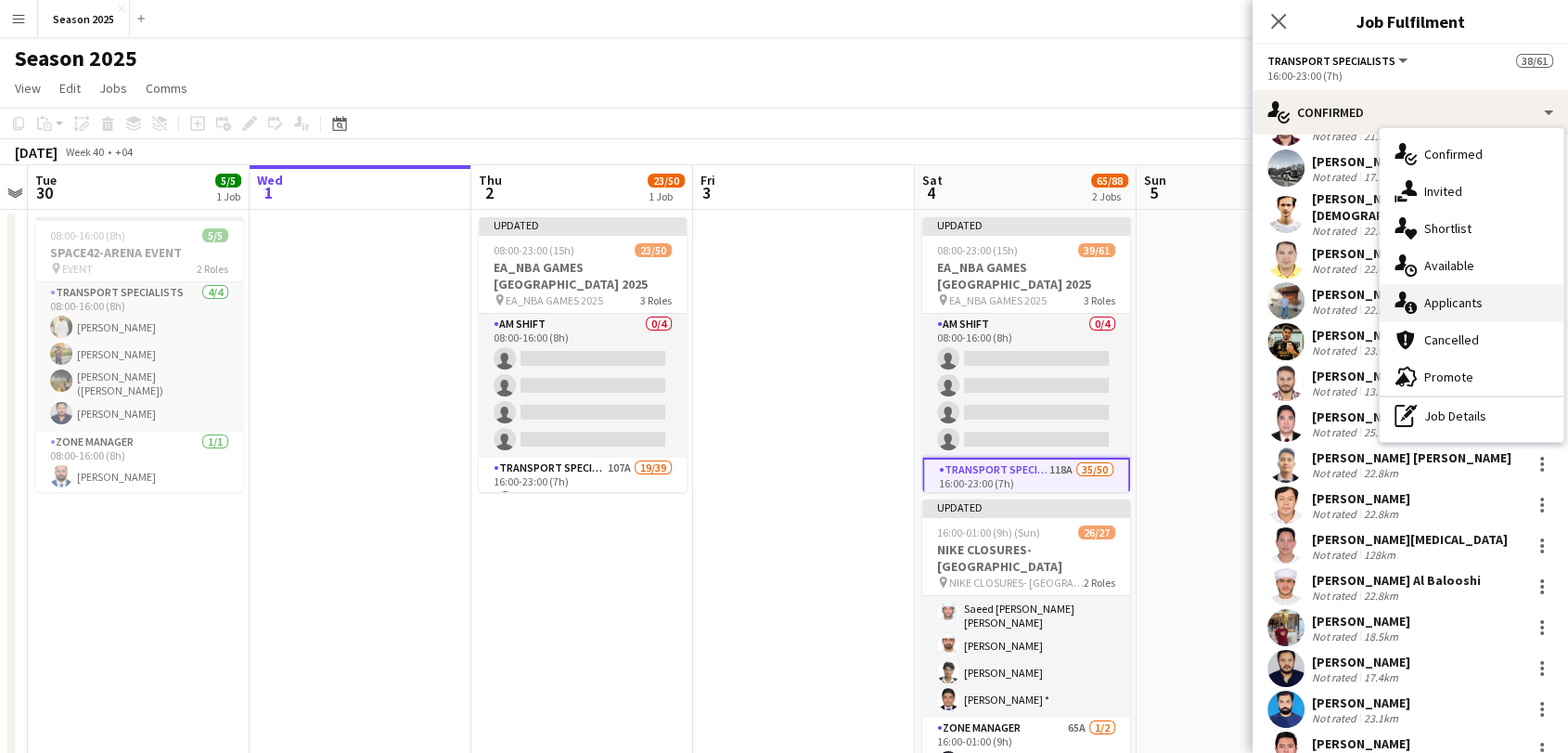
click at [1482, 300] on div "single-neutral-actions-information Applicants" at bounding box center [1471, 302] width 184 height 37
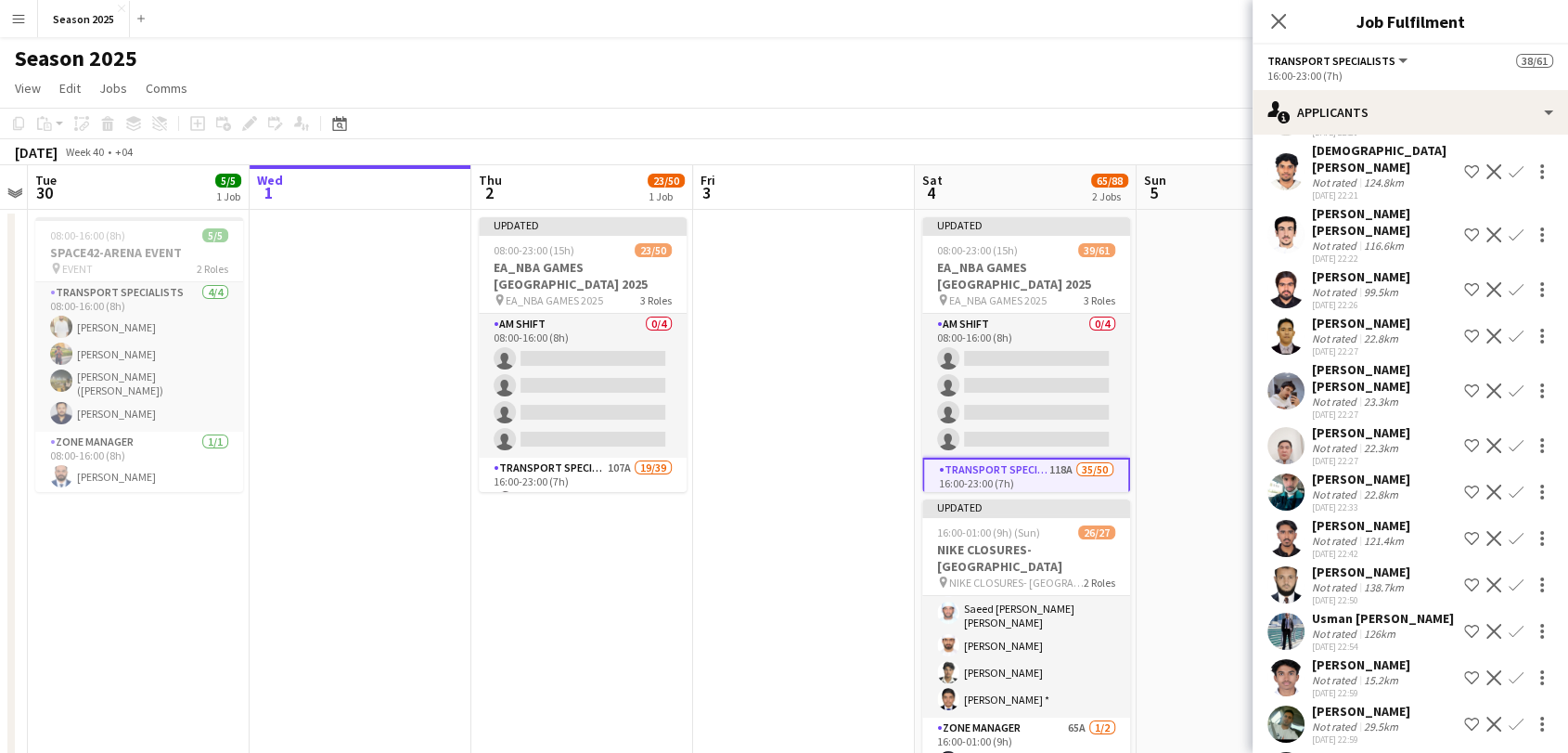
scroll to position [3711, 0]
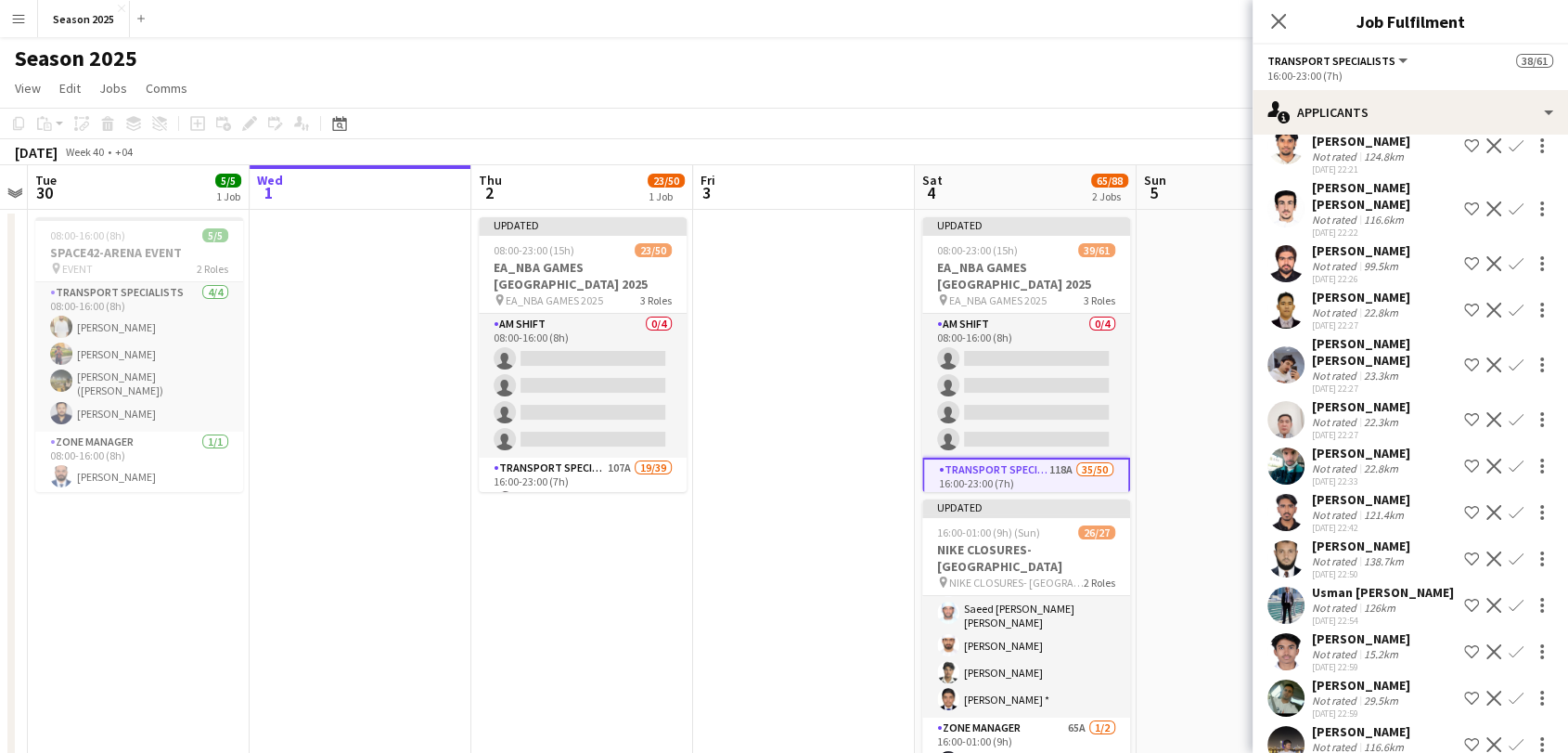
click at [1508, 412] on app-icon "Confirm" at bounding box center [1515, 419] width 15 height 15
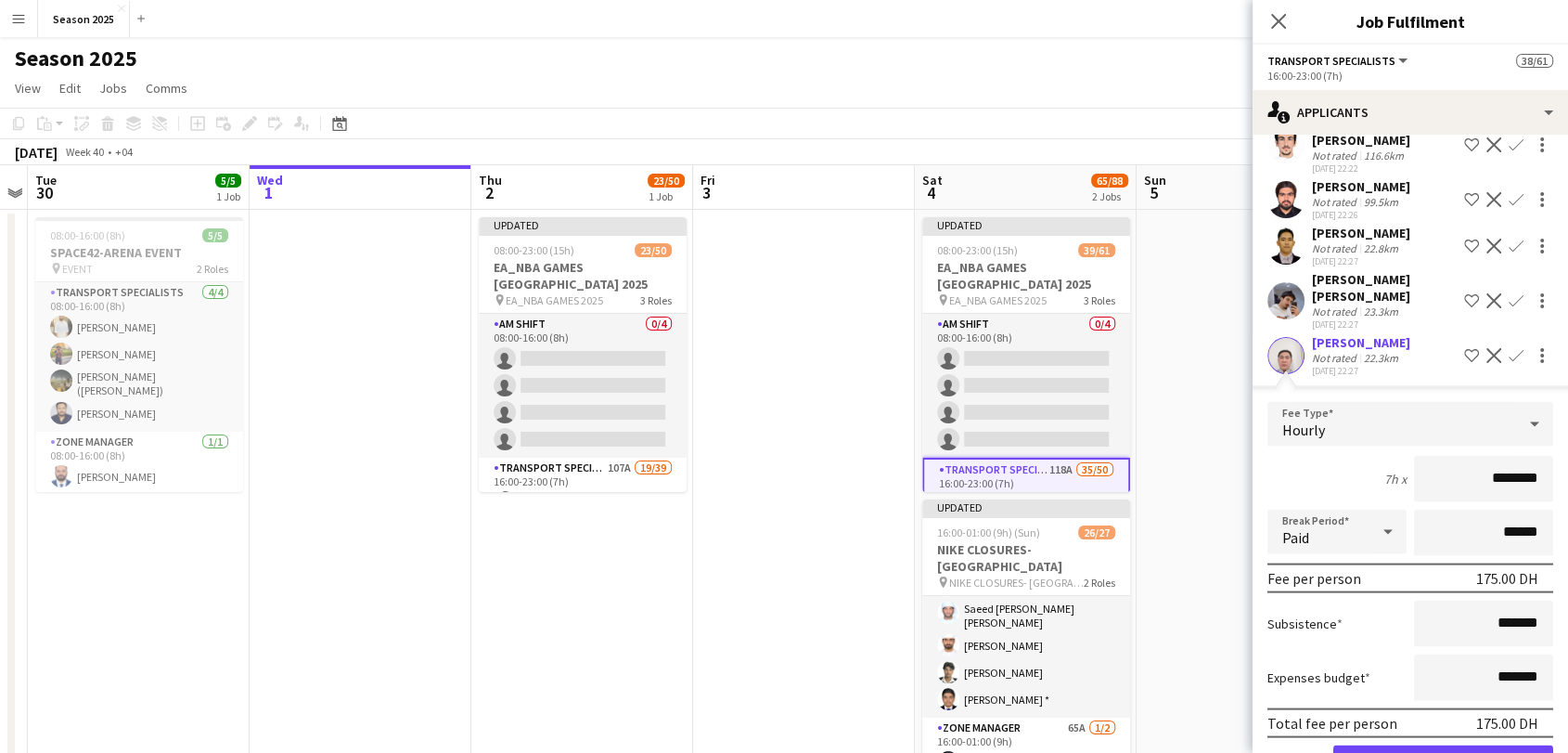
scroll to position [3815, 0]
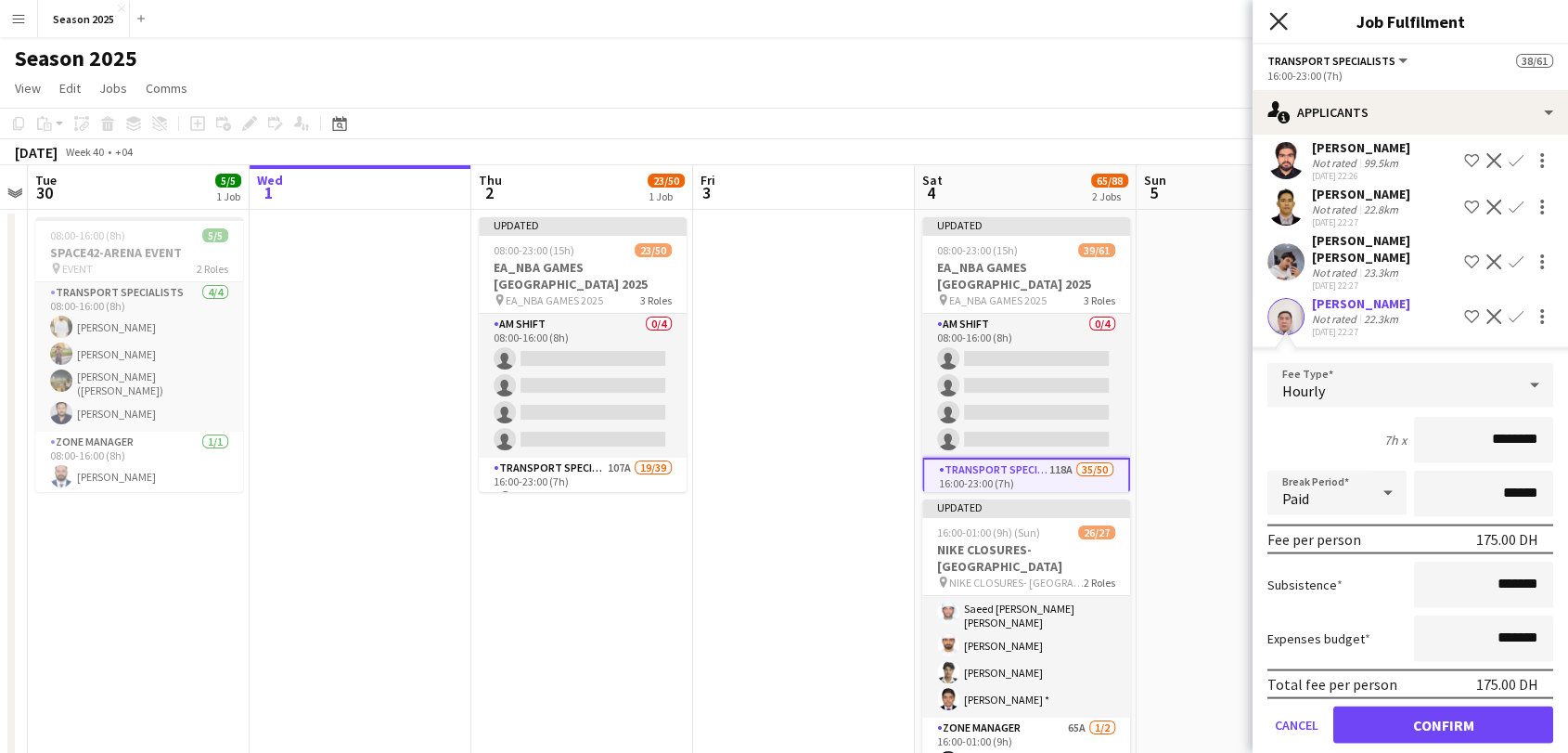
click at [1281, 18] on icon at bounding box center [1278, 21] width 18 height 18
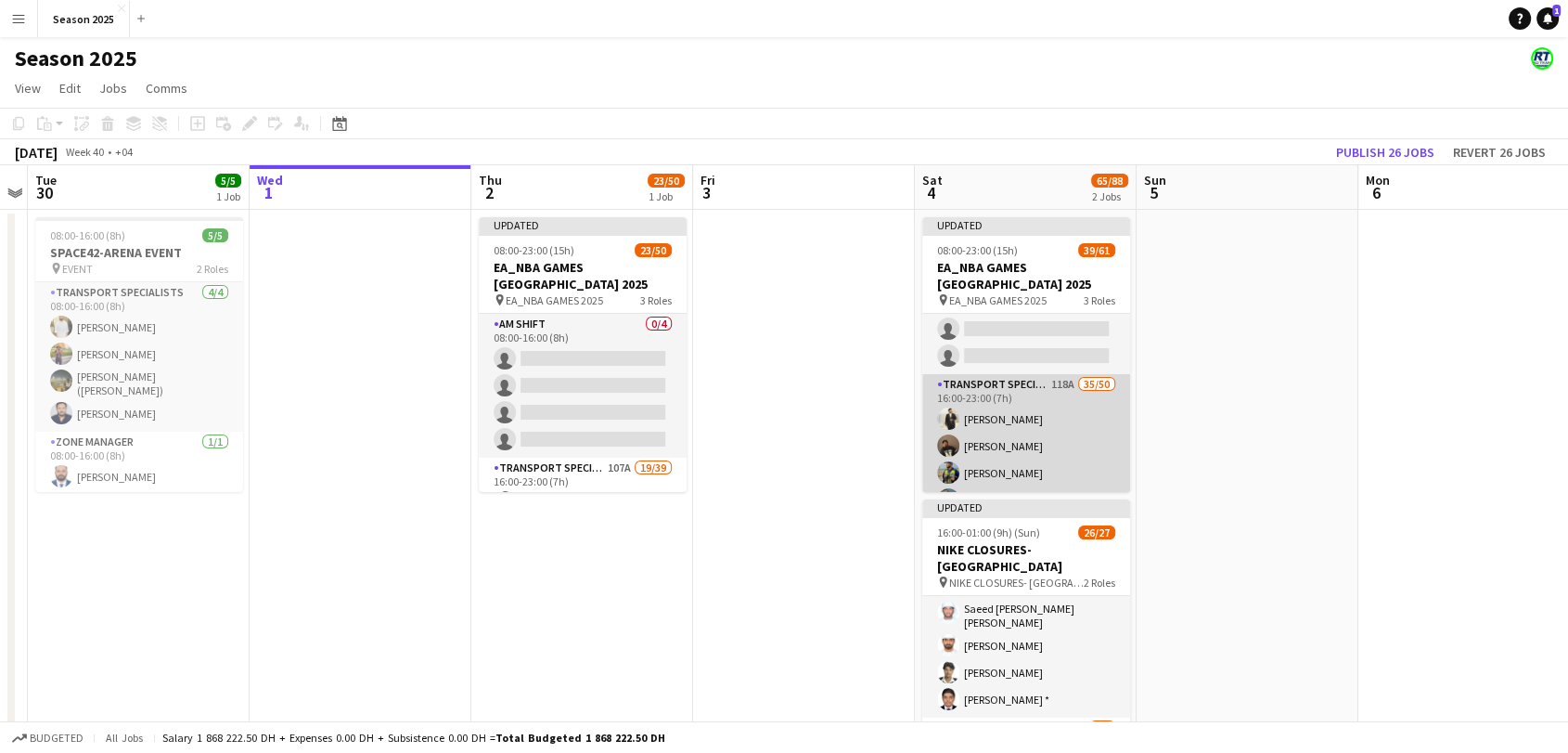
scroll to position [103, 0]
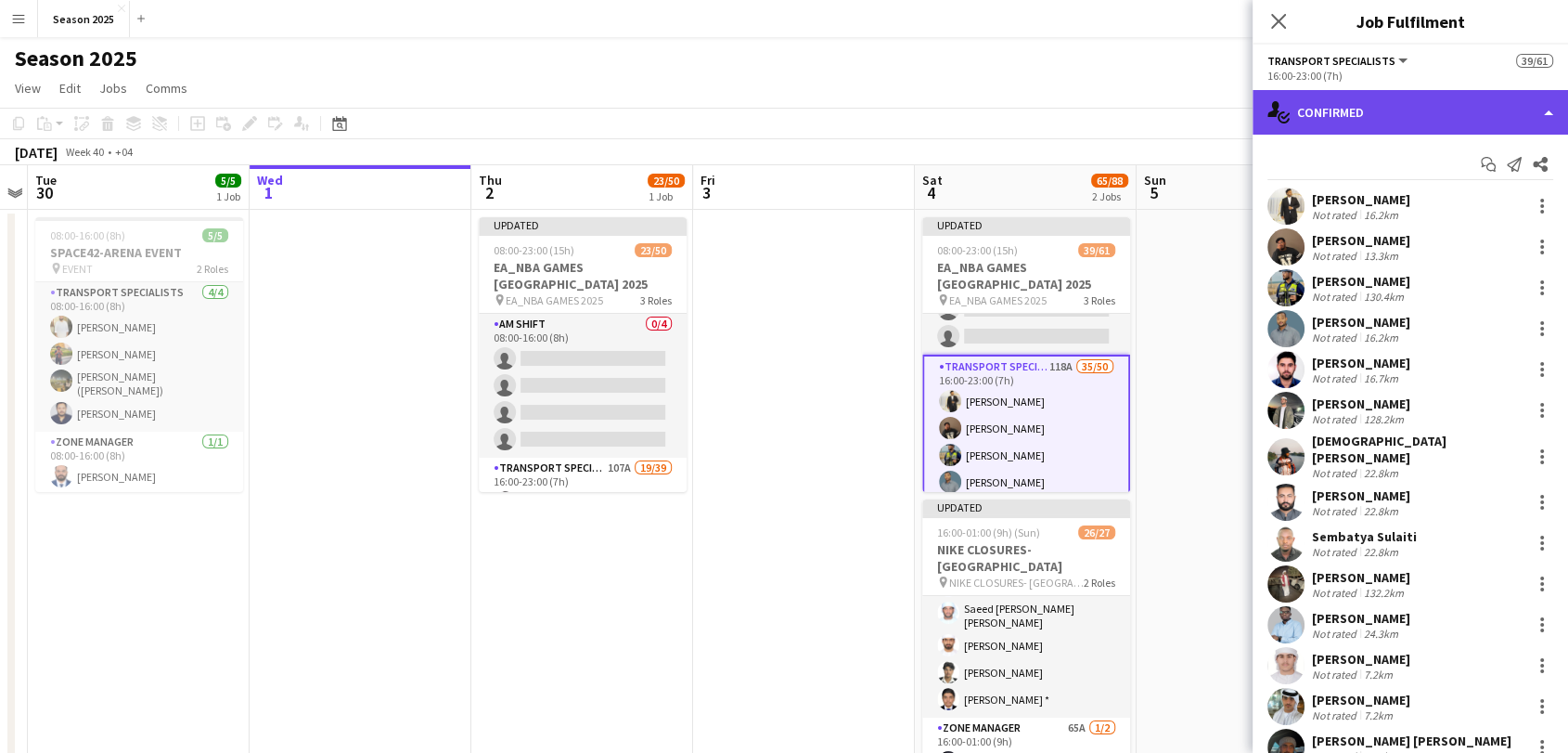
click at [1390, 105] on div "single-neutral-actions-check-2 Confirmed" at bounding box center [1410, 112] width 316 height 45
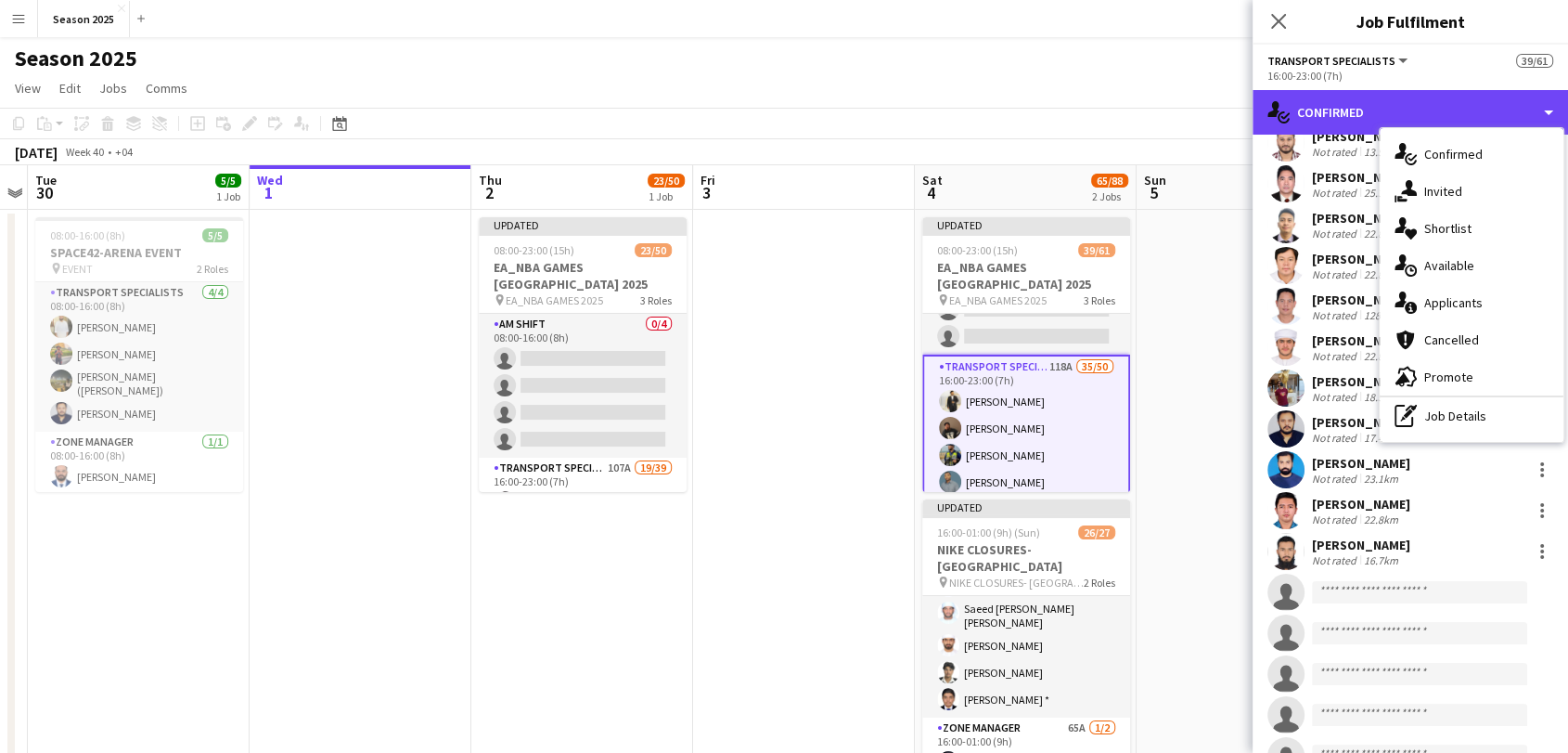
scroll to position [1134, 0]
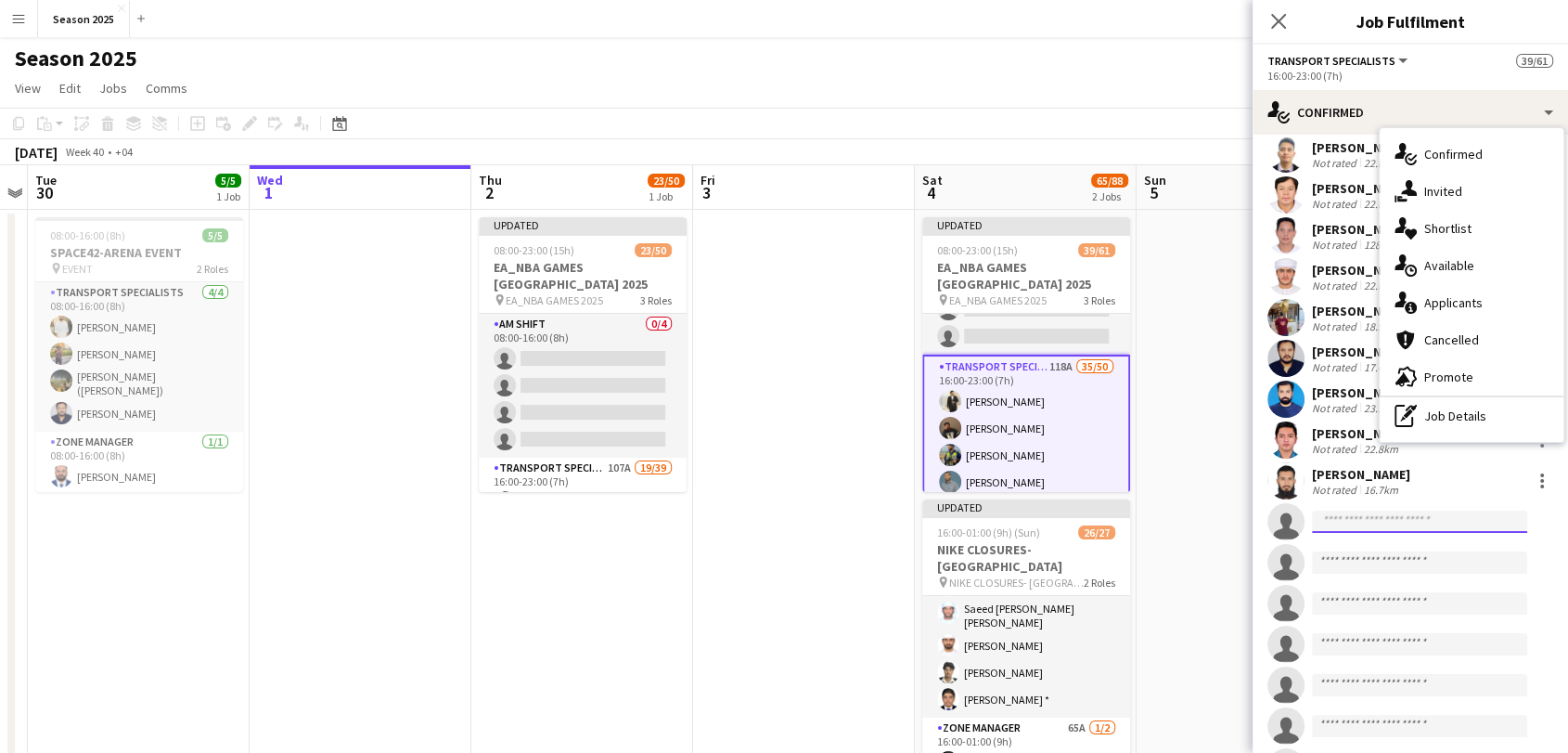
drag, startPoint x: 1358, startPoint y: 492, endPoint x: 1347, endPoint y: 492, distance: 11.0
click at [1357, 510] on input at bounding box center [1419, 521] width 215 height 22
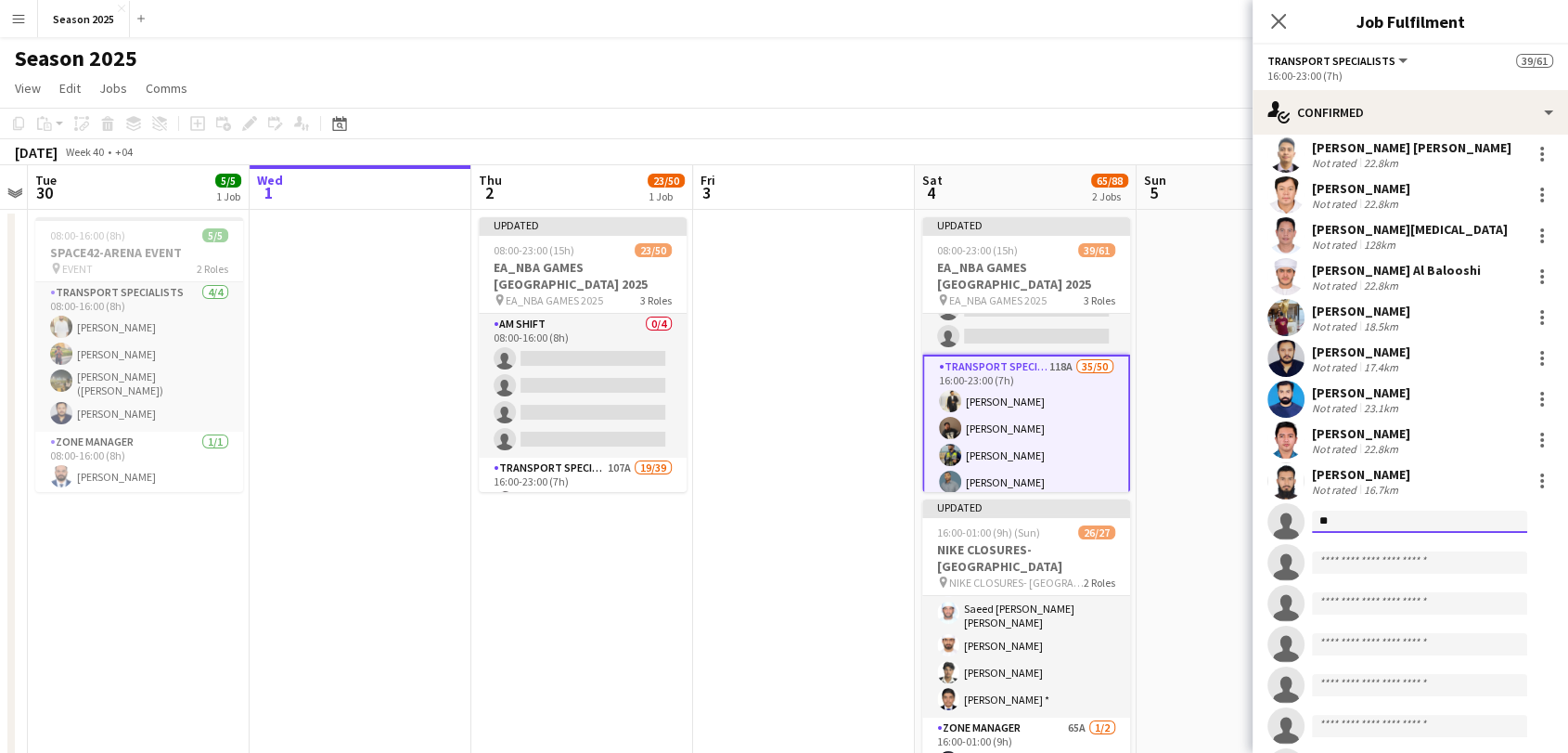
type input "*"
type input "**********"
click at [1390, 536] on span "[EMAIL_ADDRESS][DOMAIN_NAME]" at bounding box center [1419, 543] width 186 height 15
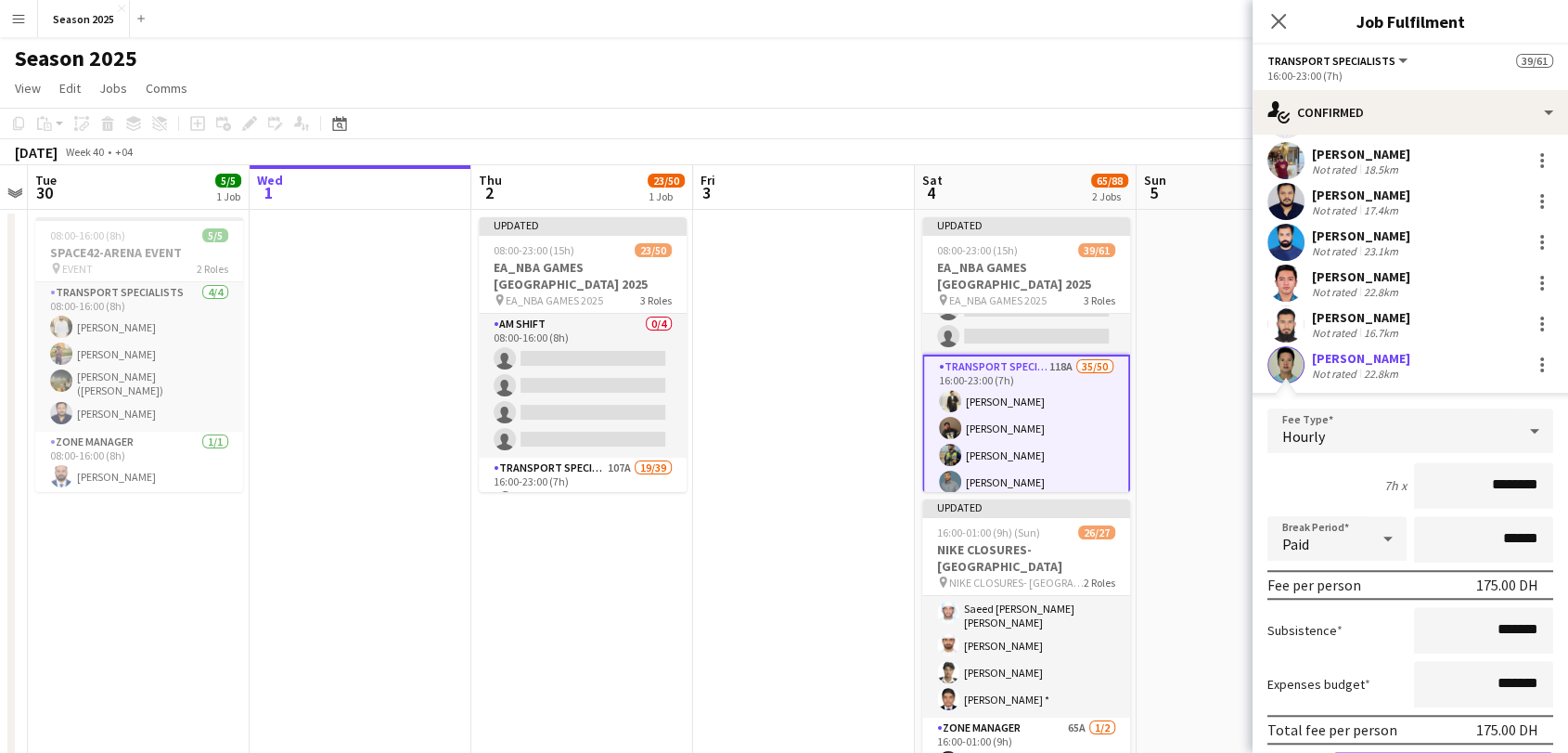
scroll to position [1340, 0]
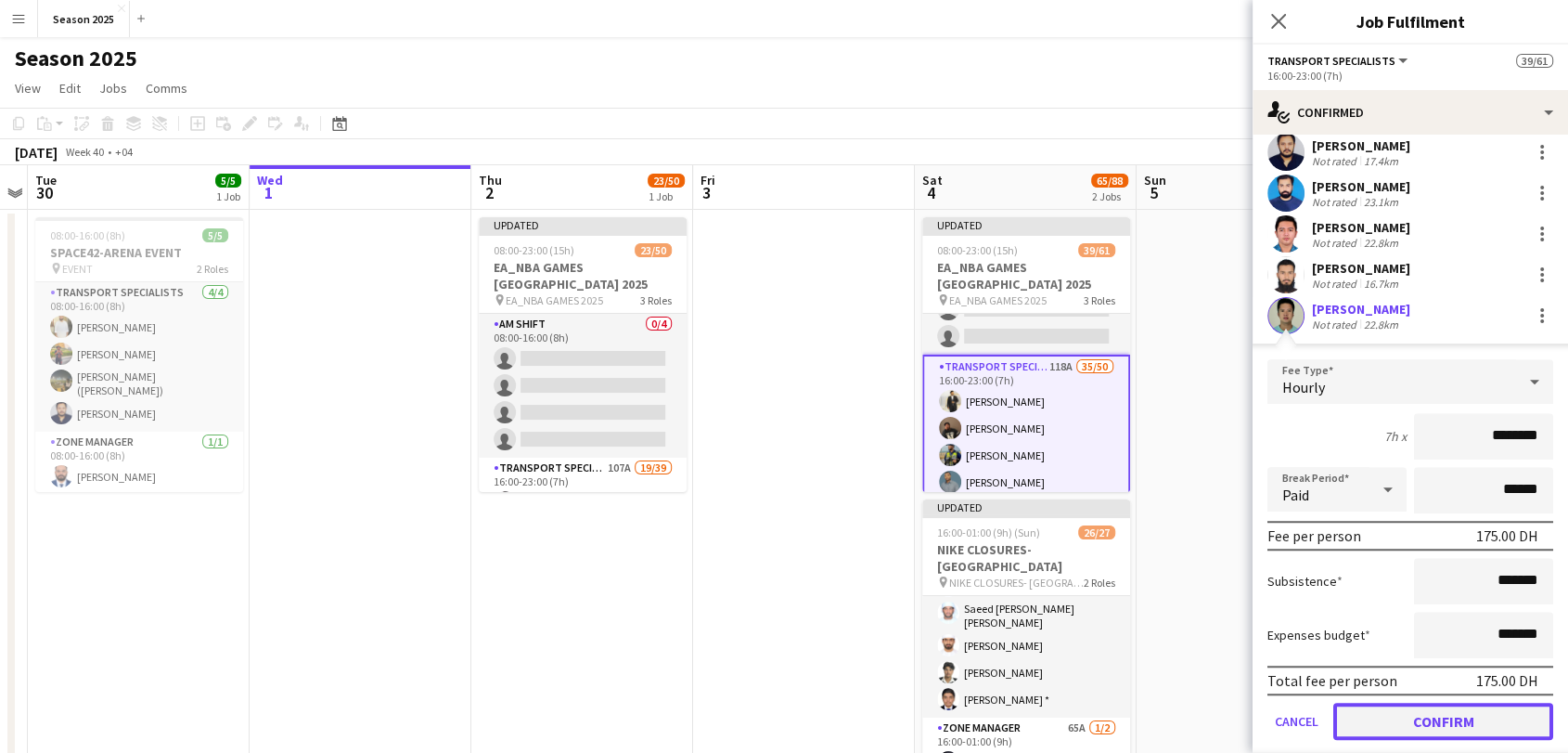
click at [1415, 702] on button "Confirm" at bounding box center [1443, 721] width 220 height 37
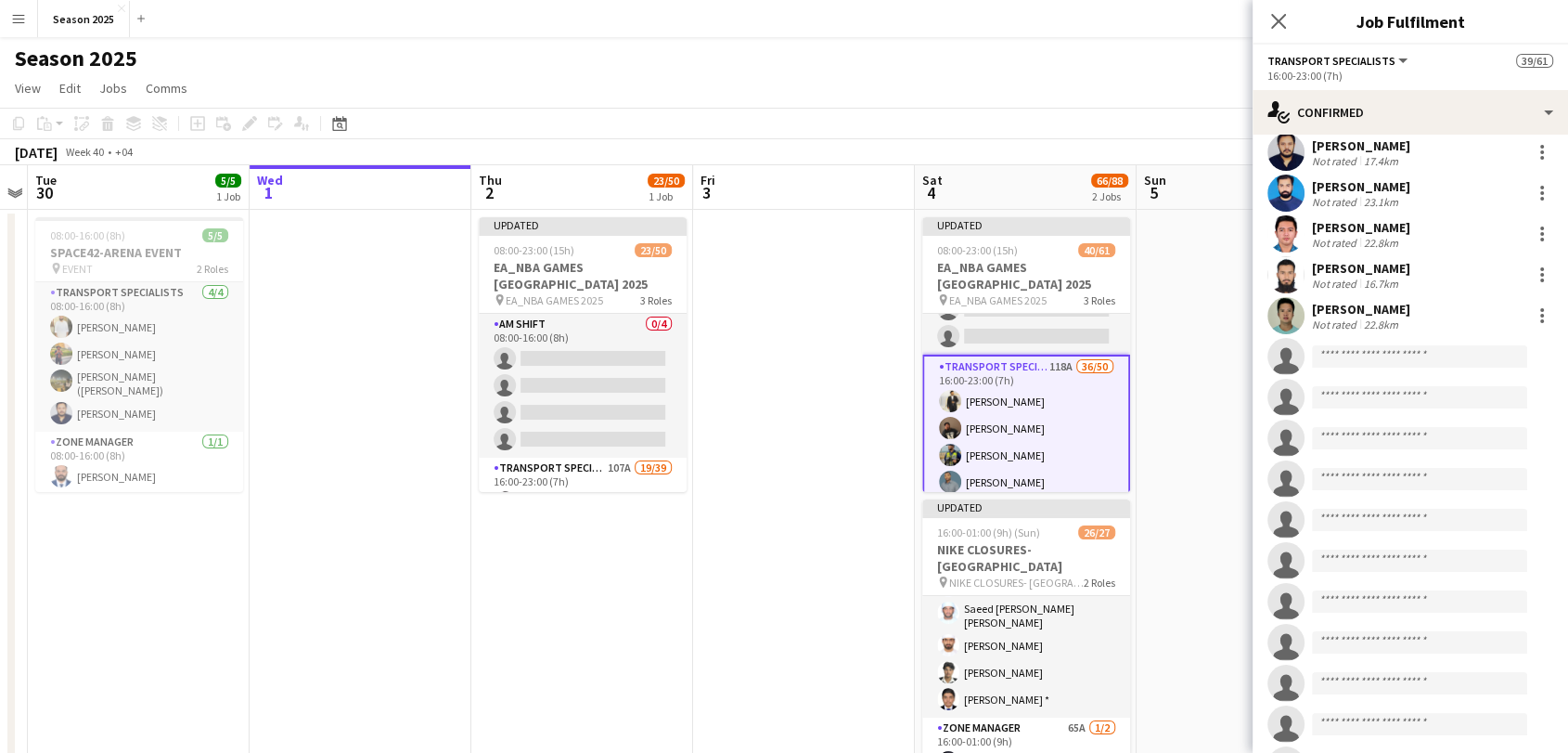
click at [1358, 337] on app-invite-slot "single-neutral-actions" at bounding box center [1410, 356] width 316 height 37
click at [1355, 345] on input at bounding box center [1419, 356] width 215 height 22
type input "******"
click at [1359, 388] on span "[PHONE_NUMBER]" at bounding box center [1419, 391] width 186 height 15
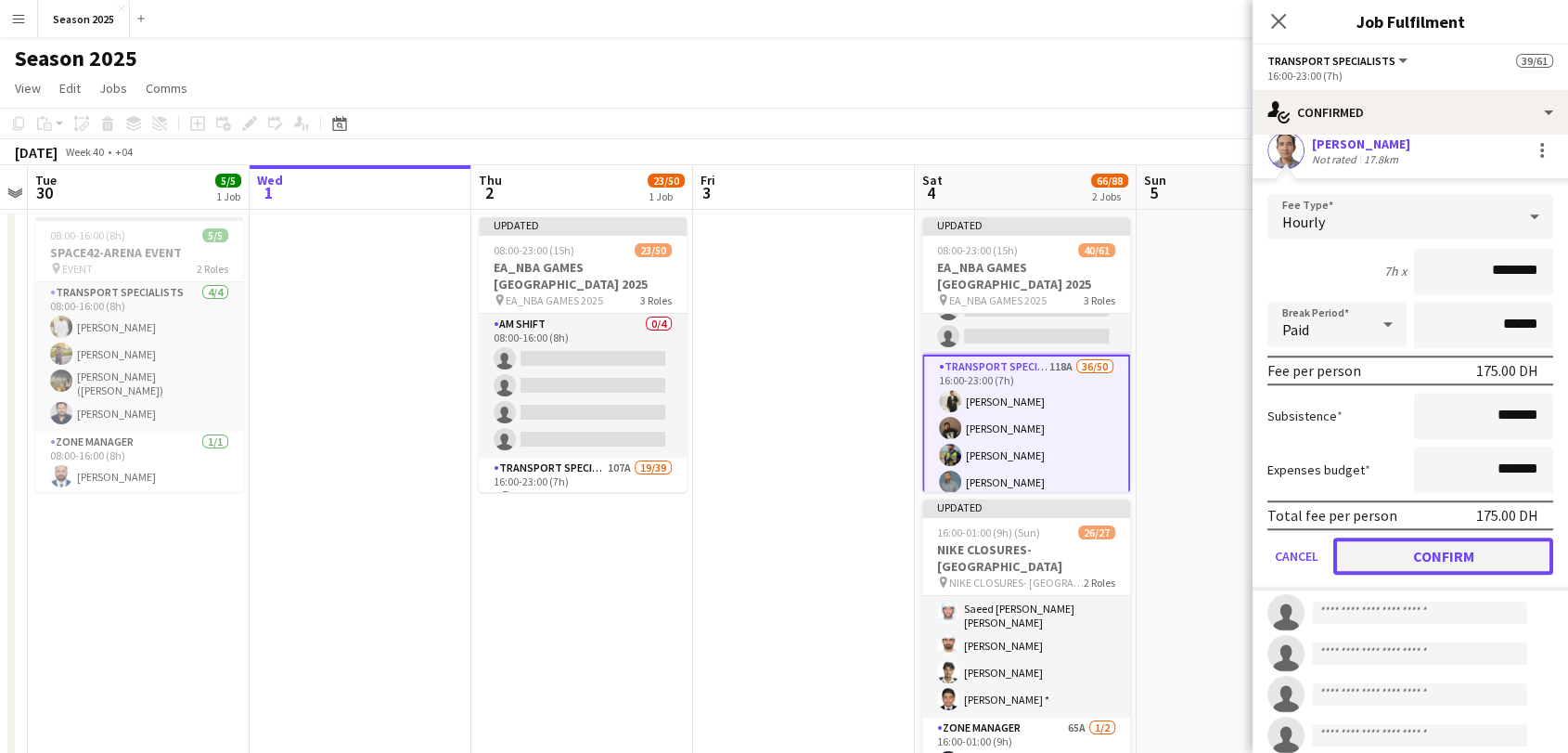
click at [1403, 544] on button "Confirm" at bounding box center [1443, 555] width 220 height 37
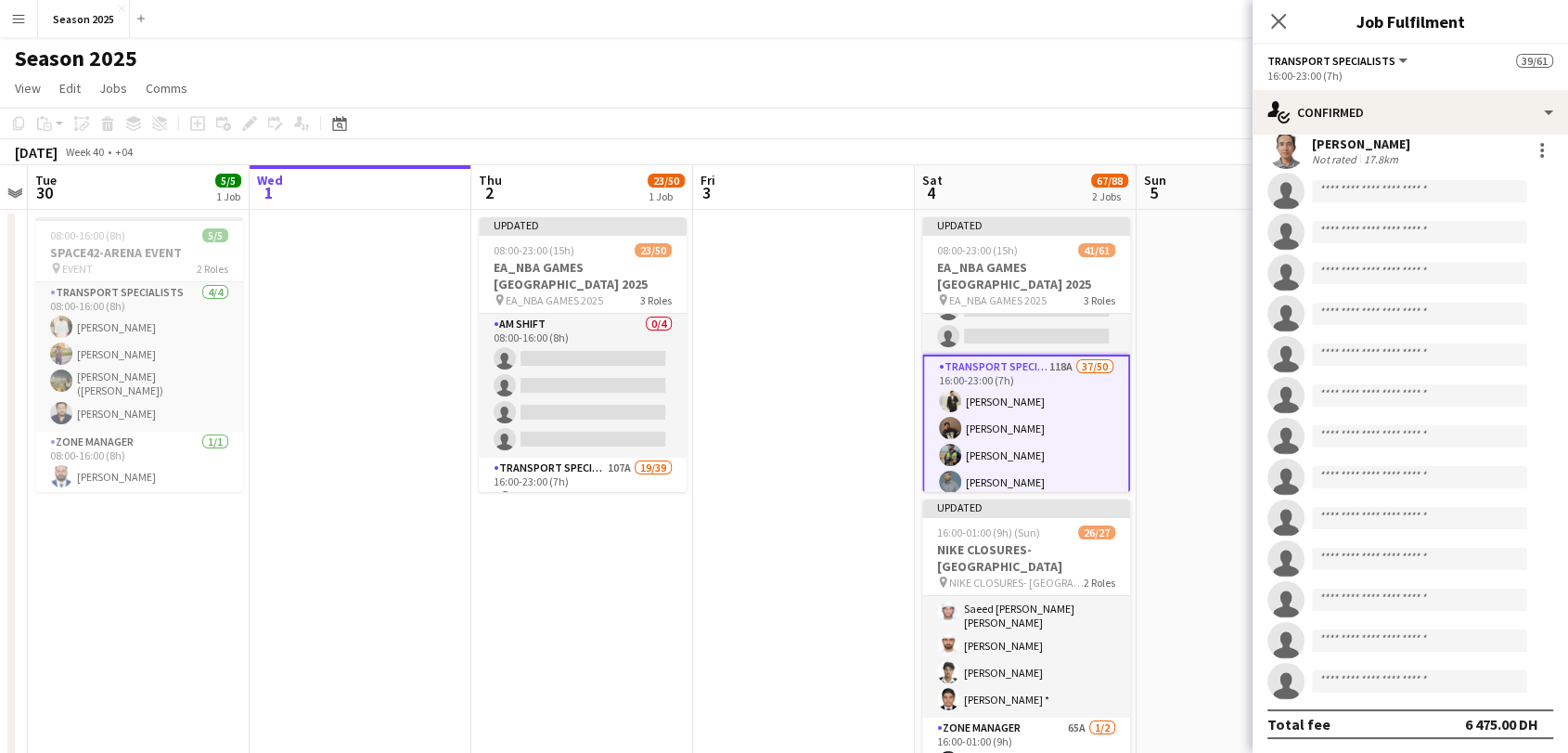
scroll to position [1527, 0]
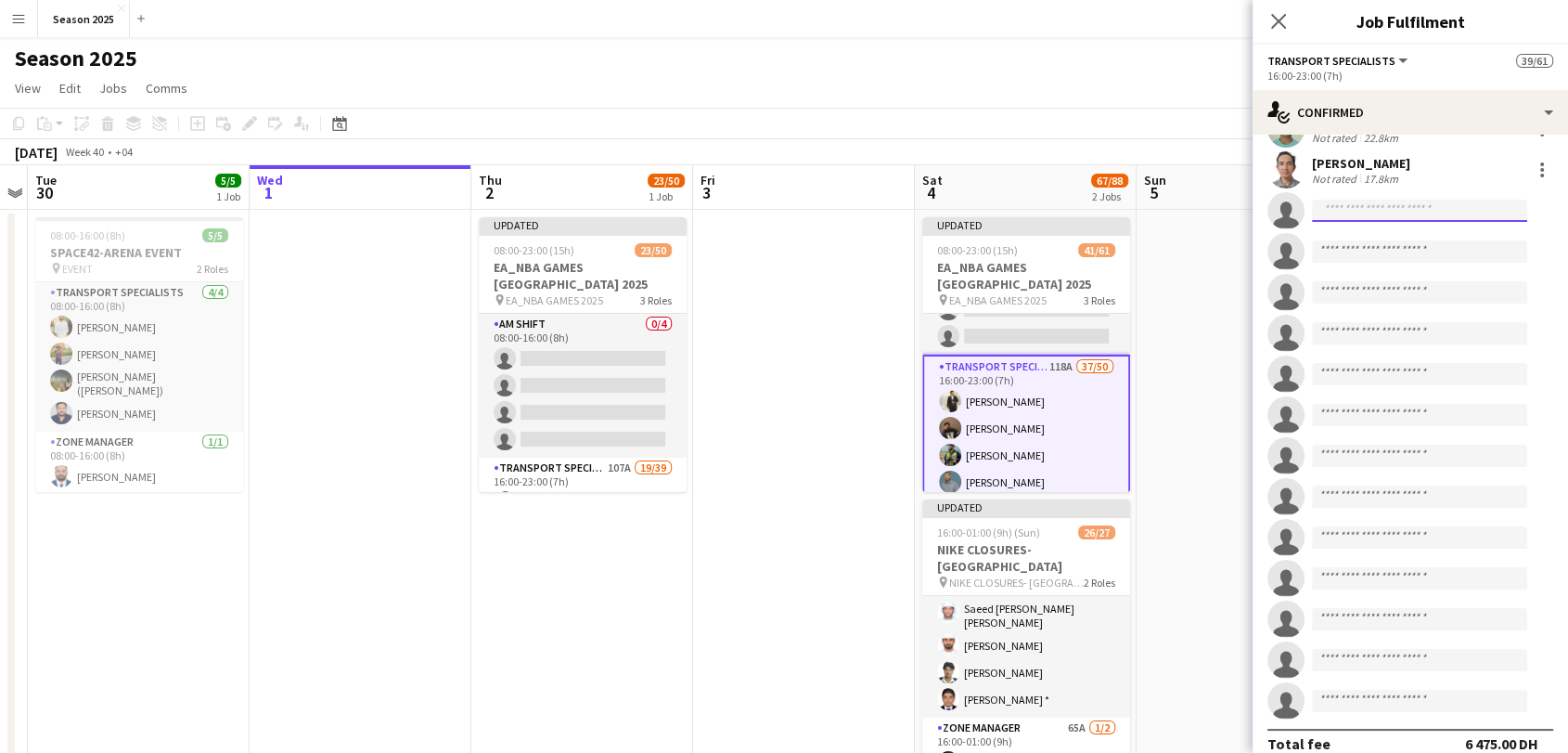
click at [1334, 199] on input at bounding box center [1419, 210] width 215 height 22
type input "******"
click at [1346, 218] on span "[PERSON_NAME]" at bounding box center [1379, 216] width 107 height 16
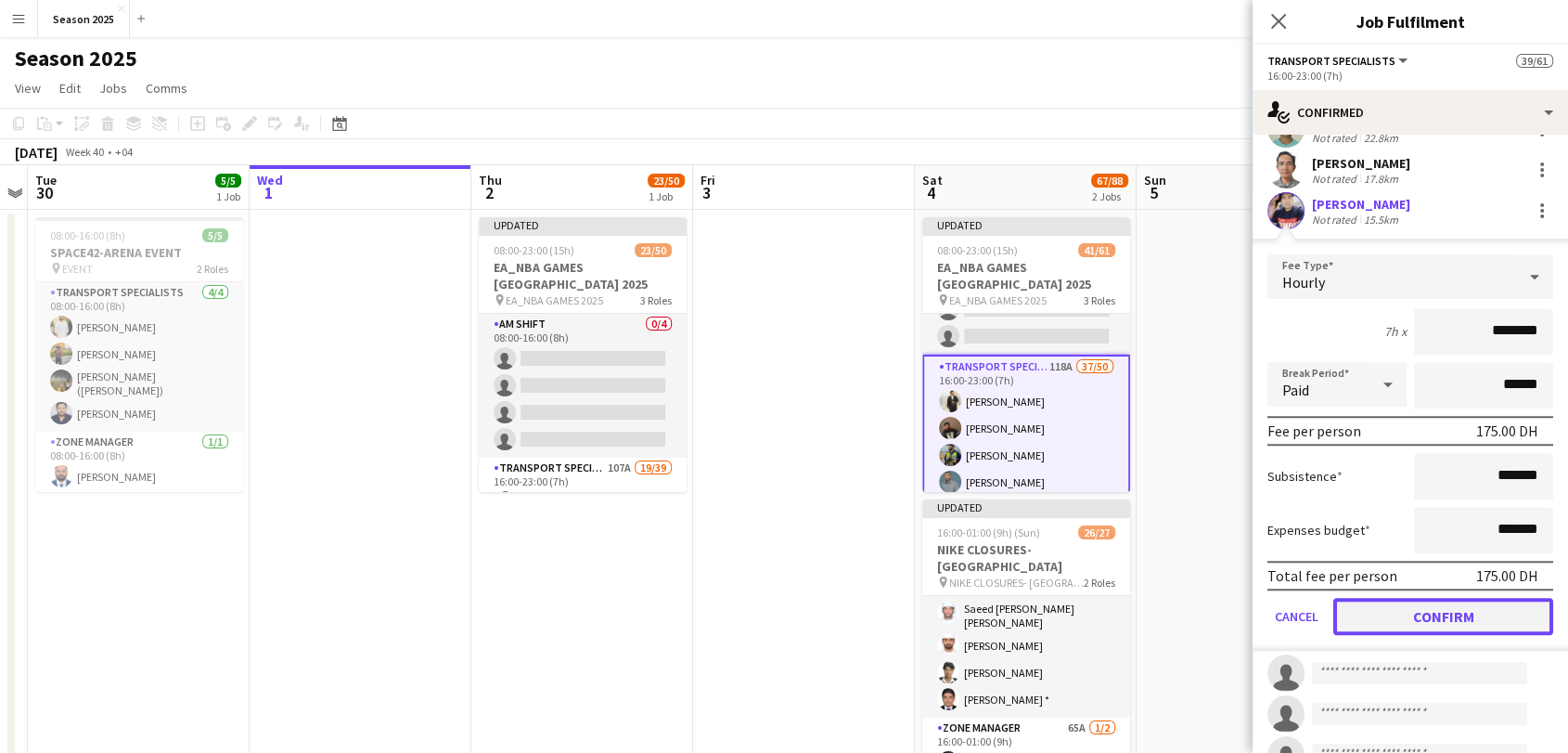
click at [1383, 598] on button "Confirm" at bounding box center [1443, 616] width 220 height 37
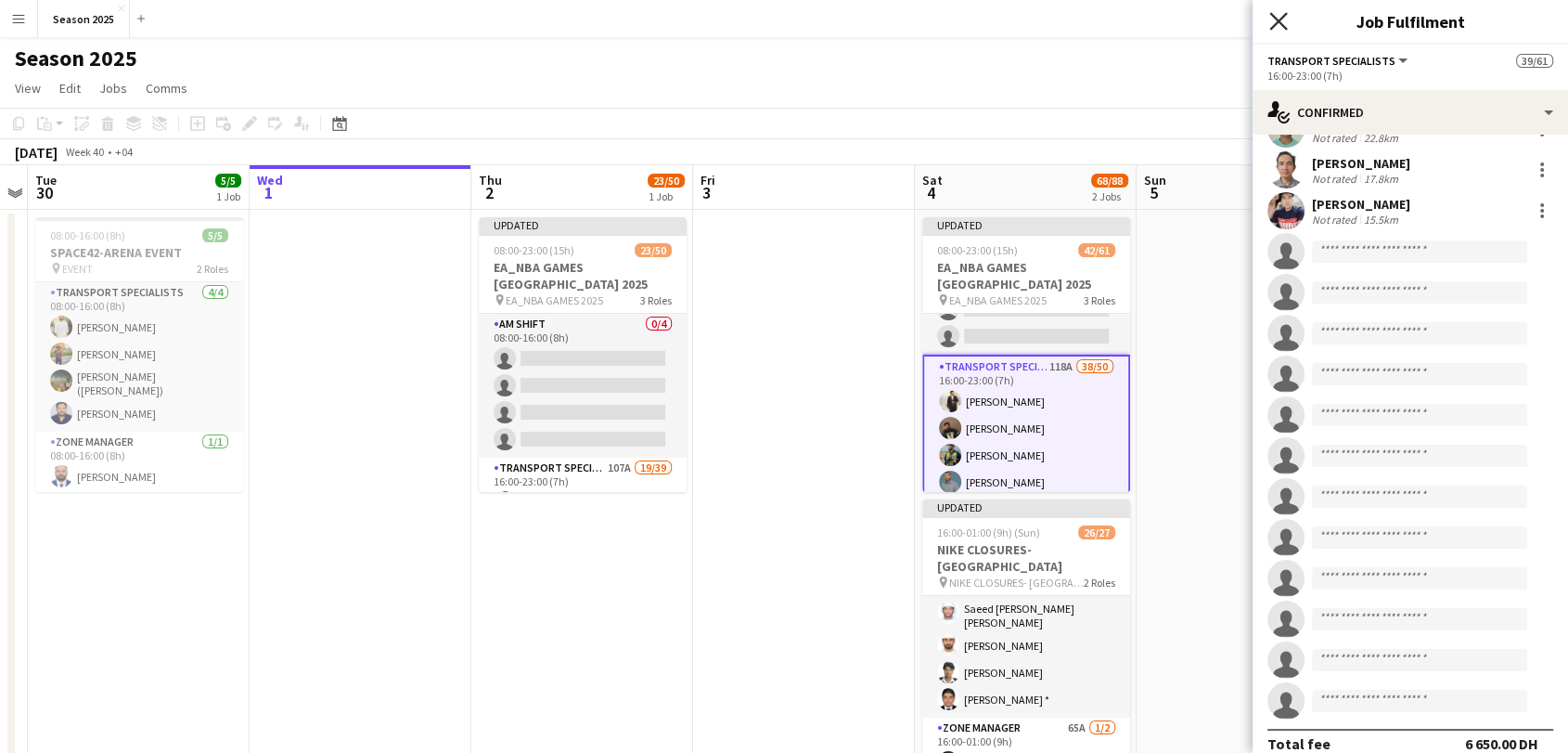
click at [1279, 23] on icon at bounding box center [1278, 21] width 18 height 18
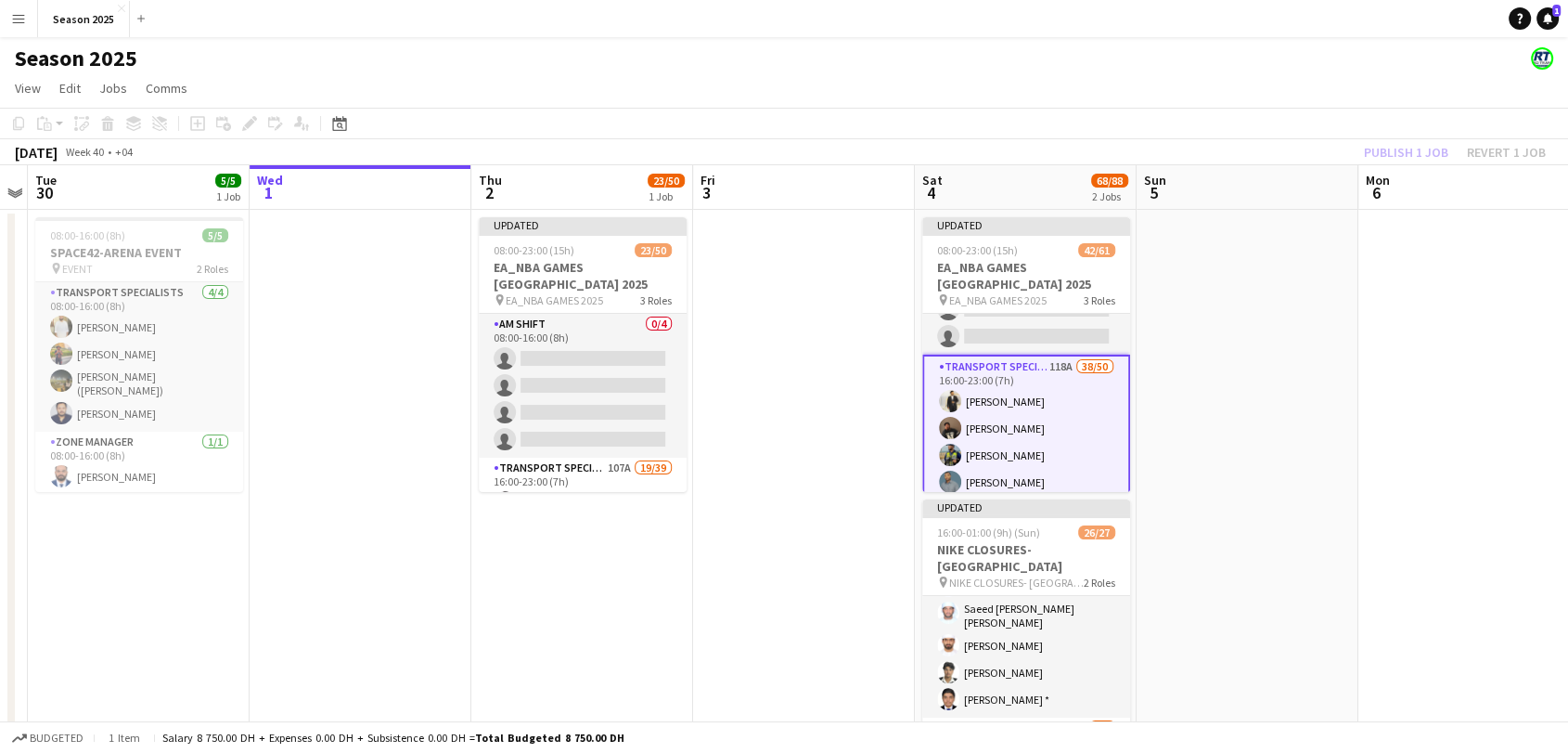
click at [1233, 384] on app-date-cell at bounding box center [1246, 509] width 222 height 601
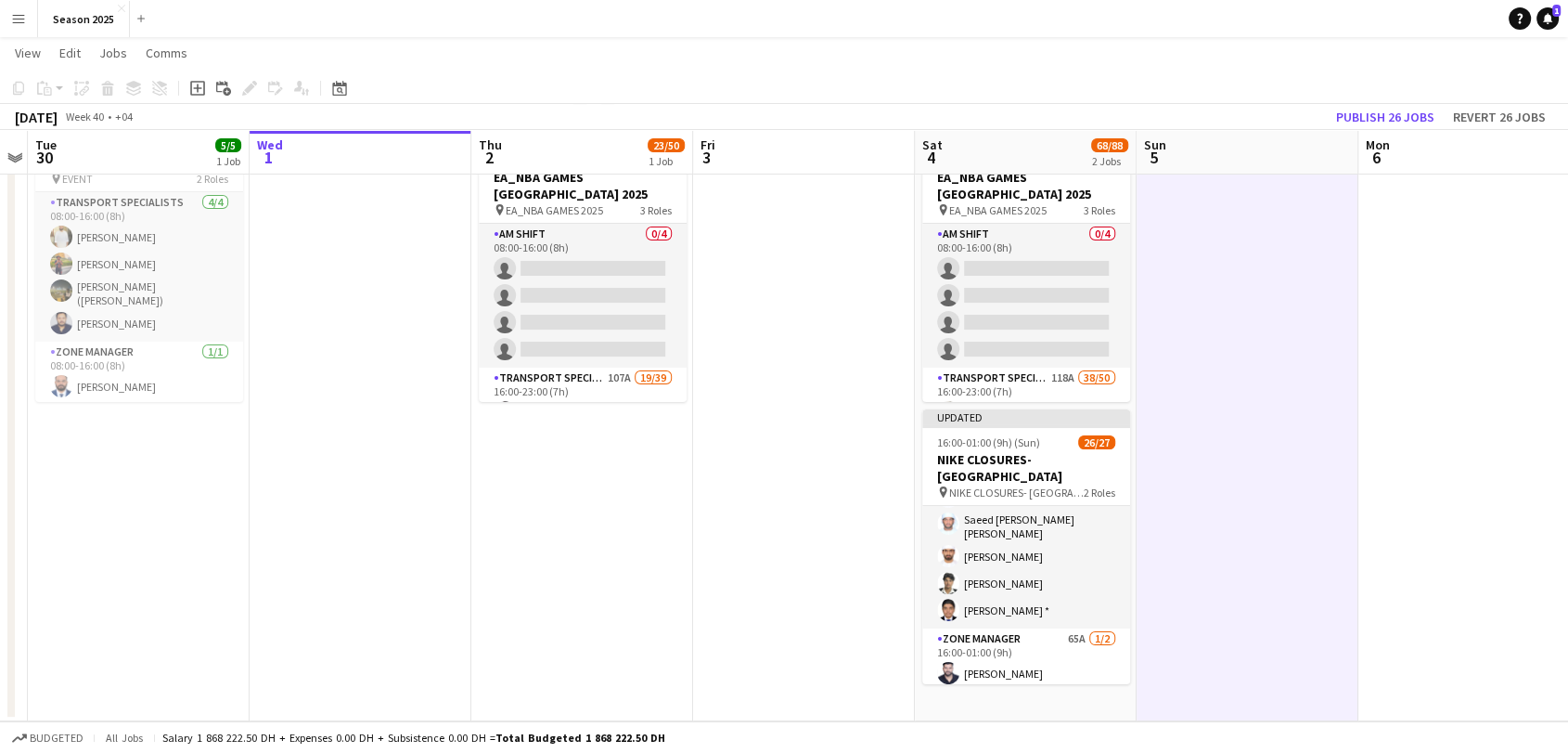
scroll to position [604, 0]
click at [1081, 642] on app-card-role "Zone Manager 65A [DATE] 16:00-01:00 (9h) [PERSON_NAME] single-neutral-actions" at bounding box center [1025, 672] width 208 height 90
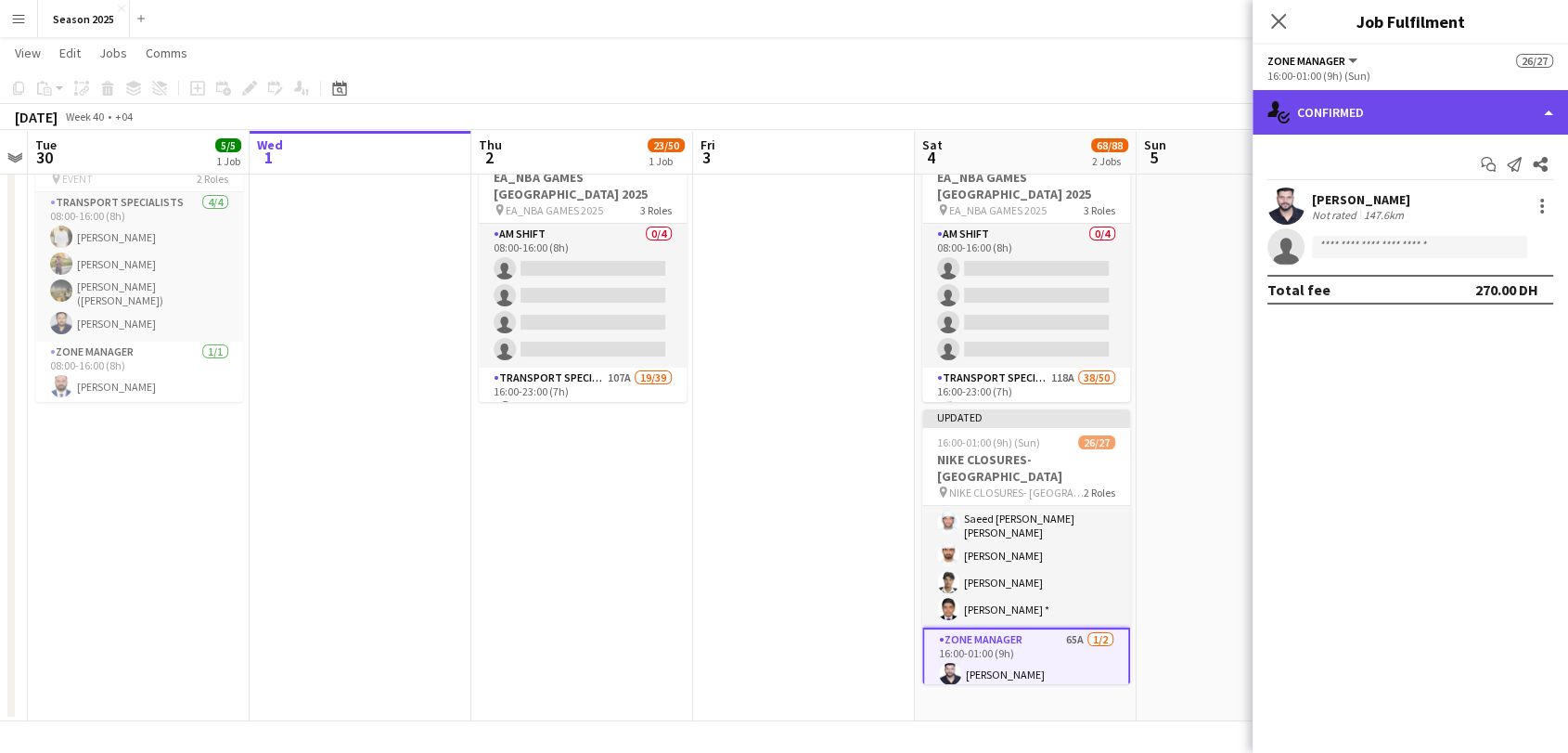
click at [1466, 106] on div "single-neutral-actions-check-2 Confirmed" at bounding box center [1410, 112] width 316 height 45
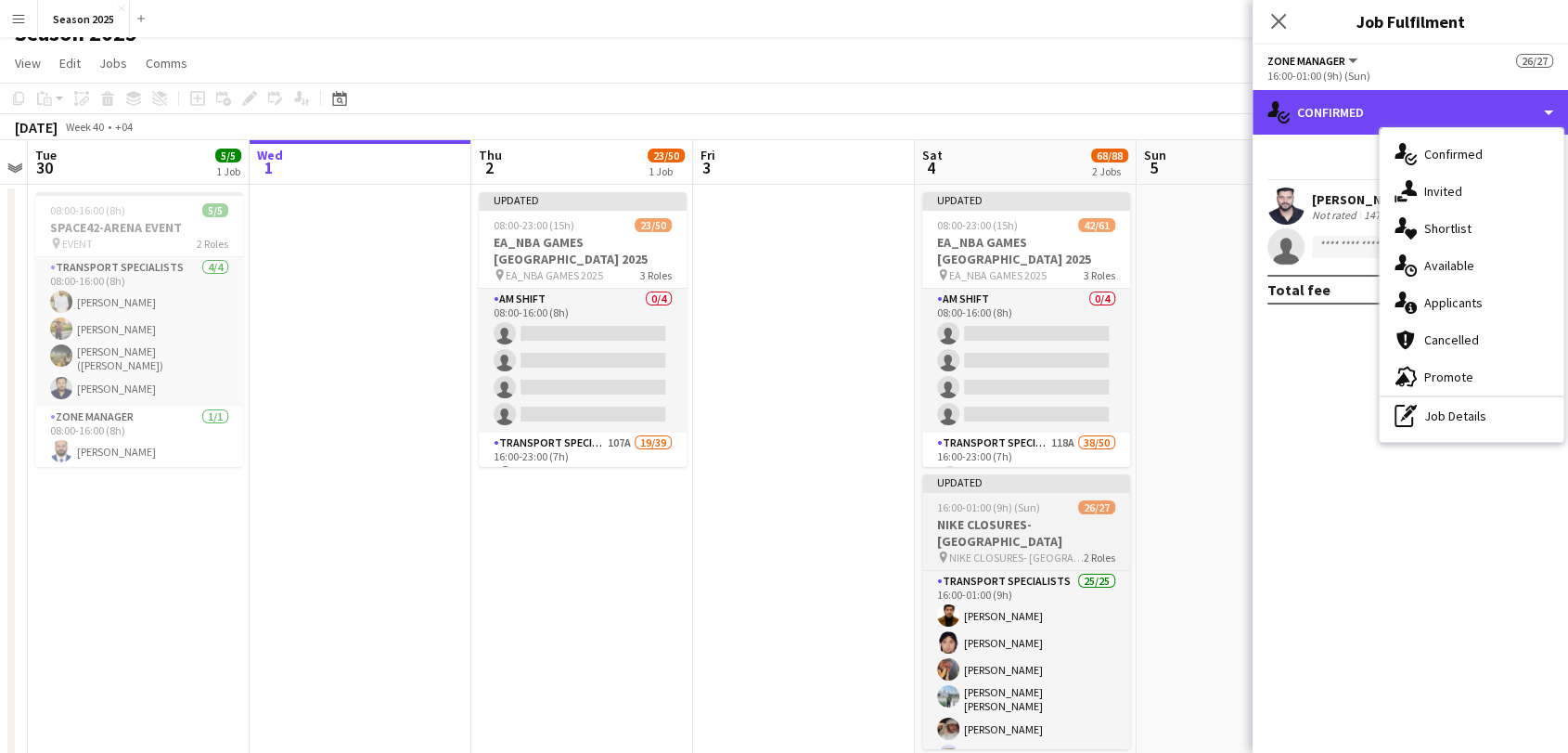
scroll to position [0, 0]
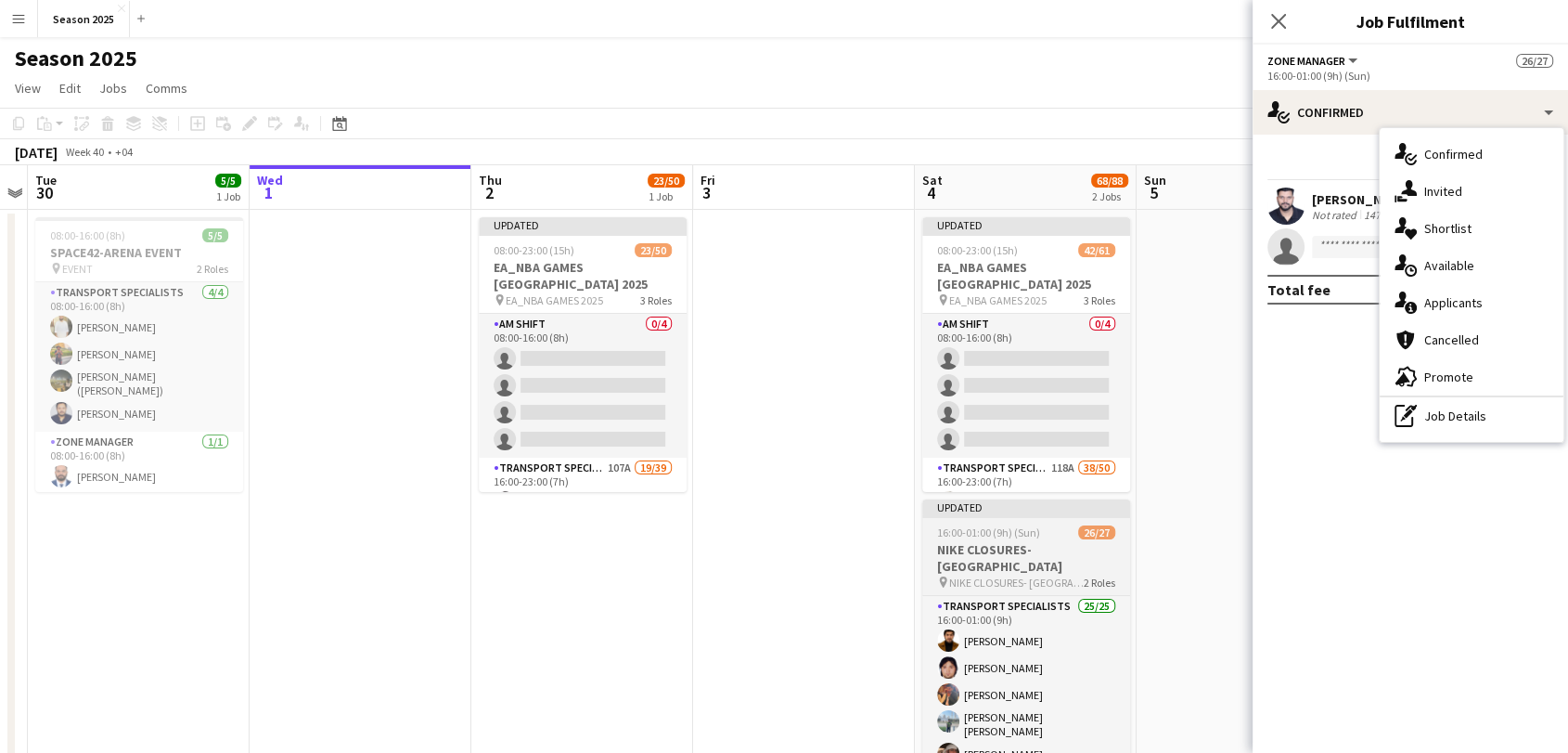
click at [1025, 544] on h3 "NIKE CLOSURES- [GEOGRAPHIC_DATA]" at bounding box center [1025, 557] width 208 height 33
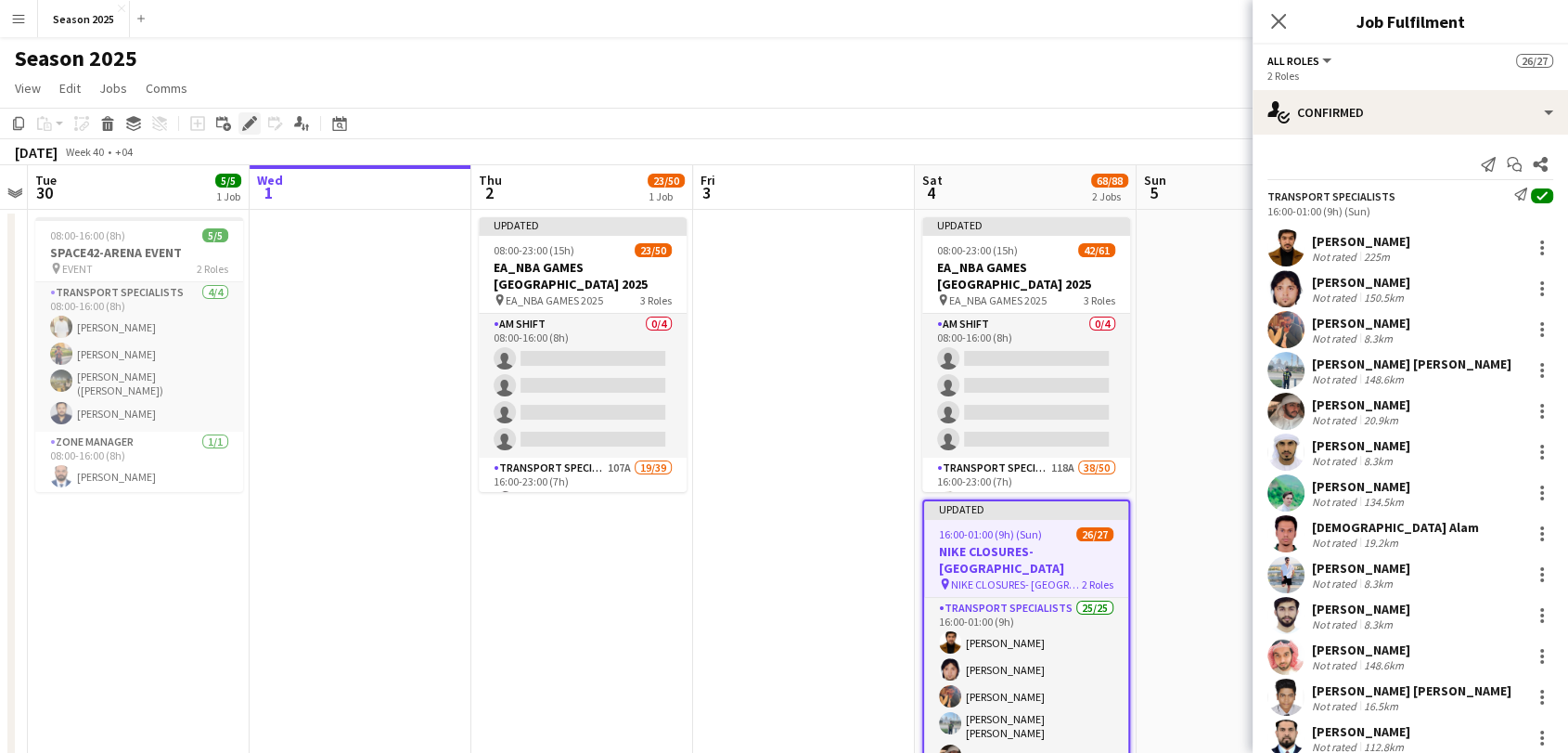
click at [254, 118] on icon at bounding box center [254, 118] width 5 height 5
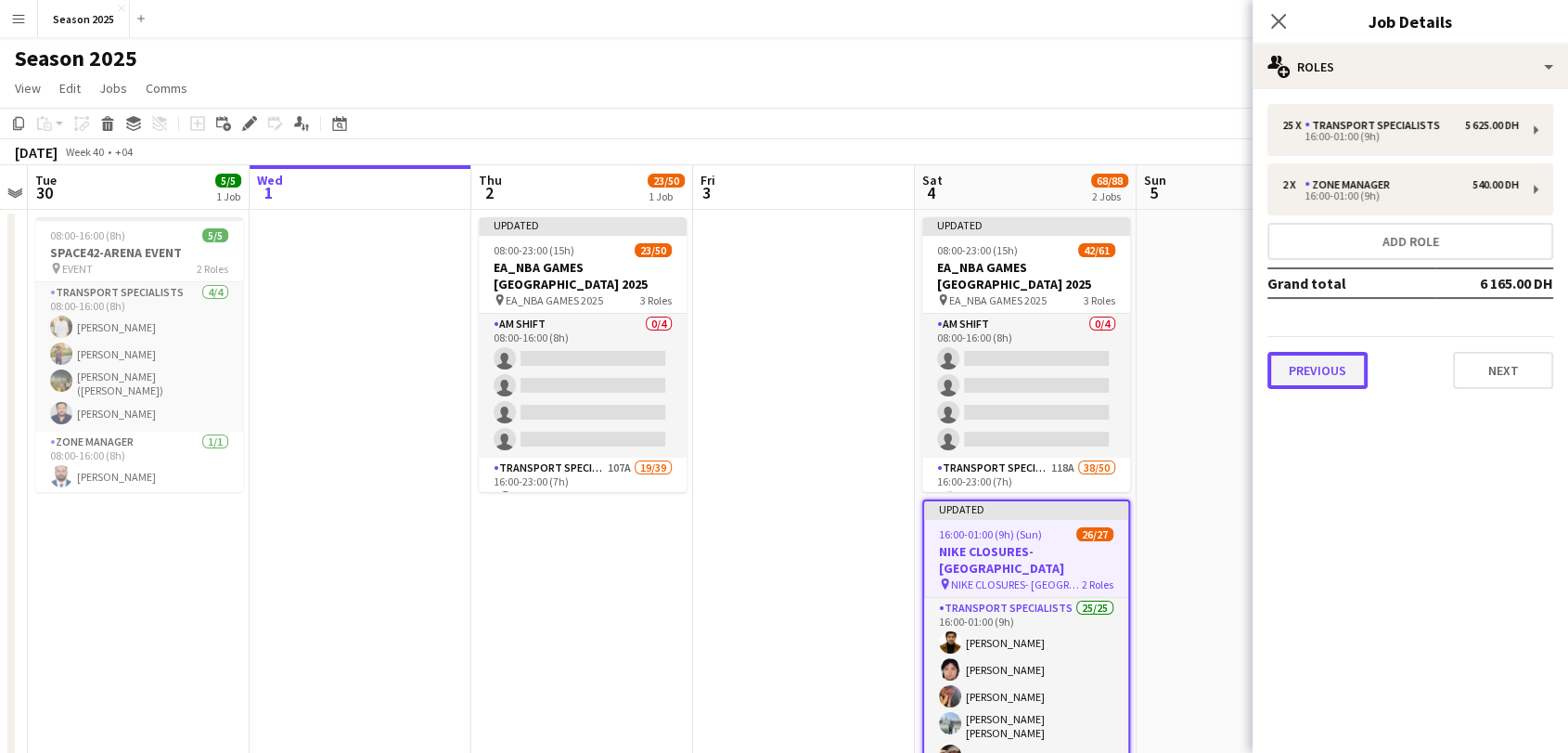
click at [1321, 377] on button "Previous" at bounding box center [1317, 371] width 100 height 37
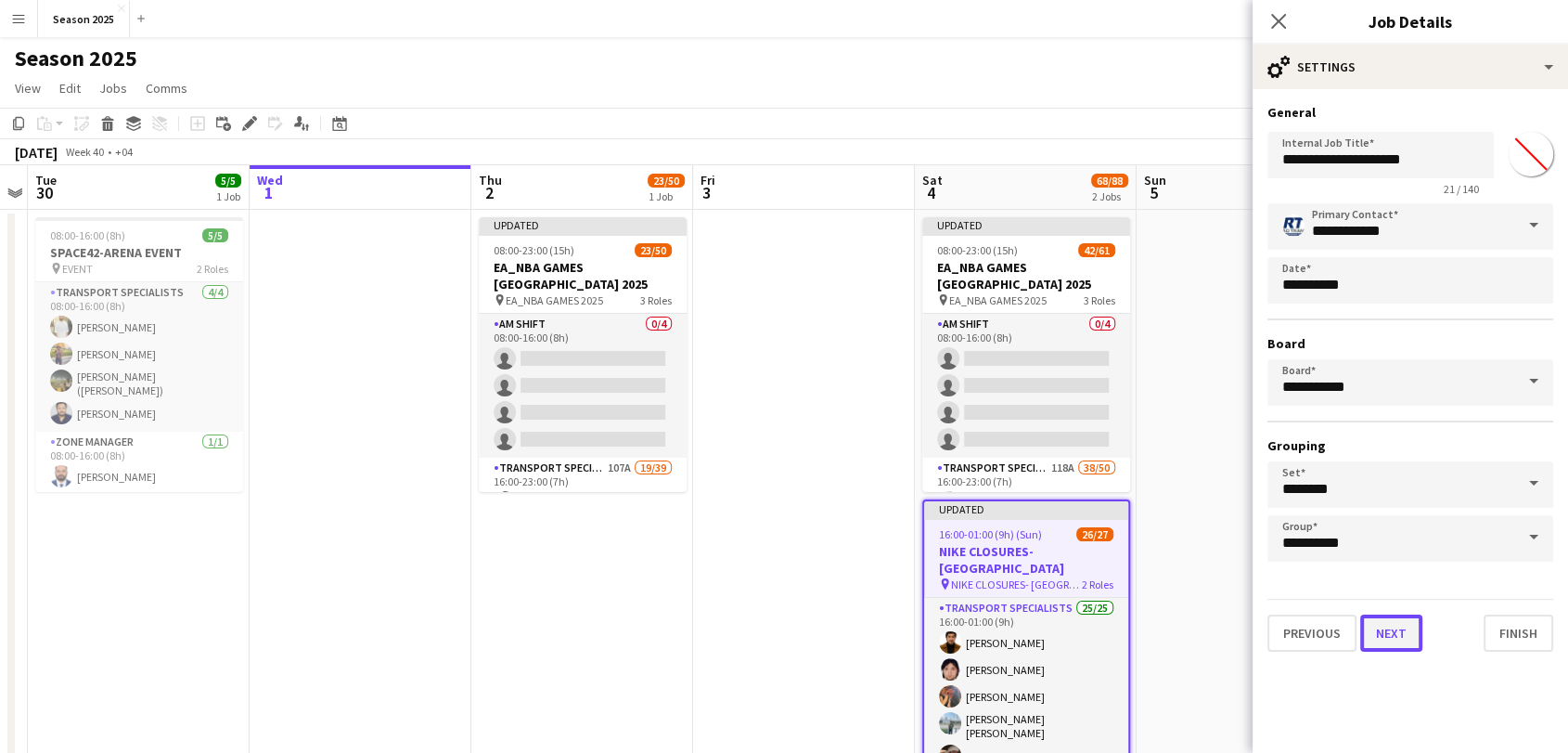
click at [1395, 629] on button "Next" at bounding box center [1391, 633] width 63 height 37
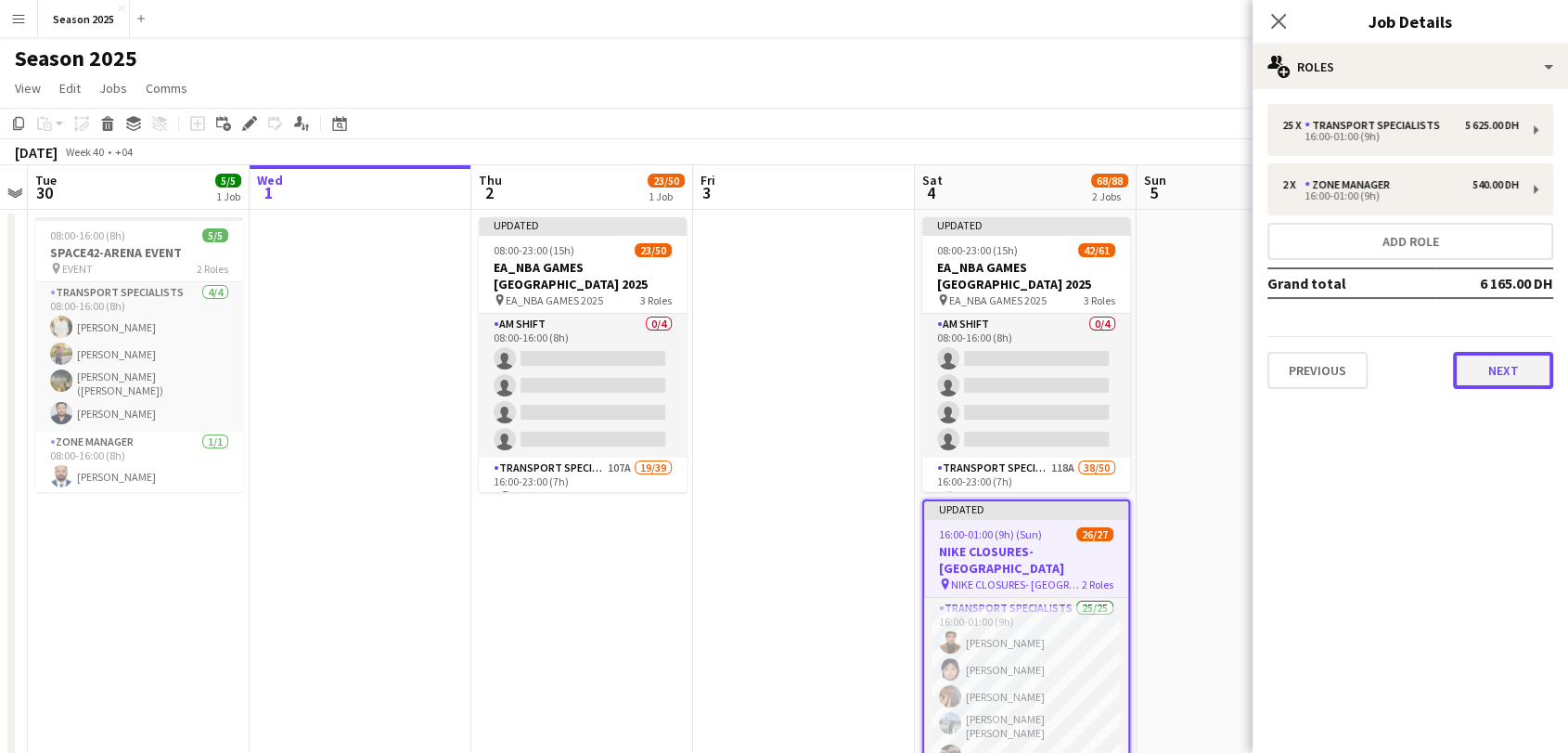
click at [1475, 376] on button "Next" at bounding box center [1503, 371] width 100 height 37
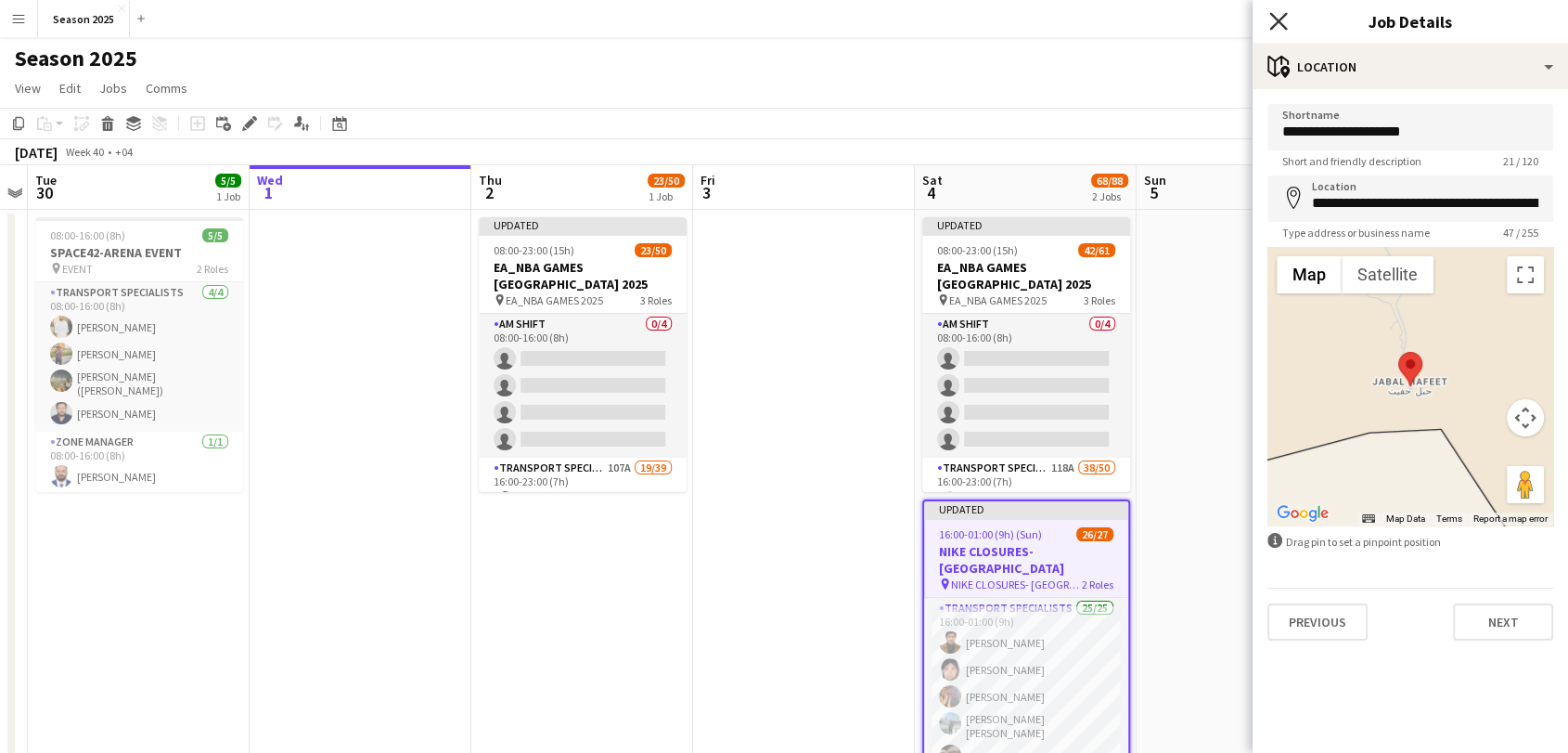
click at [1278, 29] on icon "Close pop-in" at bounding box center [1278, 21] width 18 height 18
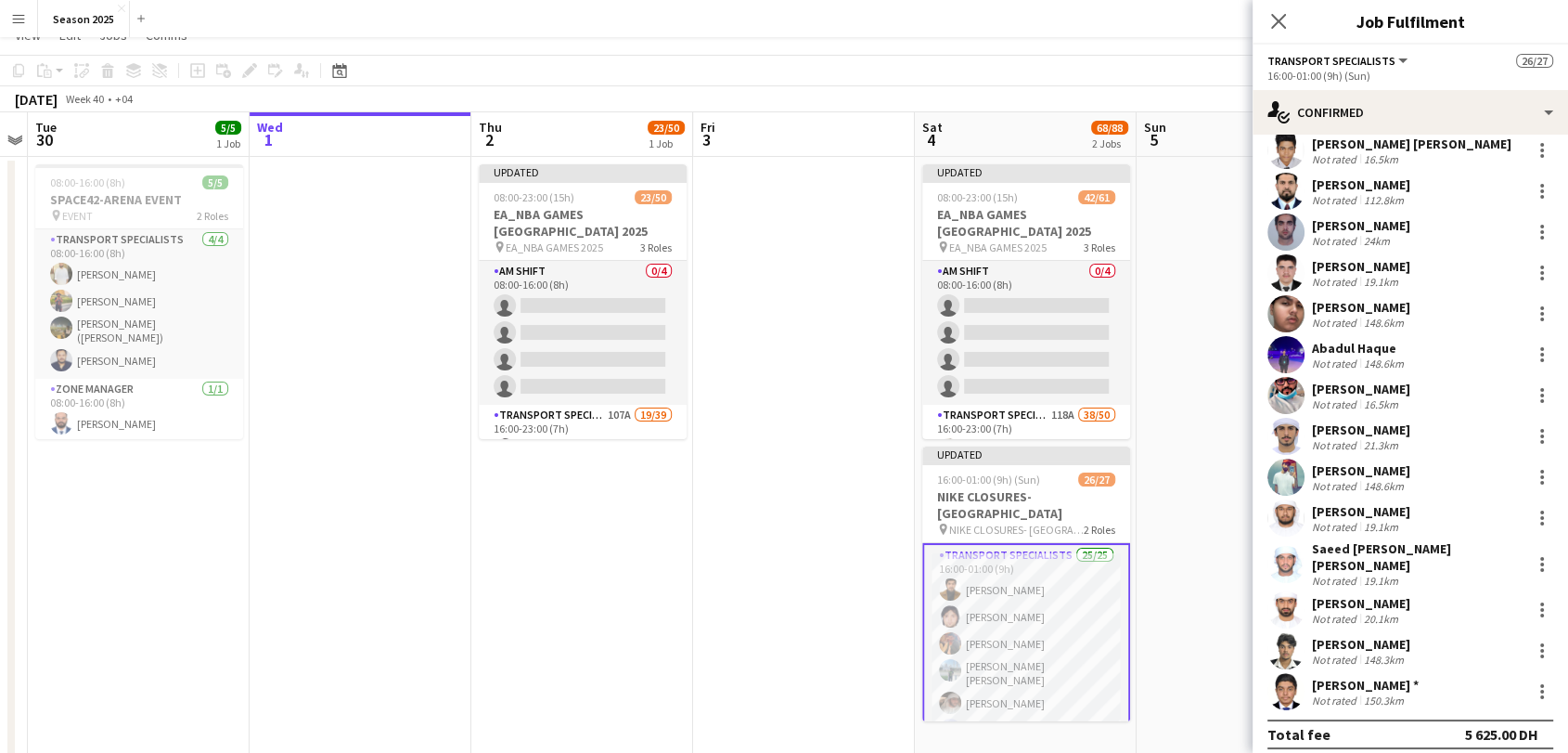
scroll to position [88, 0]
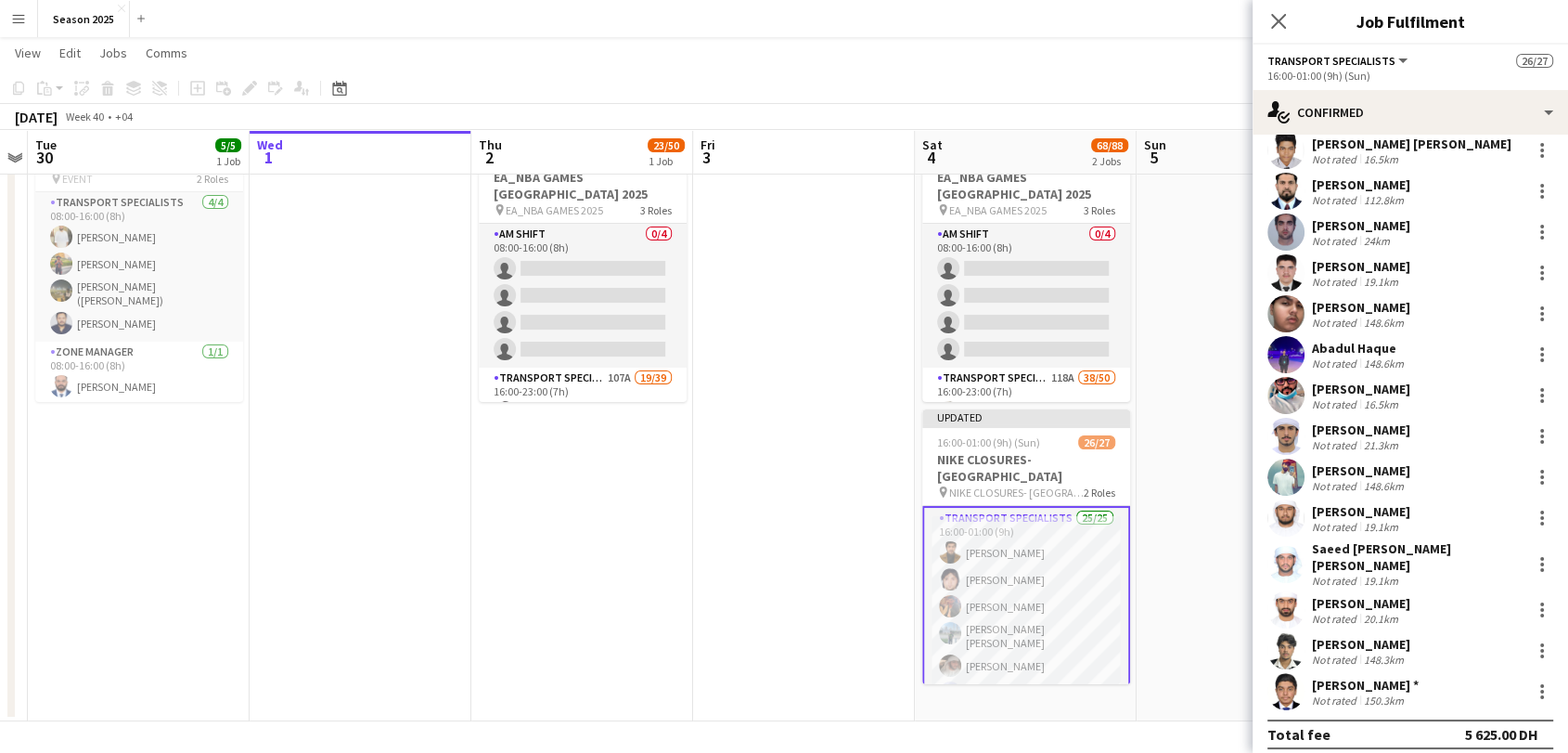
click at [1273, 647] on app-user-avatar at bounding box center [1285, 650] width 37 height 37
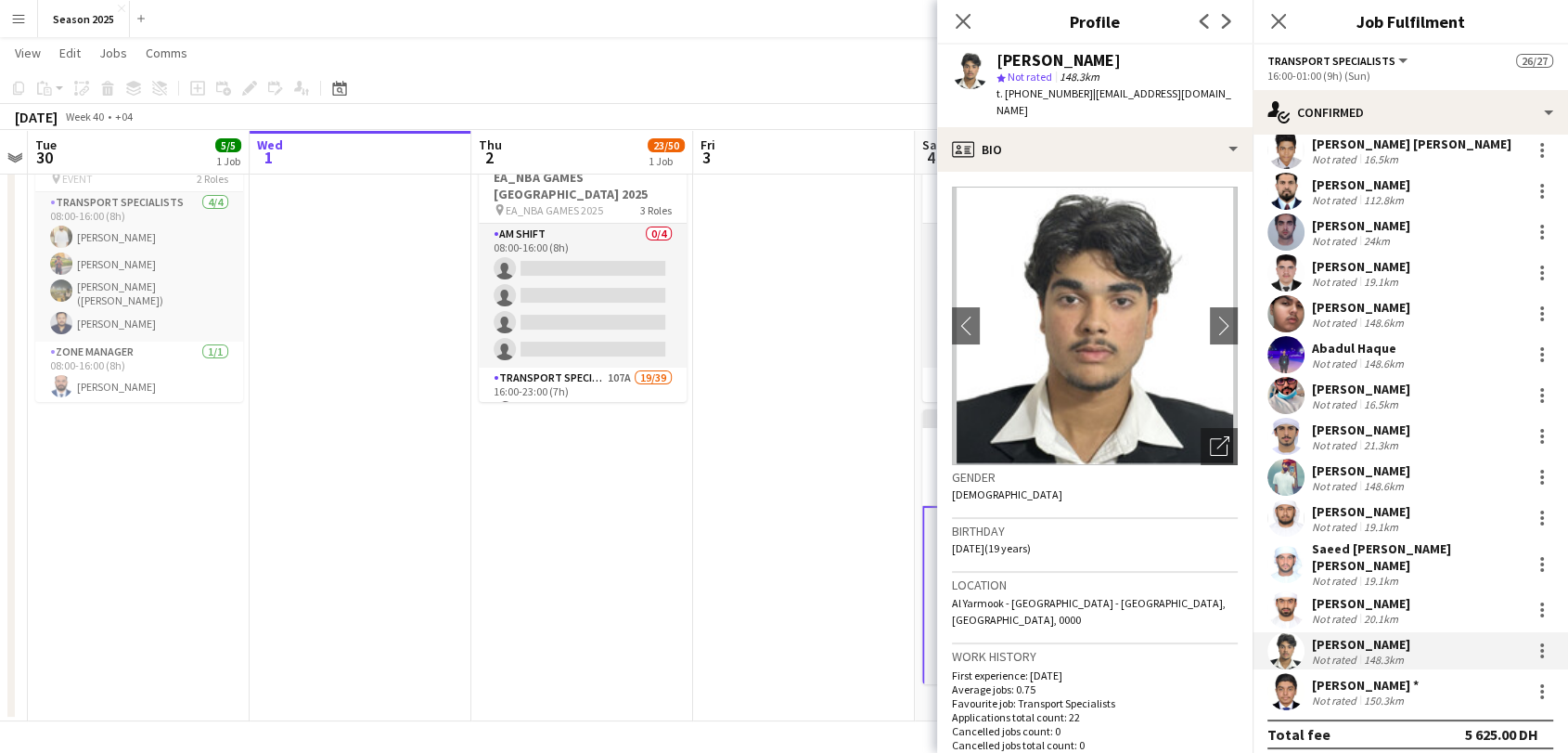
scroll to position [412, 0]
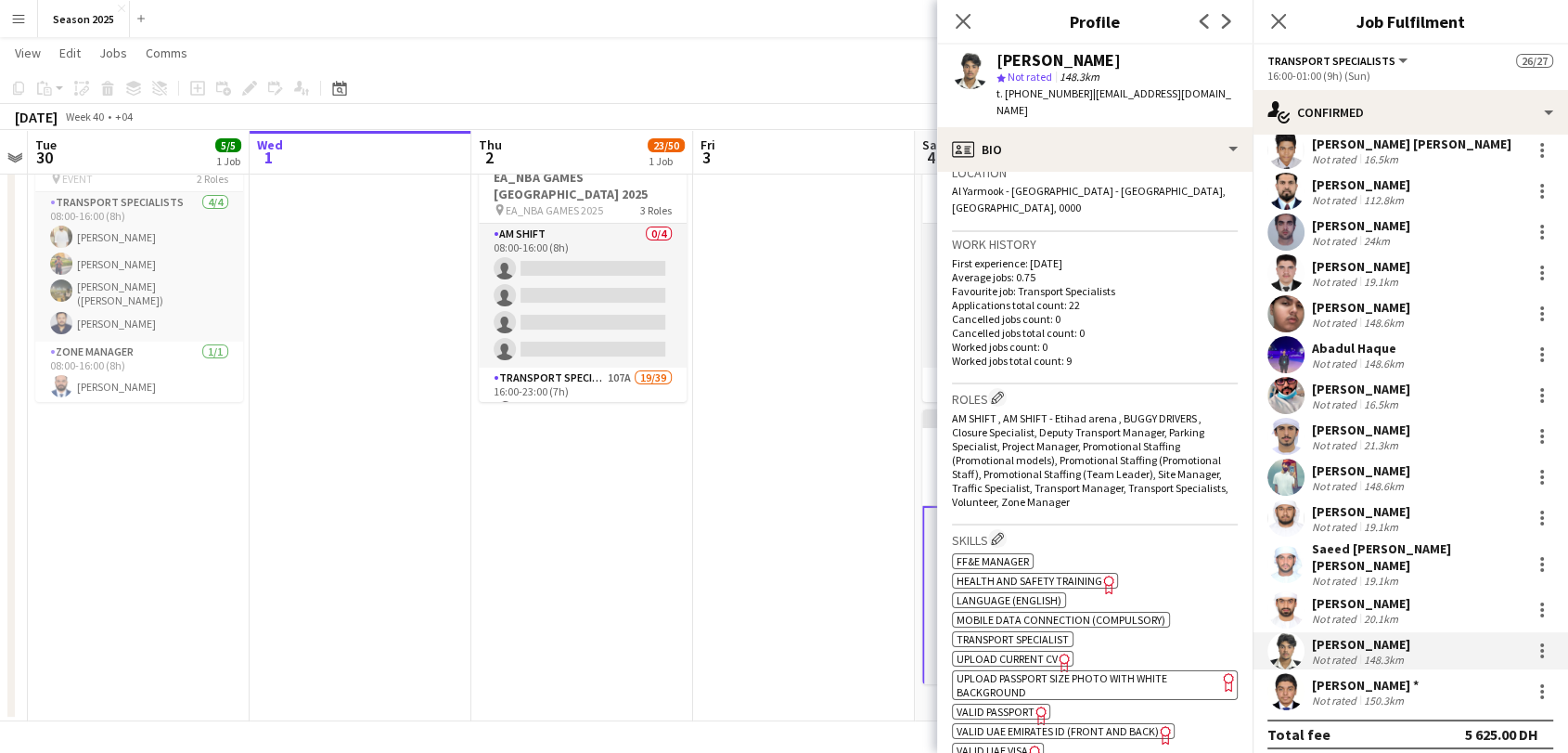
click at [1291, 403] on app-user-avatar at bounding box center [1285, 395] width 37 height 37
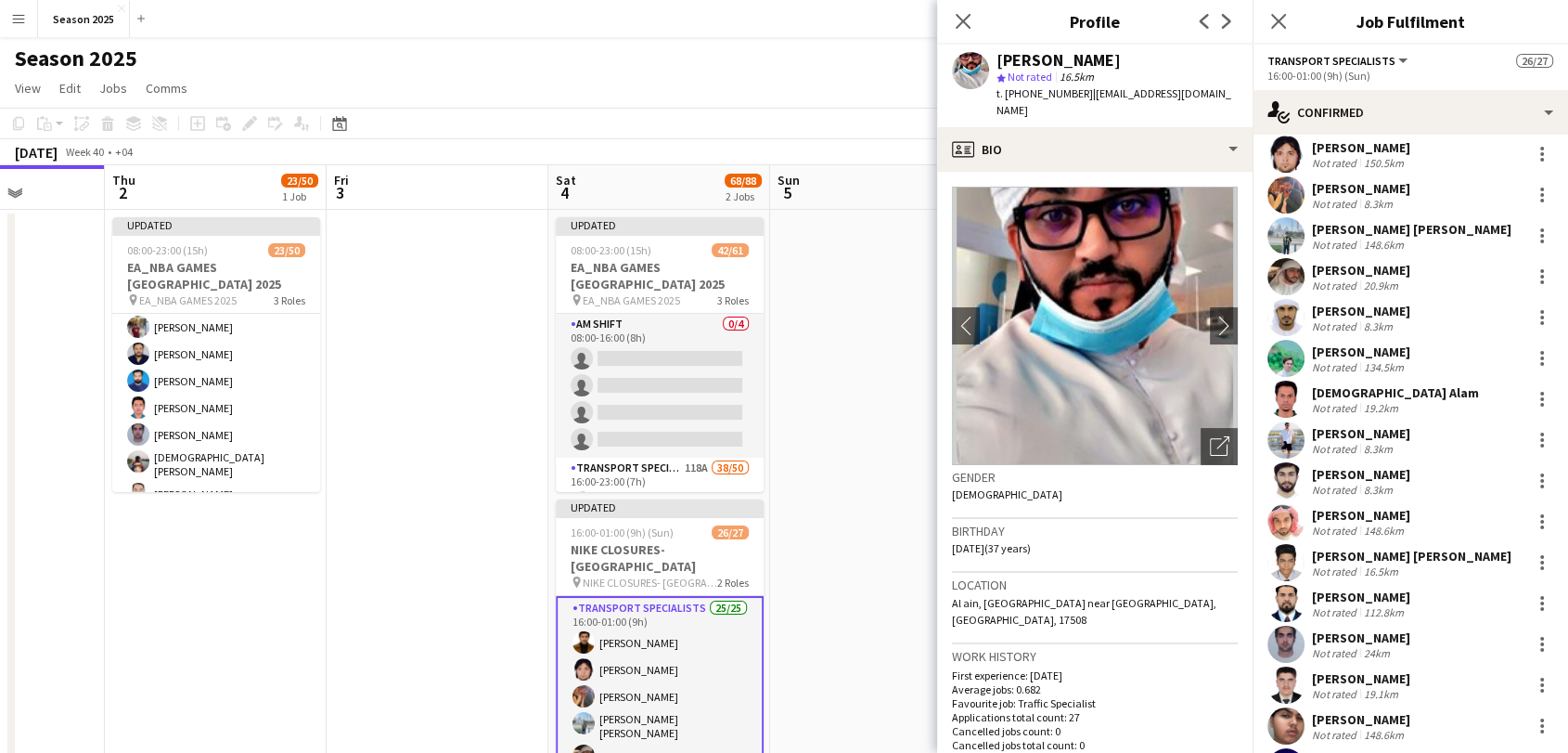
scroll to position [0, 634]
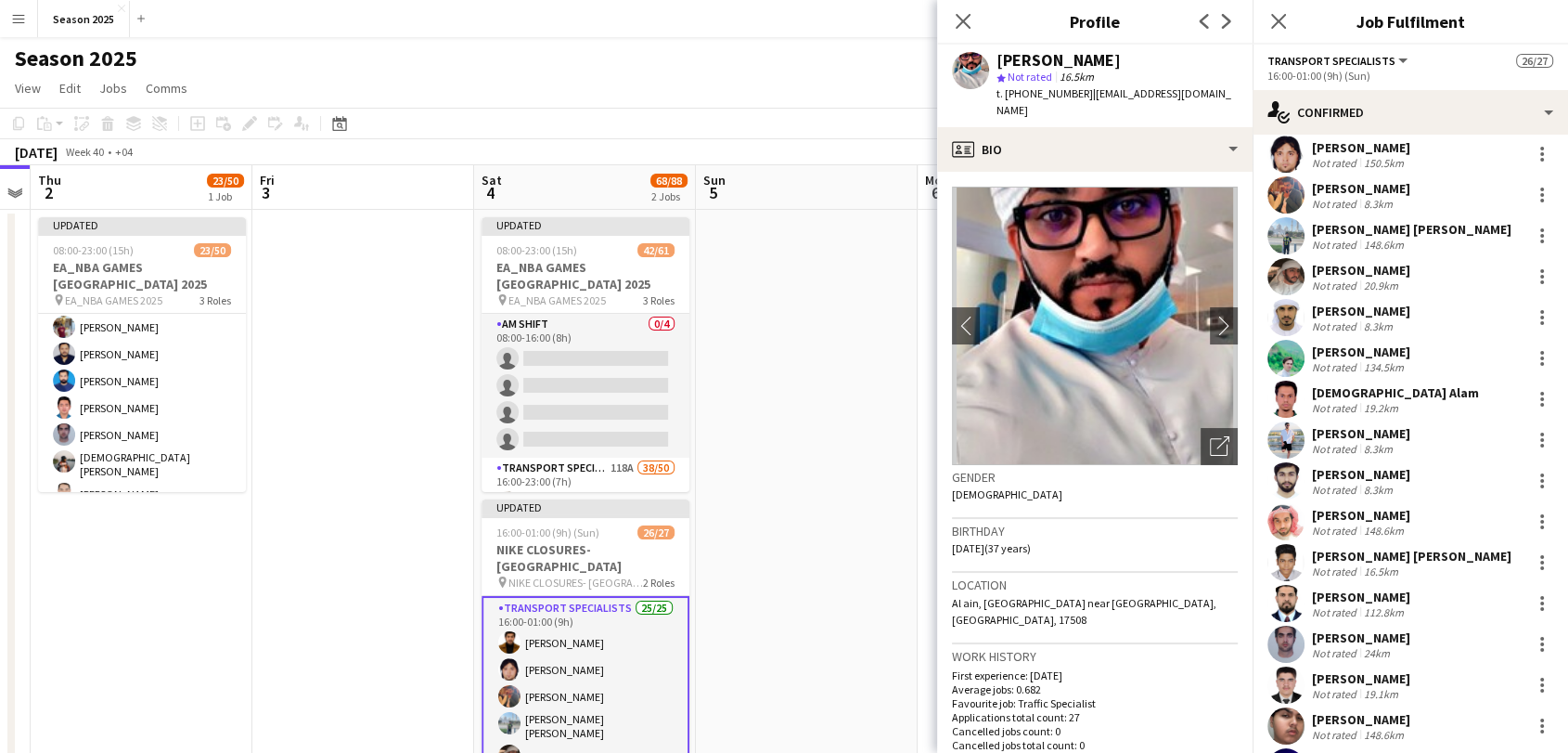
drag, startPoint x: 847, startPoint y: 466, endPoint x: 407, endPoint y: 446, distance: 440.5
click at [407, 446] on app-calendar-viewport "Mon 29 Tue 30 5/5 1 Job Wed 1 Thu 2 23/50 1 Job Fri 3 Sat 4 68/88 2 Jobs Sun 5 …" at bounding box center [784, 488] width 1568 height 645
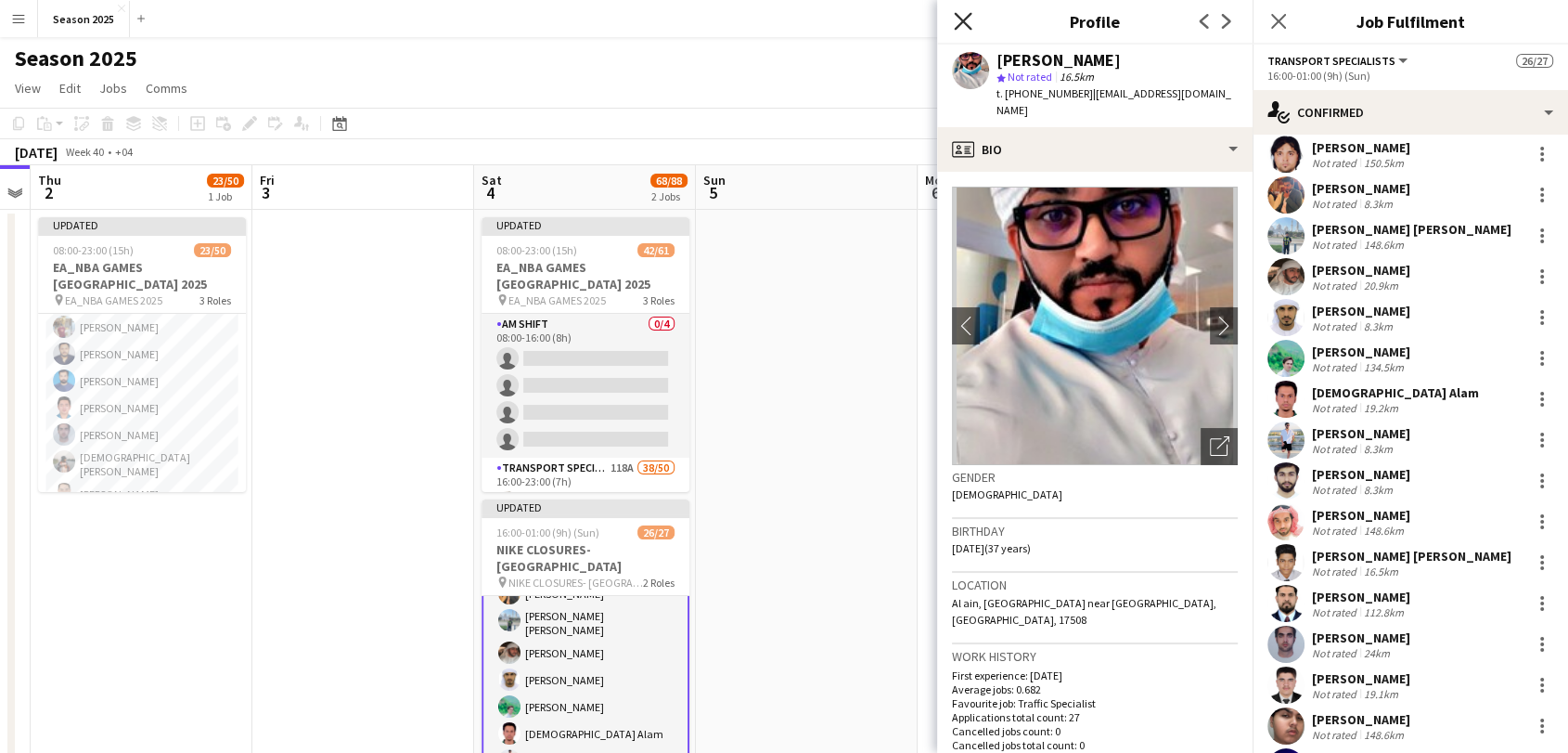
click at [966, 21] on icon "Close pop-in" at bounding box center [962, 21] width 18 height 18
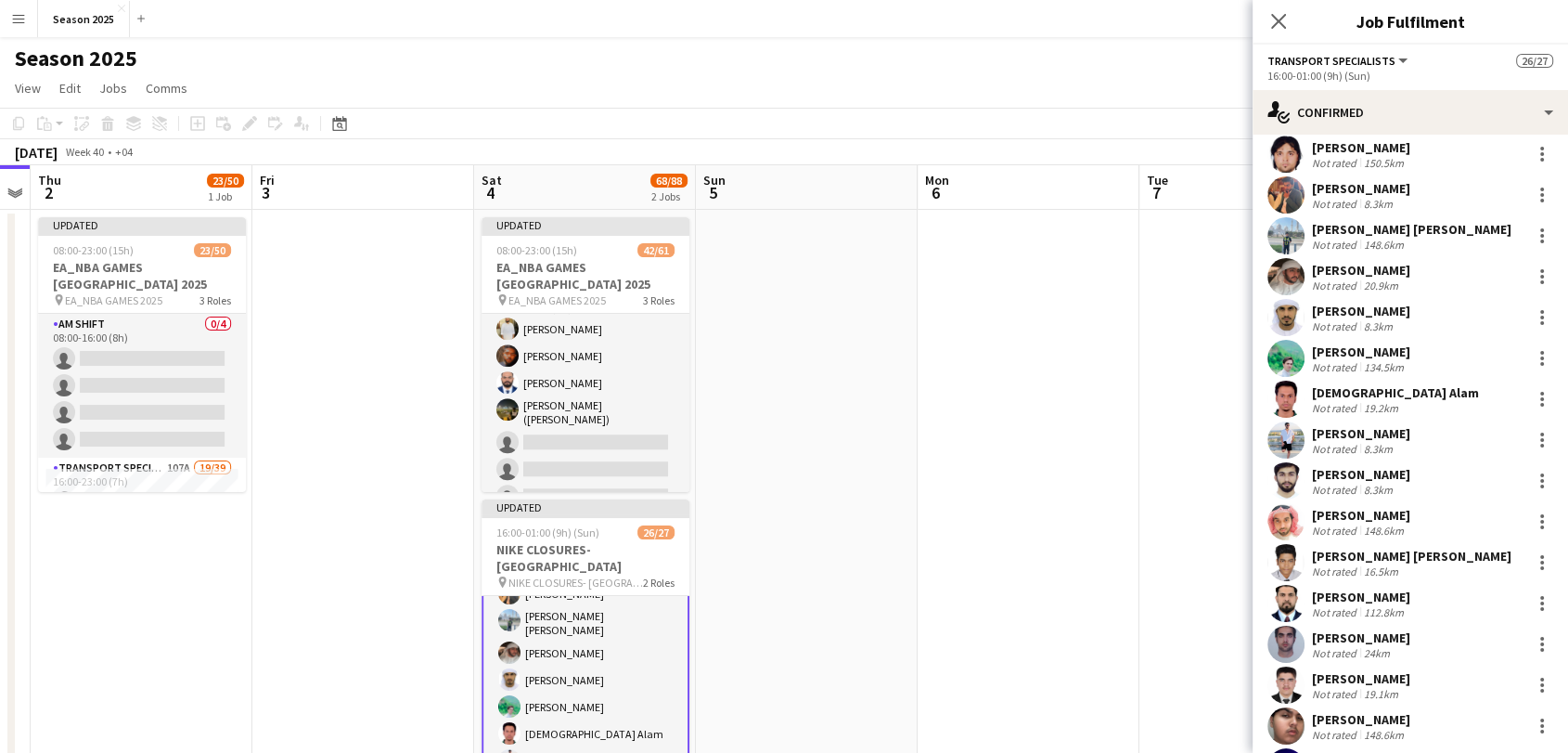
scroll to position [88, 0]
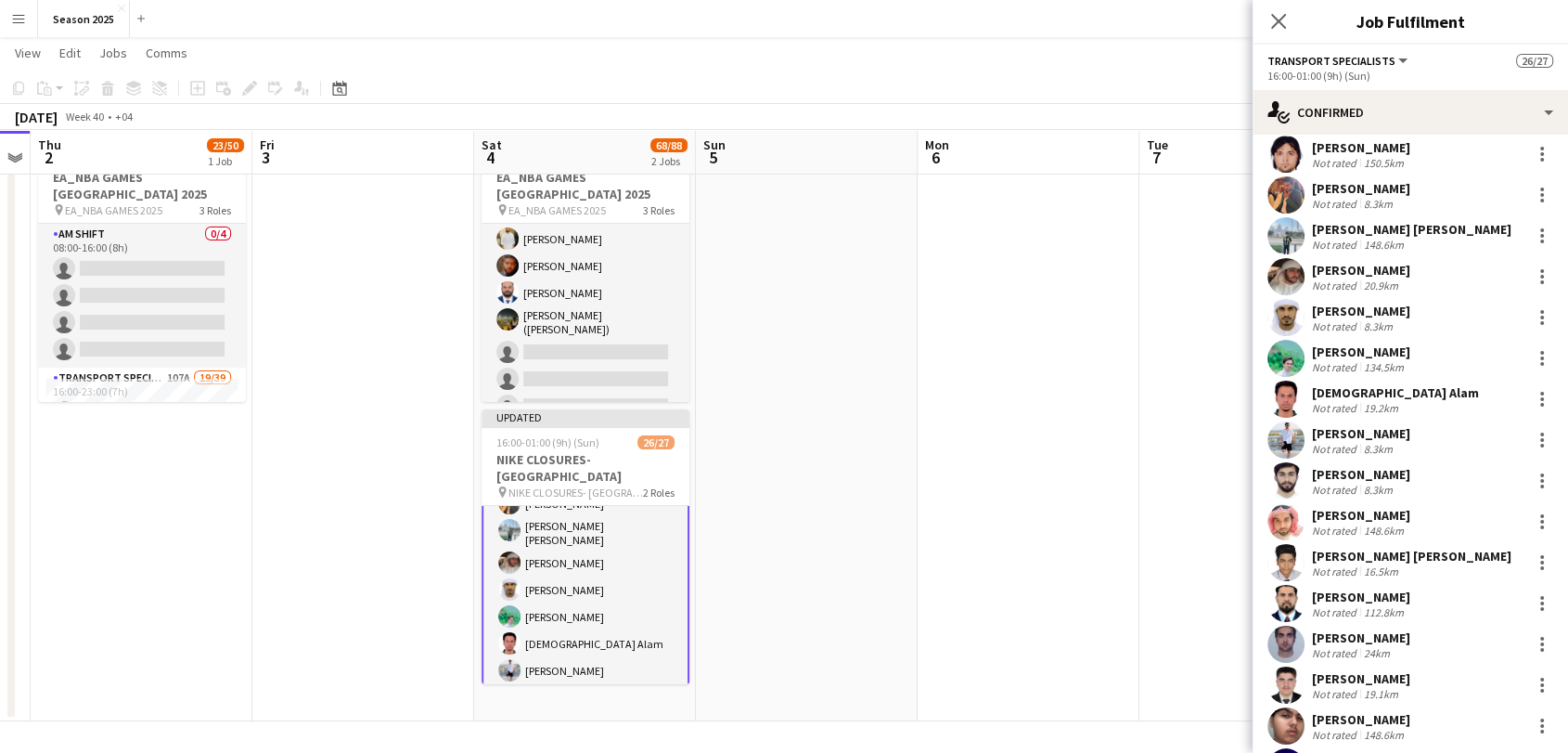
click at [378, 381] on app-date-cell at bounding box center [363, 420] width 222 height 601
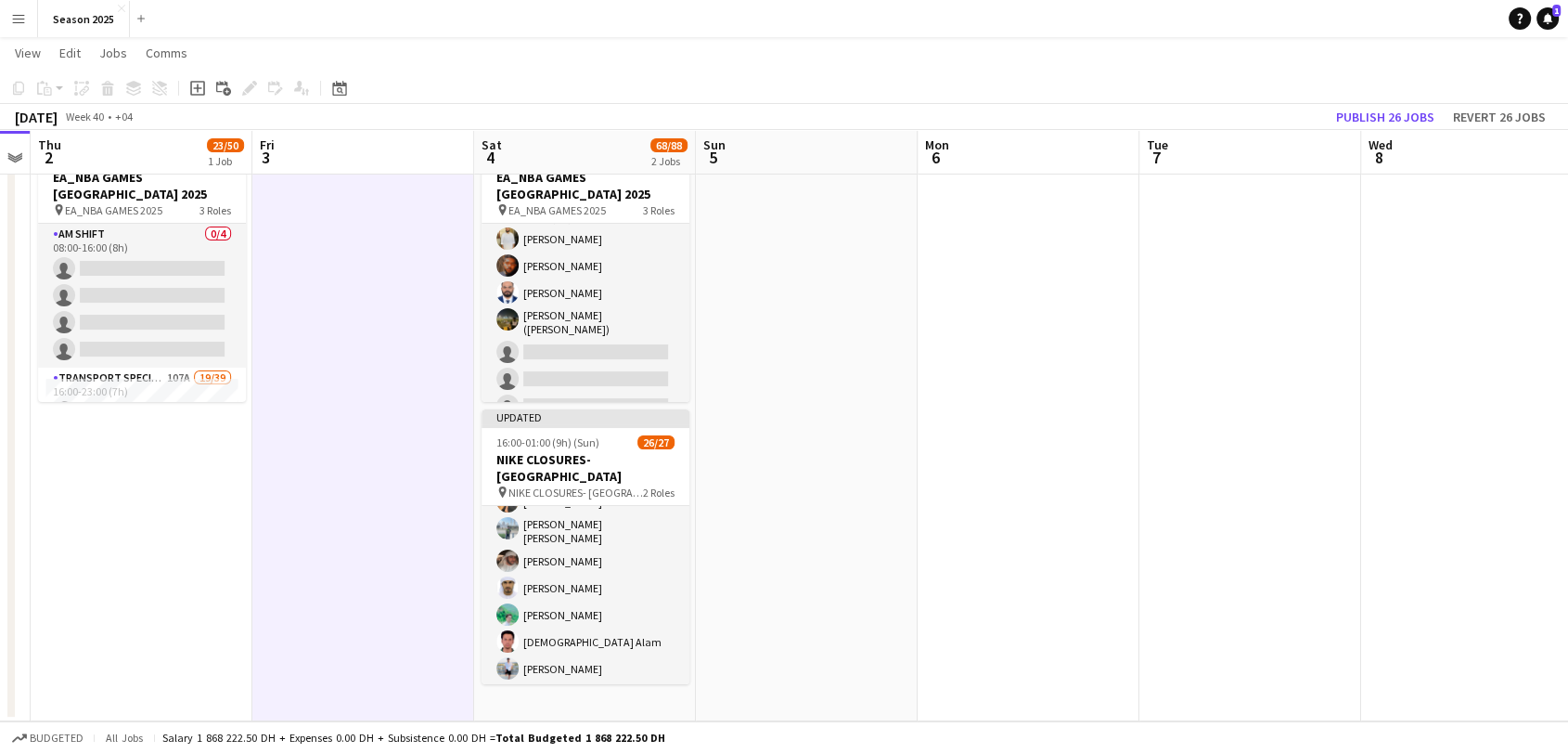
scroll to position [101, 0]
drag, startPoint x: 324, startPoint y: 398, endPoint x: 1362, endPoint y: 388, distance: 1038.0
click at [1393, 388] on app-calendar-viewport "Mon 29 Tue 30 5/5 1 Job Wed 1 Thu 2 23/50 1 Job Fri 3 Sat 4 68/88 2 Jobs Sun 5 …" at bounding box center [784, 352] width 1568 height 736
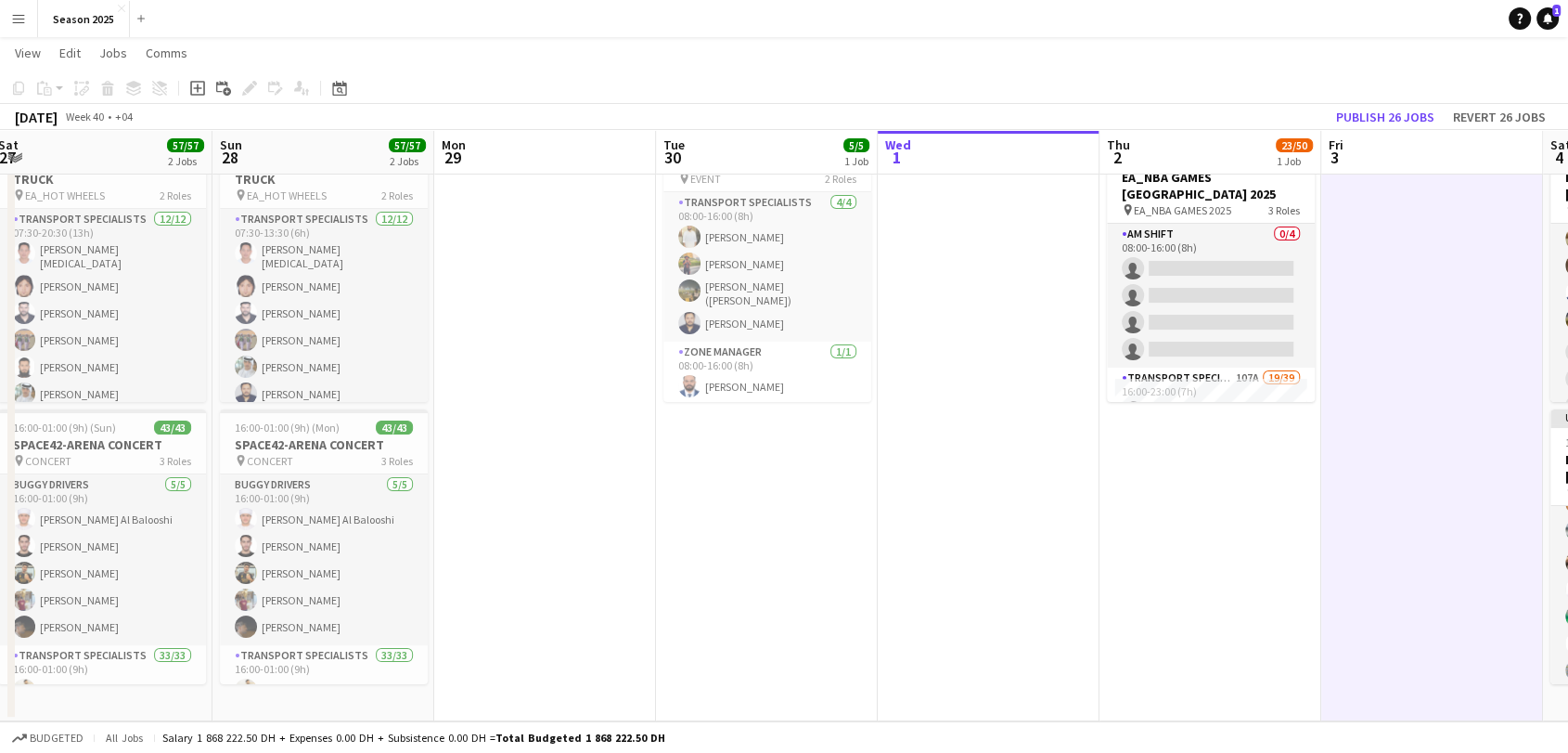
drag, startPoint x: 483, startPoint y: 387, endPoint x: 1031, endPoint y: 378, distance: 548.1
click at [1031, 378] on app-calendar-viewport "Thu 25 Fri 26 Sat 27 57/57 2 Jobs Sun 28 57/57 2 Jobs Mon 29 Tue 30 5/5 1 Job W…" at bounding box center [784, 352] width 1568 height 736
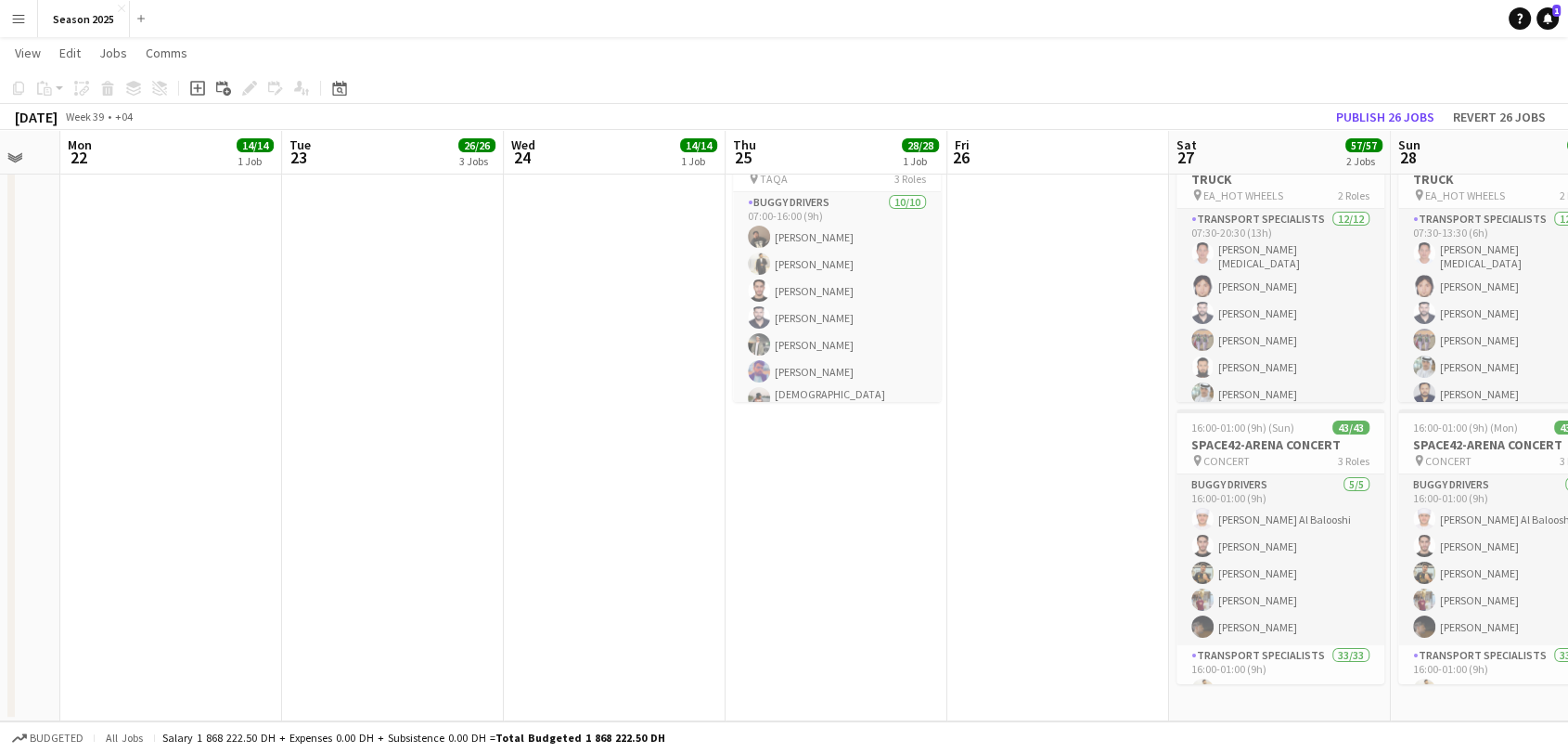
drag, startPoint x: 764, startPoint y: 455, endPoint x: 940, endPoint y: 439, distance: 176.7
click at [940, 439] on app-calendar-viewport "Fri 19 Sat 20 Sun 21 Mon 22 14/14 1 Job Tue 23 26/26 3 Jobs Wed 24 14/14 1 Job …" at bounding box center [784, 352] width 1568 height 736
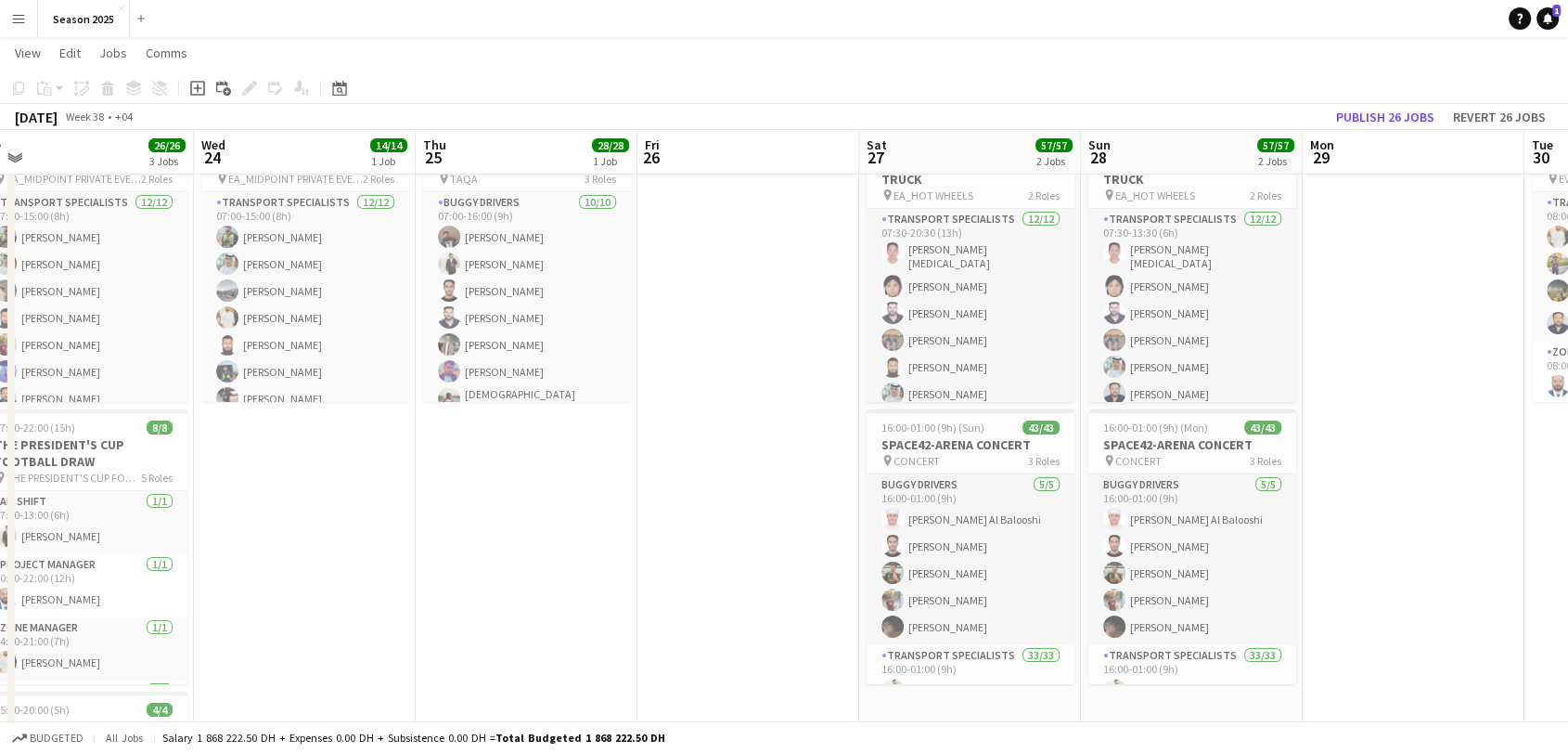
drag, startPoint x: 1393, startPoint y: 469, endPoint x: 289, endPoint y: 466, distance: 1104.0
click at [286, 466] on app-calendar-viewport "Sun 21 Mon 22 14/14 1 Job Tue 23 26/26 3 Jobs Wed 24 14/14 1 Job Thu 25 28/28 1…" at bounding box center [784, 469] width 1568 height 971
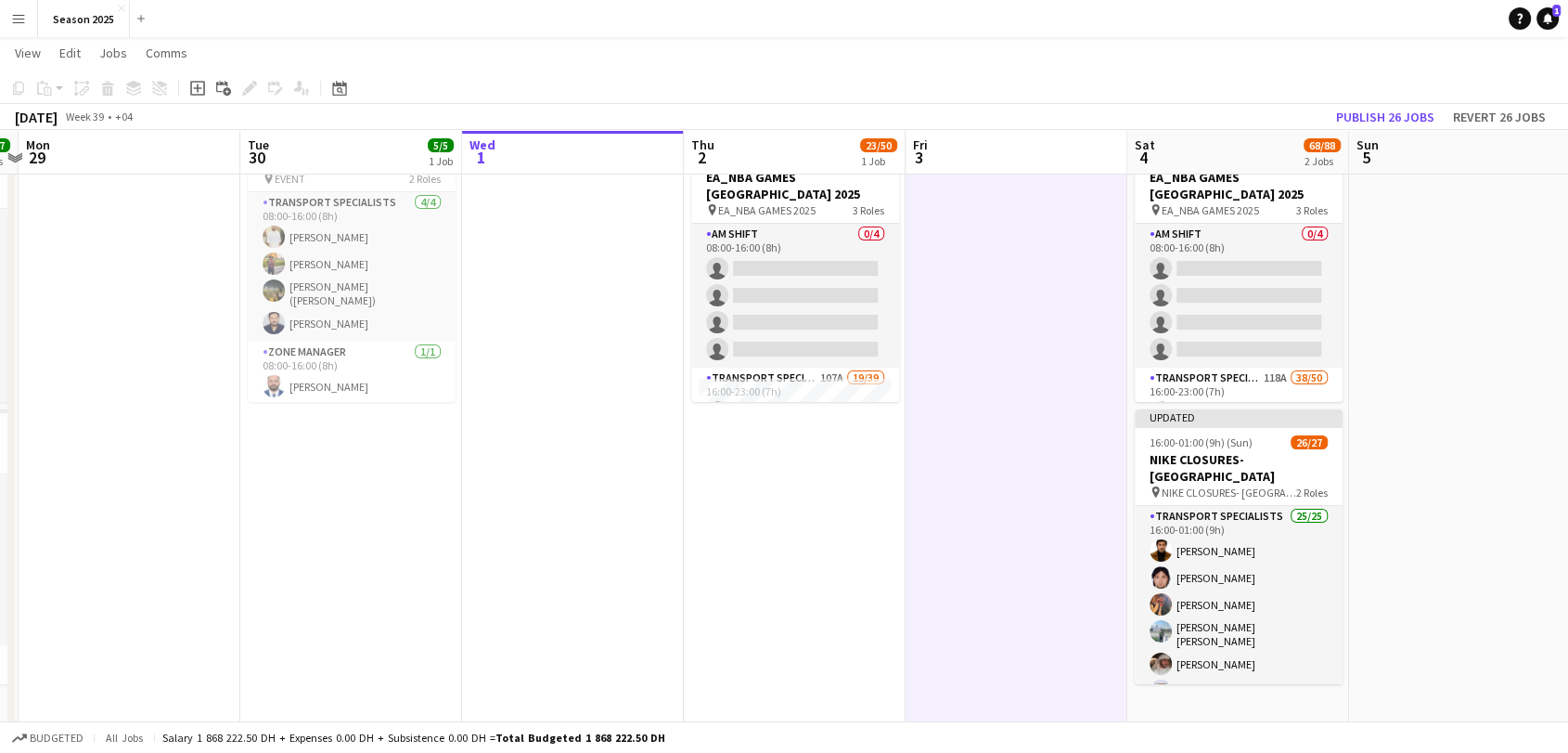
drag, startPoint x: 1086, startPoint y: 445, endPoint x: 491, endPoint y: 432, distance: 595.1
click at [491, 432] on app-calendar-viewport "Fri 26 Sat 27 57/57 2 Jobs Sun 28 57/57 2 Jobs Mon 29 Tue 30 5/5 1 Job Wed 1 Th…" at bounding box center [784, 469] width 1568 height 971
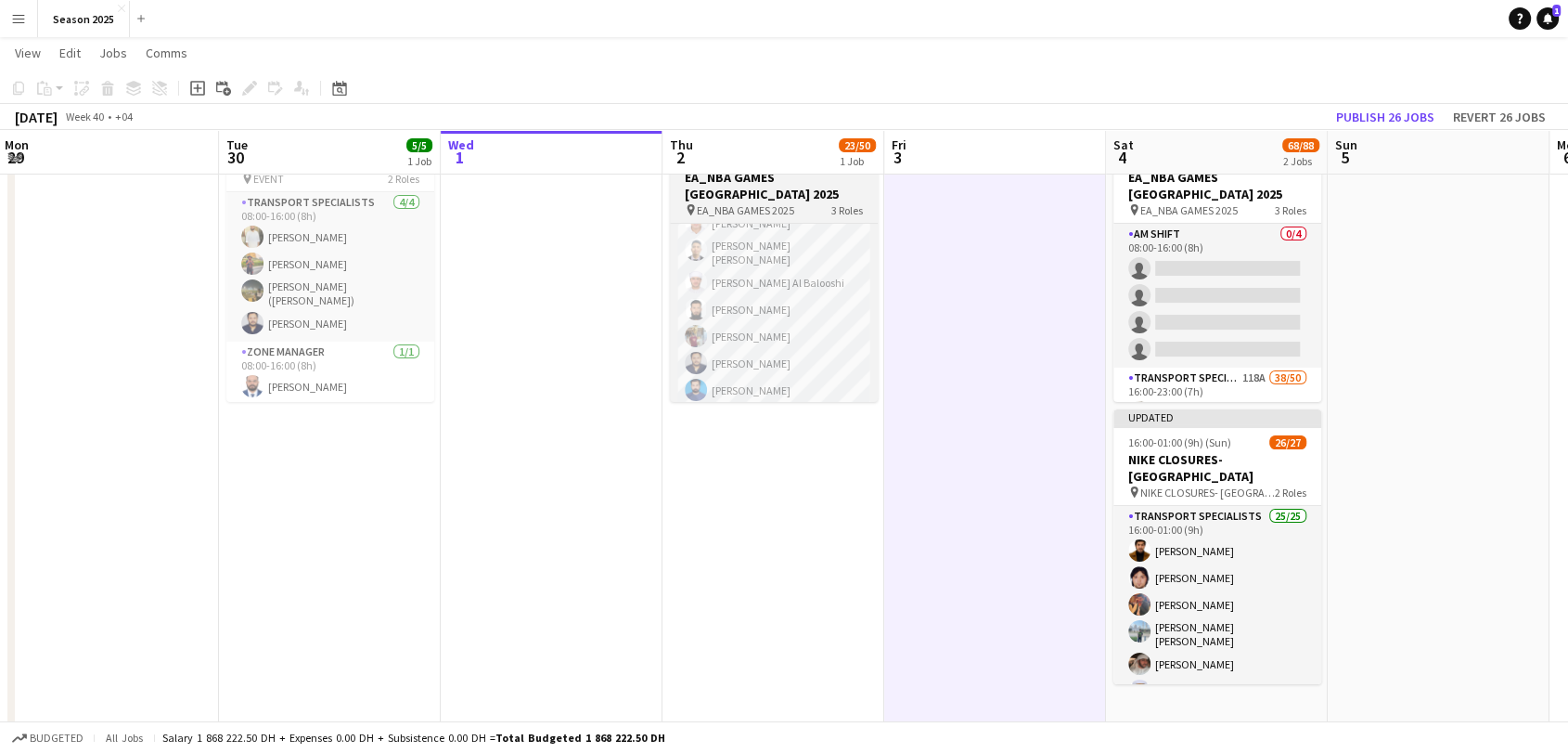
scroll to position [412, 0]
click at [778, 184] on h3 "EA_NBA GAMES [GEOGRAPHIC_DATA] 2025" at bounding box center [773, 186] width 208 height 33
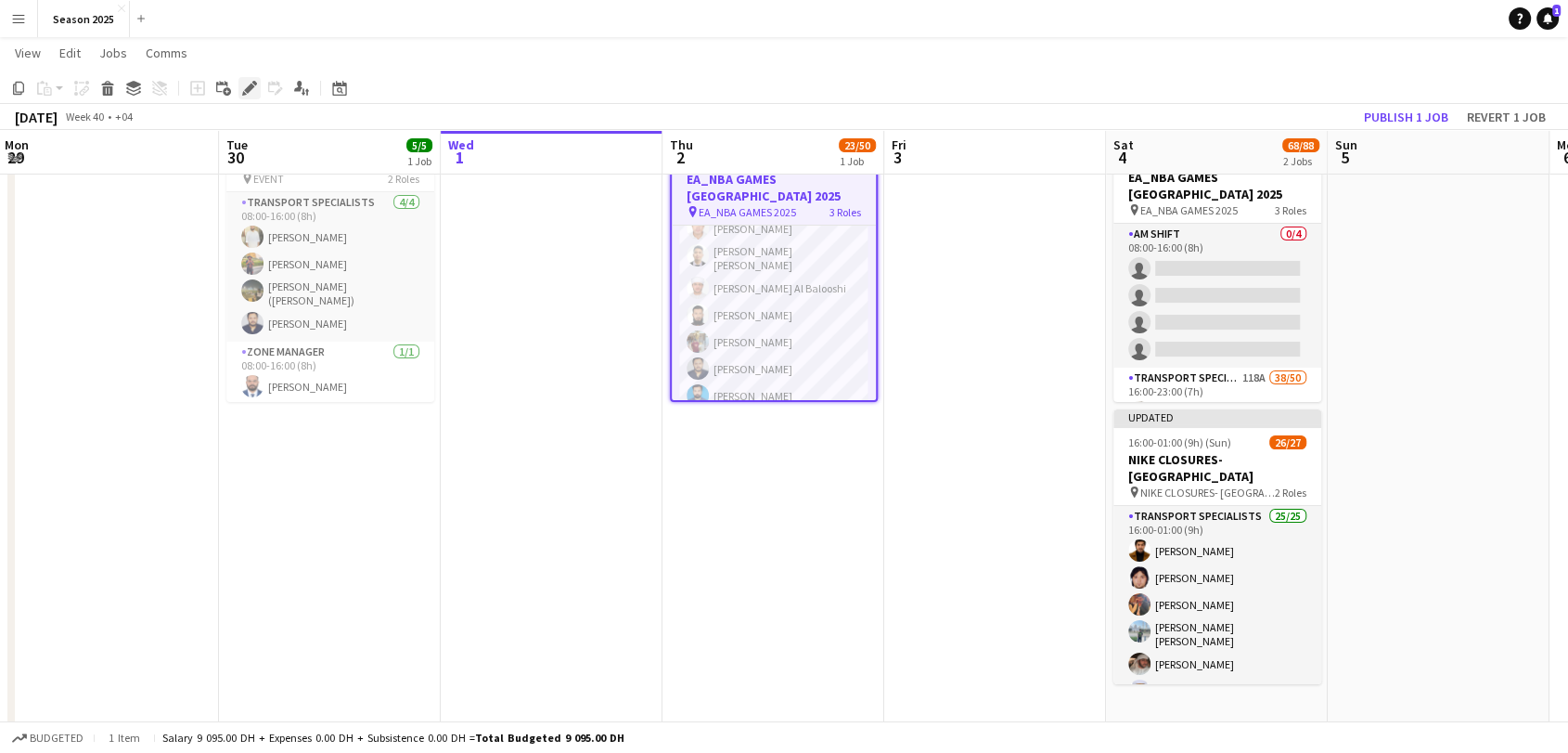
click at [257, 92] on div "Edit" at bounding box center [249, 88] width 22 height 22
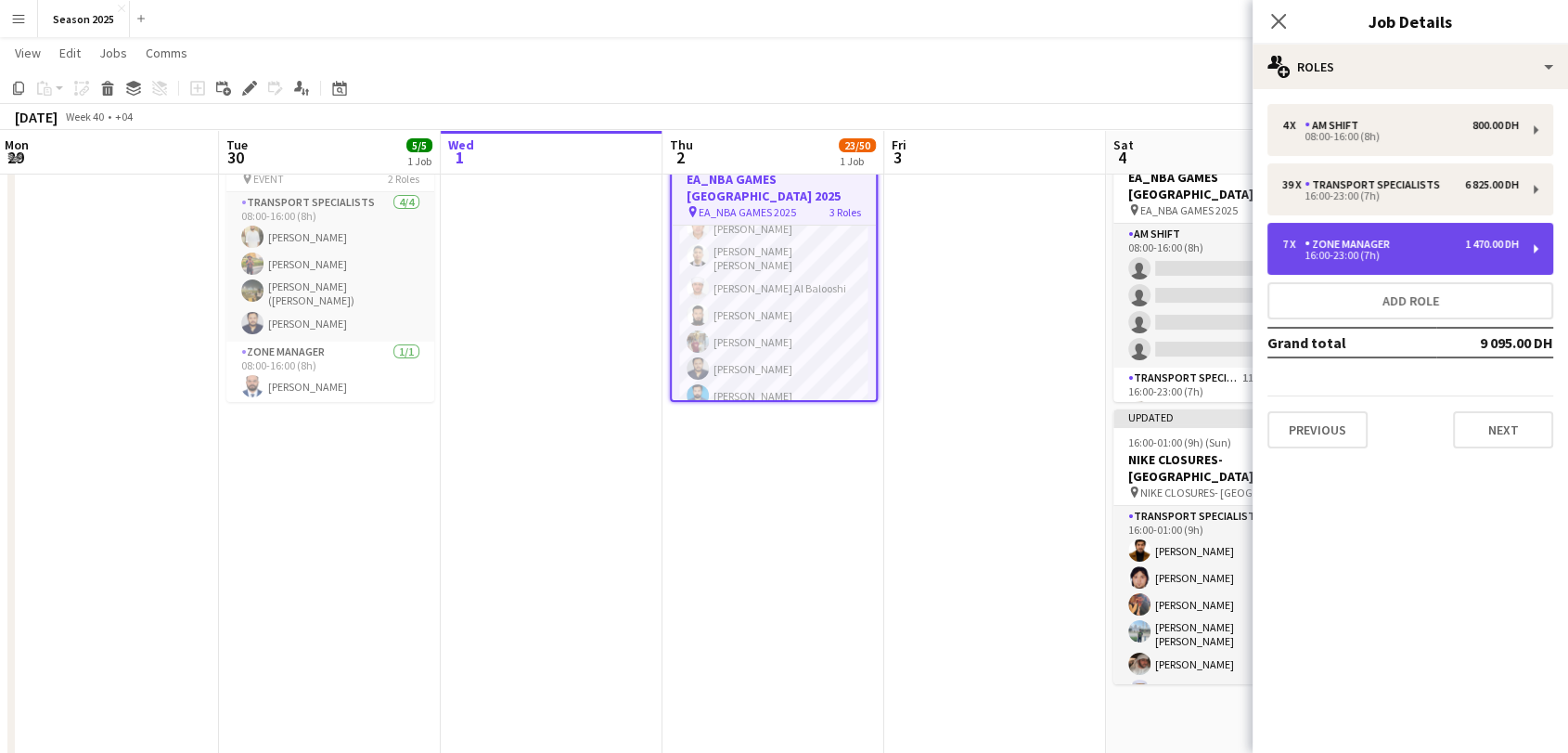
click at [1340, 260] on div "16:00-23:00 (7h)" at bounding box center [1400, 254] width 237 height 9
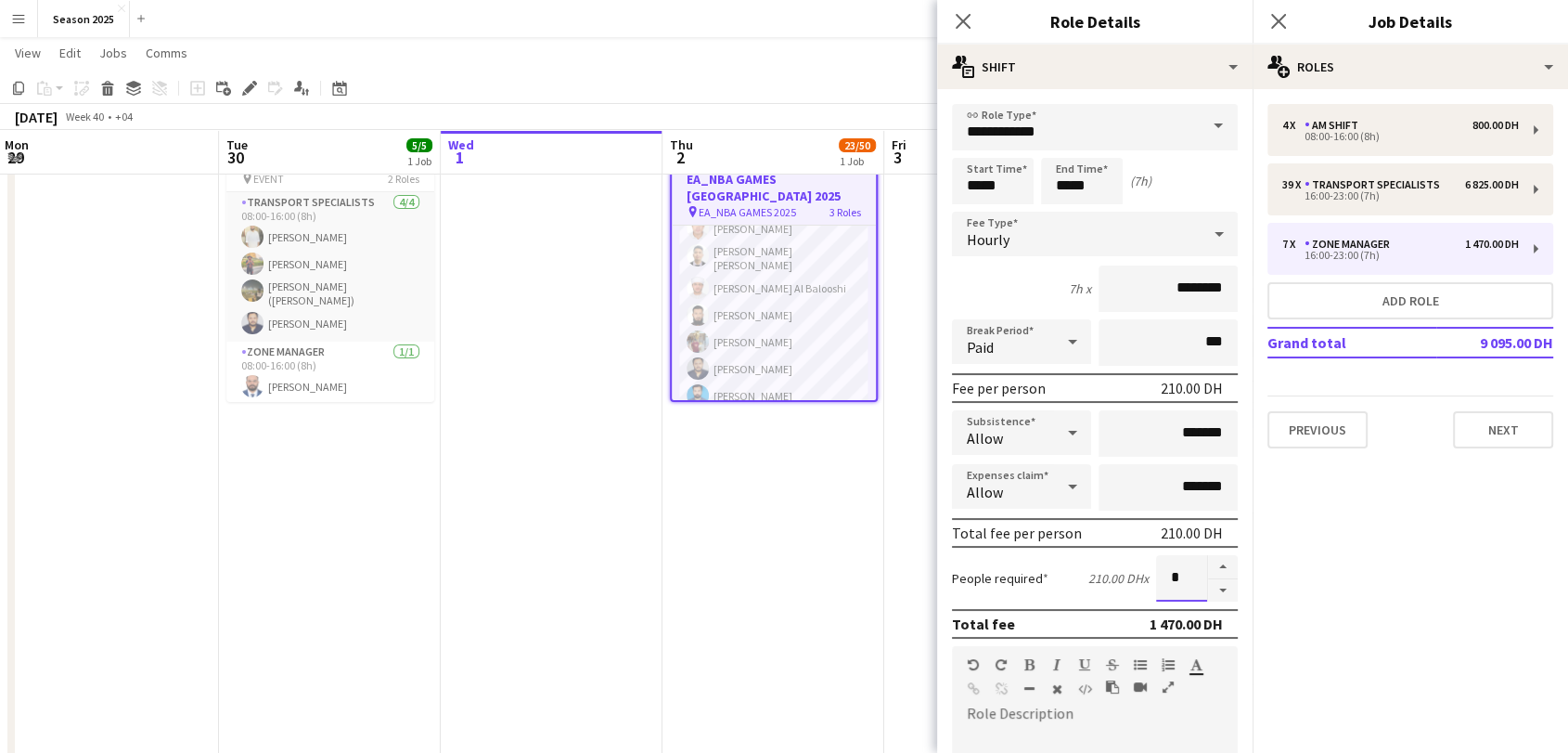
drag, startPoint x: 1165, startPoint y: 566, endPoint x: 1145, endPoint y: 572, distance: 20.9
click at [1155, 572] on input "*" at bounding box center [1181, 577] width 51 height 46
type input "*"
click at [968, 18] on icon at bounding box center [962, 21] width 18 height 18
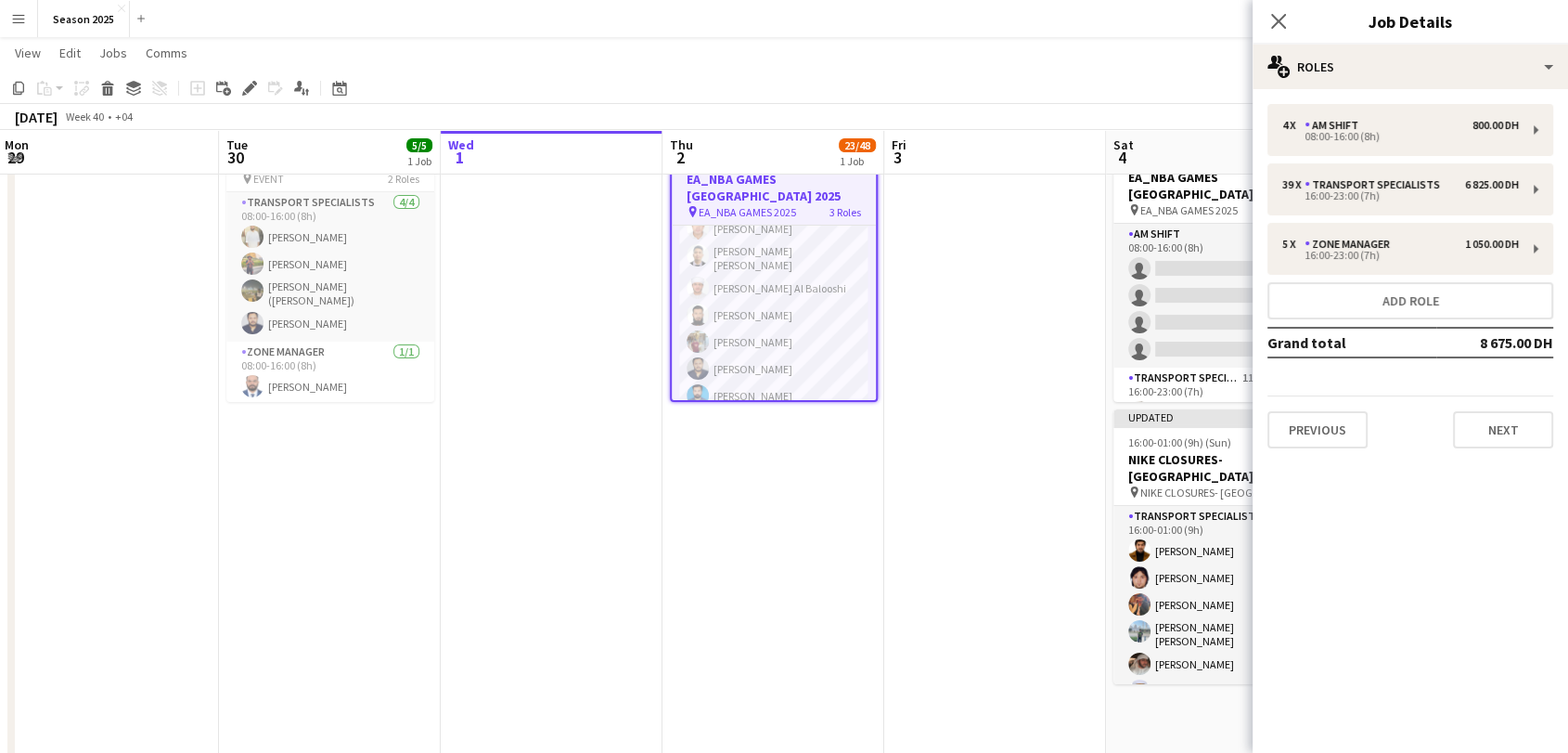
click at [906, 258] on app-date-cell at bounding box center [994, 537] width 222 height 836
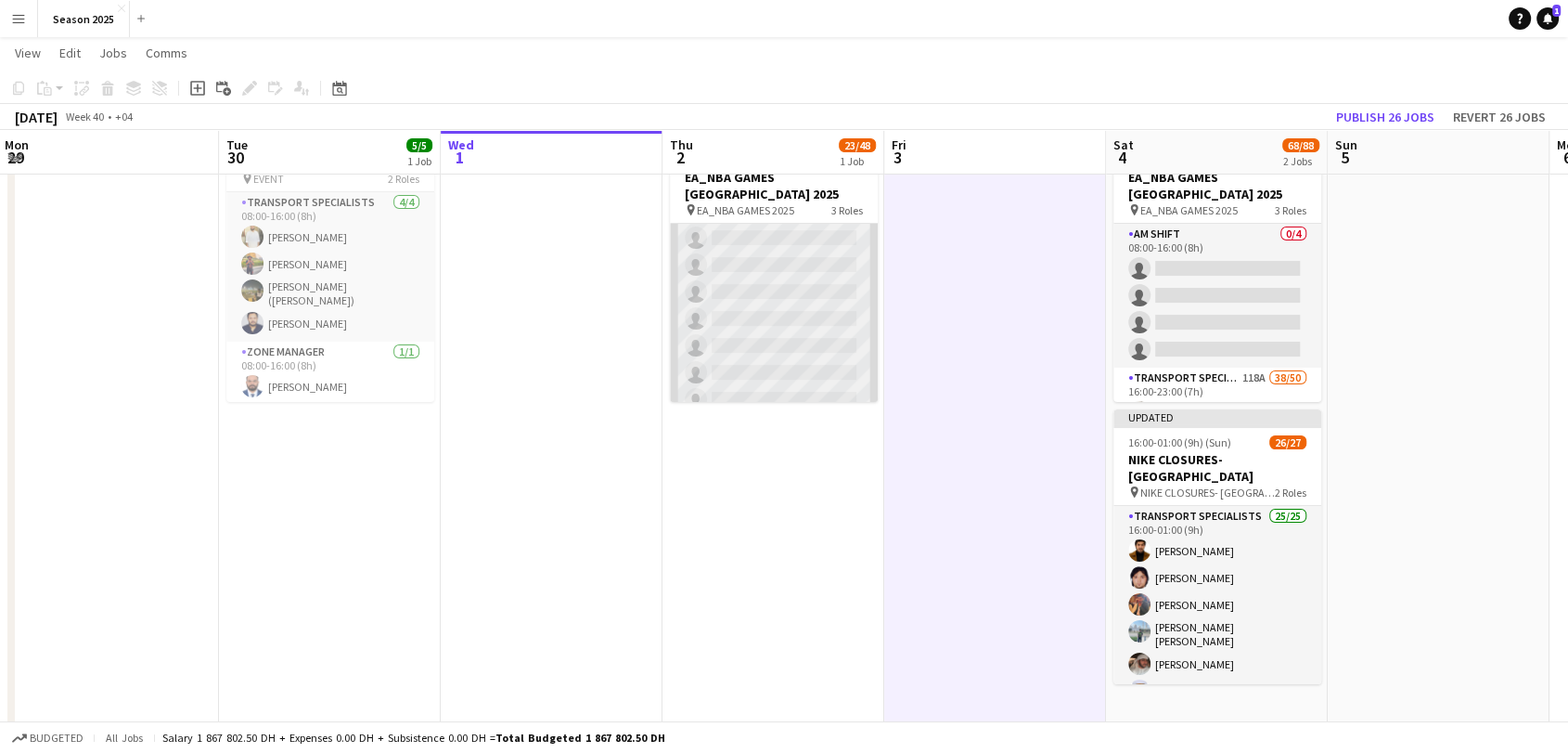
scroll to position [1232, 0]
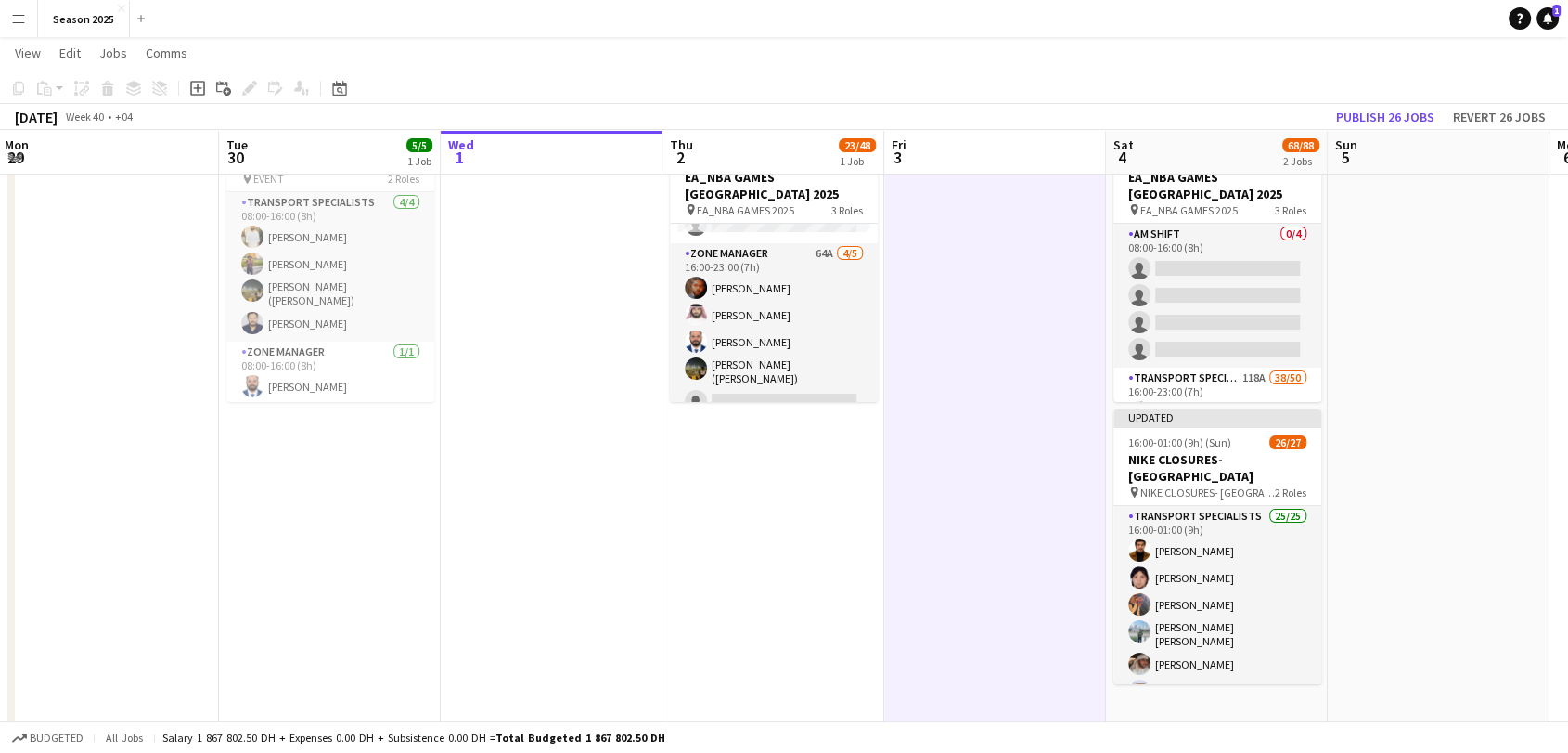
drag, startPoint x: 373, startPoint y: 455, endPoint x: 928, endPoint y: 452, distance: 555.0
click at [1054, 453] on app-calendar-viewport "Fri 26 Sat 27 57/57 2 Jobs Sun 28 57/57 2 Jobs Mon 29 Tue 30 5/5 1 Job Wed 1 Th…" at bounding box center [784, 469] width 1568 height 971
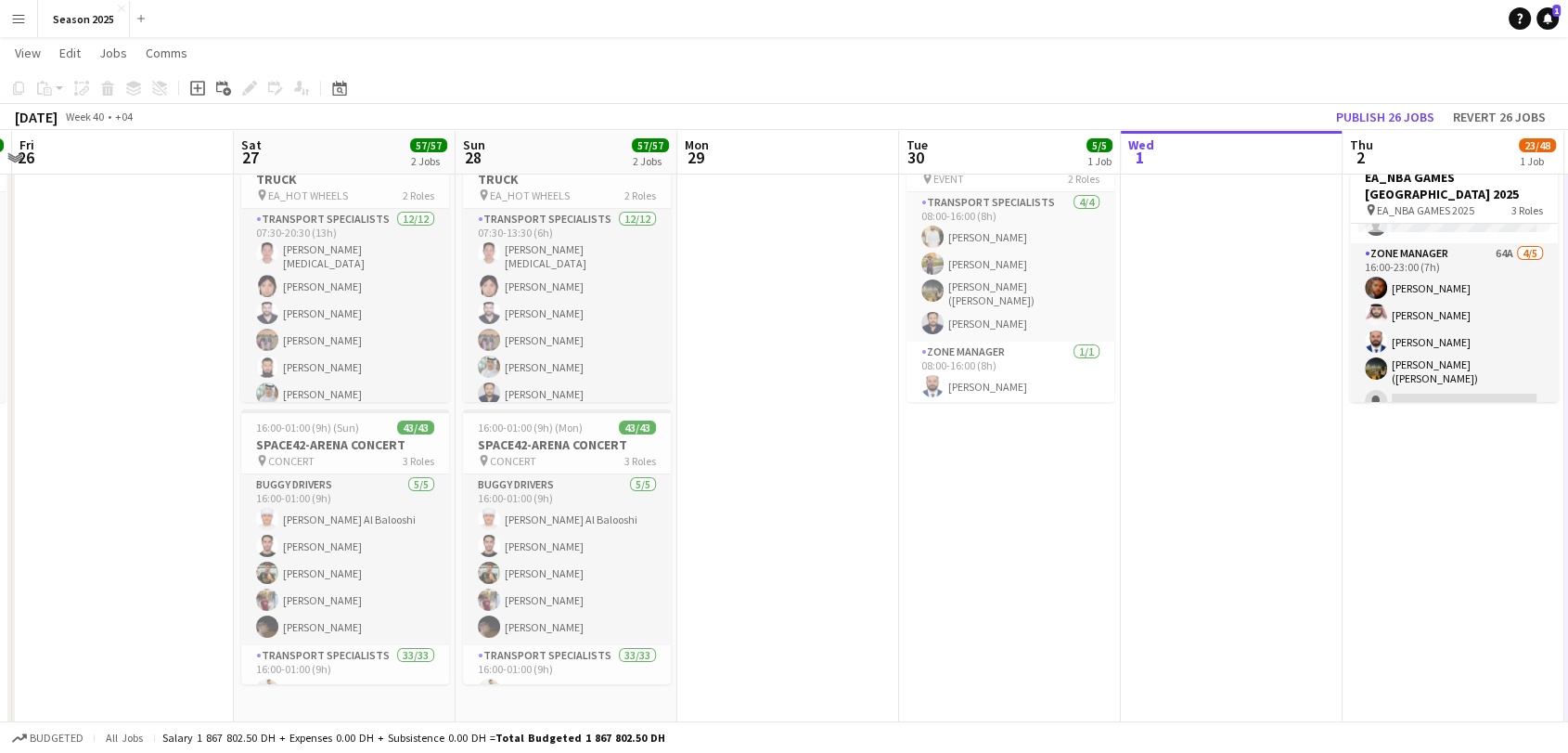
drag, startPoint x: 191, startPoint y: 384, endPoint x: 1024, endPoint y: 431, distance: 834.3
click at [1154, 419] on app-calendar-viewport "Wed 24 14/14 1 Job Thu 25 28/28 1 Job Fri 26 Sat 27 57/57 2 Jobs Sun 28 57/57 2…" at bounding box center [784, 469] width 1568 height 971
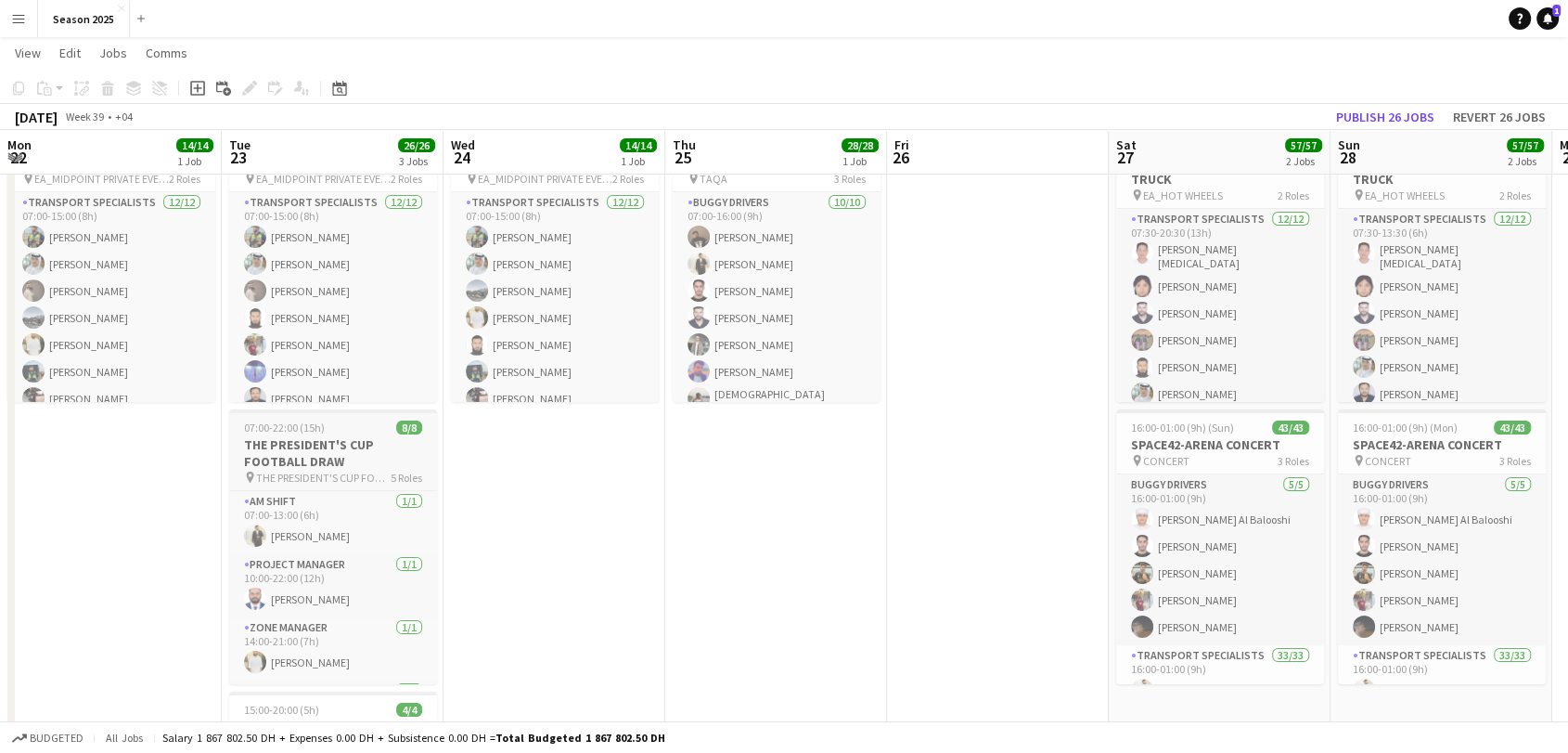
drag, startPoint x: 575, startPoint y: 397, endPoint x: 971, endPoint y: 427, distance: 397.1
click at [1041, 414] on app-calendar-viewport "Sat 20 8/8 1 Job Sun 21 Mon 22 14/14 1 Job Tue 23 26/26 3 Jobs Wed 24 14/14 1 J…" at bounding box center [784, 469] width 1568 height 971
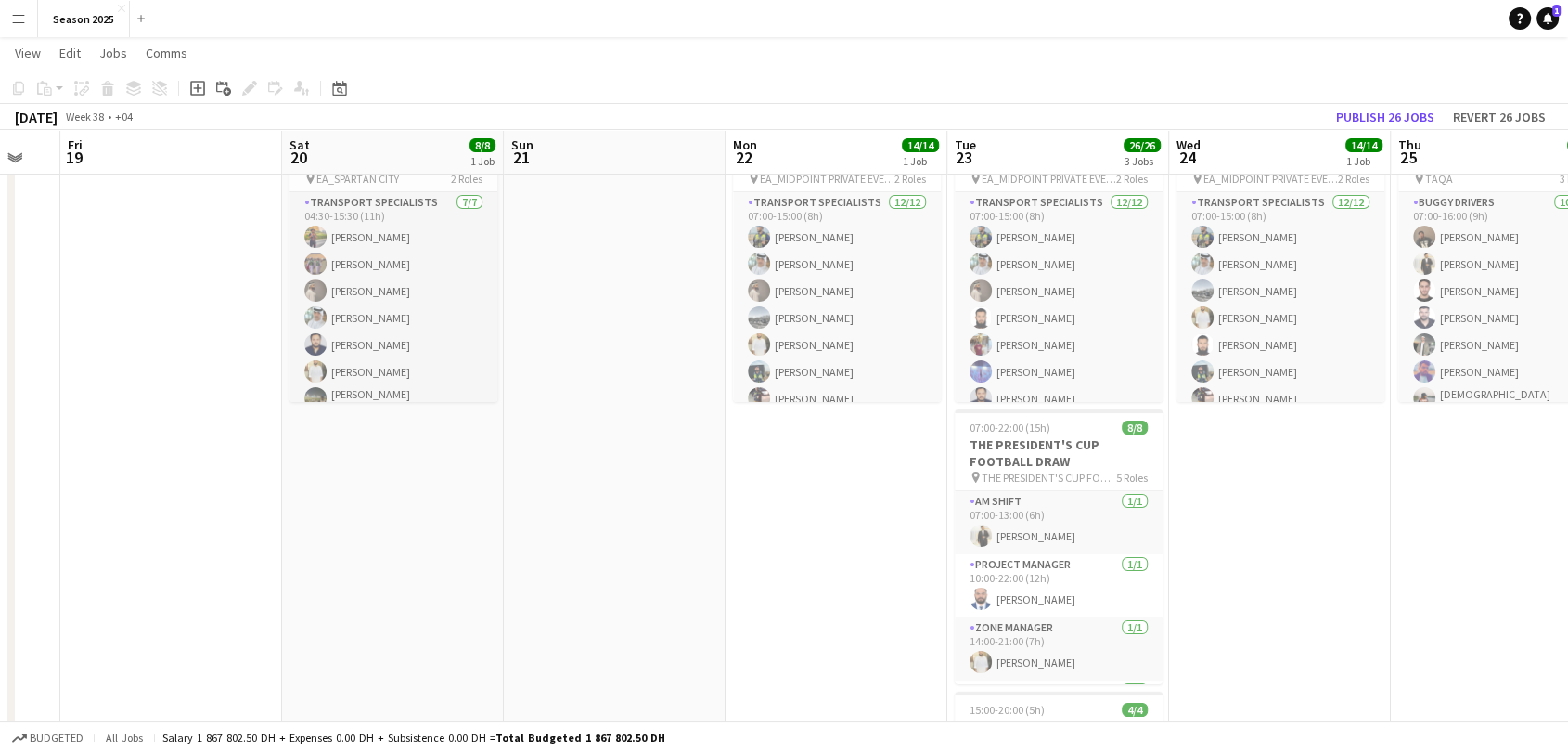
drag, startPoint x: 407, startPoint y: 421, endPoint x: 880, endPoint y: 424, distance: 473.0
click at [880, 424] on app-calendar-viewport "Tue 16 Wed 17 Thu 18 Fri 19 Sat 20 8/8 1 Job Sun 21 Mon 22 14/14 1 Job Tue 23 2…" at bounding box center [784, 469] width 1568 height 971
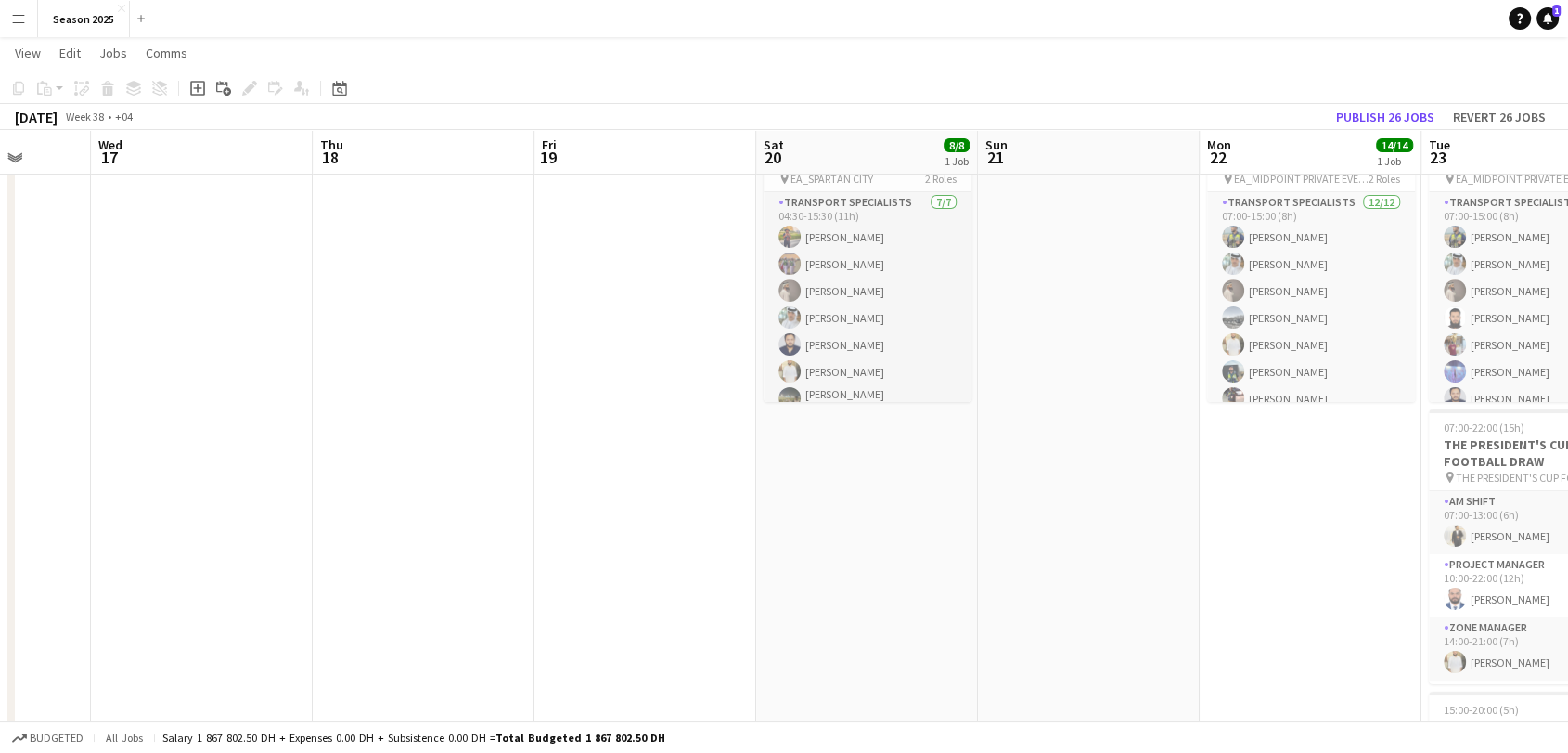
click at [359, 381] on app-calendar-viewport "Sun 14 Mon 15 Tue 16 Wed 17 Thu 18 Fri 19 Sat 20 8/8 1 Job Sun 21 Mon 22 14/14 …" at bounding box center [784, 469] width 1568 height 971
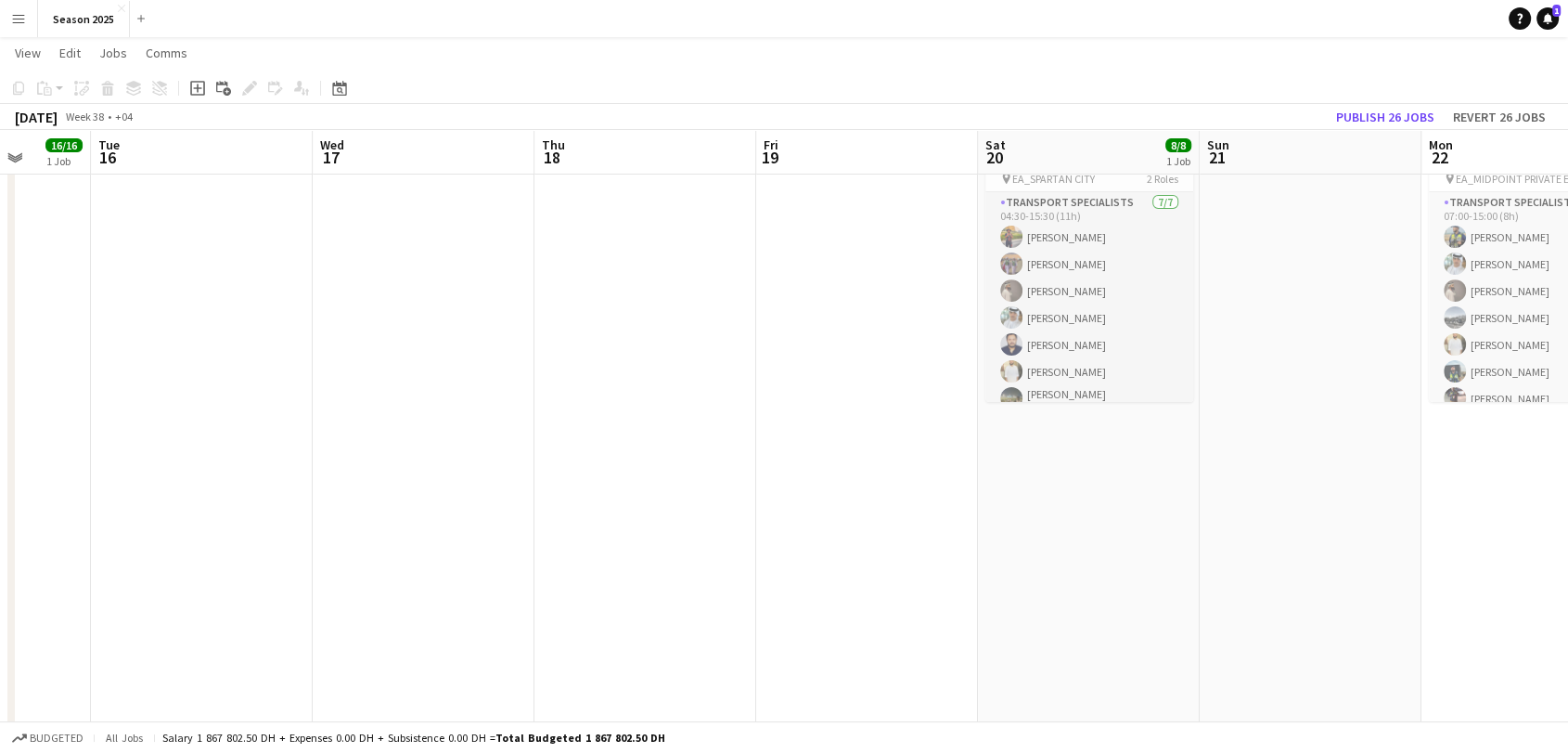
scroll to position [0, 438]
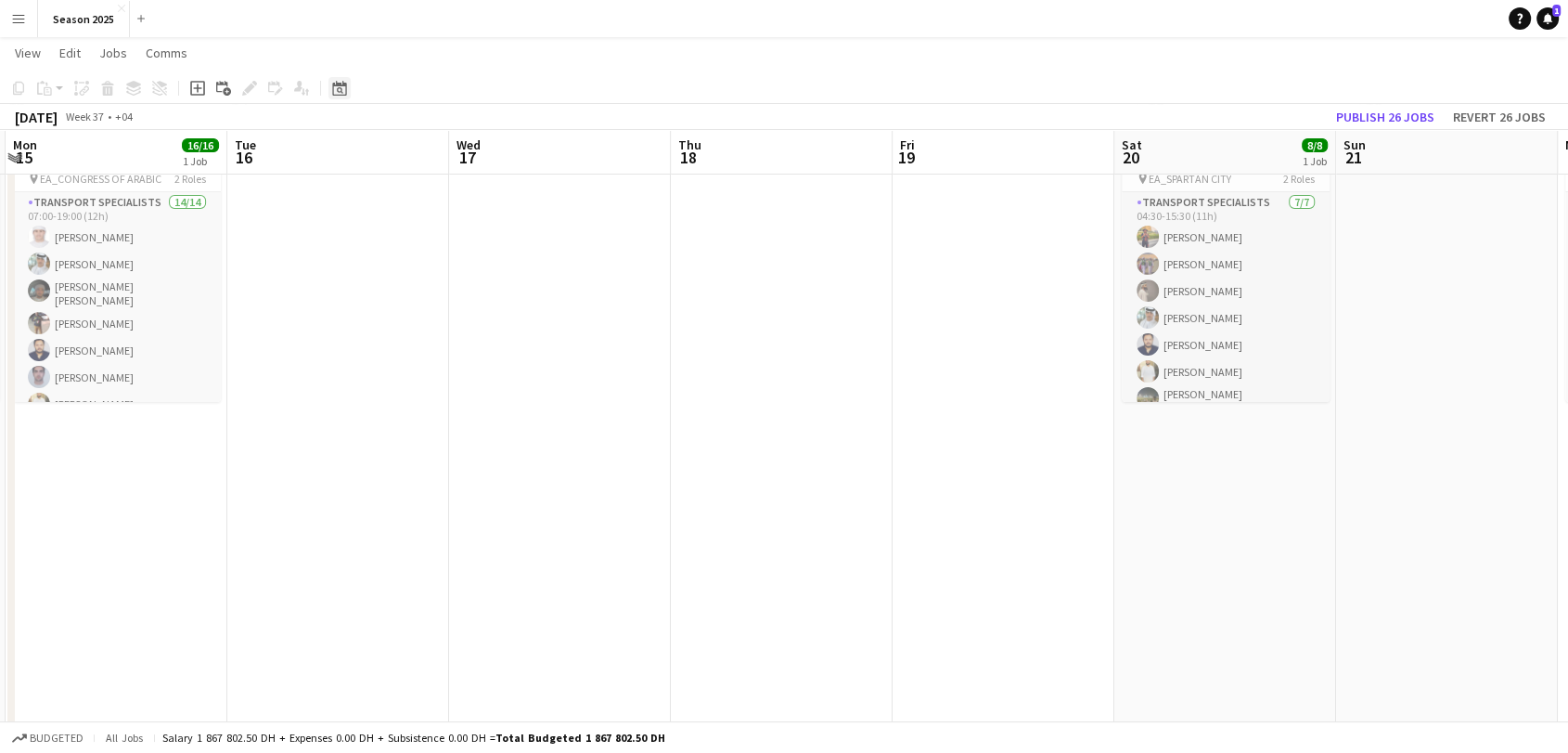
click at [341, 95] on icon "Date picker" at bounding box center [339, 88] width 15 height 15
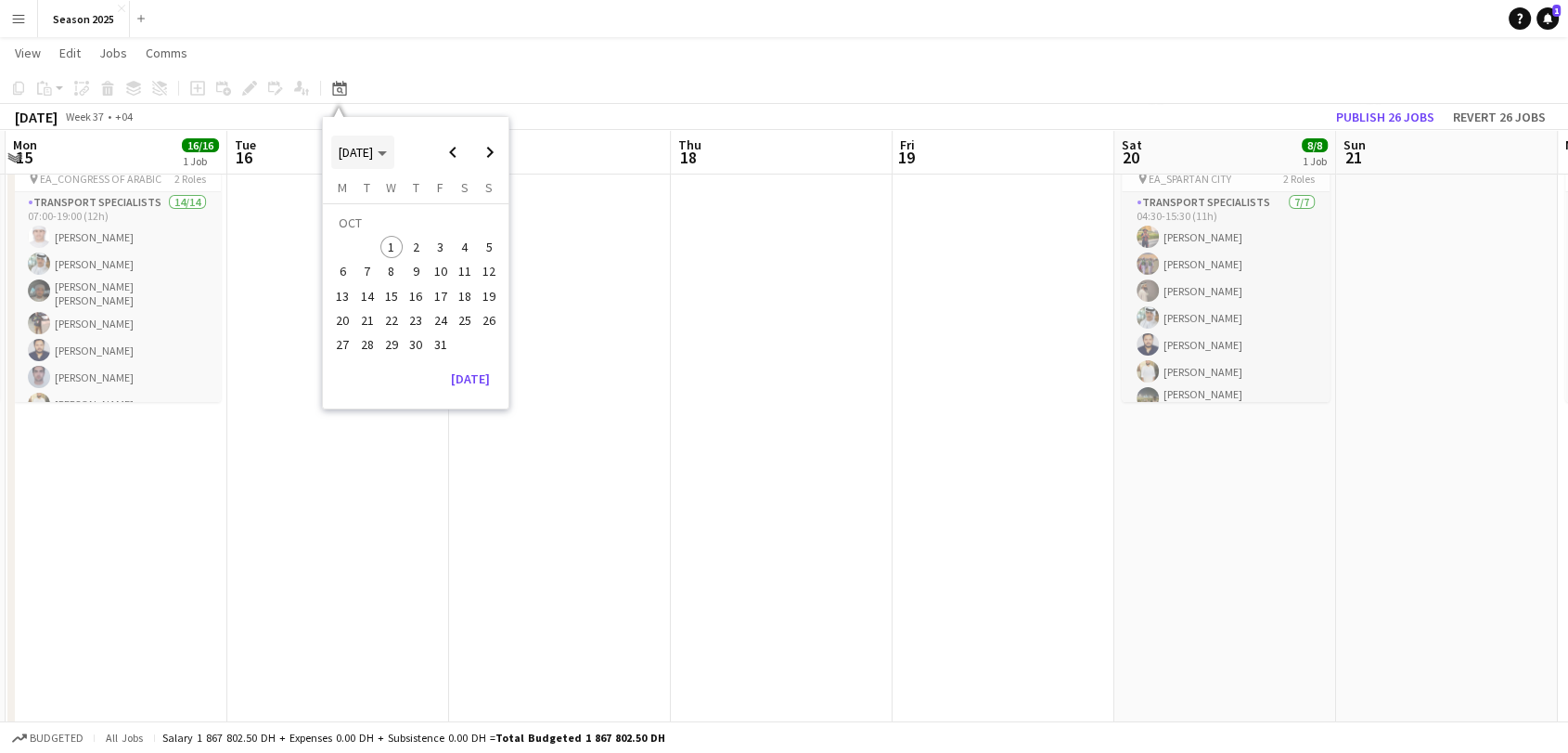
click at [387, 155] on polygon "Choose month and year" at bounding box center [381, 154] width 9 height 5
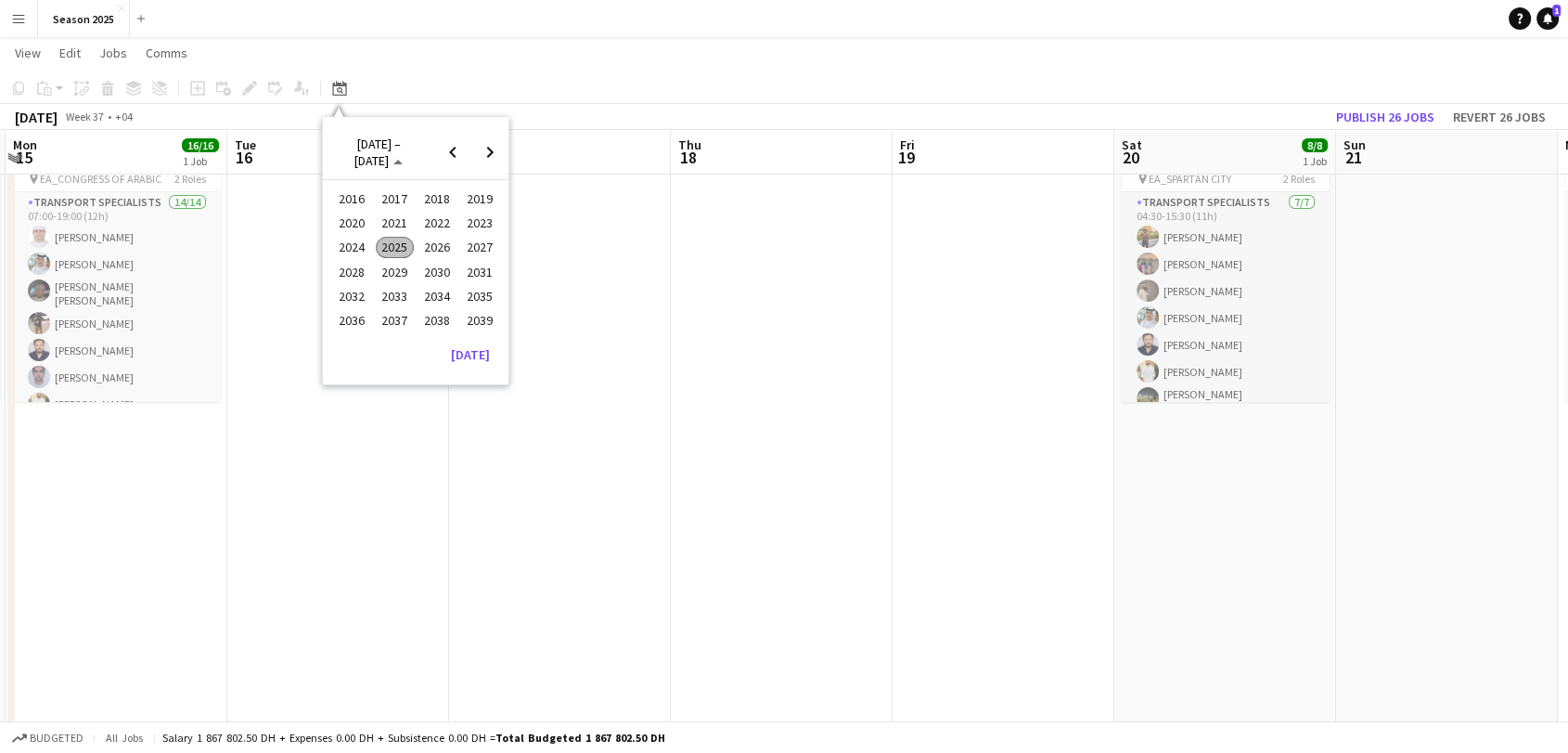
drag, startPoint x: 578, startPoint y: 345, endPoint x: 570, endPoint y: 333, distance: 14.4
click at [577, 345] on app-date-cell at bounding box center [559, 537] width 222 height 836
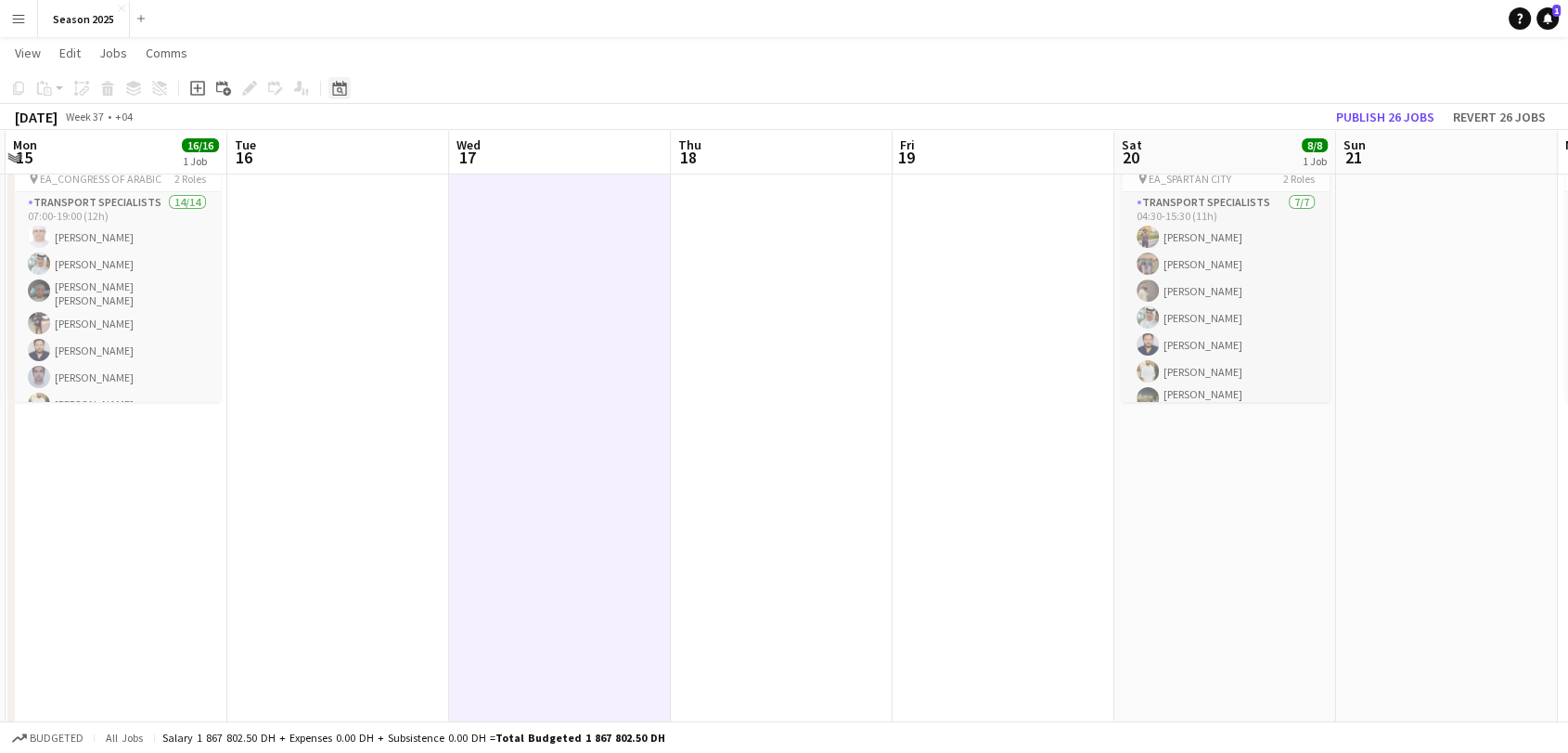
click at [347, 90] on div "Date picker" at bounding box center [339, 88] width 22 height 22
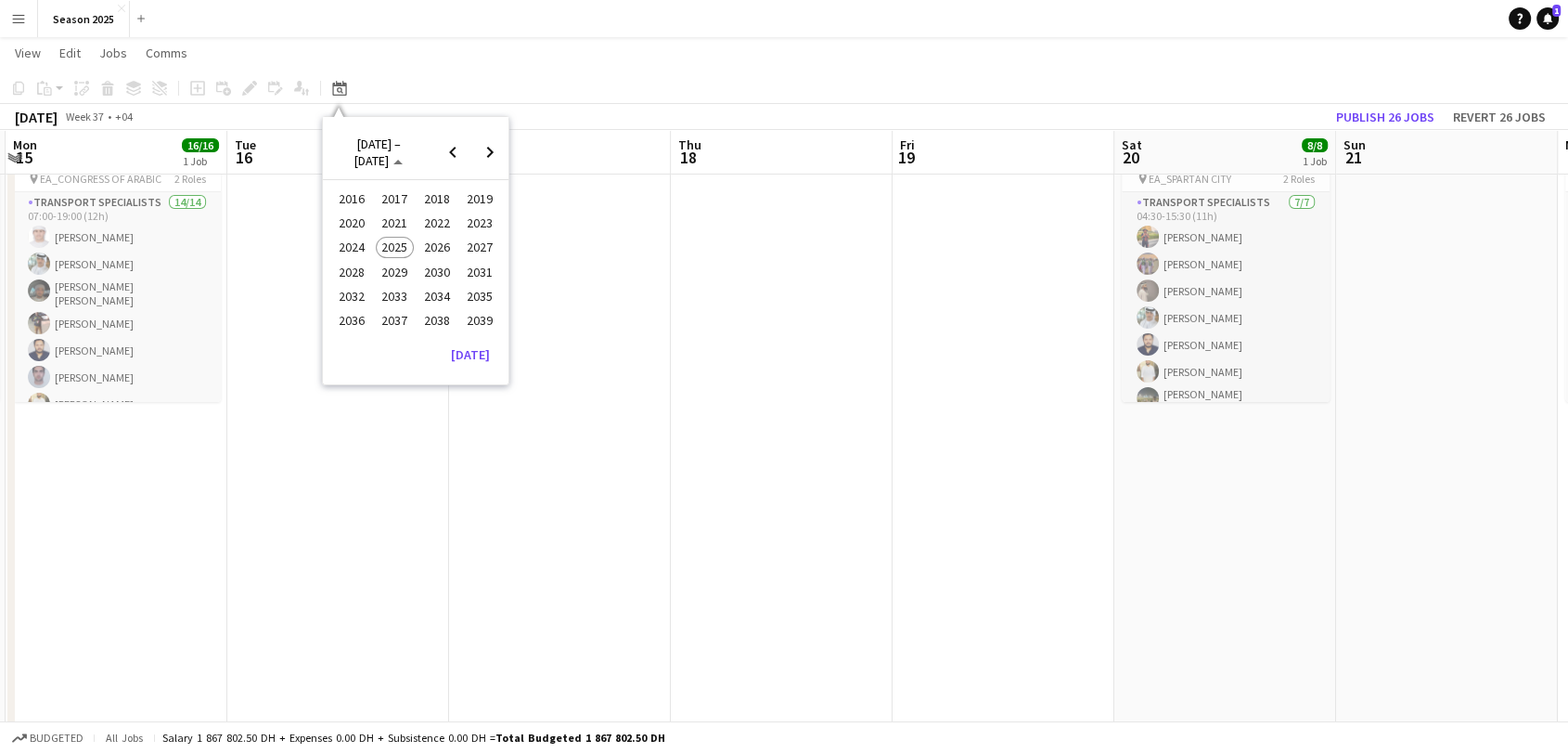
click at [397, 257] on span "2025" at bounding box center [394, 247] width 38 height 22
click at [427, 246] on span "[DATE]" at bounding box center [437, 247] width 38 height 22
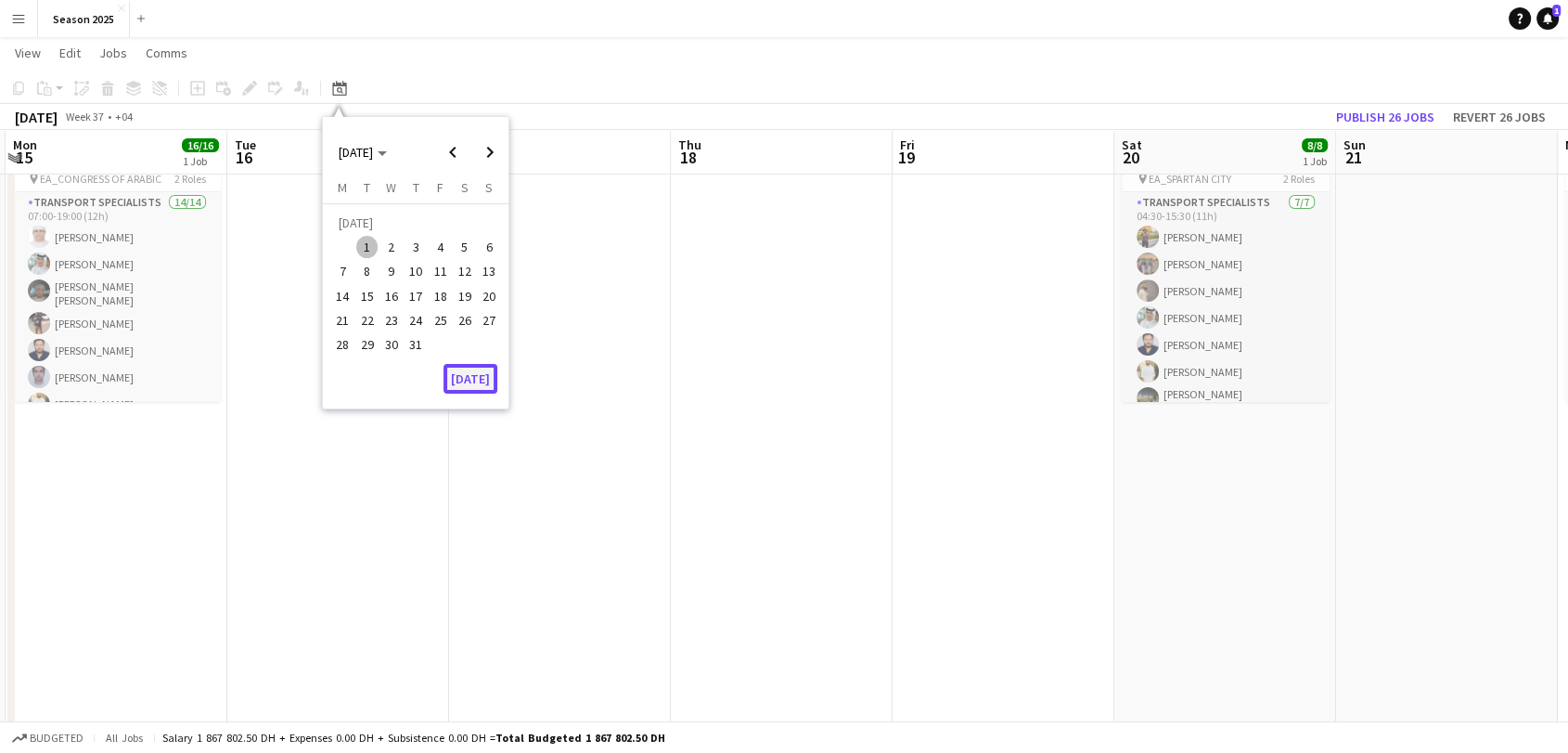
click at [473, 380] on button "[DATE]" at bounding box center [470, 378] width 54 height 29
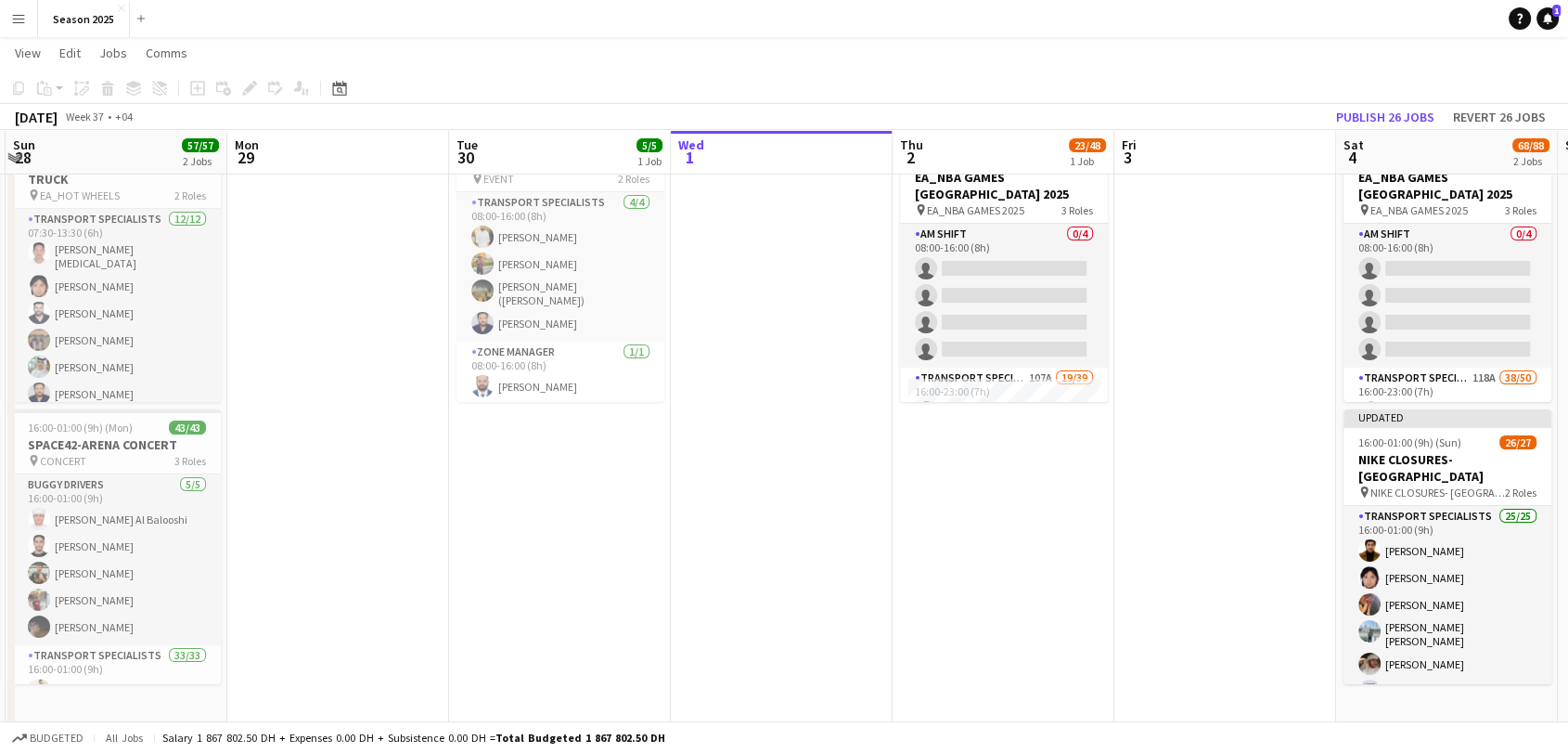
scroll to position [0, 638]
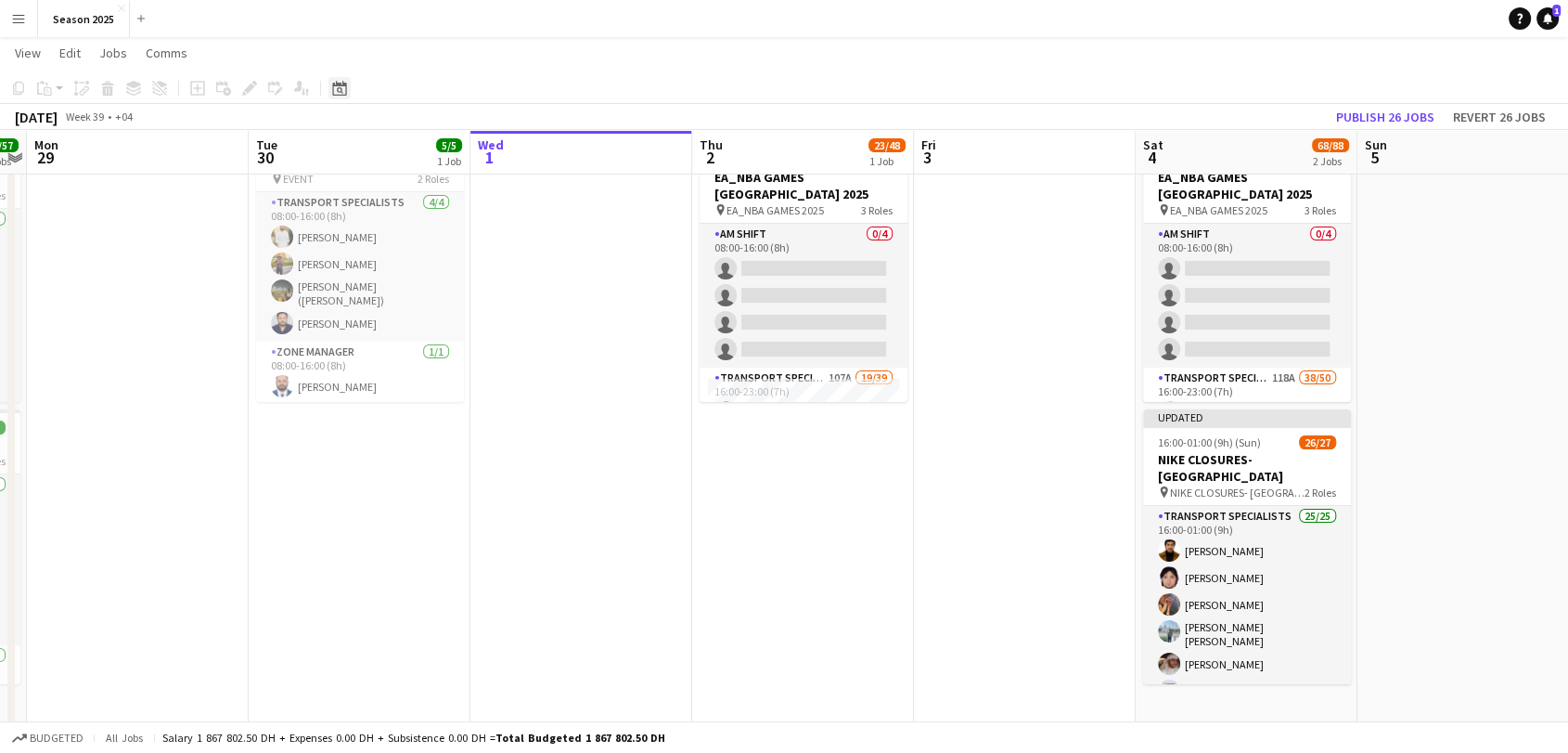
click at [338, 87] on g at bounding box center [339, 88] width 14 height 15
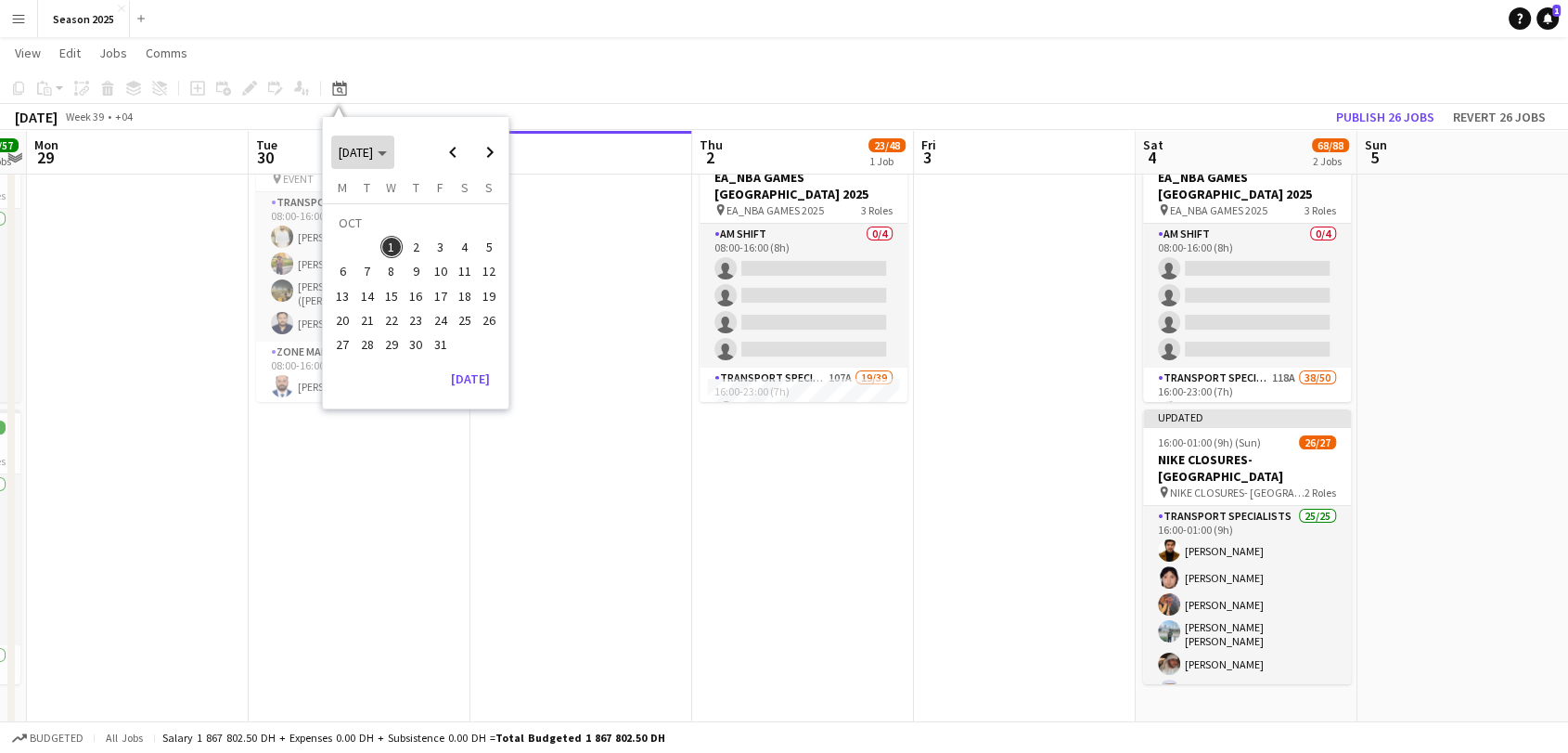
click at [387, 154] on polygon "Choose month and year" at bounding box center [381, 154] width 9 height 5
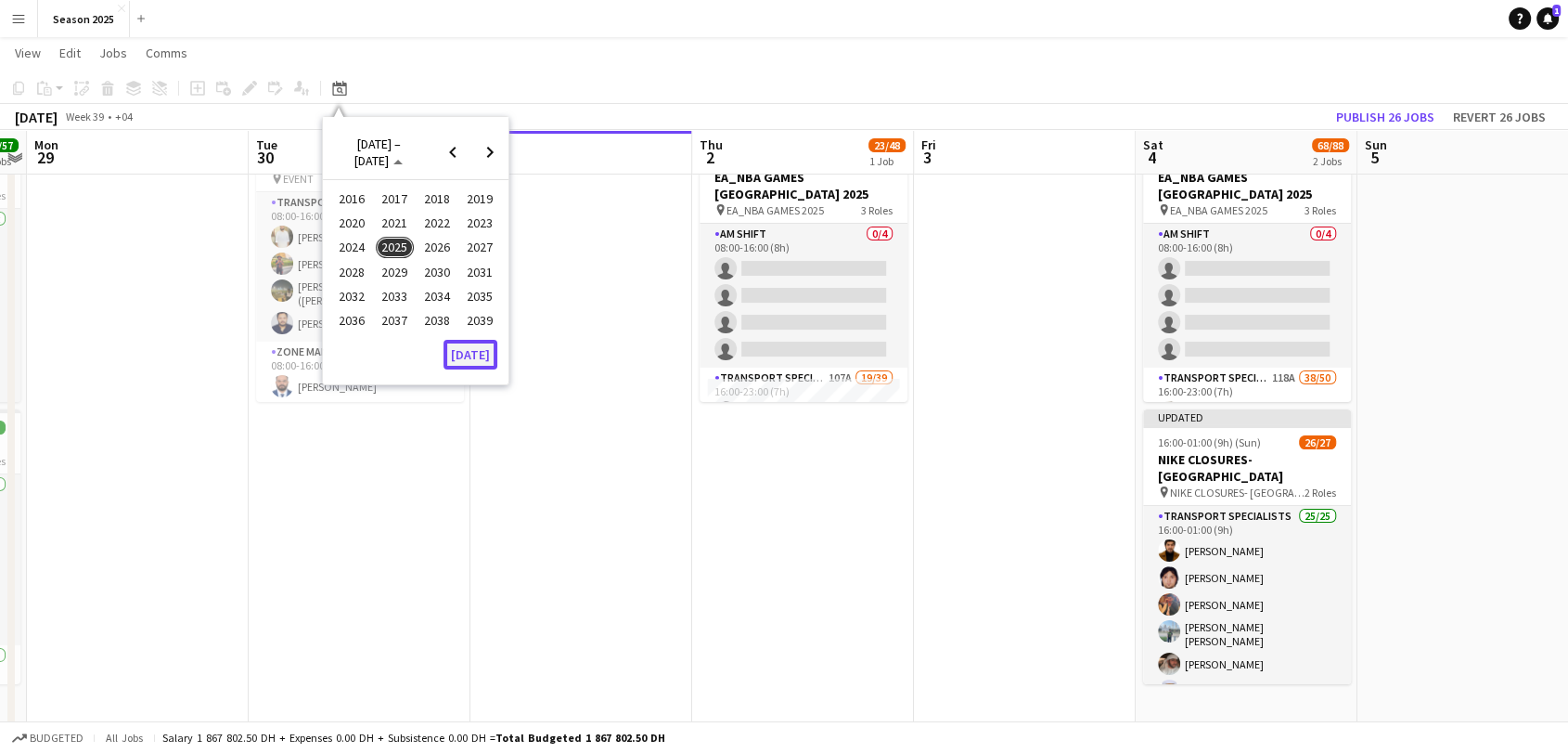
click at [475, 355] on button "[DATE]" at bounding box center [470, 354] width 54 height 29
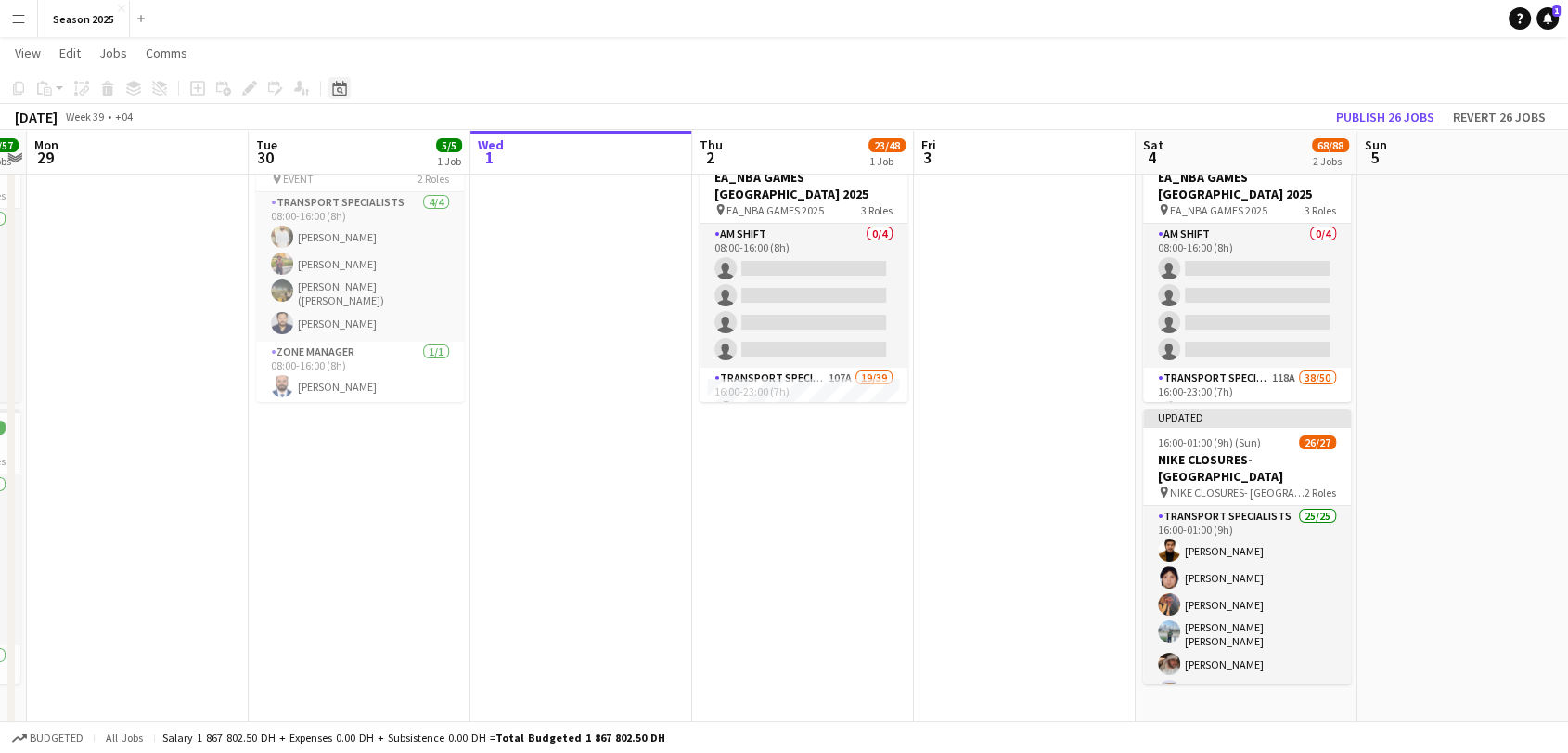
click at [341, 91] on icon "Date picker" at bounding box center [339, 88] width 15 height 15
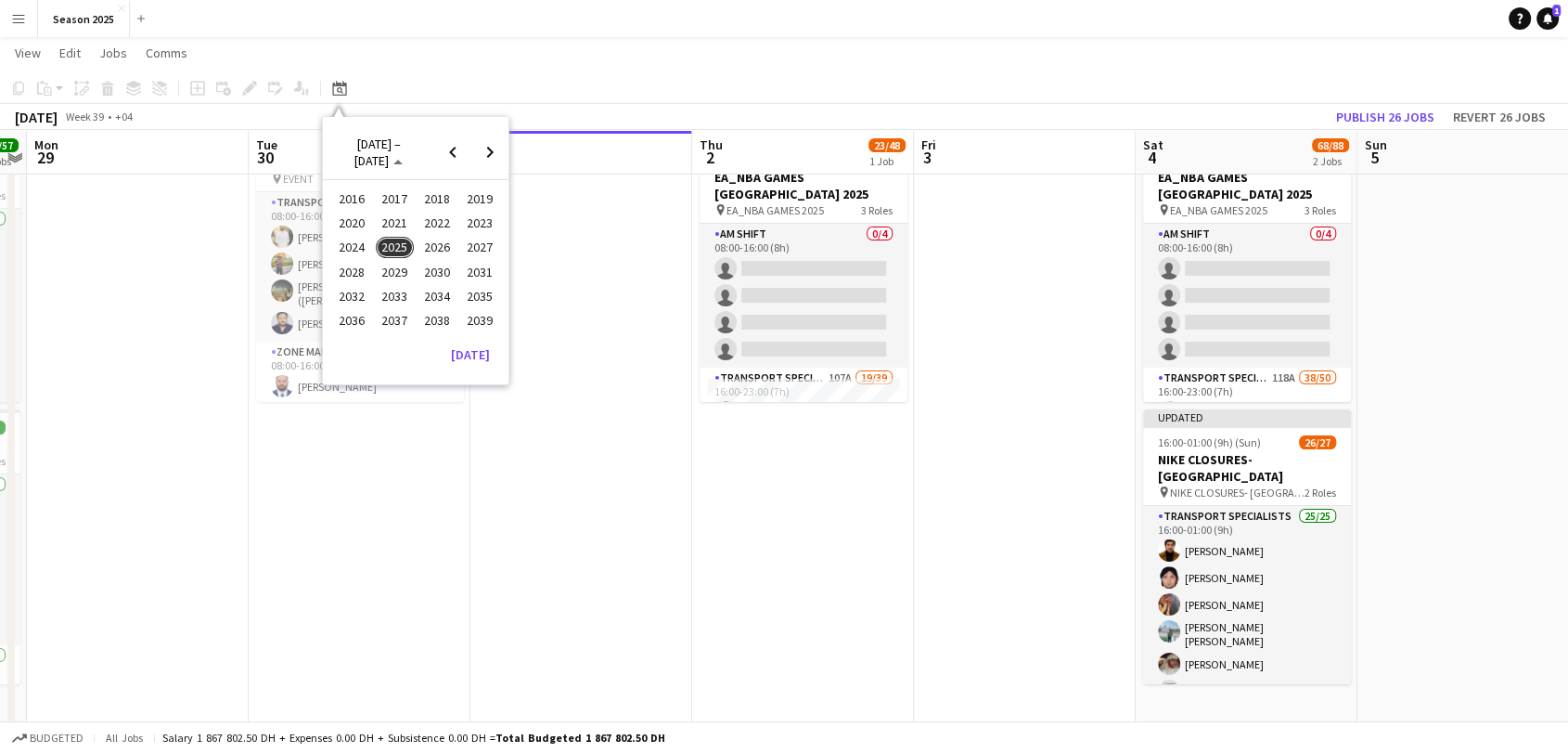
click at [395, 245] on span "2025" at bounding box center [394, 247] width 38 height 22
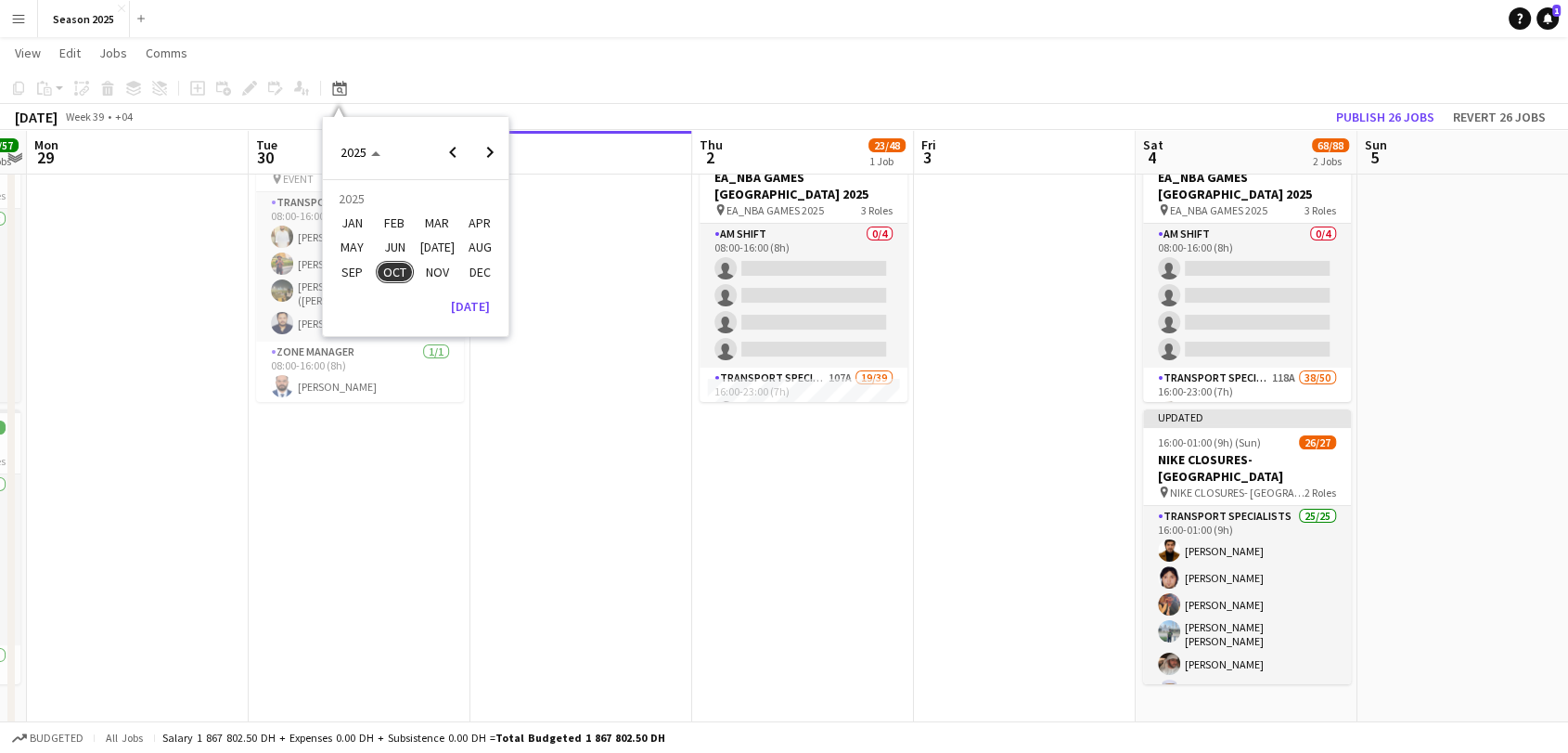
click at [429, 246] on span "[DATE]" at bounding box center [437, 247] width 38 height 22
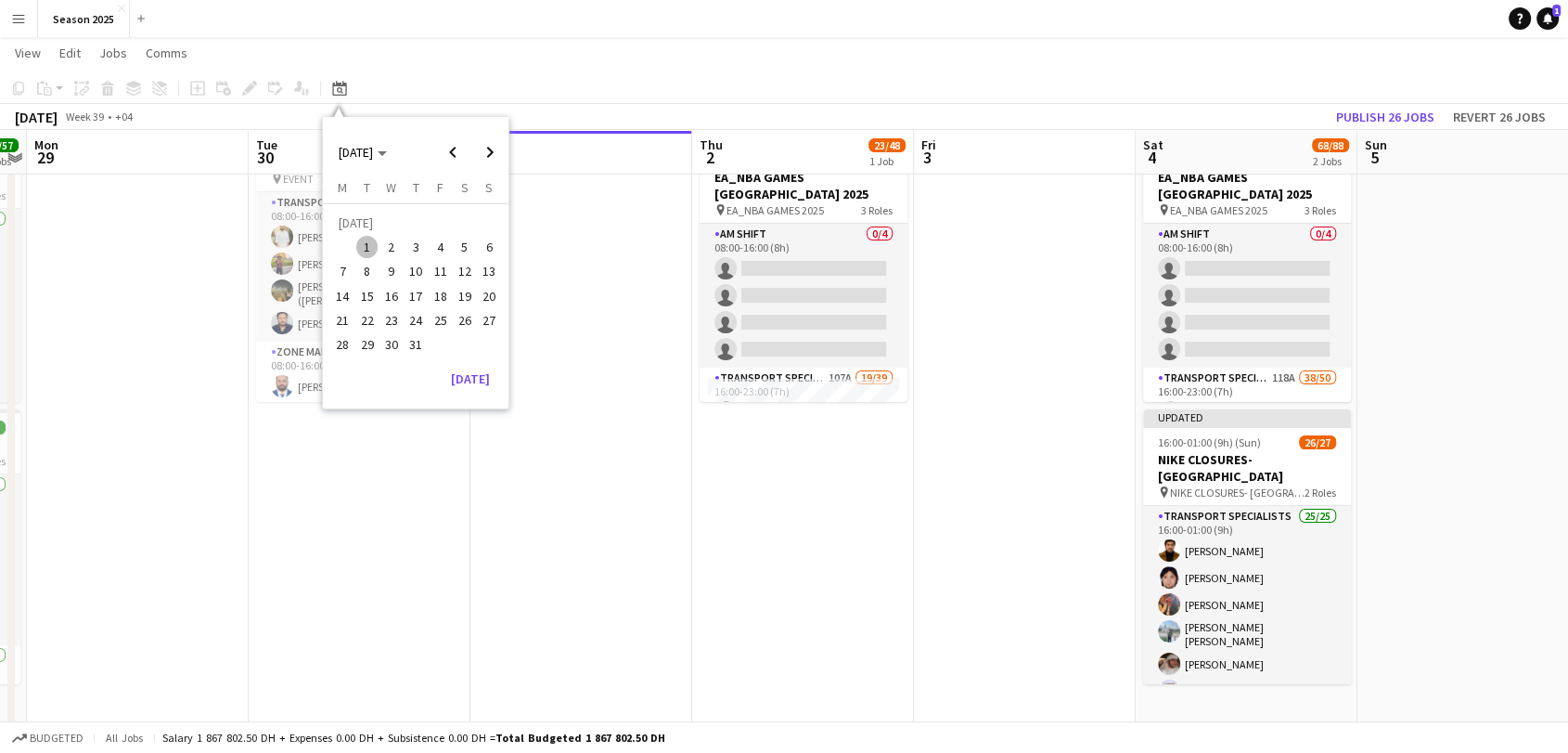
click at [366, 244] on span "1" at bounding box center [367, 246] width 22 height 22
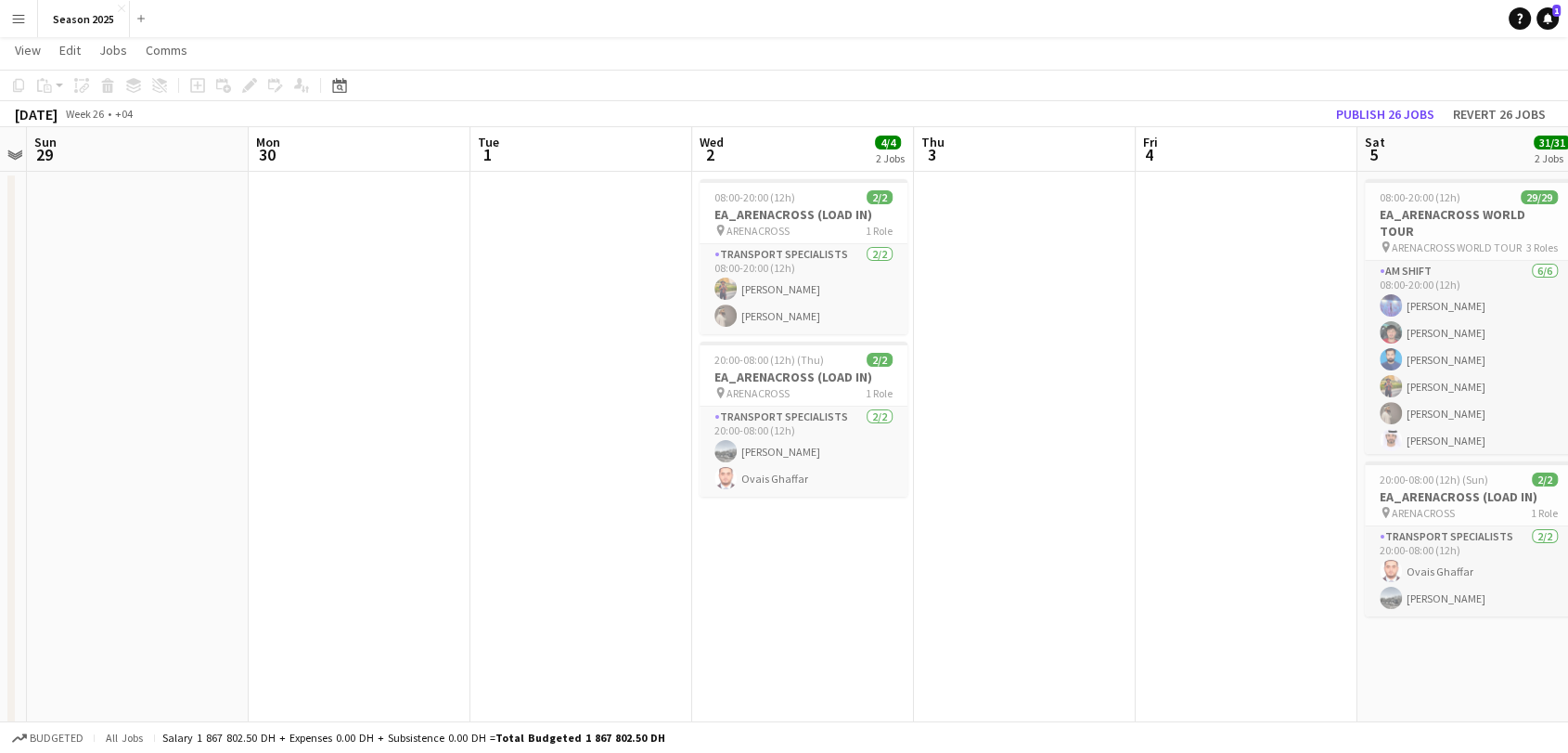
scroll to position [0, 0]
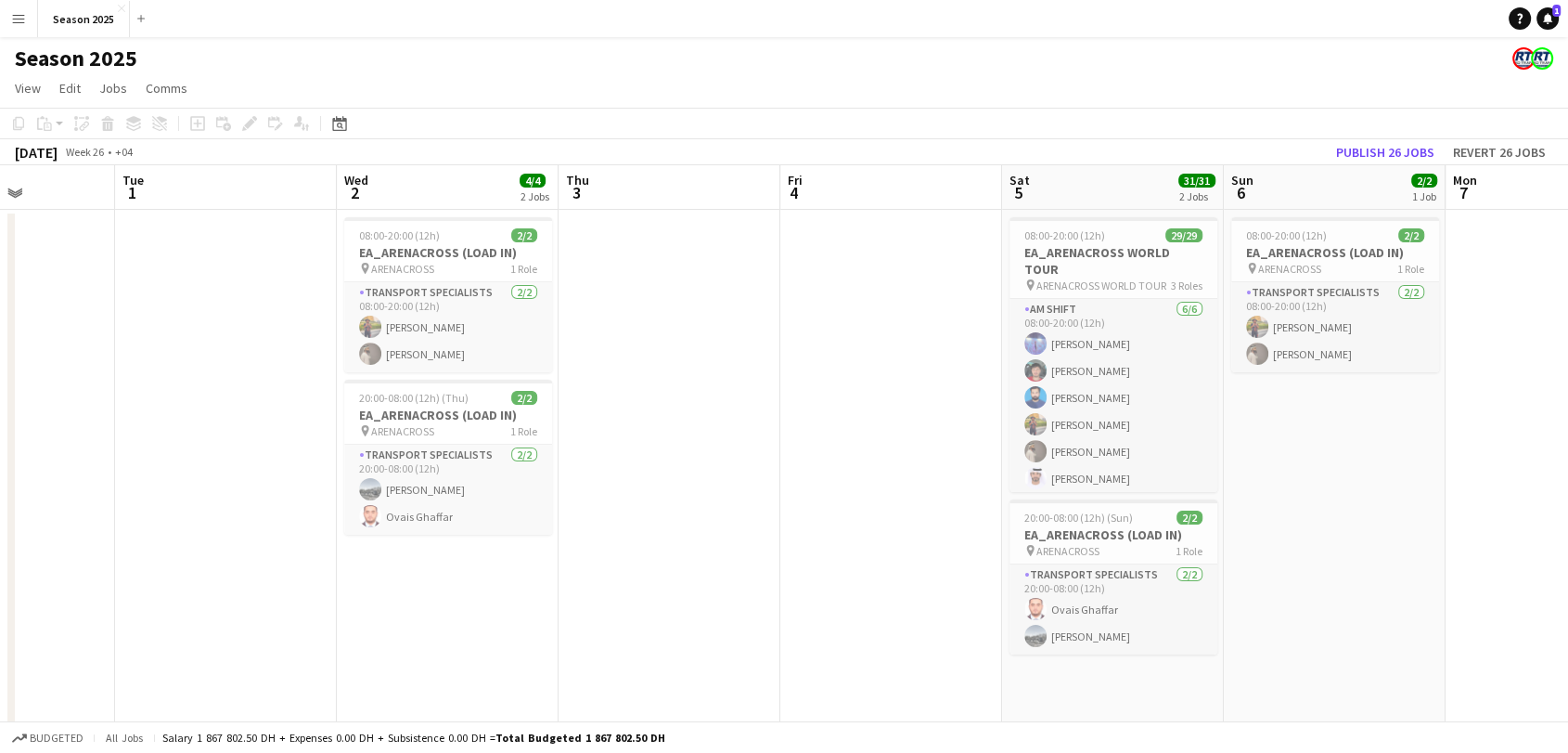
drag, startPoint x: 1104, startPoint y: 507, endPoint x: 304, endPoint y: 421, distance: 804.6
click at [304, 421] on app-calendar-viewport "Sat 28 Sun 29 Mon 30 Tue 1 Wed 2 4/4 2 Jobs Thu 3 Fri 4 Sat 5 31/31 2 Jobs Sun …" at bounding box center [784, 605] width 1568 height 880
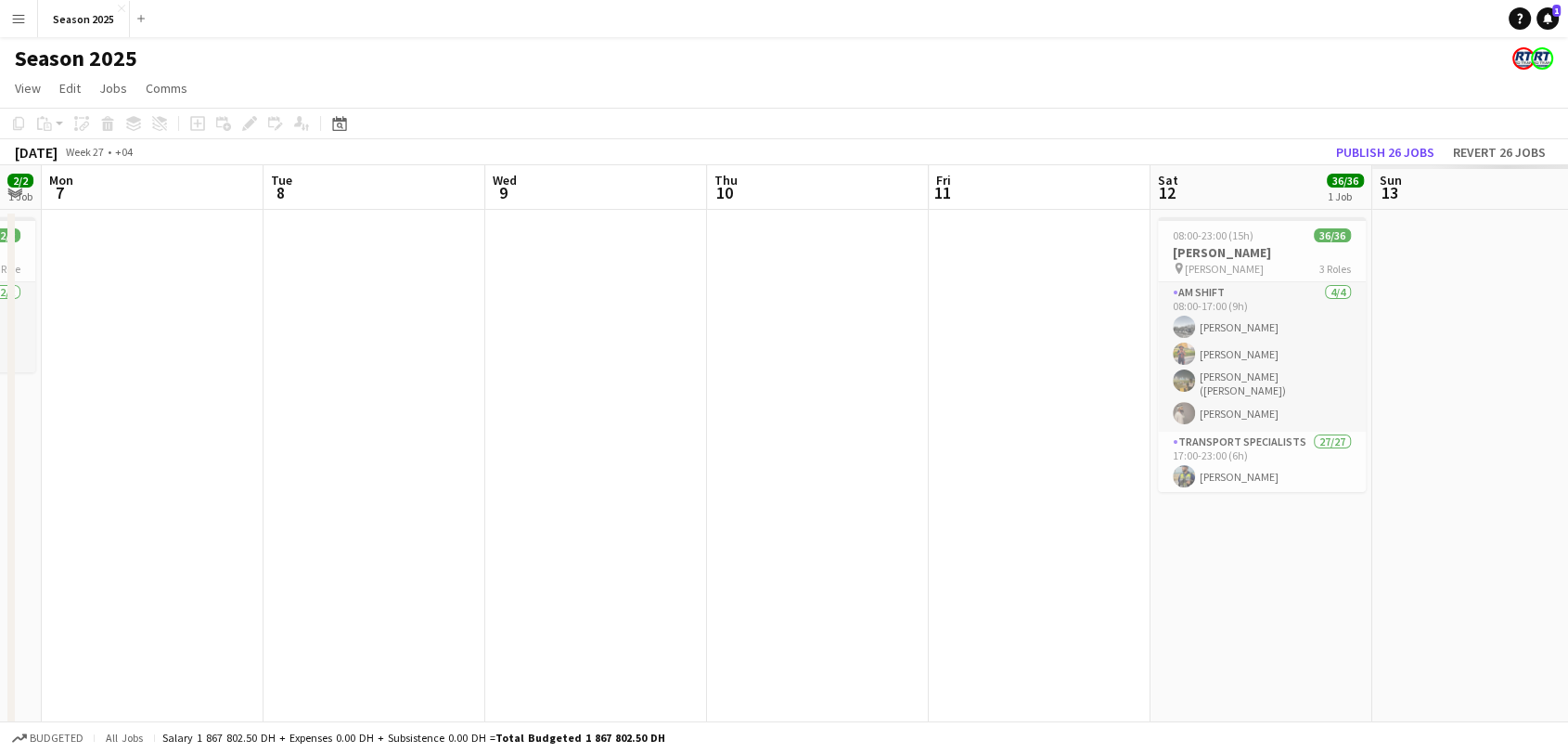
drag, startPoint x: 1306, startPoint y: 452, endPoint x: 341, endPoint y: 405, distance: 966.1
click at [341, 405] on app-calendar-viewport "Fri 4 Sat 5 31/31 2 Jobs Sun 6 2/2 1 Job Mon 7 Tue 8 Wed 9 Thu 10 Fri 11 Sat 12…" at bounding box center [784, 605] width 1568 height 880
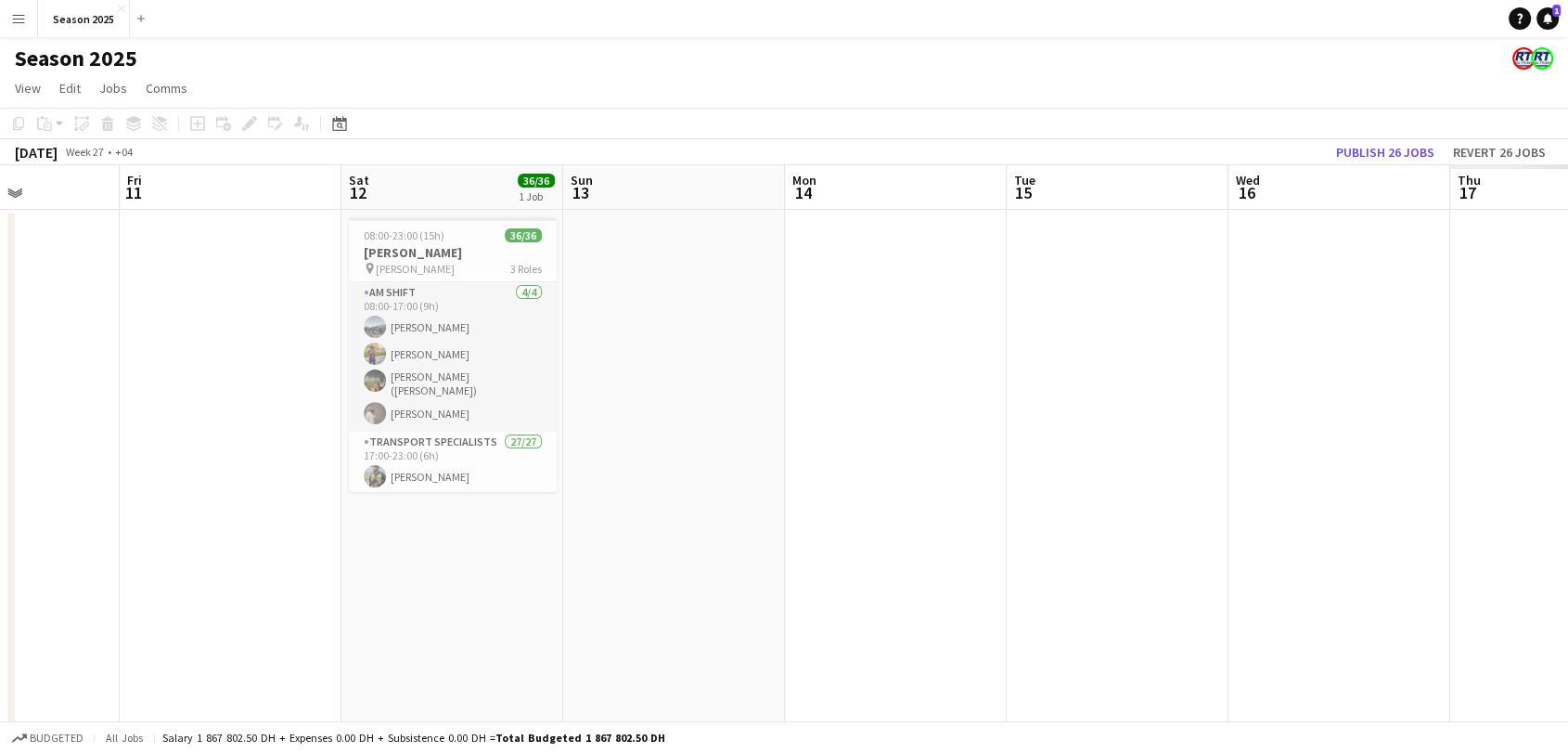
drag, startPoint x: 1225, startPoint y: 445, endPoint x: 0, endPoint y: 376, distance: 1226.9
click at [0, 376] on app-calendar-viewport "Mon 7 Tue 8 Wed 9 Thu 10 Fri 11 Sat 12 36/36 1 Job Sun 13 Mon 14 Tue 15 Wed 16 …" at bounding box center [784, 605] width 1568 height 880
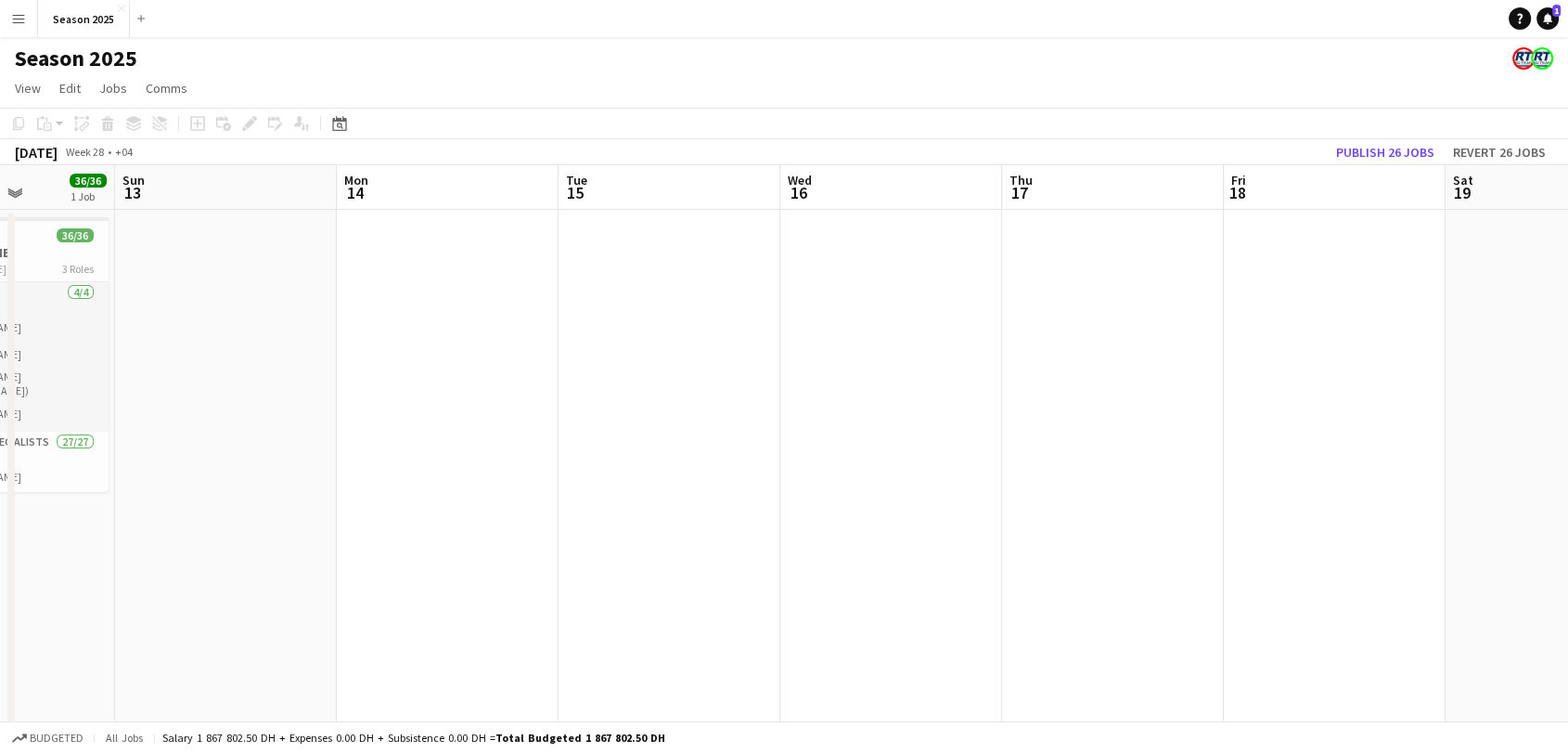
drag, startPoint x: 1084, startPoint y: 386, endPoint x: 276, endPoint y: 354, distance: 808.6
click at [255, 357] on app-calendar-viewport "Wed 9 Thu 10 Fri 11 Sat 12 36/36 1 Job Sun 13 Mon 14 Tue 15 Wed 16 Thu 17 Fri 1…" at bounding box center [784, 605] width 1568 height 880
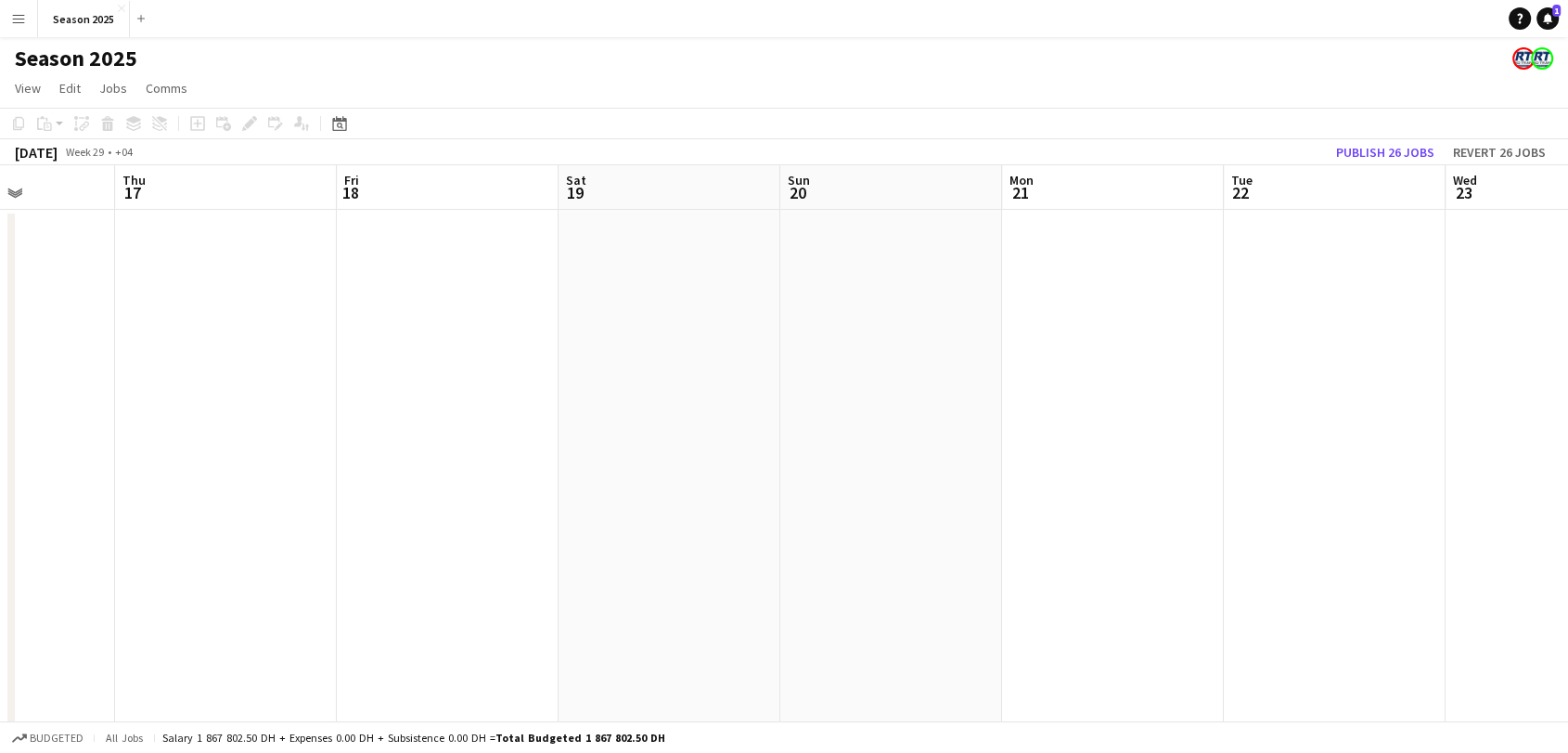
scroll to position [0, 876]
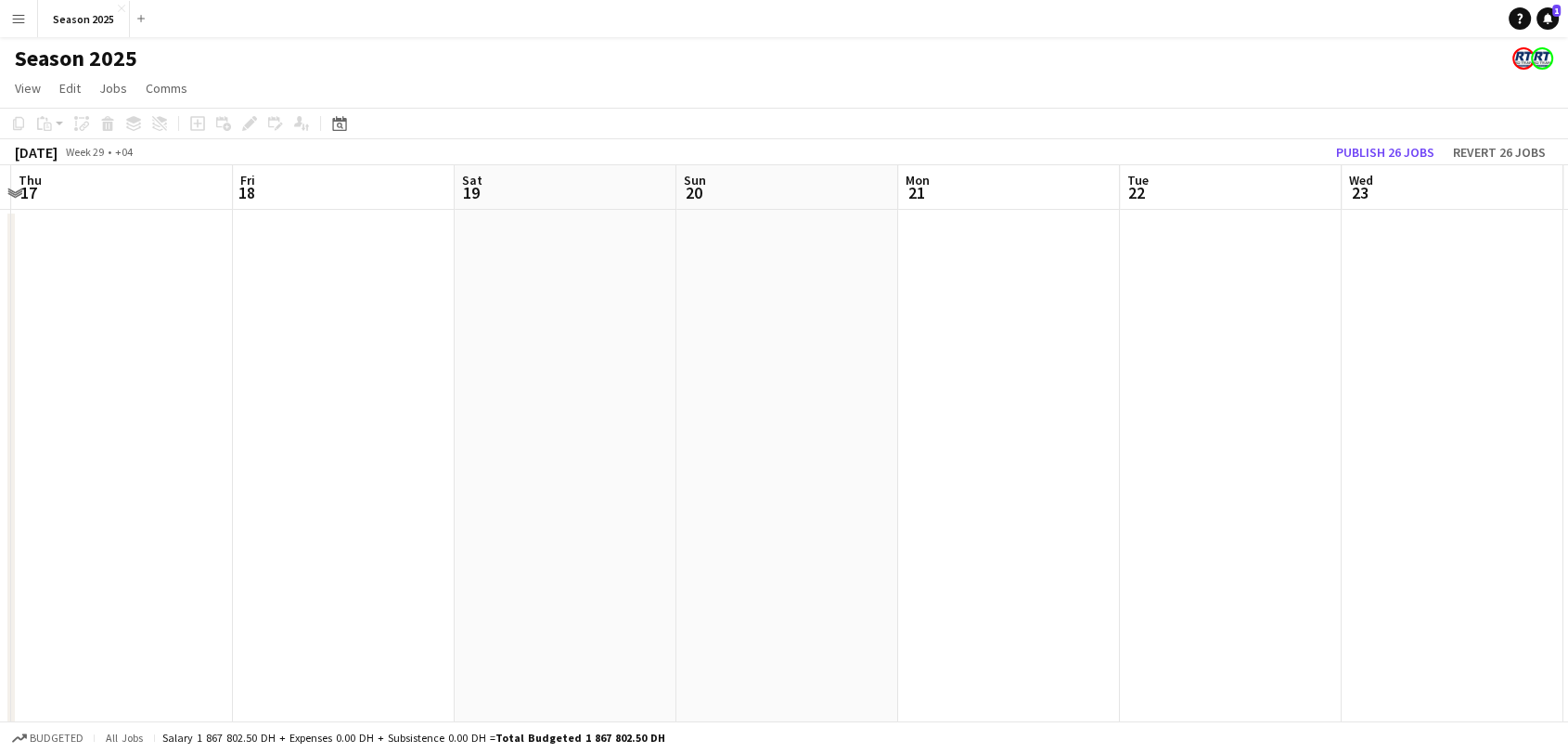
drag, startPoint x: 1092, startPoint y: 403, endPoint x: 987, endPoint y: 402, distance: 105.0
click at [987, 402] on app-calendar-viewport "Sun 13 Mon 14 Tue 15 Wed 16 Thu 17 Fri 18 Sat 19 Sun 20 Mon 21 Tue 22 Wed 23 Th…" at bounding box center [784, 605] width 1568 height 880
drag, startPoint x: 1220, startPoint y: 449, endPoint x: 556, endPoint y: 404, distance: 665.5
click at [542, 406] on app-calendar-viewport "Tue 15 Wed 16 Thu 17 Fri 18 Sat 19 Sun 20 Mon 21 Tue 22 Wed 23 Thu 24 Fri 25 20…" at bounding box center [784, 605] width 1568 height 880
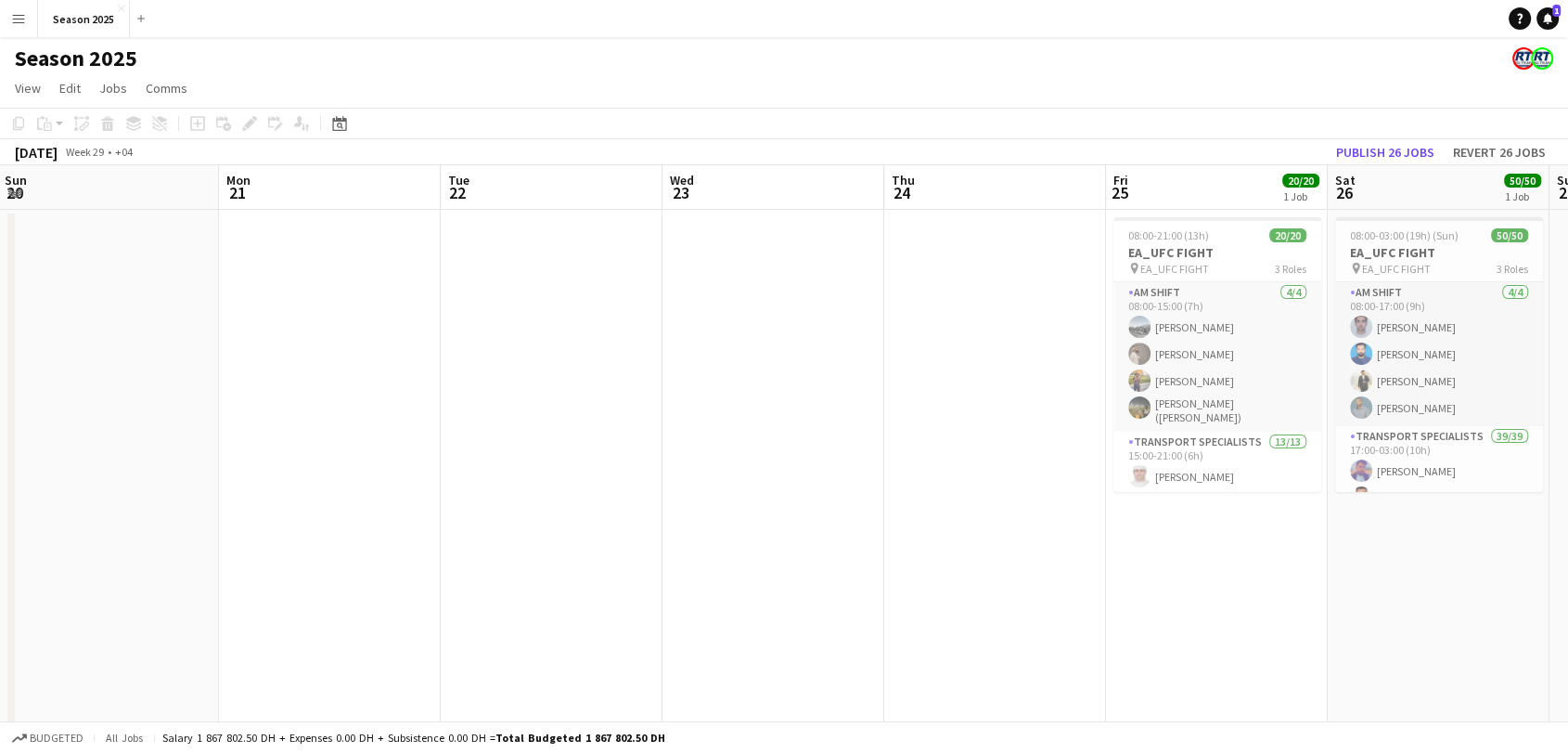
drag, startPoint x: 1072, startPoint y: 422, endPoint x: 344, endPoint y: 380, distance: 729.2
click at [344, 380] on app-calendar-viewport "Thu 17 Fri 18 Sat 19 Sun 20 Mon 21 Tue 22 Wed 23 Thu 24 Fri 25 20/20 1 Job Sat …" at bounding box center [784, 605] width 1568 height 880
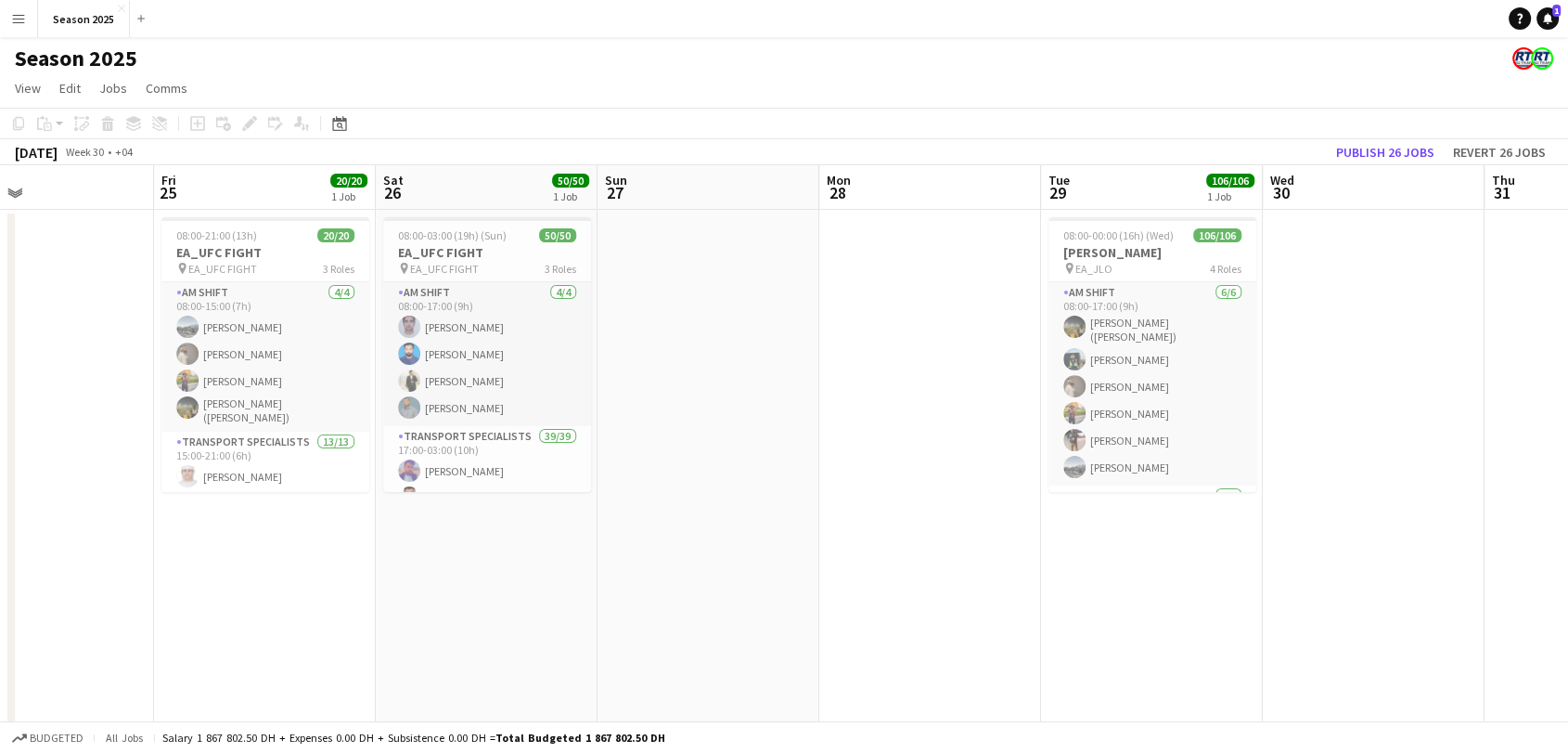
scroll to position [0, 556]
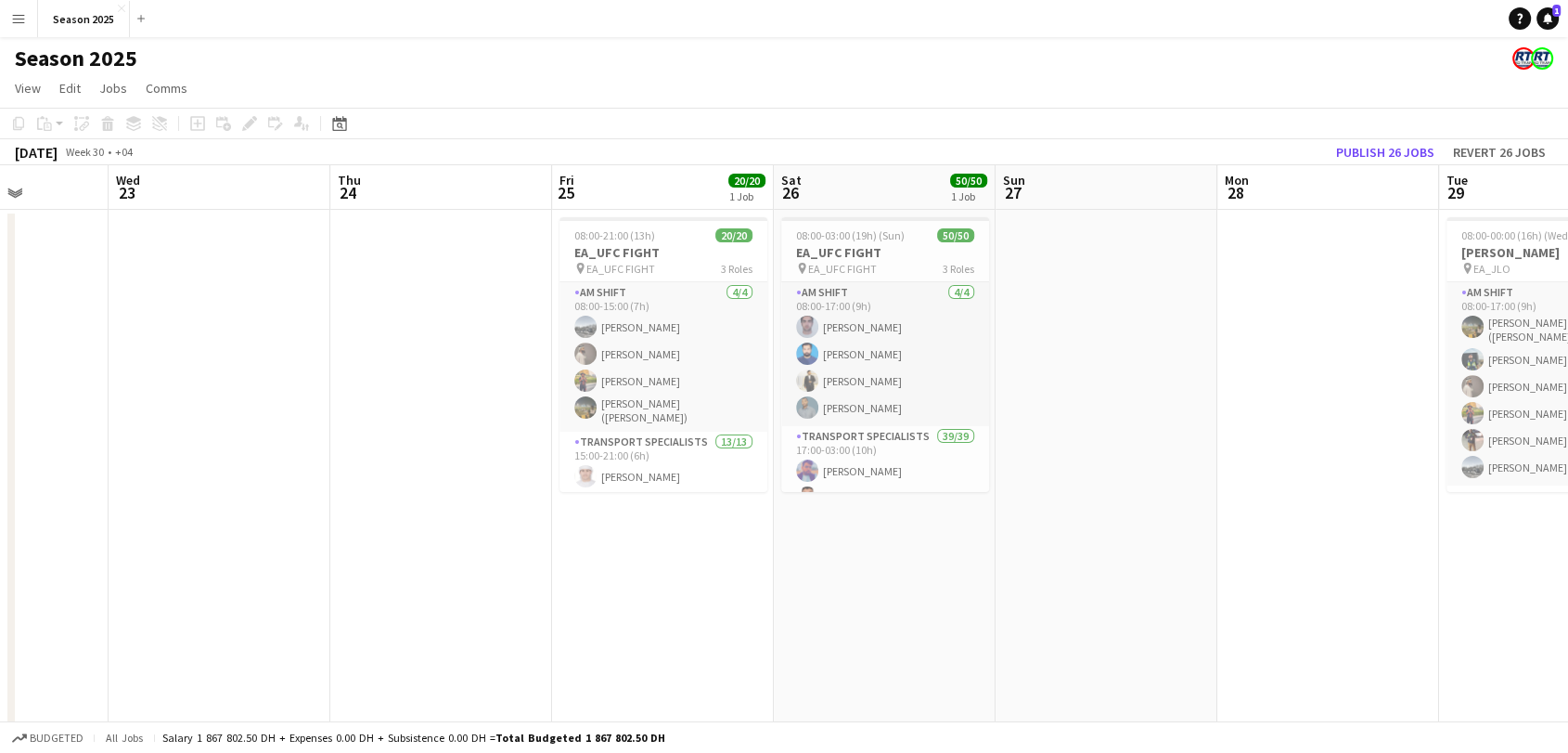
drag, startPoint x: 948, startPoint y: 409, endPoint x: 695, endPoint y: 410, distance: 253.0
click at [695, 410] on app-calendar-viewport "Sun 20 Mon 21 Tue 22 Wed 23 Thu 24 Fri 25 20/20 1 Job Sat 26 50/50 1 Job Sun 27…" at bounding box center [784, 605] width 1568 height 880
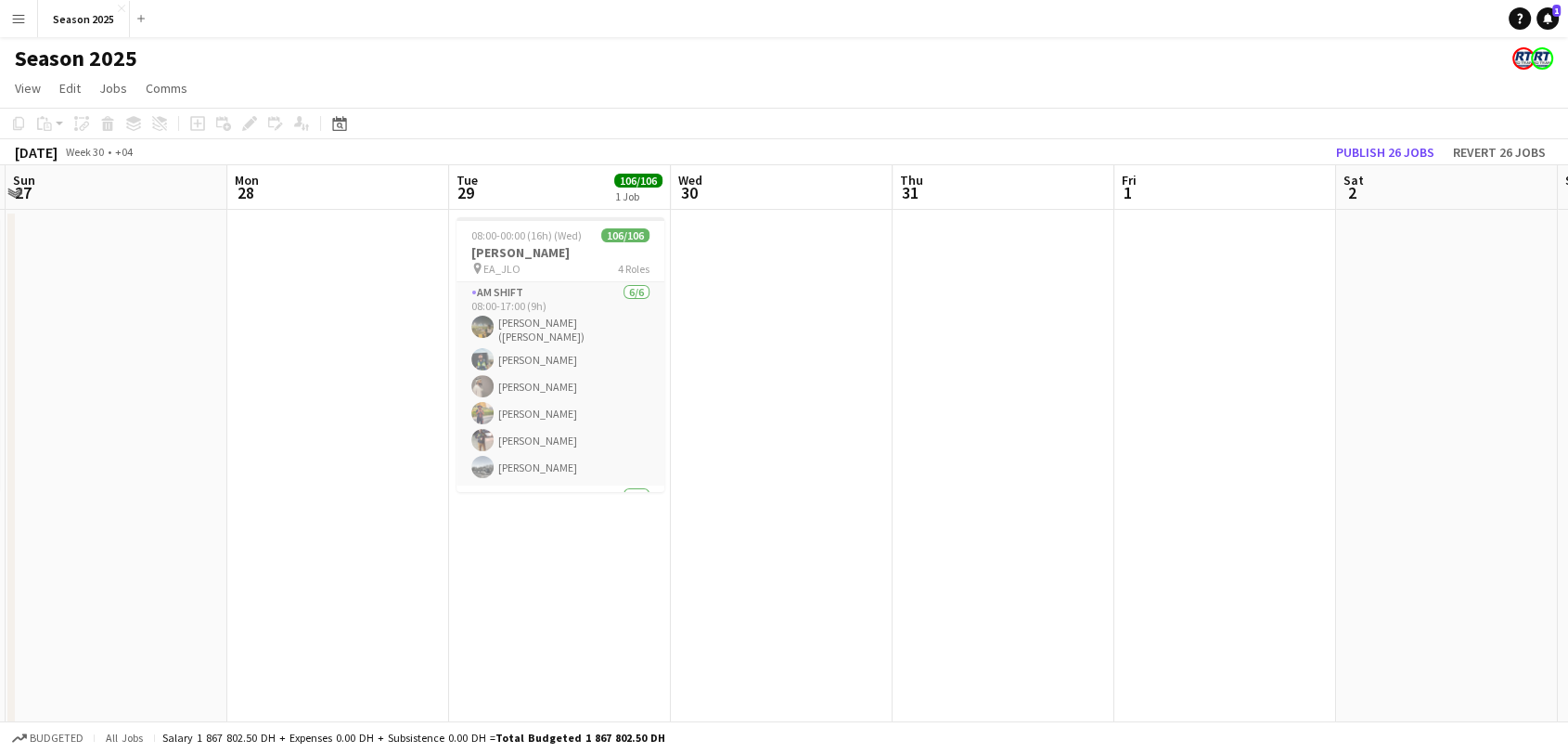
drag, startPoint x: 1297, startPoint y: 453, endPoint x: 671, endPoint y: 344, distance: 635.4
click at [750, 370] on app-calendar-viewport "Thu 24 Fri 25 20/20 1 Job Sat 26 50/50 1 Job Sun 27 Mon 28 Tue 29 106/106 1 Job…" at bounding box center [784, 605] width 1568 height 880
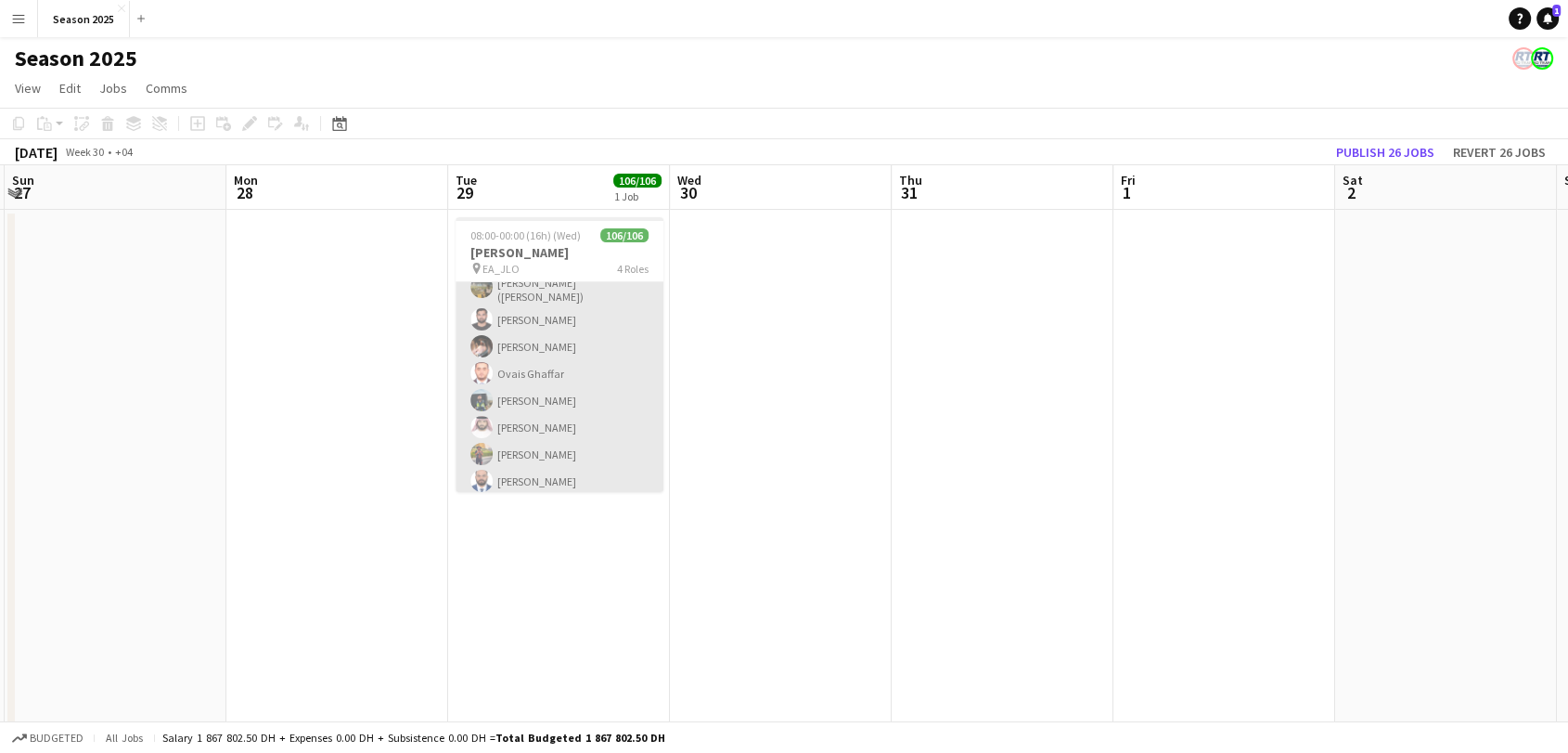
scroll to position [2608, 0]
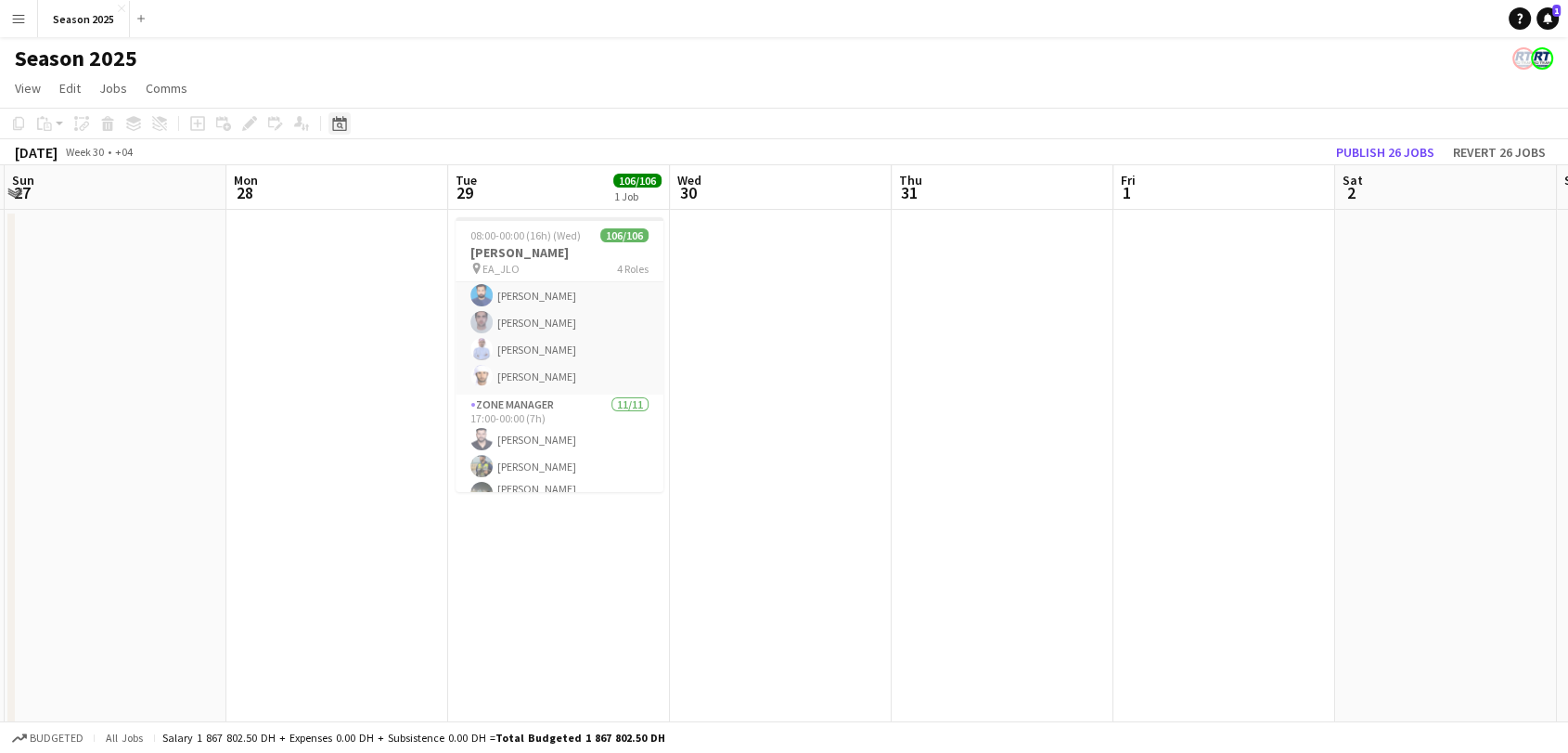
click at [340, 126] on icon at bounding box center [339, 125] width 7 height 7
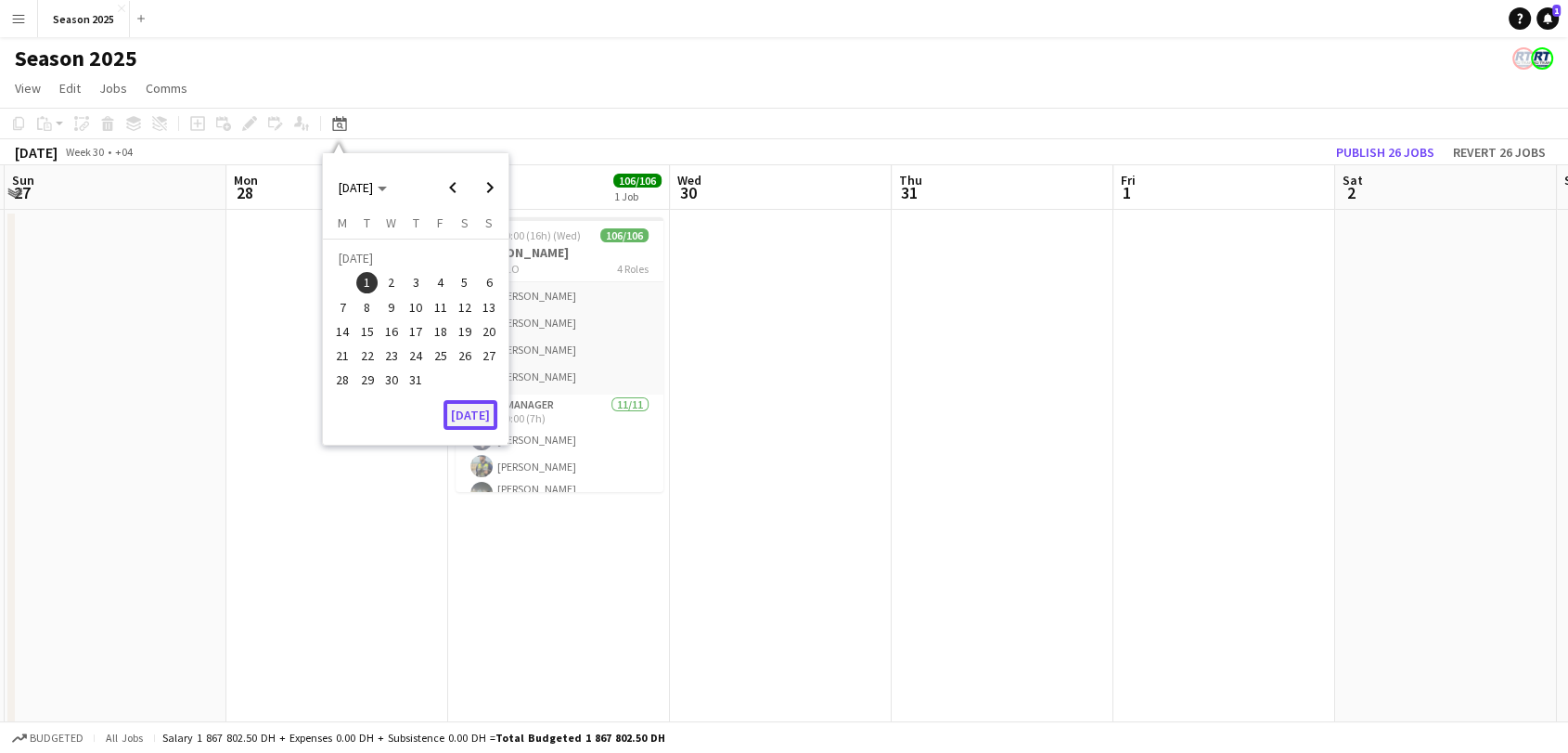
click at [468, 412] on button "[DATE]" at bounding box center [470, 415] width 54 height 29
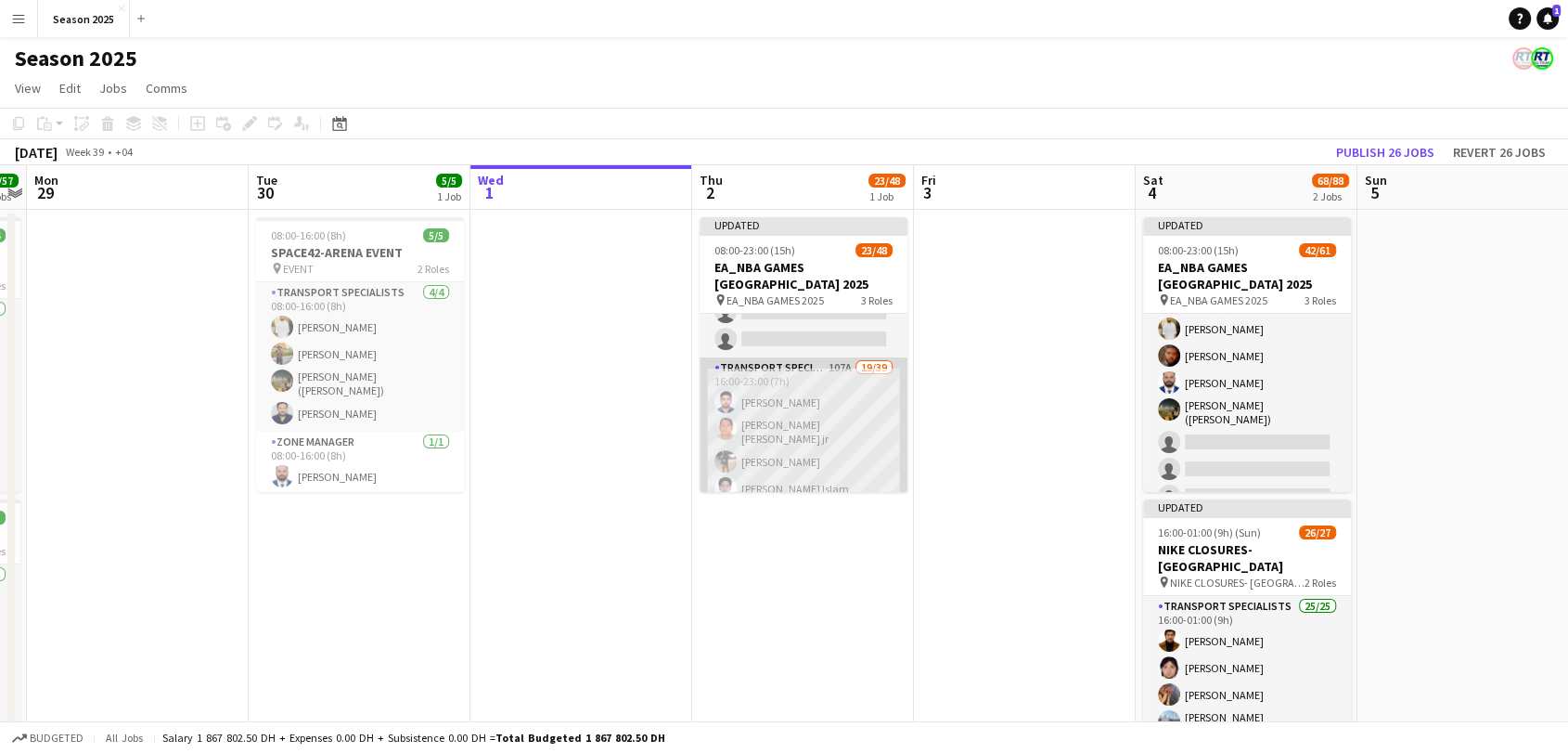
scroll to position [0, 0]
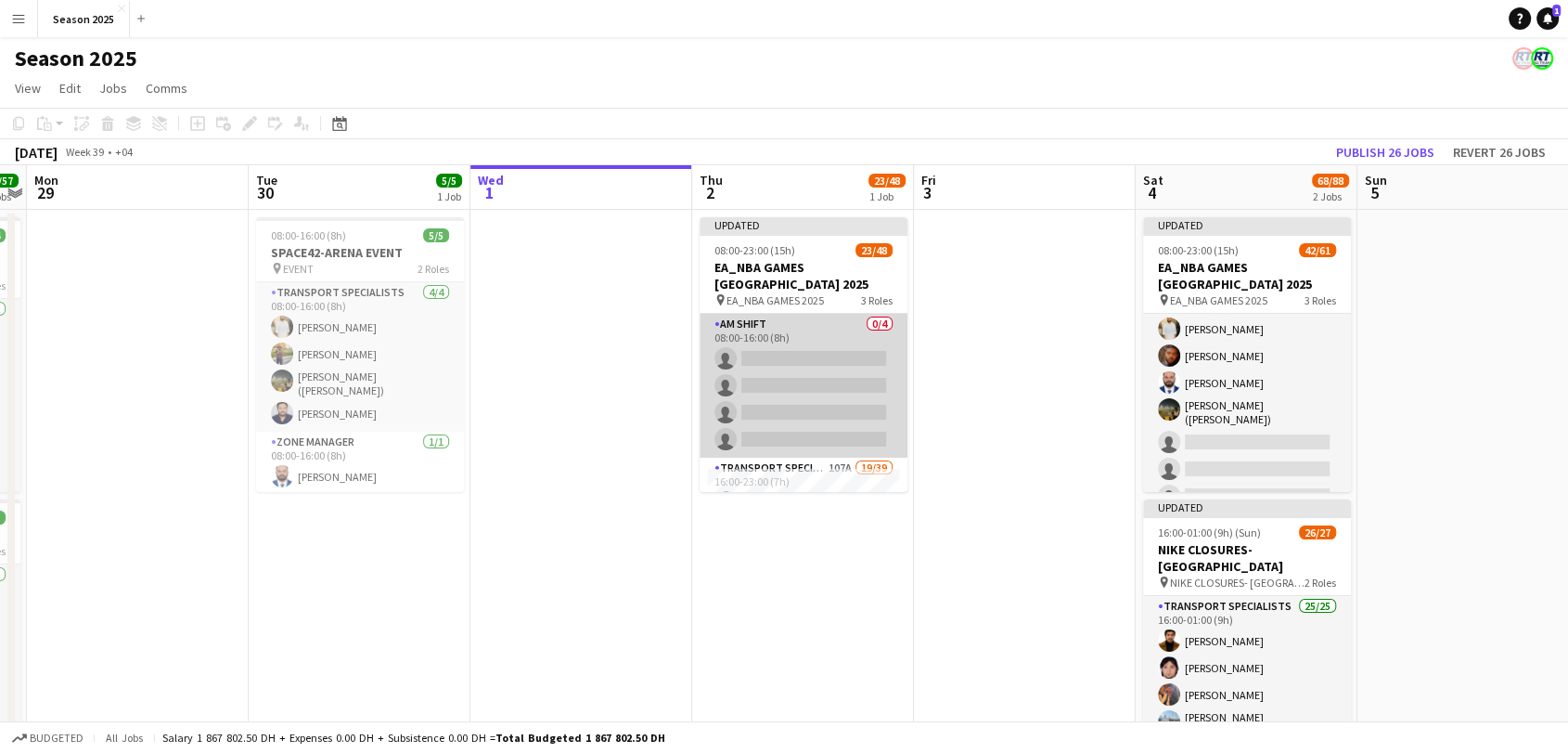
click at [839, 429] on app-card-role "AM SHIFT 0/4 08:00-16:00 (8h) single-neutral-actions single-neutral-actions sin…" at bounding box center [803, 385] width 208 height 144
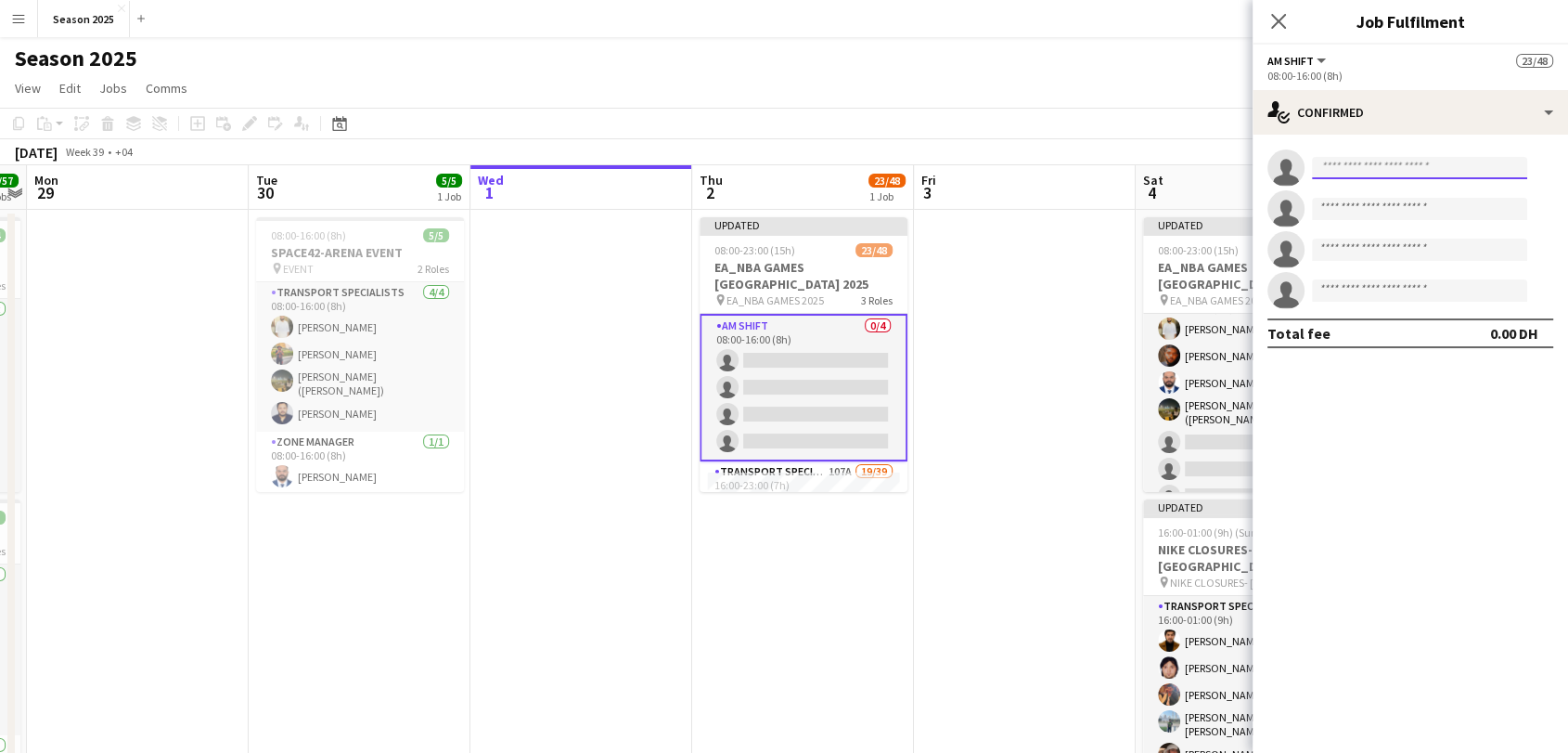
click at [1422, 171] on input at bounding box center [1419, 167] width 215 height 22
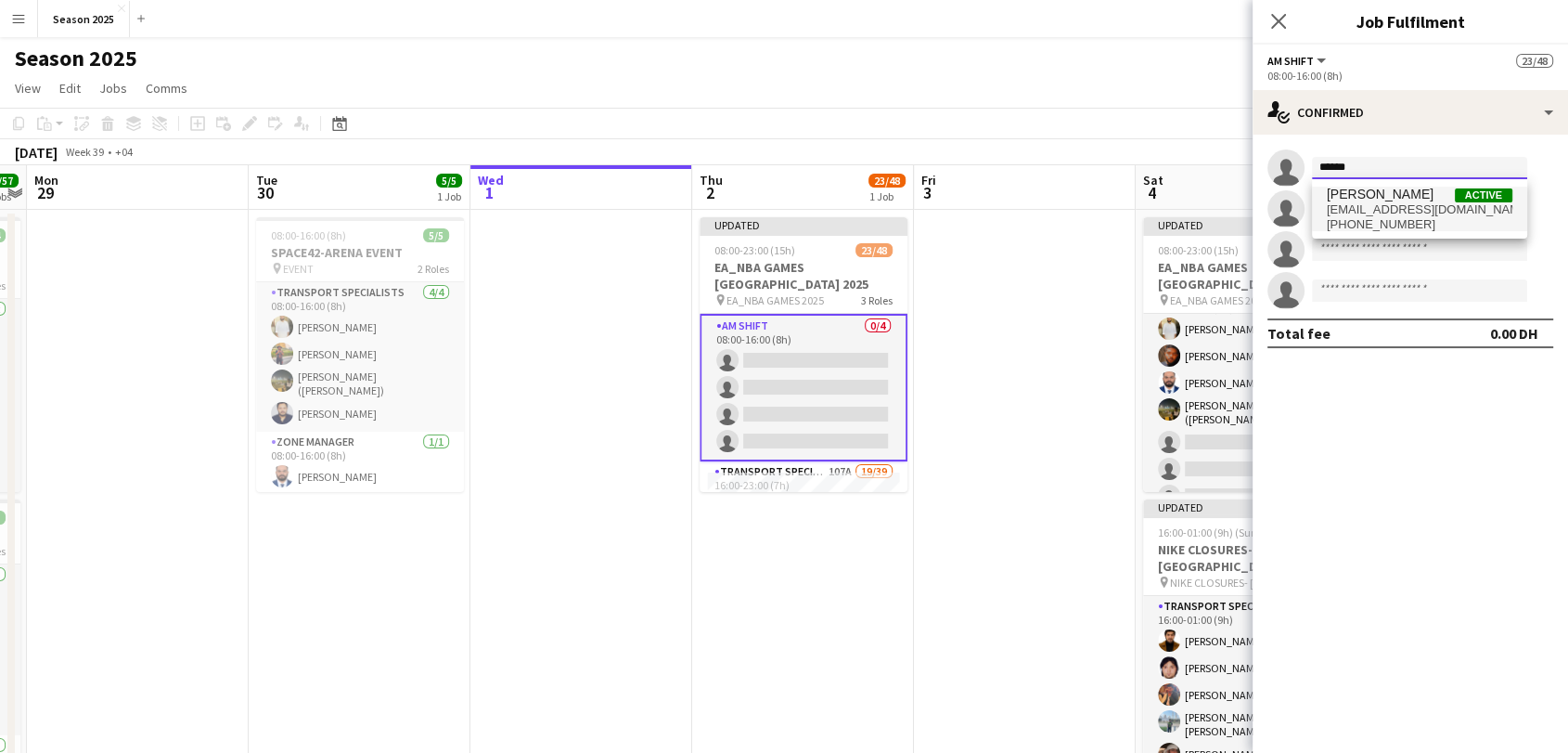
type input "******"
click at [1453, 191] on span "[PERSON_NAME] Active" at bounding box center [1419, 195] width 186 height 16
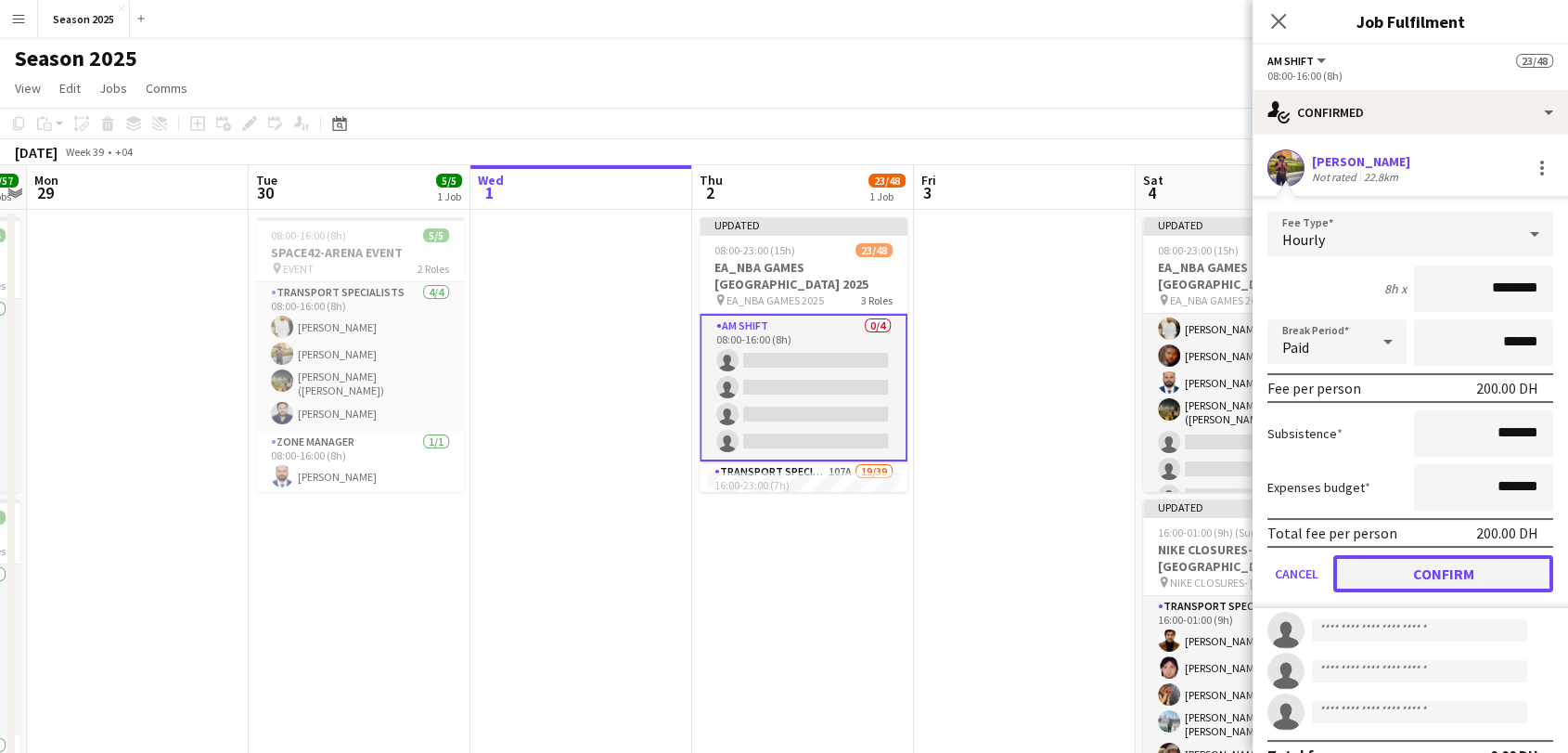
click at [1439, 579] on button "Confirm" at bounding box center [1443, 573] width 220 height 37
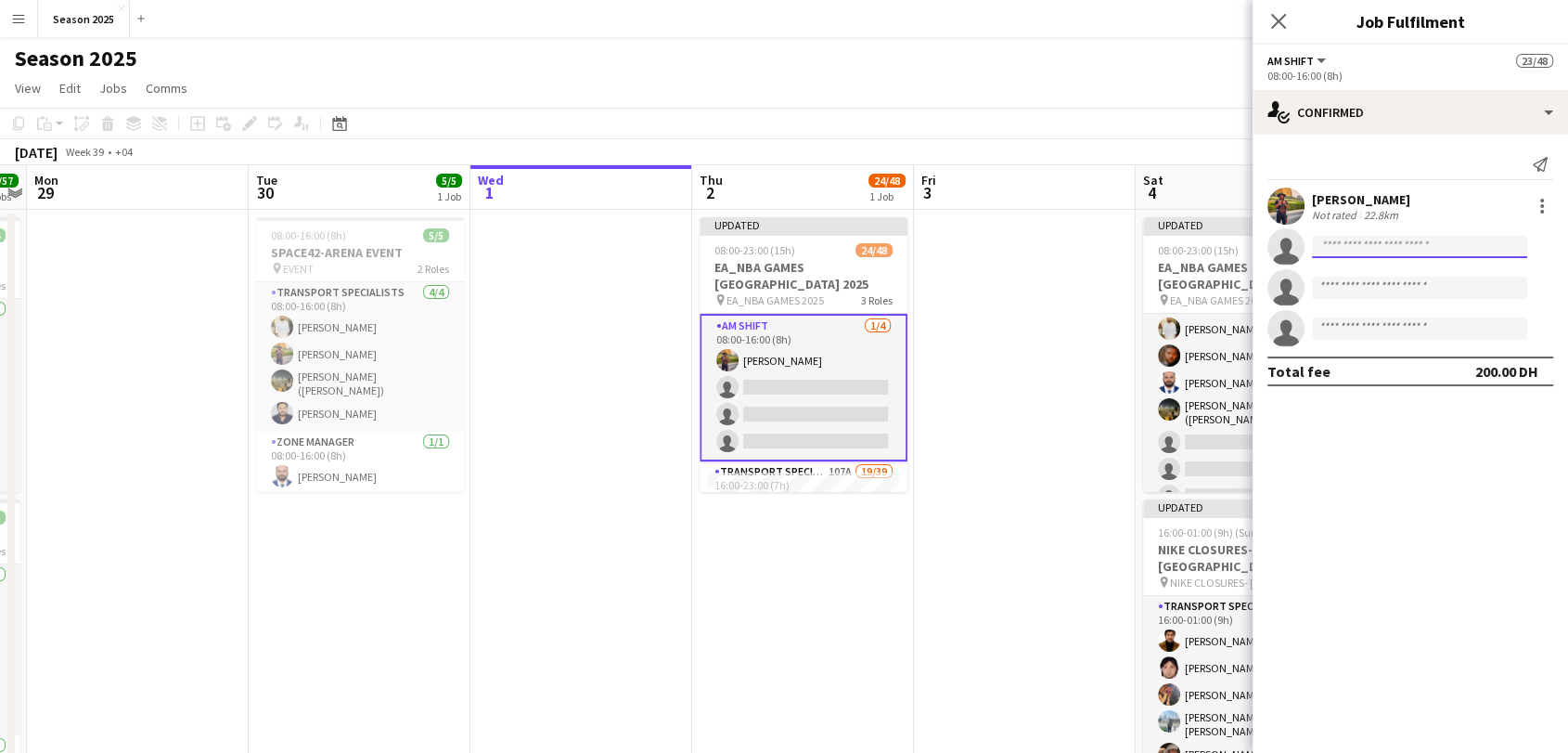
click at [1334, 245] on input at bounding box center [1419, 246] width 215 height 22
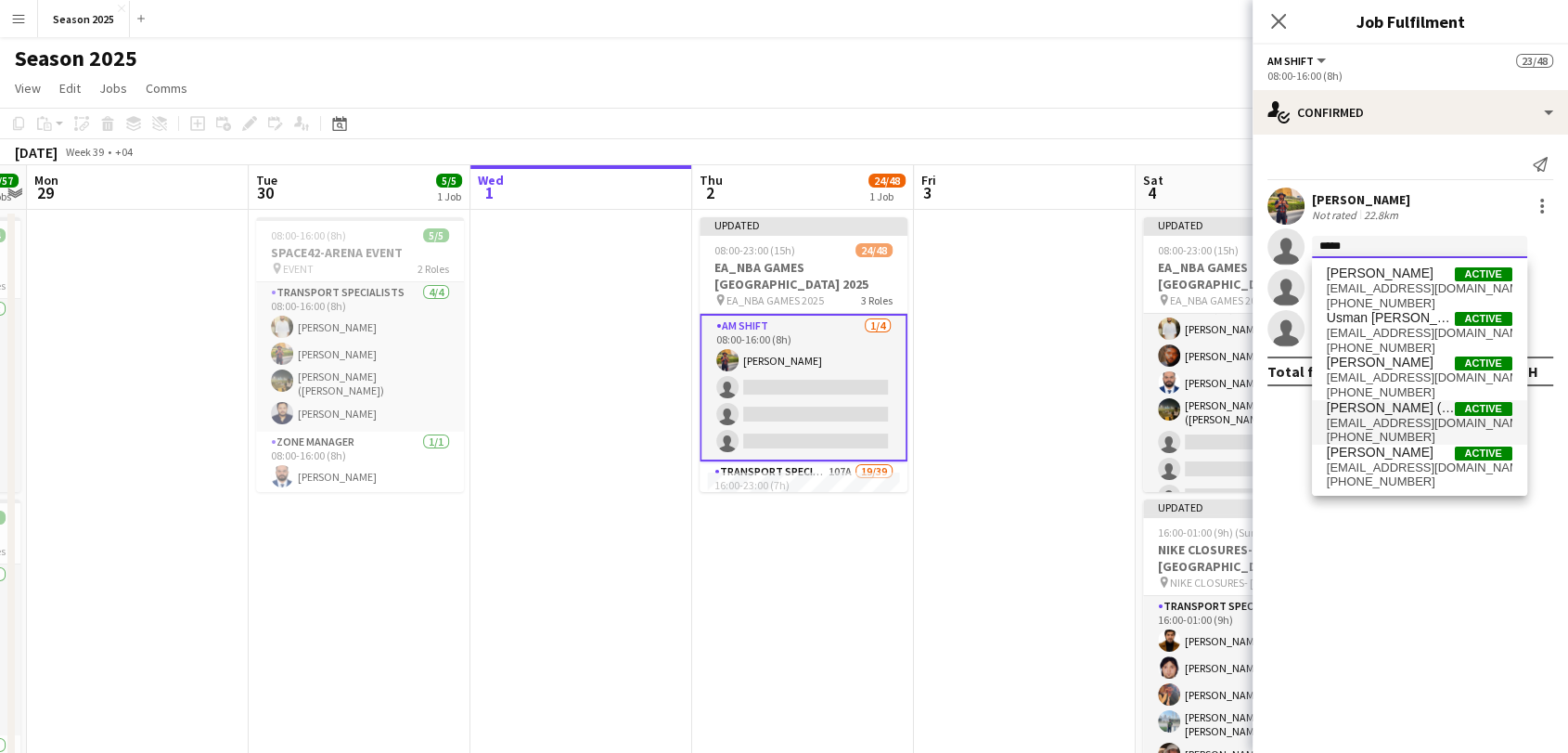
type input "*****"
click at [1388, 417] on span "[EMAIL_ADDRESS][DOMAIN_NAME]" at bounding box center [1419, 422] width 186 height 15
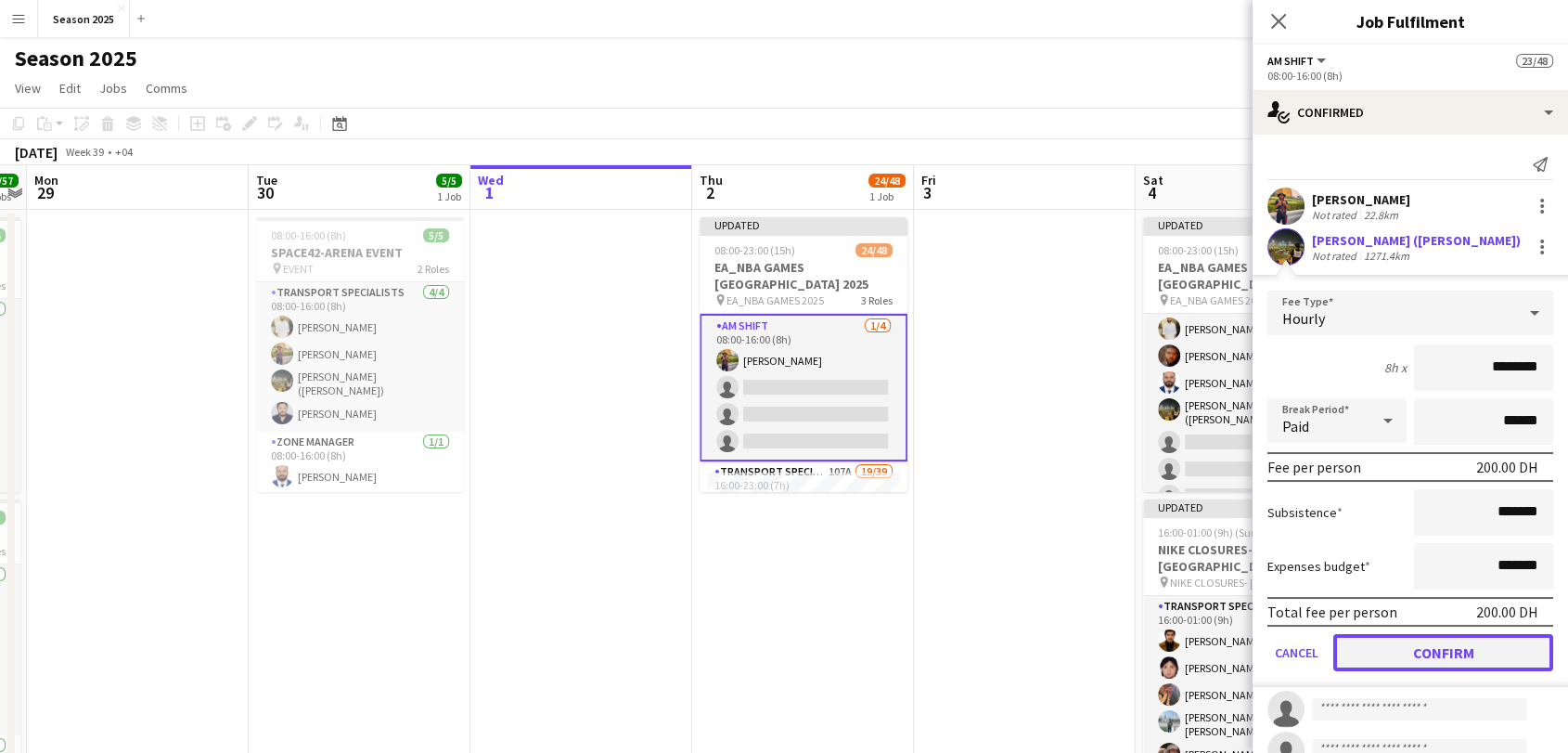
click at [1408, 654] on button "Confirm" at bounding box center [1443, 652] width 220 height 37
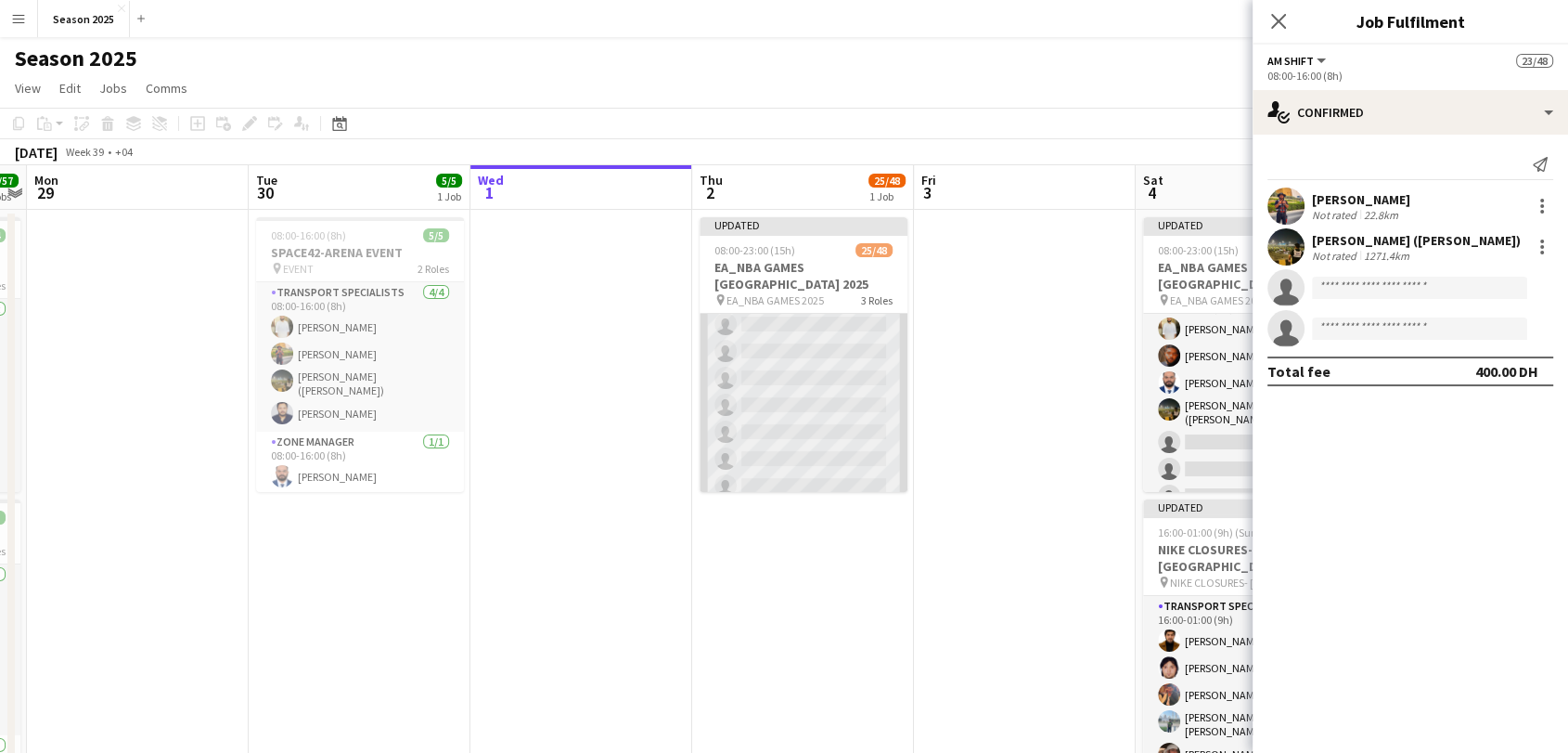
scroll to position [1134, 0]
click at [820, 449] on app-card-role "Zone Manager 64A [DATE] 16:00-23:00 (7h) [PERSON_NAME] [PERSON_NAME] Bu Jasem […" at bounding box center [803, 529] width 208 height 176
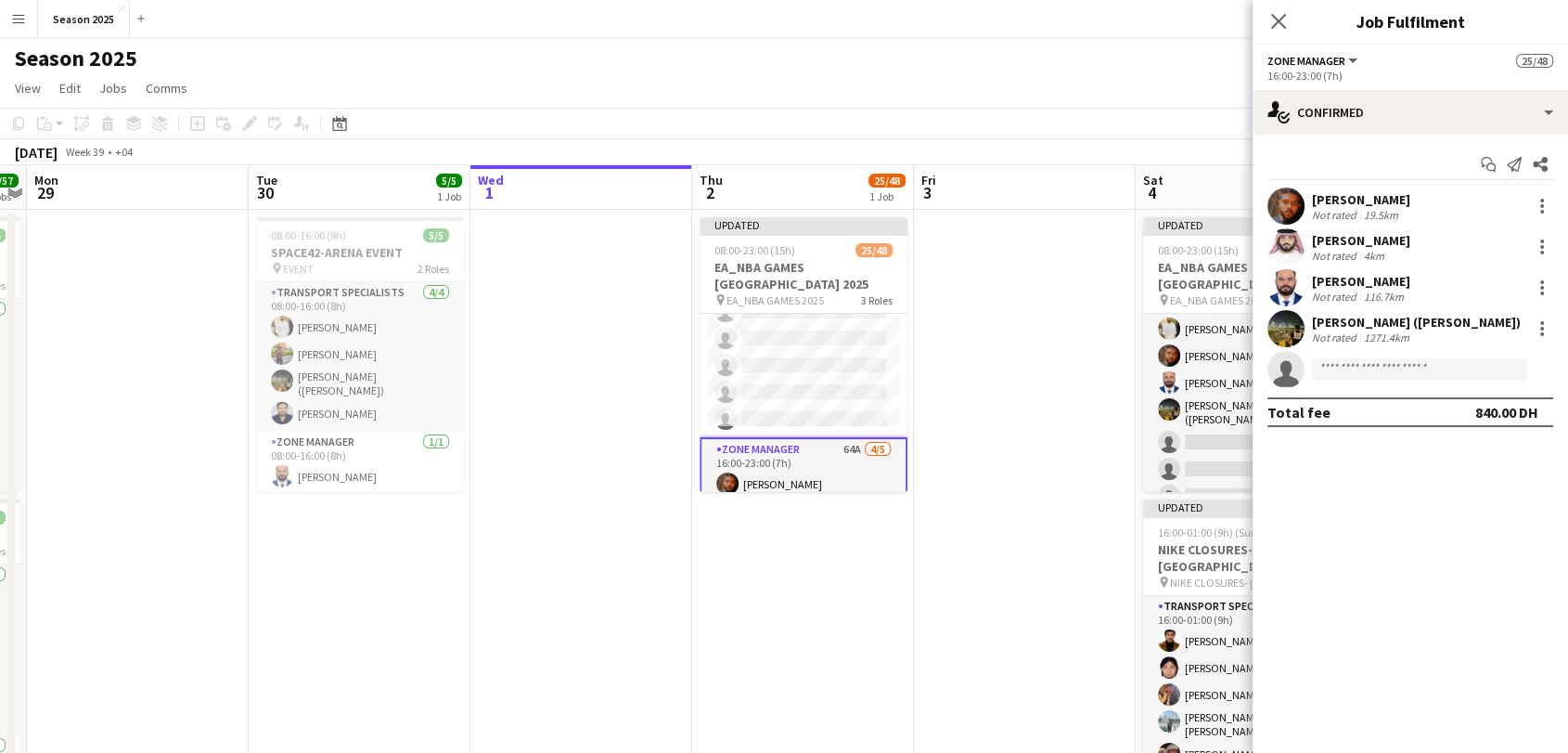
scroll to position [1130, 0]
click at [1540, 333] on div at bounding box center [1542, 334] width 4 height 4
drag, startPoint x: 1477, startPoint y: 535, endPoint x: 1453, endPoint y: 515, distance: 31.2
click at [1477, 536] on span "Remove" at bounding box center [1451, 541] width 56 height 16
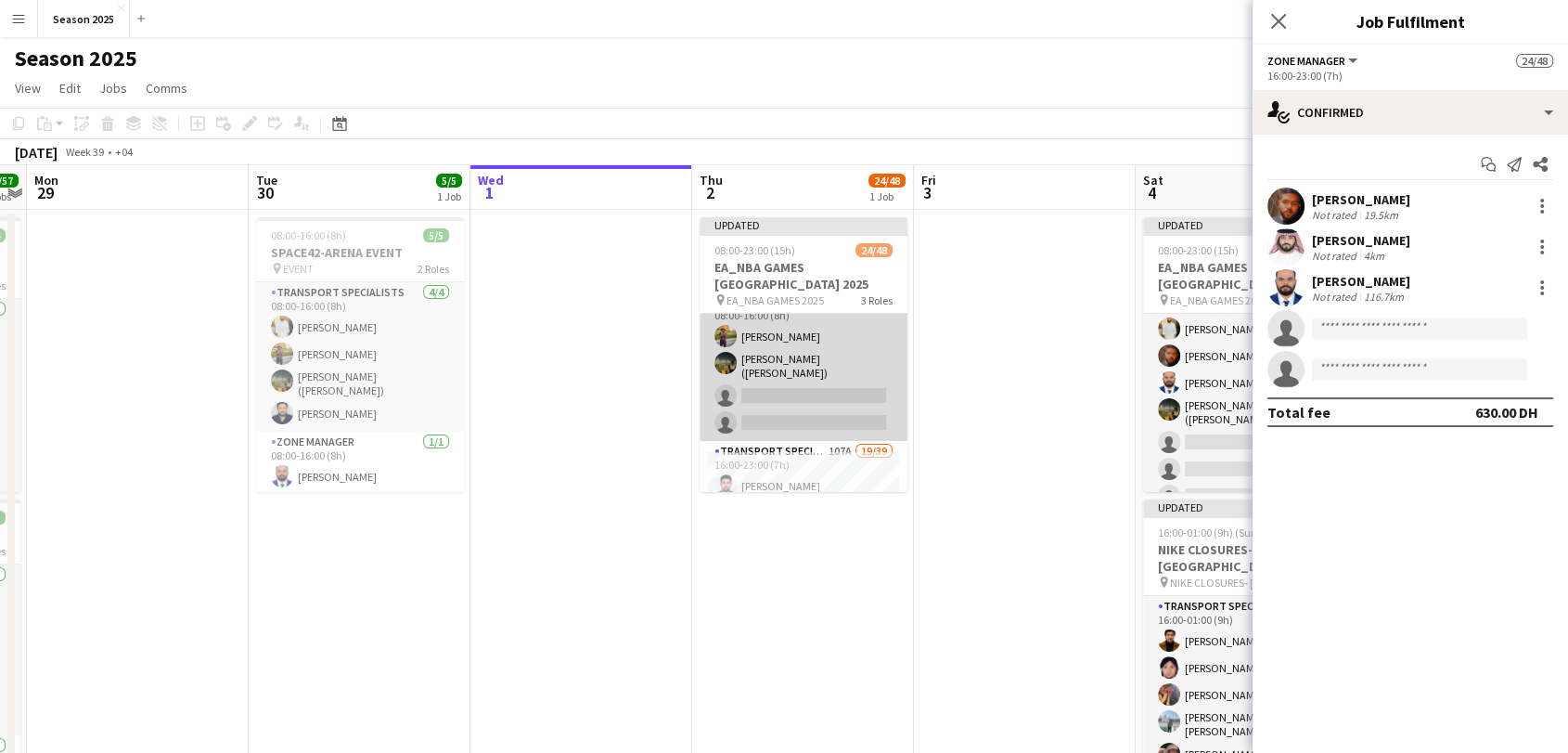
scroll to position [0, 0]
drag, startPoint x: 812, startPoint y: 380, endPoint x: 880, endPoint y: 380, distance: 68.0
click at [811, 380] on app-card-role "AM SHIFT [DATE] 08:00-16:00 (8h) [PERSON_NAME] [PERSON_NAME] ([PERSON_NAME]) si…" at bounding box center [803, 388] width 208 height 150
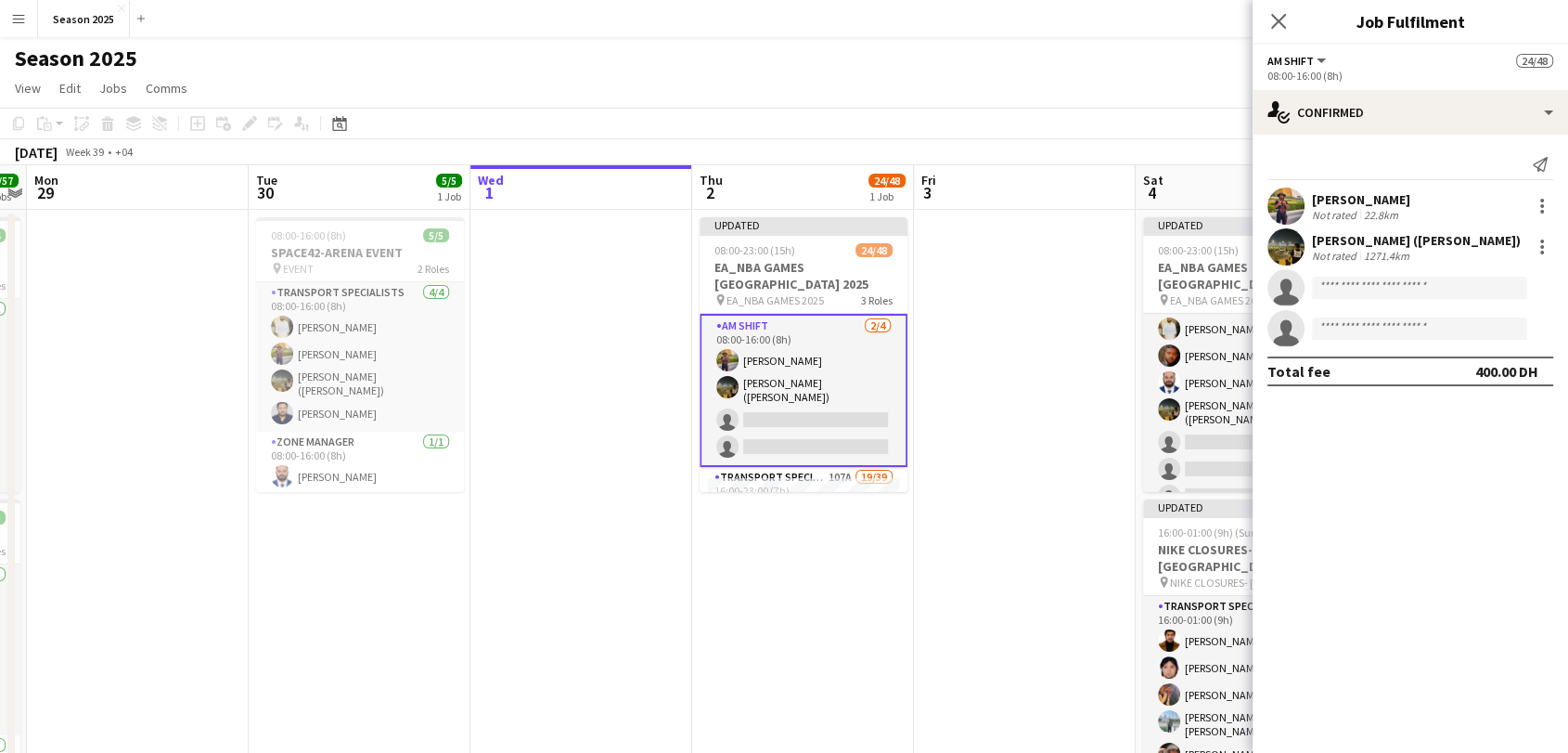
scroll to position [0, 638]
drag, startPoint x: 1354, startPoint y: 287, endPoint x: 1344, endPoint y: 298, distance: 14.9
click at [1351, 288] on input at bounding box center [1419, 288] width 215 height 22
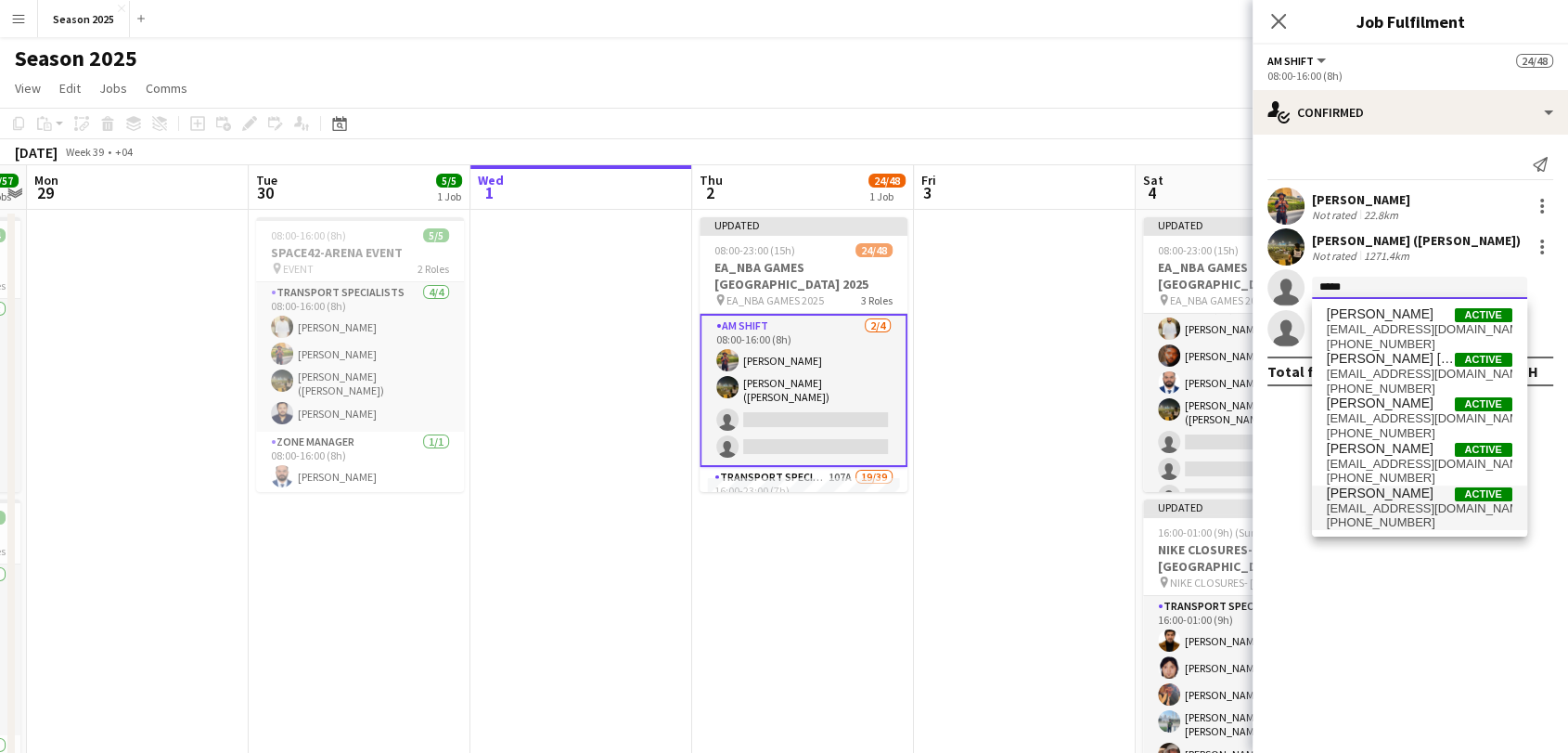
type input "*****"
click at [1389, 498] on span "[PERSON_NAME]" at bounding box center [1379, 493] width 107 height 16
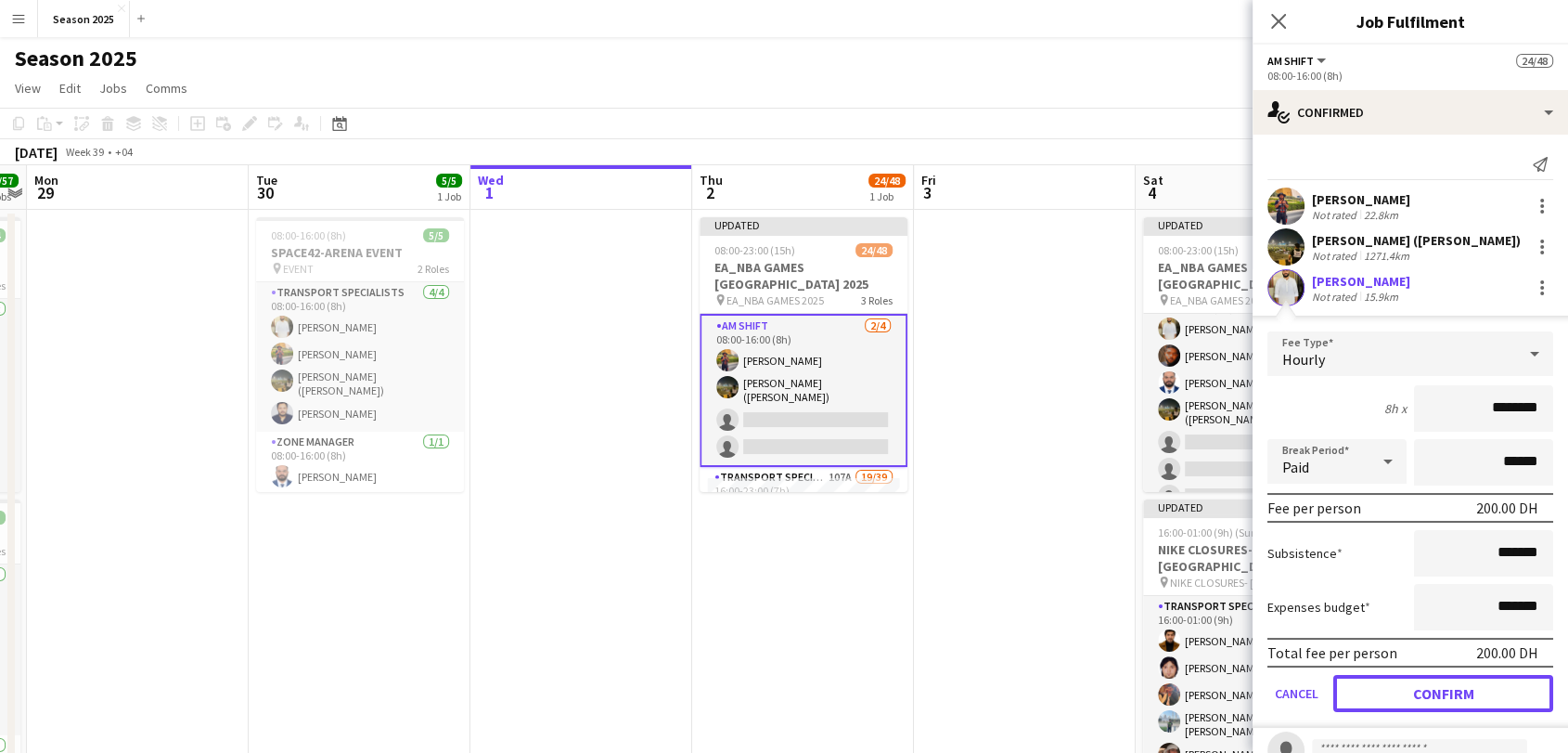
click at [1424, 684] on button "Confirm" at bounding box center [1443, 693] width 220 height 37
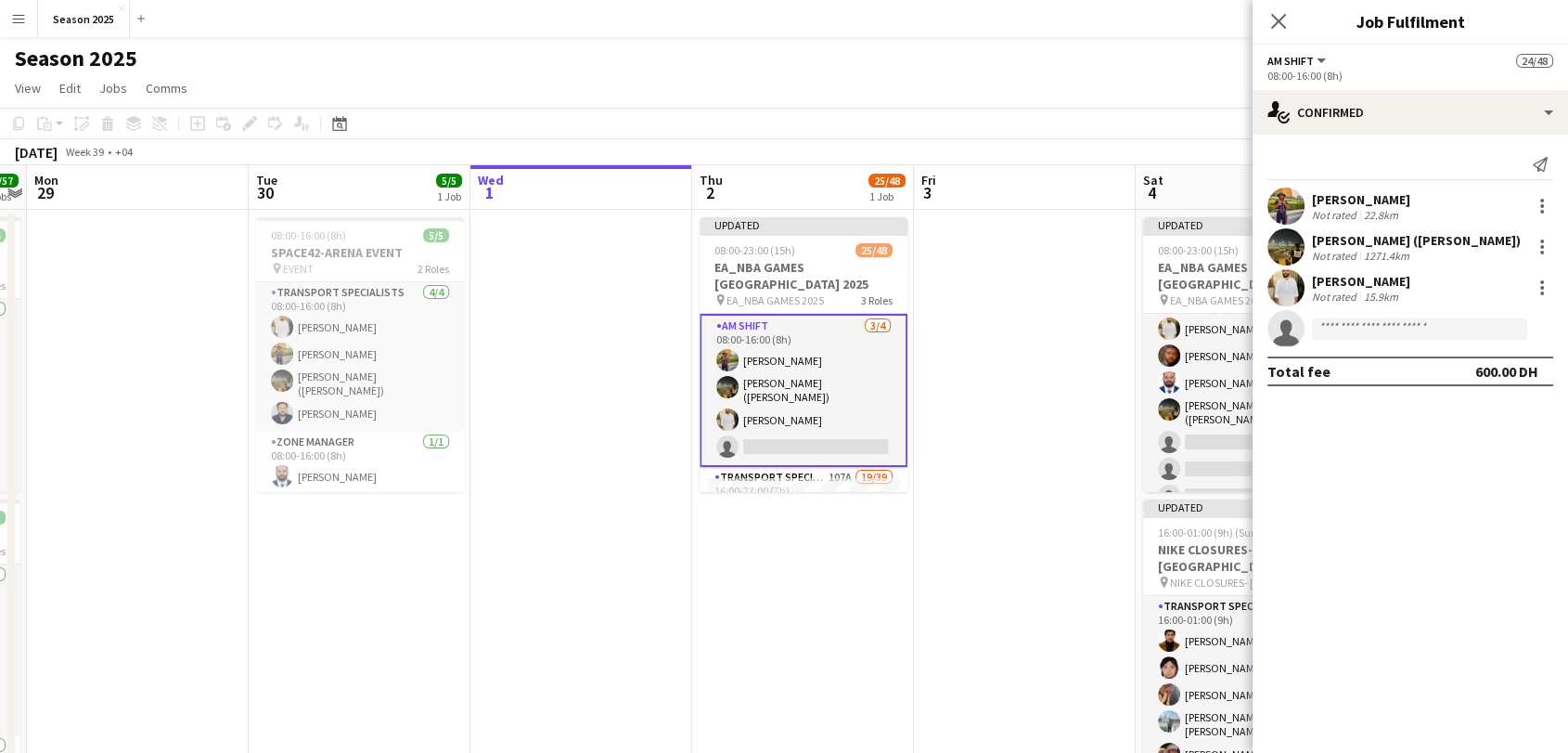
click at [1279, 27] on icon "Close pop-in" at bounding box center [1278, 21] width 15 height 15
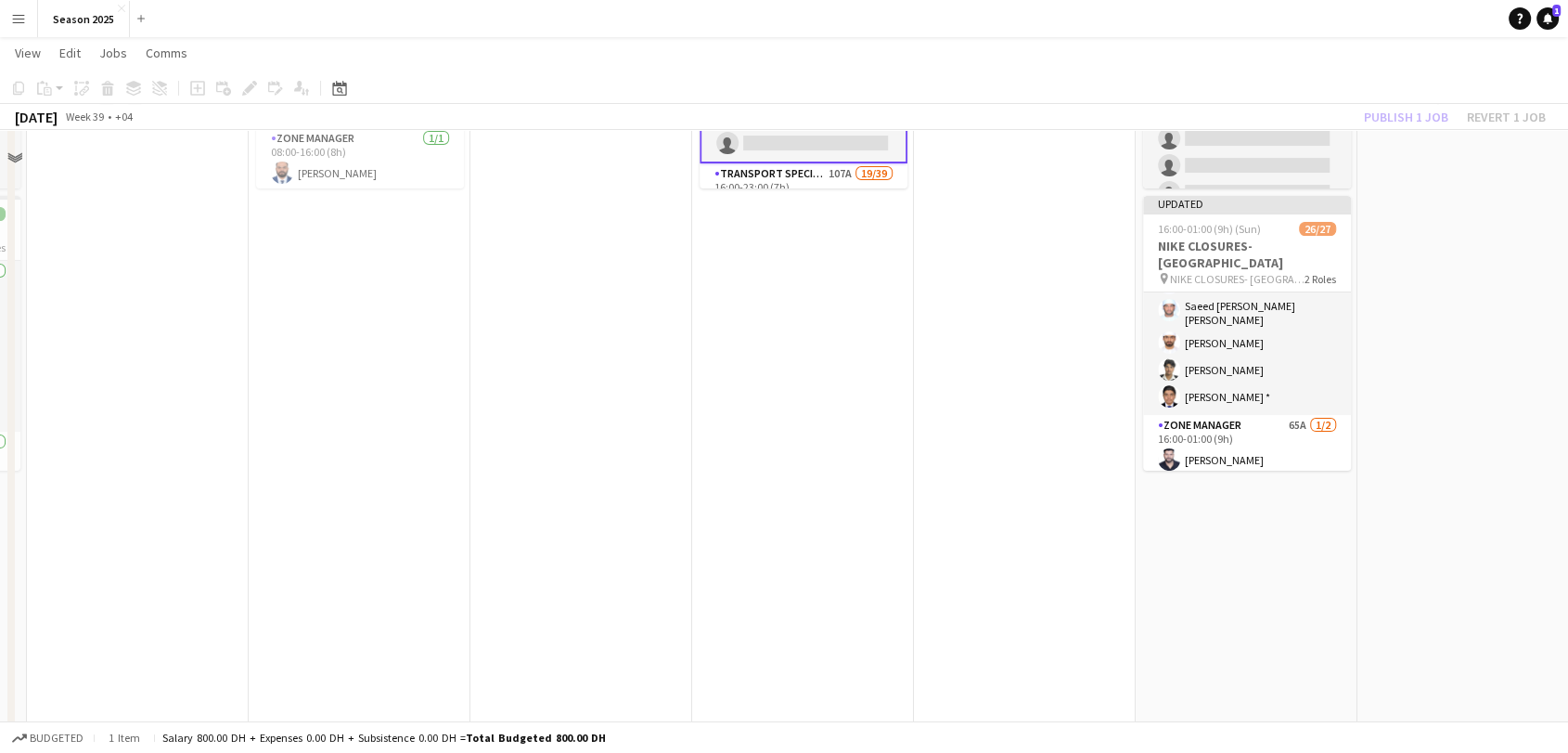
scroll to position [309, 0]
